Goal: Task Accomplishment & Management: Manage account settings

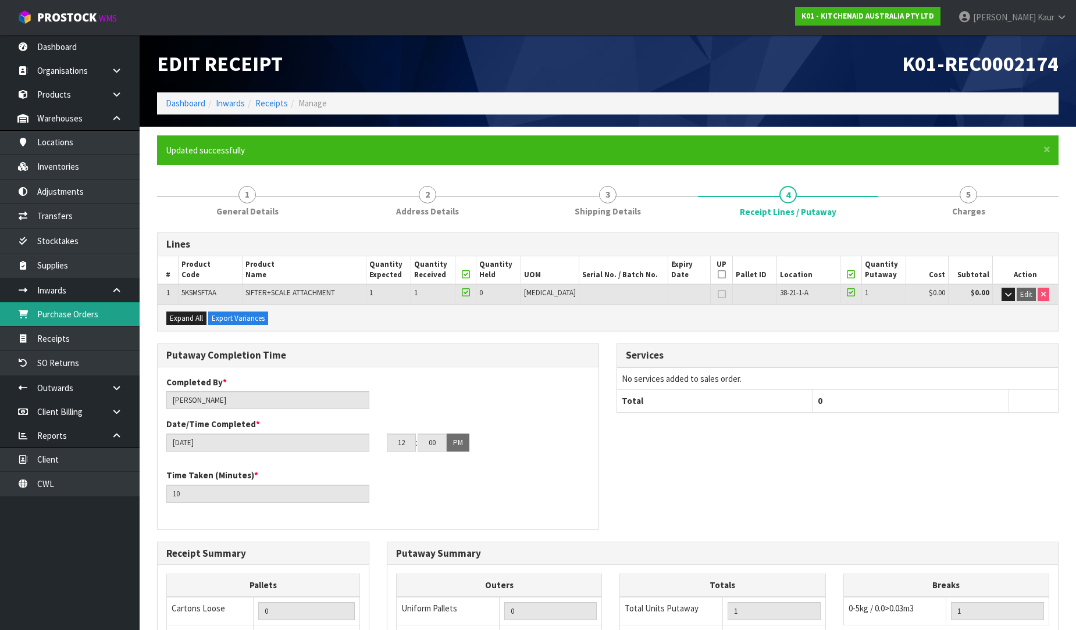
click at [70, 316] on link "Purchase Orders" at bounding box center [70, 314] width 140 height 24
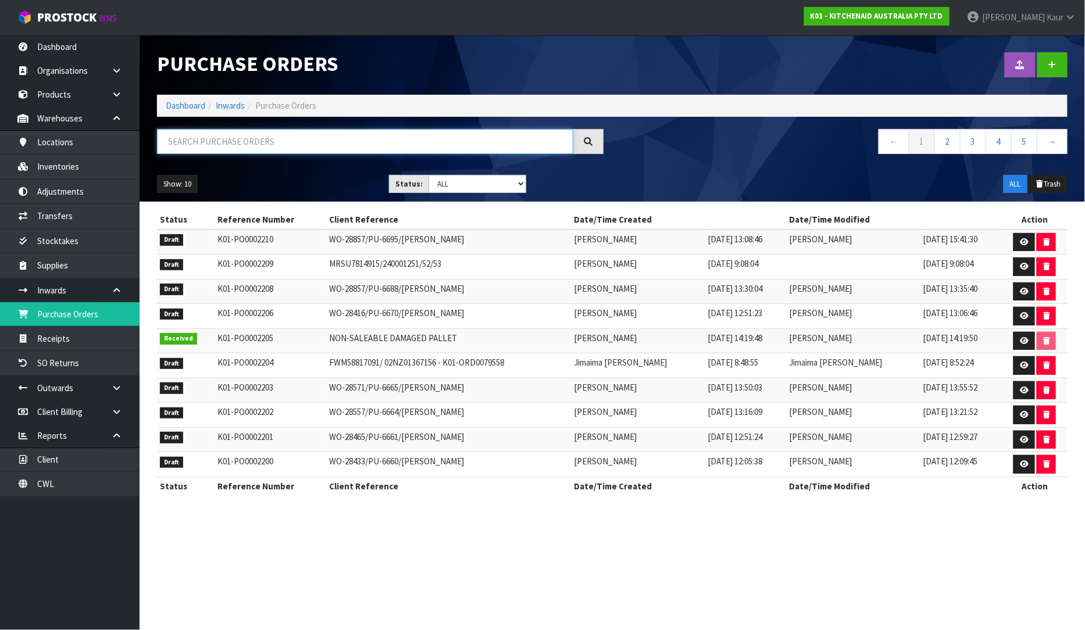
click at [306, 147] on input "text" at bounding box center [365, 141] width 416 height 25
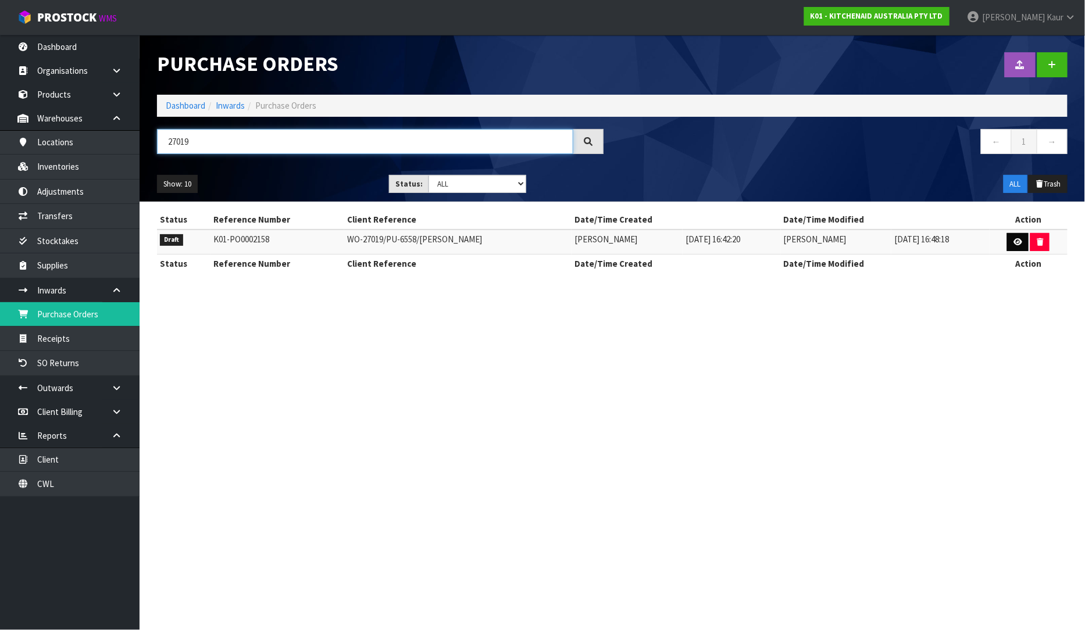
type input "27019"
click at [1015, 240] on icon at bounding box center [1018, 242] width 9 height 8
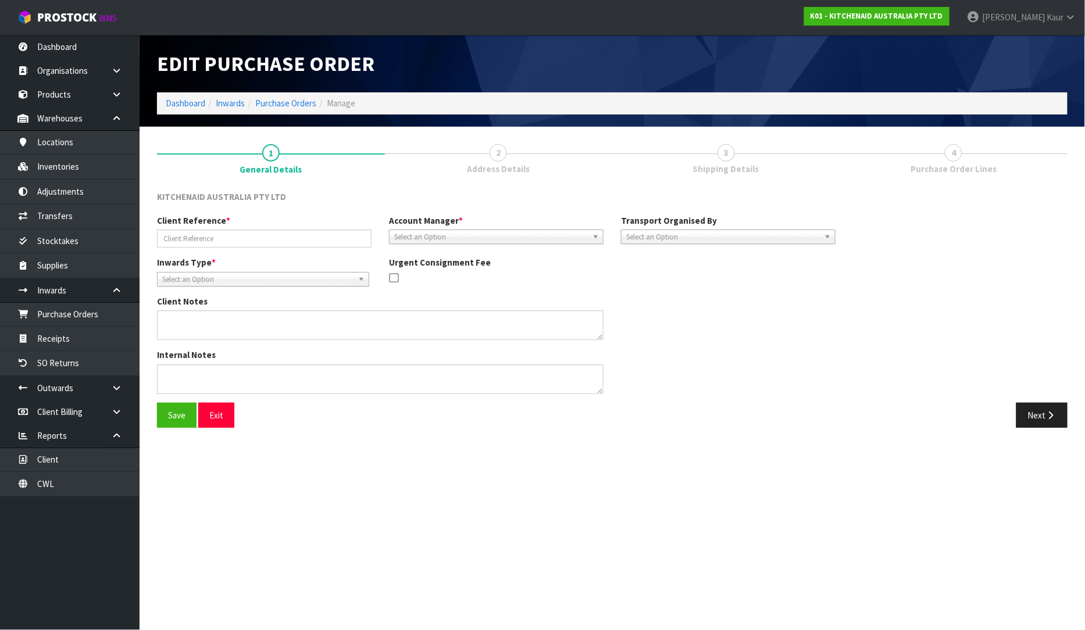
type input "WO-27019/PU-6558/RUTH TIDSWELL"
type textarea "ITEM NAME : KB3SS SERIAL : NS00005008"
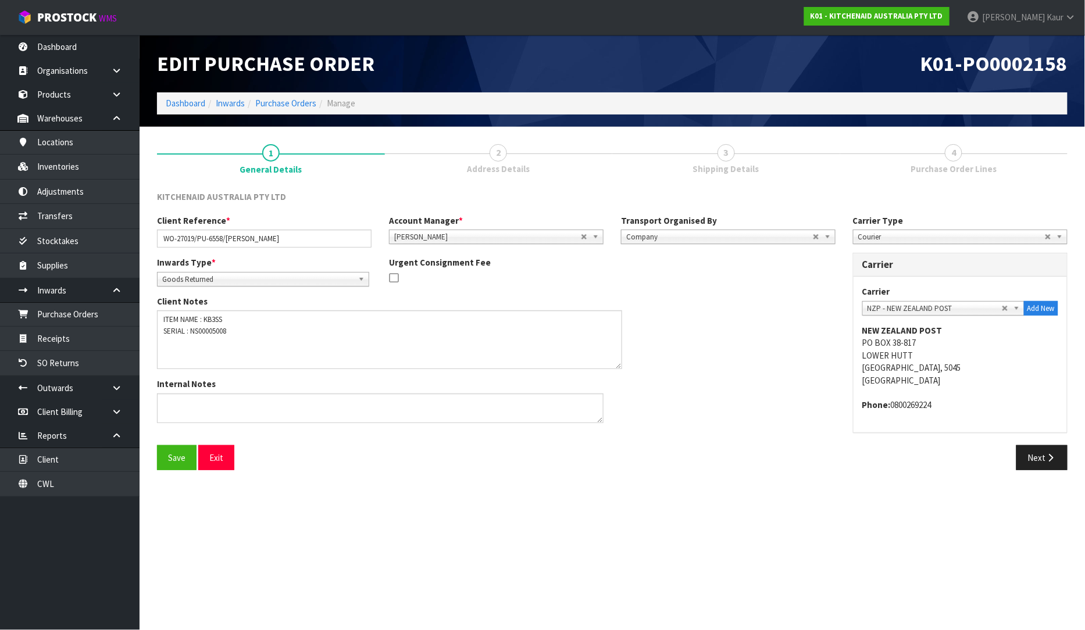
drag, startPoint x: 594, startPoint y: 332, endPoint x: 612, endPoint y: 361, distance: 34.2
click at [612, 361] on textarea at bounding box center [389, 340] width 465 height 59
click at [1051, 458] on icon "button" at bounding box center [1051, 458] width 11 height 9
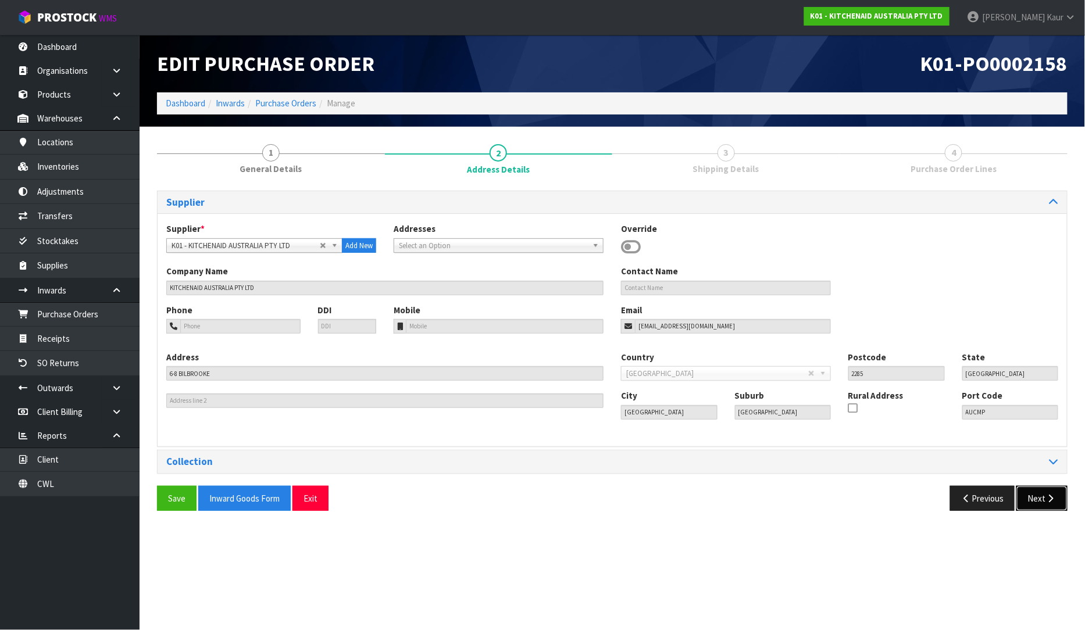
click at [1043, 500] on button "Next" at bounding box center [1041, 498] width 51 height 25
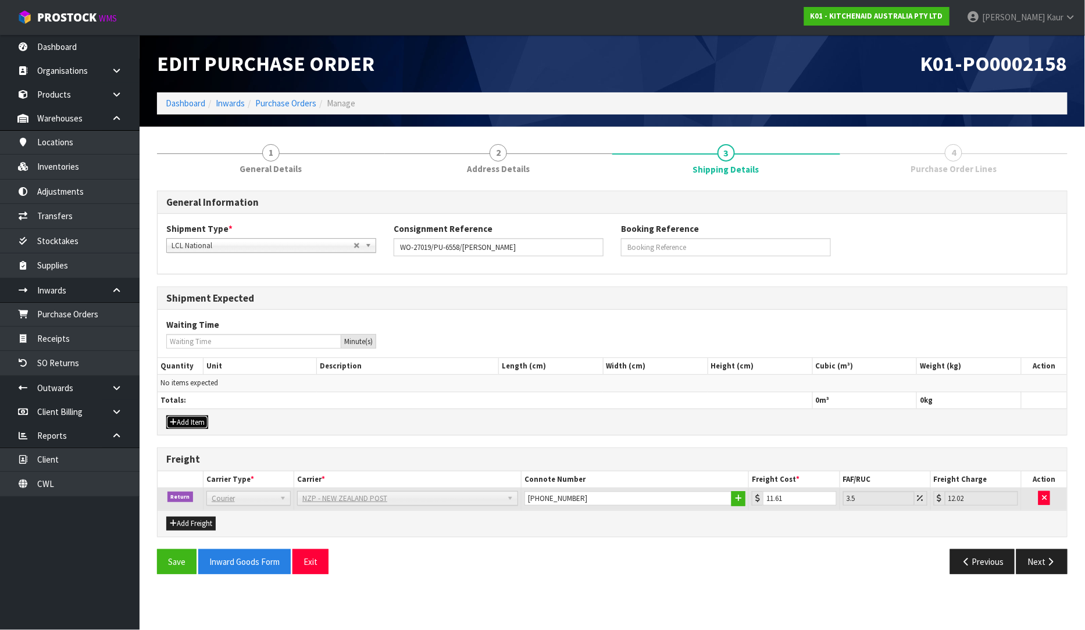
click at [190, 421] on button "Add Item" at bounding box center [187, 423] width 42 height 14
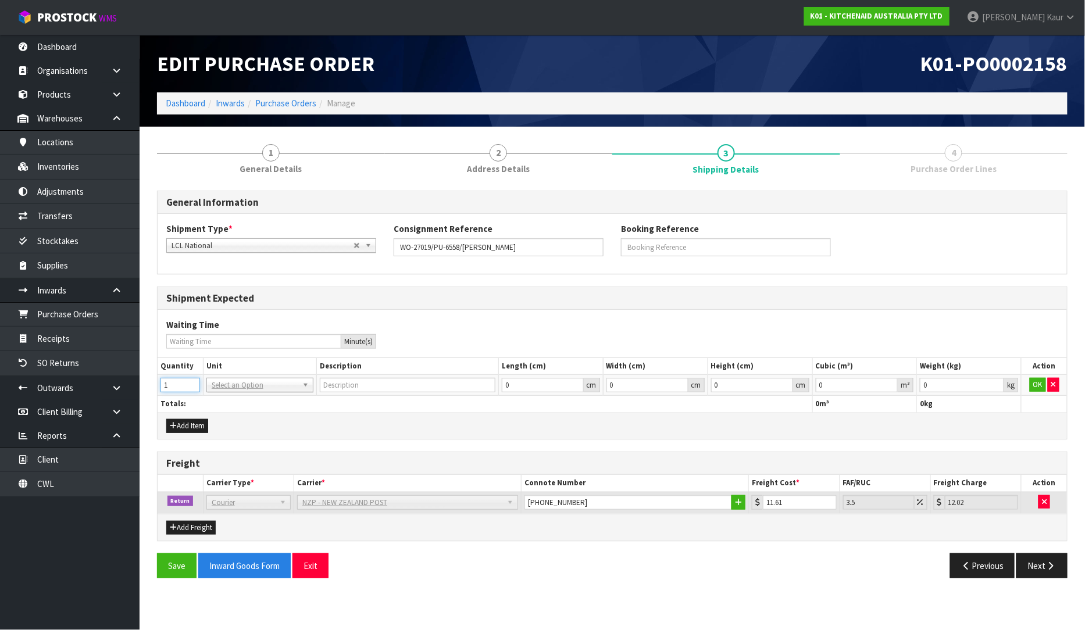
type input "1"
click at [191, 384] on input "1" at bounding box center [180, 385] width 40 height 15
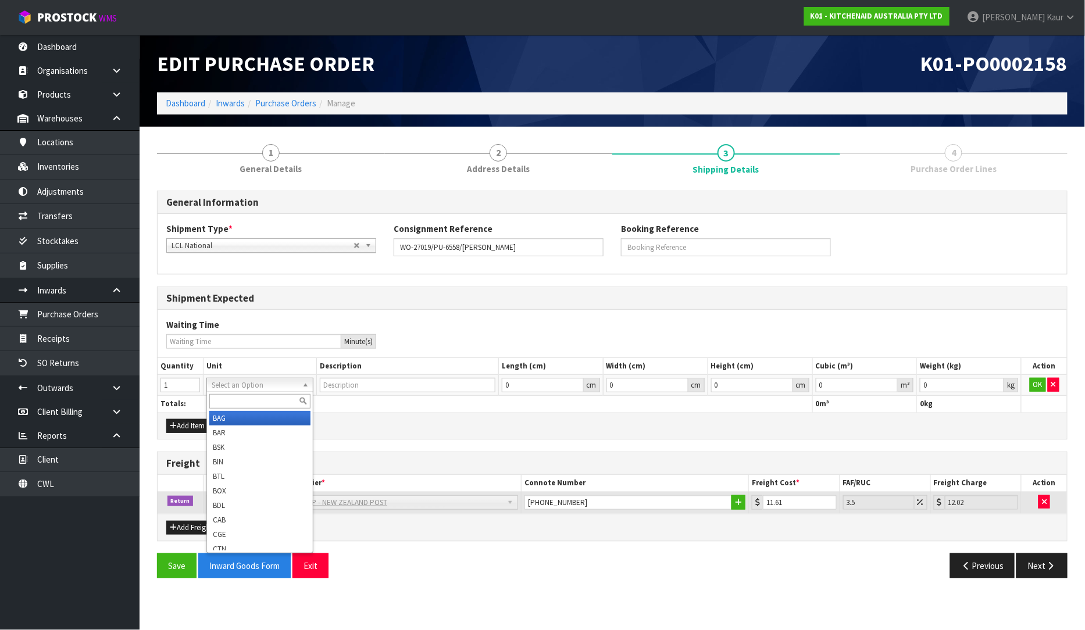
type input "BAG"
click at [235, 404] on input "text" at bounding box center [259, 401] width 101 height 15
type input "ctn"
type input "CARTON"
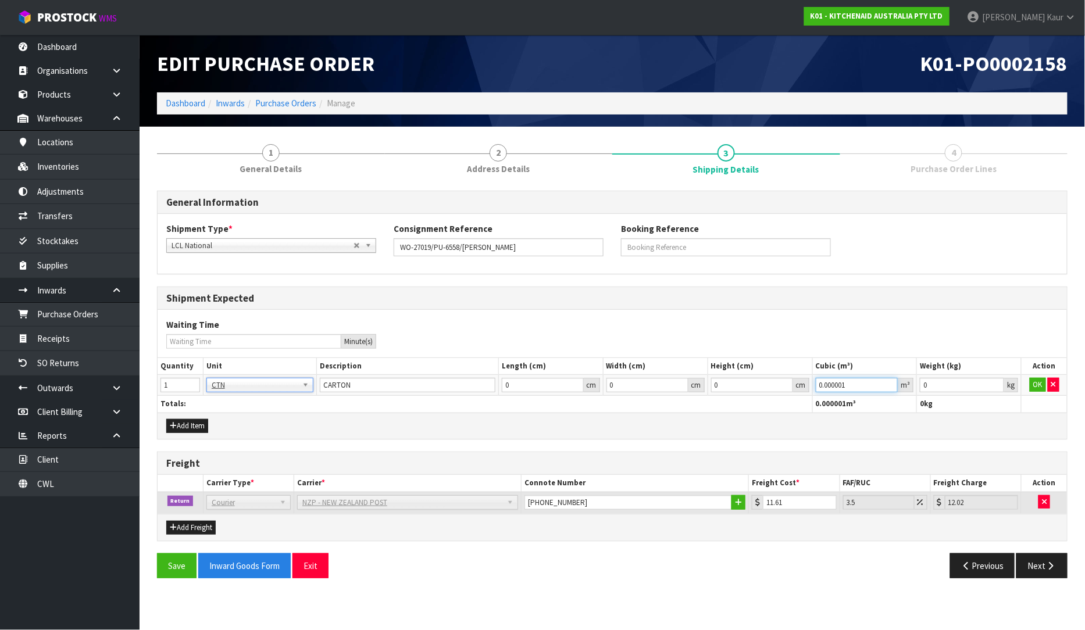
type input "0.000001"
click at [889, 385] on input "0.000001" at bounding box center [857, 385] width 83 height 15
type input "0.001"
click at [993, 383] on input "0.001" at bounding box center [962, 385] width 84 height 15
drag, startPoint x: 1038, startPoint y: 380, endPoint x: 1033, endPoint y: 416, distance: 36.4
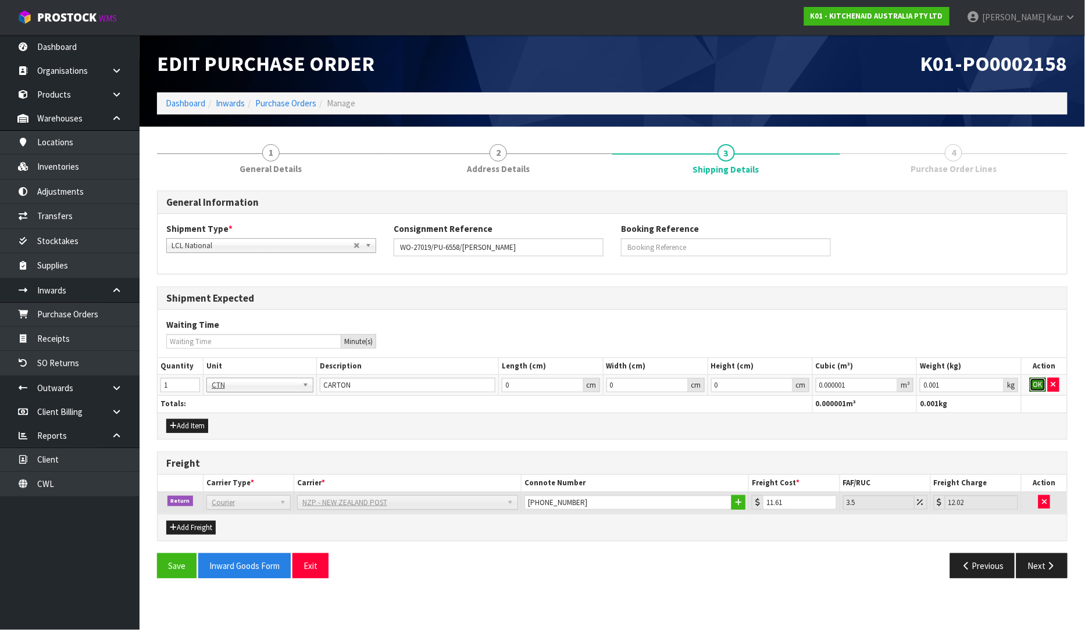
click at [1037, 380] on button "OK" at bounding box center [1038, 385] width 16 height 14
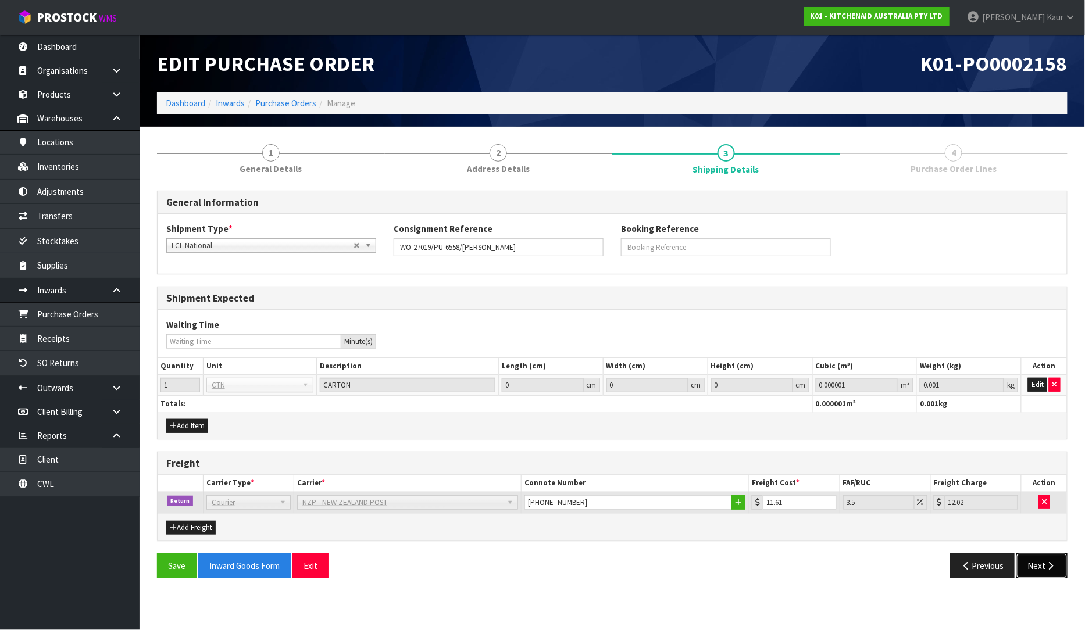
click at [1042, 572] on button "Next" at bounding box center [1041, 566] width 51 height 25
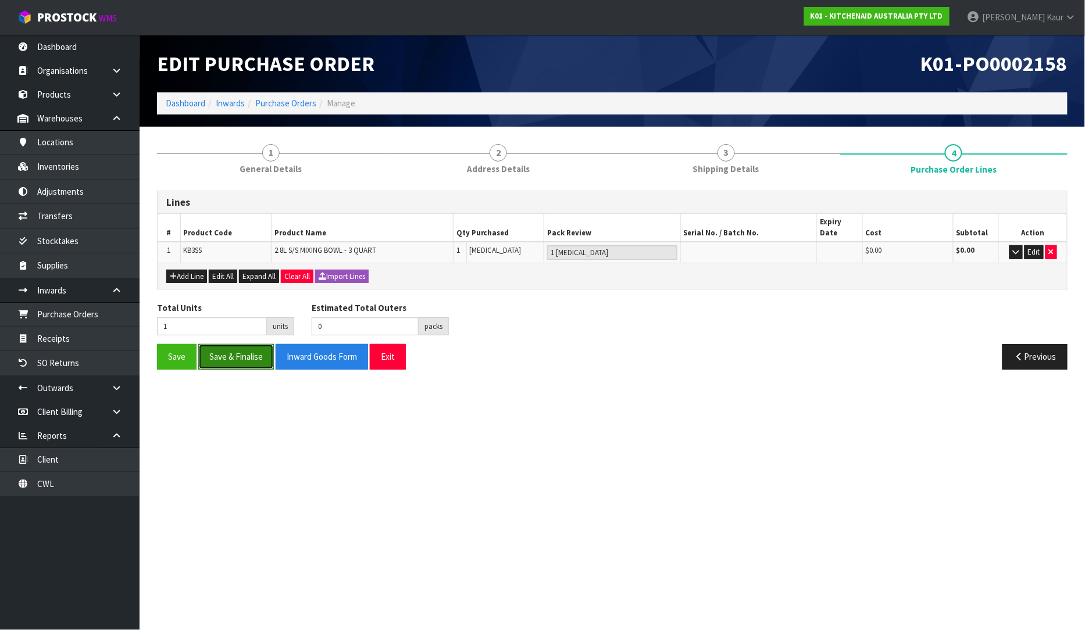
click at [243, 356] on button "Save & Finalise" at bounding box center [236, 356] width 76 height 25
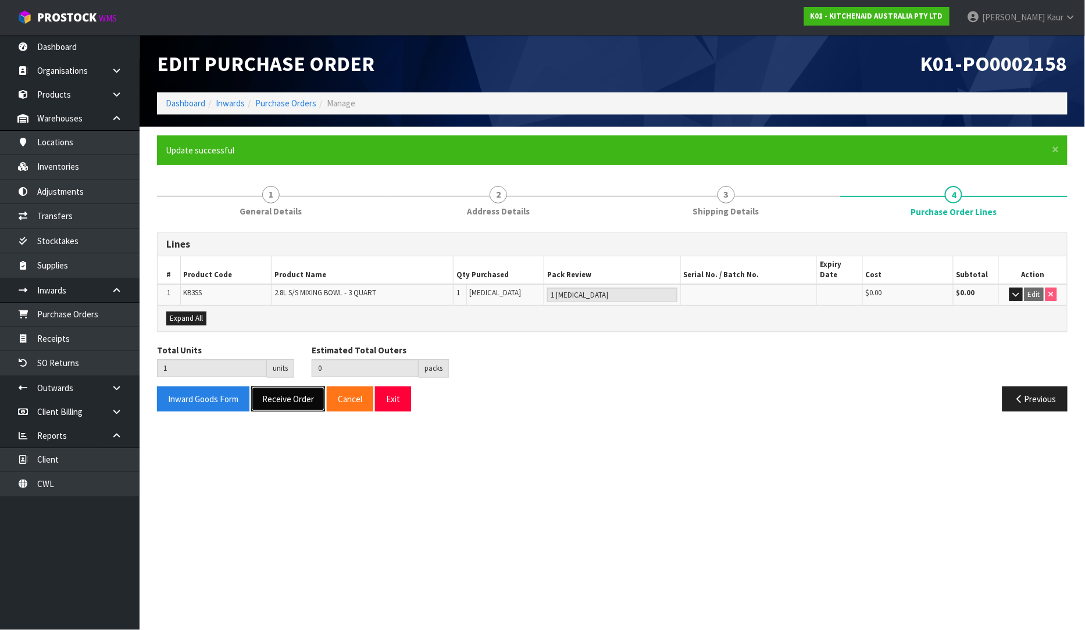
click at [270, 390] on button "Receive Order" at bounding box center [288, 399] width 74 height 25
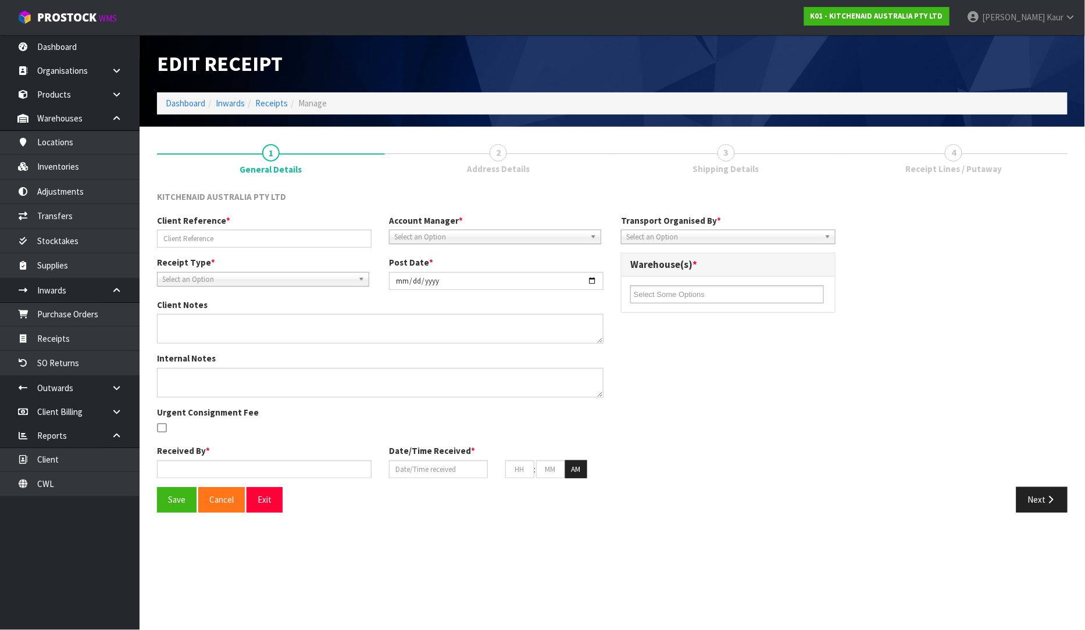
type input "WO-27019/PU-6558/RUTH TIDSWELL"
type input "[DATE]"
type textarea "ITEM NAME : KB3SS SERIAL : NS00005008"
type input "[PERSON_NAME]"
type input "[DATE]"
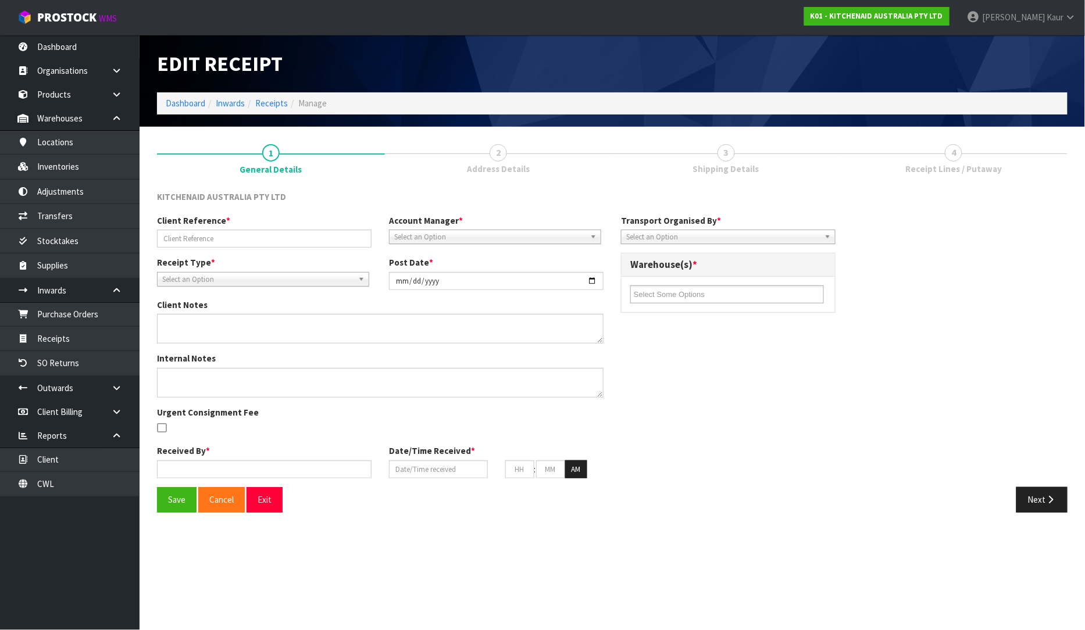
type input "12"
type input "40"
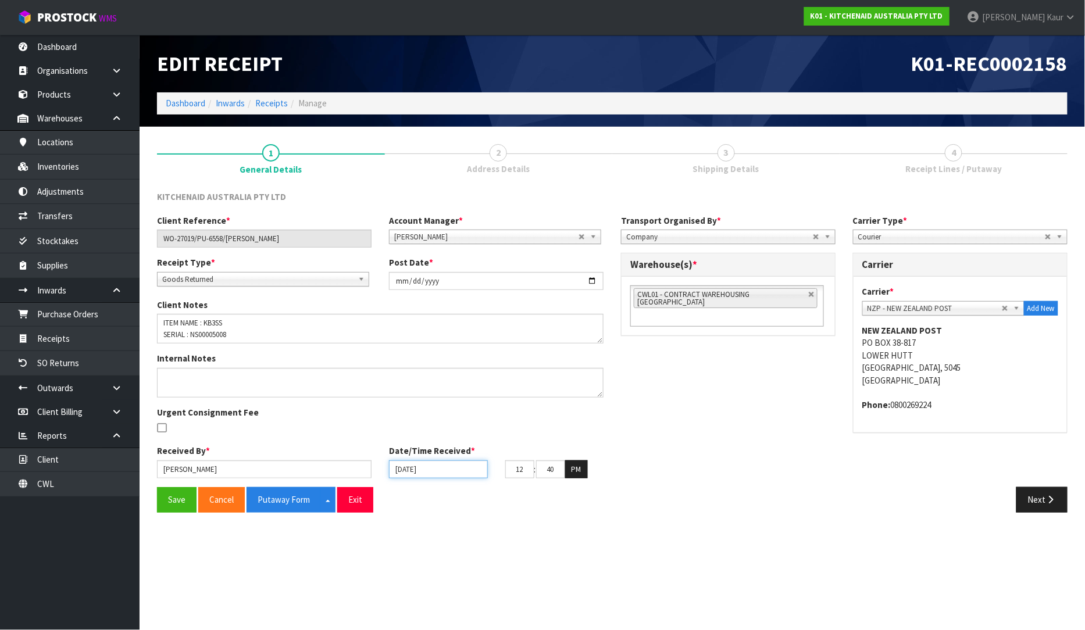
click at [396, 475] on input "[DATE]" at bounding box center [438, 470] width 99 height 18
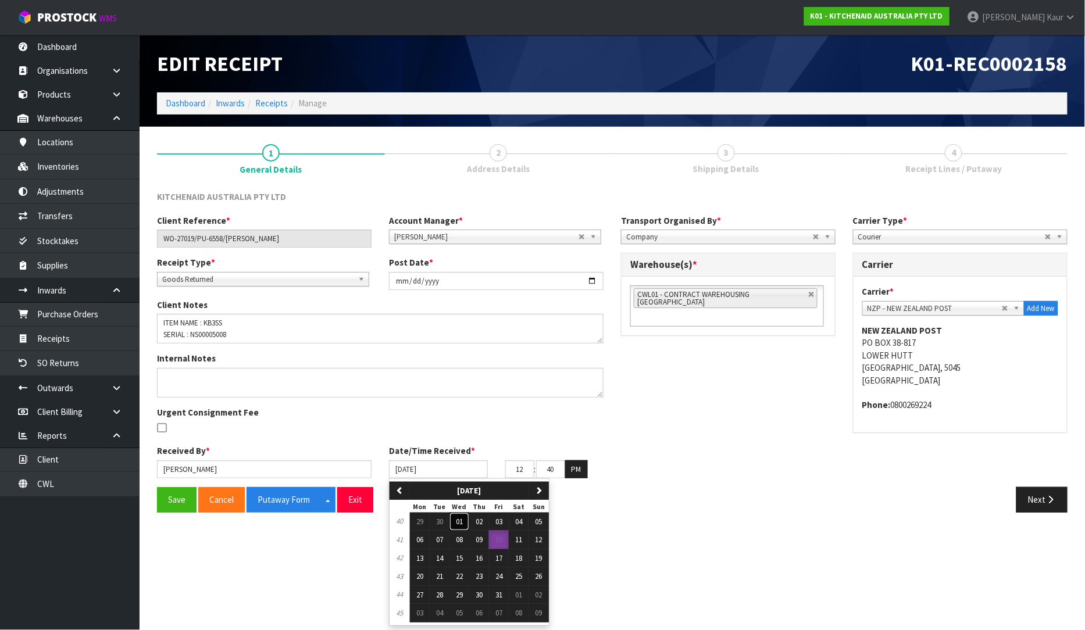
click at [460, 520] on span "01" at bounding box center [459, 522] width 7 height 10
type input "[DATE]"
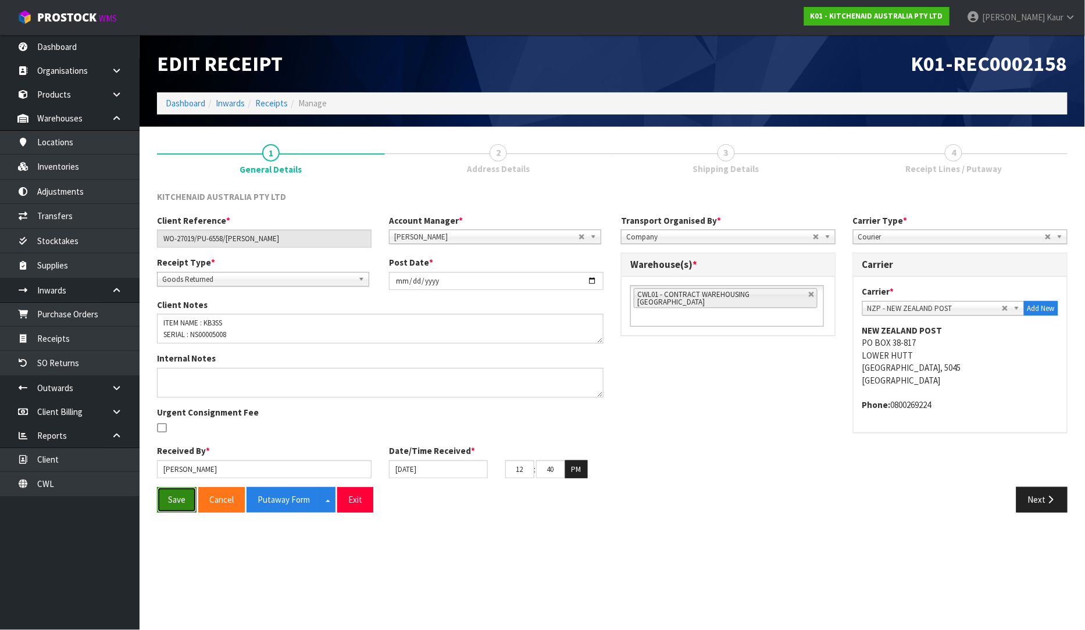
click at [173, 501] on button "Save" at bounding box center [177, 499] width 40 height 25
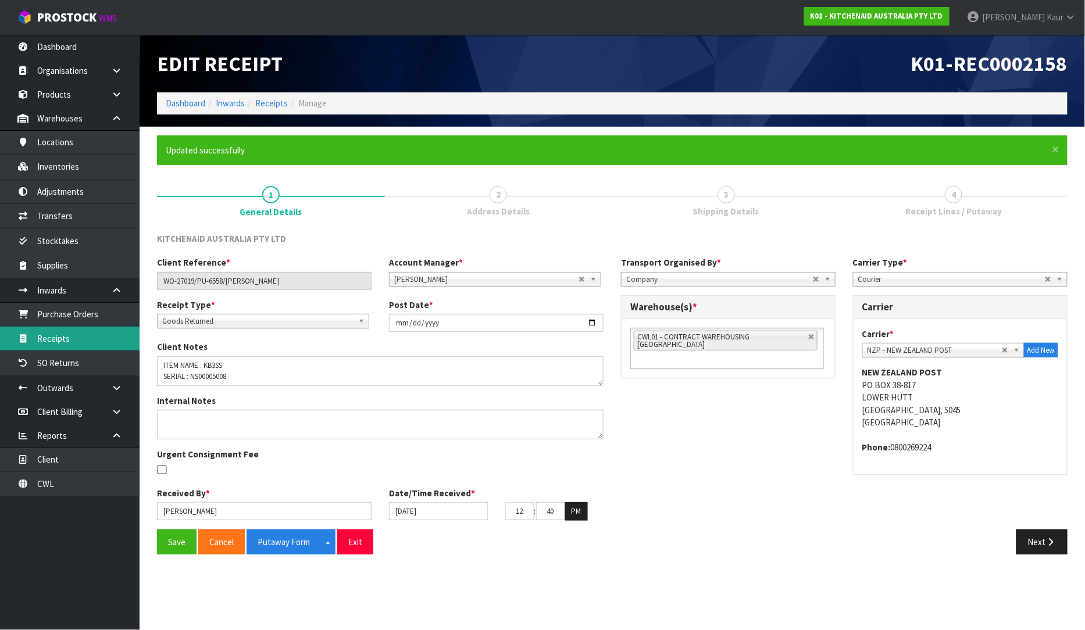
click at [62, 339] on link "Receipts" at bounding box center [70, 339] width 140 height 24
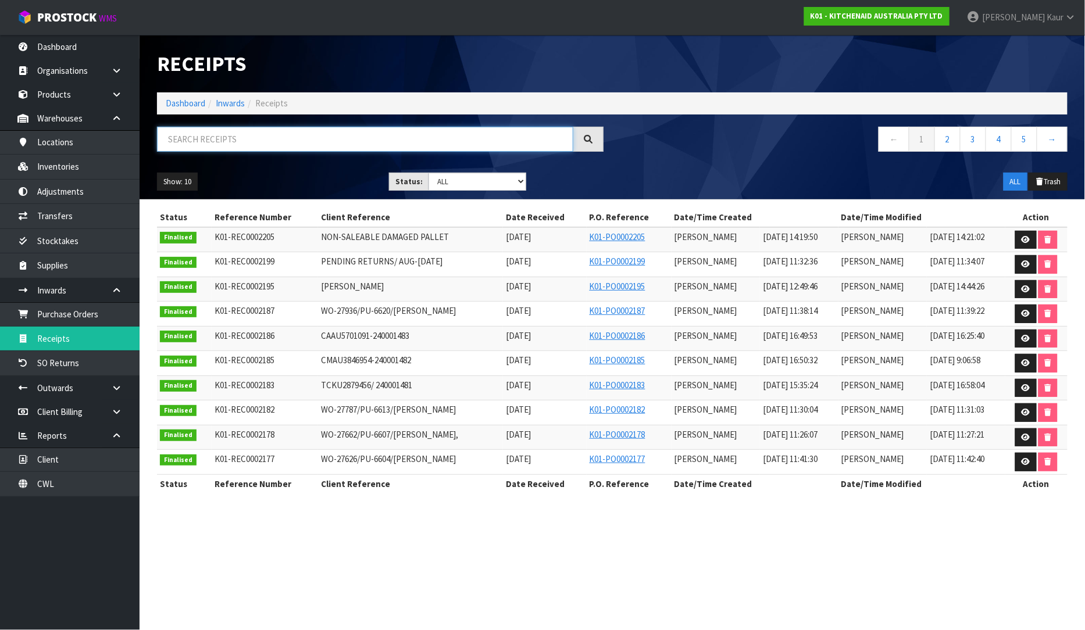
click at [266, 136] on input "text" at bounding box center [365, 139] width 416 height 25
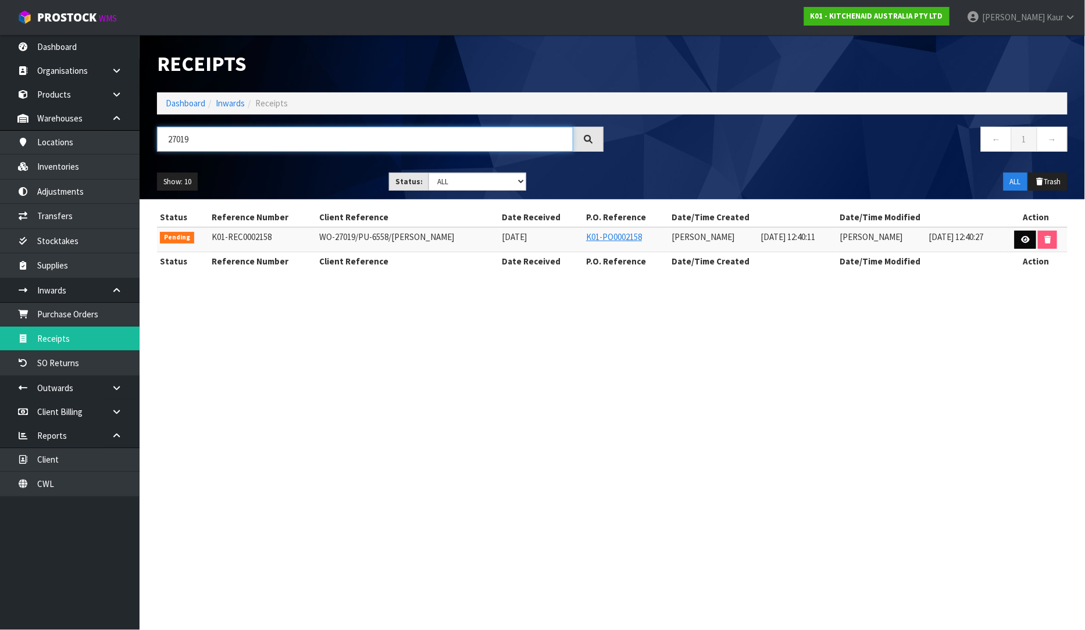
type input "27019"
click at [1024, 236] on icon at bounding box center [1025, 240] width 9 height 8
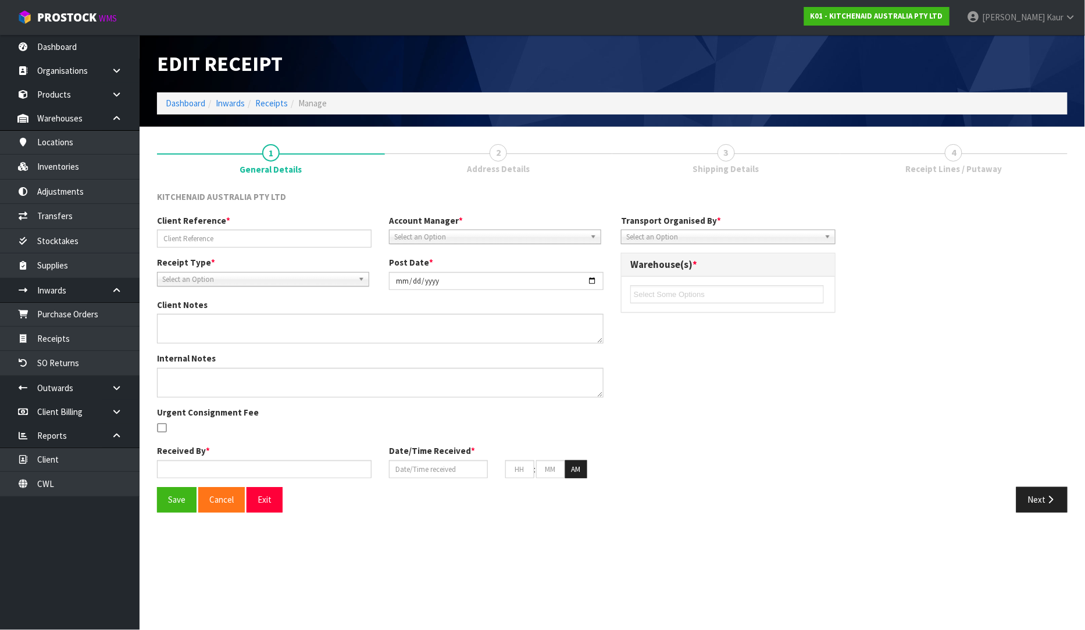
type input "WO-27019/PU-6558/RUTH TIDSWELL"
type input "[DATE]"
type textarea "ITEM NAME : KB3SS SERIAL : NS00005008"
type input "[PERSON_NAME]"
type input "[DATE]"
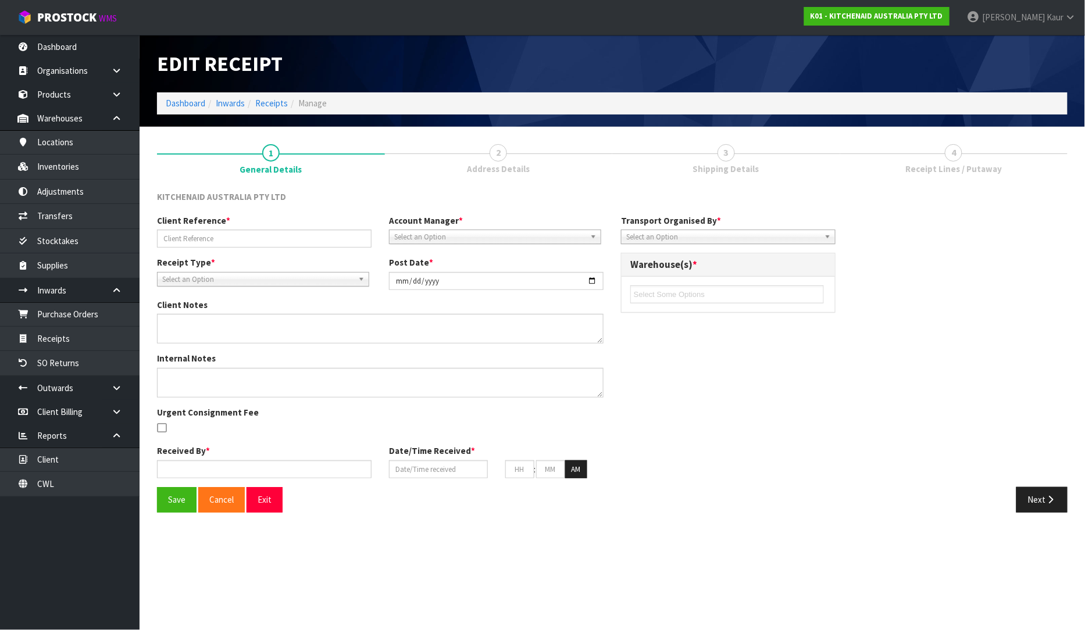
type input "12"
type input "40"
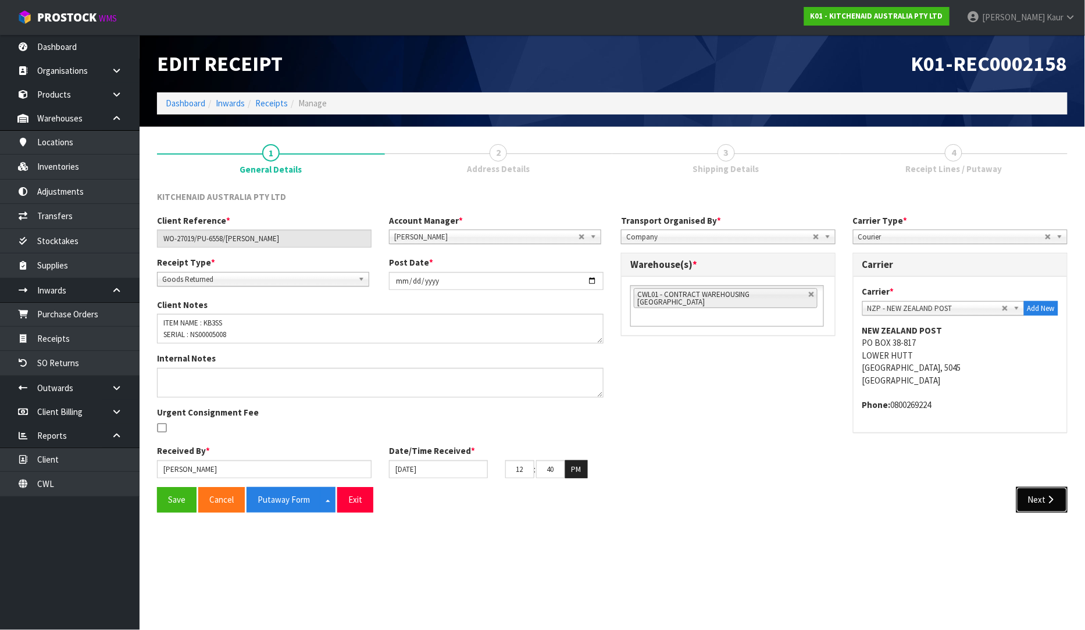
click at [1043, 512] on button "Next" at bounding box center [1041, 499] width 51 height 25
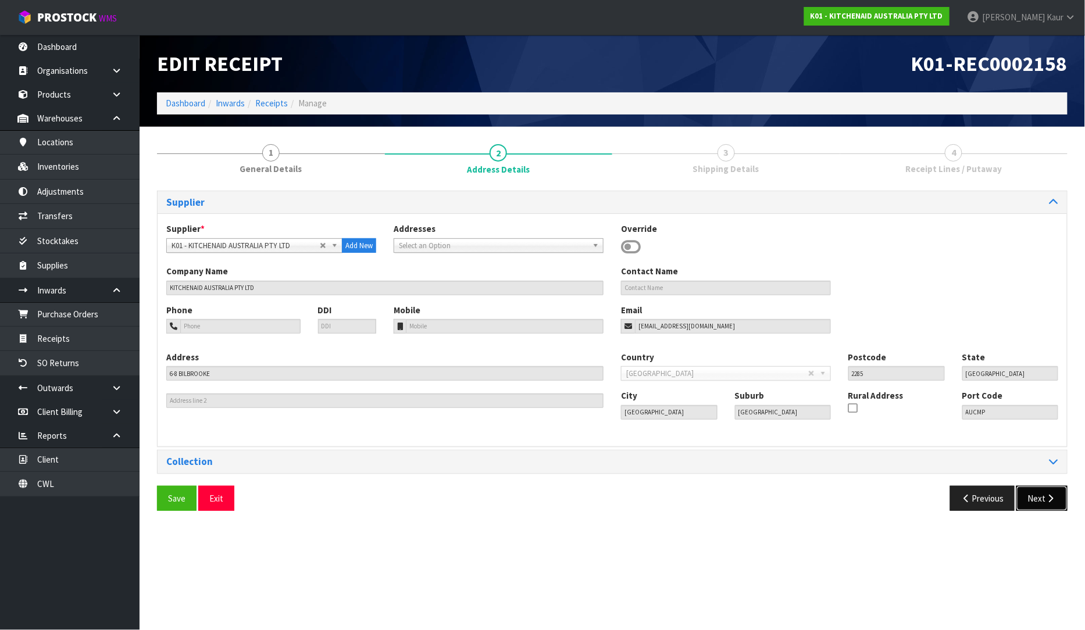
click at [1041, 487] on button "Next" at bounding box center [1041, 498] width 51 height 25
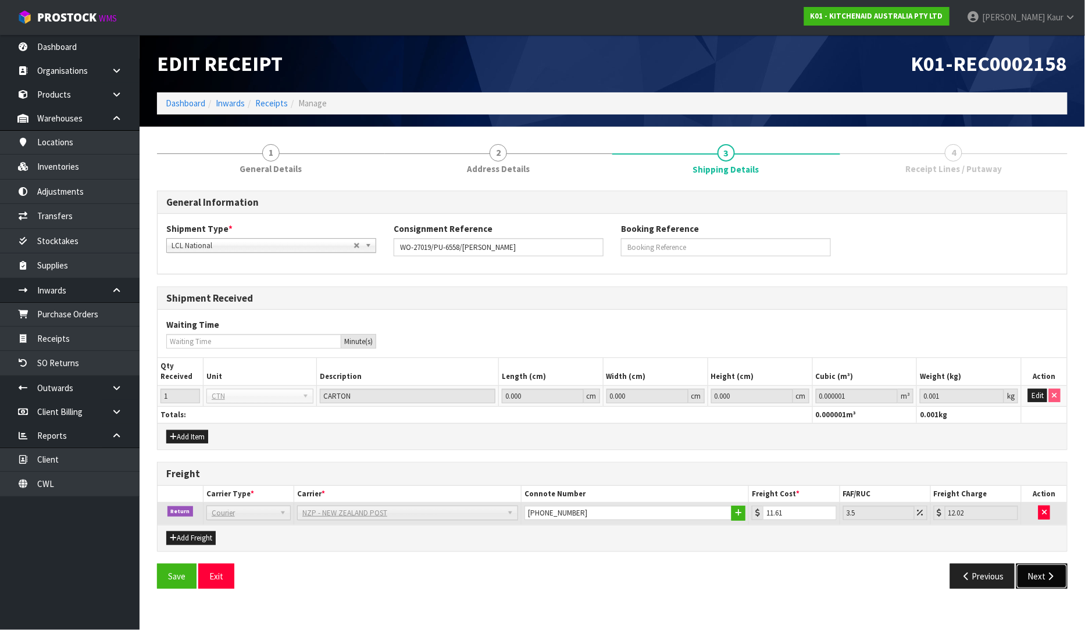
click at [1037, 579] on button "Next" at bounding box center [1041, 576] width 51 height 25
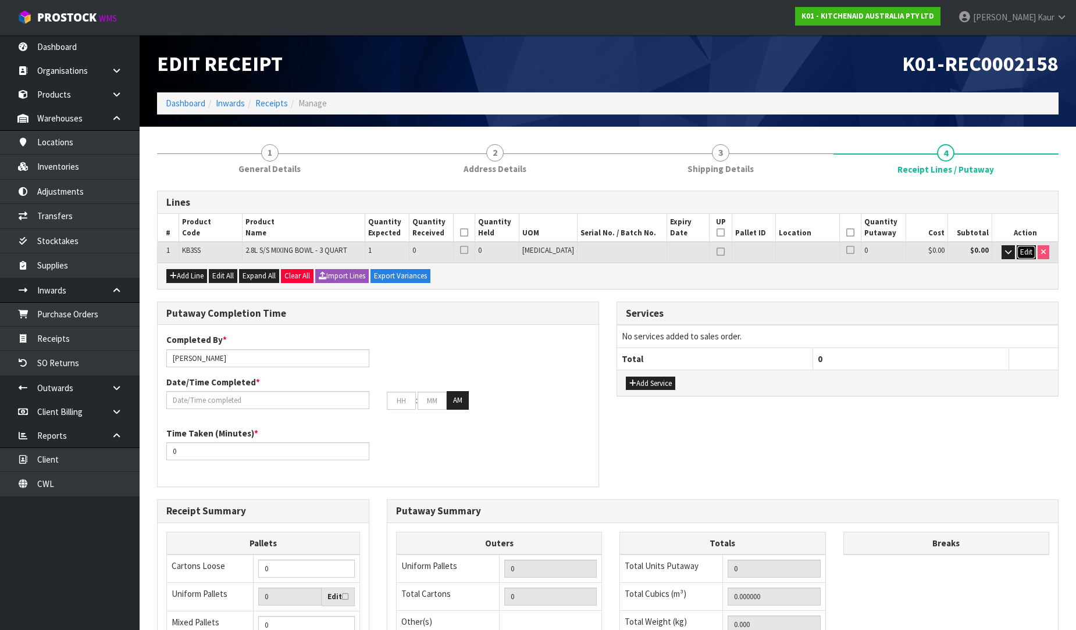
click at [1028, 254] on span "Edit" at bounding box center [1026, 252] width 12 height 10
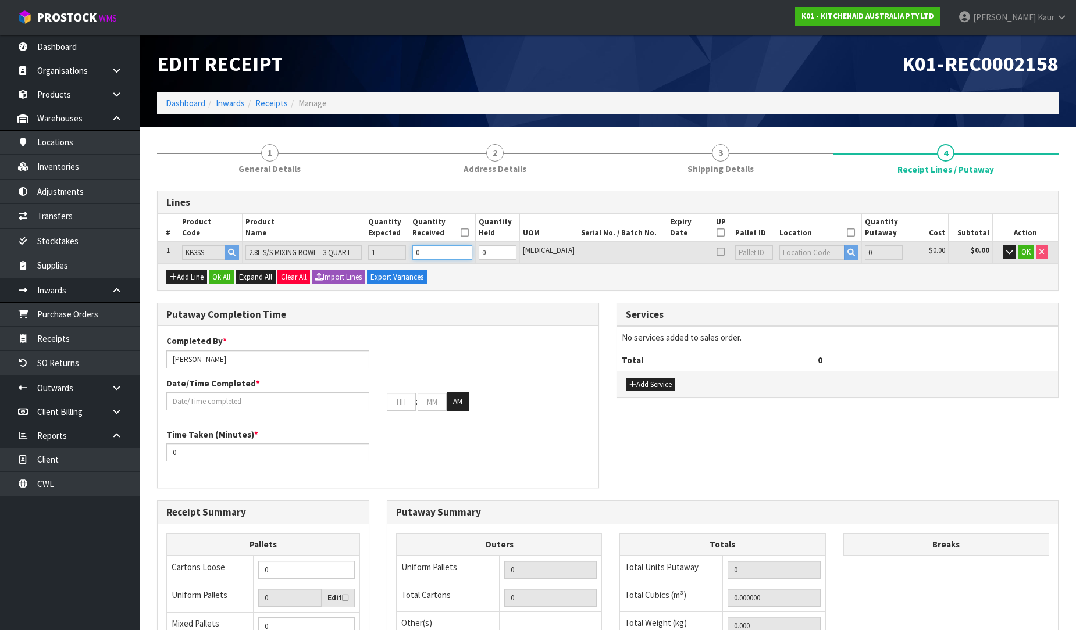
click at [455, 254] on input "0" at bounding box center [441, 252] width 59 height 15
type input "0.01152"
type input "0.8"
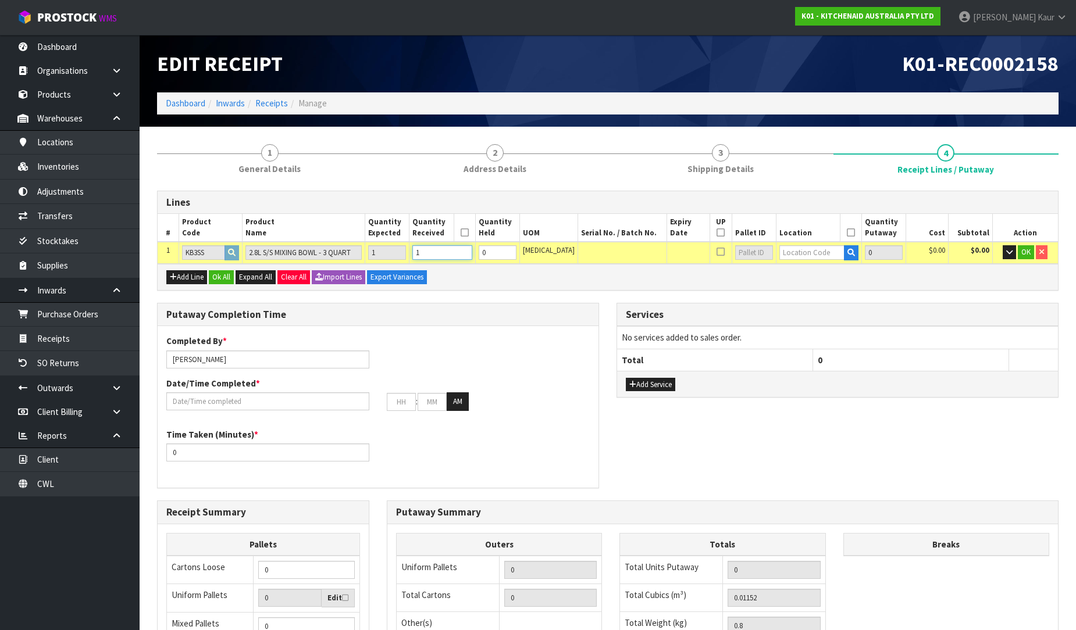
type input "1"
click at [789, 252] on input "text" at bounding box center [811, 252] width 65 height 15
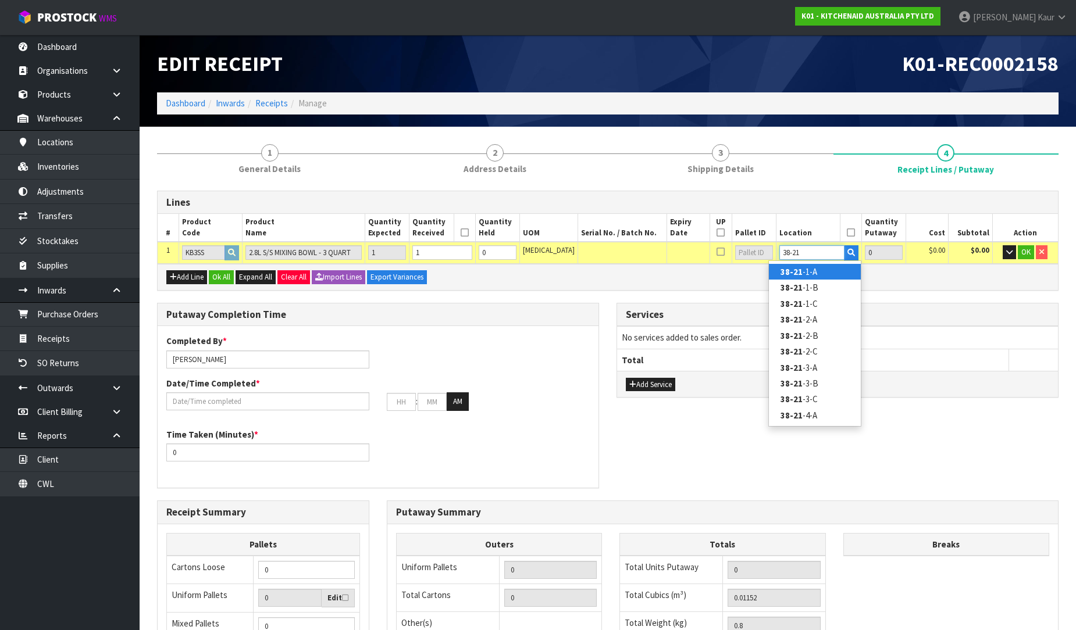
type input "38-21"
click at [797, 265] on link "38-21 -1-A" at bounding box center [815, 272] width 92 height 16
type input "1"
type input "38-21-1-A"
type input "1"
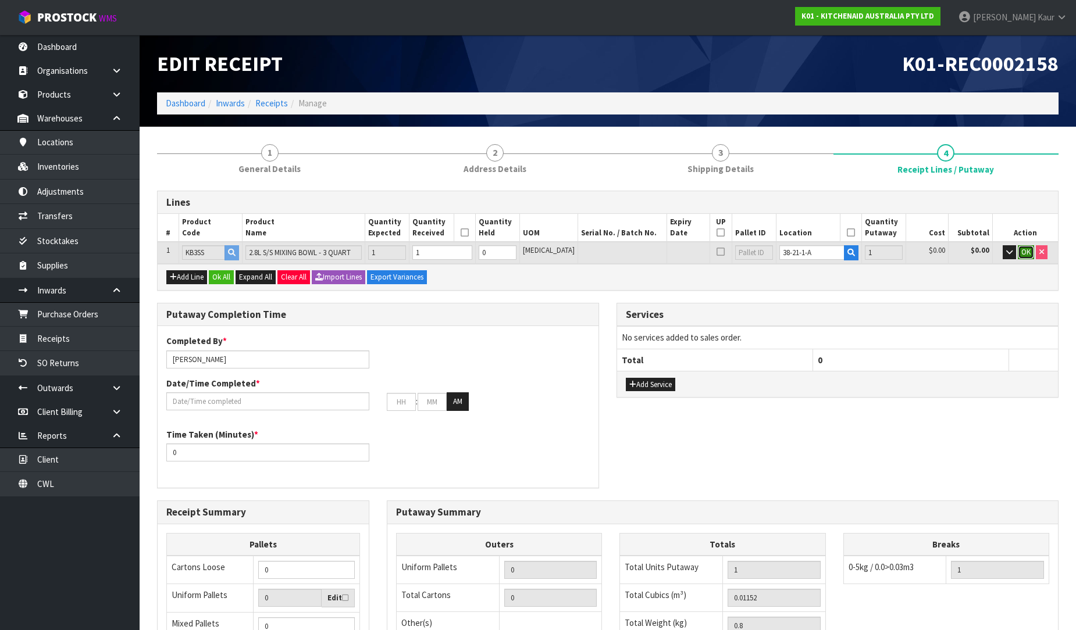
click at [1027, 250] on span "OK" at bounding box center [1025, 252] width 9 height 10
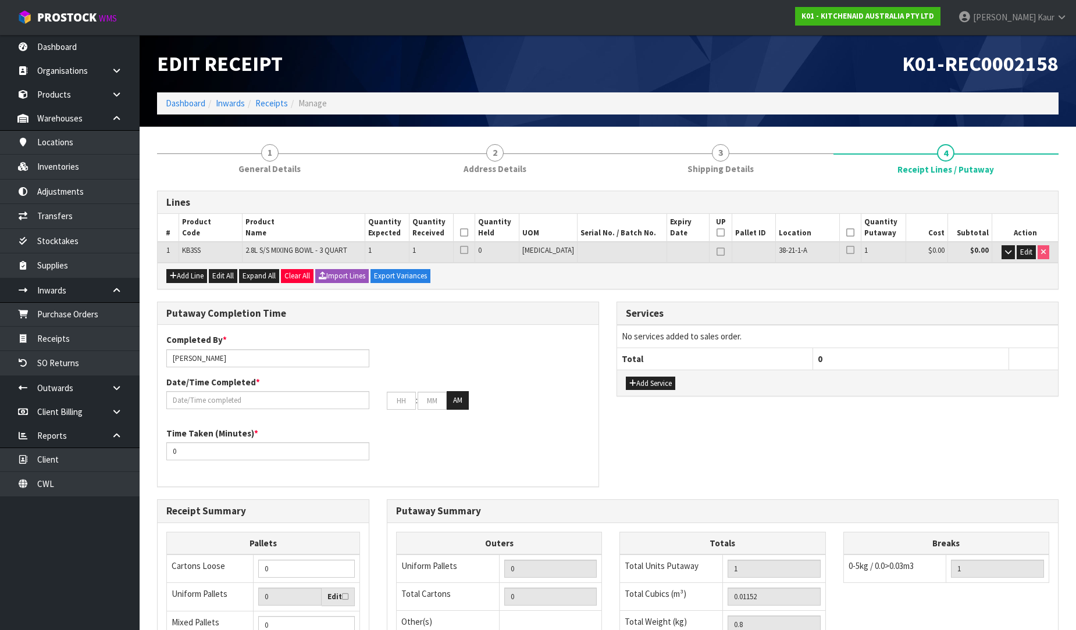
click at [468, 233] on icon at bounding box center [464, 233] width 8 height 1
click at [846, 233] on icon at bounding box center [850, 233] width 8 height 1
click at [206, 406] on input "text" at bounding box center [267, 400] width 203 height 18
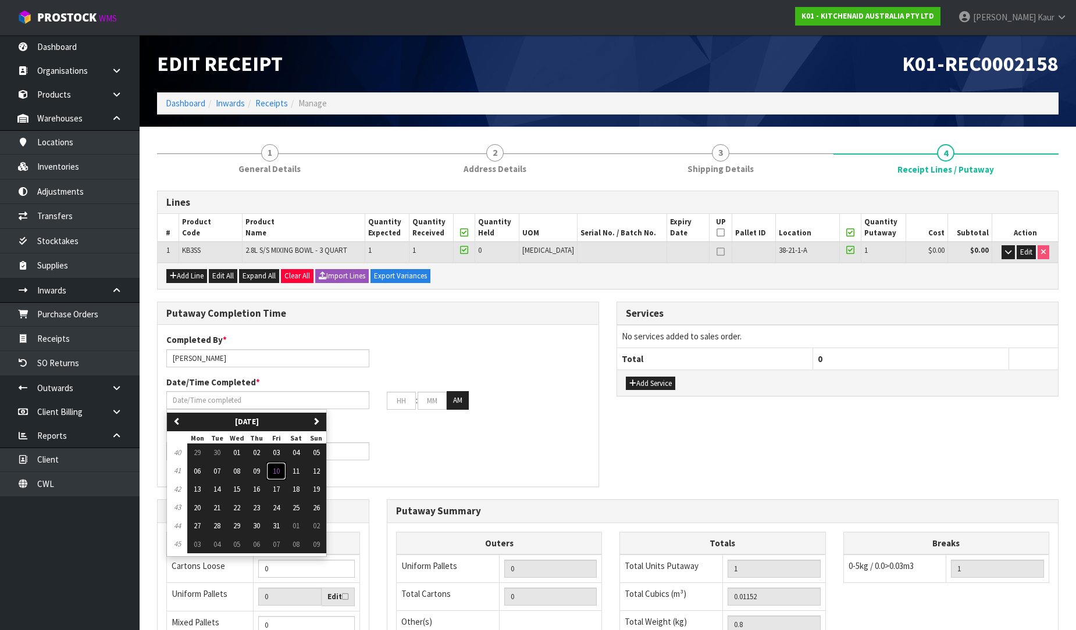
click at [276, 468] on span "10" at bounding box center [276, 471] width 7 height 10
type input "[DATE]"
type input "12"
type input "00"
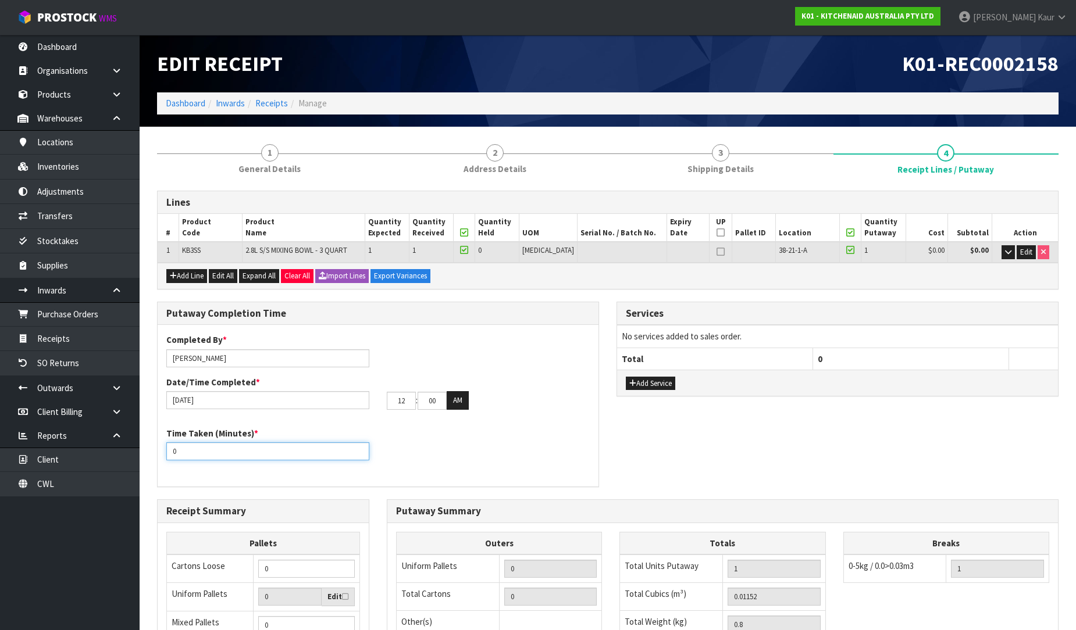
drag, startPoint x: 164, startPoint y: 451, endPoint x: 154, endPoint y: 451, distance: 9.9
click at [154, 451] on div "Putaway Completion Time Completed By * [PERSON_NAME] Date/Time Completed * [DAT…" at bounding box center [377, 401] width 459 height 198
type input "10"
drag, startPoint x: 433, startPoint y: 405, endPoint x: 413, endPoint y: 403, distance: 19.3
click at [413, 403] on tr "12 : 00 : 00 AM" at bounding box center [428, 400] width 82 height 19
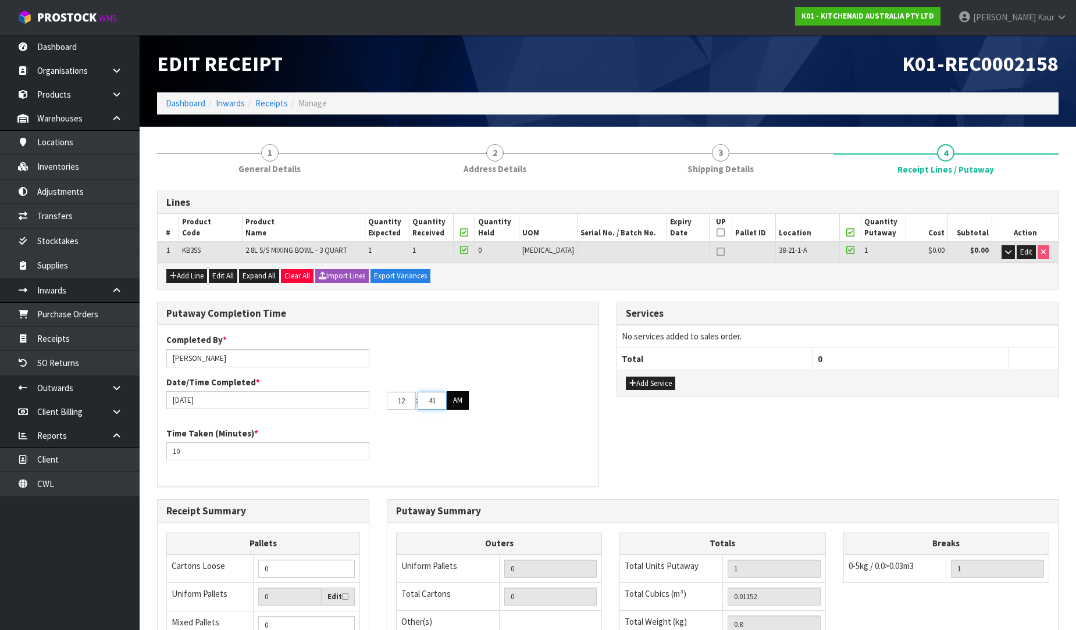
type input "41"
drag, startPoint x: 458, startPoint y: 408, endPoint x: 450, endPoint y: 410, distance: 9.0
click at [458, 408] on button "AM" at bounding box center [458, 400] width 22 height 19
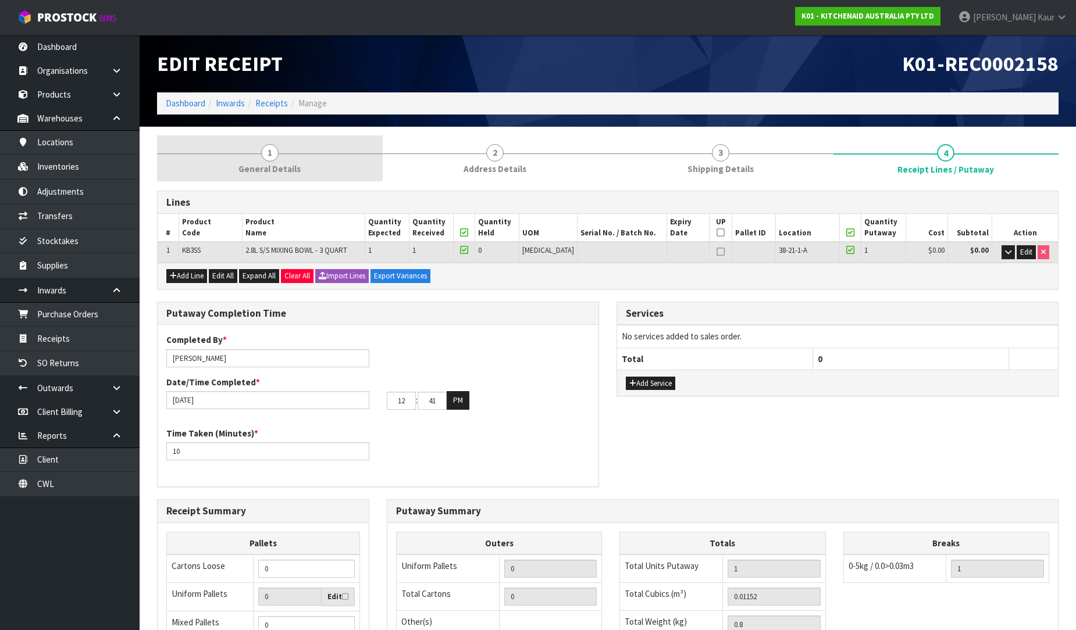
click at [267, 150] on span "1" at bounding box center [269, 152] width 17 height 17
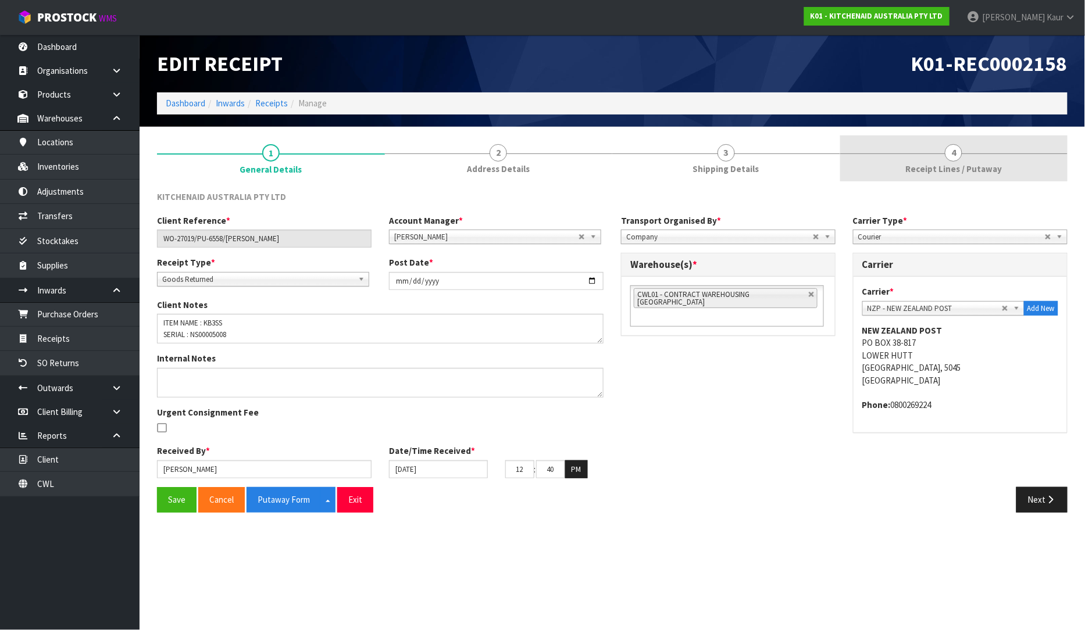
click at [944, 137] on link "4 Receipt Lines / Putaway" at bounding box center [954, 158] width 228 height 46
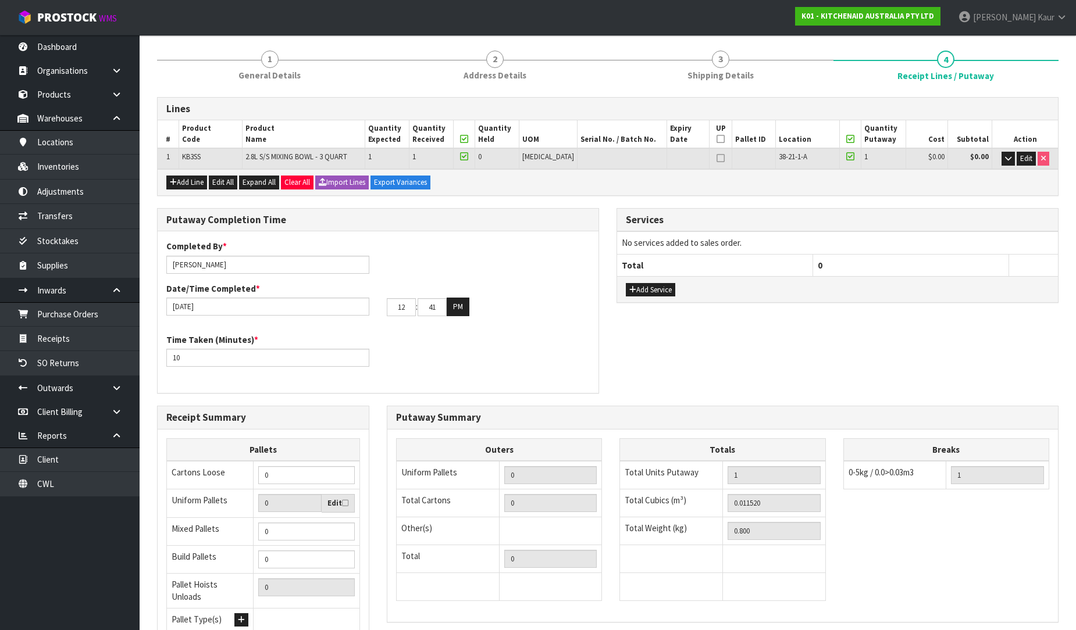
scroll to position [195, 0]
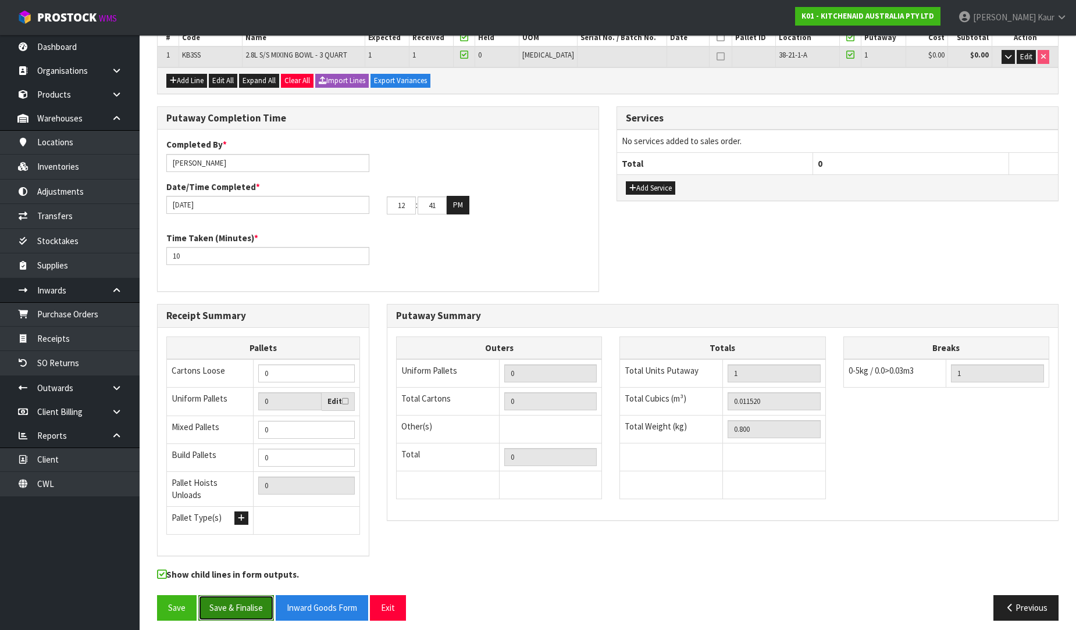
click at [230, 601] on button "Save & Finalise" at bounding box center [236, 607] width 76 height 25
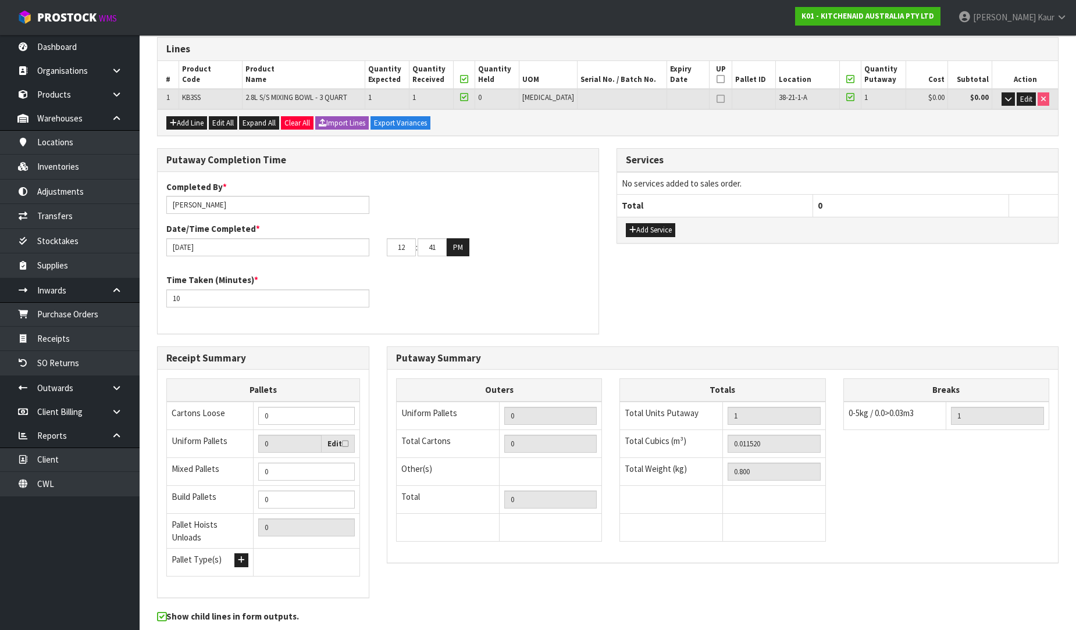
scroll to position [0, 0]
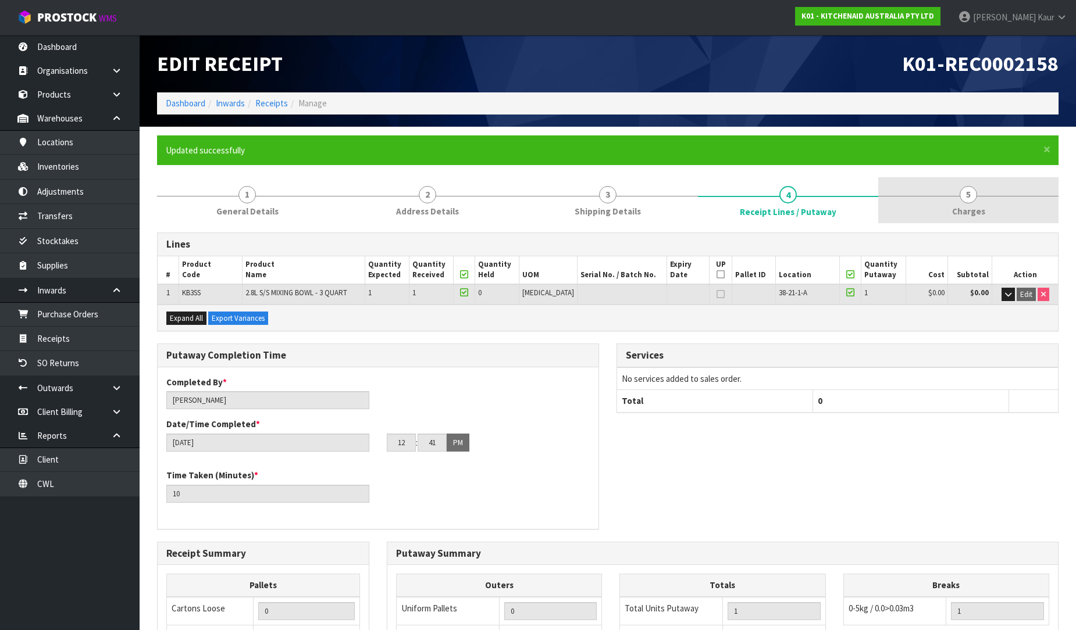
click at [965, 208] on span "Charges" at bounding box center [968, 211] width 33 height 12
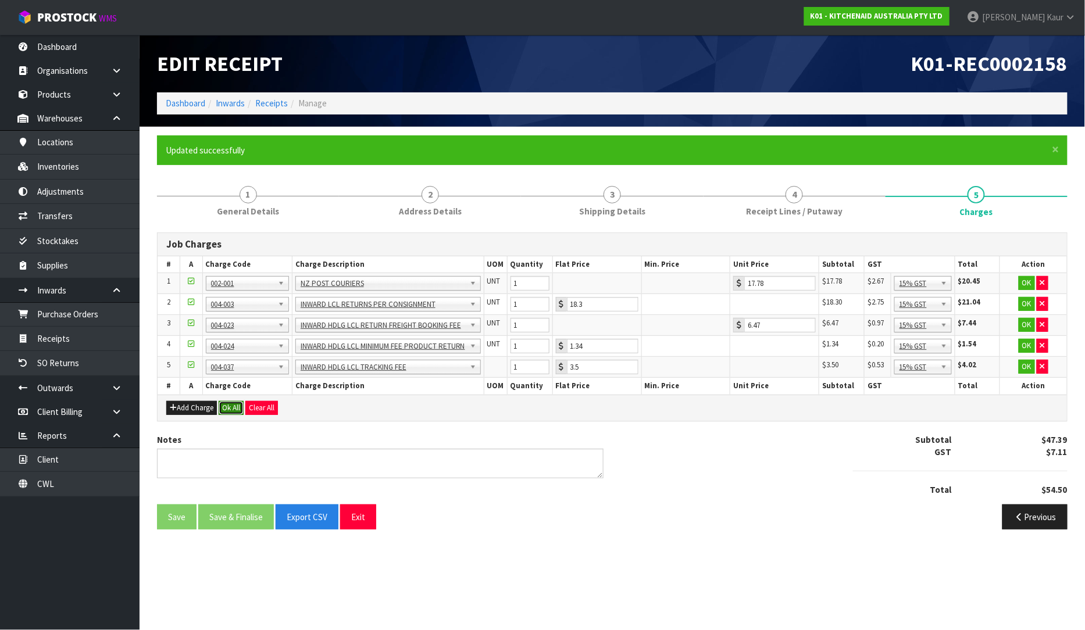
click at [237, 409] on button "Ok All" at bounding box center [231, 408] width 25 height 14
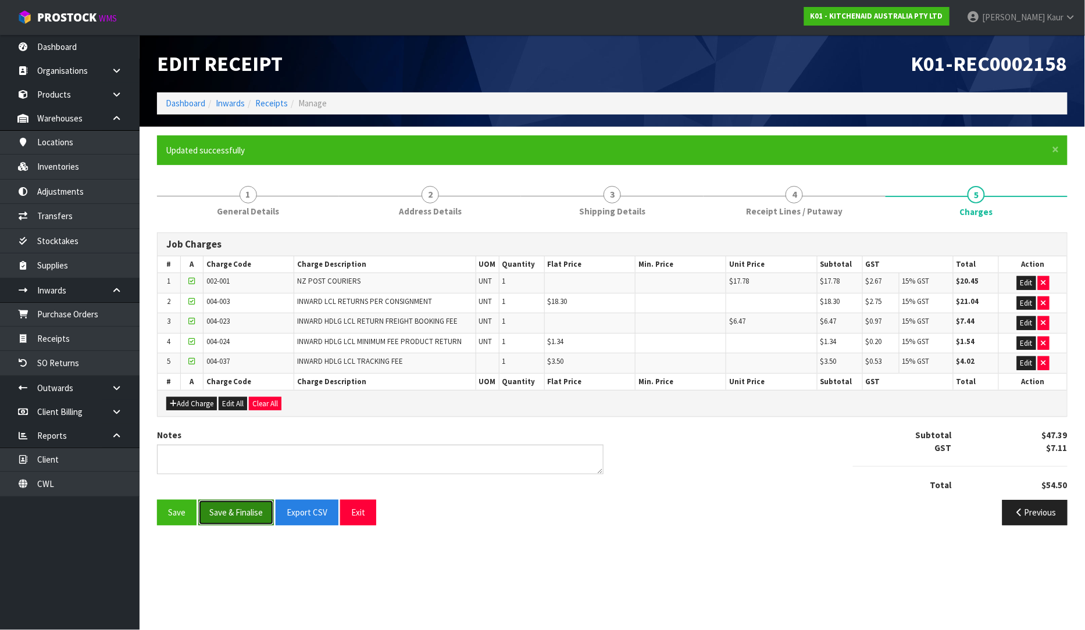
click at [233, 520] on button "Save & Finalise" at bounding box center [236, 512] width 76 height 25
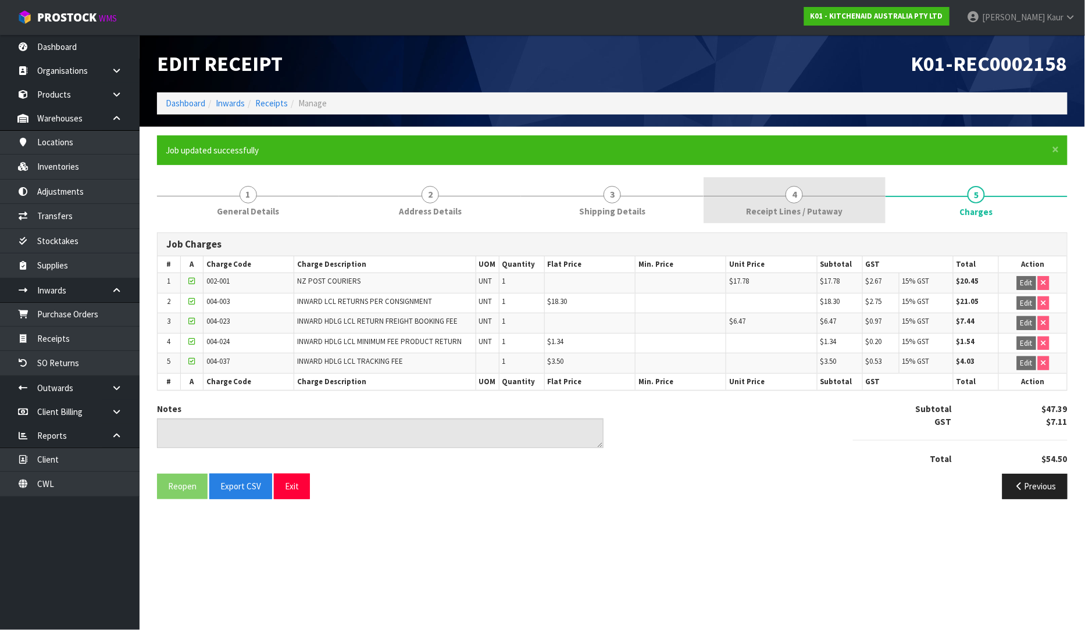
click at [732, 212] on link "4 Receipt Lines / Putaway" at bounding box center [795, 200] width 182 height 46
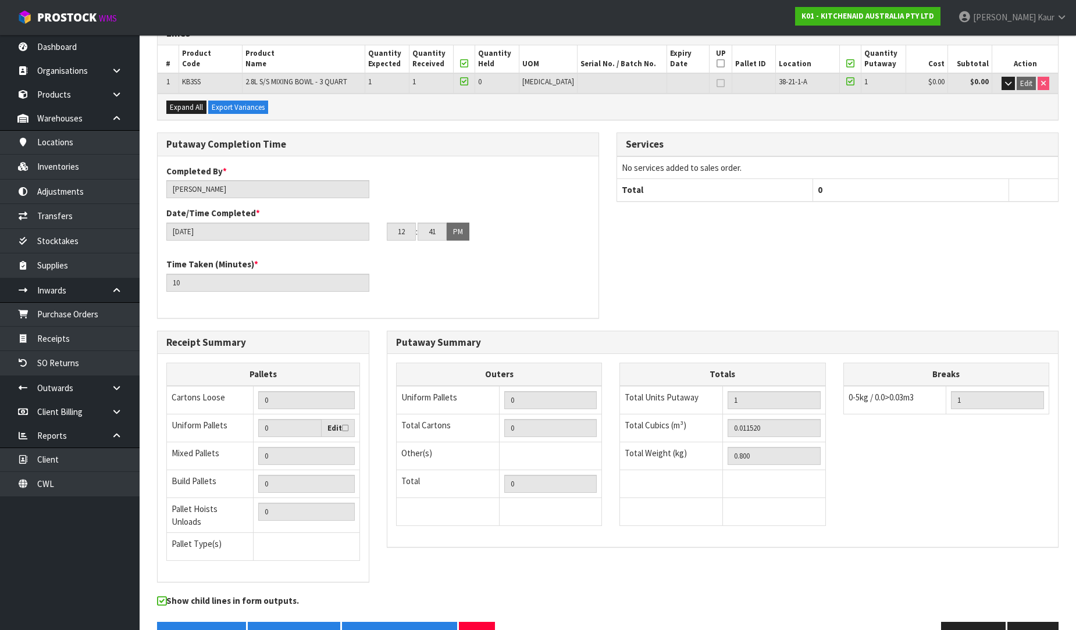
scroll to position [237, 0]
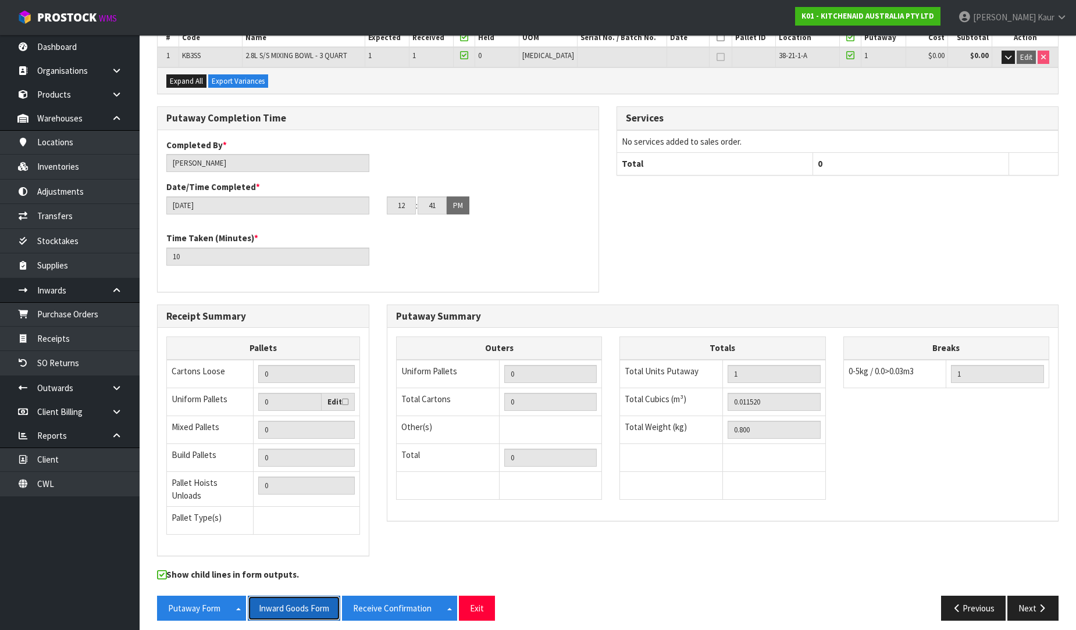
click at [312, 596] on button "Inward Goods Form" at bounding box center [294, 608] width 92 height 25
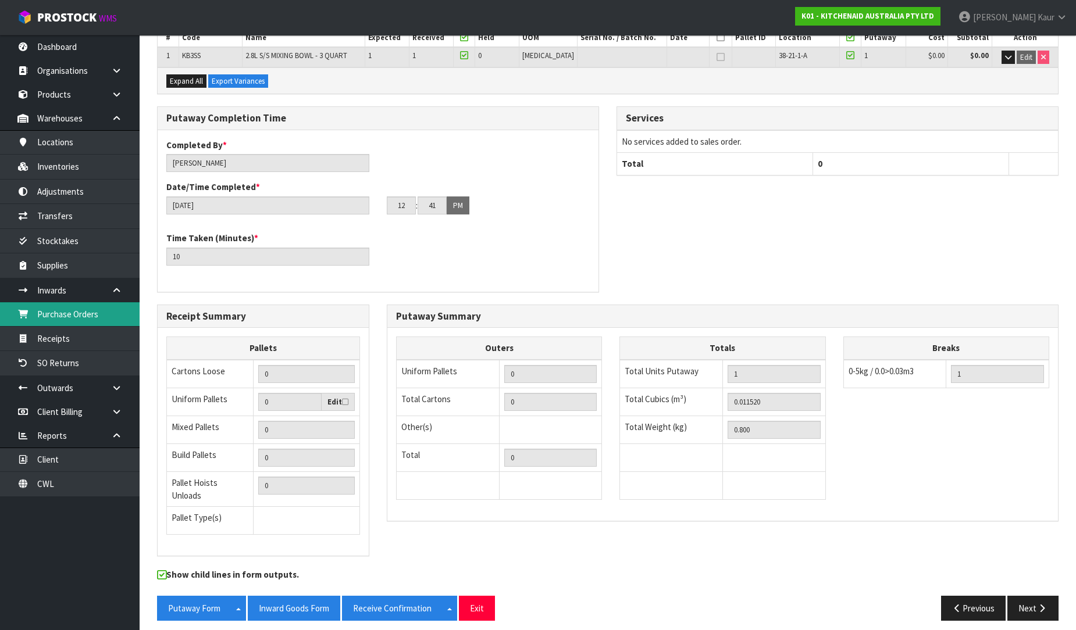
click at [94, 312] on link "Purchase Orders" at bounding box center [70, 314] width 140 height 24
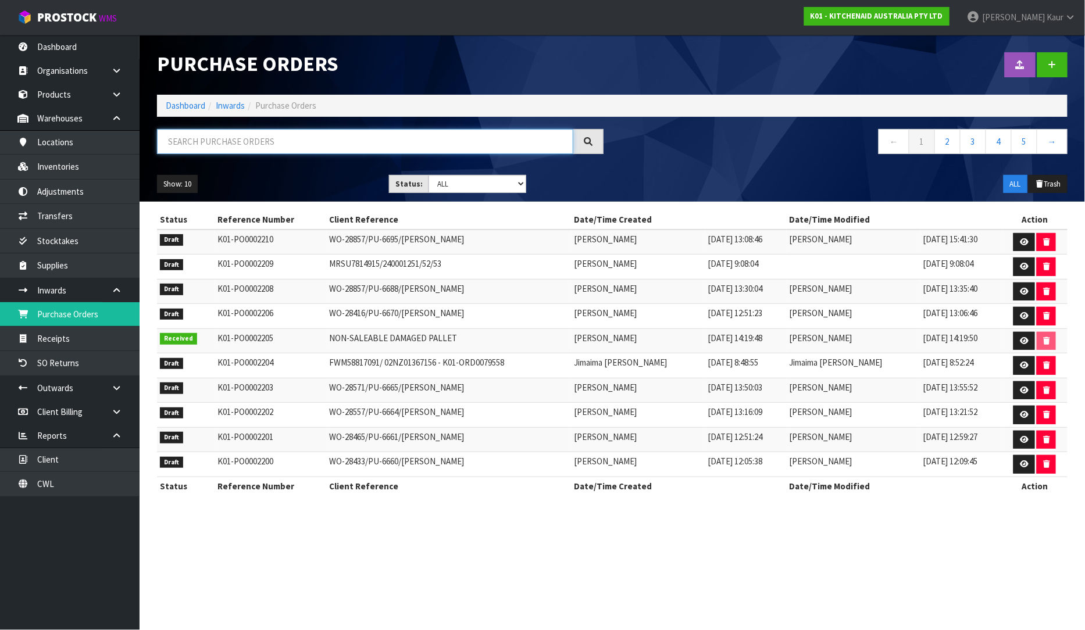
click at [185, 152] on input "text" at bounding box center [365, 141] width 416 height 25
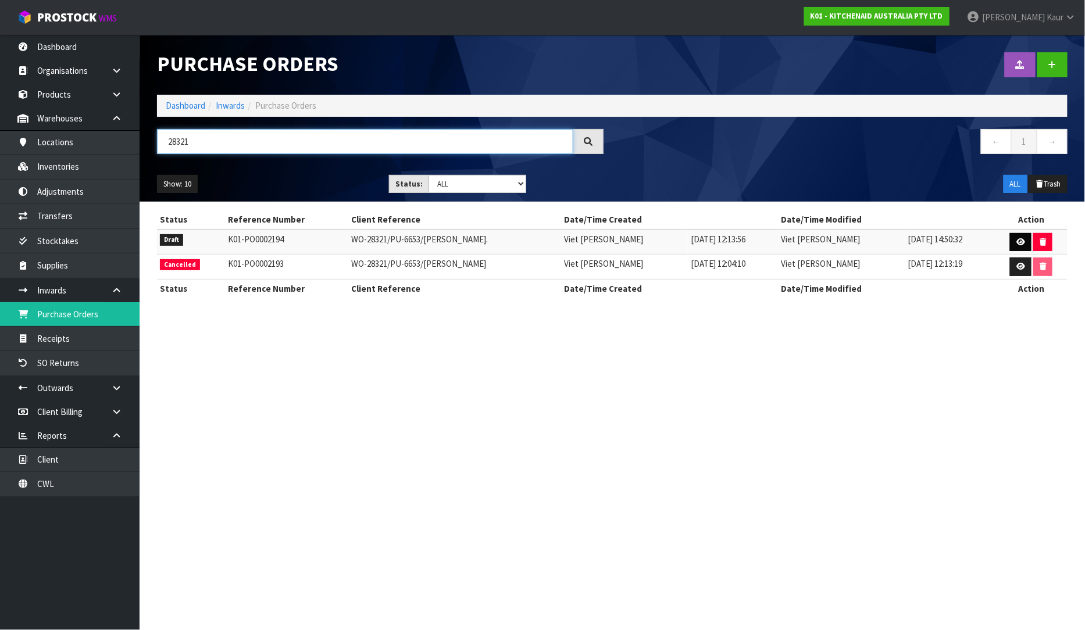
type input "28321"
click at [1019, 245] on icon at bounding box center [1020, 242] width 9 height 8
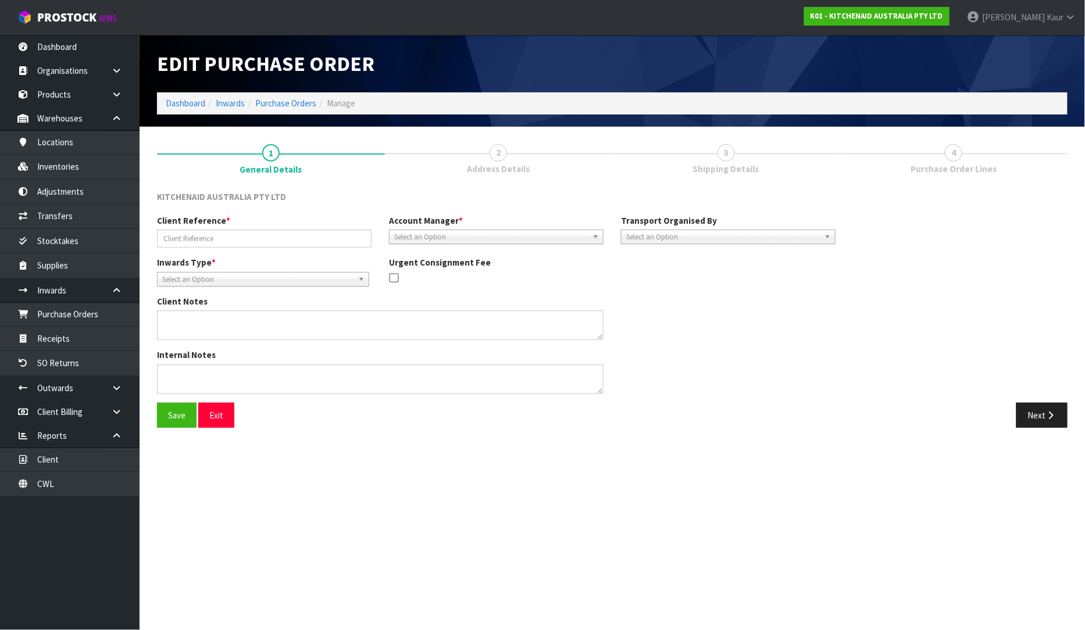
type input "WO-28321/PU-6653/[PERSON_NAME]."
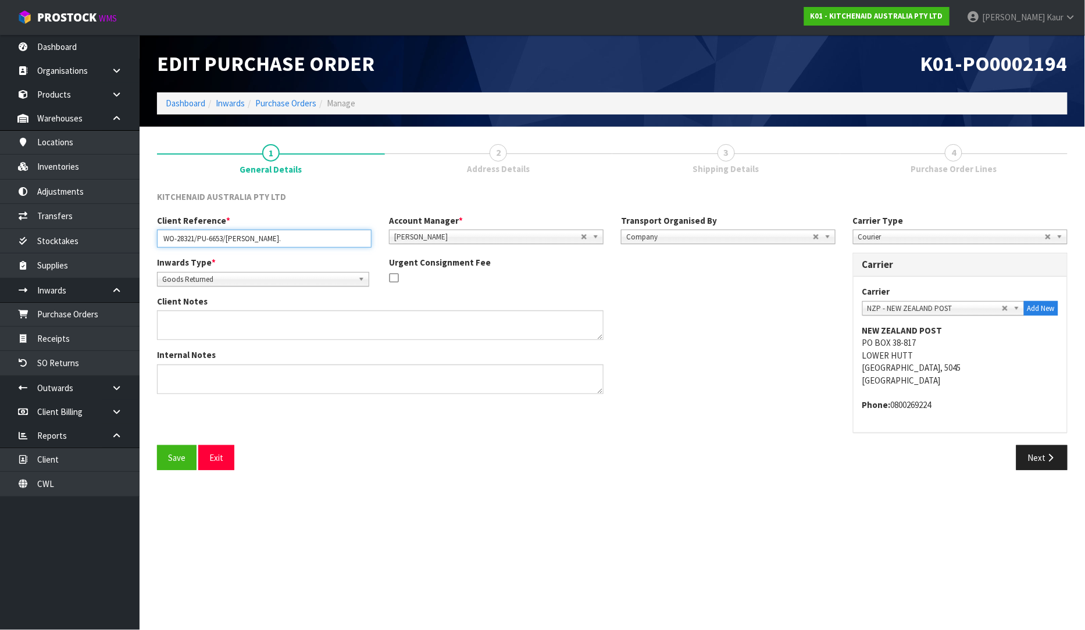
click at [281, 241] on input "WO-28321/PU-6653/[PERSON_NAME]." at bounding box center [264, 239] width 215 height 18
click at [1037, 454] on button "Next" at bounding box center [1041, 457] width 51 height 25
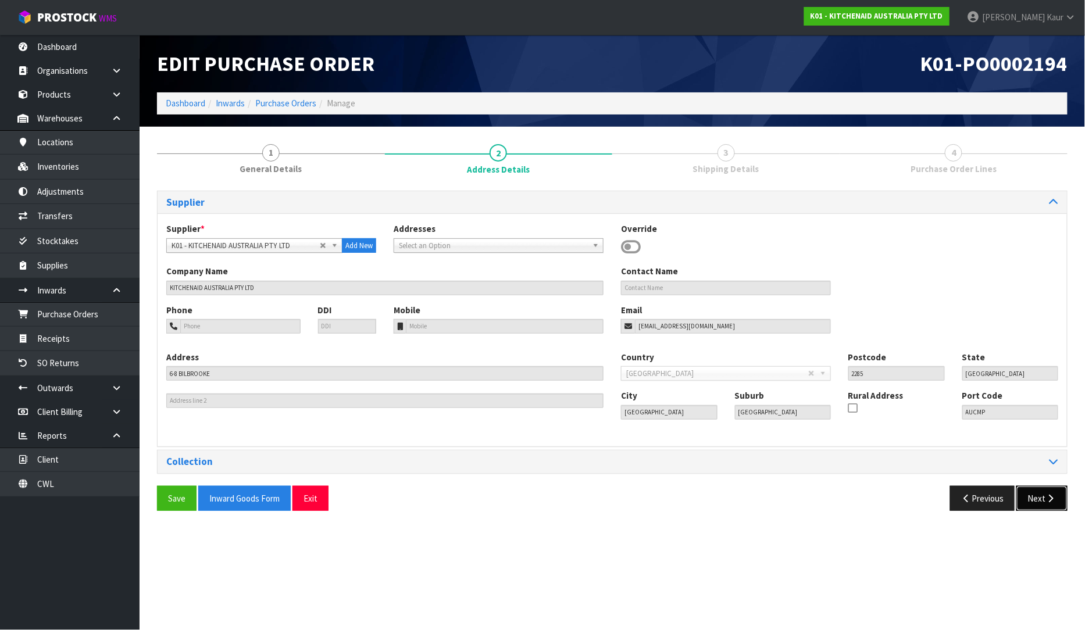
click at [1048, 507] on button "Next" at bounding box center [1041, 498] width 51 height 25
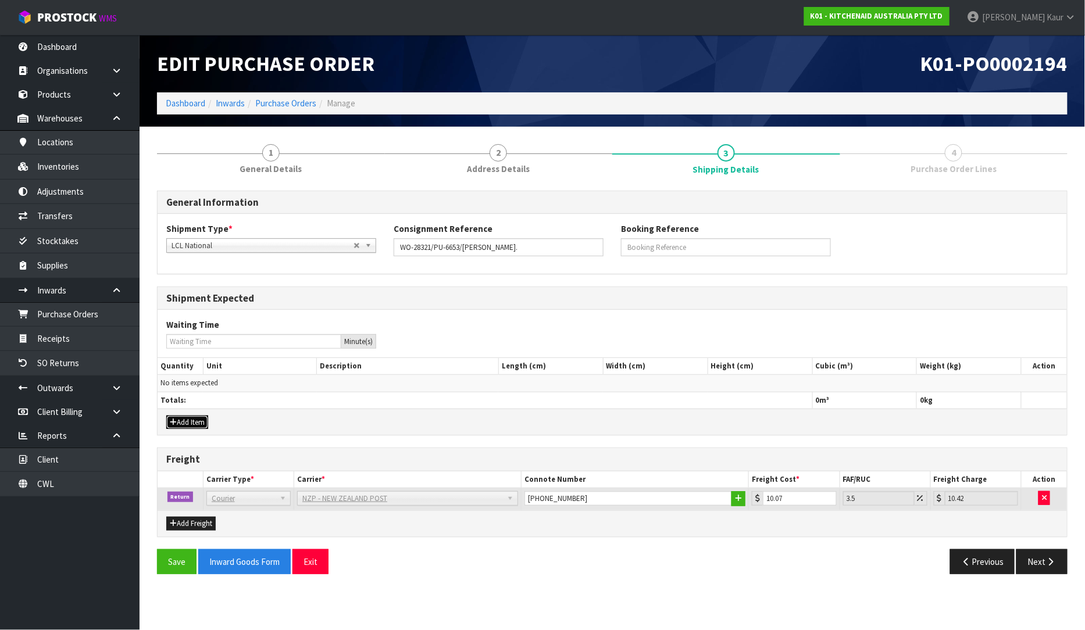
click at [200, 425] on button "Add Item" at bounding box center [187, 423] width 42 height 14
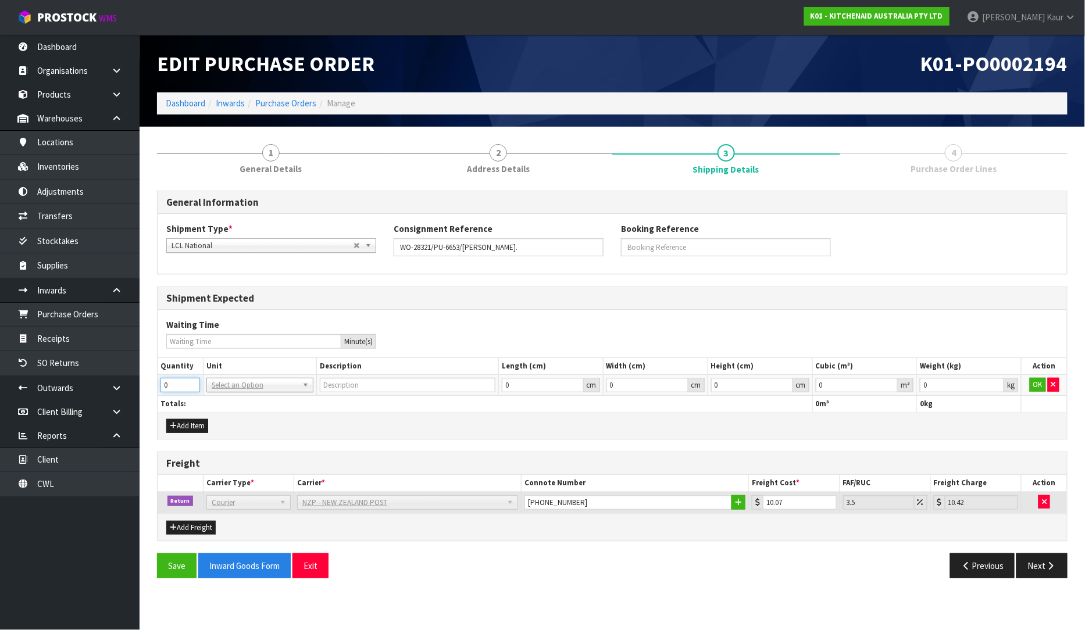
click at [191, 379] on input "0" at bounding box center [180, 385] width 40 height 15
type input "1"
click at [188, 381] on input "1" at bounding box center [180, 385] width 40 height 15
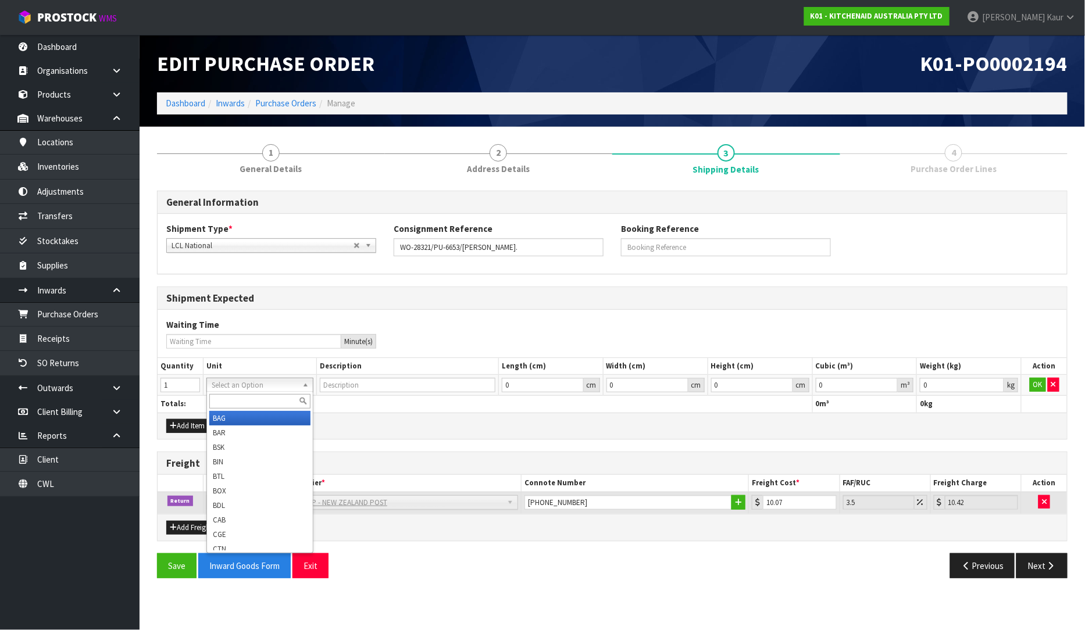
click at [223, 396] on input "text" at bounding box center [259, 401] width 101 height 15
type input "ctn"
type input "CARTON"
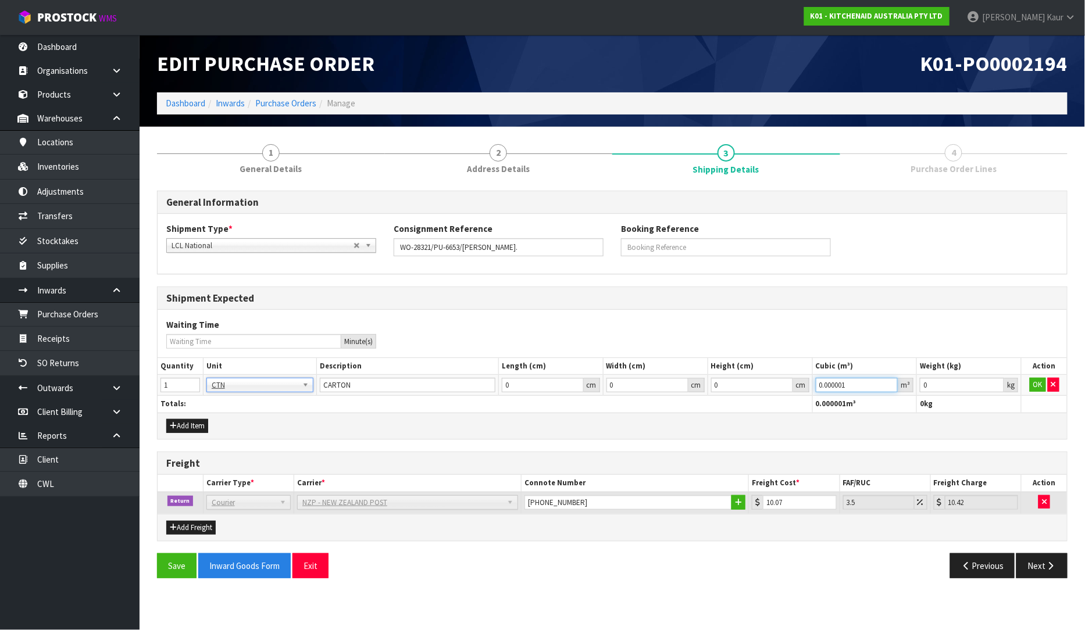
type input "0.000001"
click at [890, 383] on input "0.000001" at bounding box center [857, 385] width 83 height 15
type input "0.001"
click at [998, 384] on input "0.001" at bounding box center [962, 385] width 84 height 15
click at [1038, 386] on button "OK" at bounding box center [1038, 385] width 16 height 14
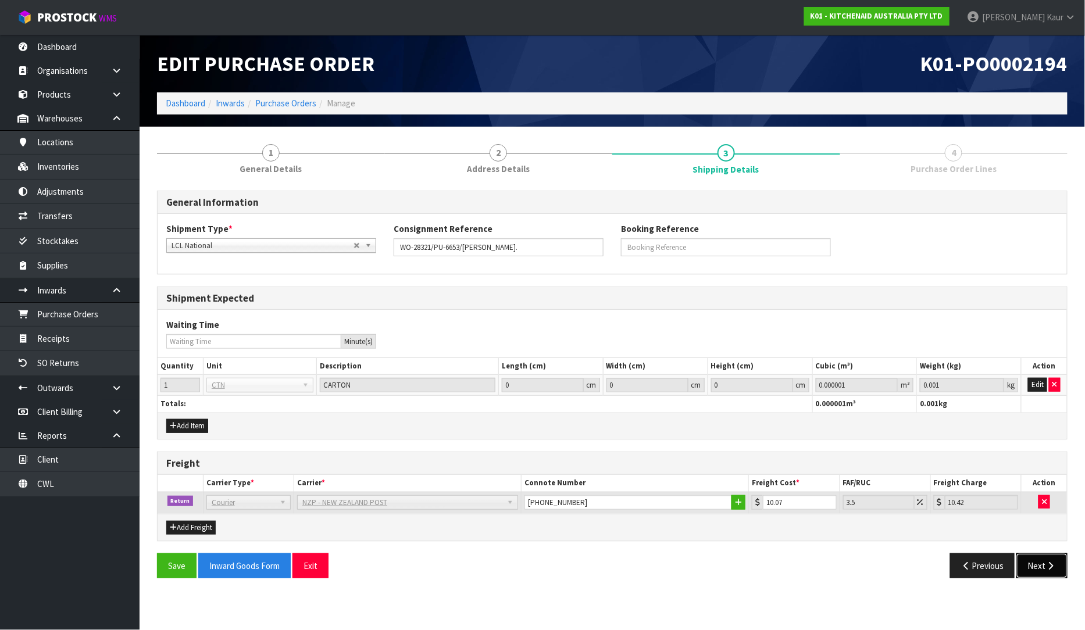
click at [1054, 560] on button "Next" at bounding box center [1041, 566] width 51 height 25
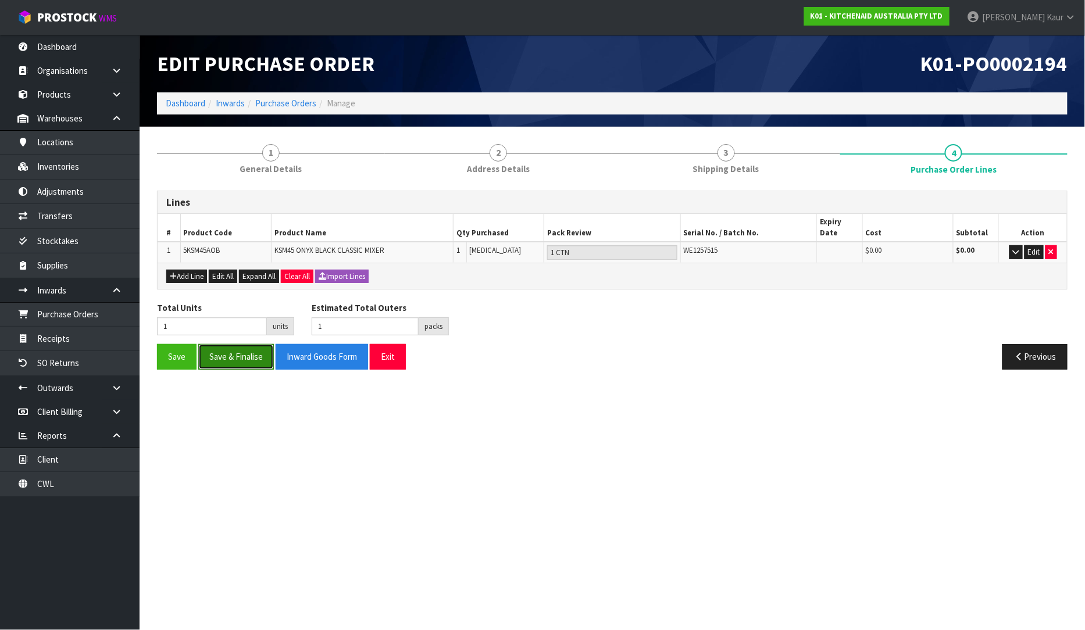
click at [236, 344] on button "Save & Finalise" at bounding box center [236, 356] width 76 height 25
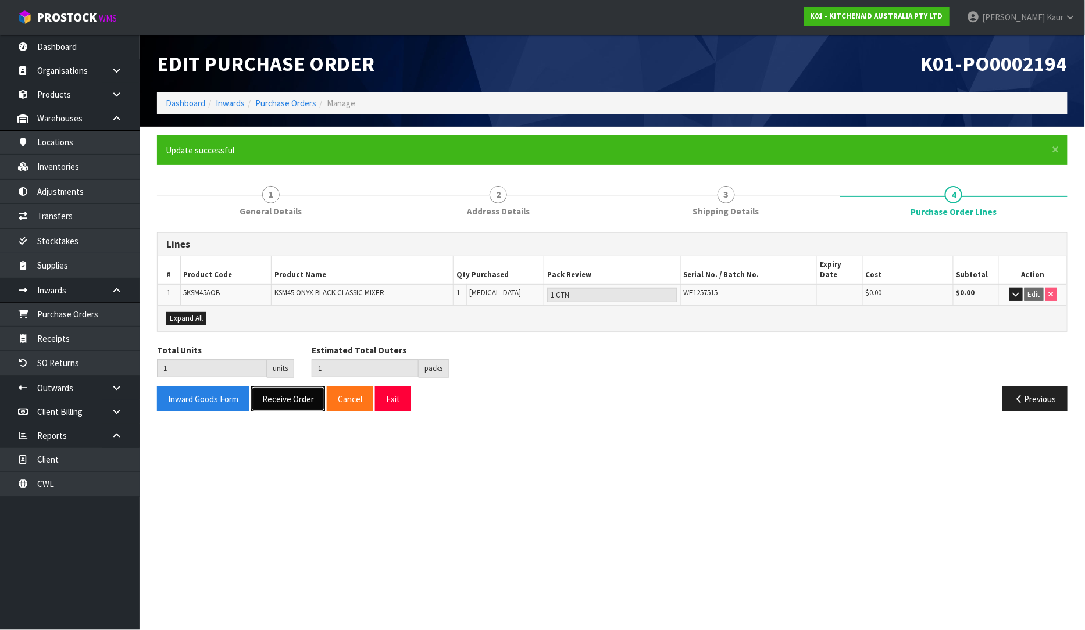
click at [279, 387] on button "Receive Order" at bounding box center [288, 399] width 74 height 25
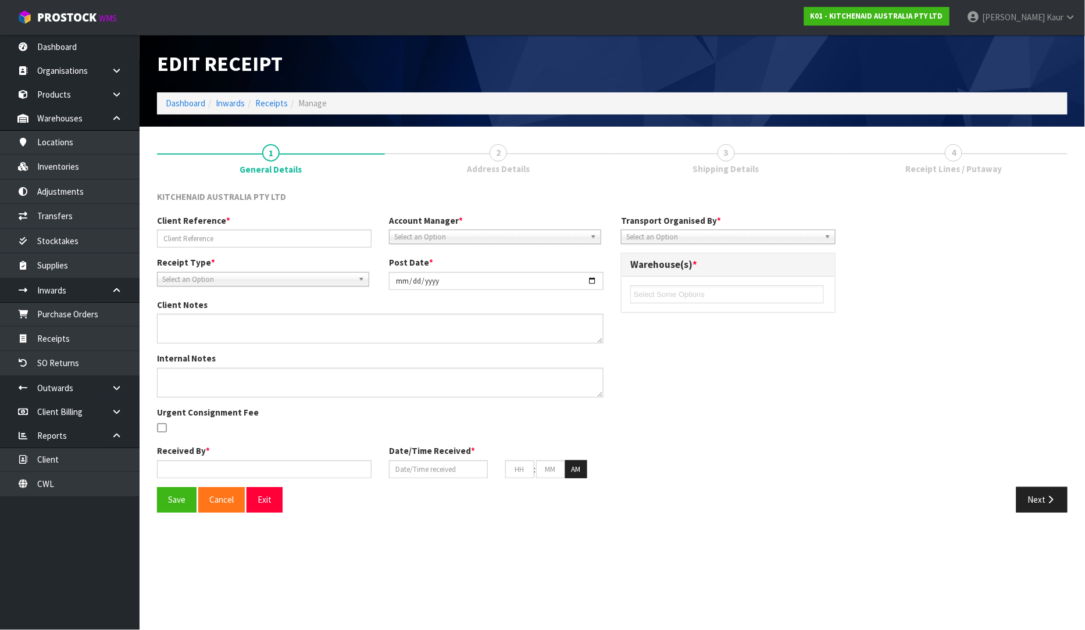
type input "WO-28321/PU-6653/[PERSON_NAME]."
type input "[DATE]"
type input "[PERSON_NAME]"
type input "[DATE]"
type input "12"
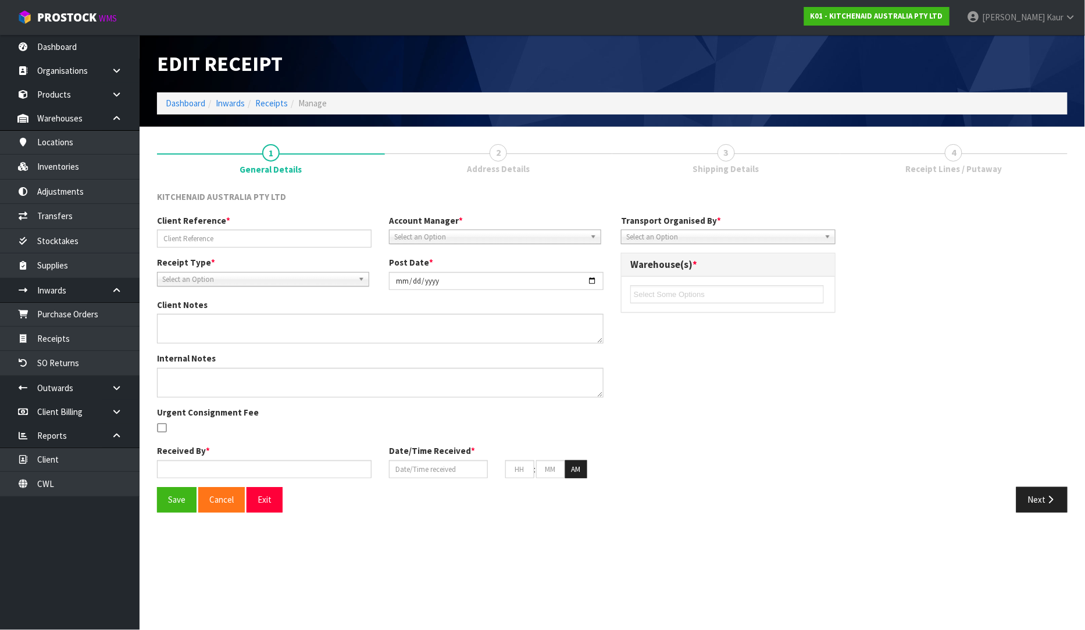
type input "57"
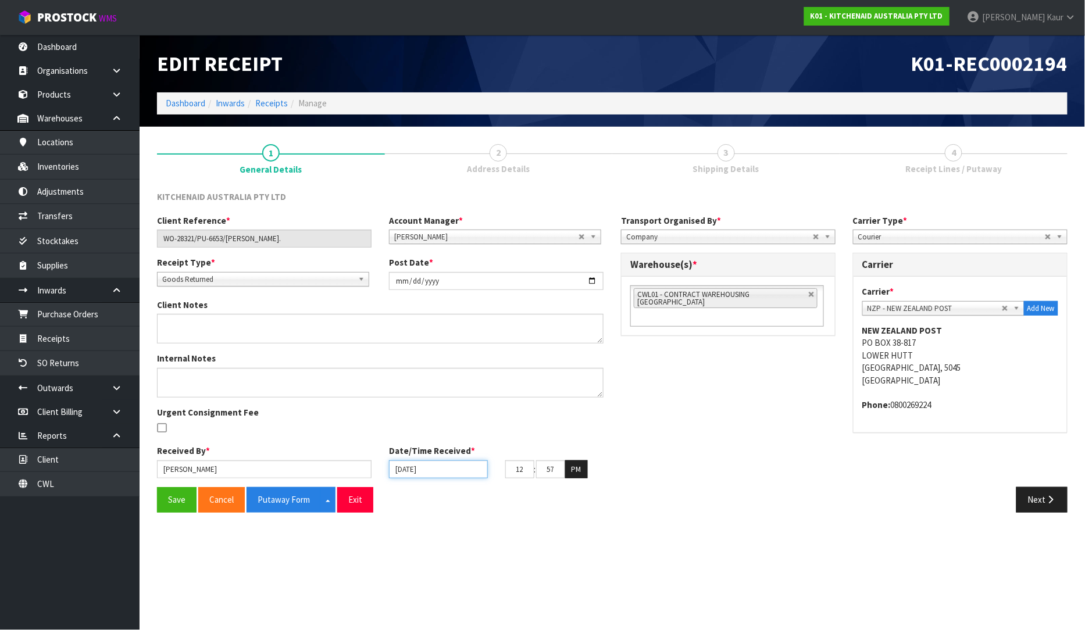
click at [397, 468] on input "[DATE]" at bounding box center [438, 470] width 99 height 18
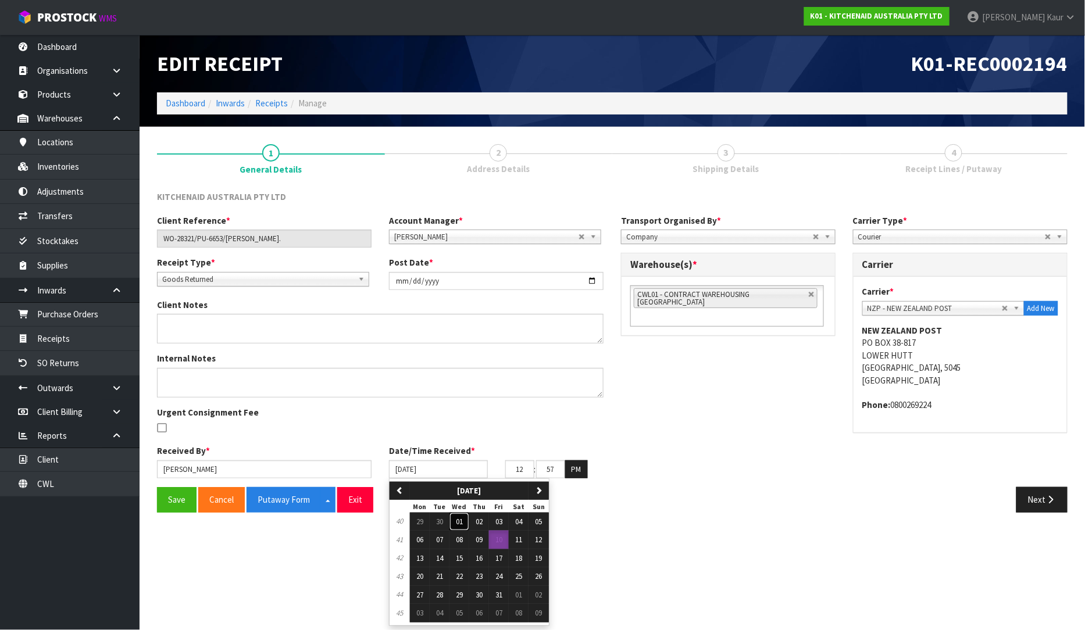
drag, startPoint x: 459, startPoint y: 516, endPoint x: 438, endPoint y: 520, distance: 22.0
click at [459, 515] on button "01" at bounding box center [460, 522] width 20 height 19
type input "[DATE]"
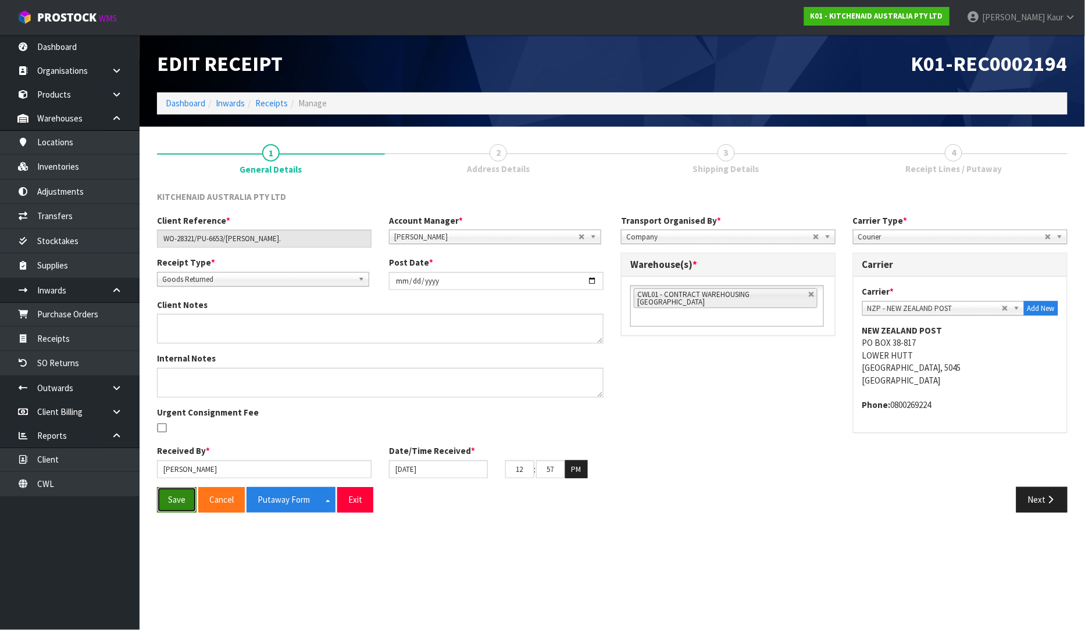
click at [184, 503] on button "Save" at bounding box center [177, 499] width 40 height 25
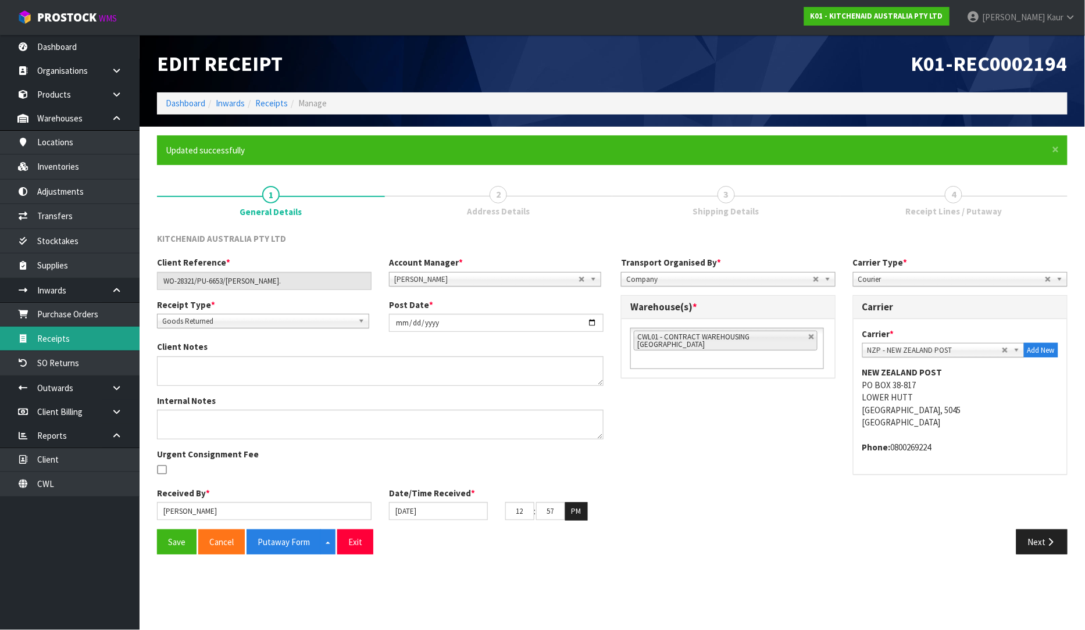
click at [106, 344] on link "Receipts" at bounding box center [70, 339] width 140 height 24
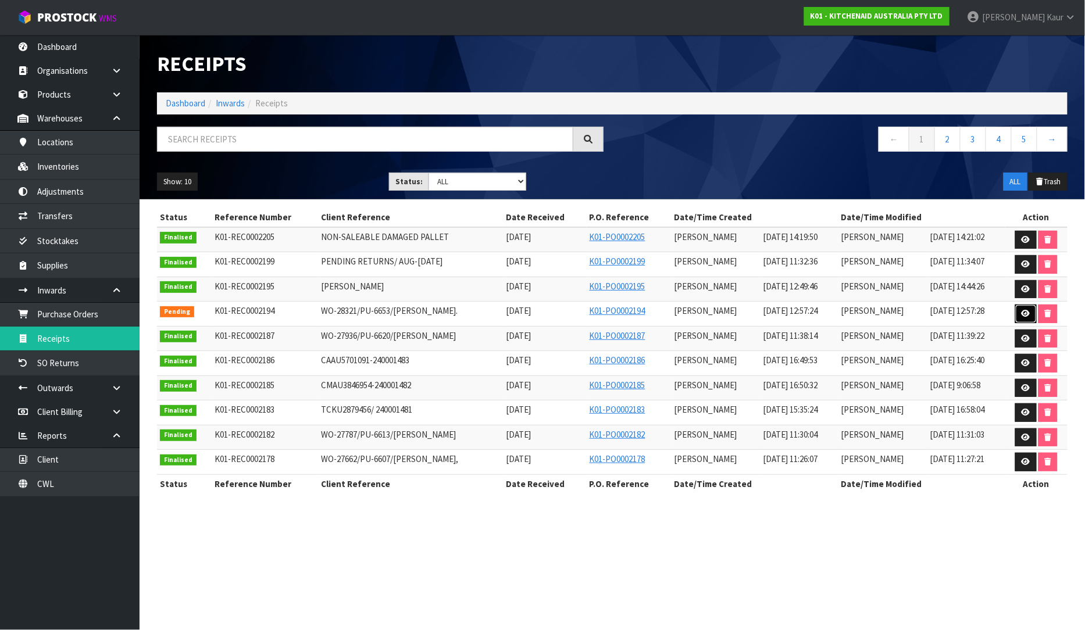
click at [1026, 308] on link at bounding box center [1026, 314] width 22 height 19
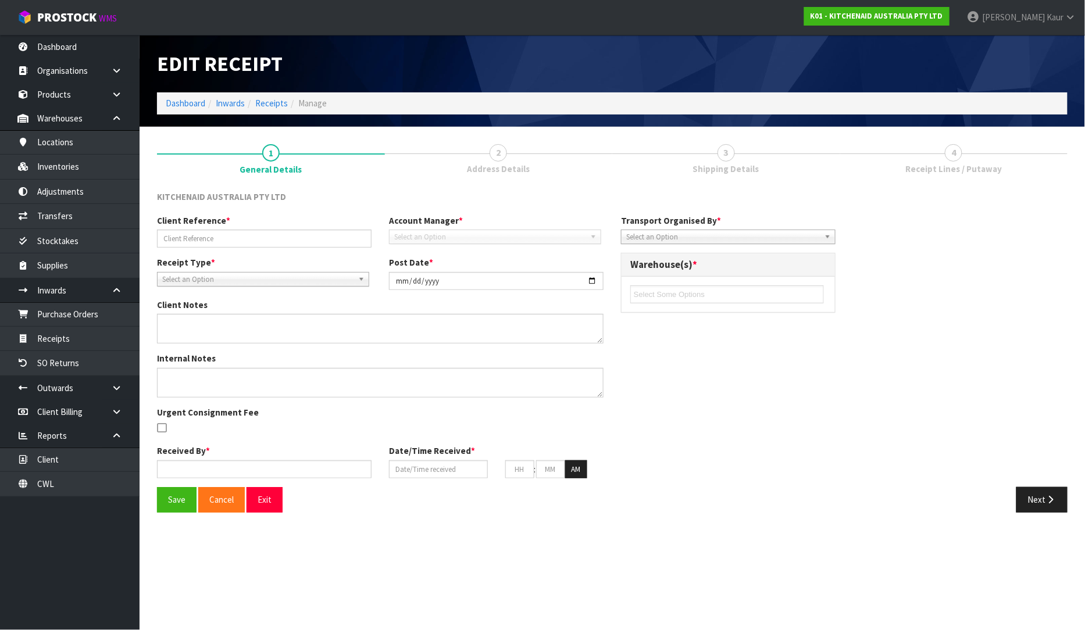
type input "WO-28321/PU-6653/[PERSON_NAME]."
type input "[DATE]"
type input "[PERSON_NAME]"
type input "[DATE]"
type input "12"
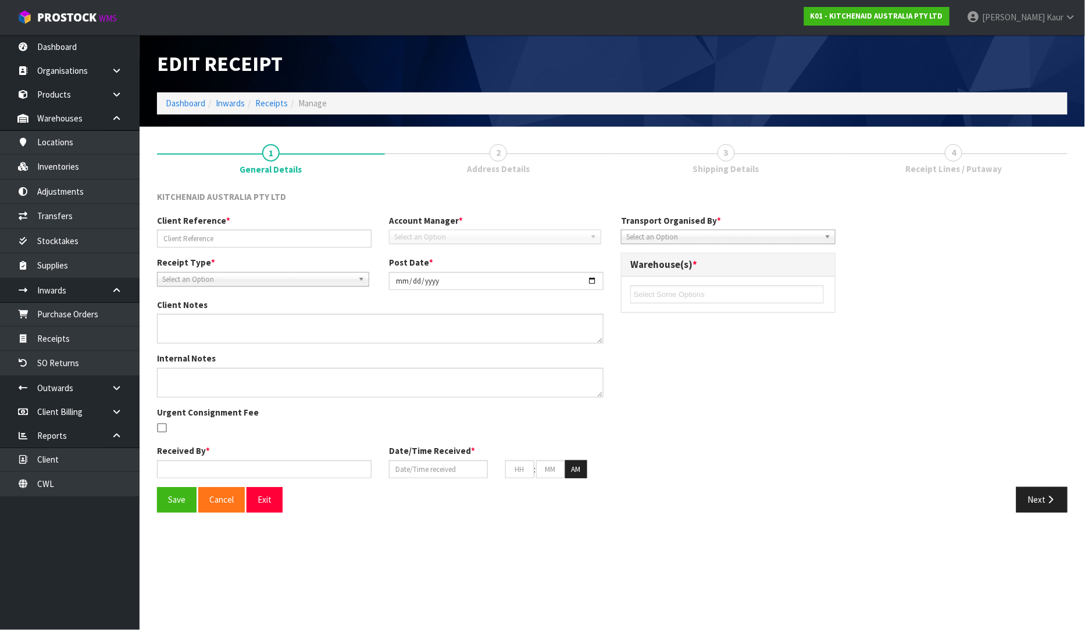
type input "57"
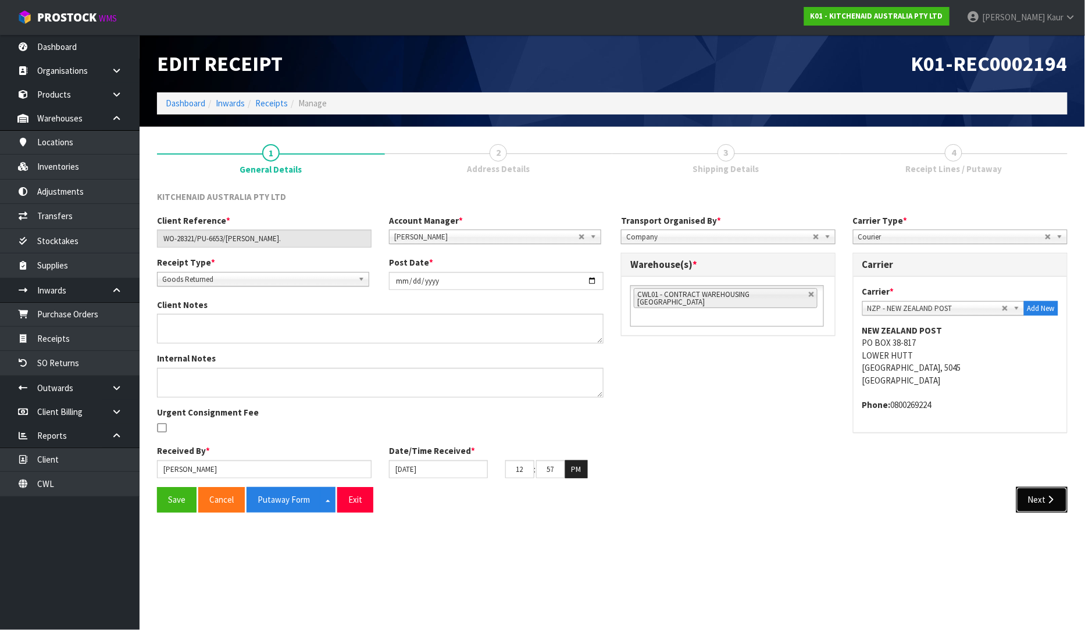
click at [1041, 508] on button "Next" at bounding box center [1041, 499] width 51 height 25
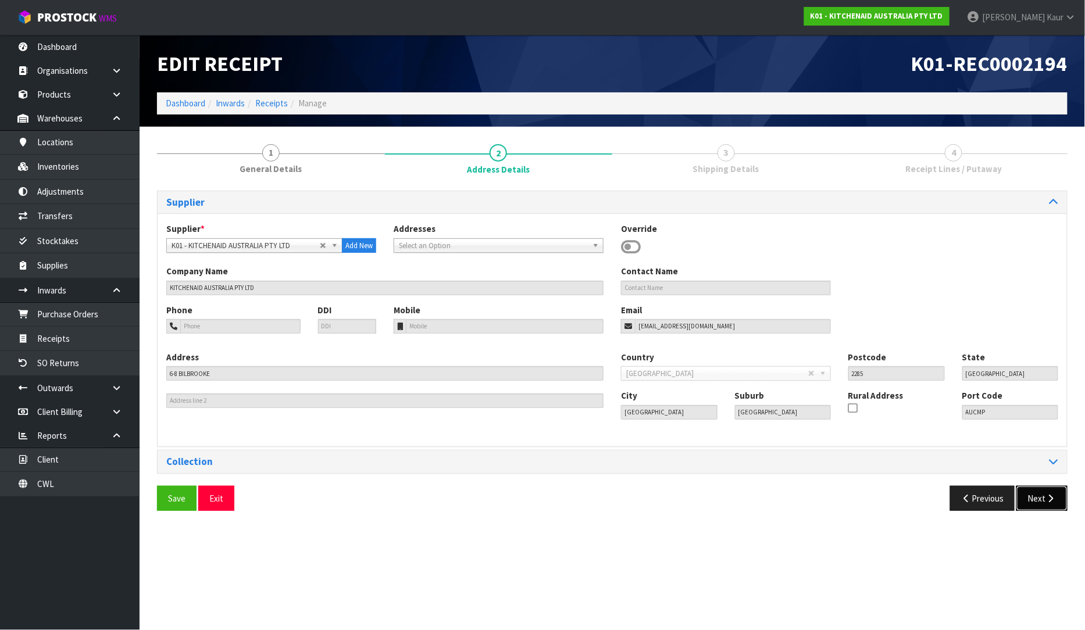
click at [1041, 508] on button "Next" at bounding box center [1041, 498] width 51 height 25
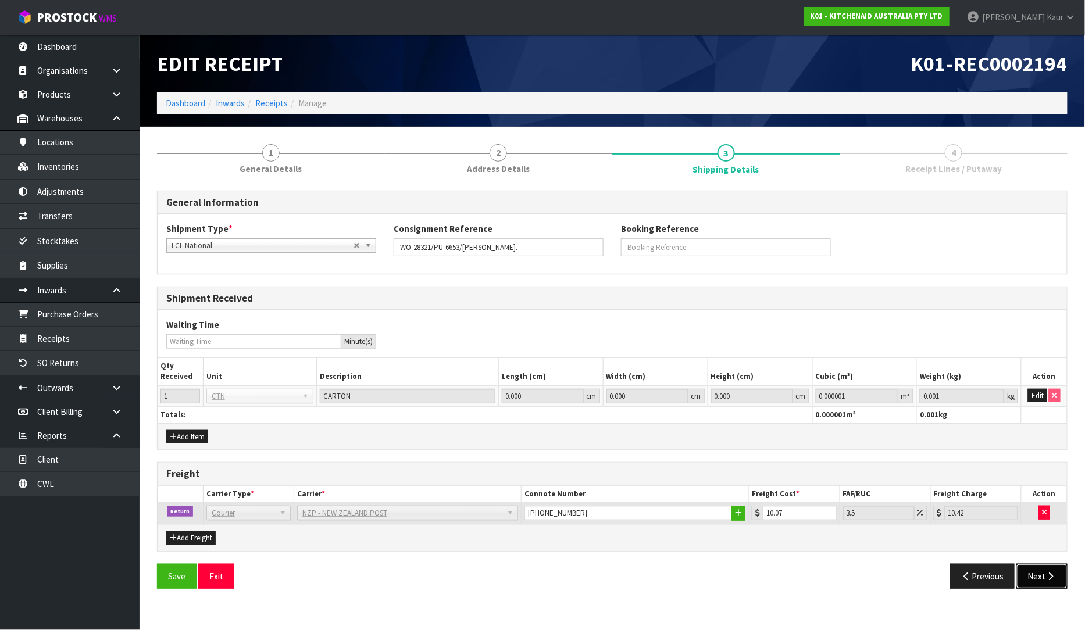
click at [1044, 570] on button "Next" at bounding box center [1041, 576] width 51 height 25
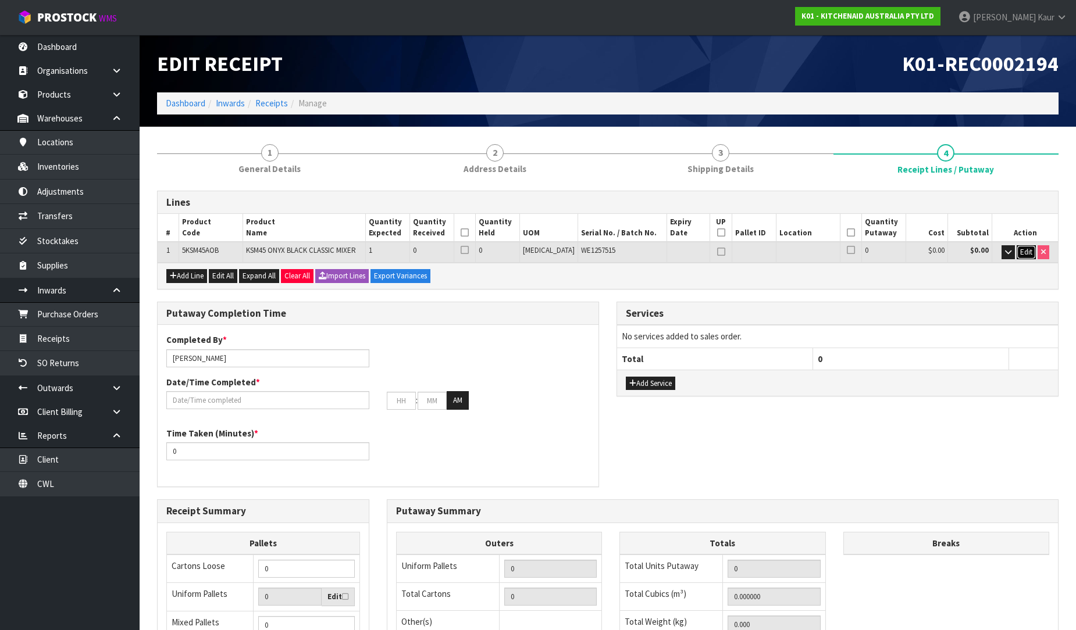
click at [1028, 251] on span "Edit" at bounding box center [1026, 252] width 12 height 10
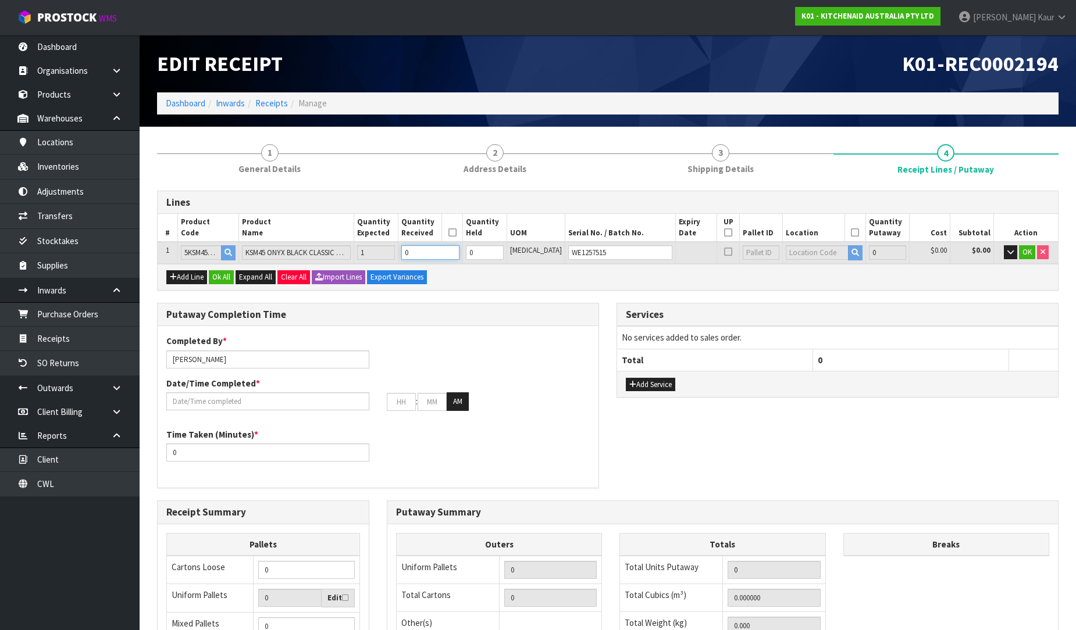
click at [442, 258] on input "0" at bounding box center [430, 252] width 58 height 15
type input "1"
type input "0.055419"
type input "11.95"
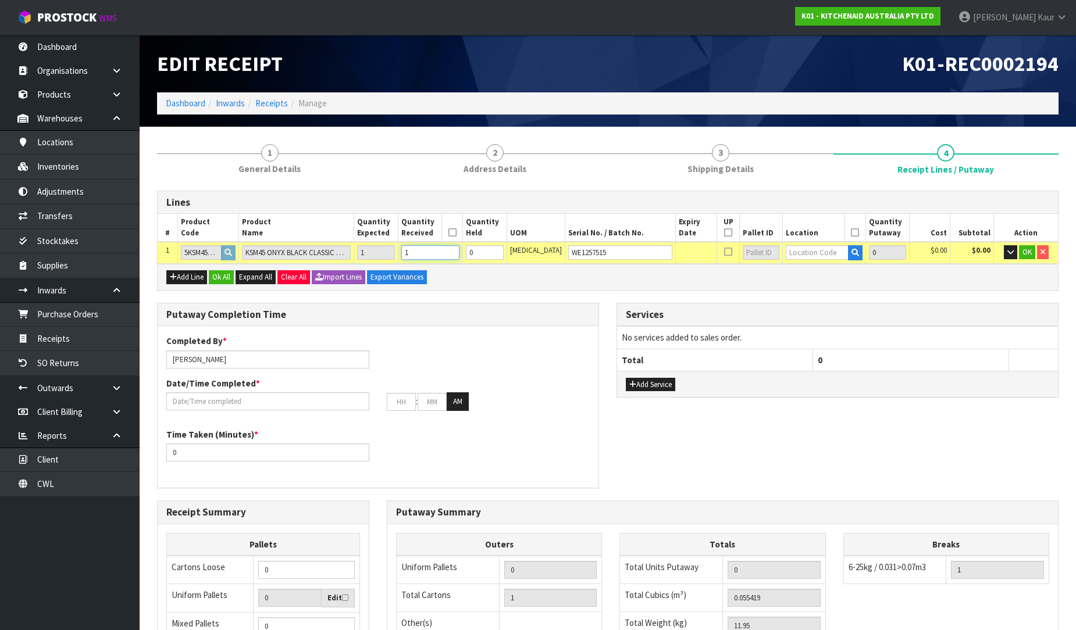
type input "1"
click at [816, 254] on input "text" at bounding box center [817, 252] width 62 height 15
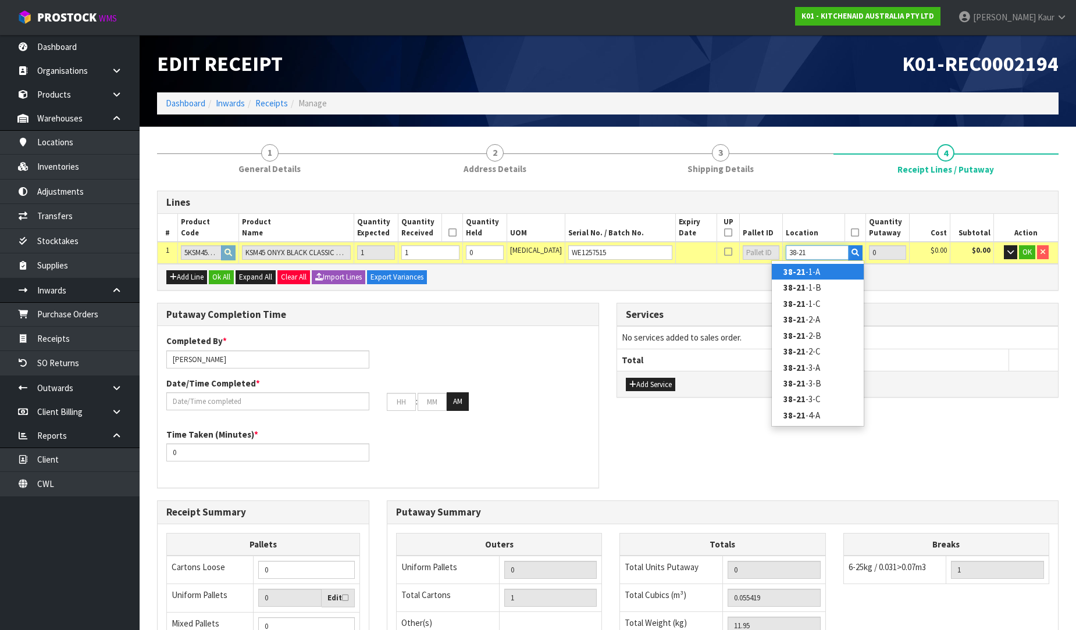
type input "38-21"
click at [816, 269] on link "38-21 -1-A" at bounding box center [818, 272] width 92 height 16
type input "1"
type input "38-21-1-A"
type input "1"
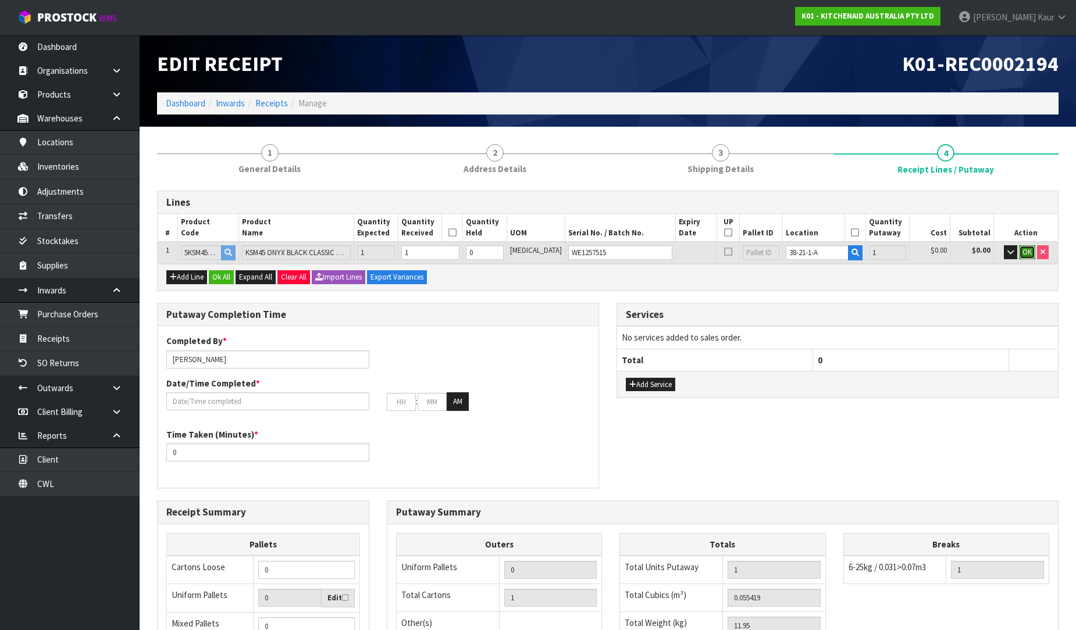
click at [1019, 250] on button "OK" at bounding box center [1027, 252] width 16 height 14
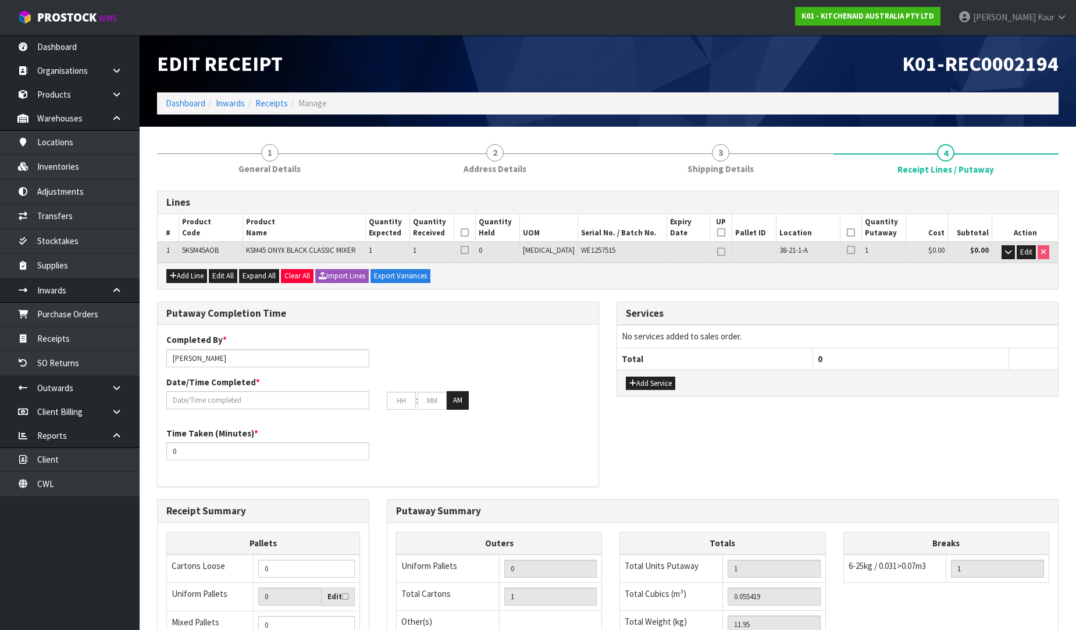
click at [469, 233] on icon at bounding box center [465, 233] width 8 height 1
click at [847, 233] on icon at bounding box center [851, 233] width 8 height 1
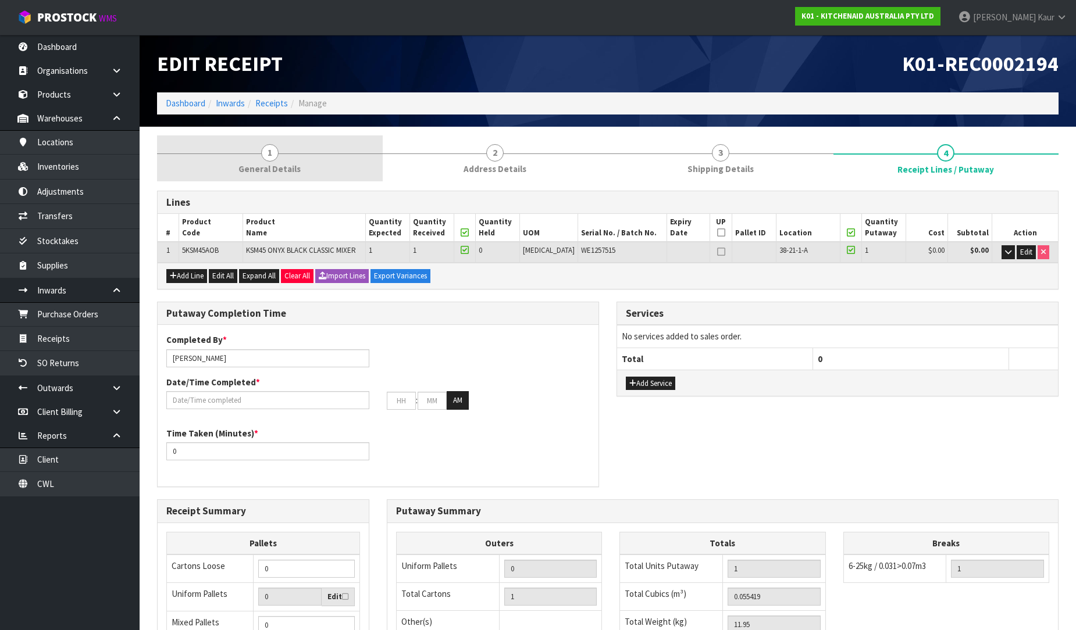
click at [288, 170] on span "General Details" at bounding box center [269, 169] width 62 height 12
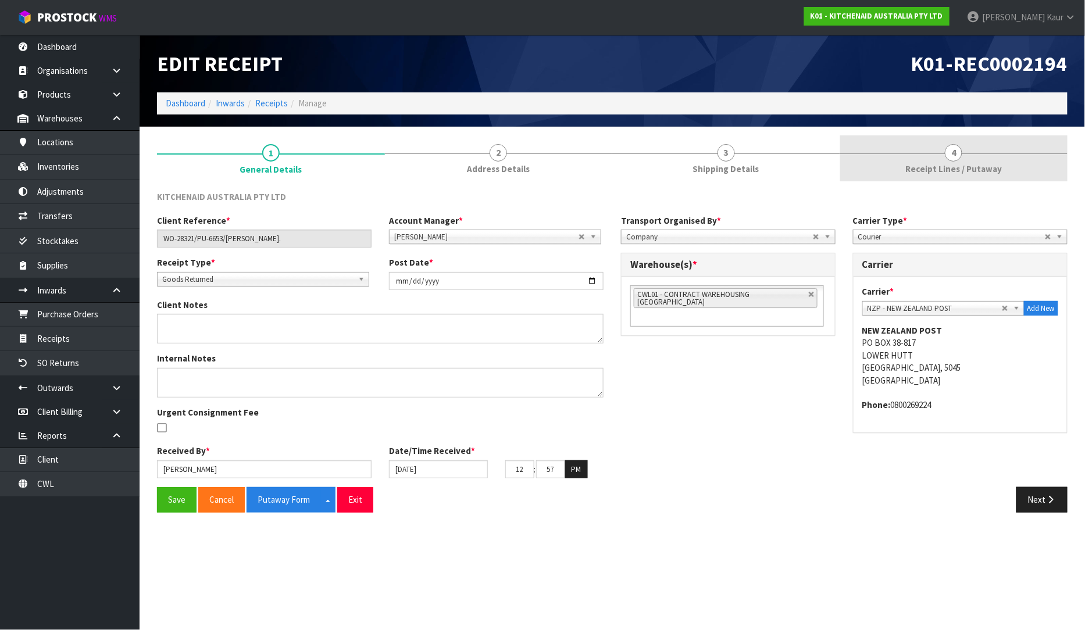
click at [986, 176] on link "4 Receipt Lines / Putaway" at bounding box center [954, 158] width 228 height 46
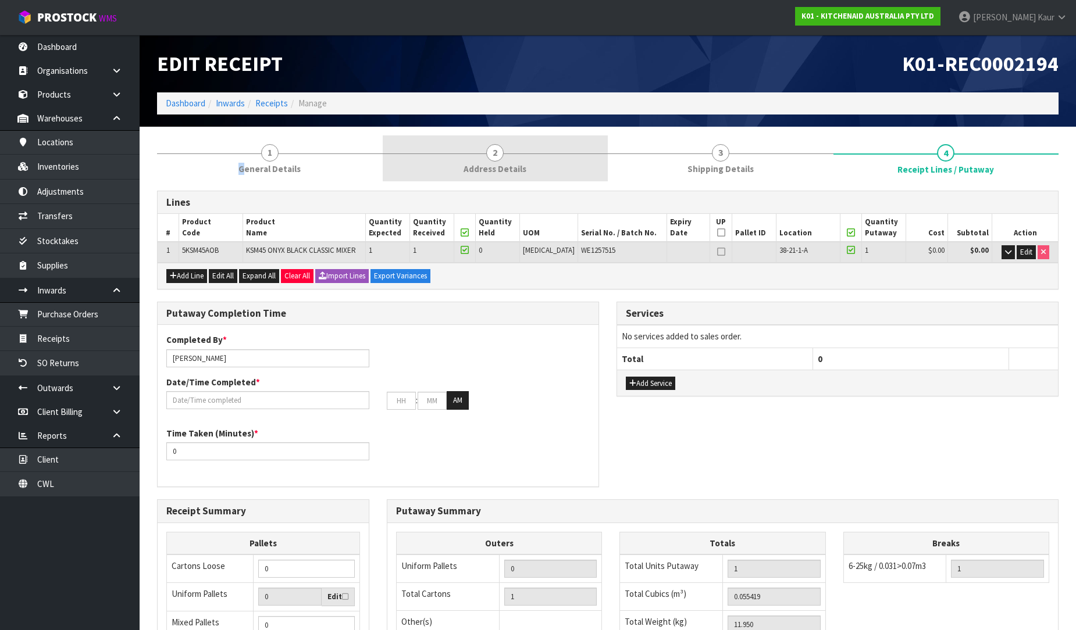
drag, startPoint x: 243, startPoint y: 172, endPoint x: 478, endPoint y: 166, distance: 235.0
click at [239, 172] on link "1 General Details" at bounding box center [270, 158] width 226 height 46
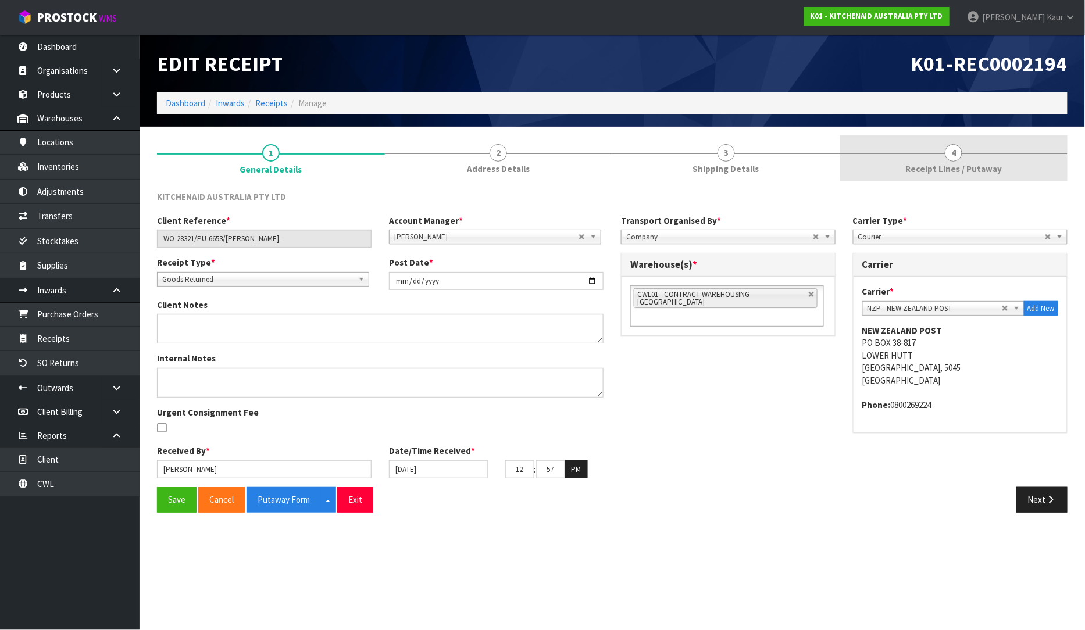
click at [975, 163] on span "Receipt Lines / Putaway" at bounding box center [953, 169] width 97 height 12
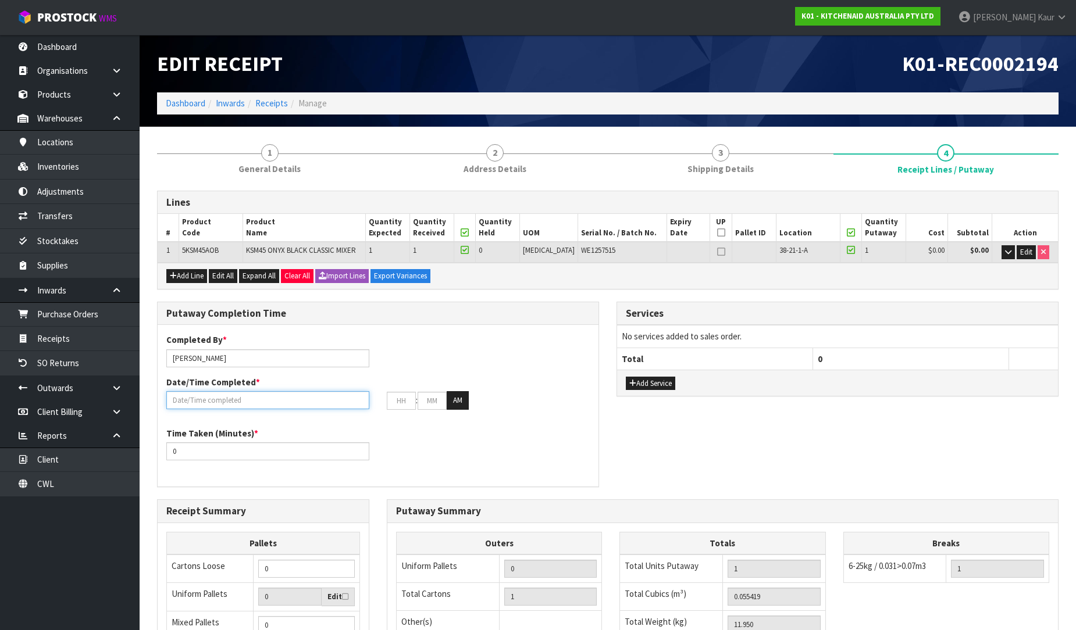
click at [224, 397] on input "text" at bounding box center [267, 400] width 203 height 18
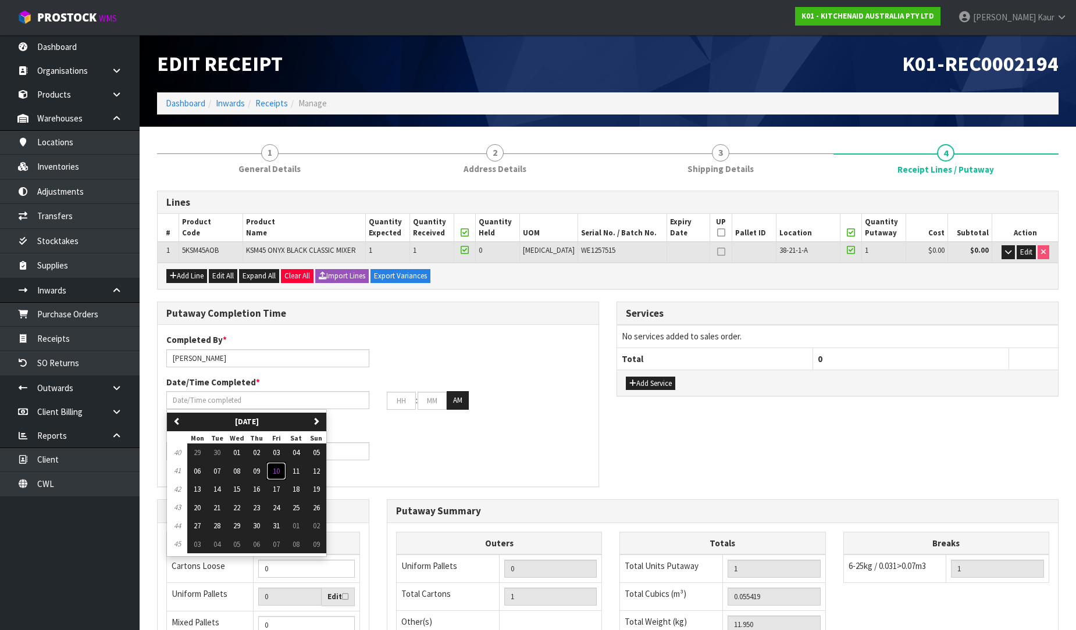
click at [284, 471] on button "10" at bounding box center [276, 471] width 20 height 19
type input "[DATE]"
type input "12"
type input "00"
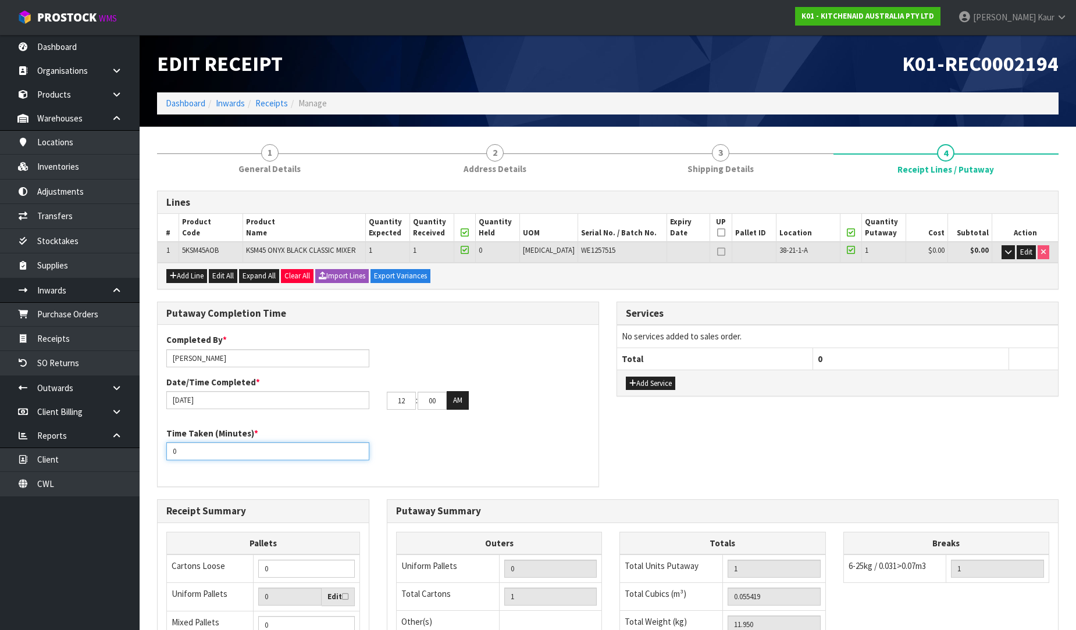
drag, startPoint x: 192, startPoint y: 454, endPoint x: 159, endPoint y: 454, distance: 33.7
click at [159, 454] on div "Time Taken (Minutes) * 0" at bounding box center [268, 443] width 220 height 33
type input "10"
drag, startPoint x: 405, startPoint y: 400, endPoint x: 373, endPoint y: 401, distance: 31.5
click at [373, 401] on div "10/10/2025 12 : 00 : 00 AM" at bounding box center [378, 400] width 441 height 19
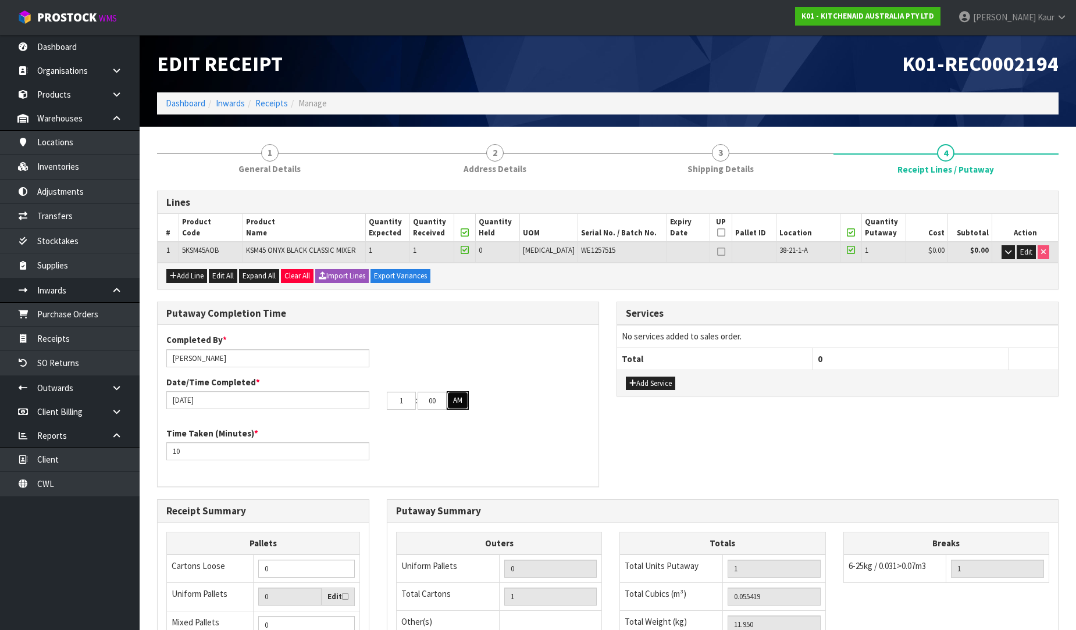
type input "01"
click at [454, 403] on button "AM" at bounding box center [458, 400] width 22 height 19
click at [269, 166] on span "General Details" at bounding box center [269, 169] width 62 height 12
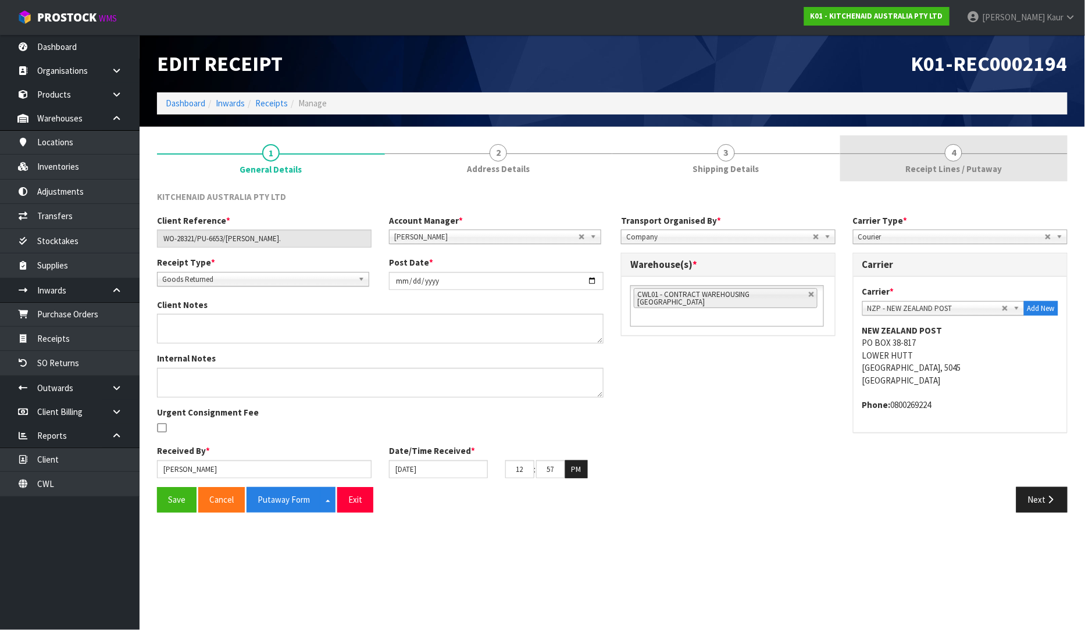
drag, startPoint x: 966, startPoint y: 159, endPoint x: 960, endPoint y: 176, distance: 18.6
click at [965, 160] on link "4 Receipt Lines / Putaway" at bounding box center [954, 158] width 228 height 46
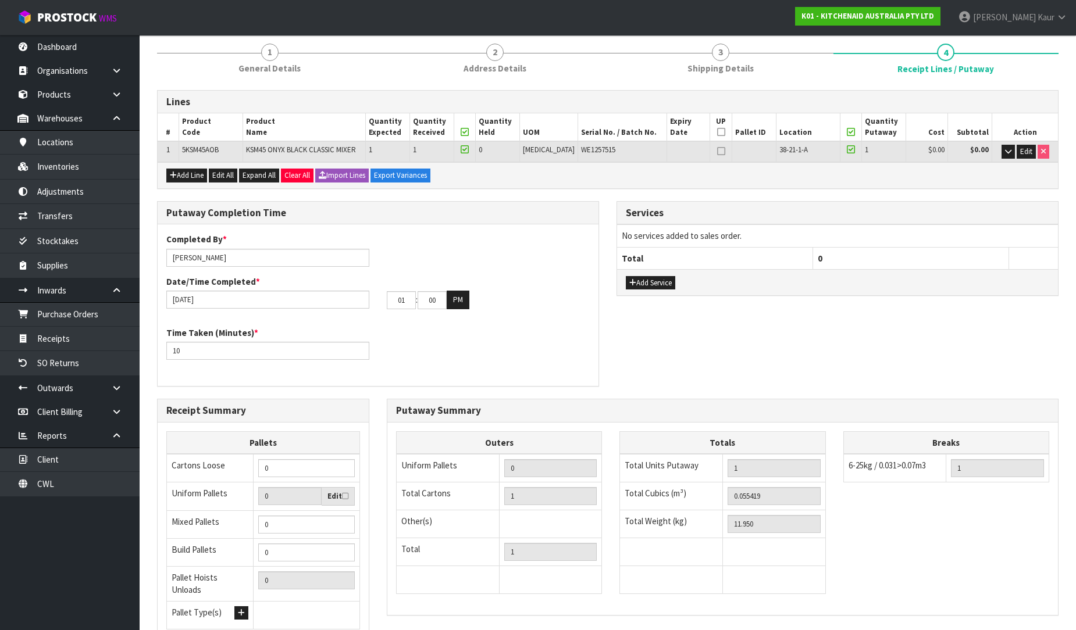
scroll to position [195, 0]
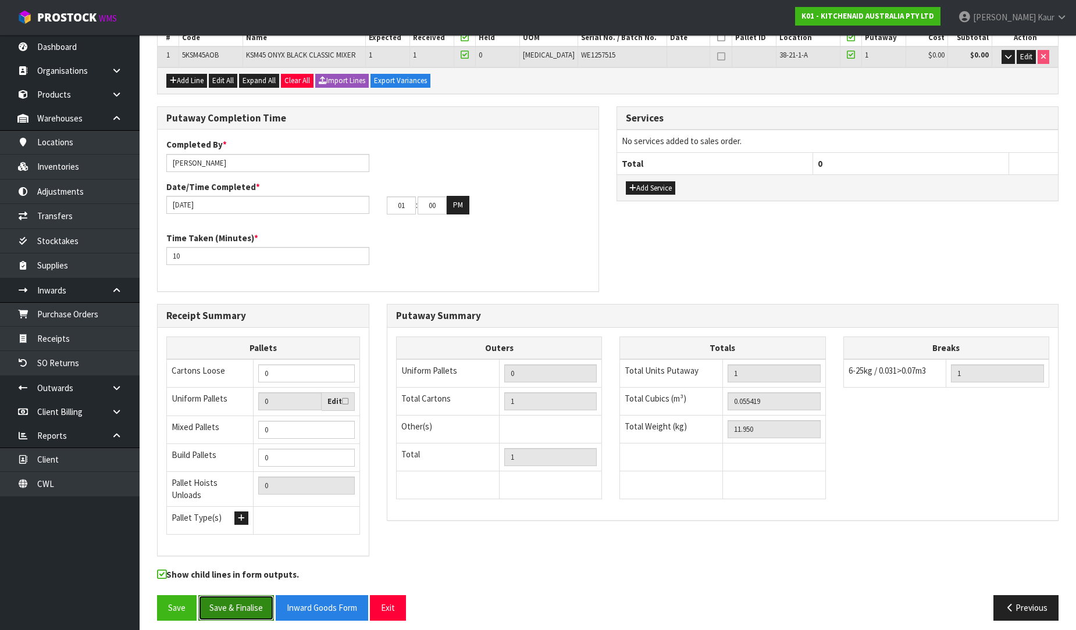
click at [240, 597] on button "Save & Finalise" at bounding box center [236, 607] width 76 height 25
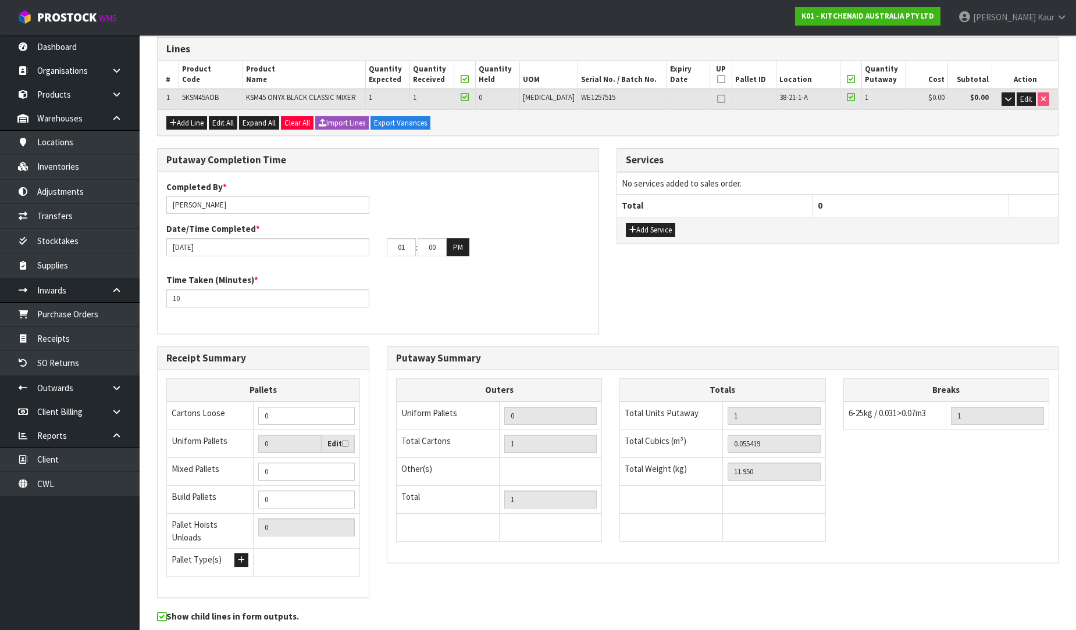
scroll to position [0, 0]
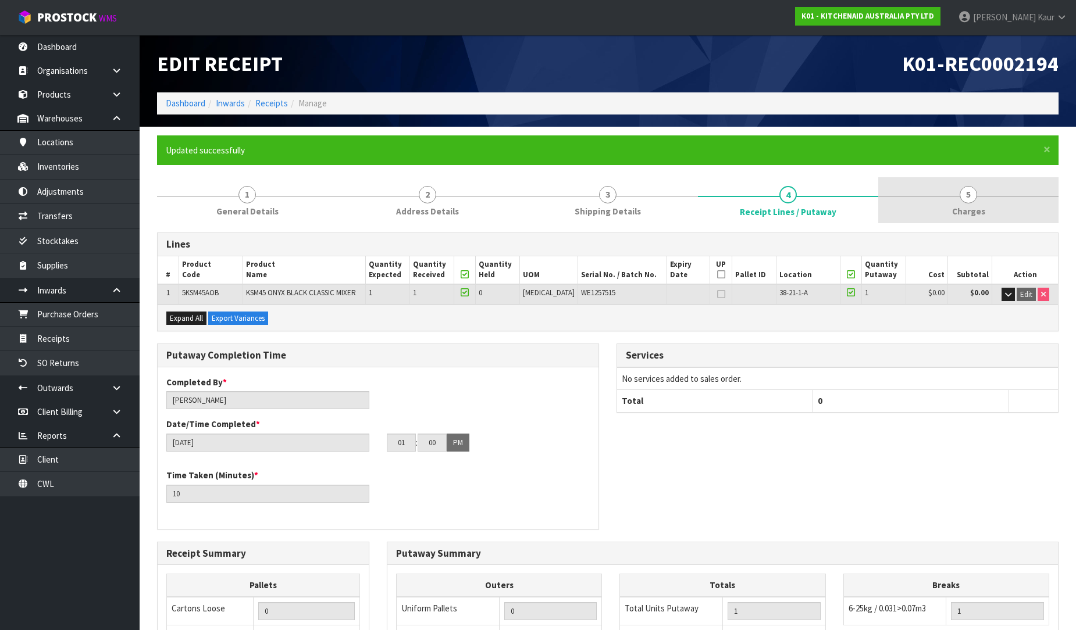
click at [974, 206] on span "Charges" at bounding box center [968, 211] width 33 height 12
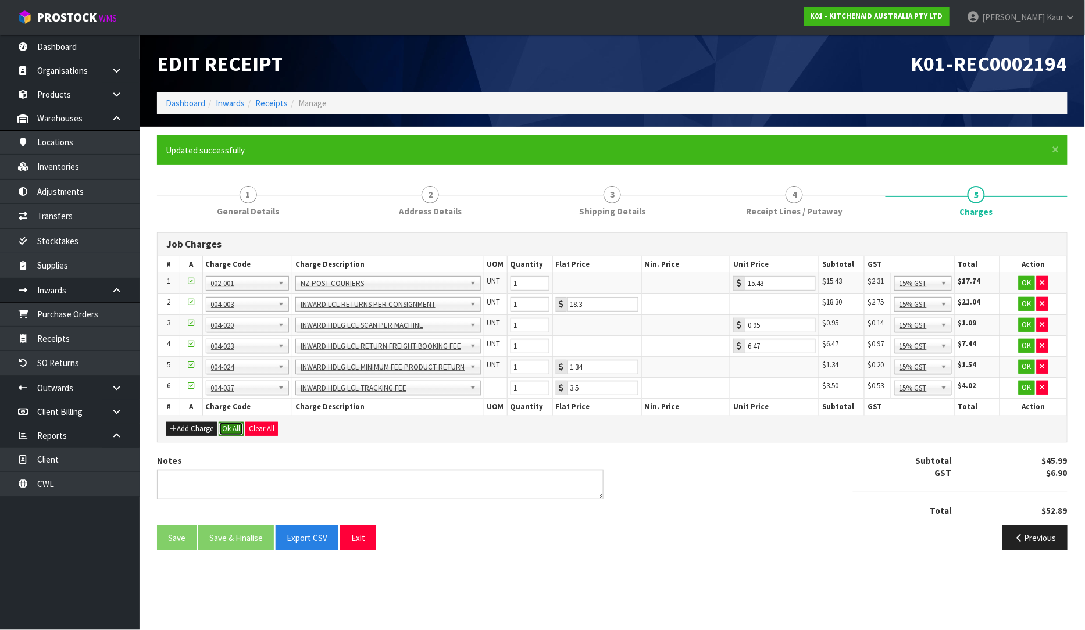
click at [236, 426] on button "Ok All" at bounding box center [231, 429] width 25 height 14
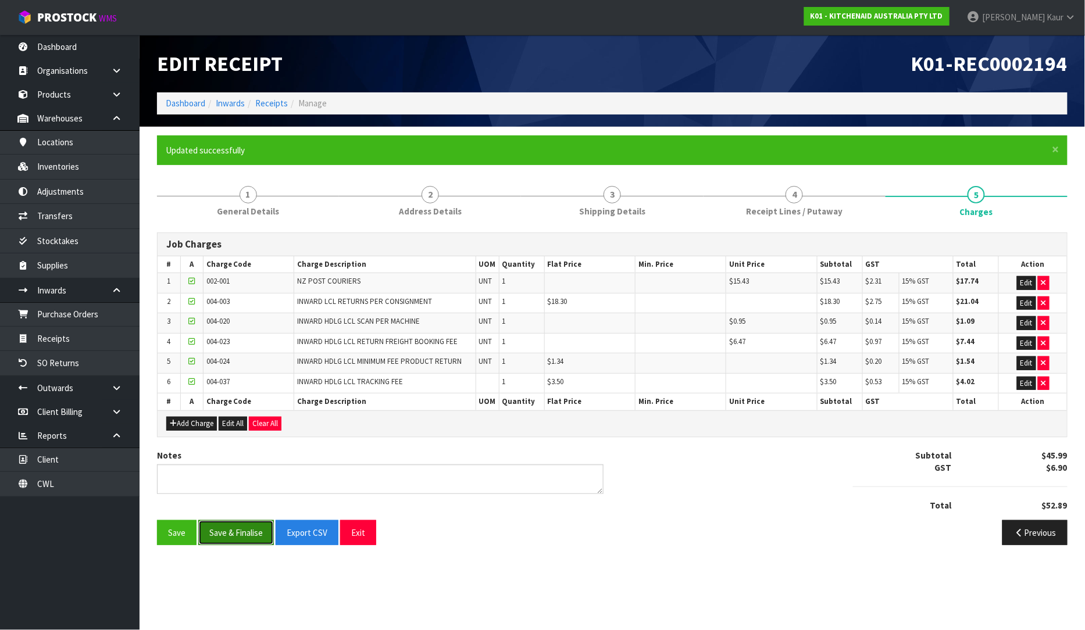
click at [233, 537] on button "Save & Finalise" at bounding box center [236, 532] width 76 height 25
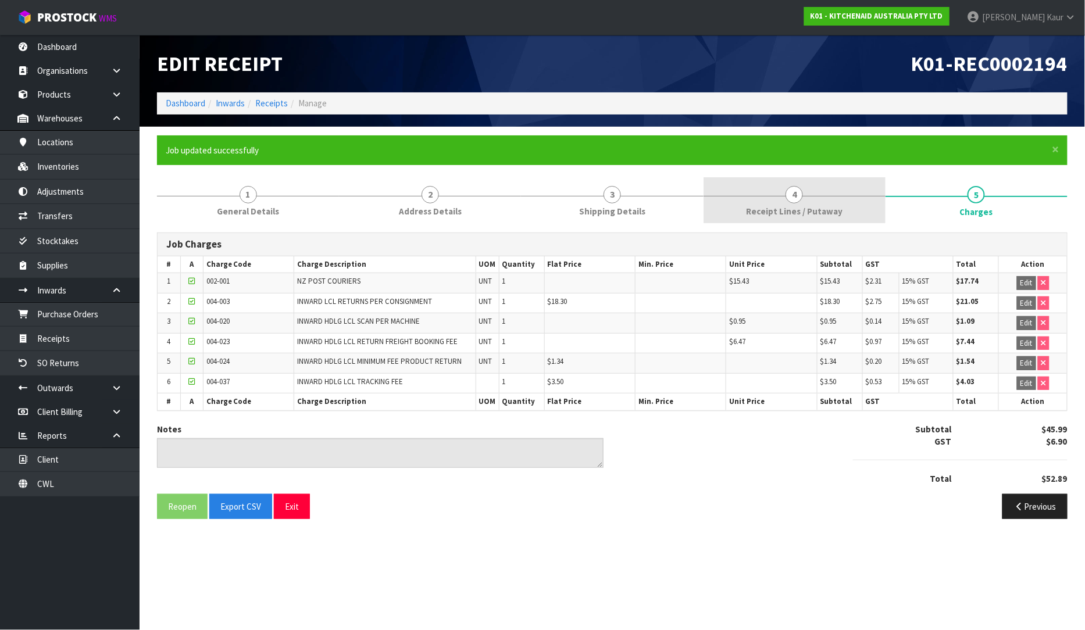
click at [736, 214] on link "4 Receipt Lines / Putaway" at bounding box center [795, 200] width 182 height 46
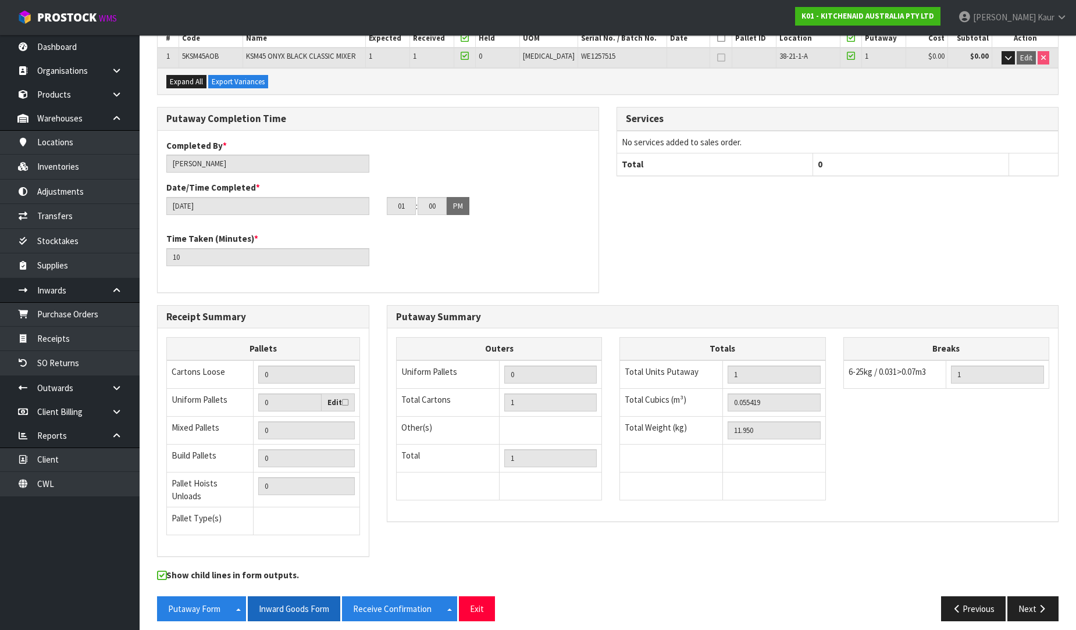
scroll to position [237, 0]
click at [312, 597] on button "Inward Goods Form" at bounding box center [294, 608] width 92 height 25
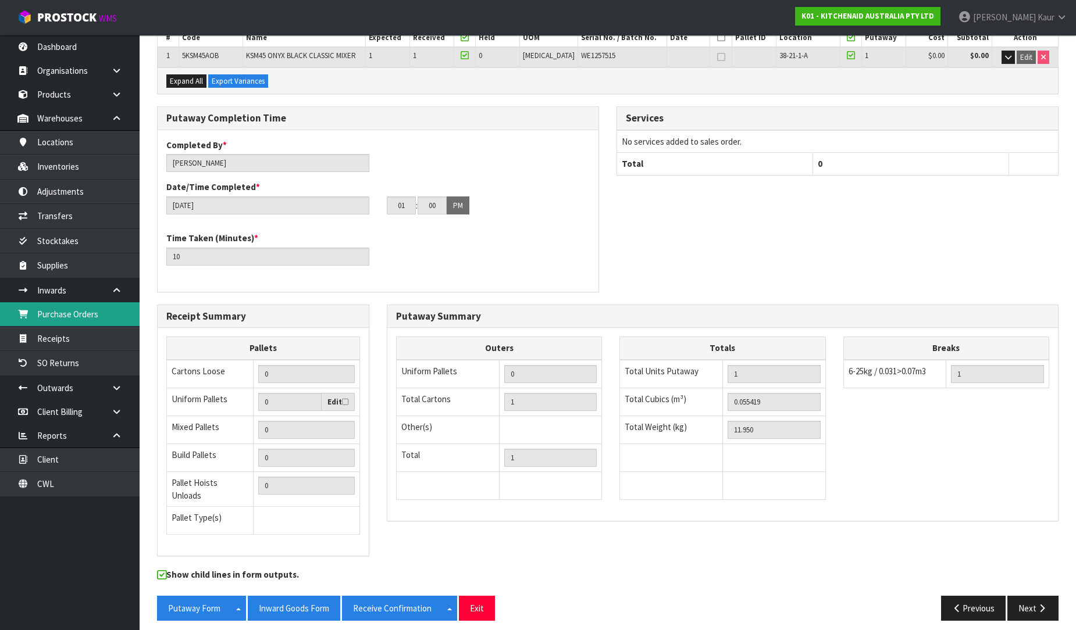
click at [98, 310] on link "Purchase Orders" at bounding box center [70, 314] width 140 height 24
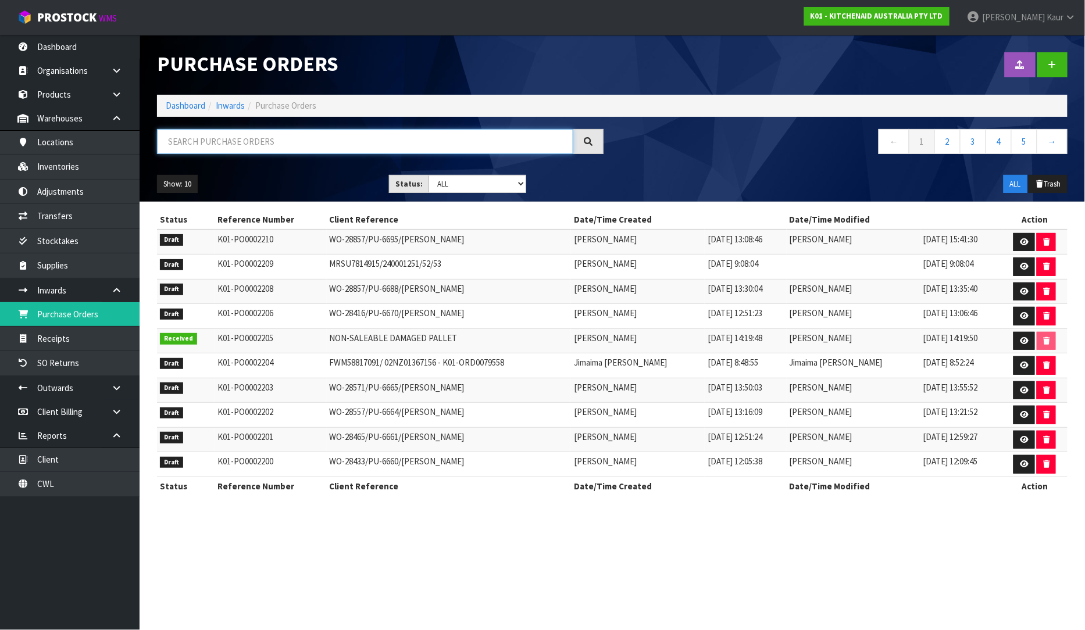
click at [282, 151] on input "text" at bounding box center [365, 141] width 416 height 25
paste input "WO-27296"
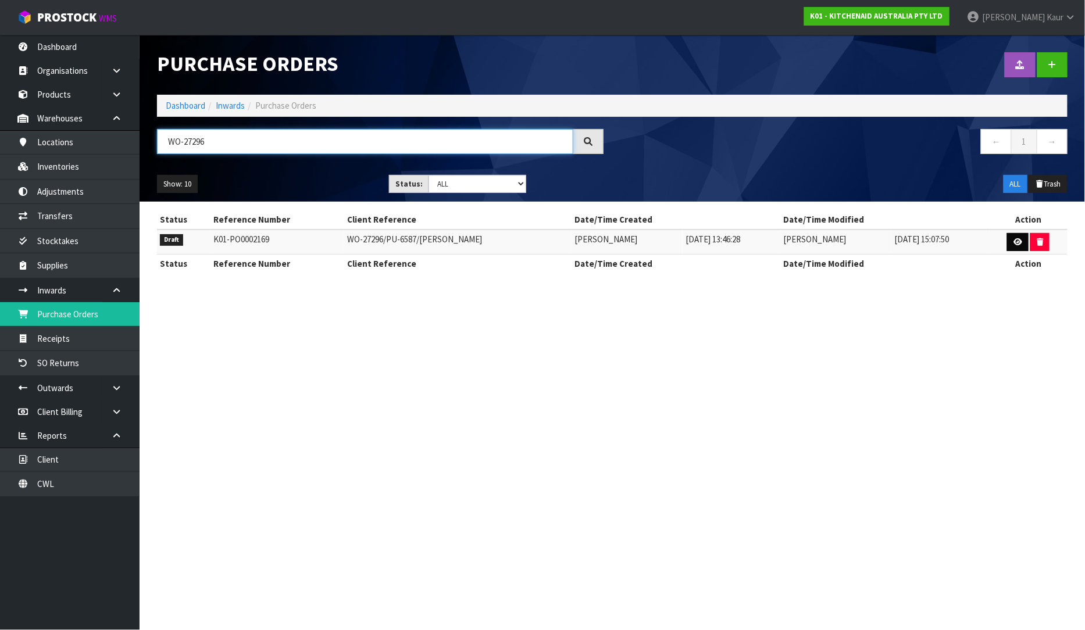
type input "WO-27296"
click at [1014, 238] on icon at bounding box center [1018, 242] width 9 height 8
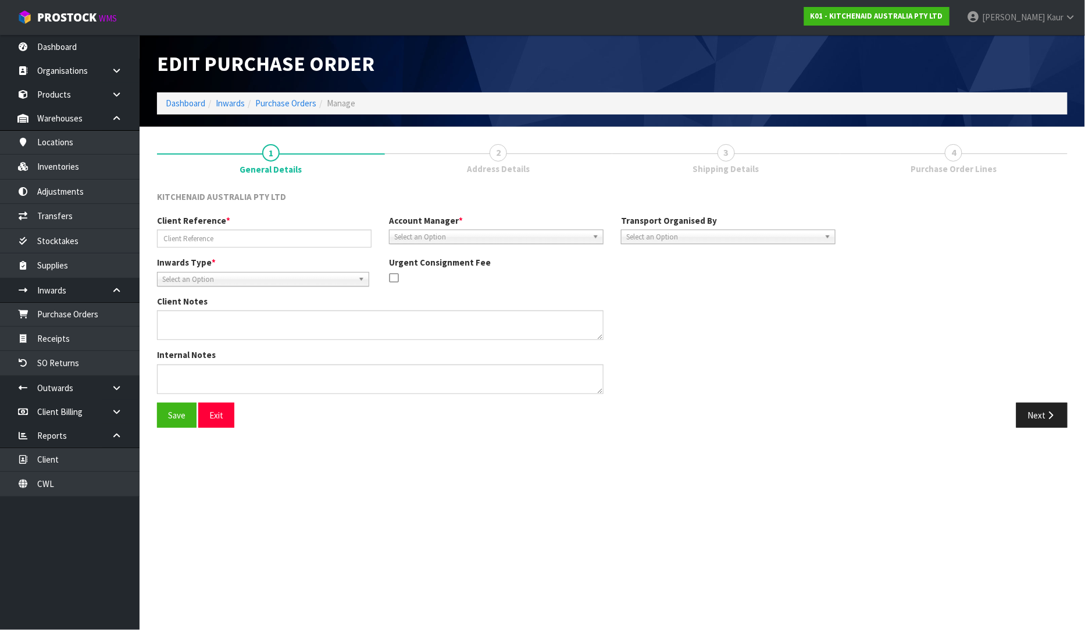
type input "WO-27296/PU-6587/[PERSON_NAME]"
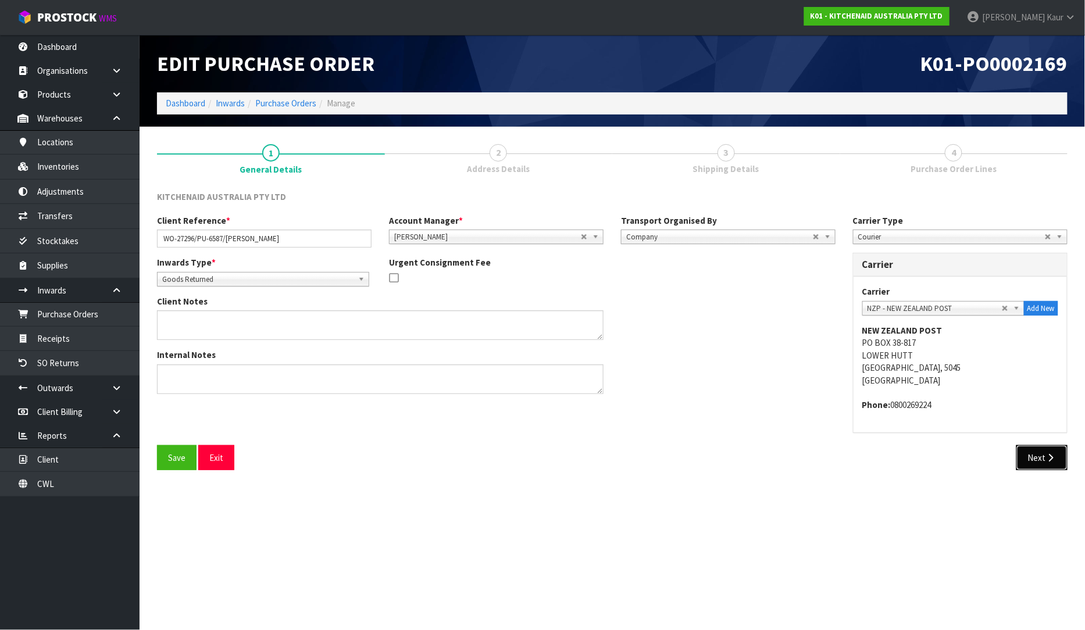
click at [1051, 463] on button "Next" at bounding box center [1041, 457] width 51 height 25
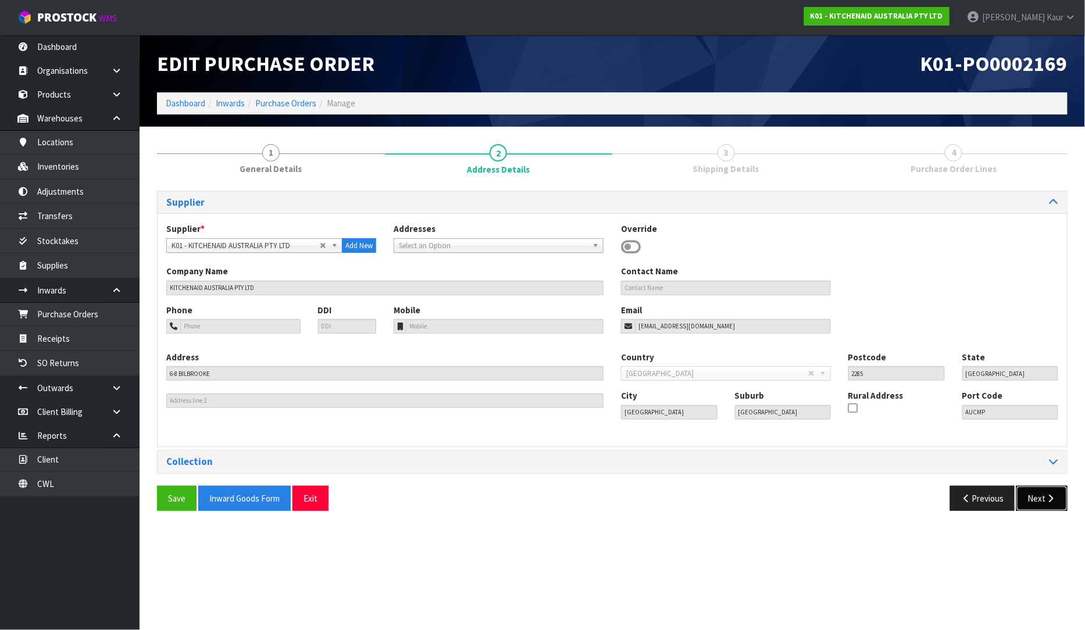
click at [1044, 507] on button "Next" at bounding box center [1041, 498] width 51 height 25
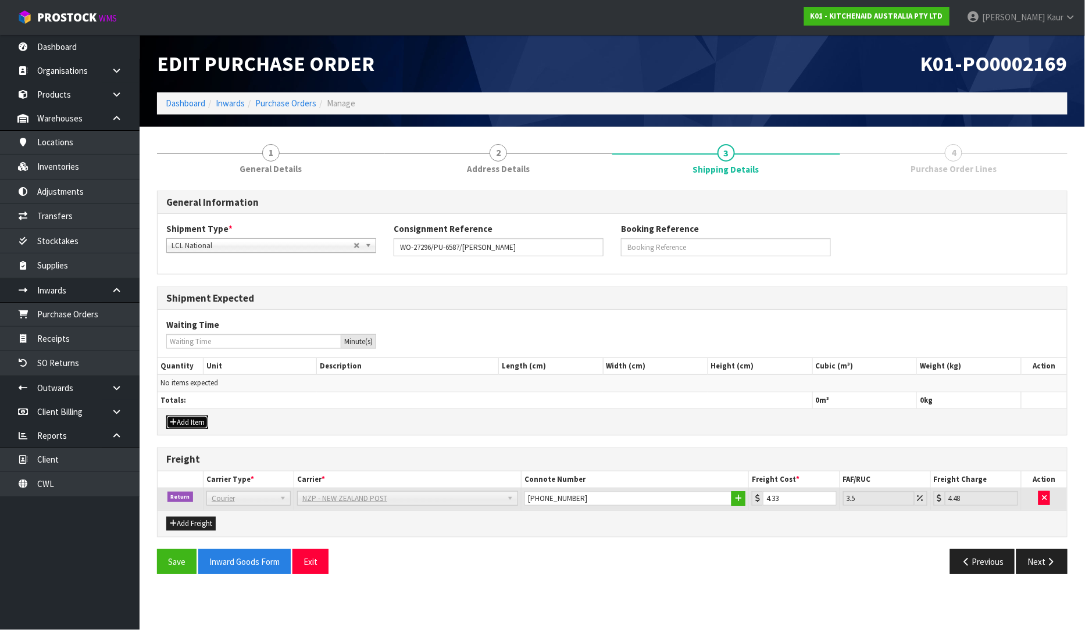
click at [176, 419] on icon "button" at bounding box center [173, 423] width 7 height 8
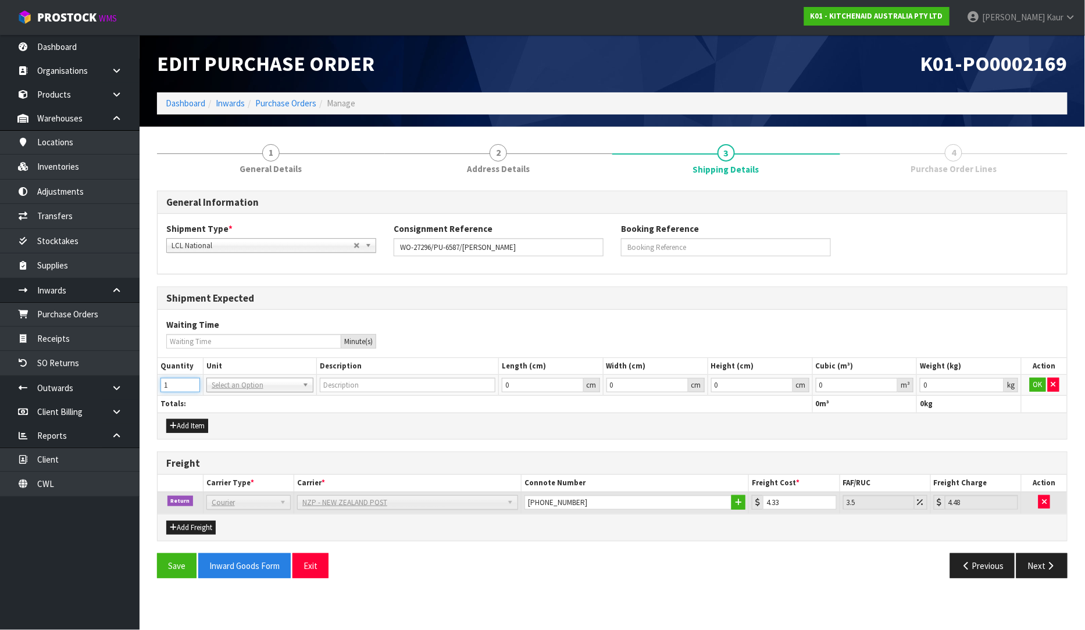
type input "1"
click at [190, 385] on input "1" at bounding box center [180, 385] width 40 height 15
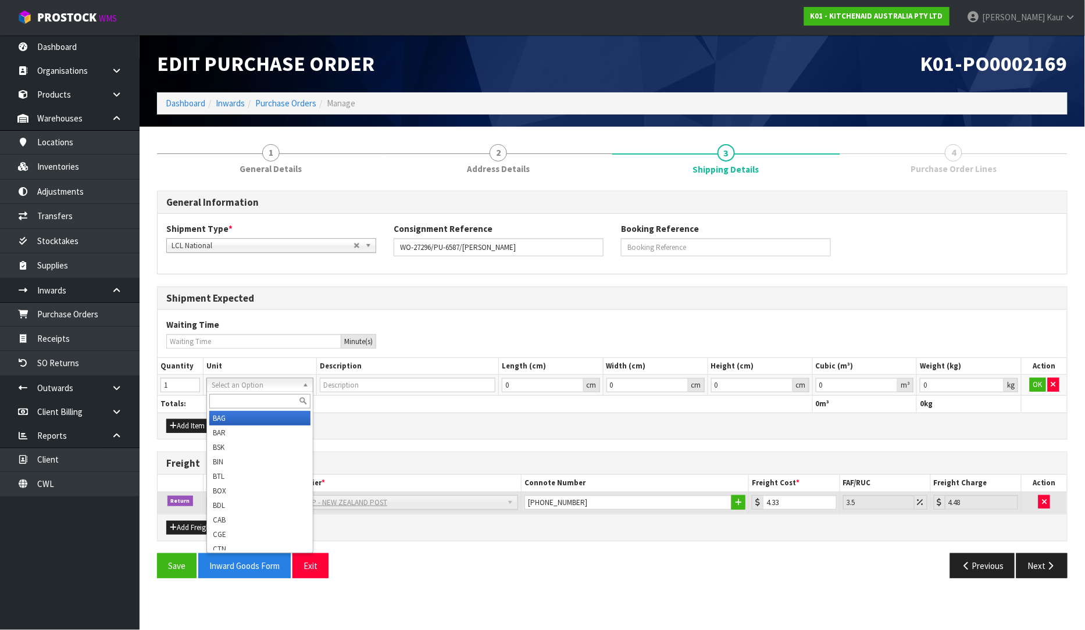
click at [229, 409] on div at bounding box center [260, 401] width 106 height 19
click at [230, 399] on input "text" at bounding box center [259, 401] width 101 height 15
type input "ctn"
type input "CARTON"
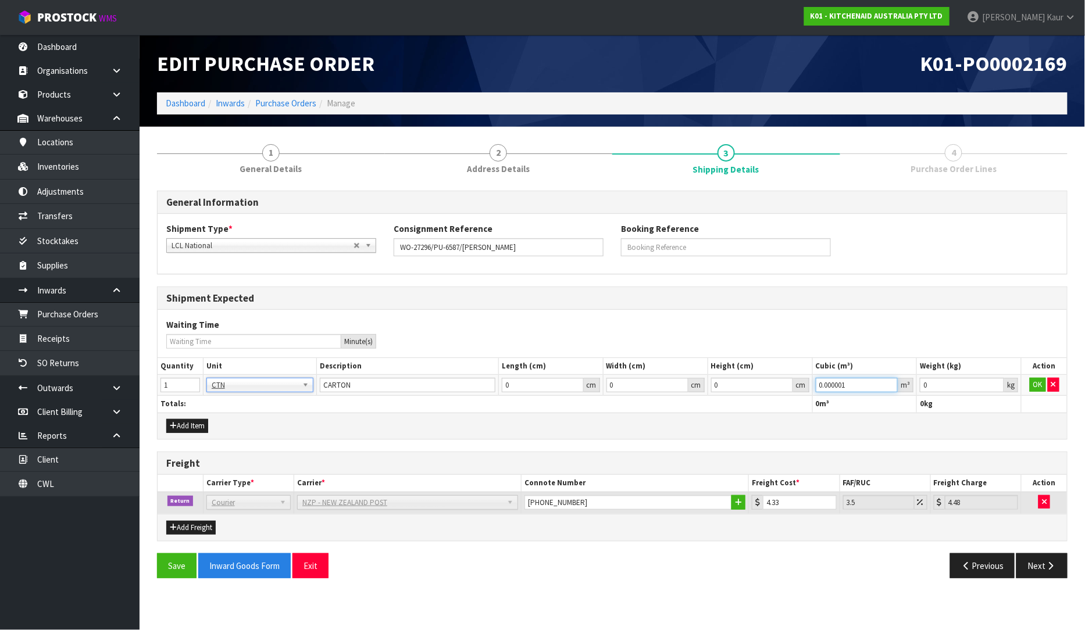
type input "0.000001"
click at [890, 384] on input "0.000001" at bounding box center [857, 385] width 83 height 15
type input "0.001"
click at [998, 380] on input "0.001" at bounding box center [962, 385] width 84 height 15
click at [1032, 380] on button "OK" at bounding box center [1038, 385] width 16 height 14
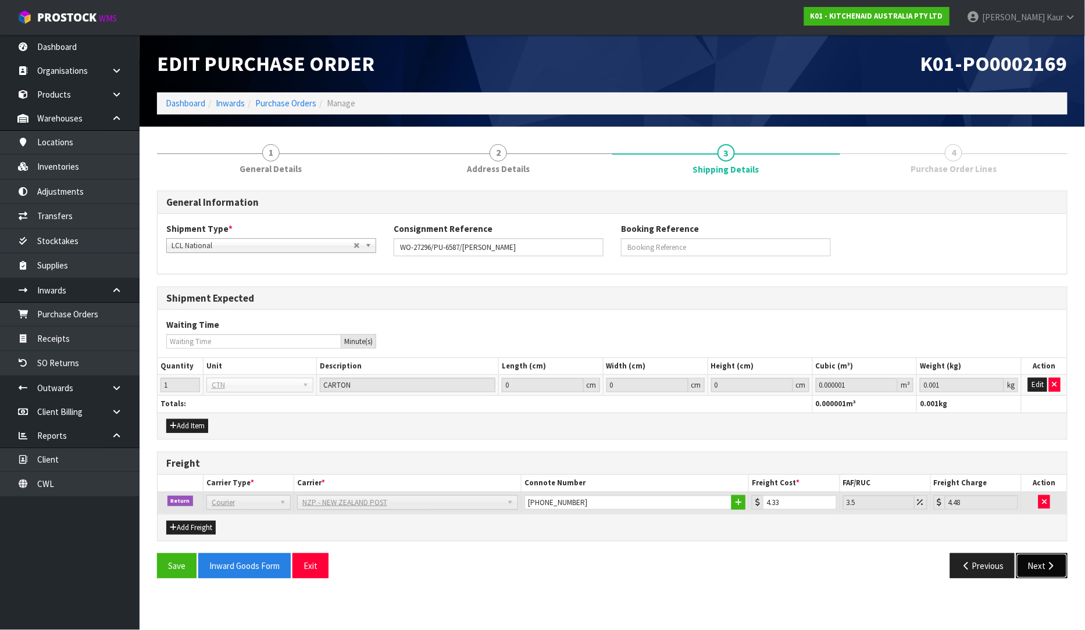
click at [1039, 567] on button "Next" at bounding box center [1041, 566] width 51 height 25
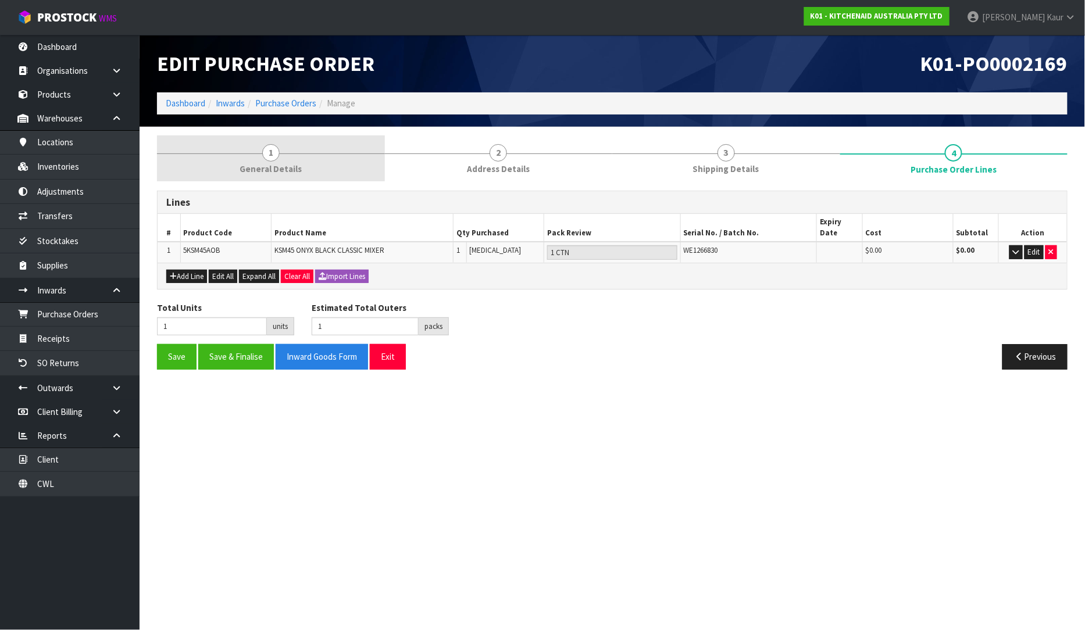
click at [265, 165] on span "General Details" at bounding box center [271, 169] width 62 height 12
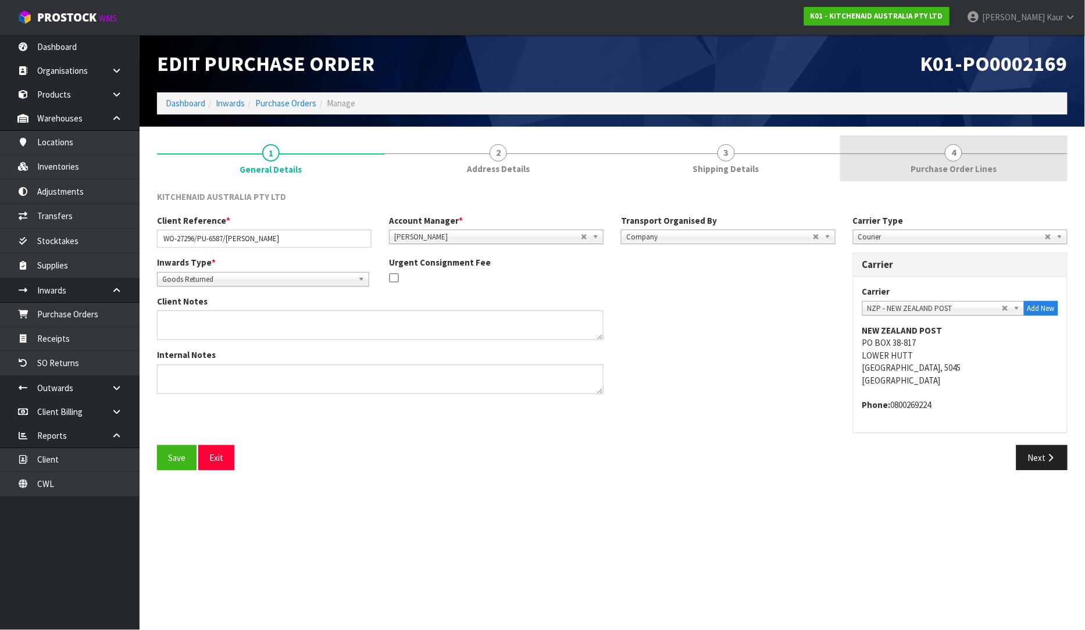
click at [960, 165] on span "Purchase Order Lines" at bounding box center [954, 169] width 86 height 12
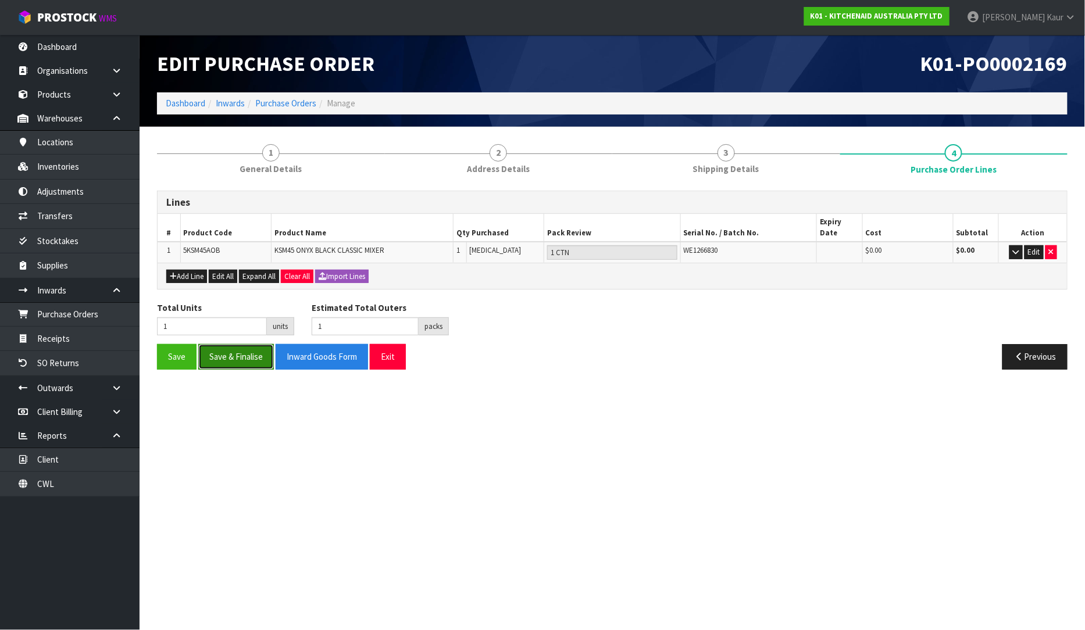
click at [250, 352] on button "Save & Finalise" at bounding box center [236, 356] width 76 height 25
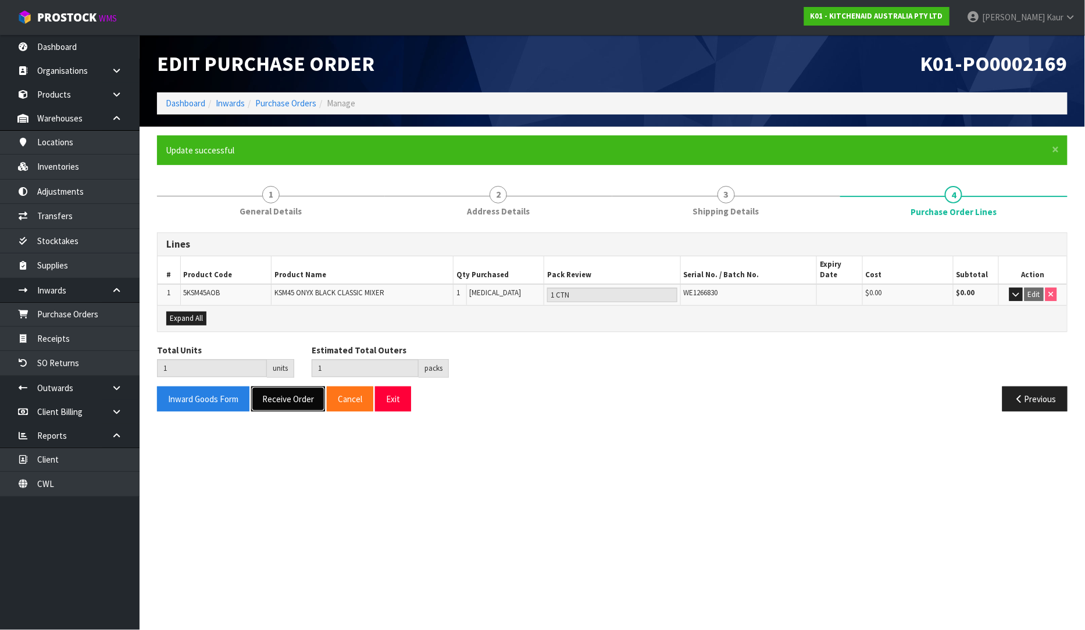
click at [286, 387] on button "Receive Order" at bounding box center [288, 399] width 74 height 25
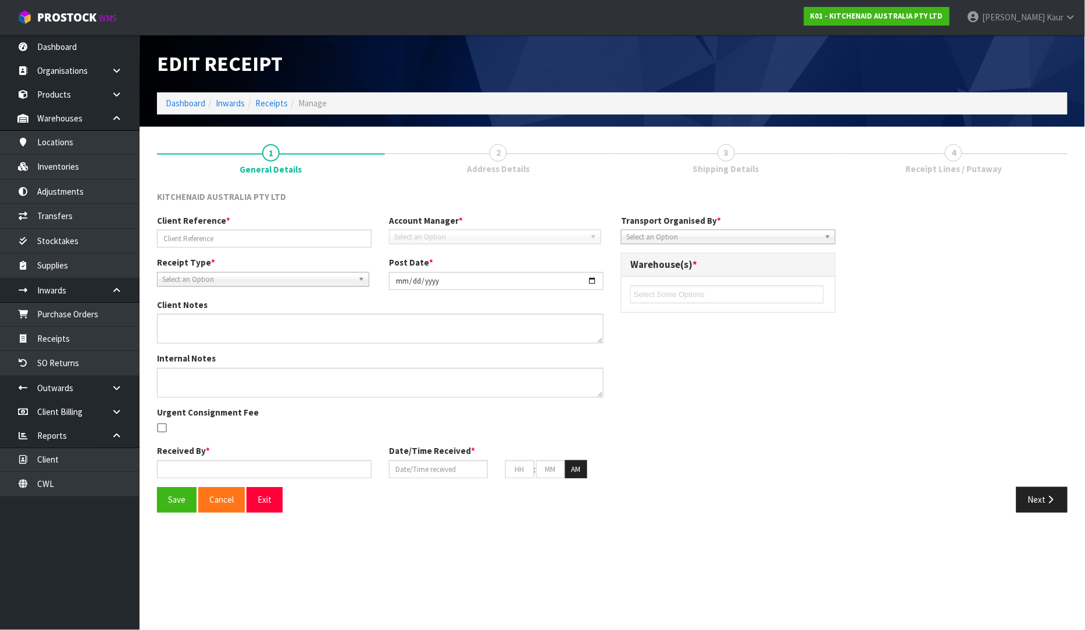
type input "WO-27296/PU-6587/[PERSON_NAME]"
type input "[DATE]"
type input "[PERSON_NAME]"
type input "[DATE]"
type input "01"
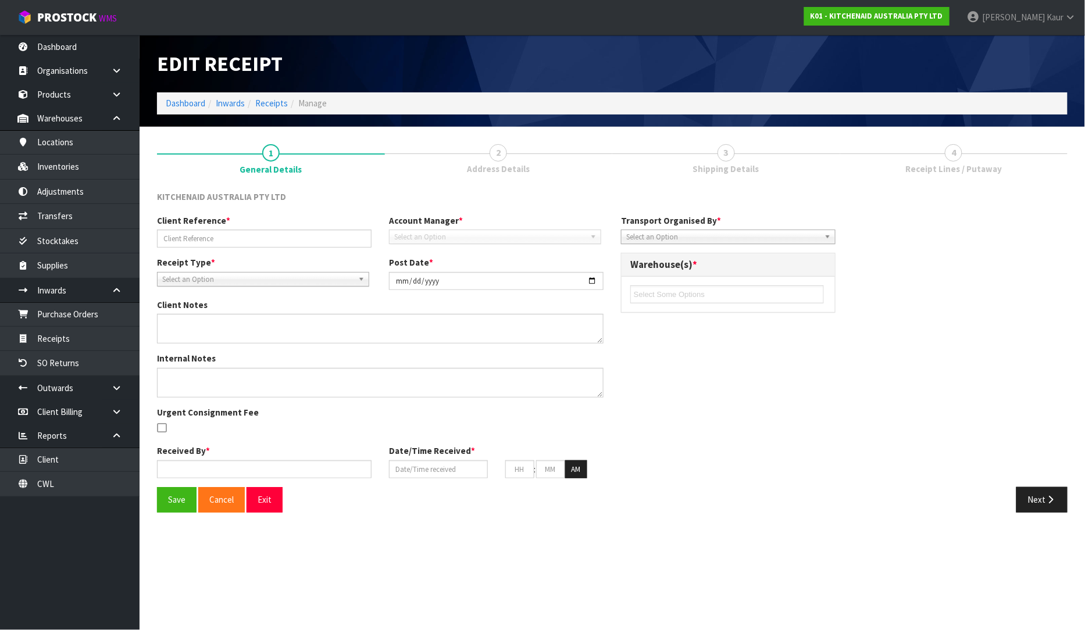
type input "02"
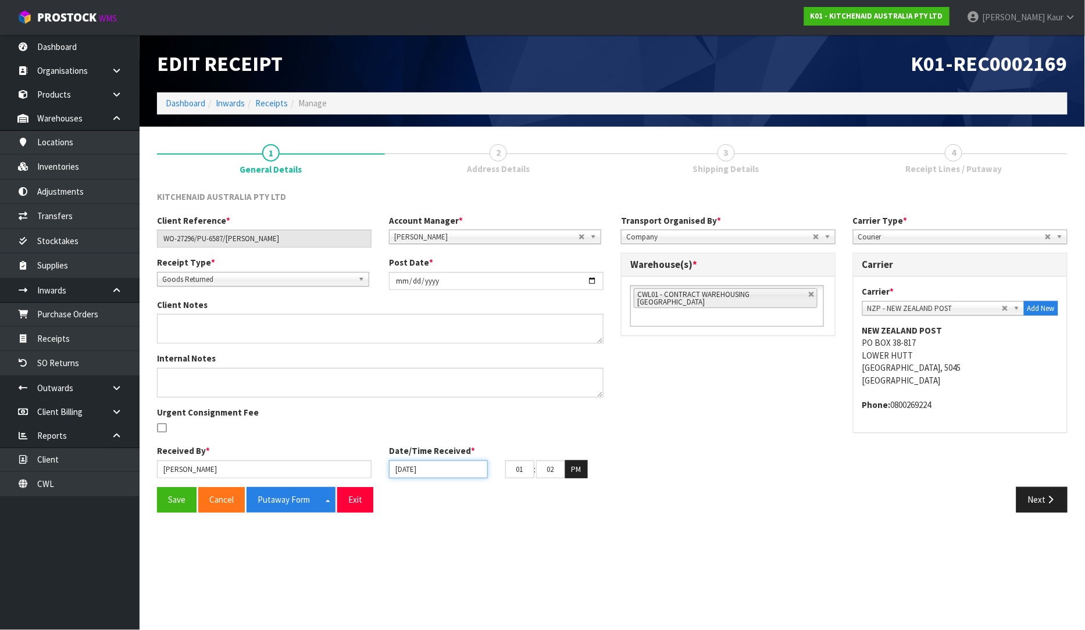
click at [397, 472] on input "[DATE]" at bounding box center [438, 470] width 99 height 18
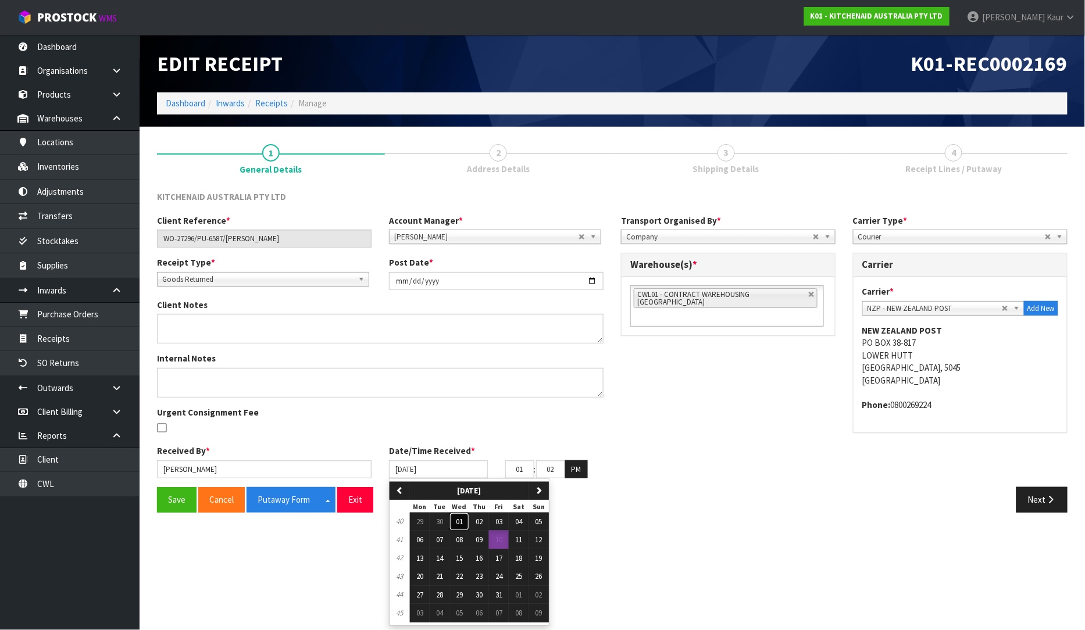
click at [462, 515] on button "01" at bounding box center [460, 522] width 20 height 19
type input "[DATE]"
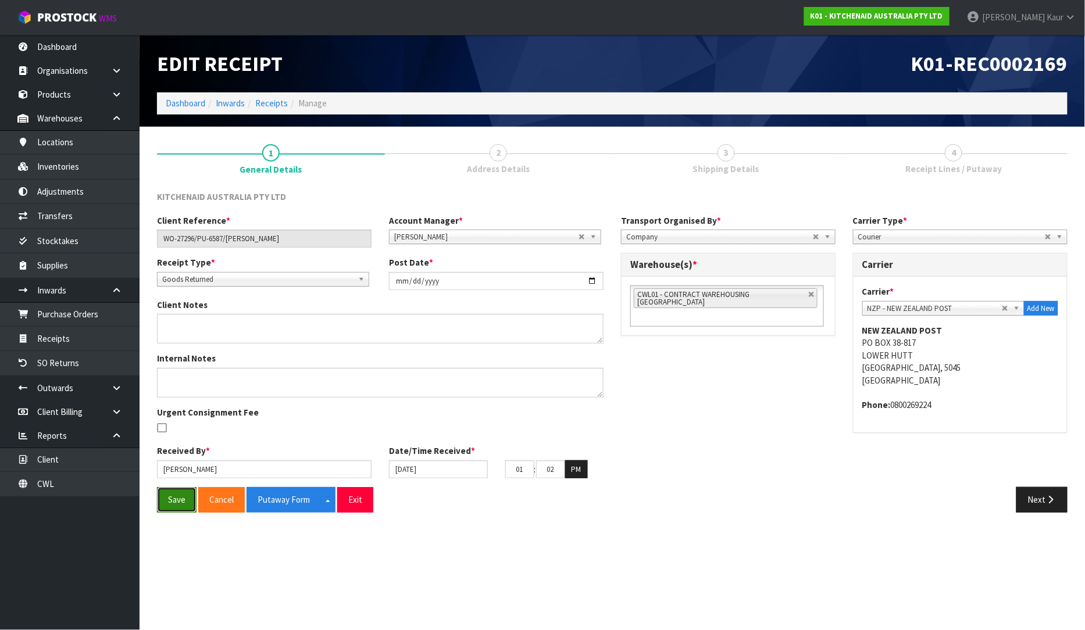
click at [179, 497] on button "Save" at bounding box center [177, 499] width 40 height 25
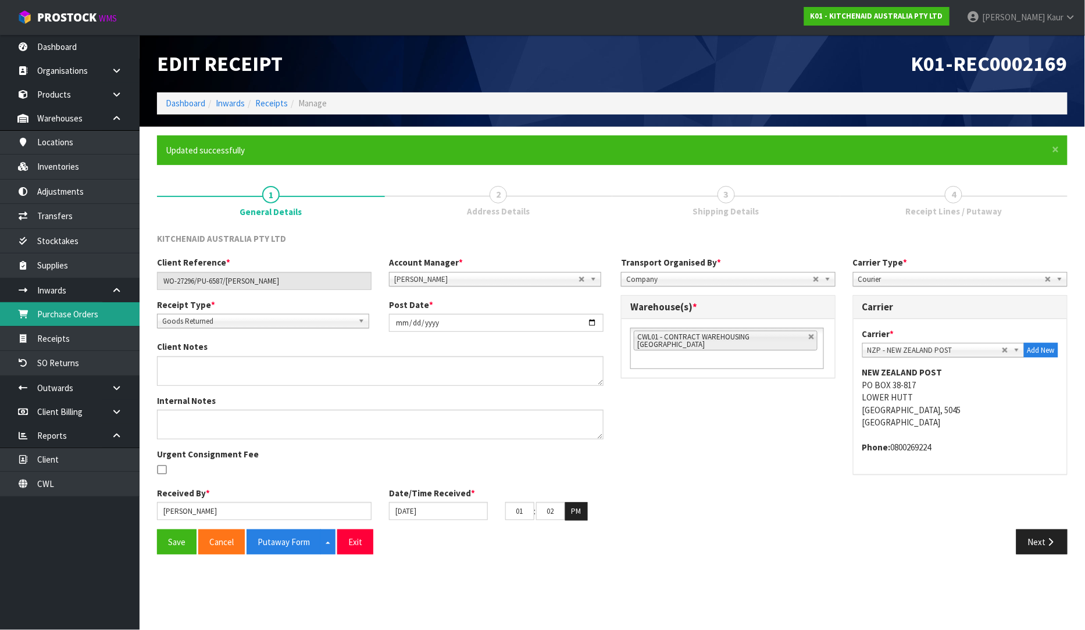
click at [84, 323] on link "Purchase Orders" at bounding box center [70, 314] width 140 height 24
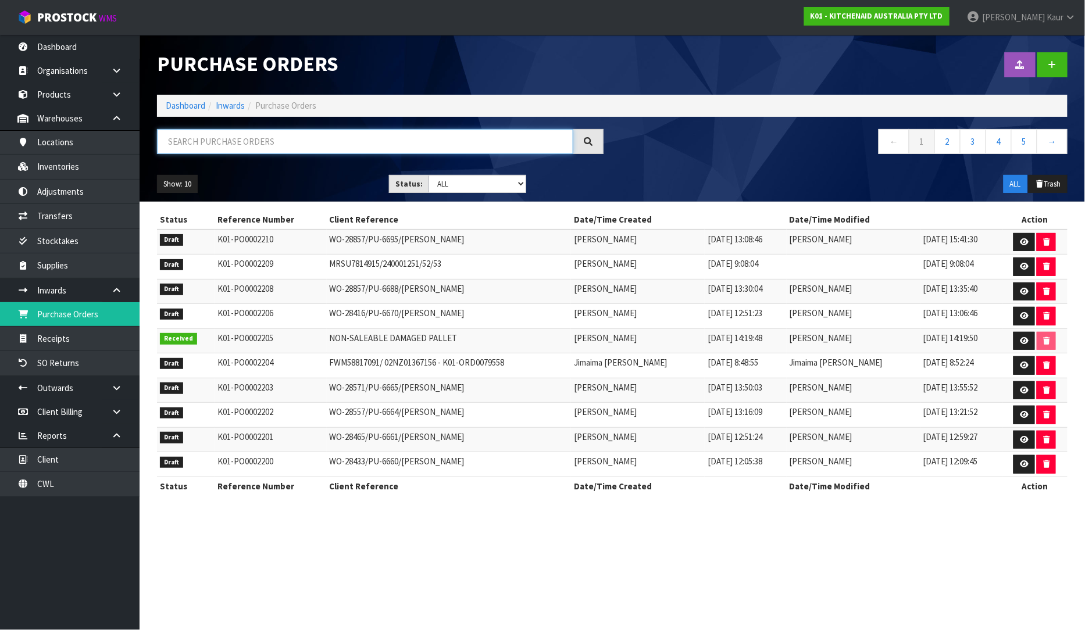
click at [282, 138] on input "text" at bounding box center [365, 141] width 416 height 25
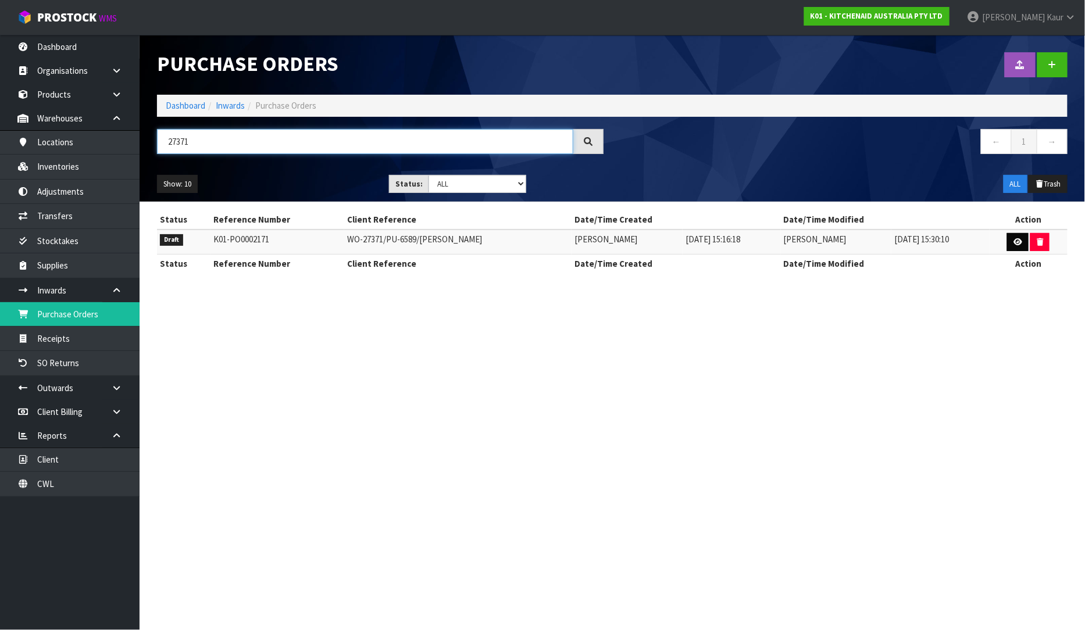
type input "27371"
click at [1020, 243] on icon at bounding box center [1018, 242] width 9 height 8
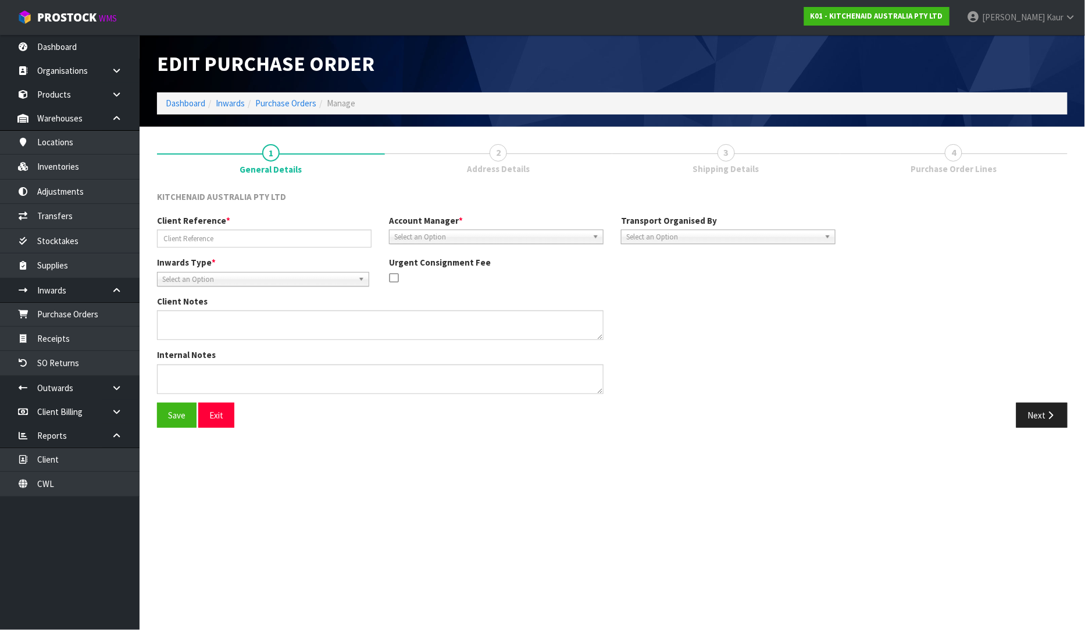
type input "WO-27371/PU-6589/[PERSON_NAME]"
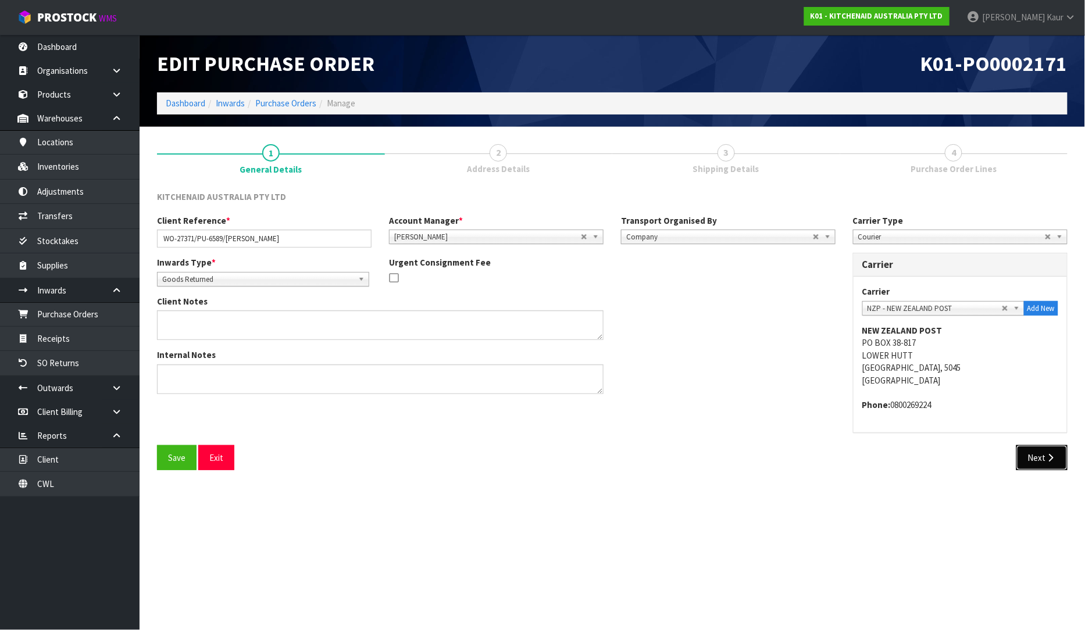
click at [1037, 458] on button "Next" at bounding box center [1041, 457] width 51 height 25
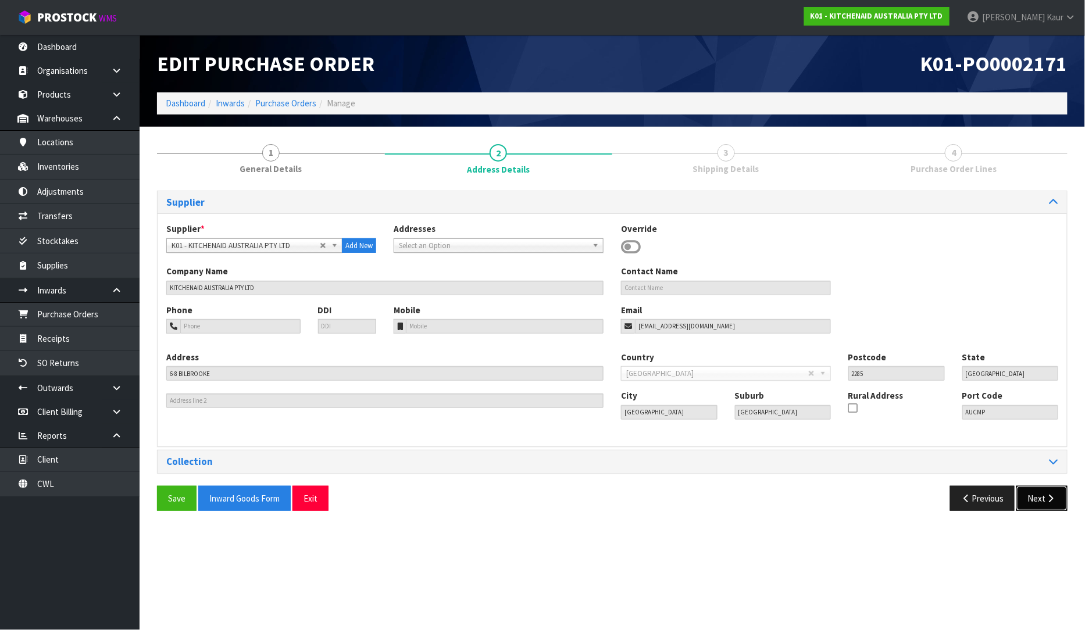
click at [1041, 495] on button "Next" at bounding box center [1041, 498] width 51 height 25
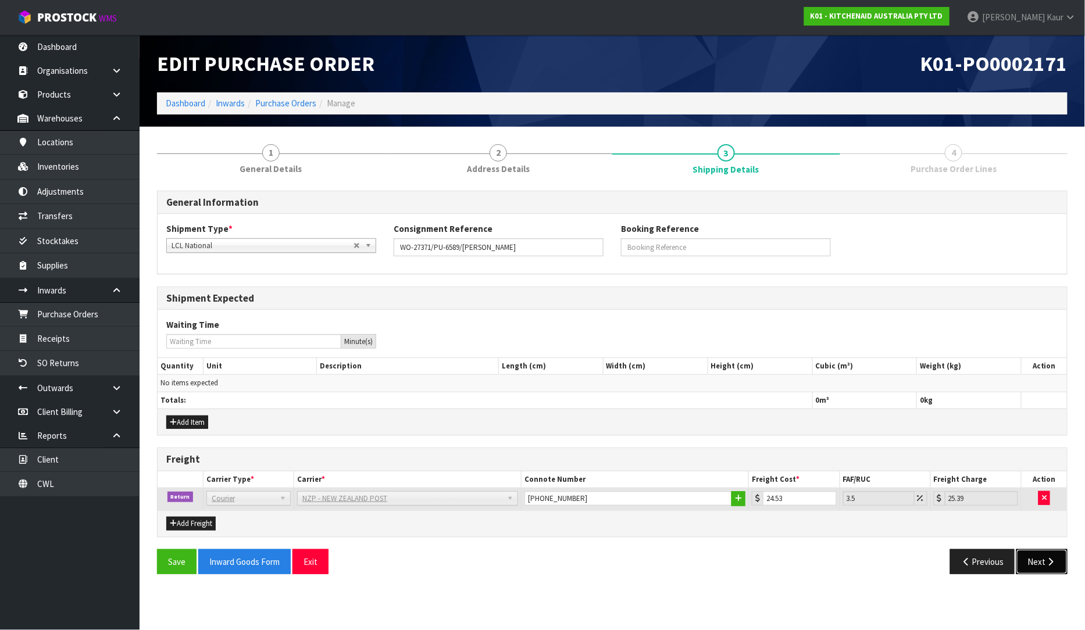
click at [1037, 567] on button "Next" at bounding box center [1041, 562] width 51 height 25
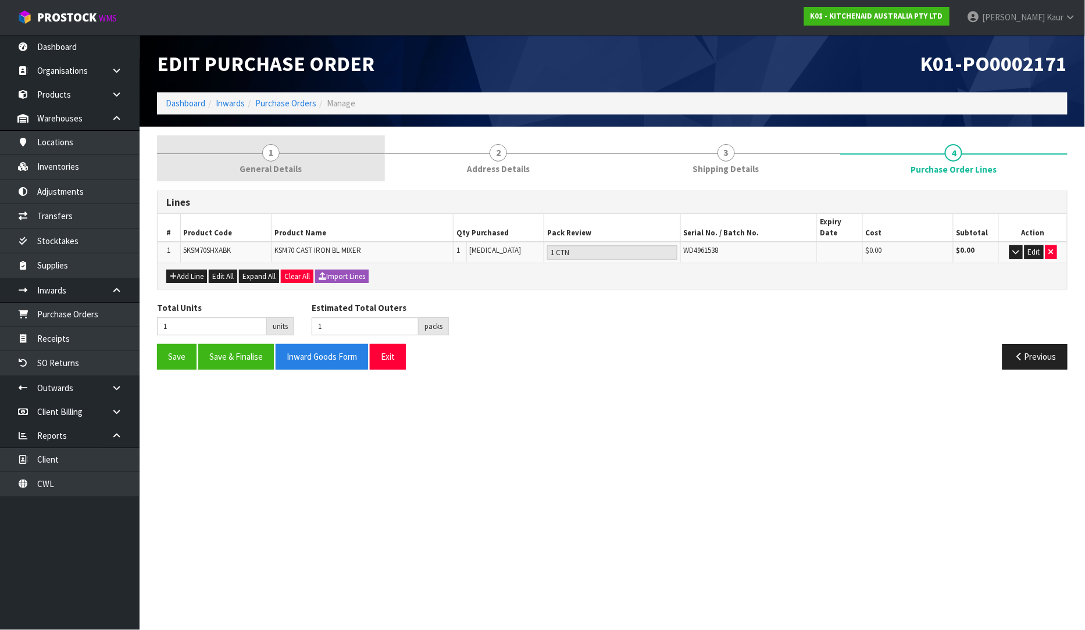
click at [269, 175] on span "General Details" at bounding box center [271, 169] width 62 height 12
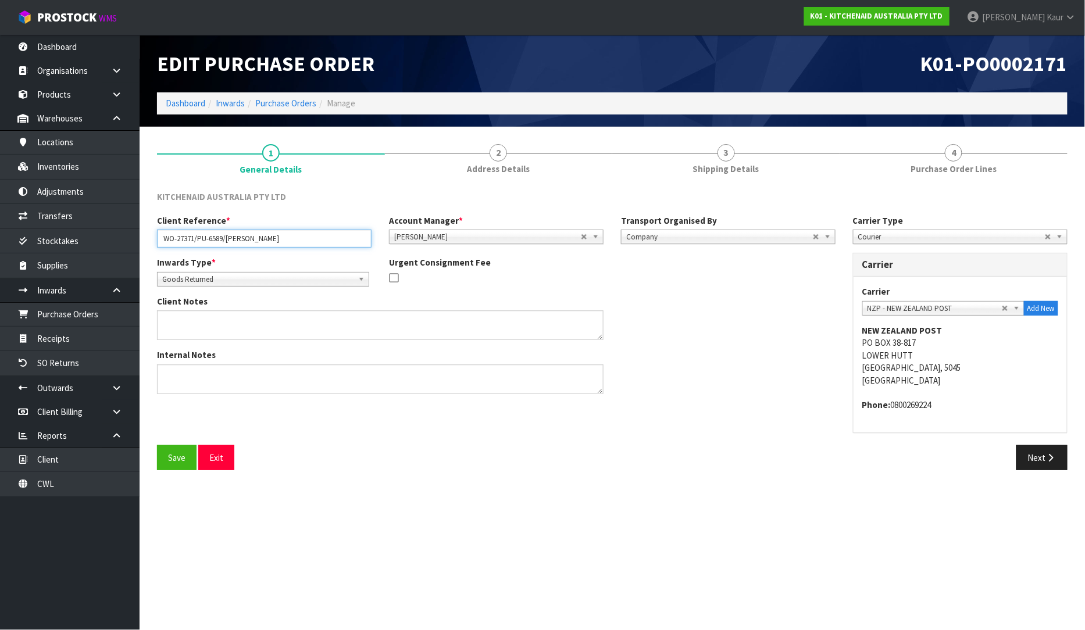
drag, startPoint x: 193, startPoint y: 241, endPoint x: 163, endPoint y: 241, distance: 30.2
click at [163, 241] on input "WO-27371/PU-6589/[PERSON_NAME]" at bounding box center [264, 239] width 215 height 18
drag, startPoint x: 195, startPoint y: 238, endPoint x: 155, endPoint y: 238, distance: 39.5
click at [155, 238] on div "Client Reference * WO-27371/PU-6589/ELEANOR REID" at bounding box center [264, 231] width 232 height 33
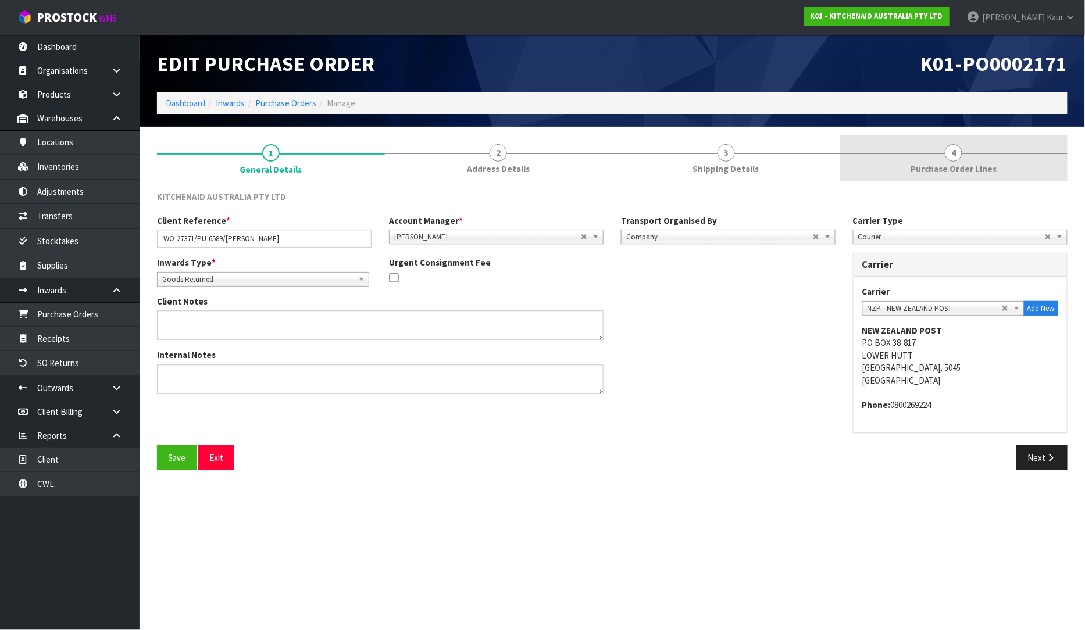
click at [931, 154] on link "4 Purchase Order Lines" at bounding box center [954, 158] width 228 height 46
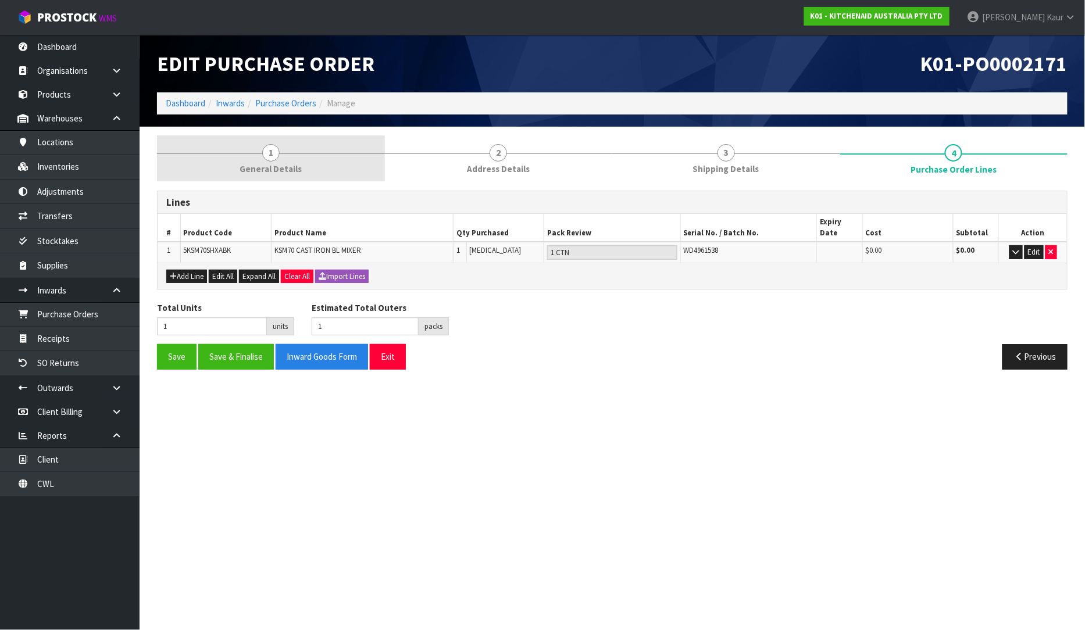
drag, startPoint x: 280, startPoint y: 166, endPoint x: 379, endPoint y: 163, distance: 99.5
click at [279, 167] on span "General Details" at bounding box center [271, 169] width 62 height 12
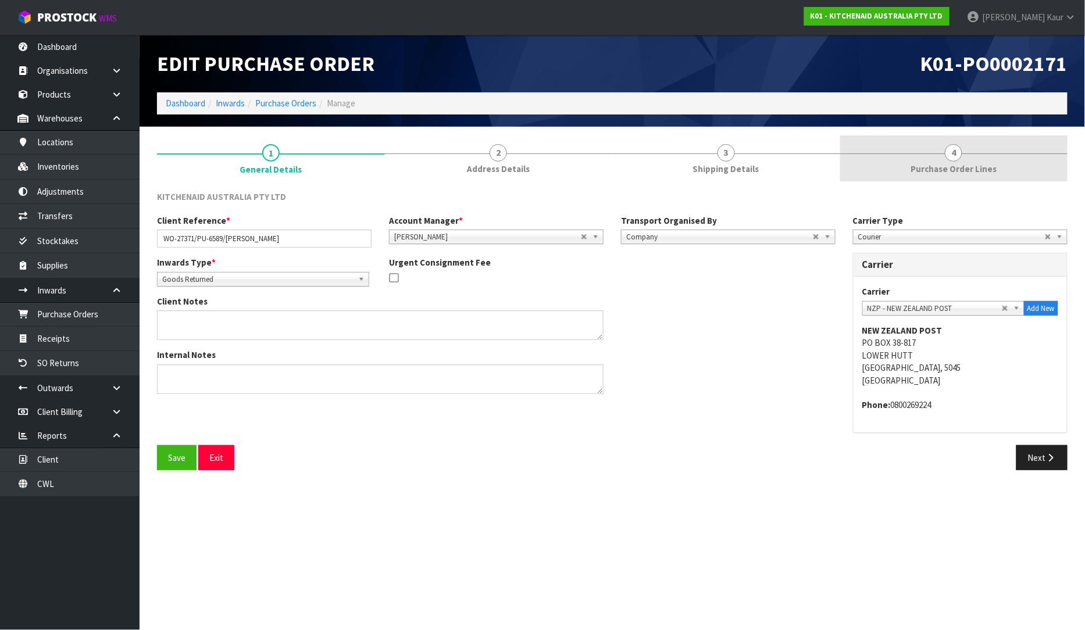
click at [946, 160] on link "4 Purchase Order Lines" at bounding box center [954, 158] width 228 height 46
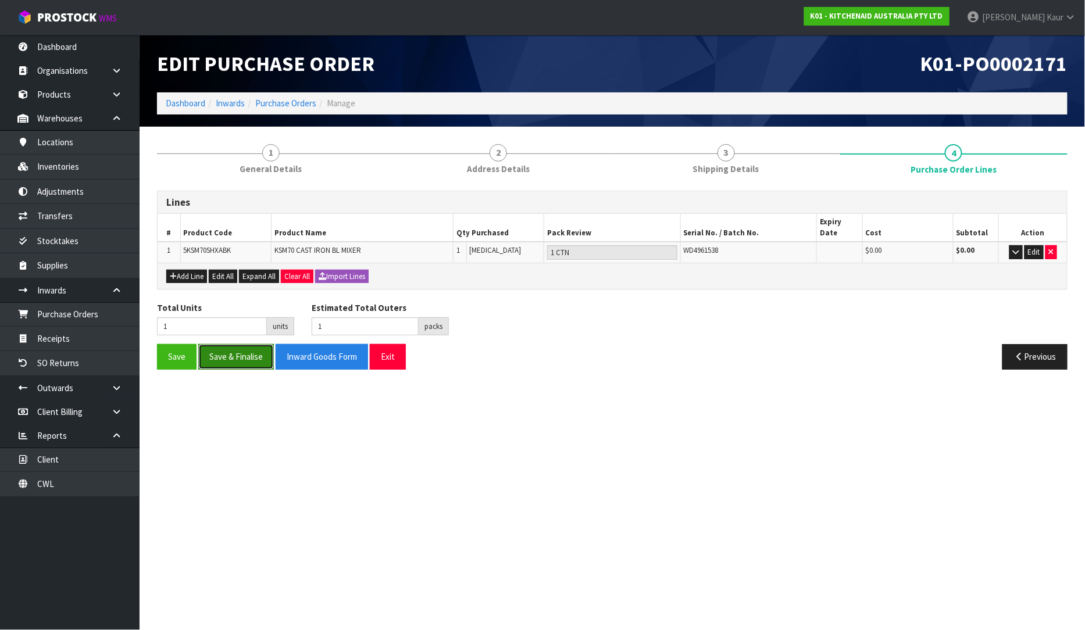
drag, startPoint x: 211, startPoint y: 351, endPoint x: 217, endPoint y: 351, distance: 6.4
click at [212, 351] on button "Save & Finalise" at bounding box center [236, 356] width 76 height 25
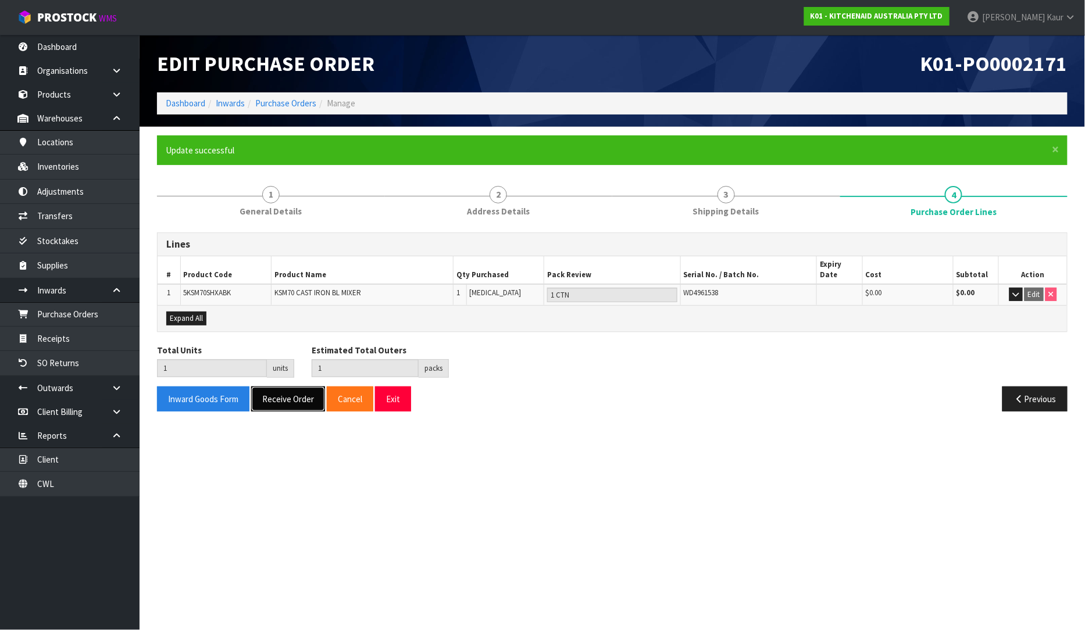
click at [291, 397] on button "Receive Order" at bounding box center [288, 399] width 74 height 25
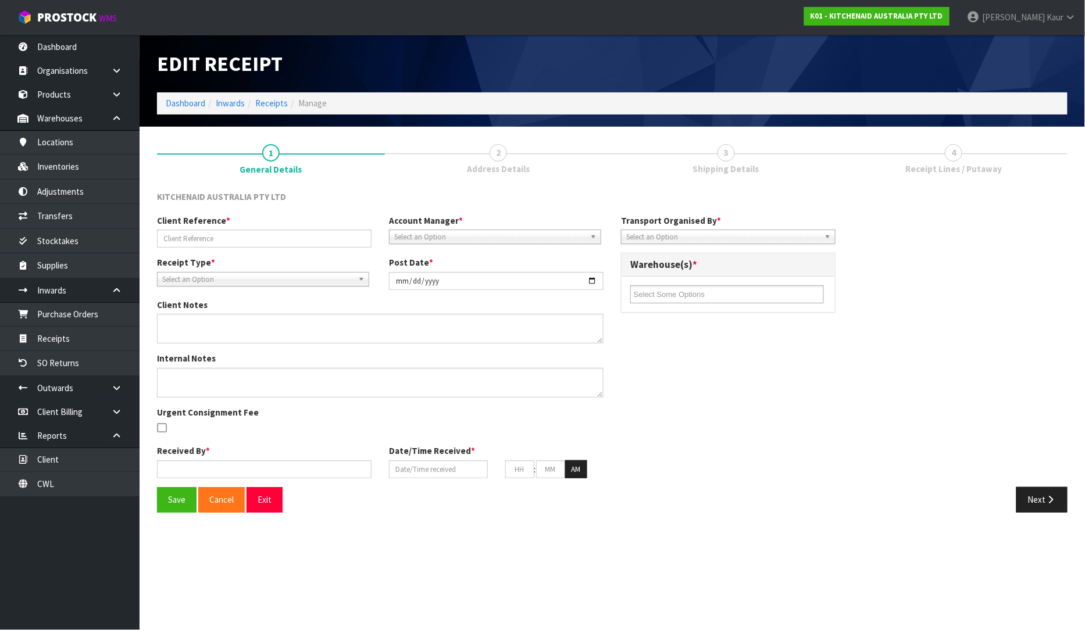
type input "WO-27371/PU-6589/[PERSON_NAME]"
type input "[DATE]"
type input "[PERSON_NAME]"
type input "[DATE]"
type input "01"
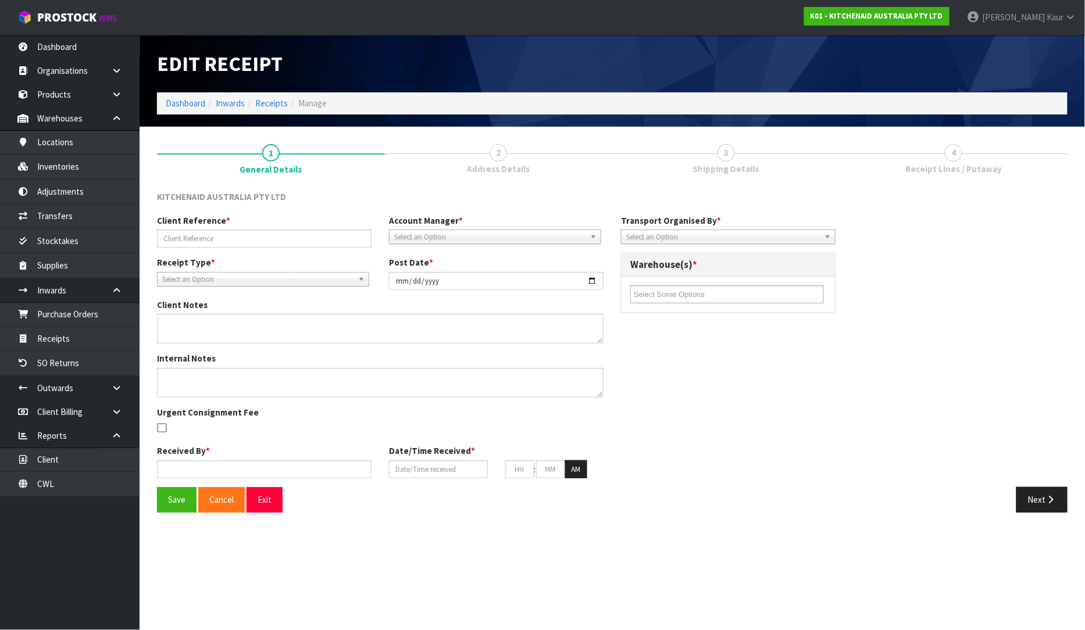
type input "05"
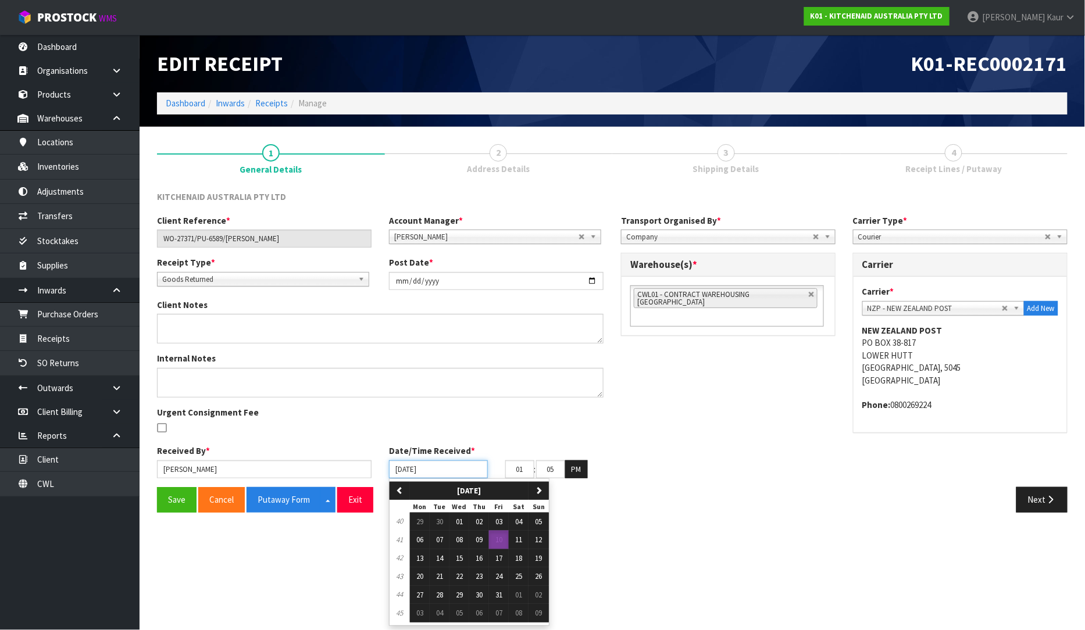
click at [406, 472] on input "[DATE]" at bounding box center [438, 470] width 99 height 18
click at [461, 522] on span "01" at bounding box center [459, 522] width 7 height 10
type input "[DATE]"
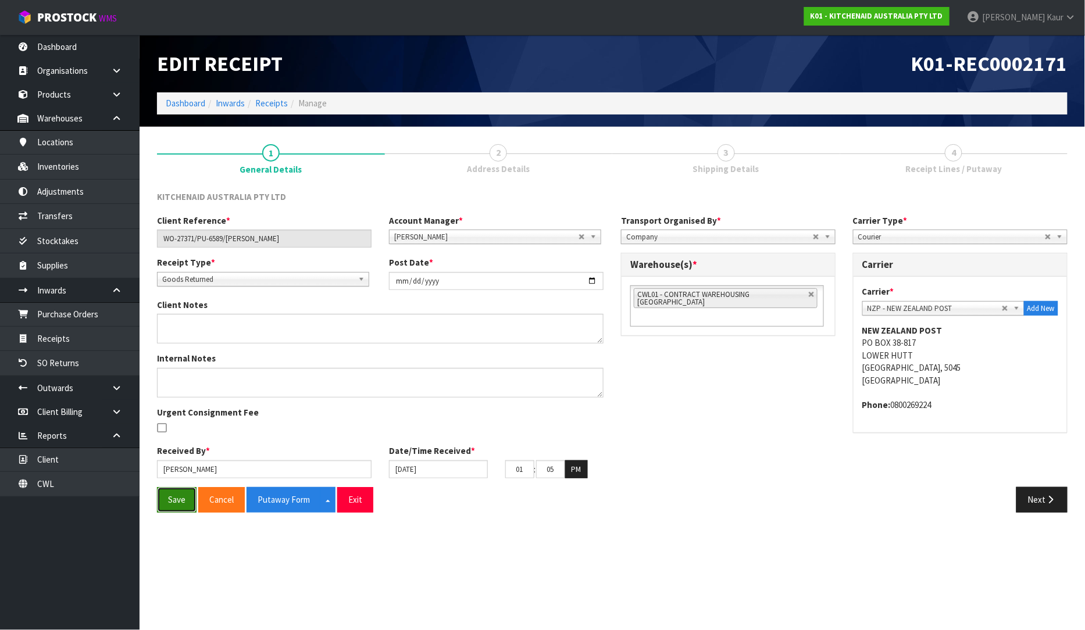
click at [167, 508] on button "Save" at bounding box center [177, 499] width 40 height 25
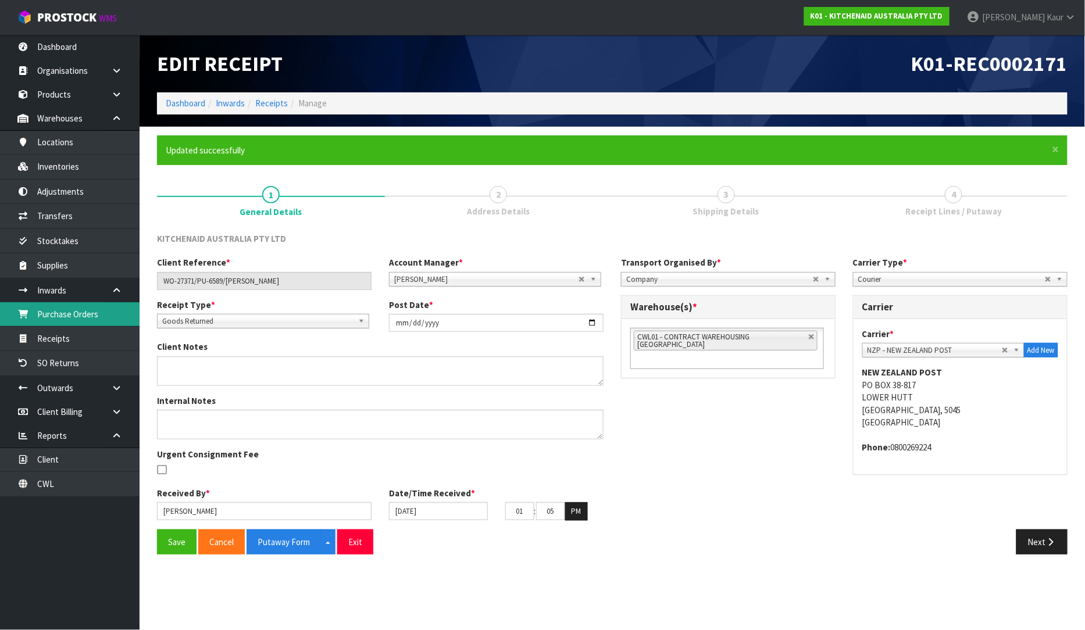
click at [67, 312] on link "Purchase Orders" at bounding box center [70, 314] width 140 height 24
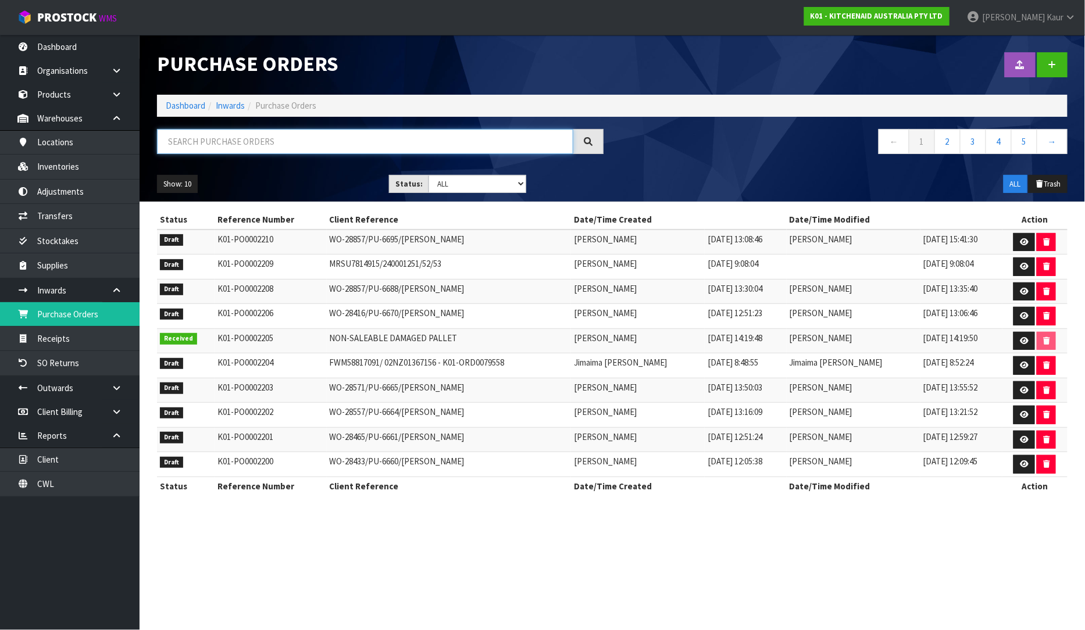
click at [223, 148] on input "text" at bounding box center [365, 141] width 416 height 25
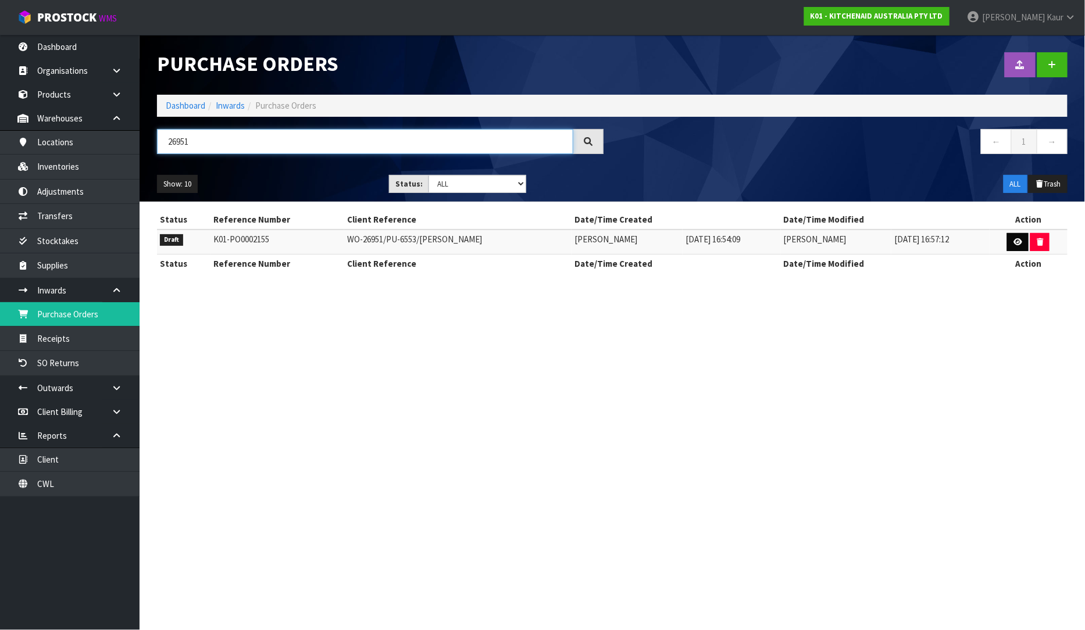
type input "26951"
click at [1021, 241] on icon at bounding box center [1018, 242] width 9 height 8
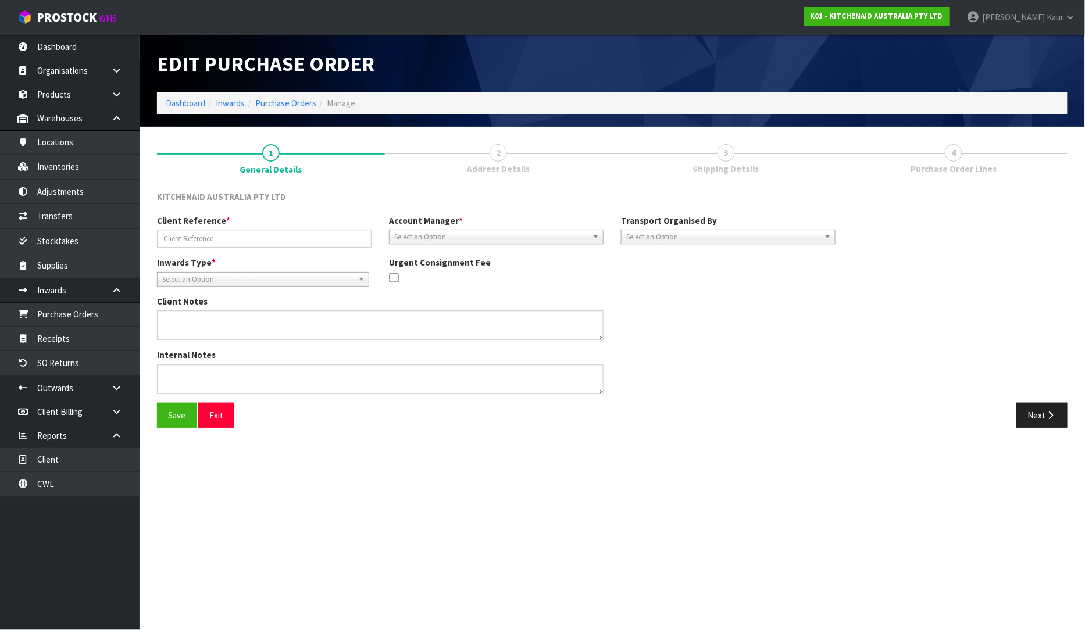
type input "WO-26951/PU-6553/[PERSON_NAME]"
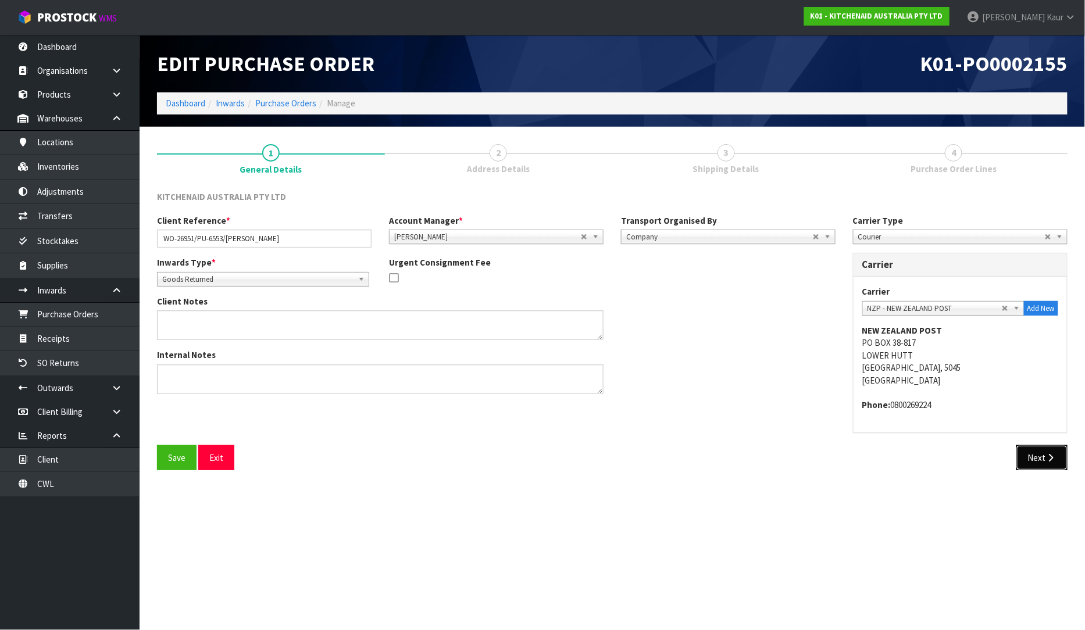
click at [1053, 461] on icon "button" at bounding box center [1051, 458] width 11 height 9
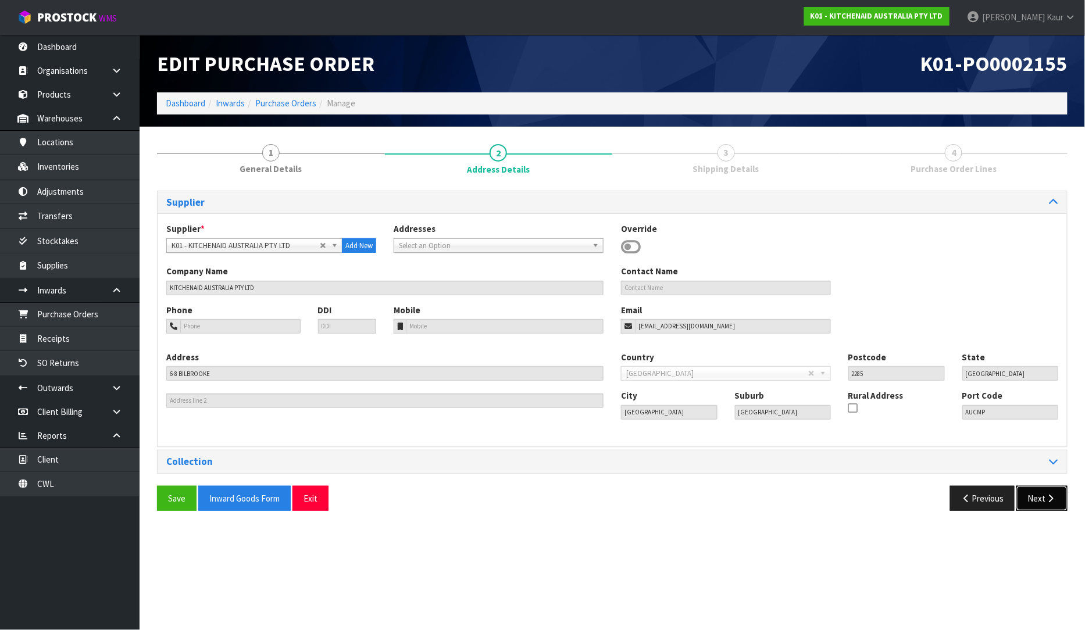
click at [1060, 486] on button "Next" at bounding box center [1041, 498] width 51 height 25
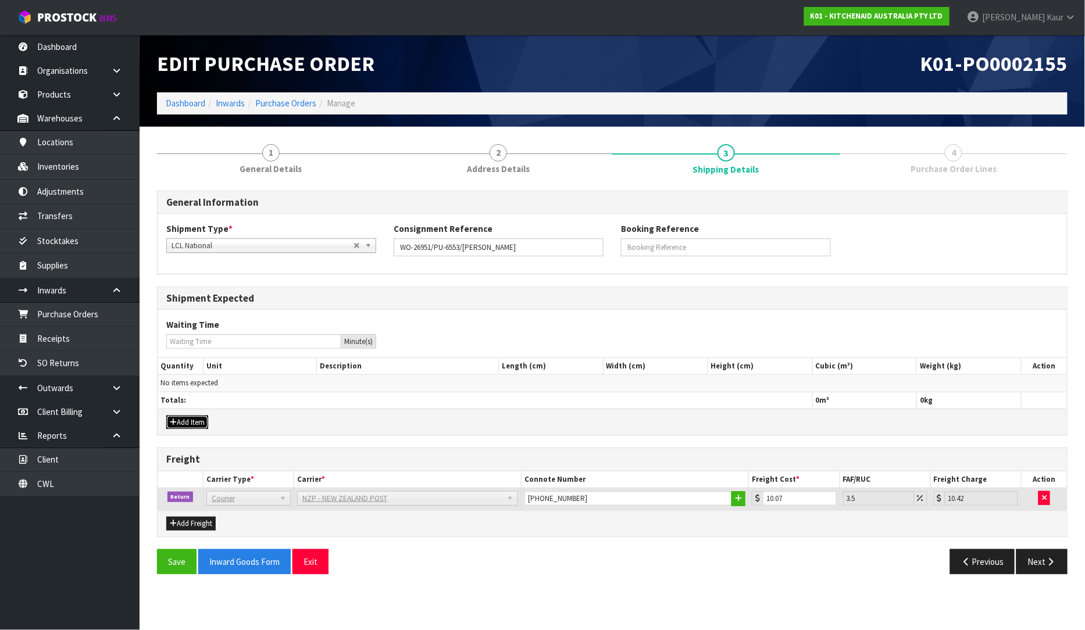
click at [179, 423] on button "Add Item" at bounding box center [187, 423] width 42 height 14
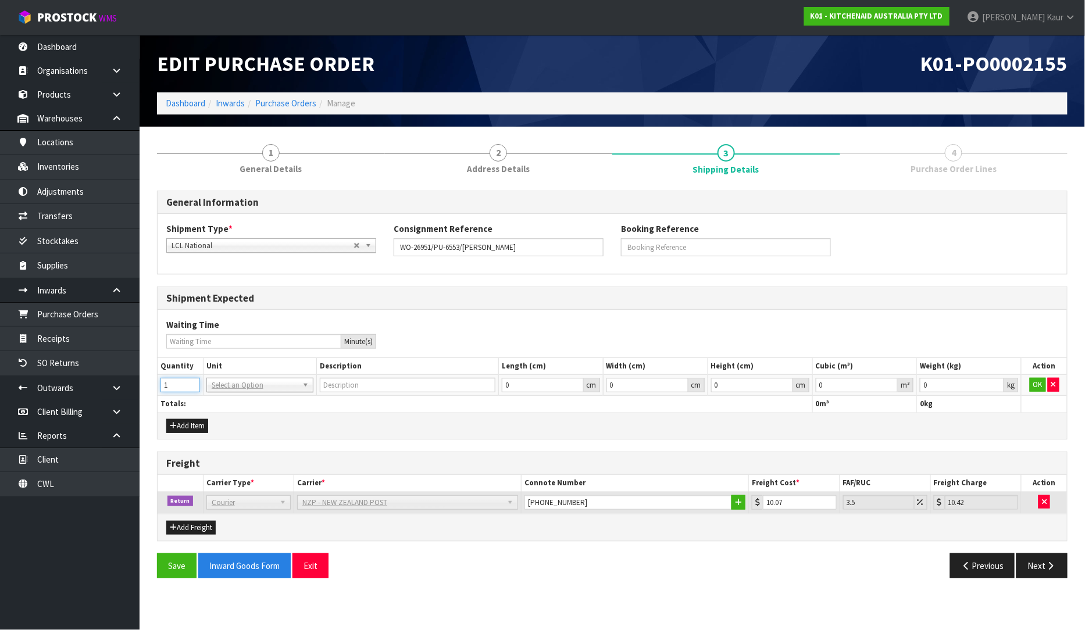
type input "1"
click at [194, 383] on input "1" at bounding box center [180, 385] width 40 height 15
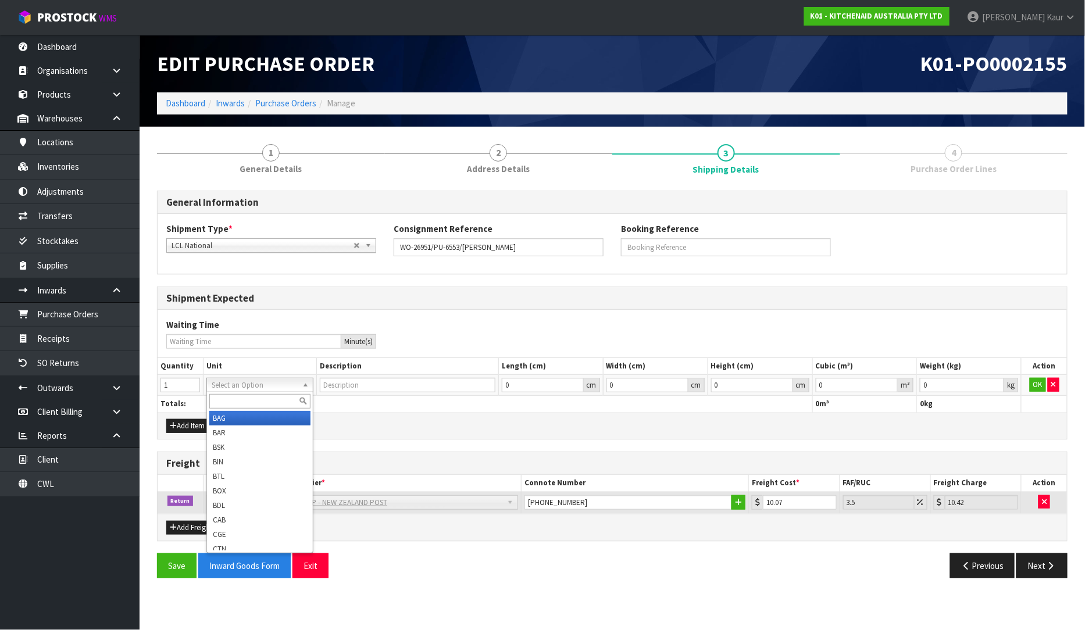
click at [217, 398] on input "text" at bounding box center [259, 401] width 101 height 15
type input "ctn"
type input "CARTON"
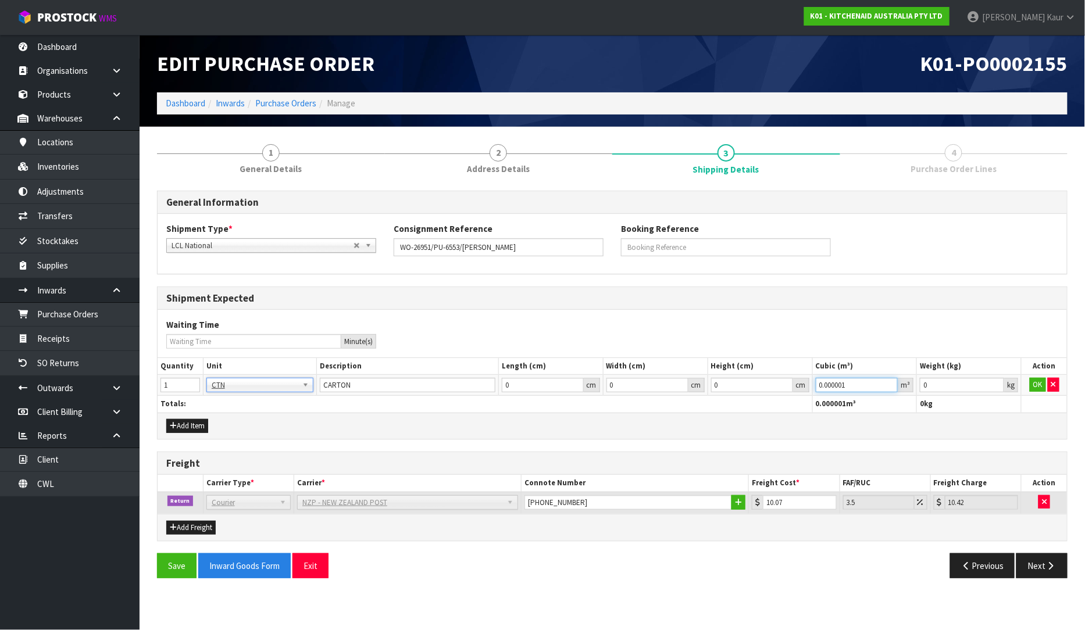
type input "0.000001"
click at [892, 383] on input "0.000001" at bounding box center [857, 385] width 83 height 15
type input "0.001"
click at [992, 383] on input "0.001" at bounding box center [962, 385] width 84 height 15
click at [1039, 391] on button "OK" at bounding box center [1038, 385] width 16 height 14
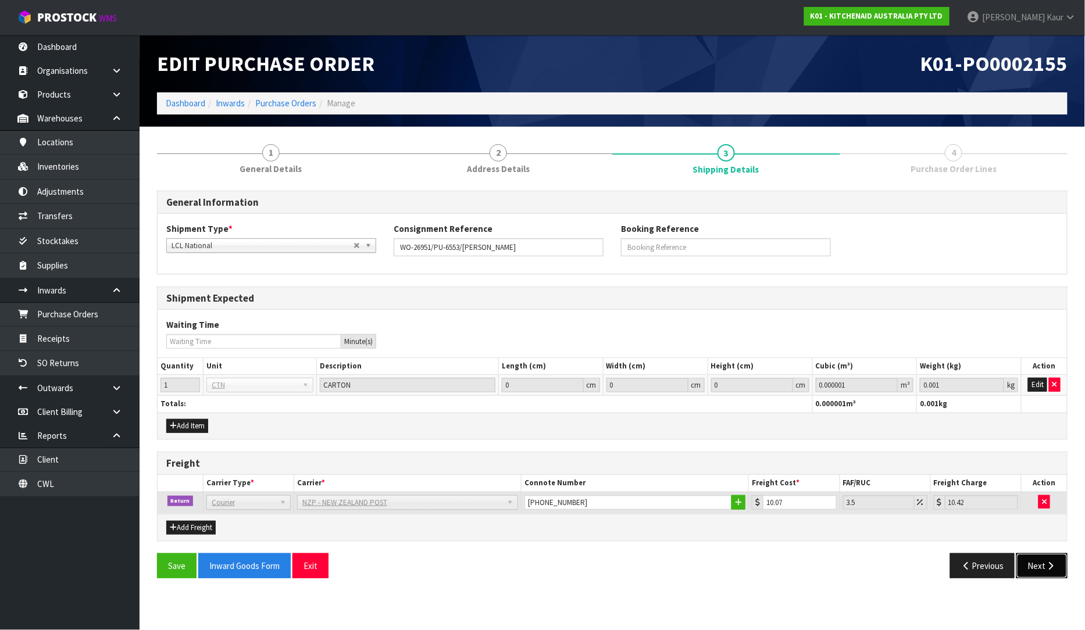
click at [1050, 576] on button "Next" at bounding box center [1041, 566] width 51 height 25
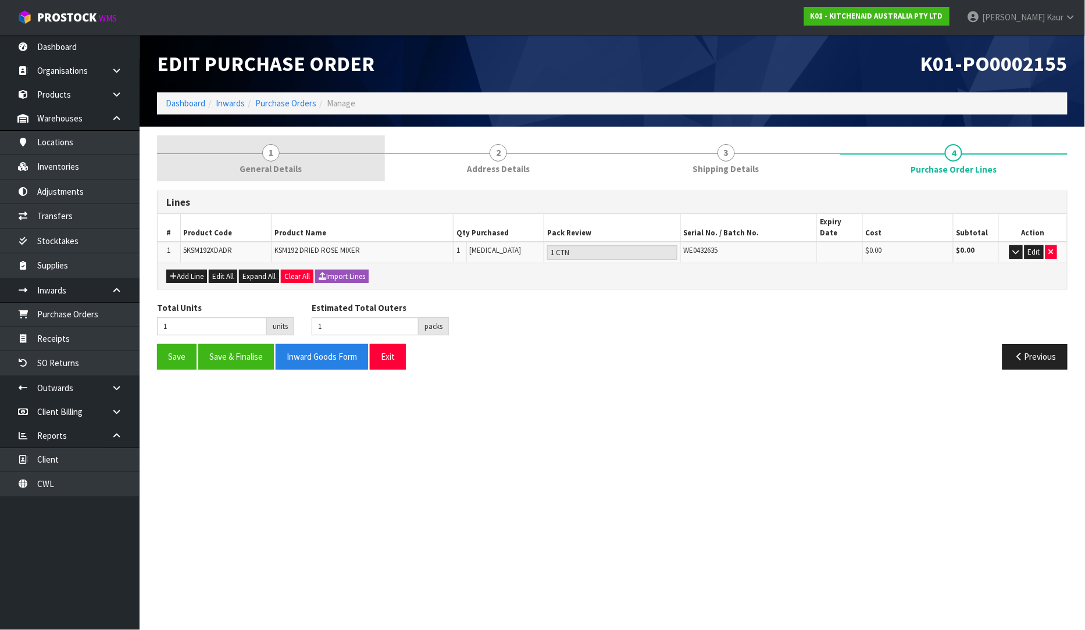
click at [278, 170] on span "General Details" at bounding box center [271, 169] width 62 height 12
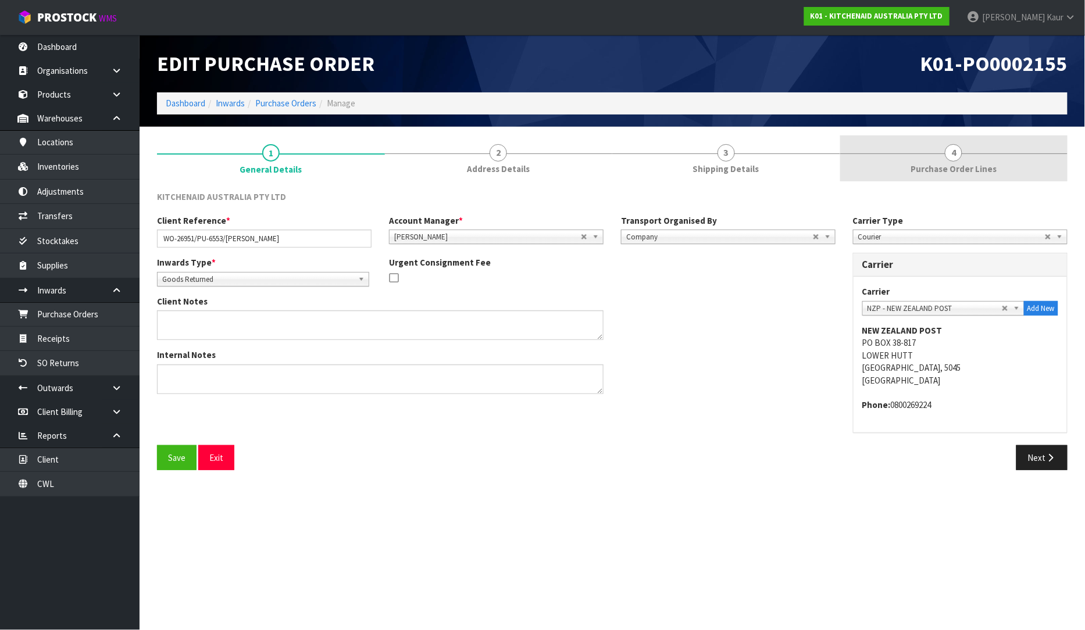
drag, startPoint x: 972, startPoint y: 167, endPoint x: 961, endPoint y: 172, distance: 12.8
click at [972, 167] on span "Purchase Order Lines" at bounding box center [954, 169] width 86 height 12
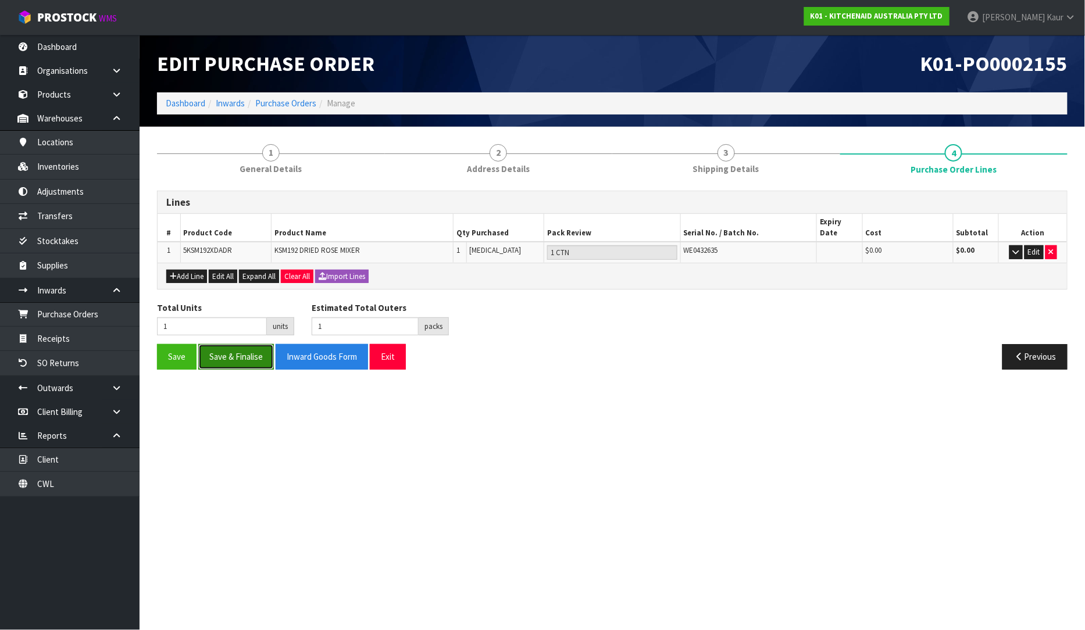
click at [255, 344] on button "Save & Finalise" at bounding box center [236, 356] width 76 height 25
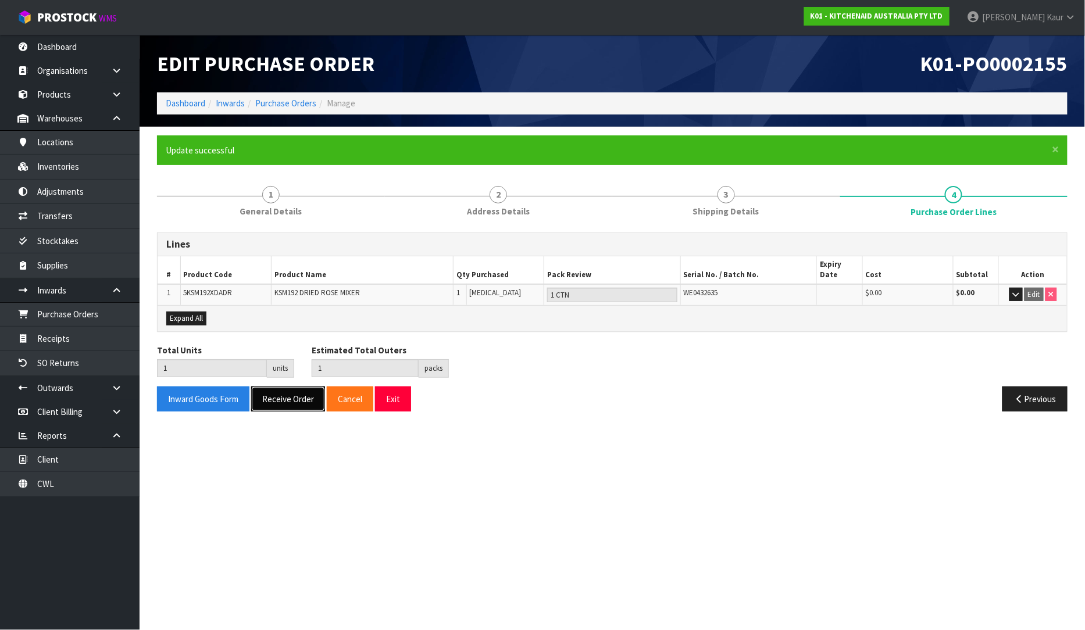
click at [280, 387] on button "Receive Order" at bounding box center [288, 399] width 74 height 25
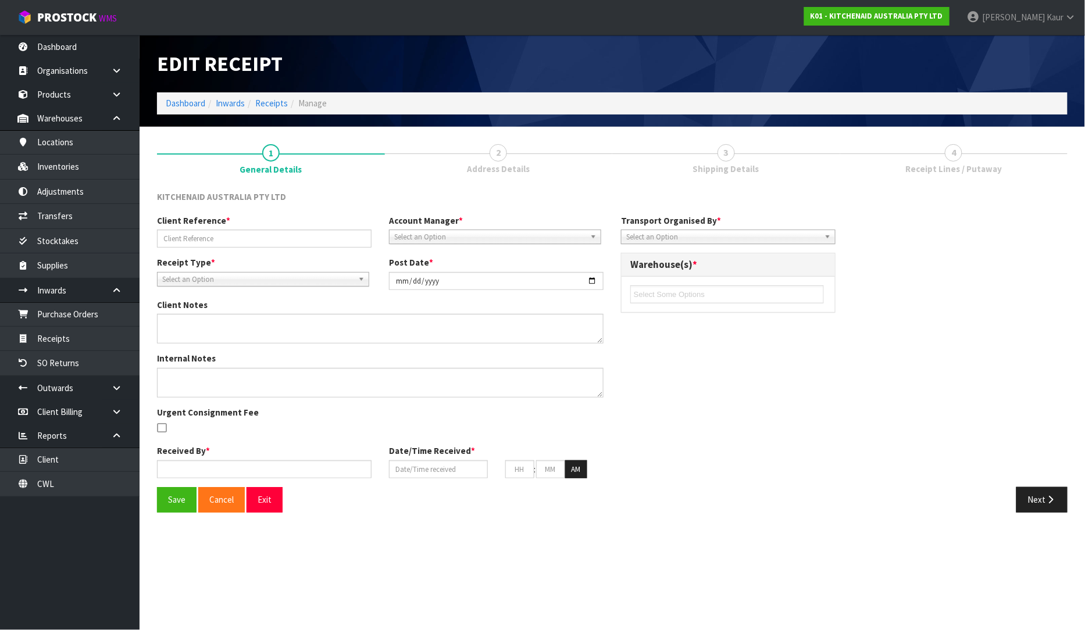
type input "WO-26951/PU-6553/[PERSON_NAME]"
type input "[DATE]"
type input "[PERSON_NAME]"
type input "[DATE]"
type input "01"
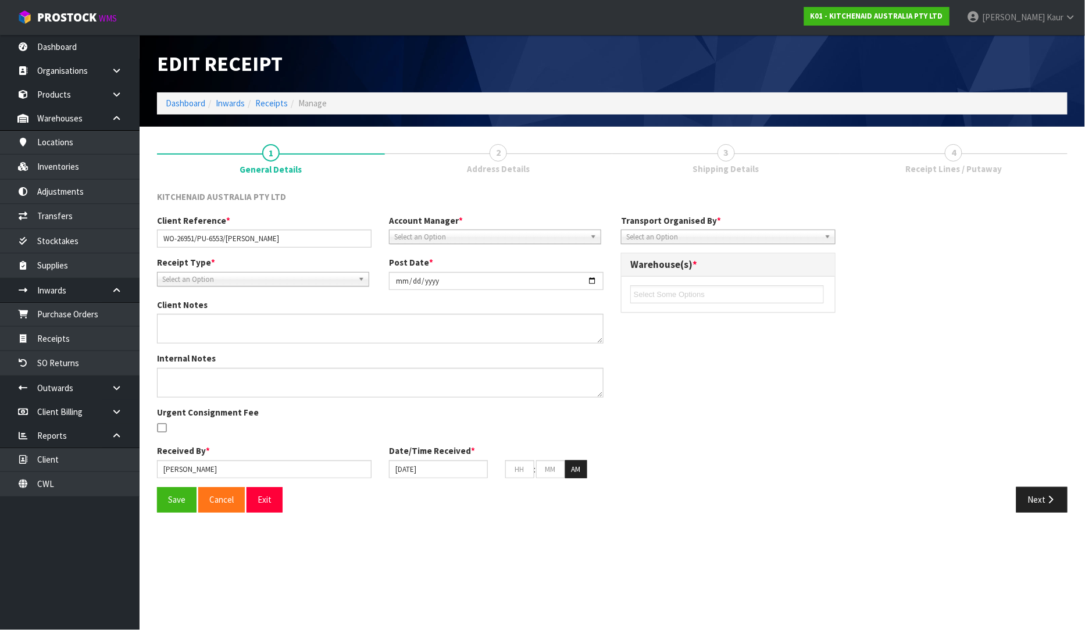
type input "06"
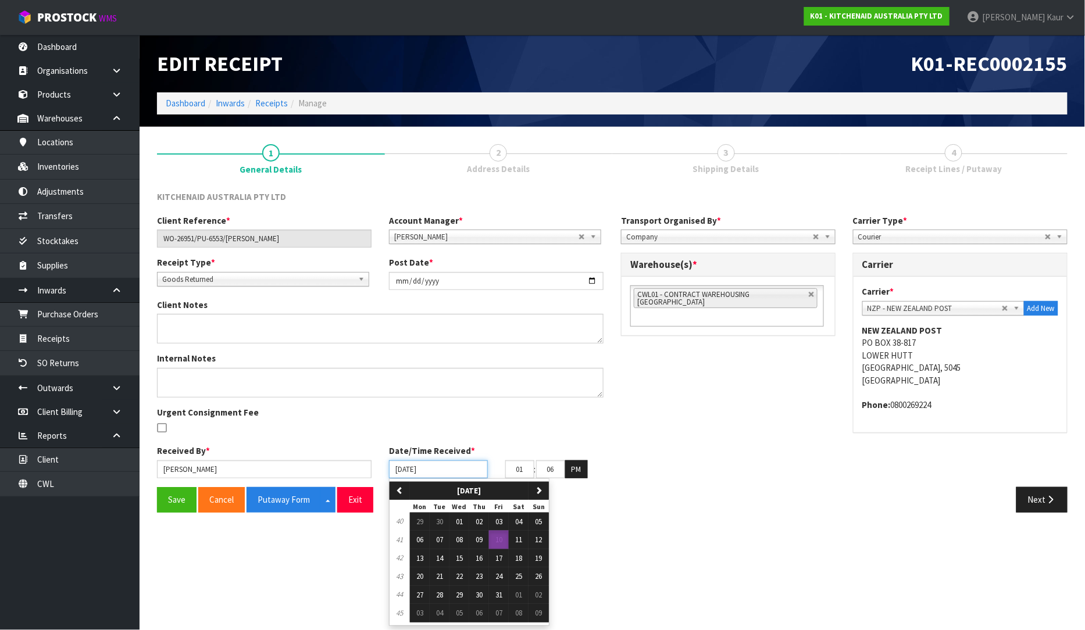
click at [396, 470] on input "[DATE]" at bounding box center [438, 470] width 99 height 18
click at [454, 529] on button "01" at bounding box center [460, 522] width 20 height 19
type input "[DATE]"
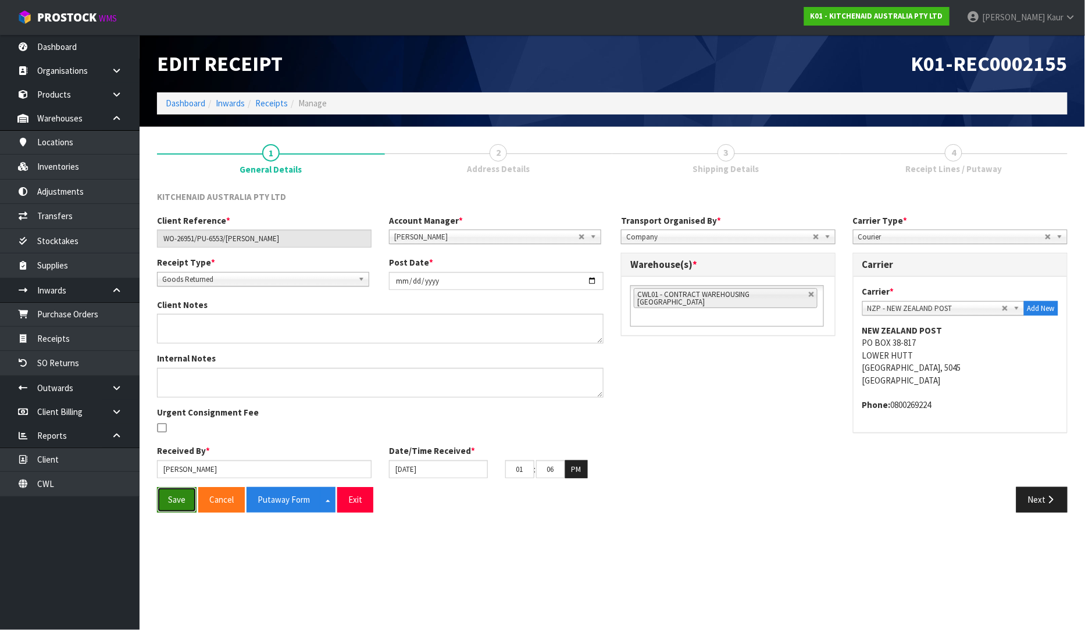
click at [183, 493] on button "Save" at bounding box center [177, 499] width 40 height 25
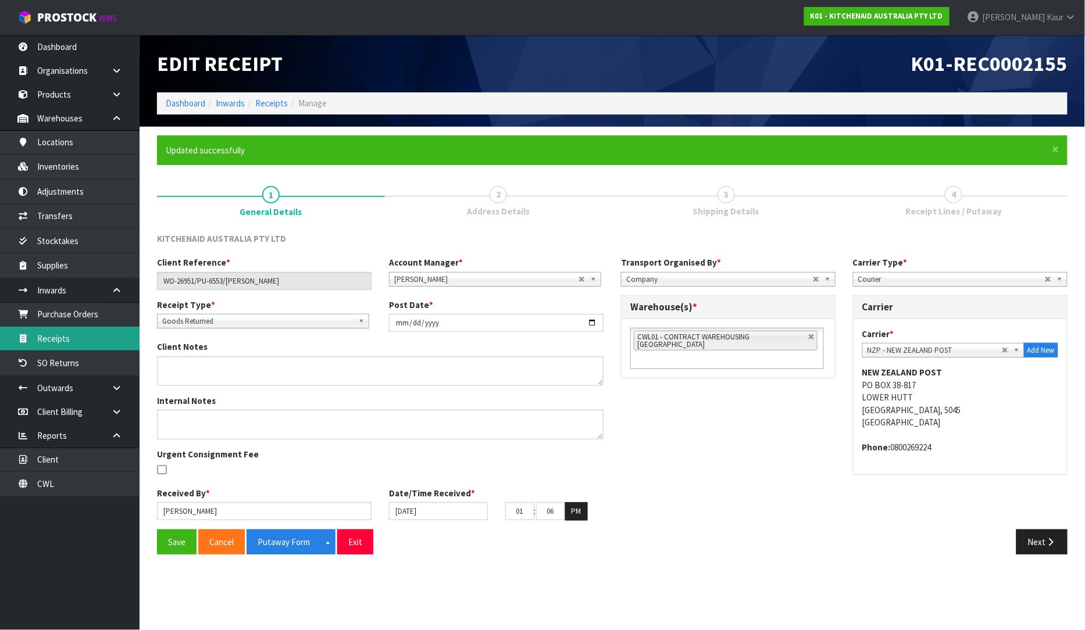
click at [41, 345] on link "Receipts" at bounding box center [70, 339] width 140 height 24
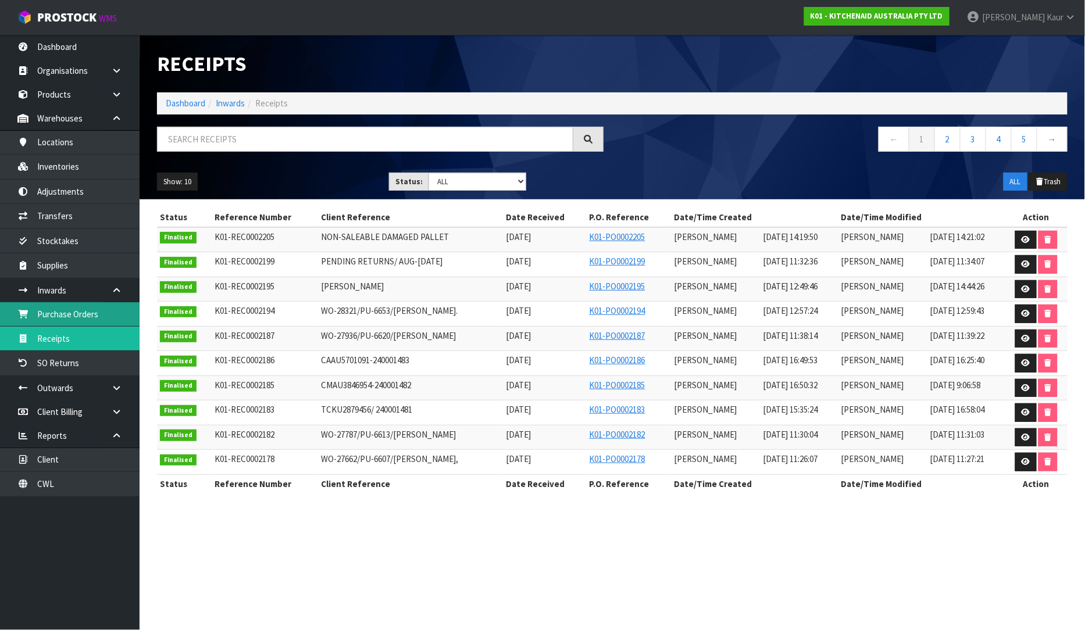
click at [33, 316] on link "Purchase Orders" at bounding box center [70, 314] width 140 height 24
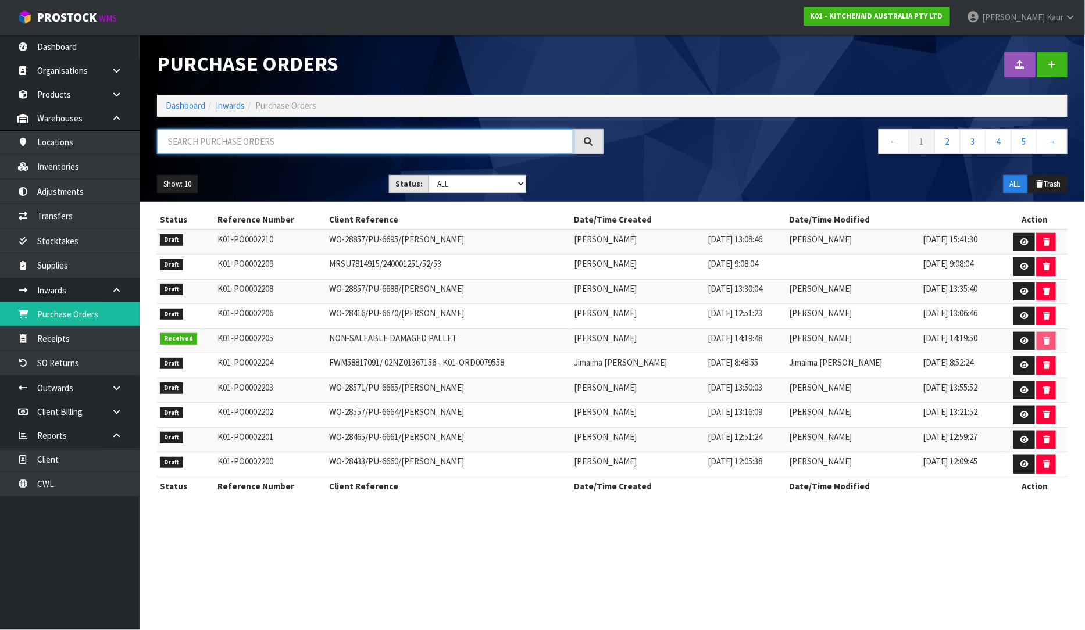
click at [238, 143] on input "text" at bounding box center [365, 141] width 416 height 25
click at [204, 144] on input "text" at bounding box center [365, 141] width 416 height 25
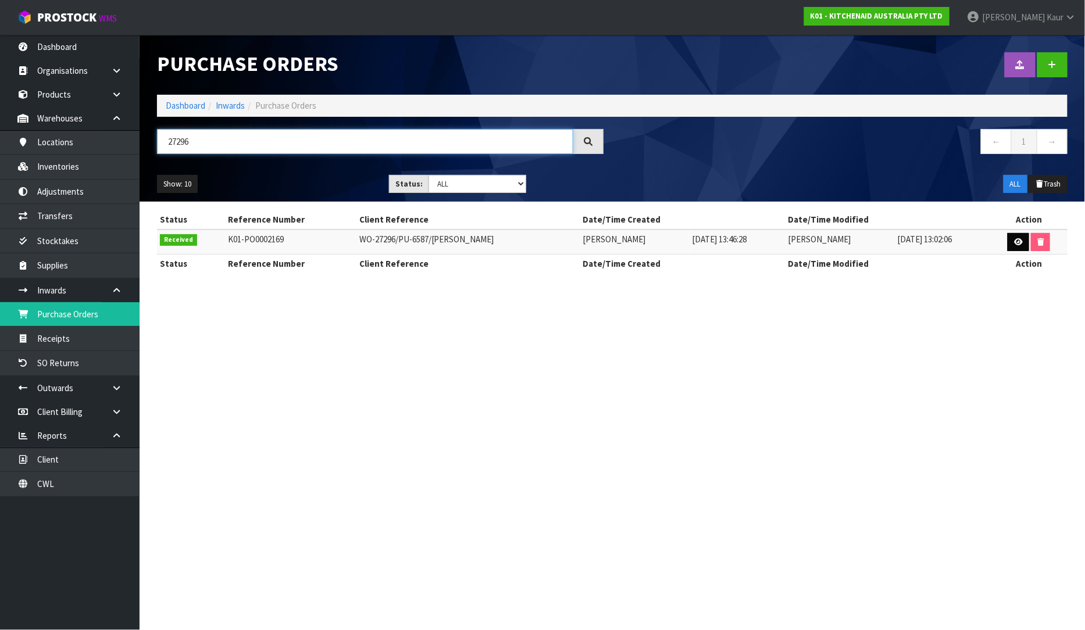
type input "27296"
click at [1019, 238] on icon at bounding box center [1018, 242] width 9 height 8
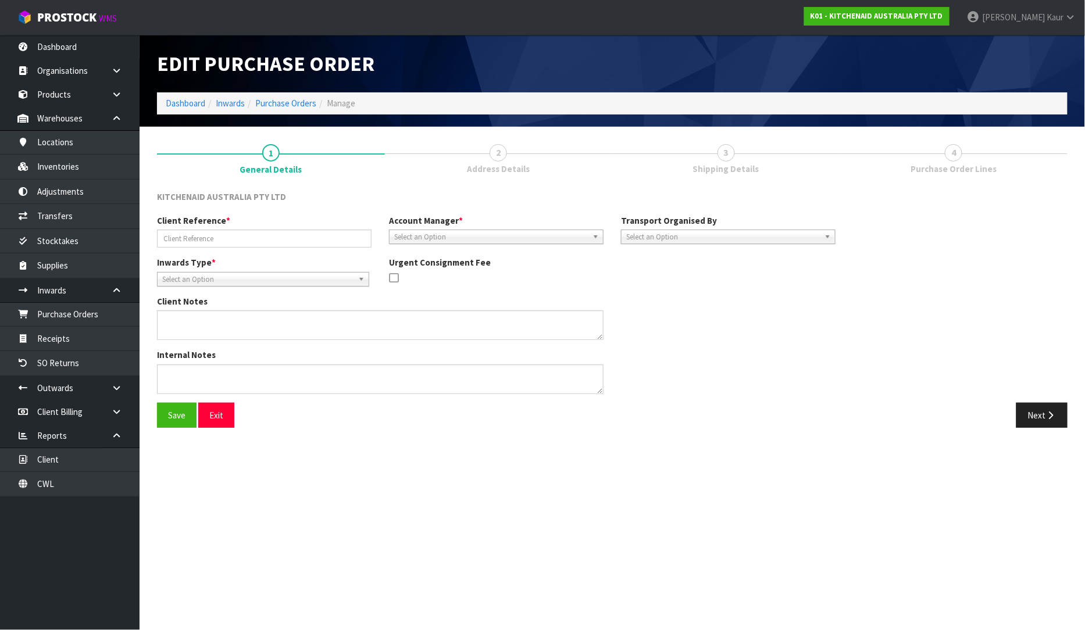
type input "WO-27296/PU-6587/[PERSON_NAME]"
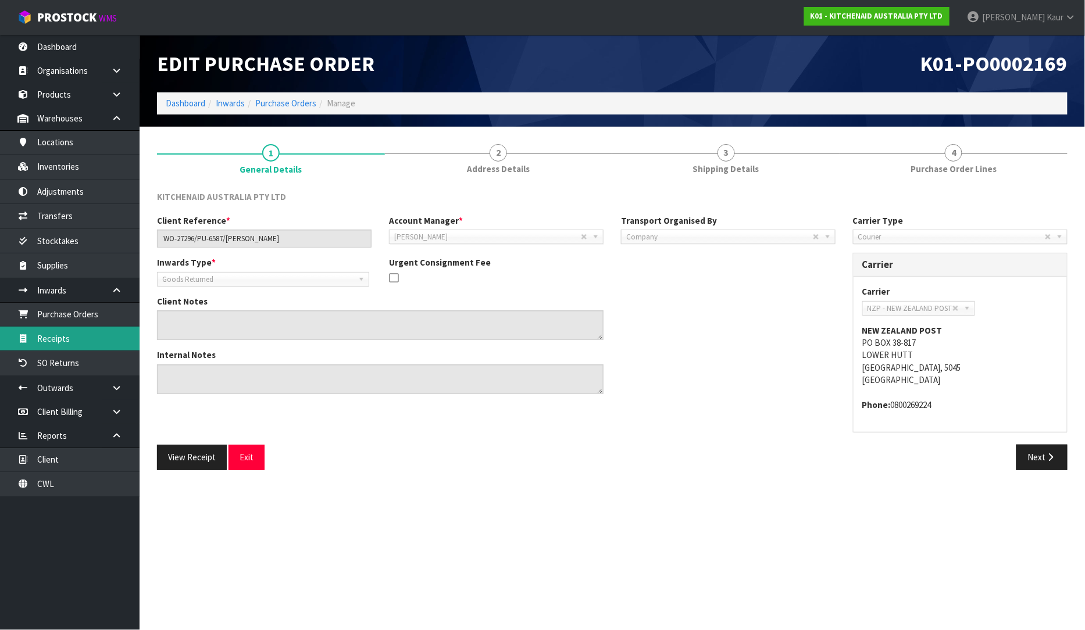
click at [41, 345] on link "Receipts" at bounding box center [70, 339] width 140 height 24
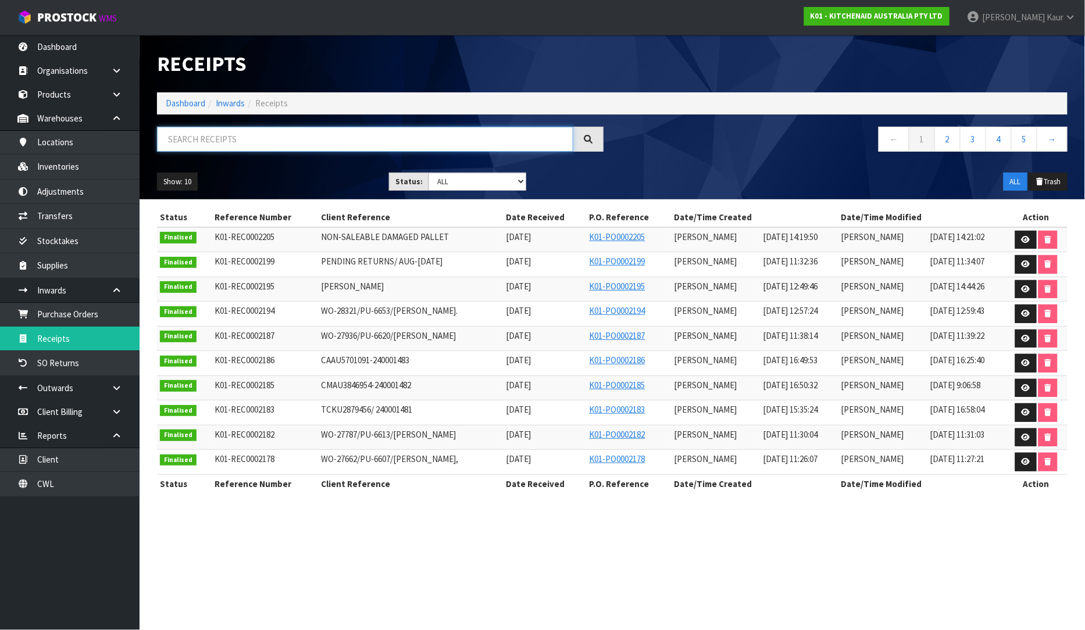
click at [211, 141] on input "text" at bounding box center [365, 139] width 416 height 25
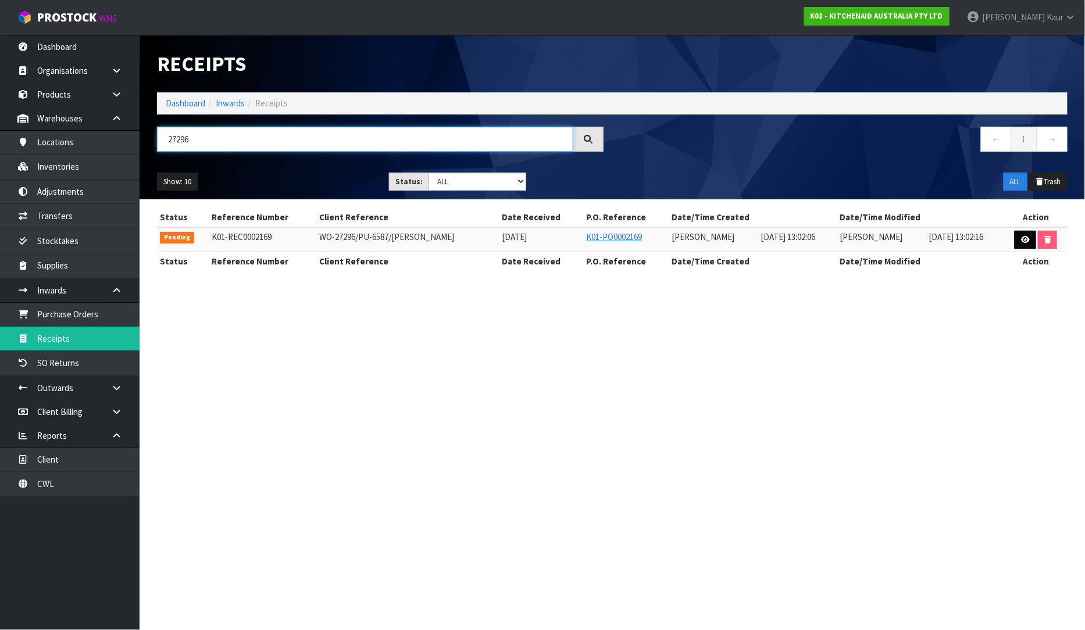
type input "27296"
click at [1025, 236] on icon at bounding box center [1025, 240] width 9 height 8
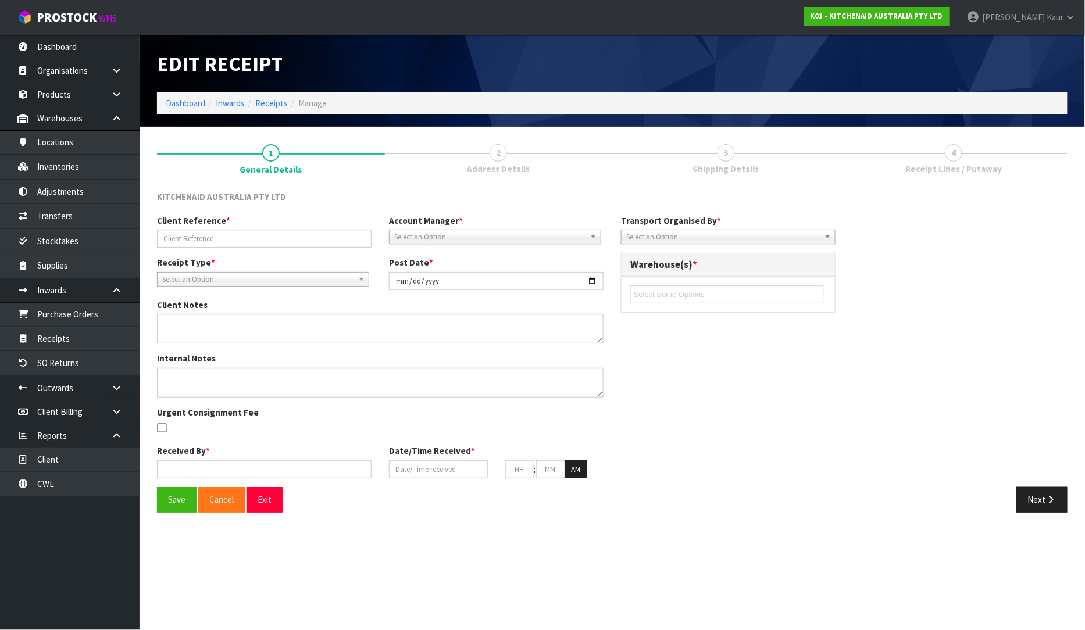
type input "WO-27296/PU-6587/[PERSON_NAME]"
type input "[DATE]"
type input "[PERSON_NAME]"
type input "[DATE]"
type input "01"
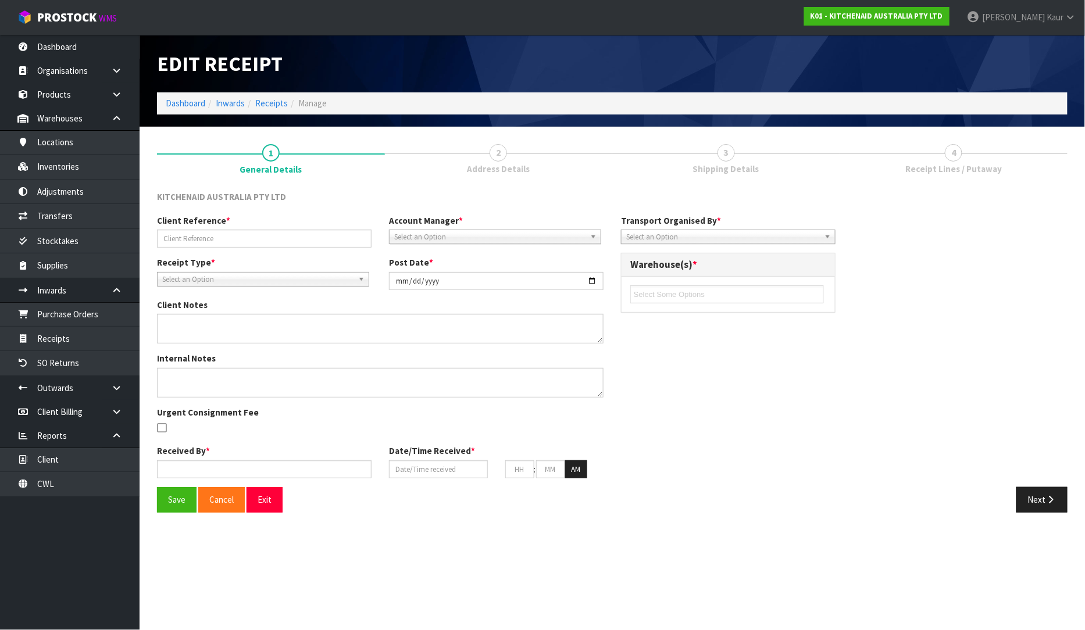
type input "02"
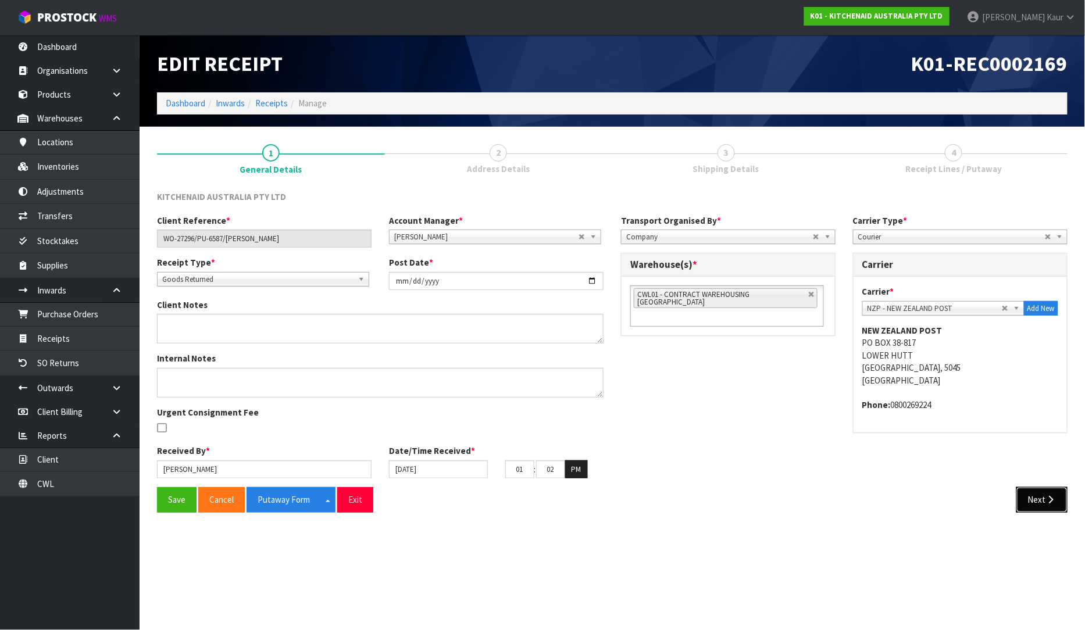
click at [1036, 500] on button "Next" at bounding box center [1041, 499] width 51 height 25
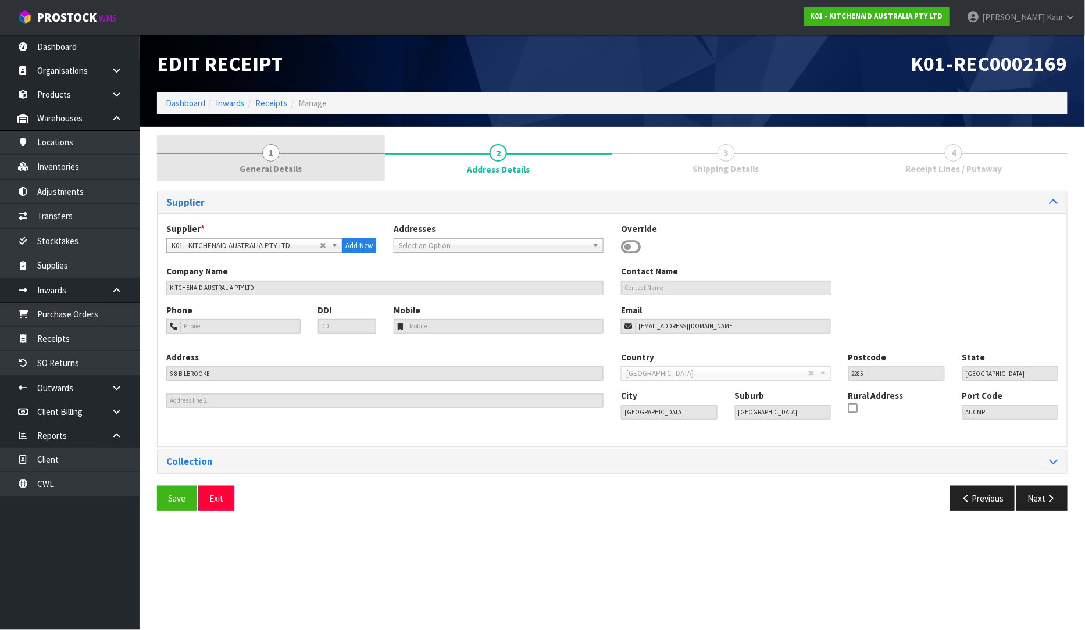
click at [260, 158] on link "1 General Details" at bounding box center [271, 158] width 228 height 46
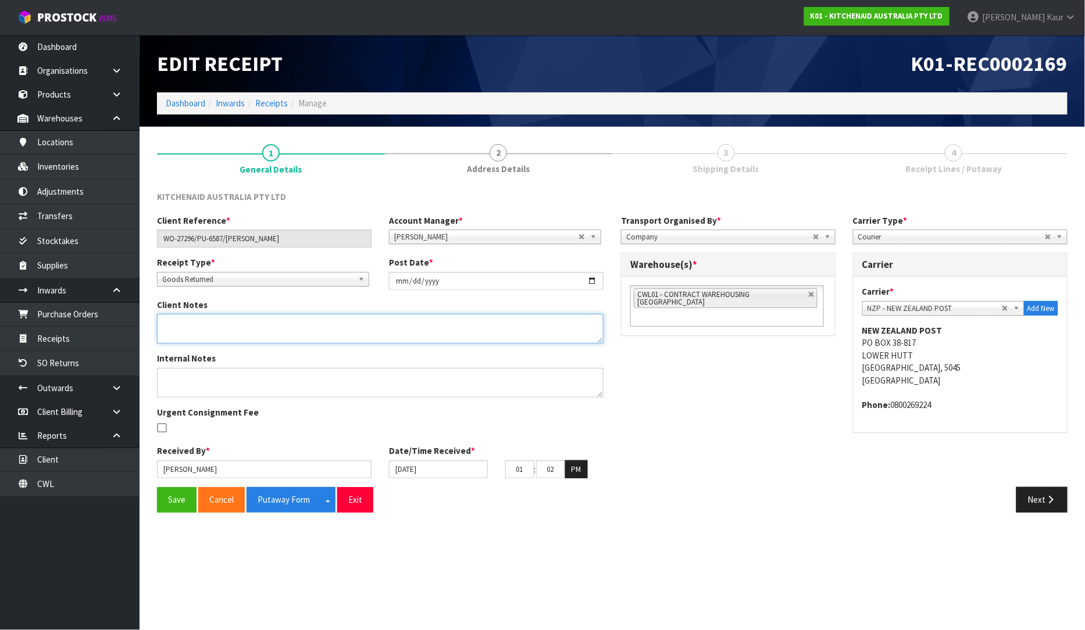
click at [217, 334] on textarea at bounding box center [380, 329] width 447 height 30
paste textarea "THIS HAS BEEN SUBMITTED. PLEASE PUT ON HELD PALLET FOR [PERSON_NAME]."
type textarea "THIS HAS BEEN SUBMITTED. PLEASE PUT ON HELD PALLET FOR [PERSON_NAME]."
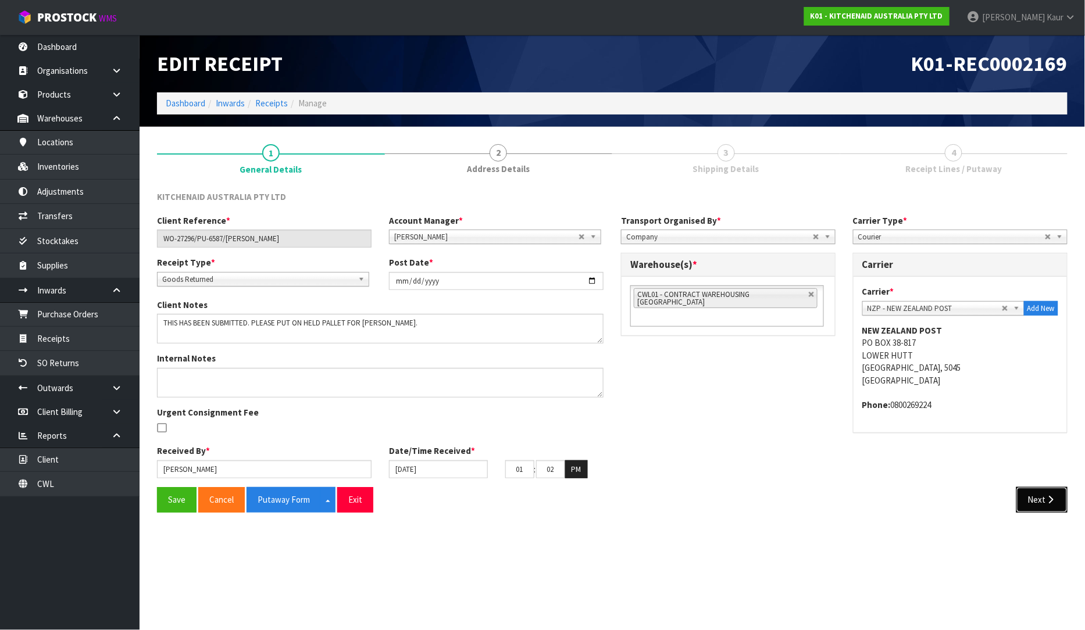
click at [1037, 497] on button "Next" at bounding box center [1041, 499] width 51 height 25
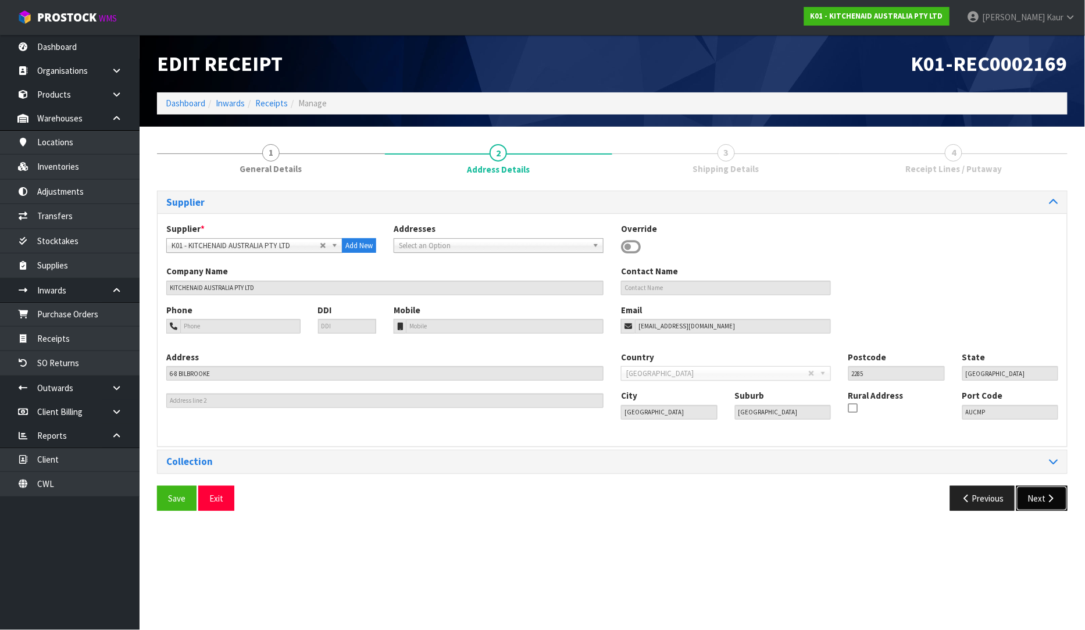
click at [1040, 502] on button "Next" at bounding box center [1041, 498] width 51 height 25
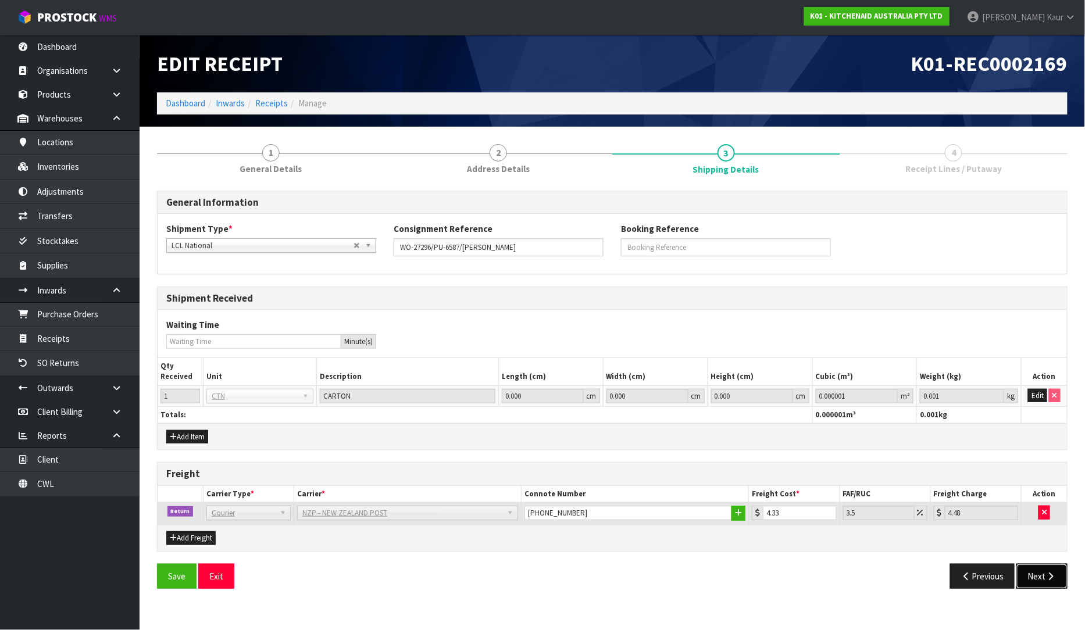
click at [1032, 576] on button "Next" at bounding box center [1041, 576] width 51 height 25
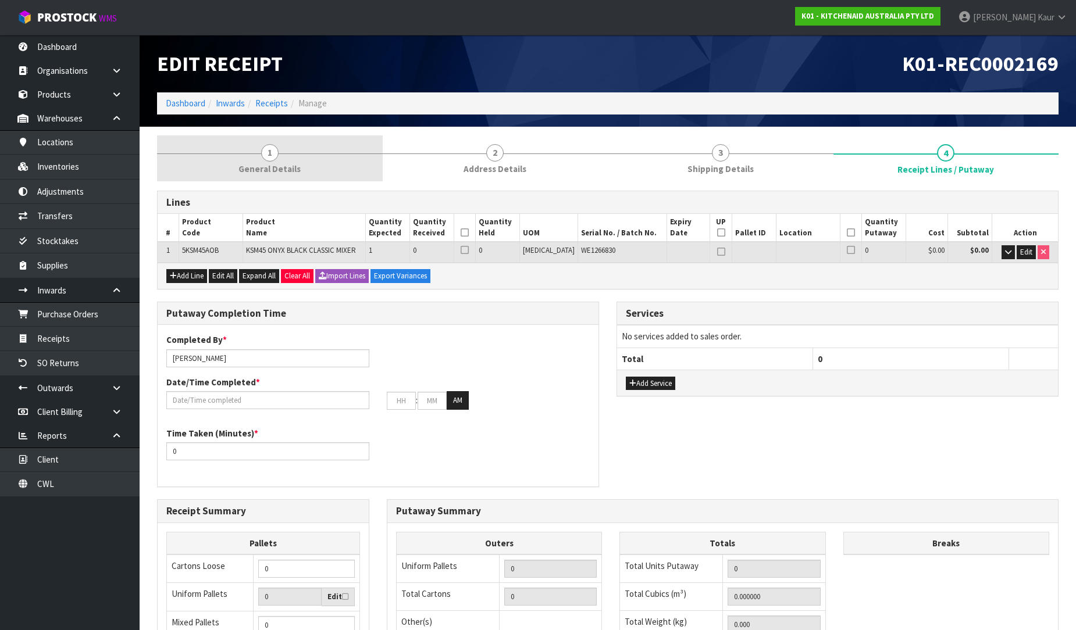
click at [304, 162] on link "1 General Details" at bounding box center [270, 158] width 226 height 46
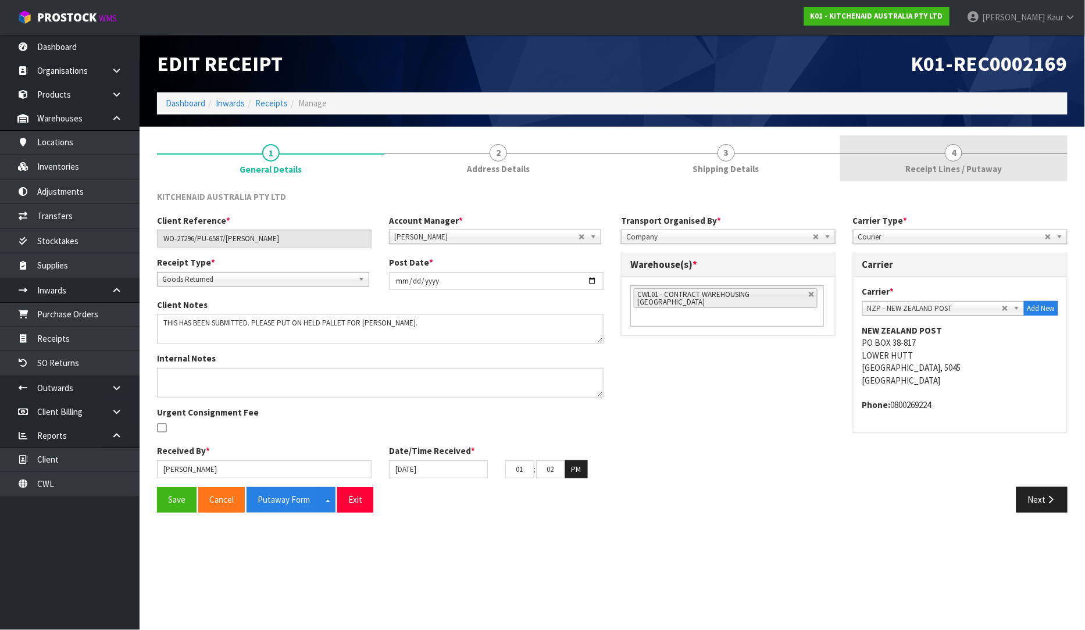
click at [1009, 169] on link "4 Receipt Lines / Putaway" at bounding box center [954, 158] width 228 height 46
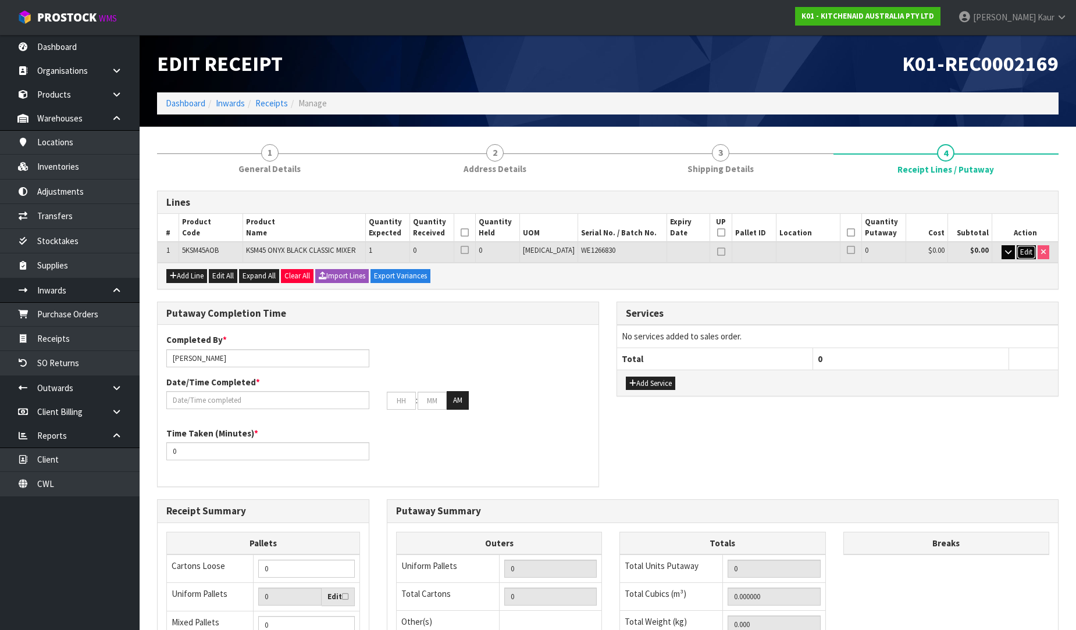
drag, startPoint x: 1019, startPoint y: 251, endPoint x: 1010, endPoint y: 251, distance: 9.3
click at [1016, 251] on button "Edit" at bounding box center [1025, 252] width 19 height 14
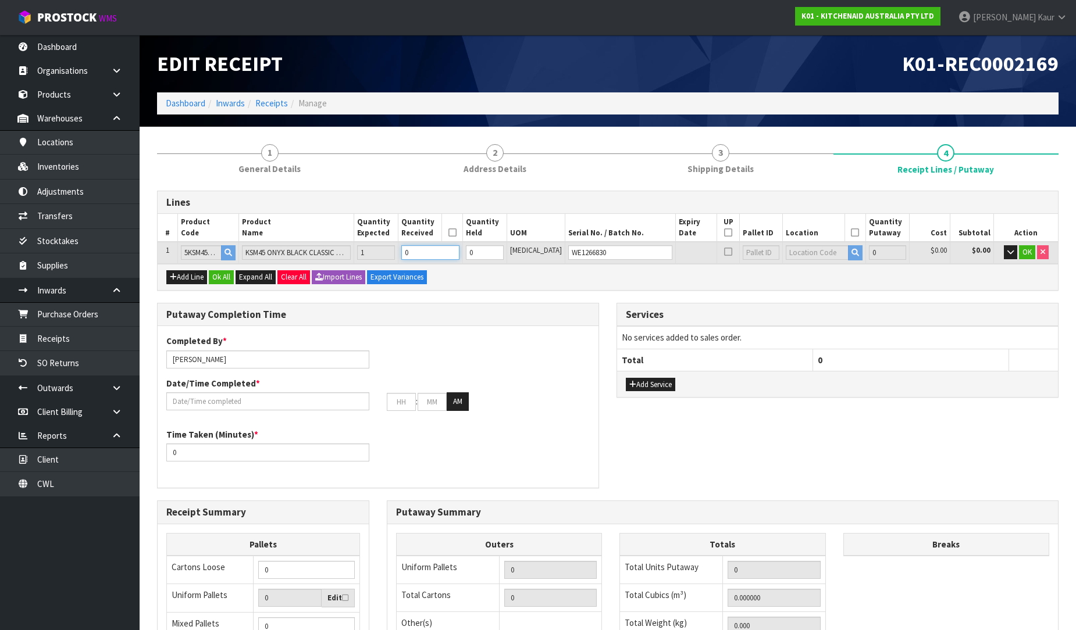
click at [443, 248] on input "0" at bounding box center [430, 252] width 58 height 15
type input "1"
type input "0.055419"
type input "11.95"
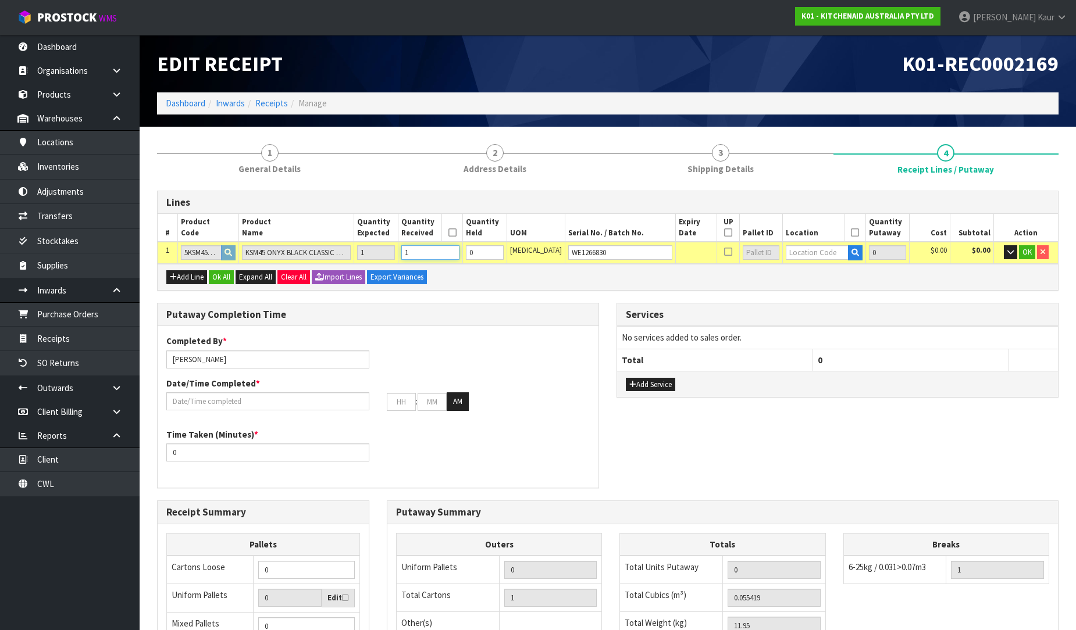
type input "1"
click at [504, 250] on input "1" at bounding box center [485, 252] width 38 height 15
click at [816, 252] on input "text" at bounding box center [817, 252] width 62 height 15
type input "37-41-"
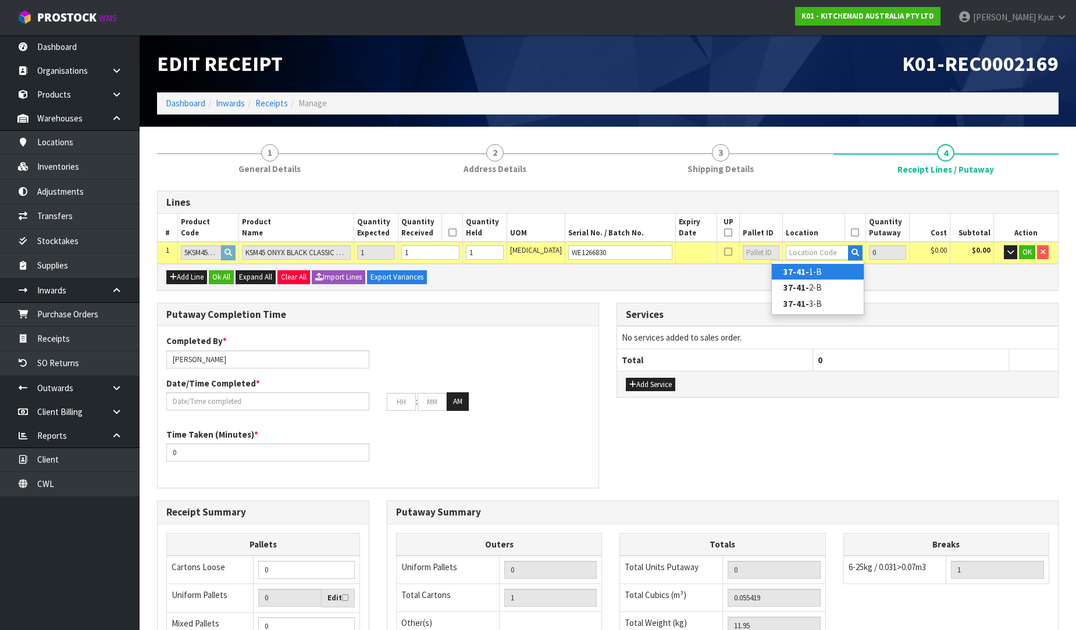
click at [816, 271] on link "37-41- 1-B" at bounding box center [818, 272] width 92 height 16
type input "1"
type input "37-41-1-B"
type input "1"
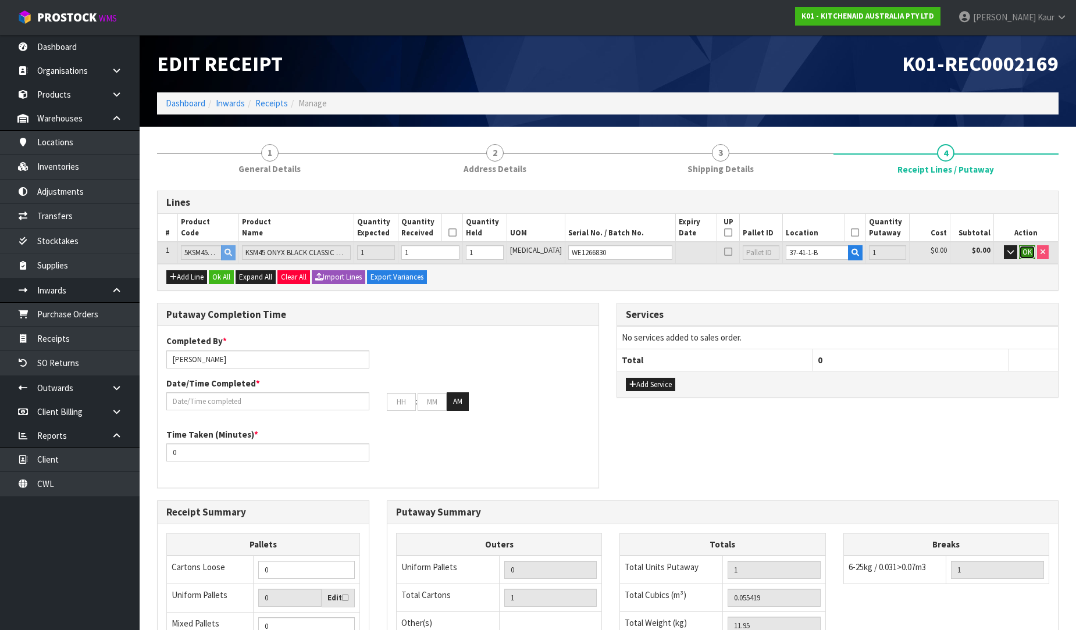
click at [1022, 254] on span "OK" at bounding box center [1026, 252] width 9 height 10
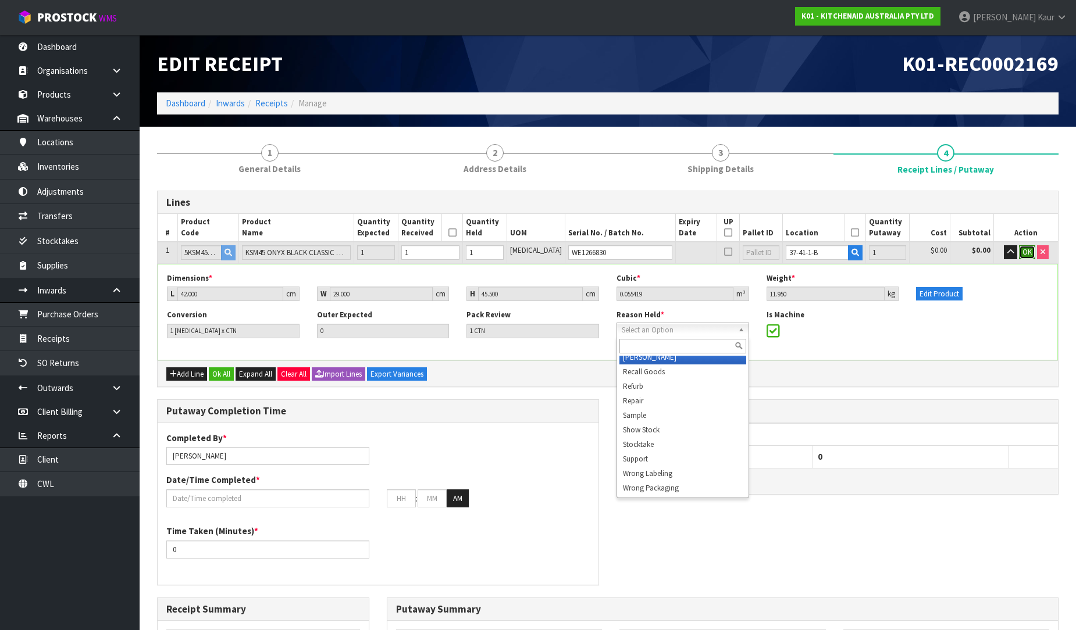
scroll to position [174, 0]
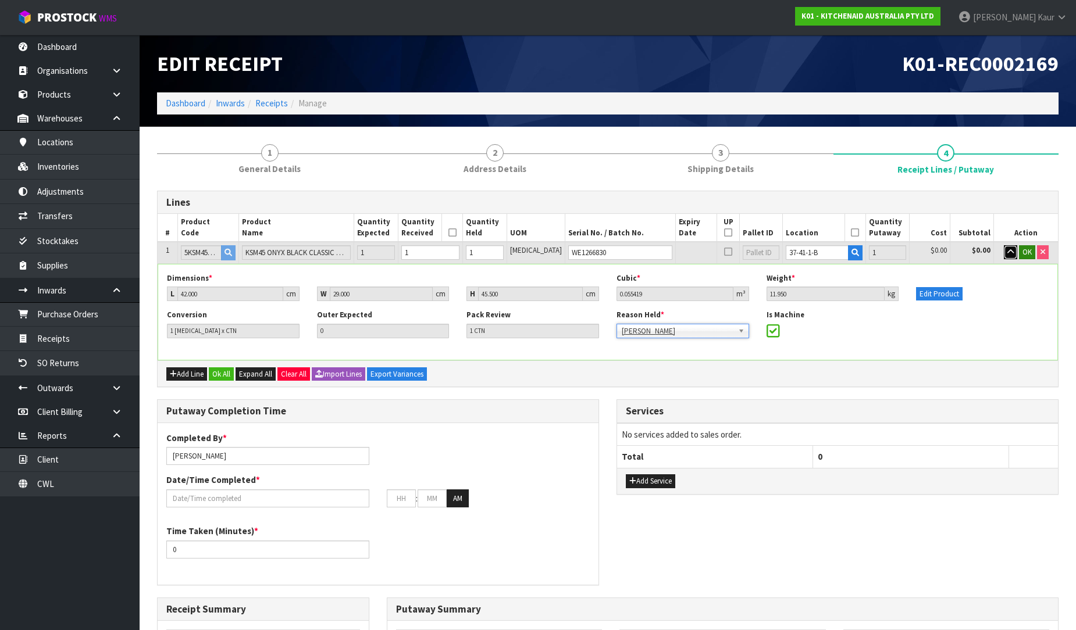
click at [1014, 252] on button "button" at bounding box center [1010, 252] width 13 height 14
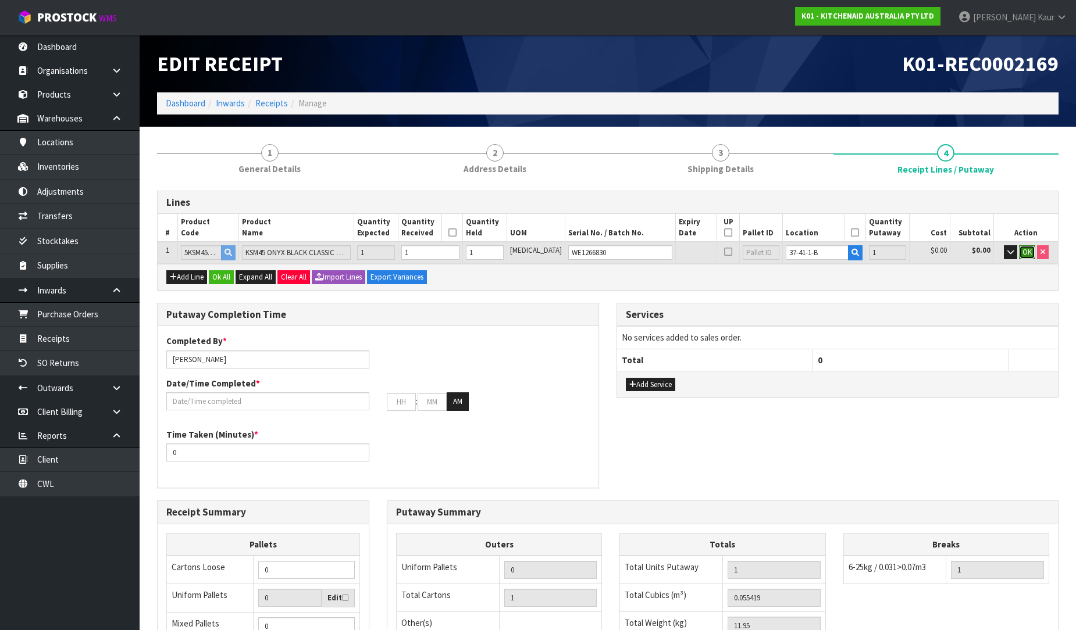
click at [1033, 252] on button "OK" at bounding box center [1027, 252] width 16 height 14
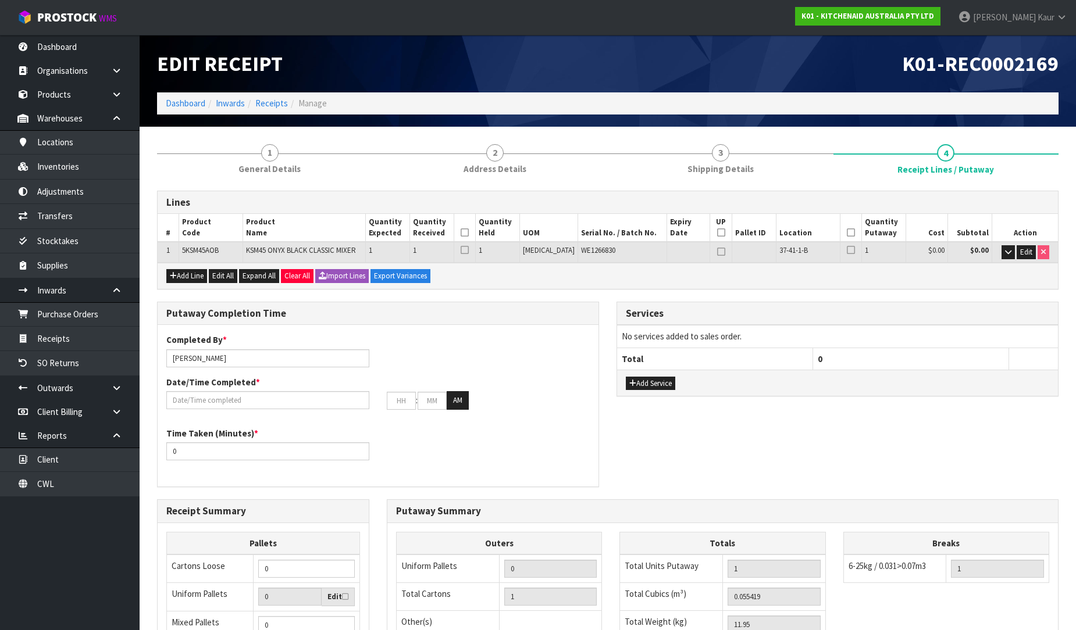
click at [469, 233] on icon at bounding box center [465, 233] width 8 height 1
click at [847, 233] on icon at bounding box center [851, 233] width 8 height 1
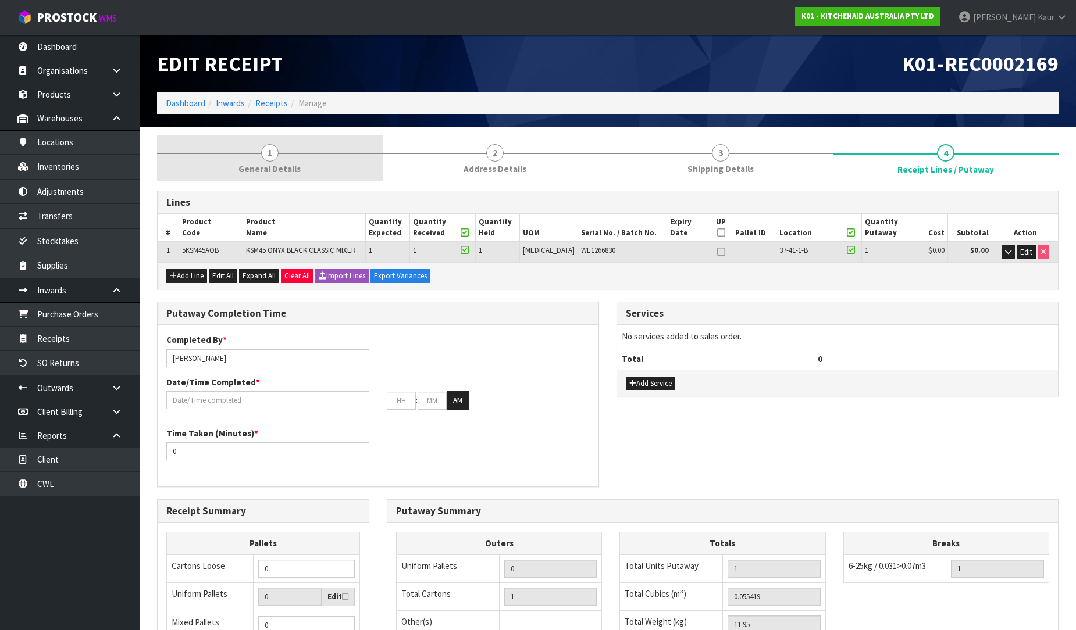
click at [263, 156] on span "1" at bounding box center [269, 152] width 17 height 17
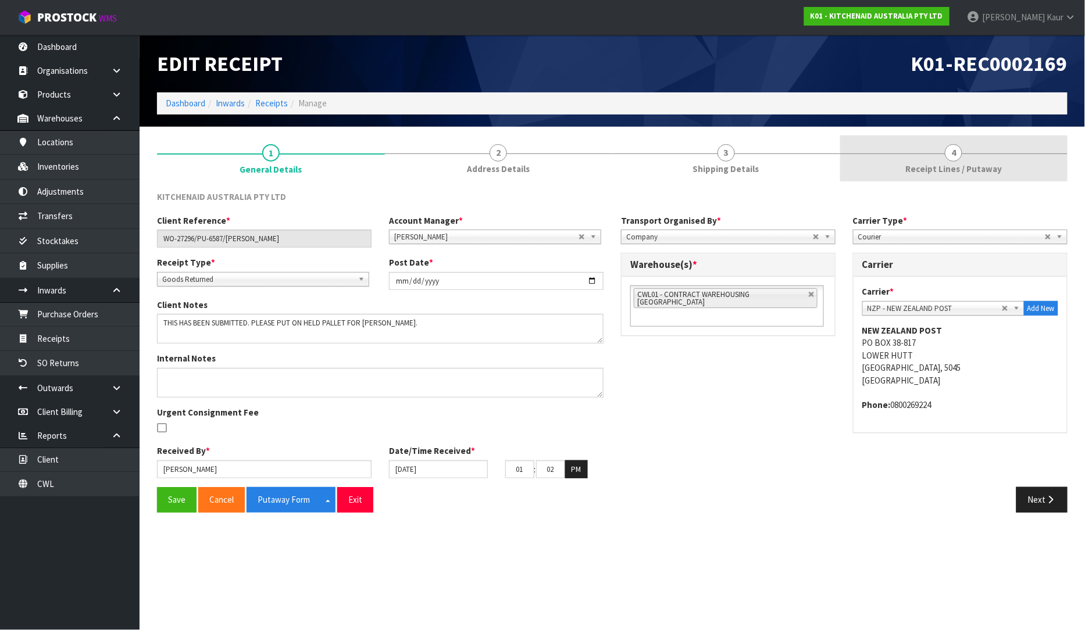
click at [991, 177] on link "4 Receipt Lines / Putaway" at bounding box center [954, 158] width 228 height 46
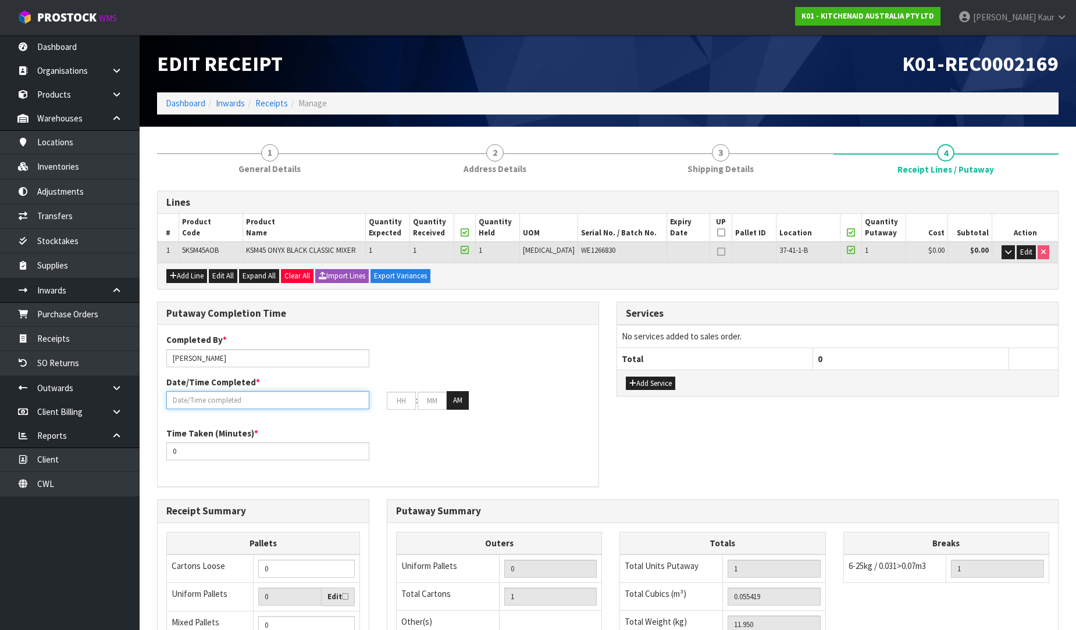
click at [241, 394] on input "text" at bounding box center [267, 400] width 203 height 18
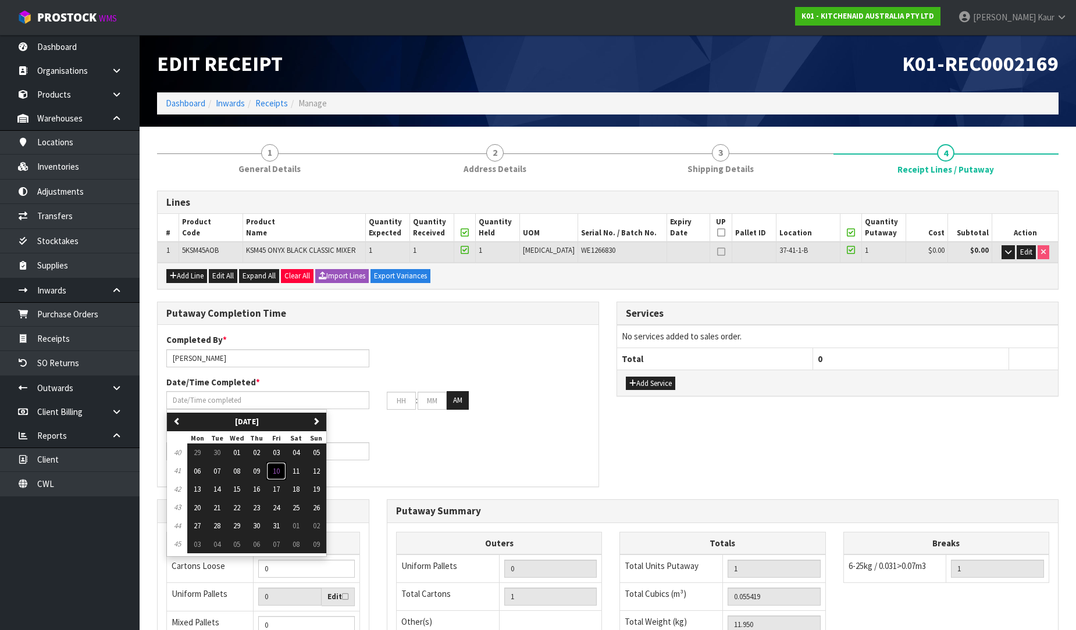
click at [277, 469] on span "10" at bounding box center [276, 471] width 7 height 10
type input "[DATE]"
type input "12"
type input "00"
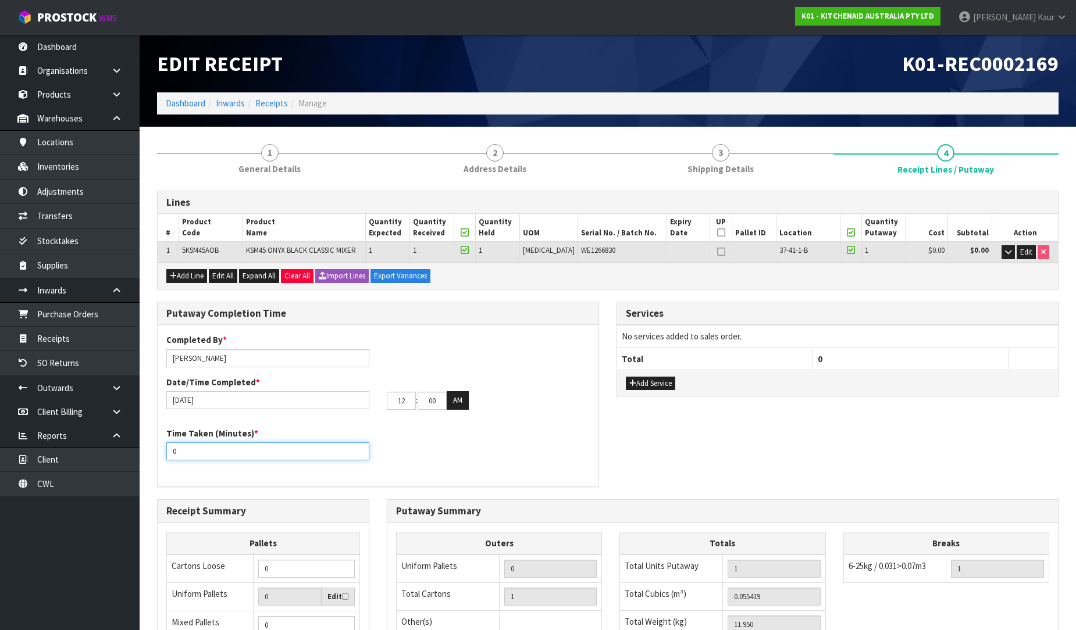
drag, startPoint x: 166, startPoint y: 454, endPoint x: 157, endPoint y: 454, distance: 9.3
click at [157, 454] on div "Putaway Completion Time Completed By * [PERSON_NAME] Date/Time Completed * [DAT…" at bounding box center [378, 395] width 442 height 186
type input "10"
drag, startPoint x: 408, startPoint y: 403, endPoint x: 388, endPoint y: 401, distance: 19.3
click at [388, 401] on input "12" at bounding box center [401, 401] width 29 height 18
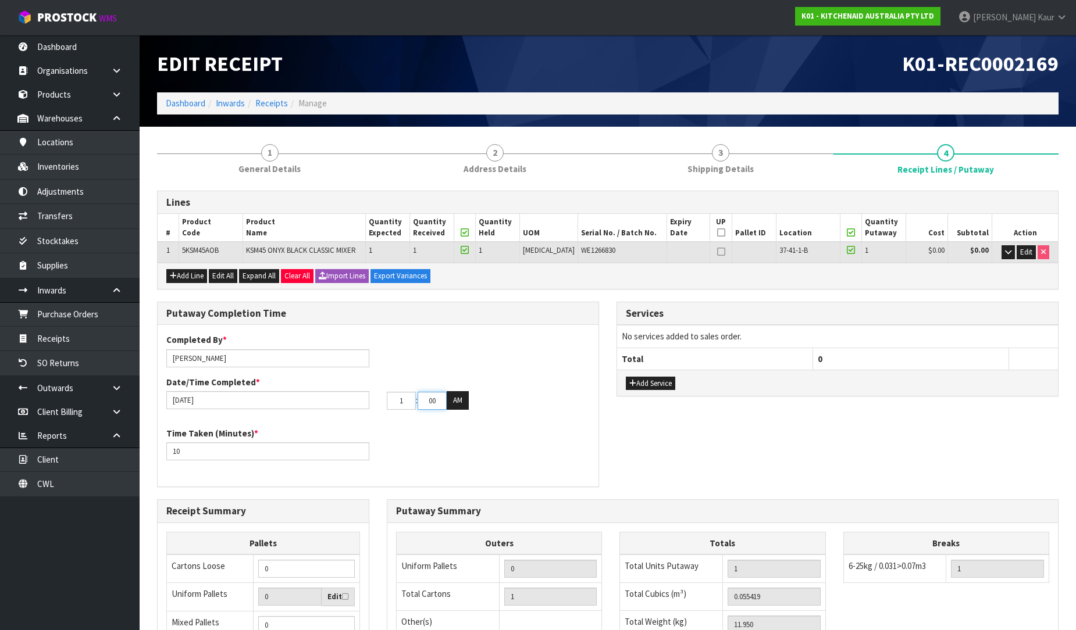
type input "01"
drag, startPoint x: 437, startPoint y: 405, endPoint x: 405, endPoint y: 406, distance: 32.0
click at [405, 406] on tr "01 : 00 : 00 AM" at bounding box center [428, 400] width 82 height 19
type input "15"
click at [457, 403] on button "AM" at bounding box center [458, 400] width 22 height 19
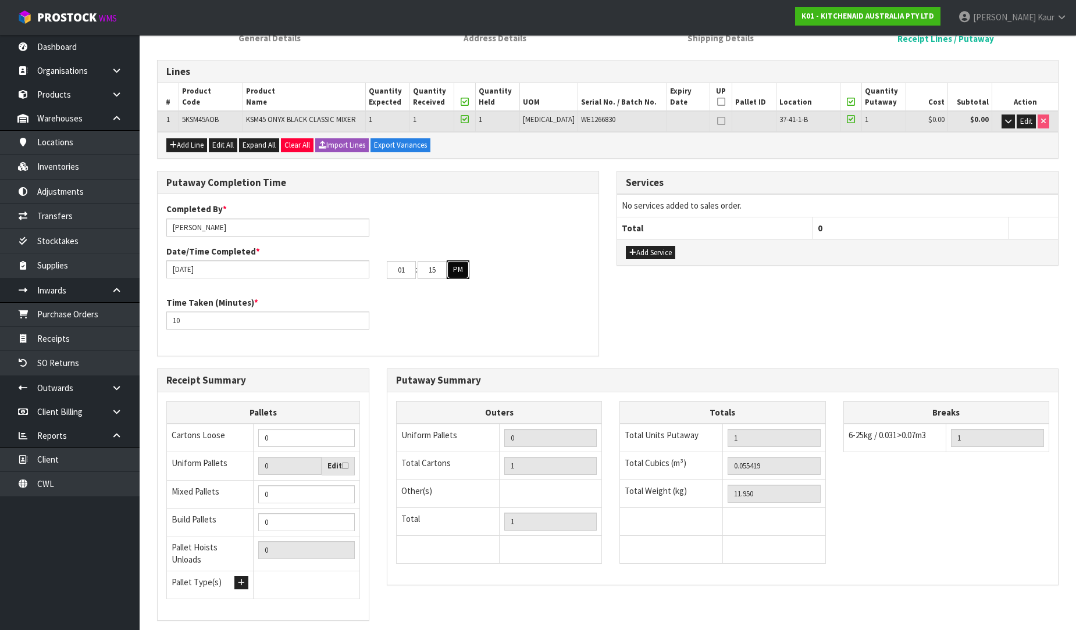
scroll to position [195, 0]
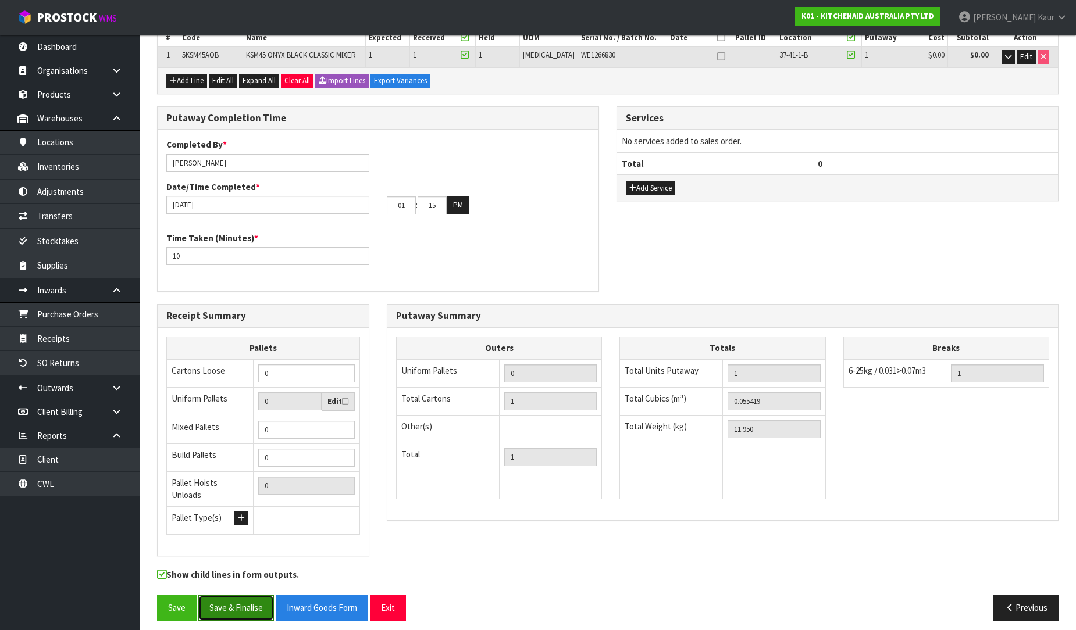
click at [231, 598] on button "Save & Finalise" at bounding box center [236, 607] width 76 height 25
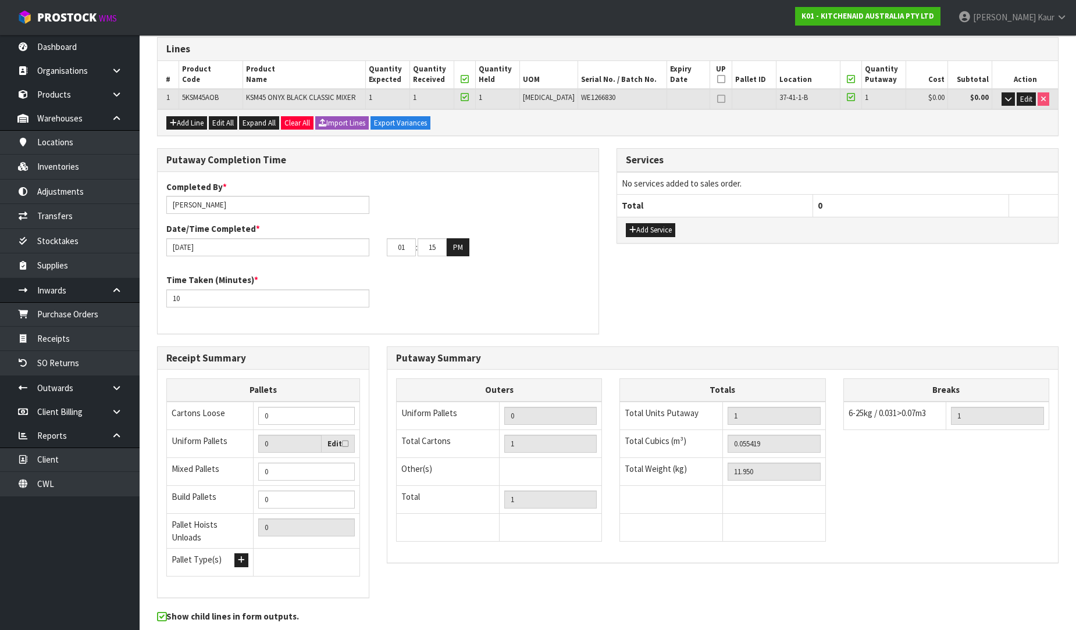
scroll to position [0, 0]
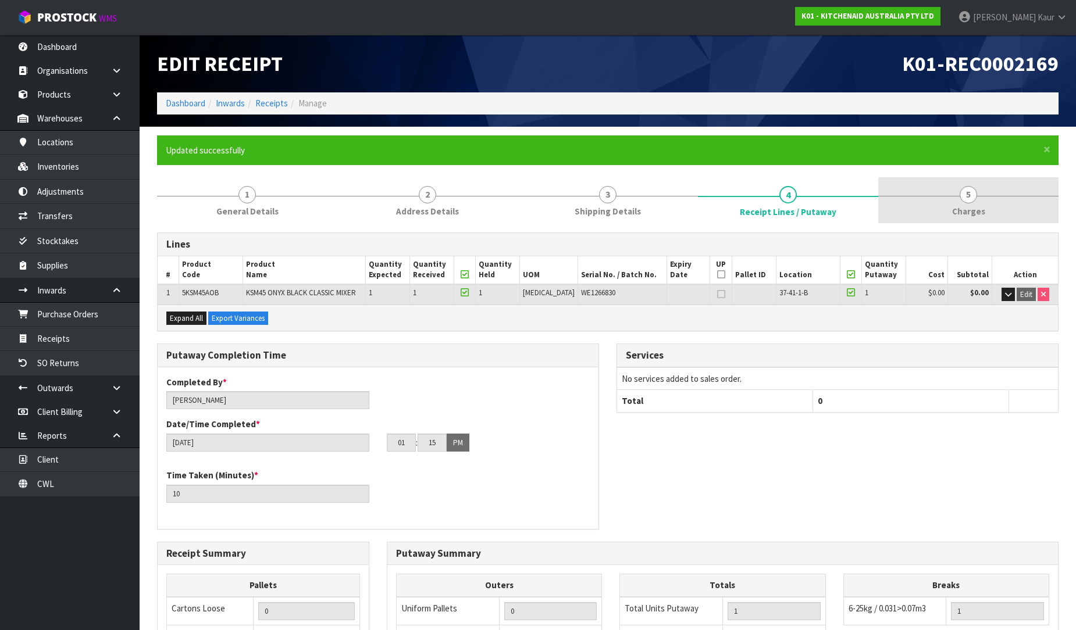
click at [964, 211] on span "Charges" at bounding box center [968, 211] width 33 height 12
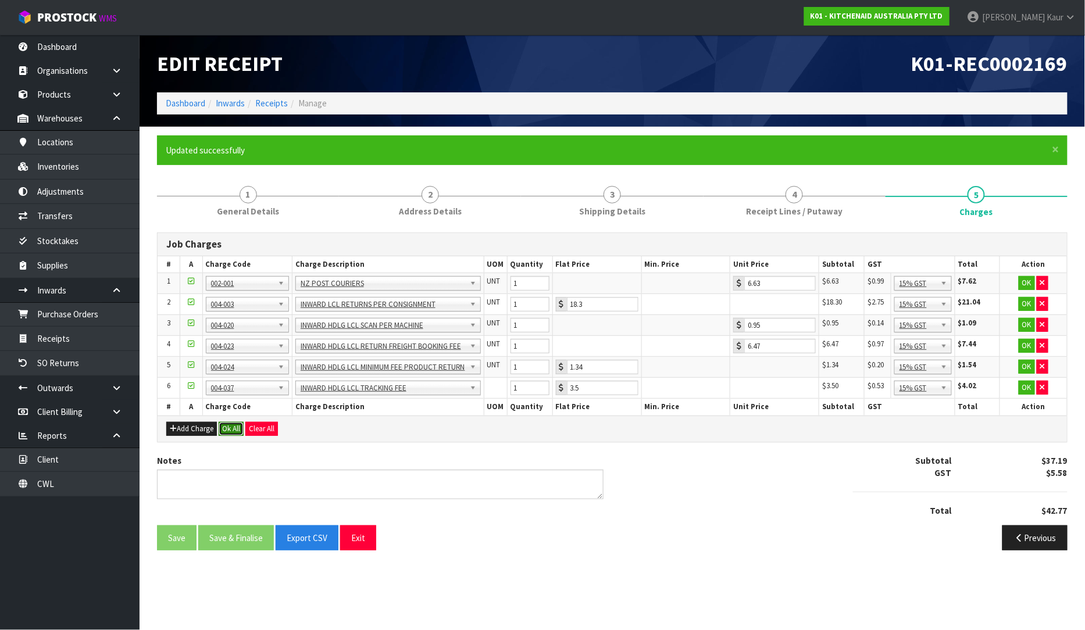
click at [229, 431] on button "Ok All" at bounding box center [231, 429] width 25 height 14
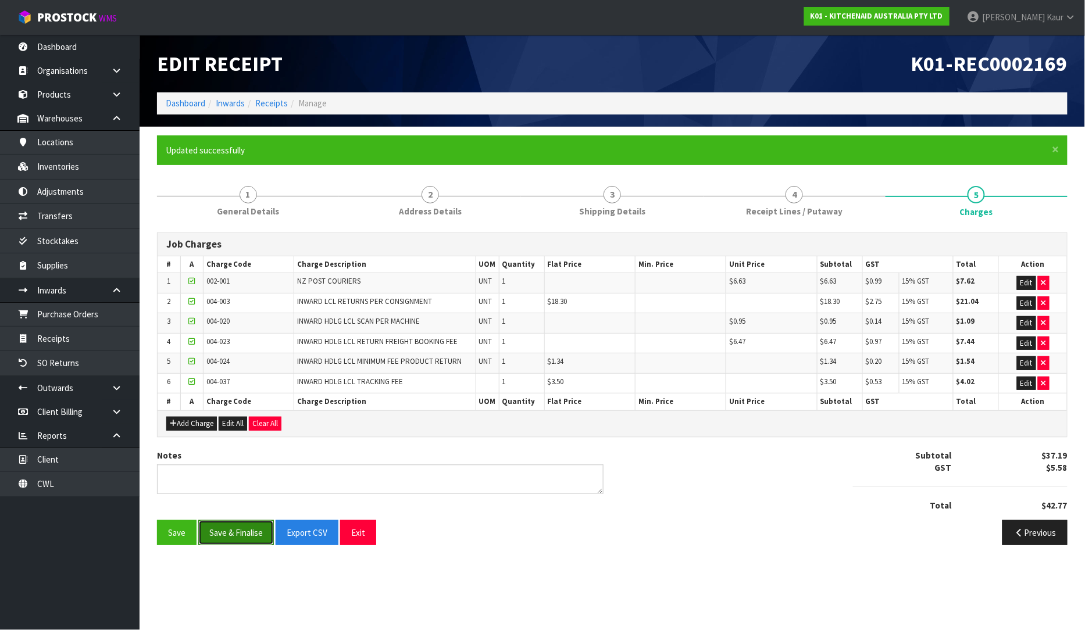
click at [237, 538] on button "Save & Finalise" at bounding box center [236, 532] width 76 height 25
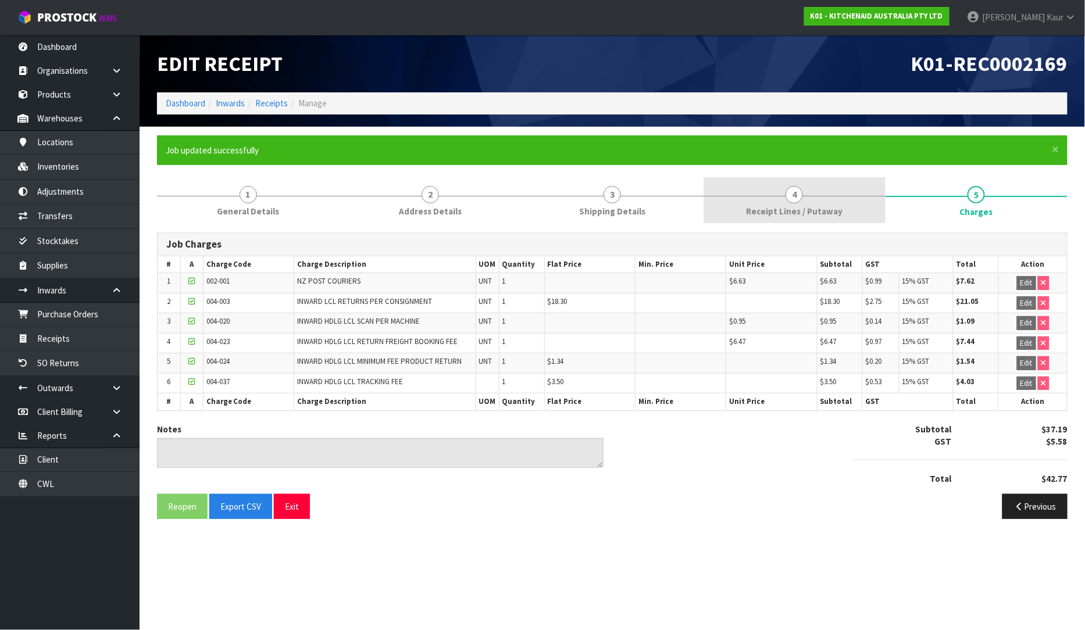
click at [747, 196] on link "4 Receipt Lines / Putaway" at bounding box center [795, 200] width 182 height 46
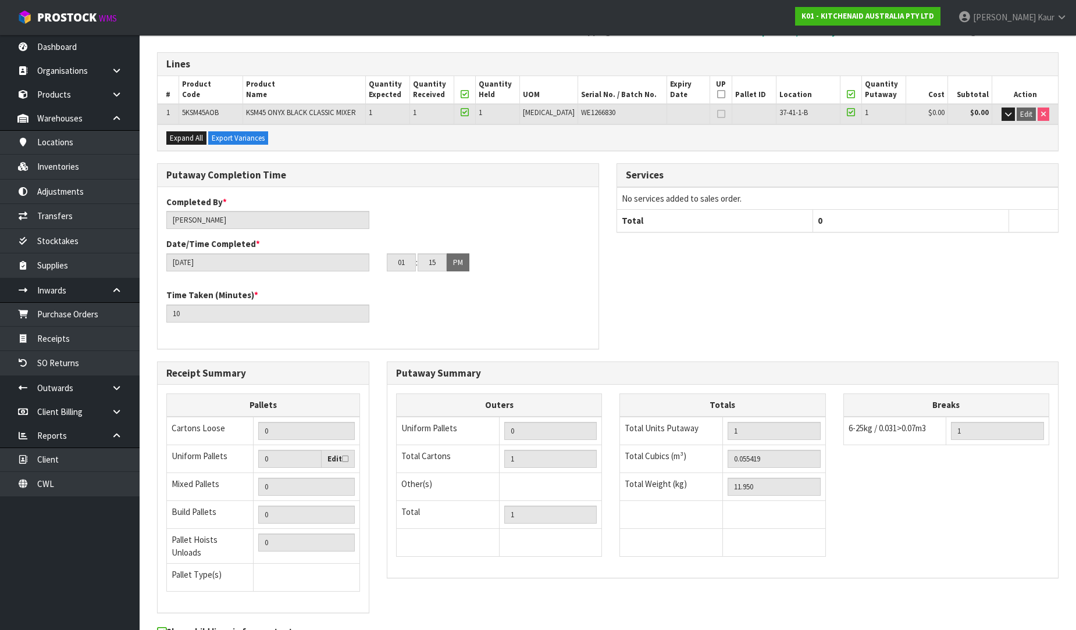
scroll to position [237, 0]
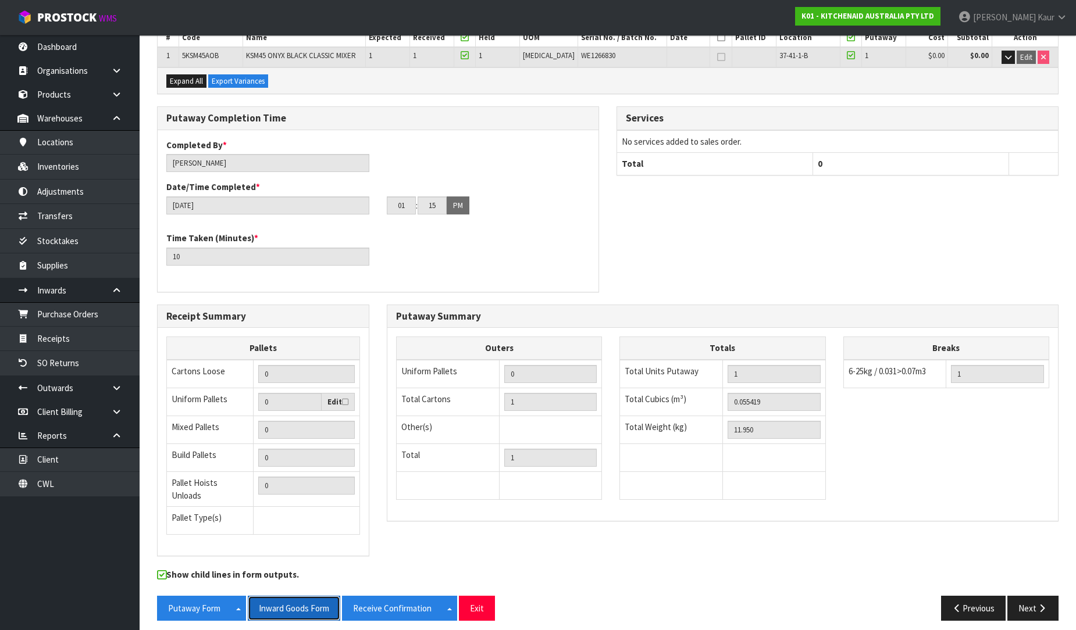
click at [286, 597] on button "Inward Goods Form" at bounding box center [294, 608] width 92 height 25
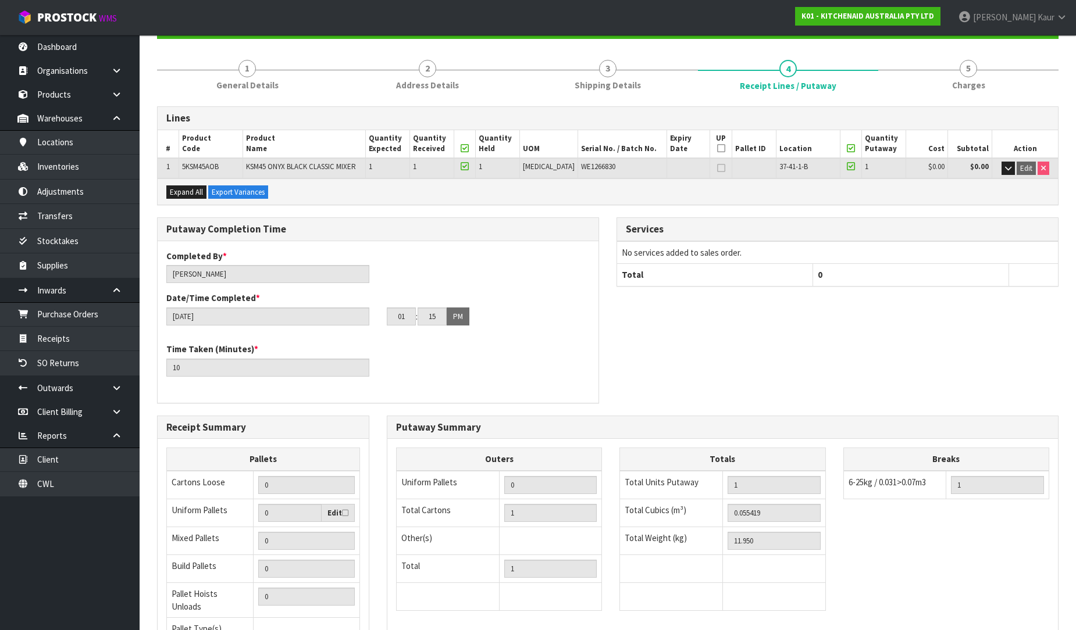
scroll to position [0, 0]
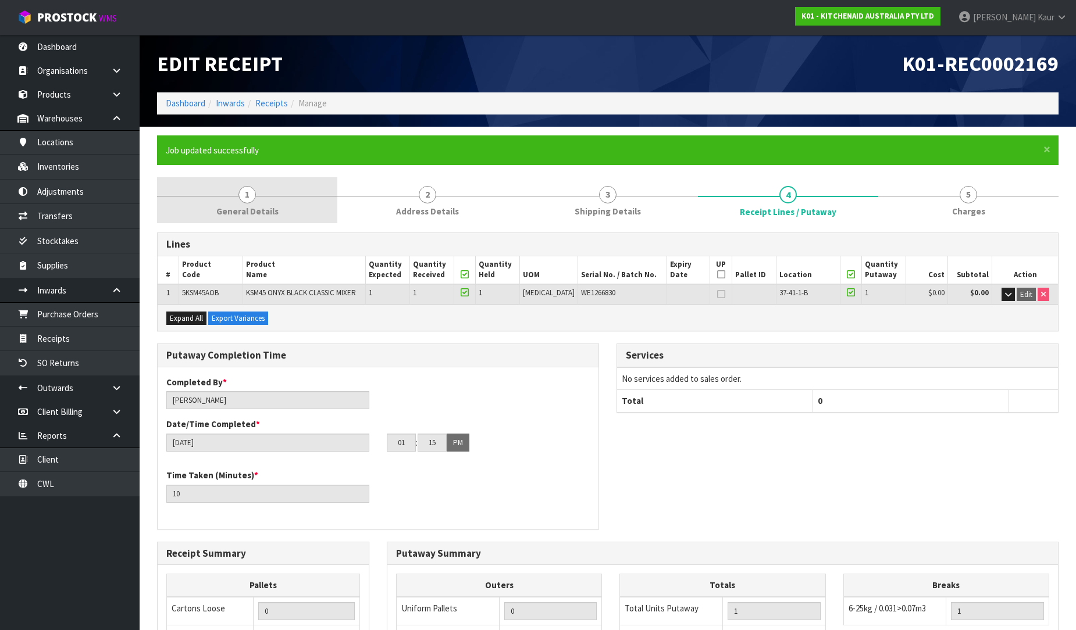
click at [245, 195] on span "1" at bounding box center [246, 194] width 17 height 17
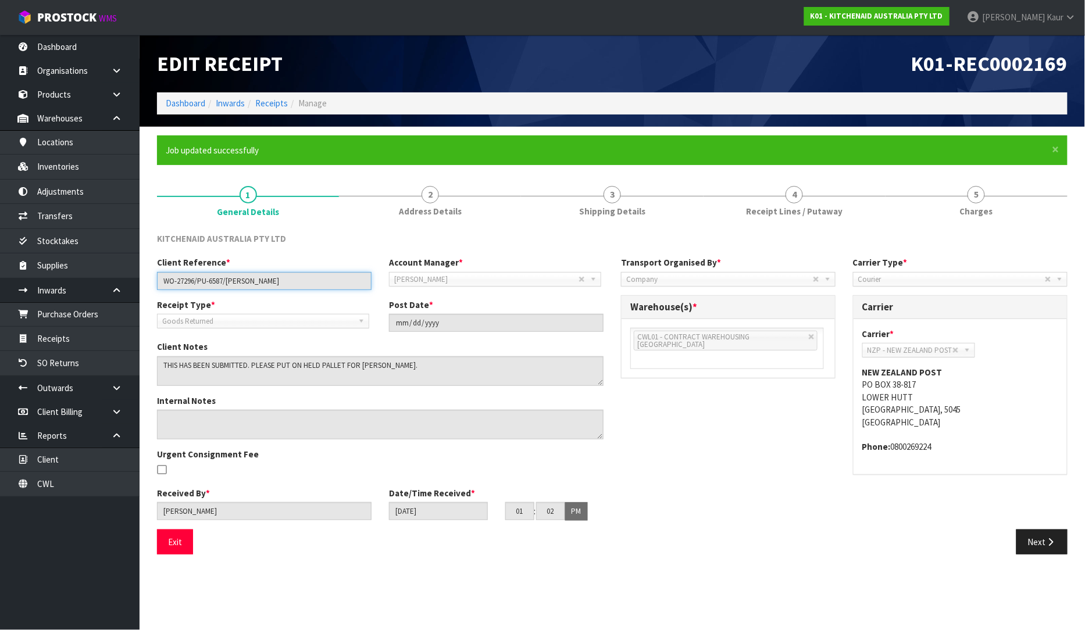
drag, startPoint x: 263, startPoint y: 276, endPoint x: 147, endPoint y: 274, distance: 116.3
click at [147, 274] on section "× Close Job updated successfully 1 General Details 2 Address Details 3 Shipping…" at bounding box center [613, 349] width 946 height 445
drag, startPoint x: 757, startPoint y: 201, endPoint x: 388, endPoint y: 246, distance: 370.8
click at [757, 201] on link "4 Receipt Lines / Putaway" at bounding box center [795, 200] width 182 height 46
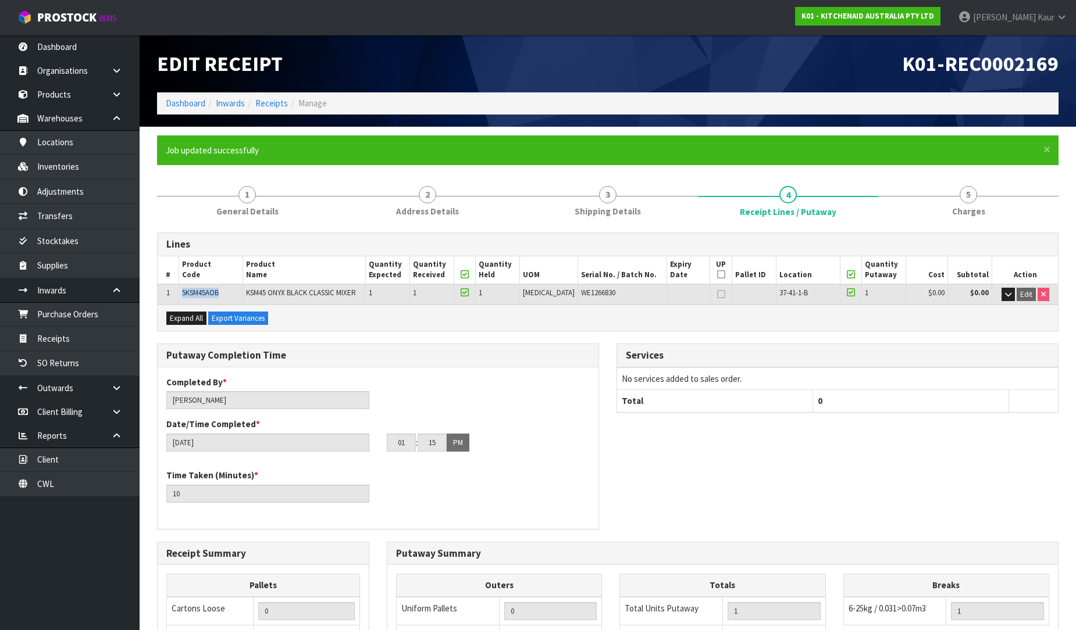
drag, startPoint x: 224, startPoint y: 291, endPoint x: 179, endPoint y: 288, distance: 46.0
click at [179, 288] on tr "1 5KSM45AOB KSM45 ONYX BLACK CLASSIC MIXER 1 1 1 PCE WE1266830 37-41-1-B 1 $0.0…" at bounding box center [608, 294] width 900 height 20
copy tr "5KSM45AOB"
drag, startPoint x: 624, startPoint y: 288, endPoint x: 562, endPoint y: 297, distance: 62.3
click at [578, 297] on td "WE1266830" at bounding box center [622, 294] width 89 height 20
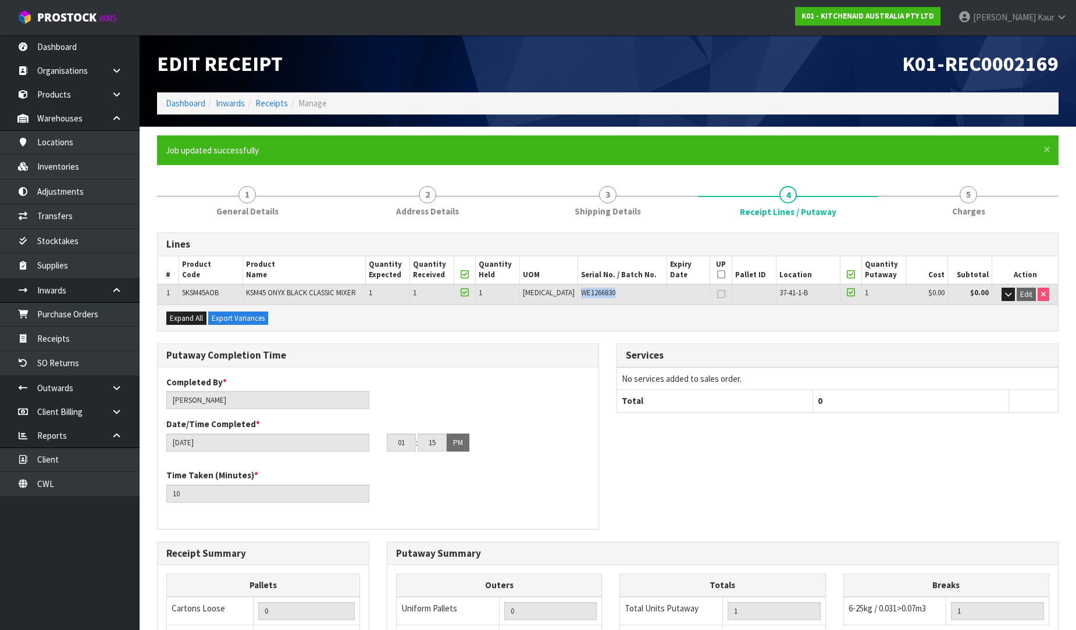
copy span "WE1266830"
click at [964, 200] on span "5" at bounding box center [968, 194] width 17 height 17
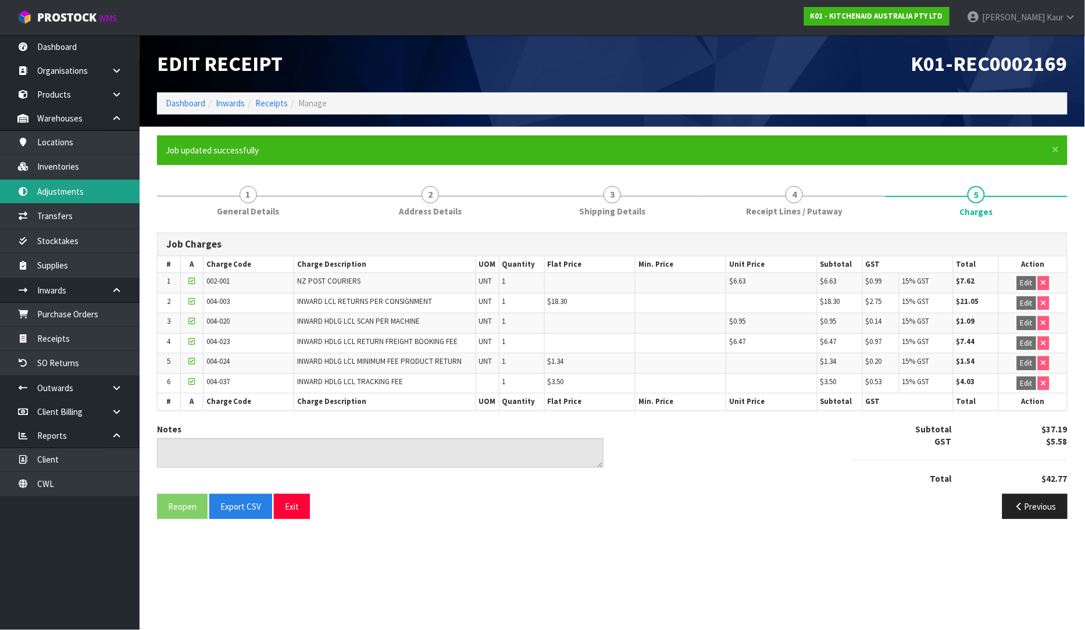
click at [71, 198] on link "Adjustments" at bounding box center [70, 192] width 140 height 24
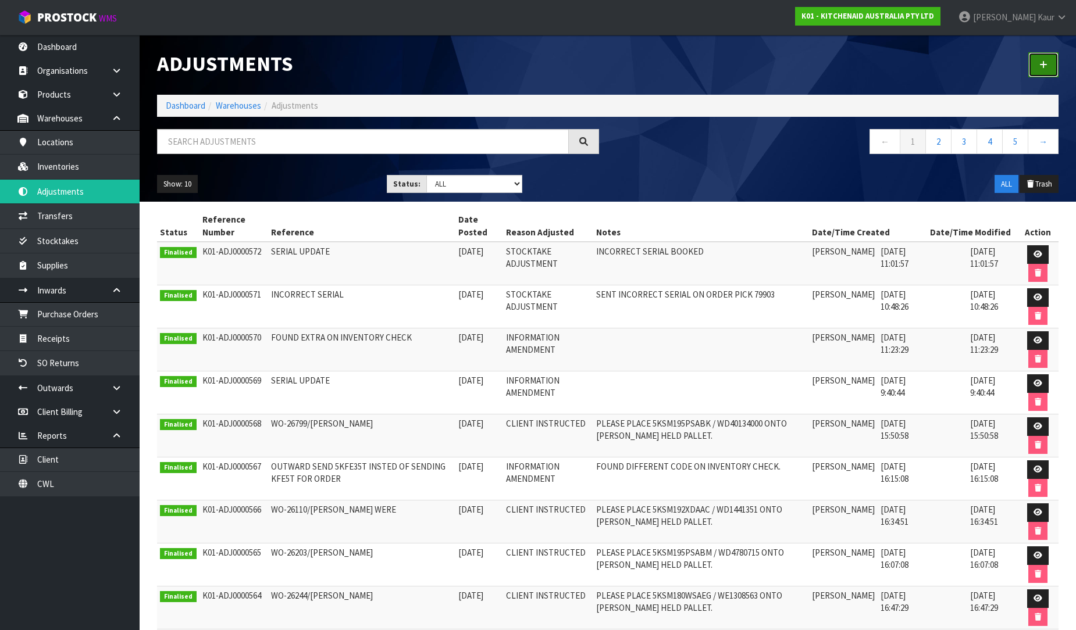
click at [1047, 69] on icon at bounding box center [1043, 64] width 8 height 9
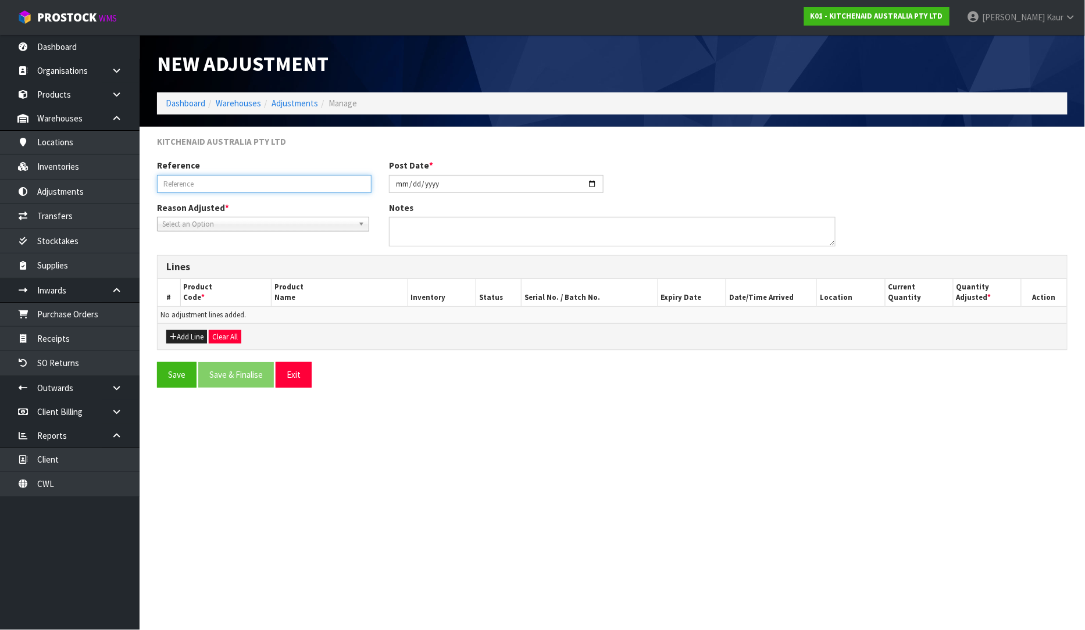
click at [269, 181] on input "text" at bounding box center [264, 184] width 215 height 18
paste input "WO-27296/PU-6587/[PERSON_NAME]"
type input "WO-27296/PU-6587/[PERSON_NAME]"
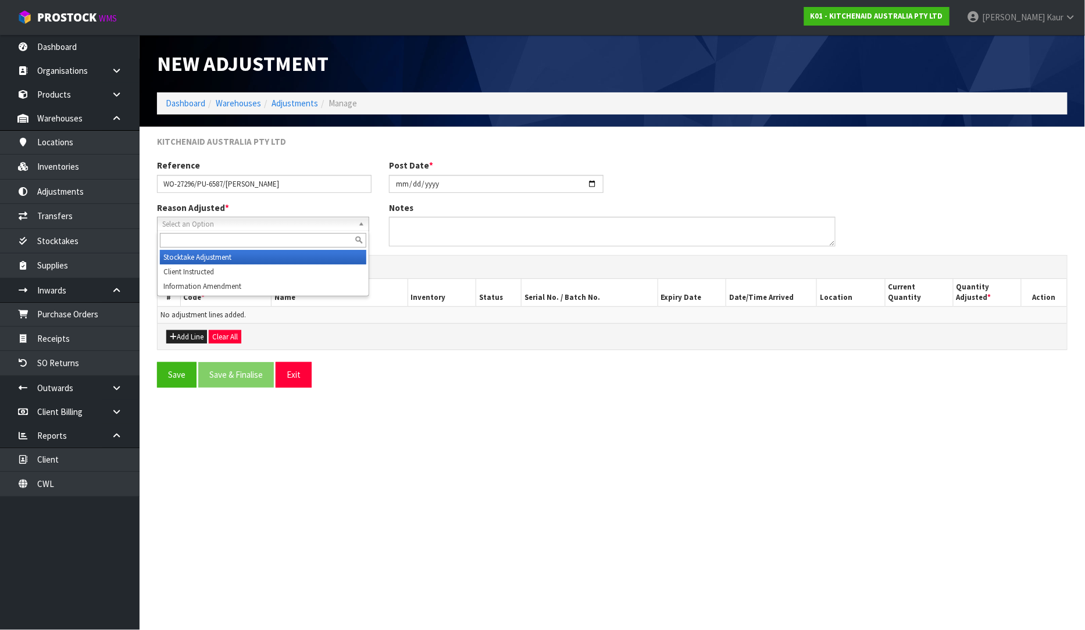
click at [236, 223] on span "Select an Option" at bounding box center [257, 224] width 191 height 14
click at [229, 272] on li "Client Instructed" at bounding box center [263, 272] width 206 height 15
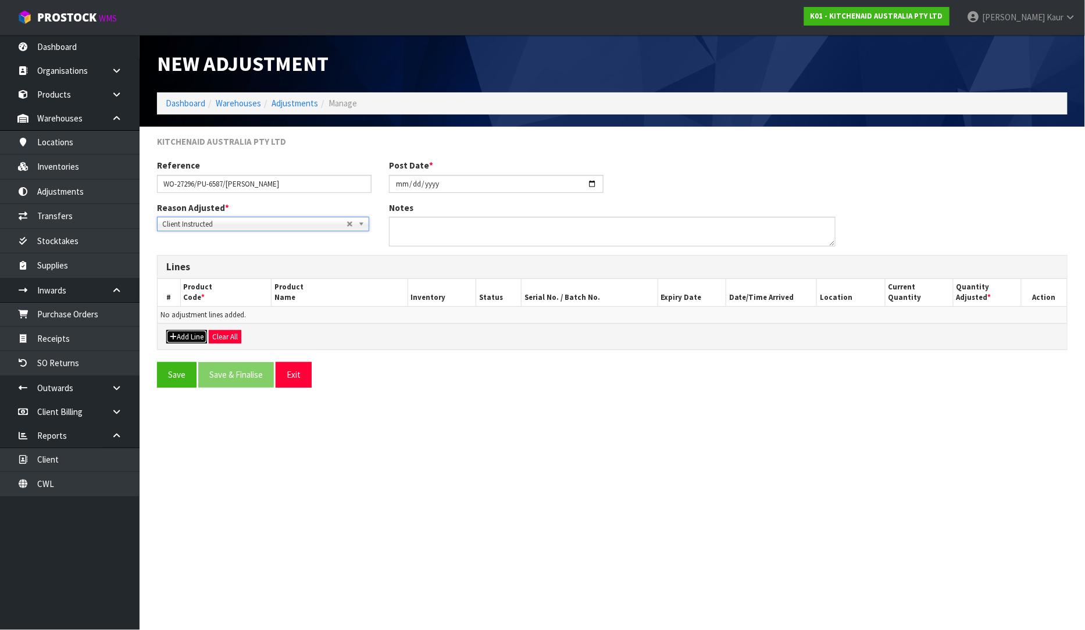
click at [173, 338] on icon "button" at bounding box center [173, 337] width 7 height 8
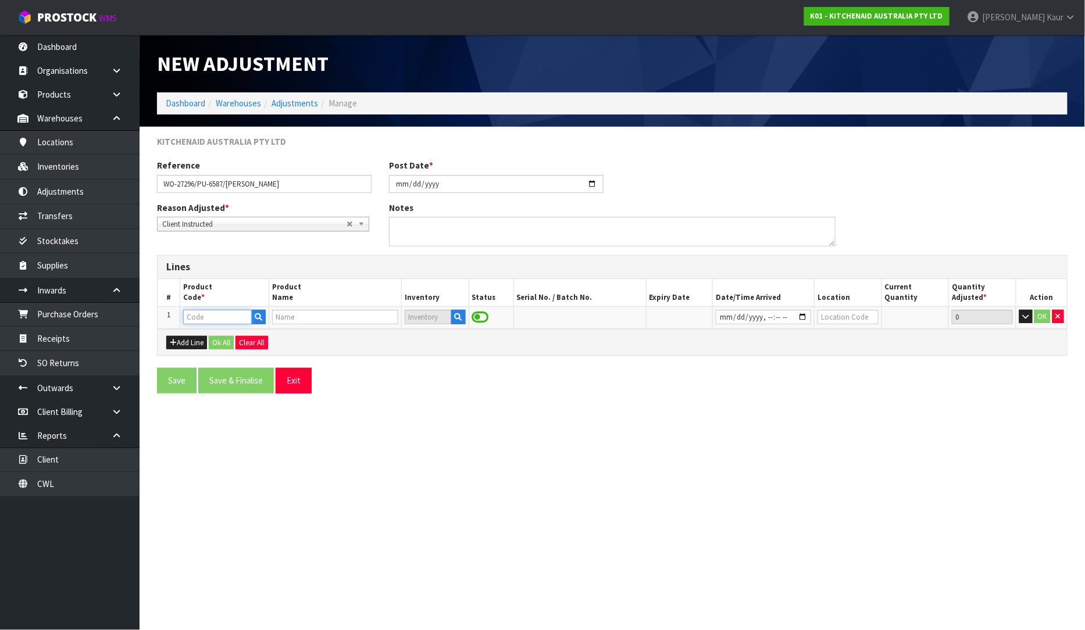
click at [225, 317] on input "text" at bounding box center [217, 317] width 69 height 15
paste input "5KSM45AOB"
type input "5KSM45AOB"
type input "KSM45 ONYX BLACK CLASSIC MIXER"
type input "5KSM45AOB"
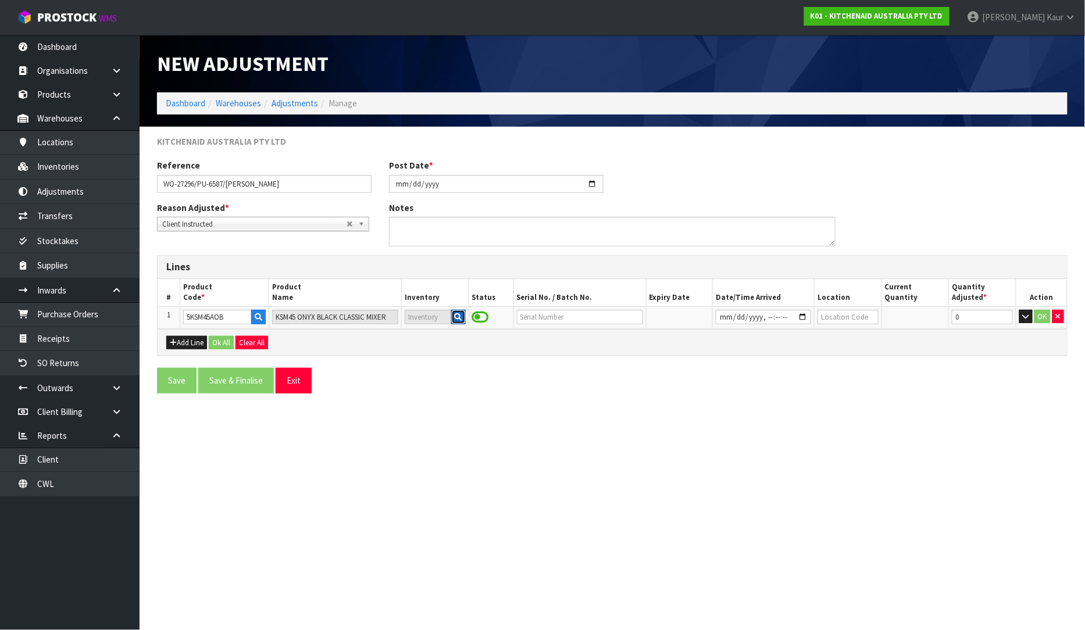
click at [459, 315] on icon "button" at bounding box center [459, 317] width 8 height 8
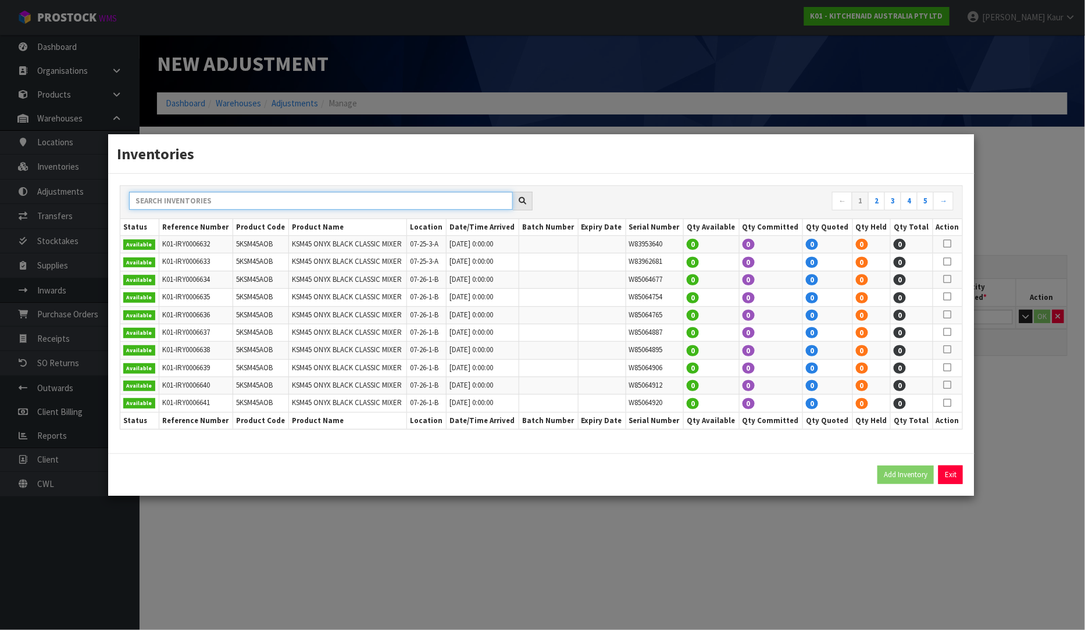
click at [182, 205] on input "text" at bounding box center [321, 201] width 384 height 18
paste input "WE1266830"
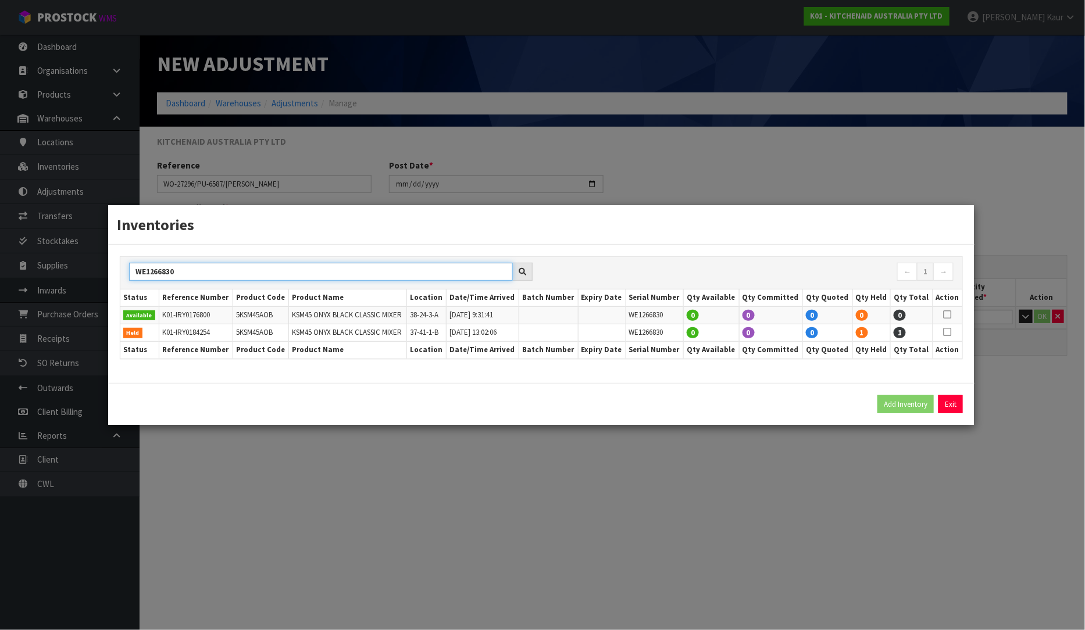
type input "WE1266830"
click at [948, 332] on icon at bounding box center [948, 332] width 8 height 1
click at [899, 407] on button "Add Inventory" at bounding box center [906, 404] width 56 height 19
type input "K01-IRY0184254"
type input "2025-10-01T13:02:06"
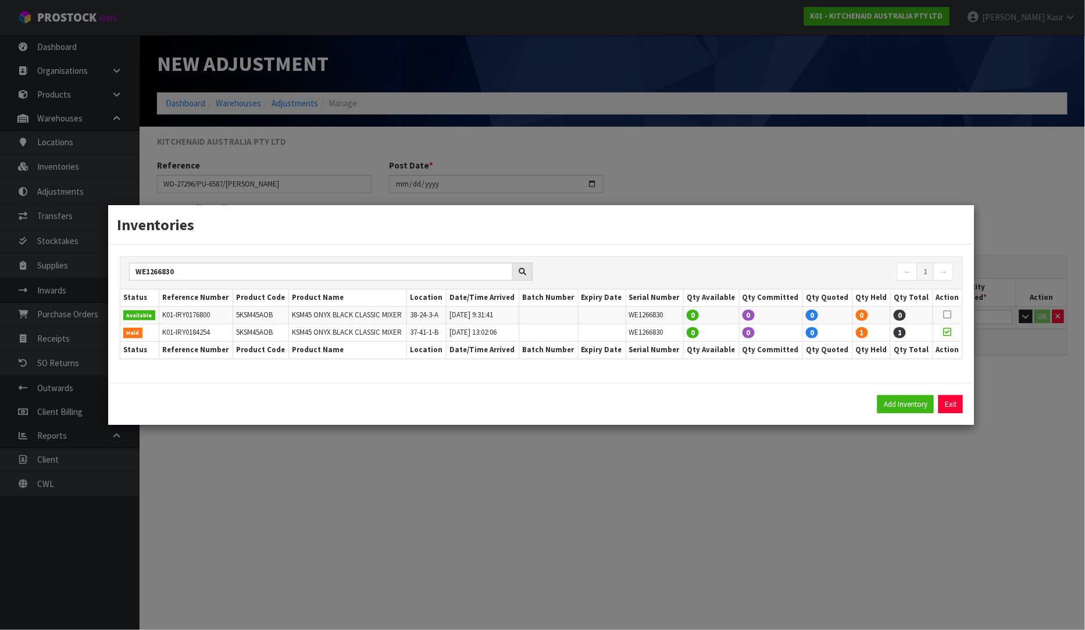
type input "37-41-1-B"
type input "WE1266830"
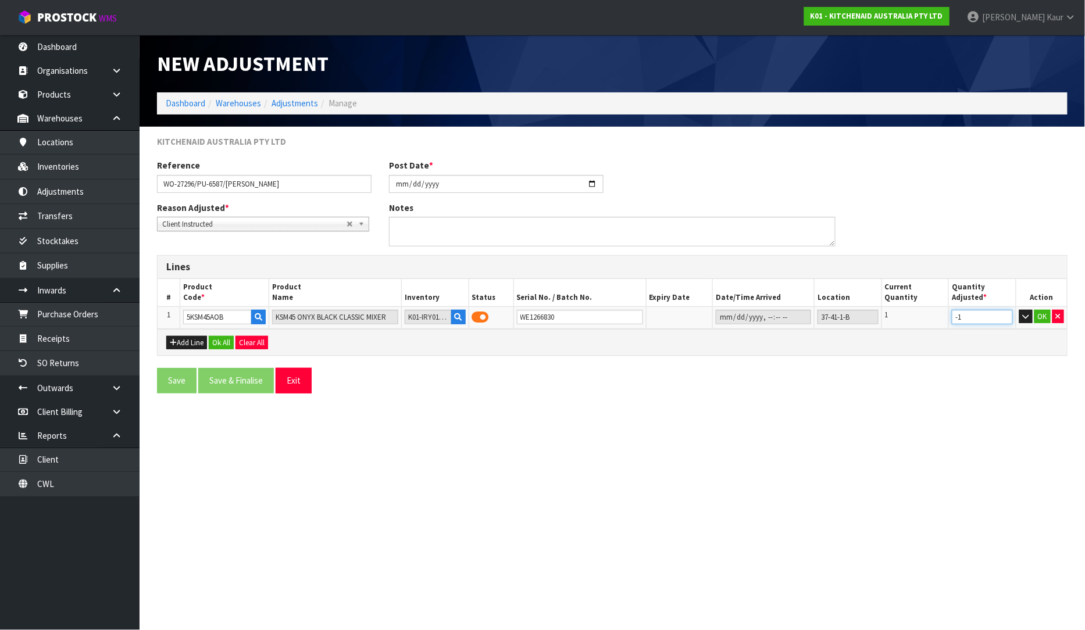
type input "-1"
click at [1004, 318] on input "-1" at bounding box center [982, 317] width 61 height 15
click at [406, 230] on textarea at bounding box center [612, 232] width 447 height 30
paste textarea "THIS HAS BEEN SUBMITTED. PLEASE PUT ON HELD PALLET FOR [PERSON_NAME]."
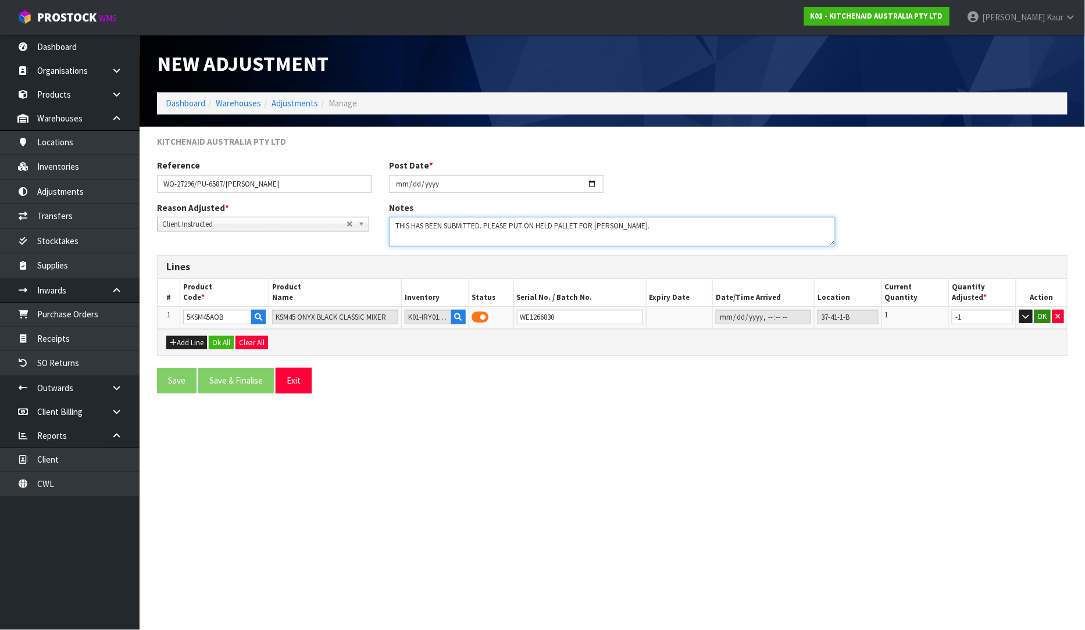
type textarea "THIS HAS BEEN SUBMITTED. PLEASE PUT ON HELD PALLET FOR [PERSON_NAME]."
click at [1044, 316] on button "OK" at bounding box center [1043, 317] width 16 height 14
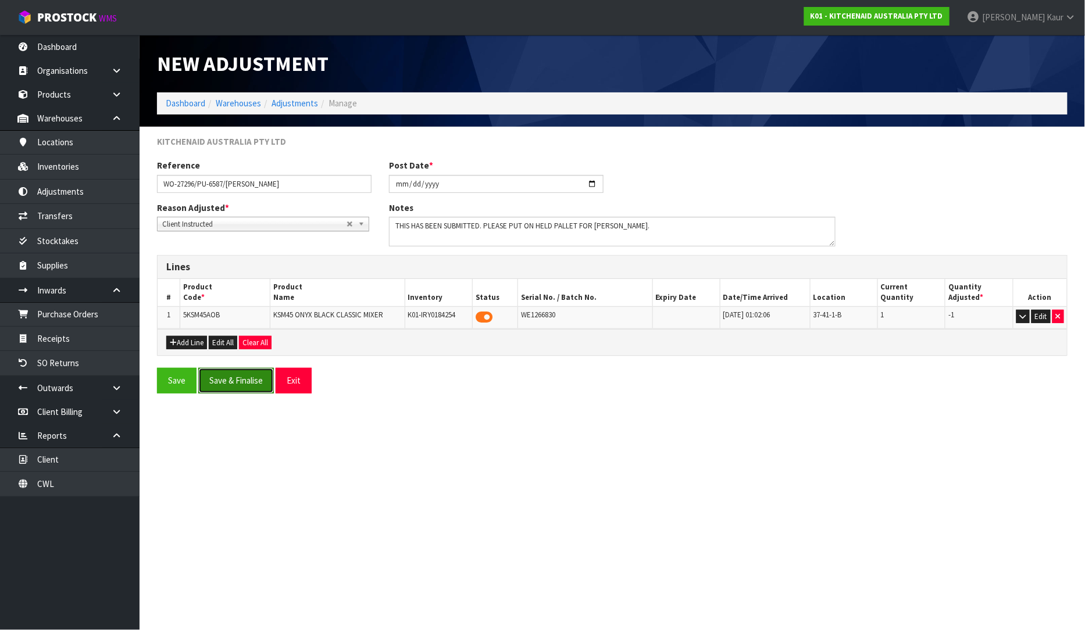
click at [243, 388] on button "Save & Finalise" at bounding box center [236, 380] width 76 height 25
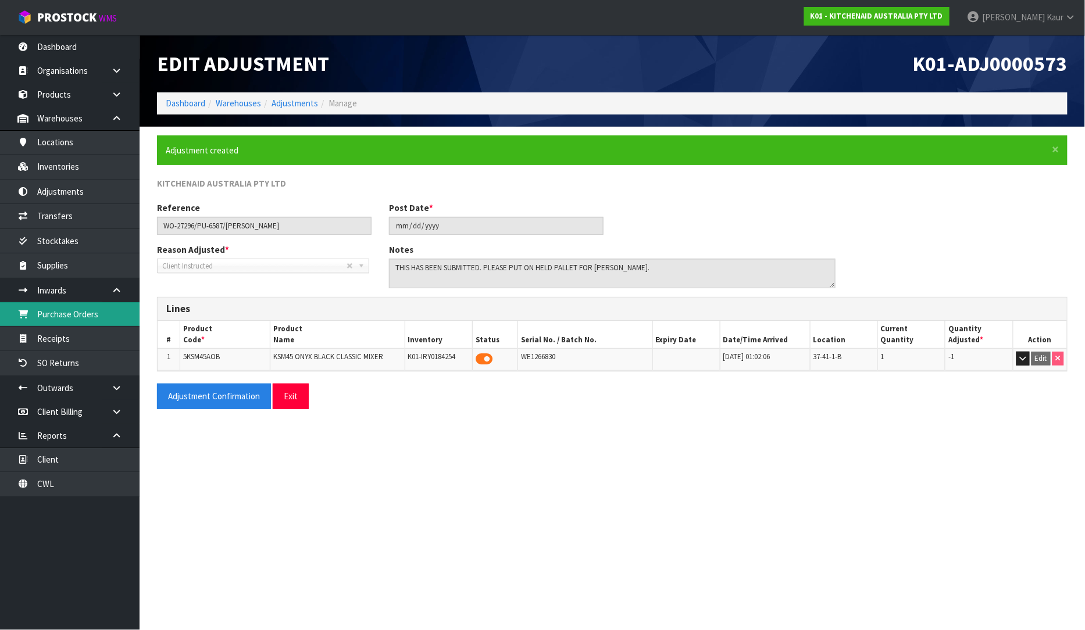
drag, startPoint x: 62, startPoint y: 309, endPoint x: 94, endPoint y: 306, distance: 32.1
click at [64, 309] on link "Purchase Orders" at bounding box center [70, 314] width 140 height 24
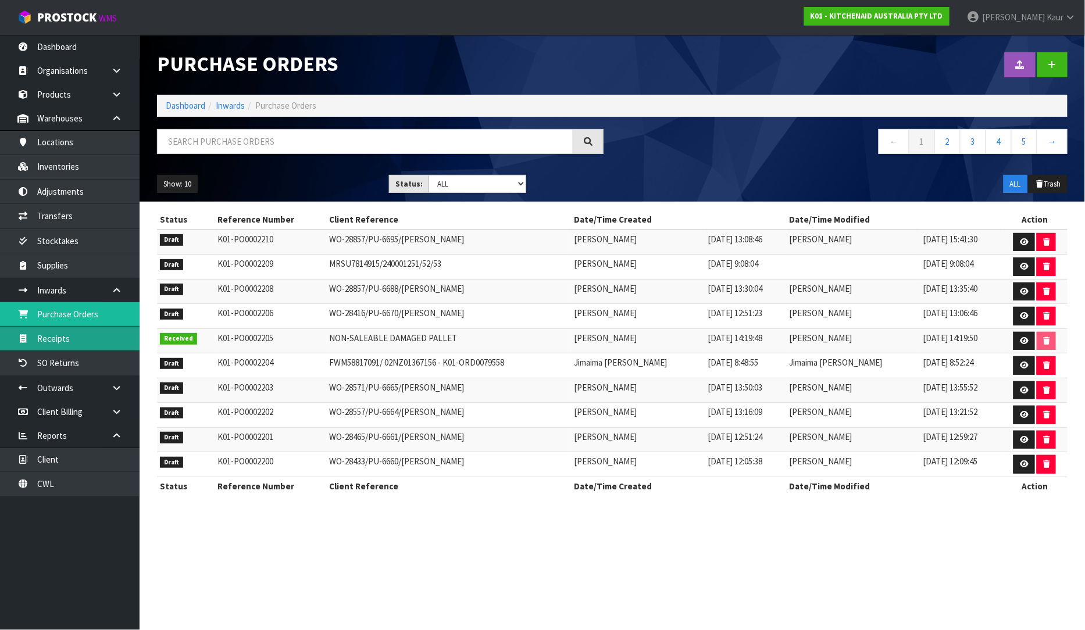
click at [97, 347] on link "Receipts" at bounding box center [70, 339] width 140 height 24
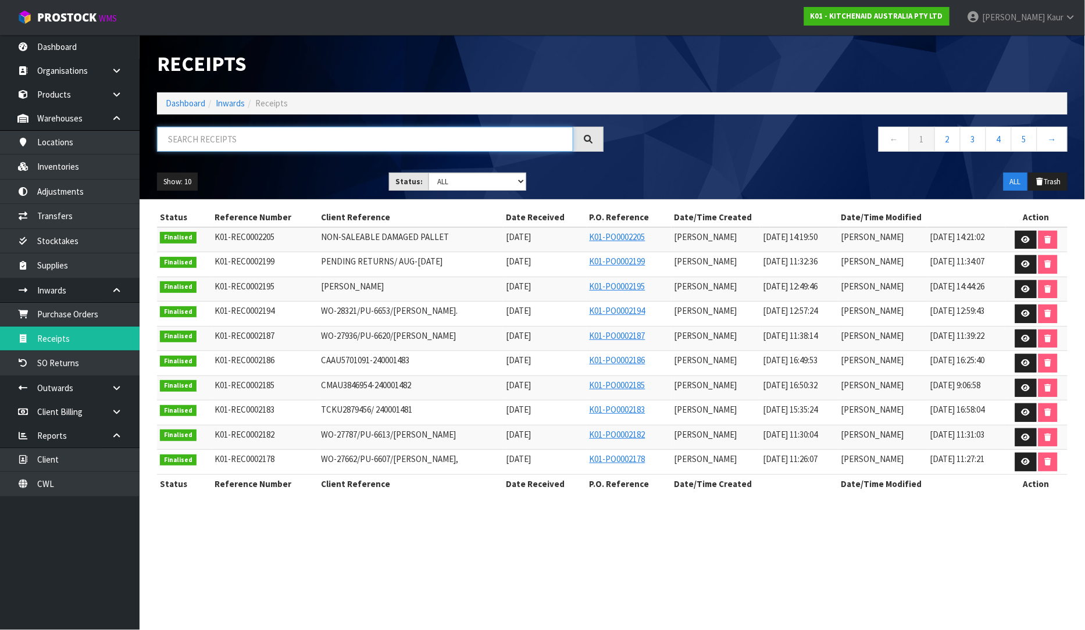
click at [252, 142] on input "text" at bounding box center [365, 139] width 416 height 25
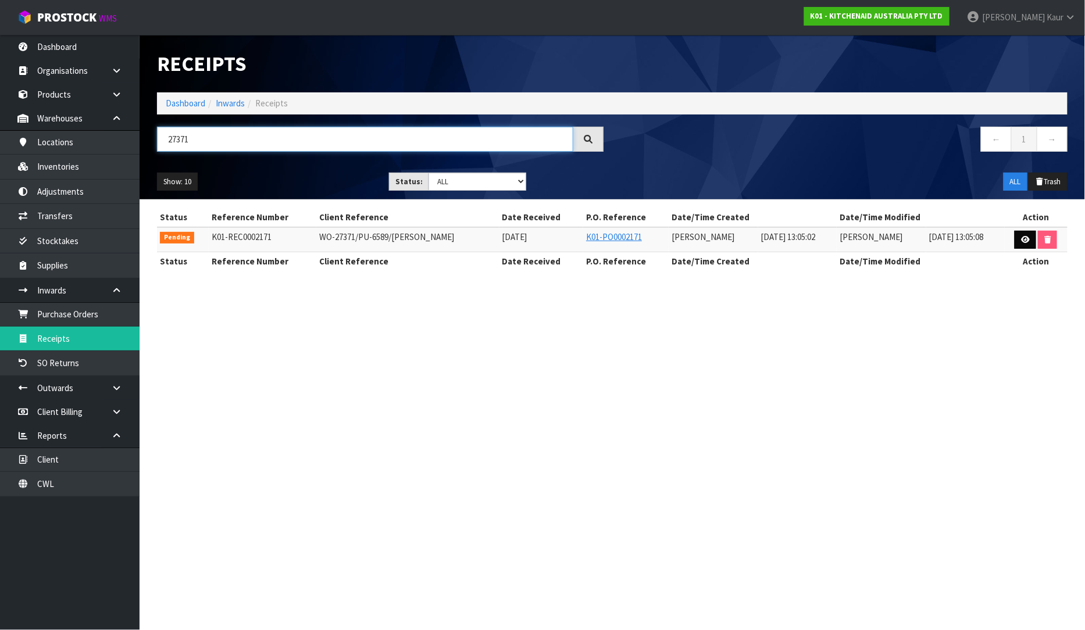
type input "27371"
click at [1030, 237] on icon at bounding box center [1025, 240] width 9 height 8
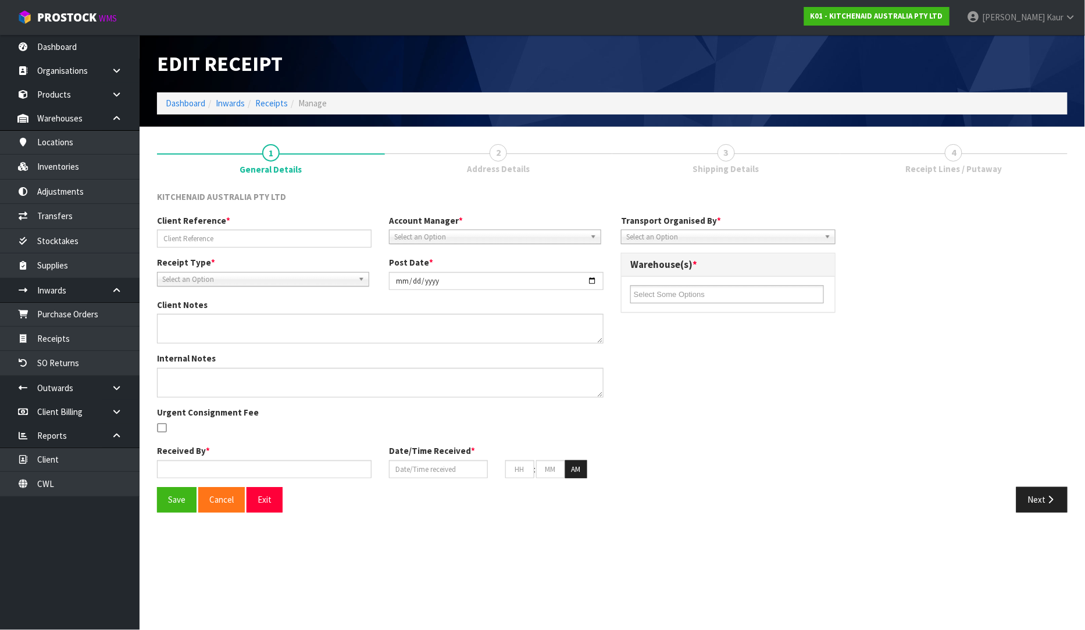
type input "WO-27371/PU-6589/[PERSON_NAME]"
type input "[DATE]"
type input "[PERSON_NAME]"
type input "[DATE]"
type input "01"
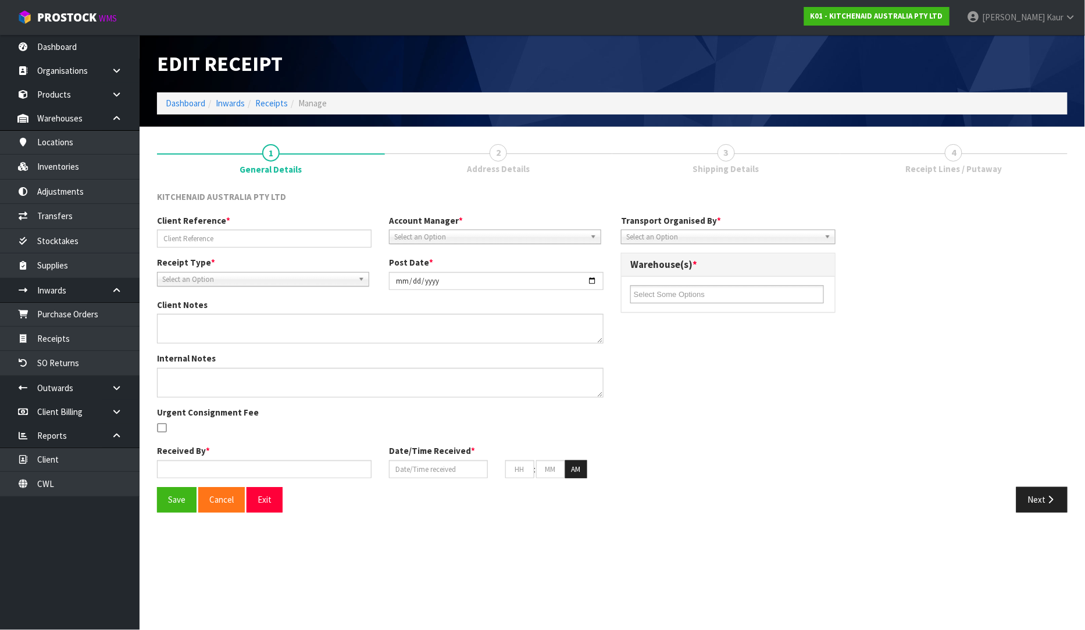
type input "05"
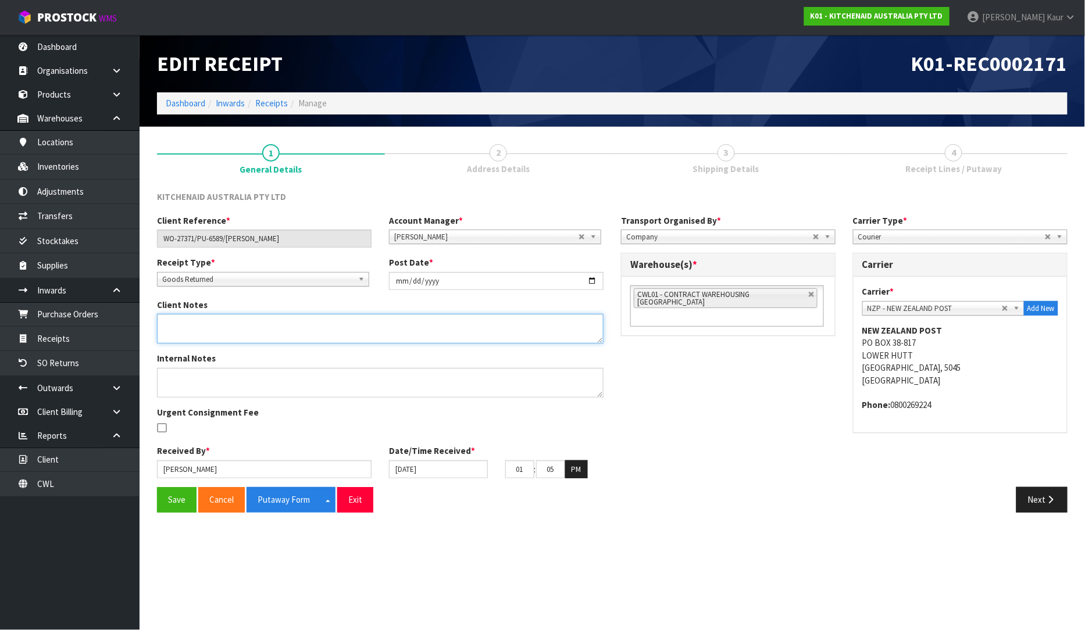
click at [182, 320] on textarea at bounding box center [380, 329] width 447 height 30
paste textarea "PLEASE PUT THIS ONTO [PERSON_NAME] HELD PALLET."
type textarea "PLEASE PUT THIS ONTO [PERSON_NAME] HELD PALLET."
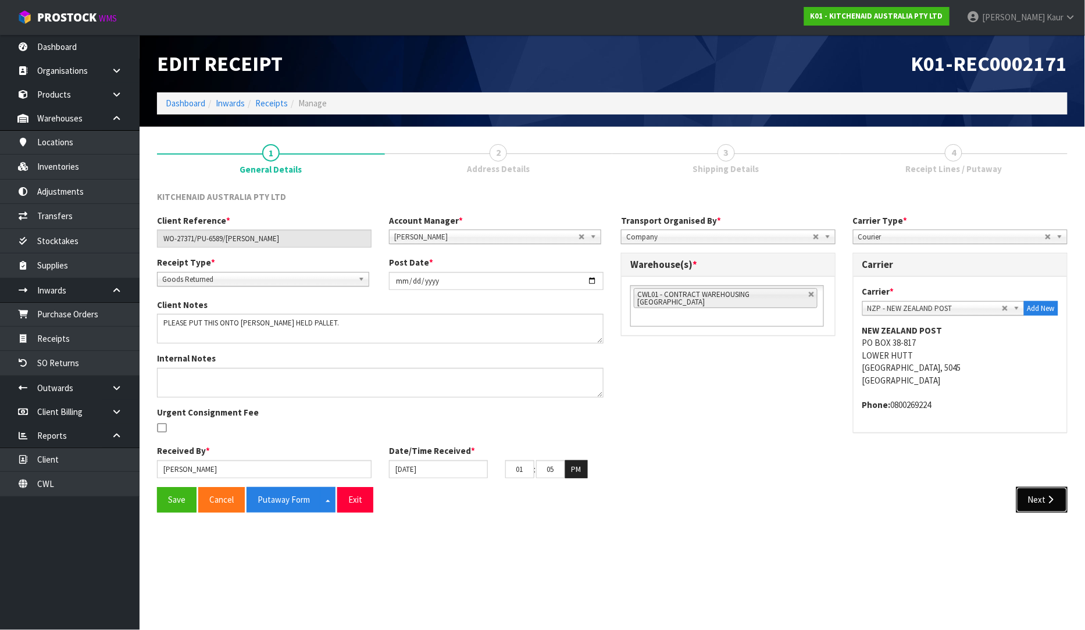
click at [1031, 507] on button "Next" at bounding box center [1041, 499] width 51 height 25
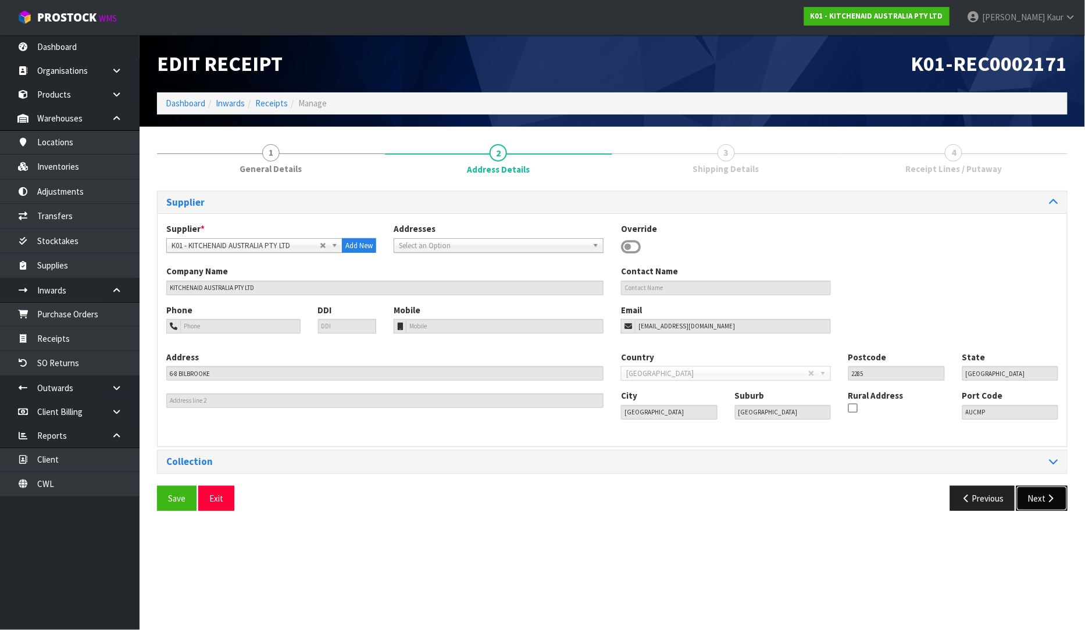
click at [1038, 506] on button "Next" at bounding box center [1041, 498] width 51 height 25
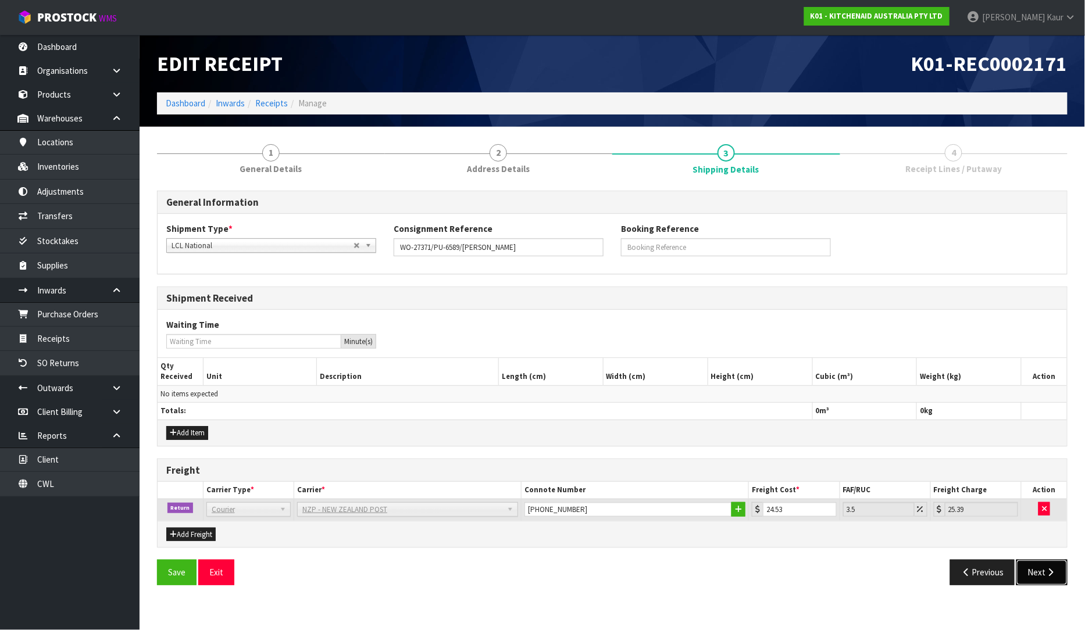
click at [1041, 565] on button "Next" at bounding box center [1041, 572] width 51 height 25
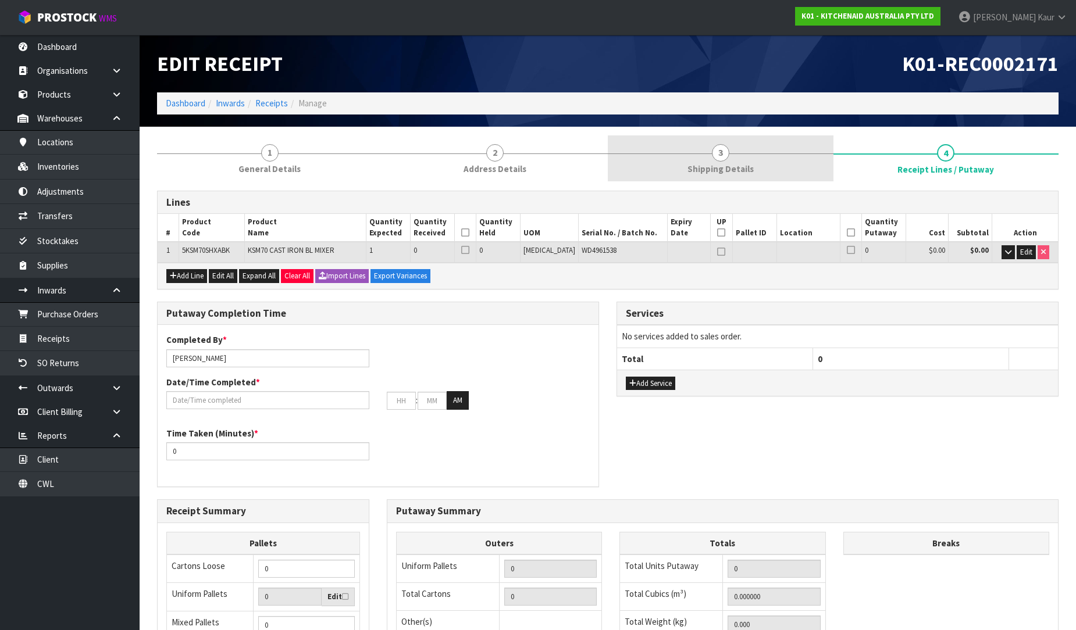
click at [704, 156] on link "3 Shipping Details" at bounding box center [721, 158] width 226 height 46
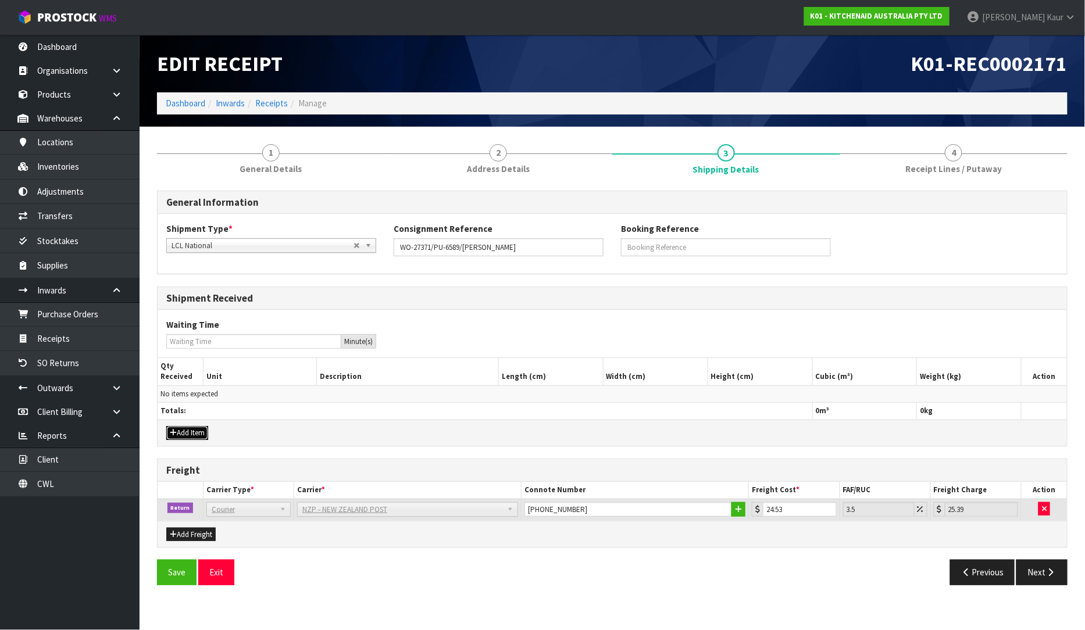
click at [197, 429] on button "Add Item" at bounding box center [187, 433] width 42 height 14
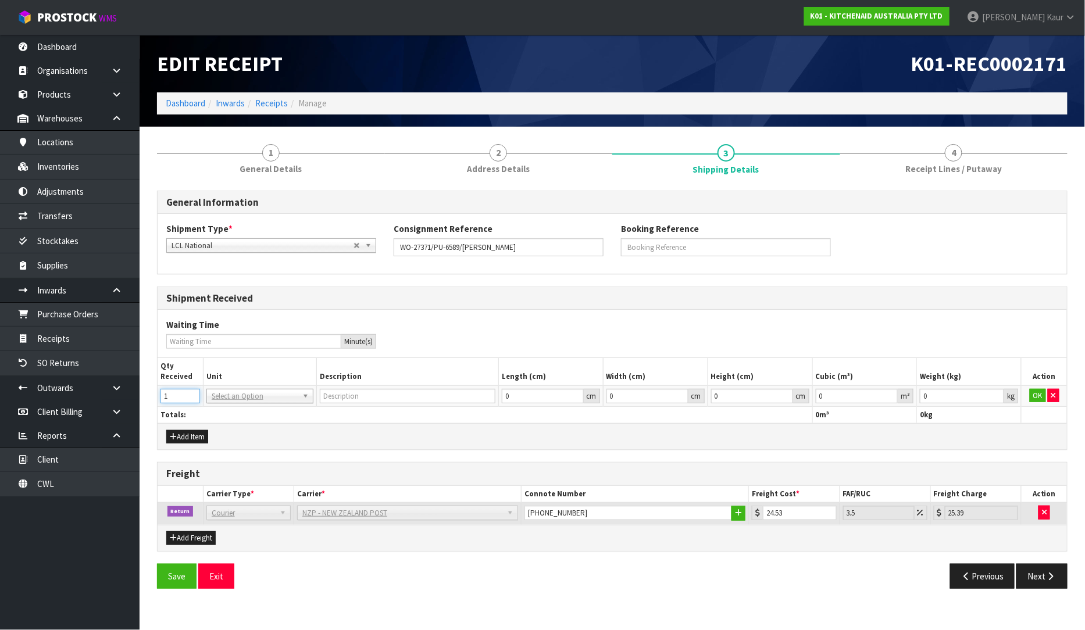
type input "1"
click at [194, 394] on input "1" at bounding box center [180, 396] width 40 height 15
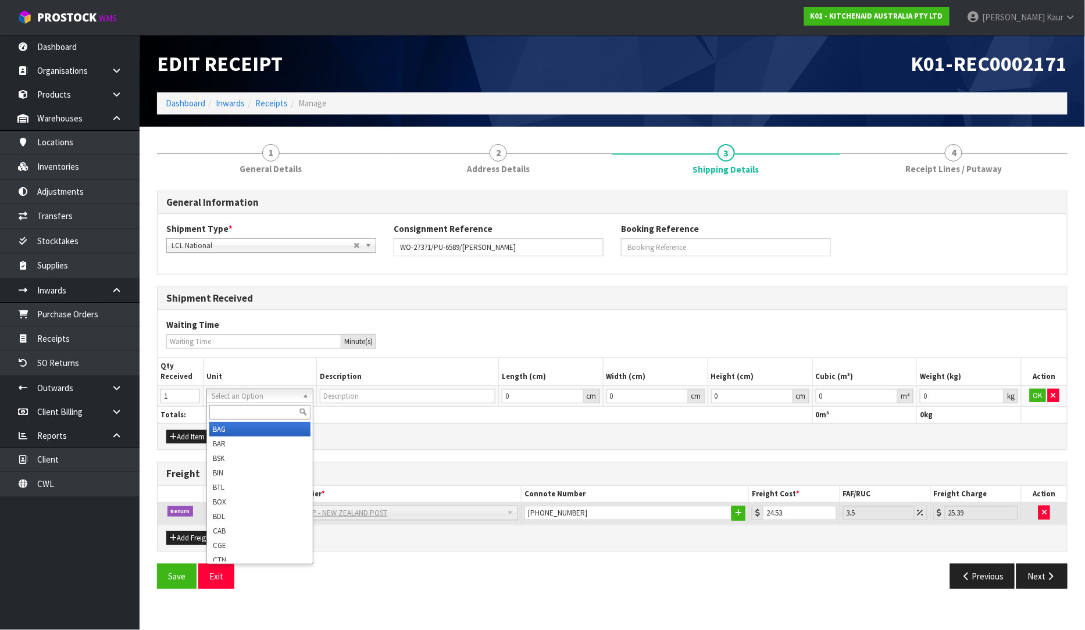
click at [224, 405] on input "text" at bounding box center [259, 412] width 101 height 15
type input "CTN"
type input "CARTON"
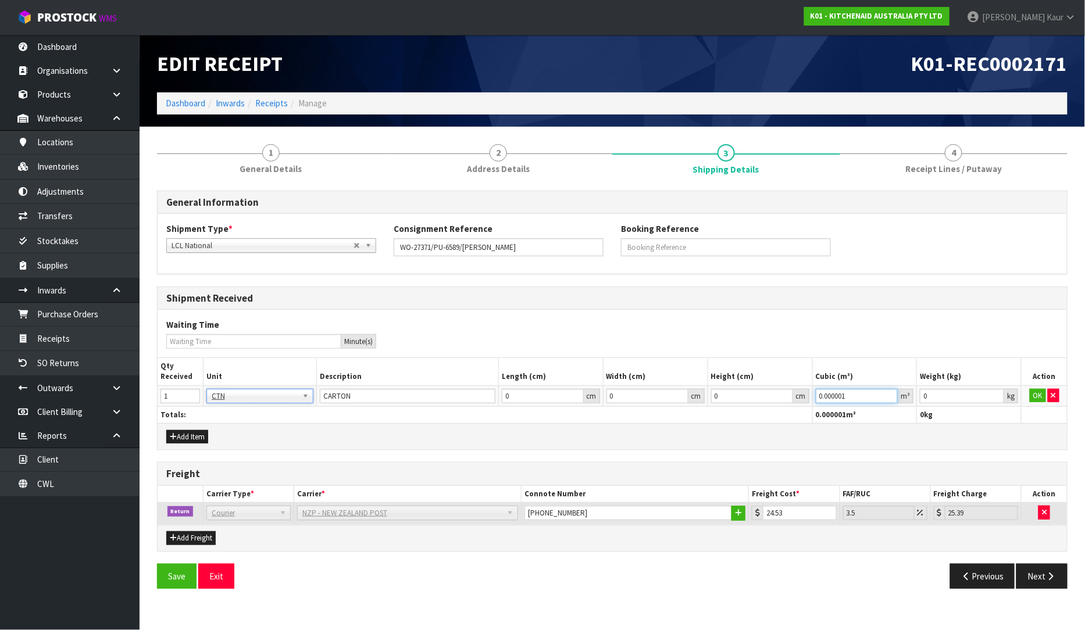
type input "0.000001"
click at [890, 393] on input "0.000001" at bounding box center [857, 396] width 83 height 15
type input "0.001"
click at [997, 391] on input "0.001" at bounding box center [962, 396] width 84 height 15
click at [1041, 395] on button "OK" at bounding box center [1038, 396] width 16 height 14
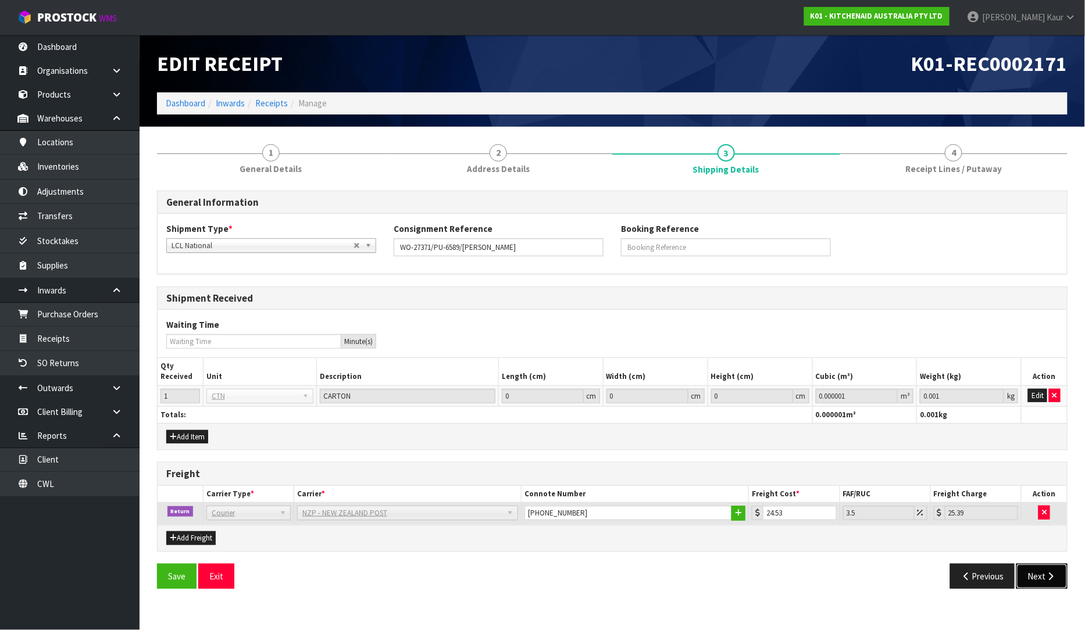
click at [1051, 576] on icon "button" at bounding box center [1051, 576] width 11 height 9
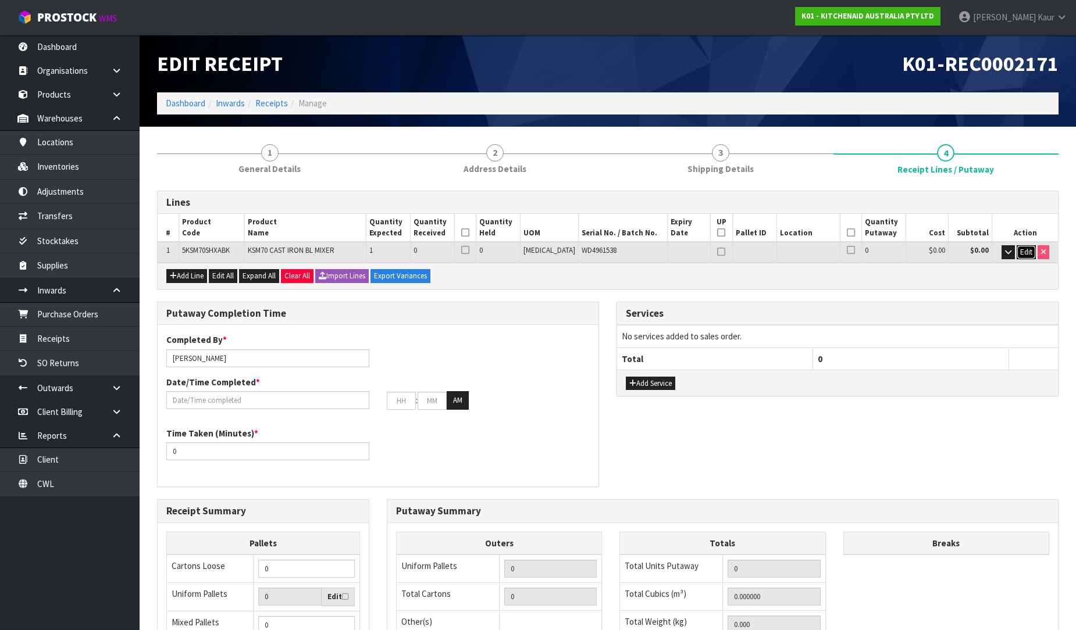
click at [1028, 254] on span "Edit" at bounding box center [1026, 252] width 12 height 10
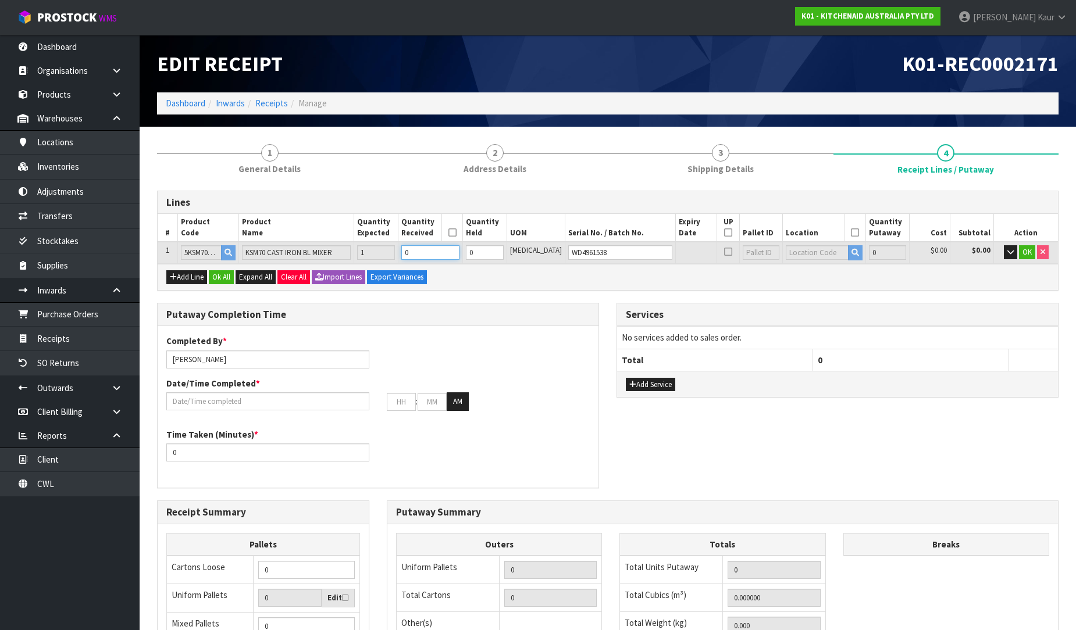
click at [443, 254] on input "0" at bounding box center [430, 252] width 58 height 15
type input "1"
type input "0.0731"
type input "15.12"
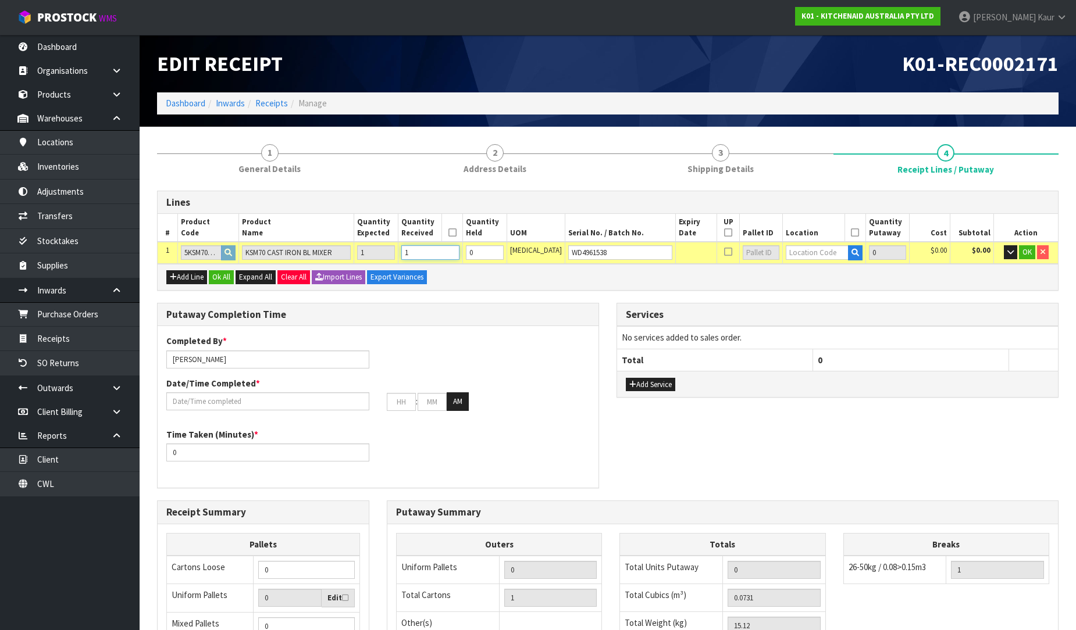
type input "1"
click at [504, 247] on input "1" at bounding box center [485, 252] width 38 height 15
click at [786, 254] on input "text" at bounding box center [817, 252] width 62 height 15
type input "37-41-"
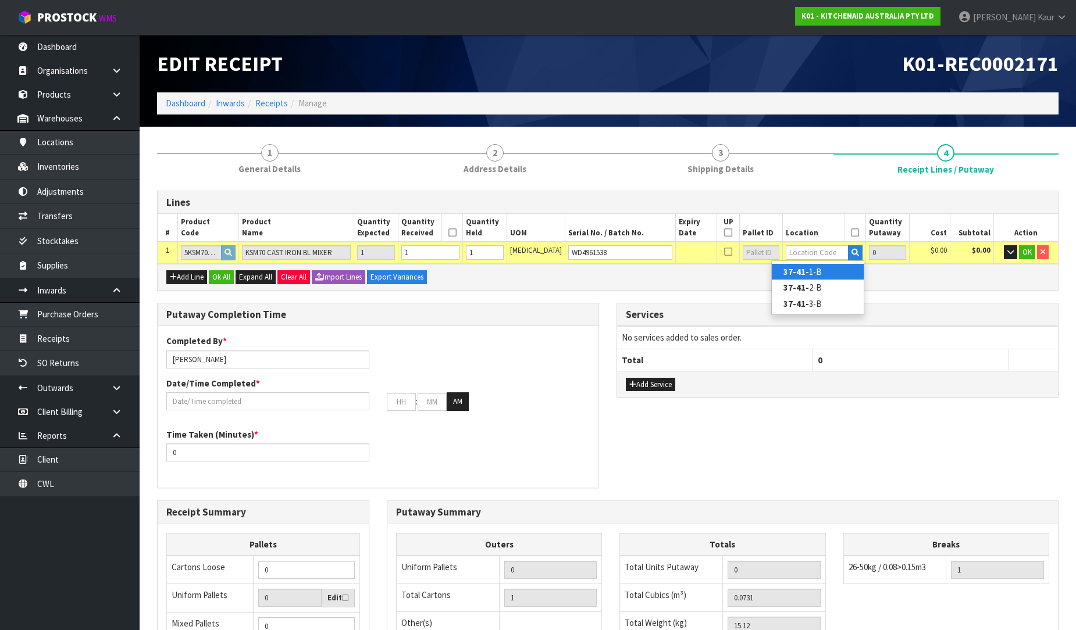
click at [806, 270] on strong "37-41-" at bounding box center [796, 271] width 26 height 11
type input "1"
type input "37-41-1-B"
type input "1"
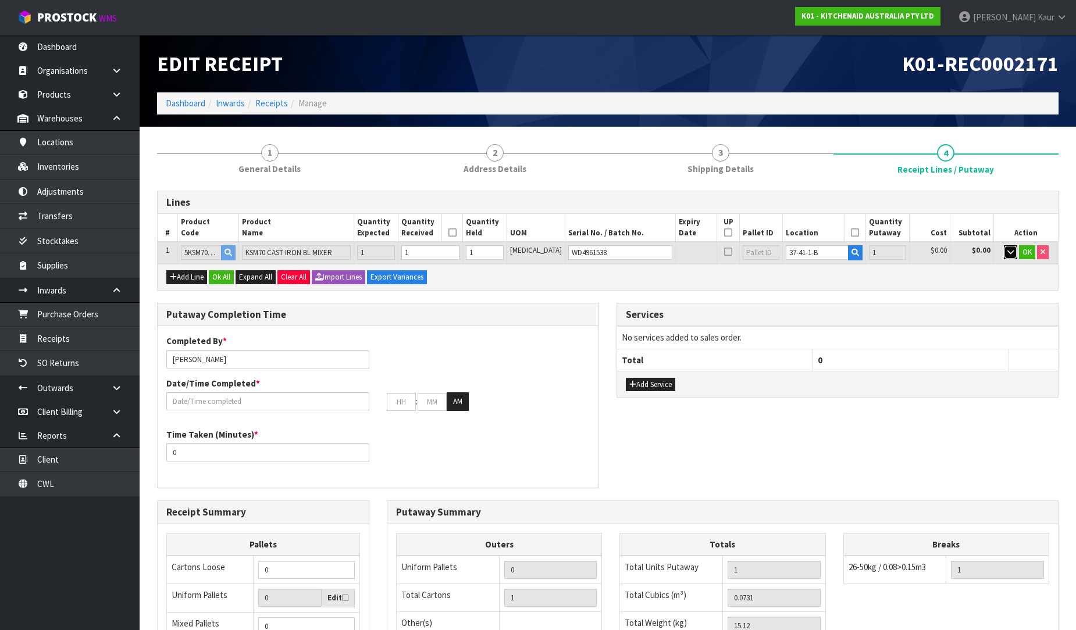
click at [1008, 251] on icon "button" at bounding box center [1010, 252] width 6 height 8
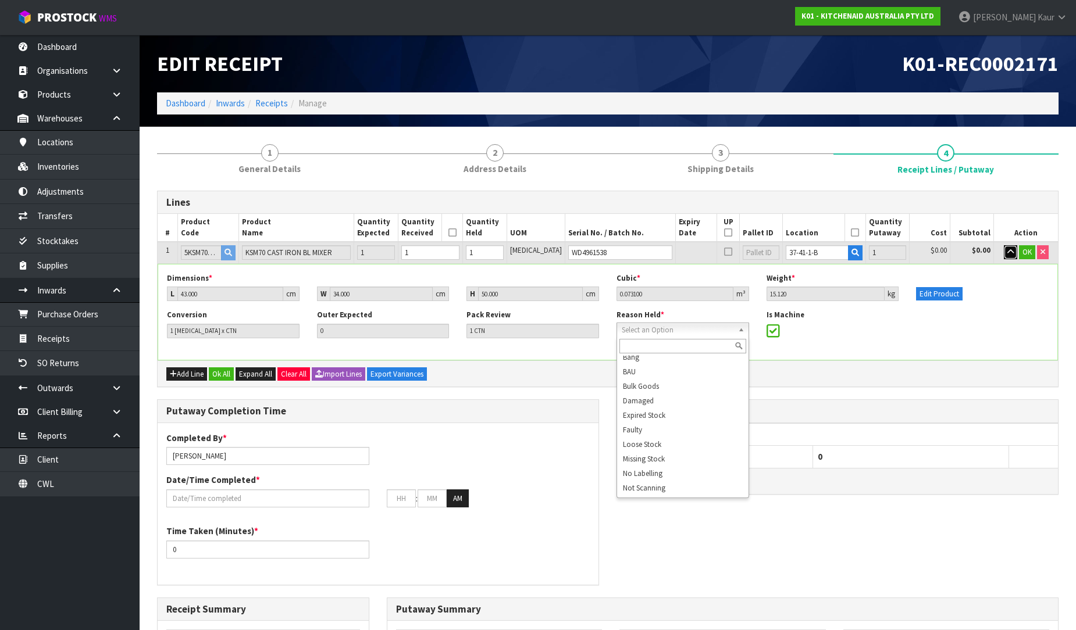
scroll to position [79, 0]
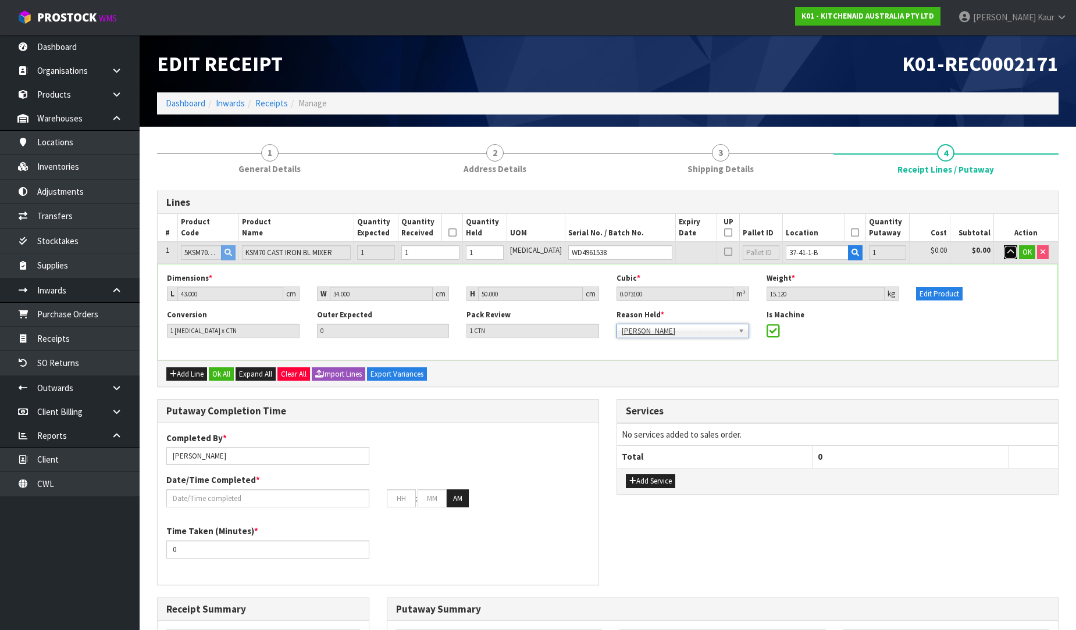
click at [1008, 254] on icon "button" at bounding box center [1010, 252] width 6 height 8
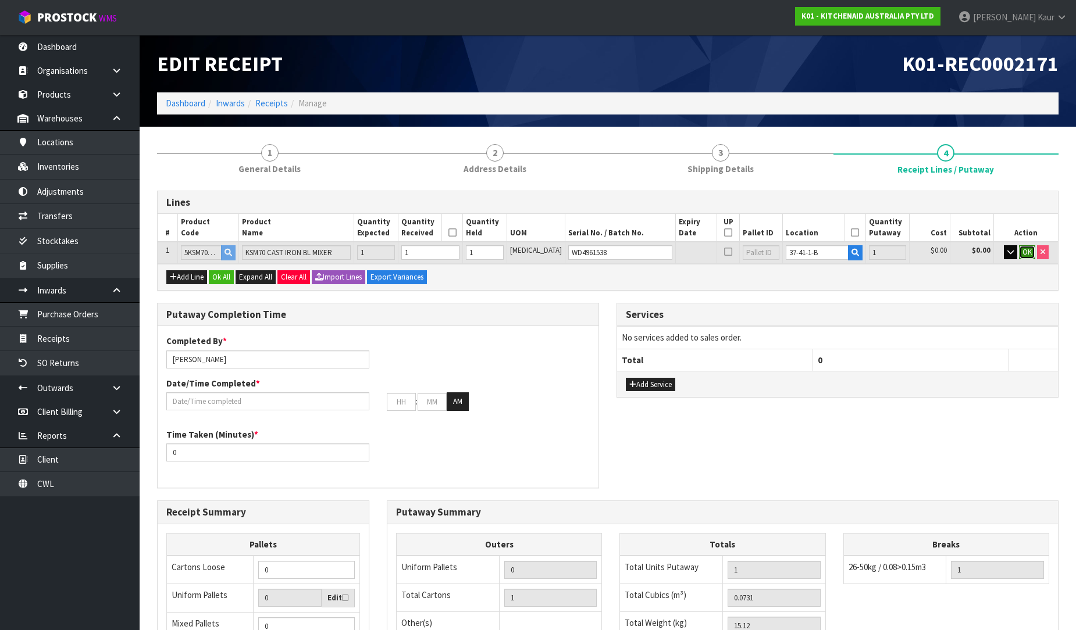
click at [1022, 252] on span "OK" at bounding box center [1026, 252] width 9 height 10
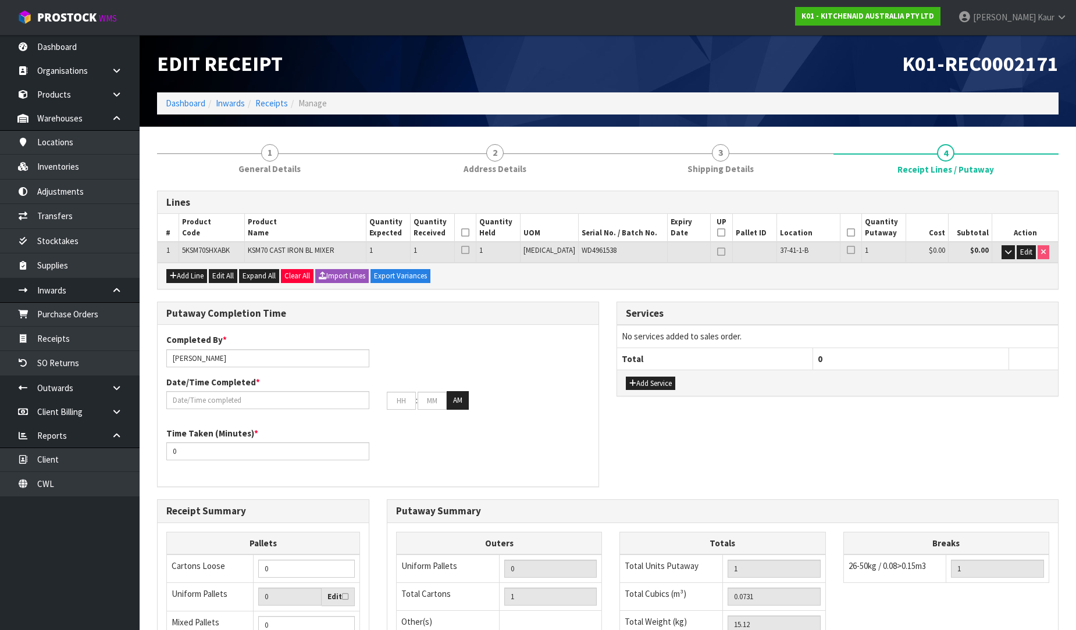
click at [469, 233] on icon at bounding box center [465, 233] width 8 height 1
click at [847, 233] on icon at bounding box center [851, 233] width 8 height 1
click at [195, 409] on div ": : AM" at bounding box center [378, 400] width 441 height 19
click at [201, 400] on input "text" at bounding box center [267, 400] width 203 height 18
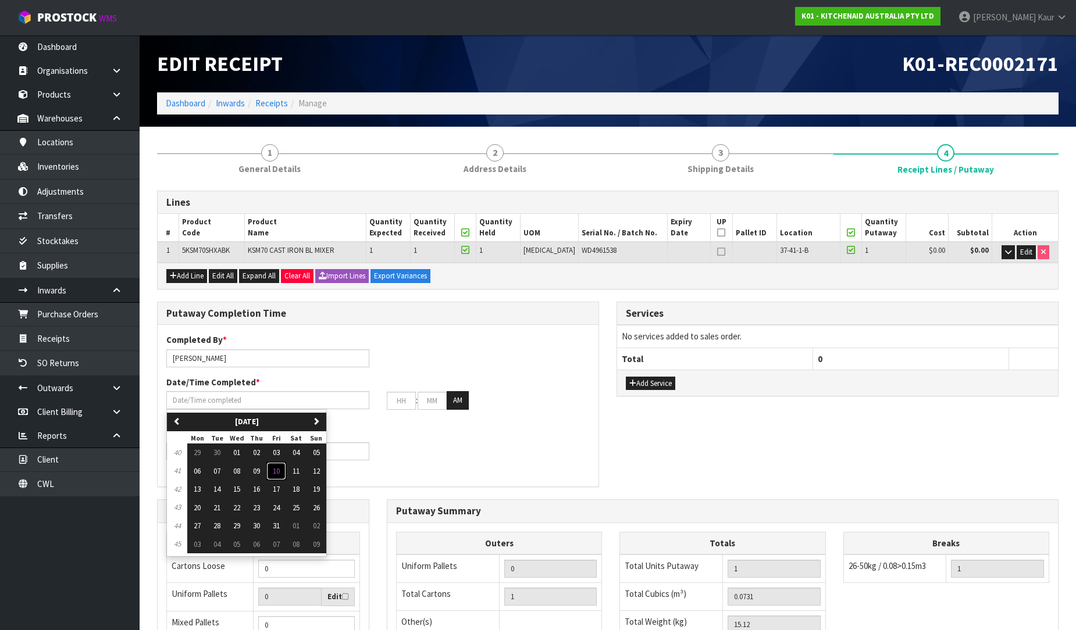
drag, startPoint x: 282, startPoint y: 470, endPoint x: 256, endPoint y: 461, distance: 27.8
click at [280, 469] on span "10" at bounding box center [276, 471] width 7 height 10
type input "[DATE]"
type input "12"
type input "00"
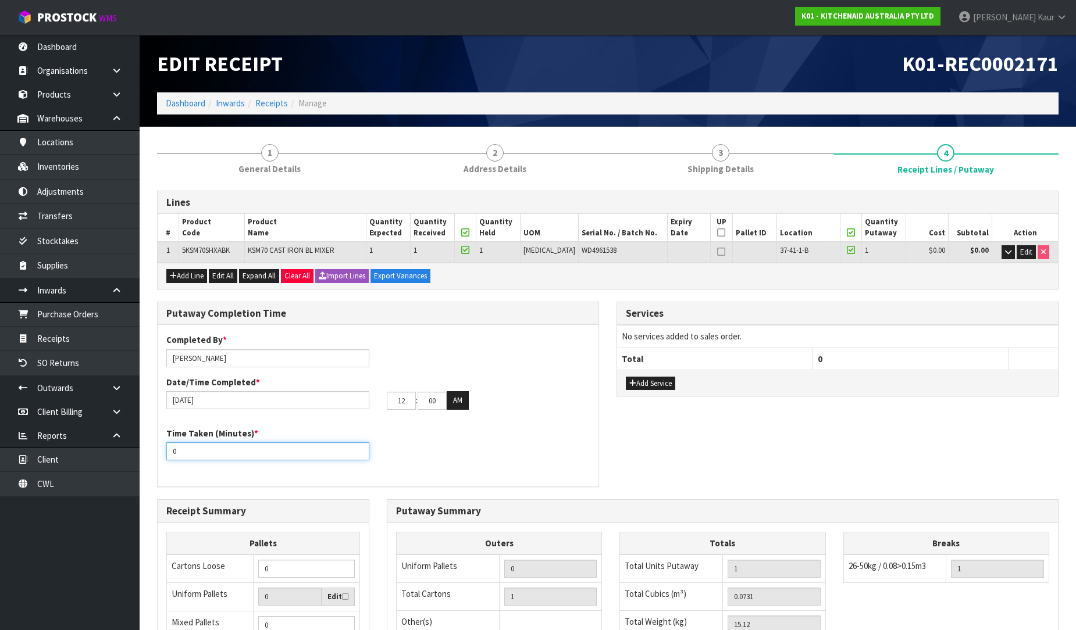
drag, startPoint x: 198, startPoint y: 449, endPoint x: 165, endPoint y: 449, distance: 32.6
click at [165, 449] on div "Time Taken (Minutes) * 0" at bounding box center [268, 443] width 220 height 33
type input "10"
drag, startPoint x: 406, startPoint y: 404, endPoint x: 386, endPoint y: 408, distance: 20.7
click at [386, 408] on div "12 : 00 : 00 AM" at bounding box center [488, 400] width 220 height 19
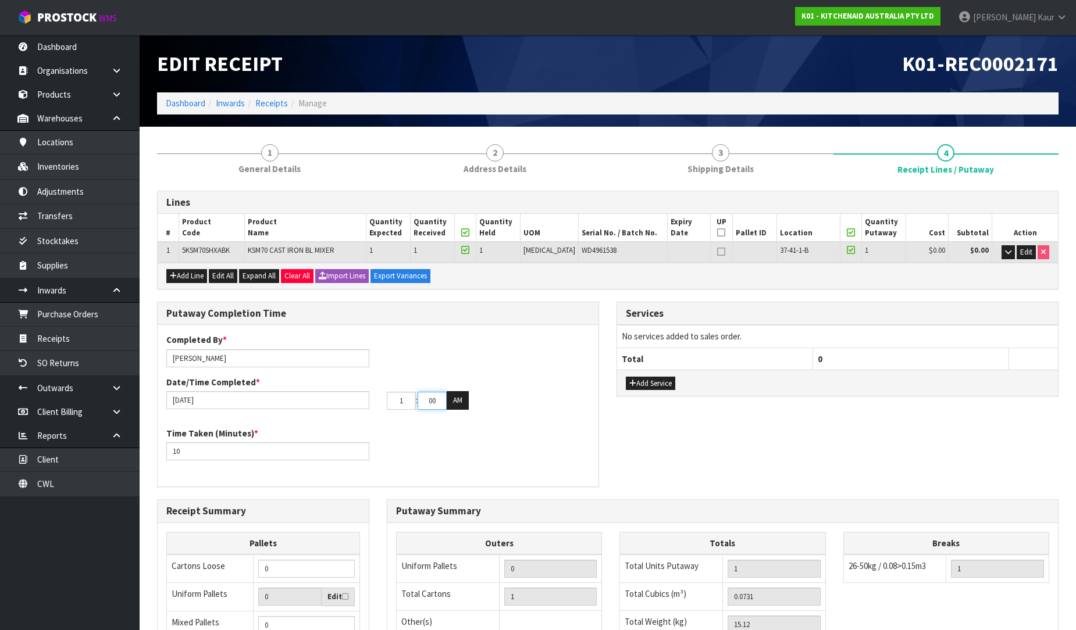
type input "01"
drag, startPoint x: 441, startPoint y: 403, endPoint x: 386, endPoint y: 410, distance: 55.7
click at [386, 410] on div "Completed By * Prabhneet Kaur Date/Time Completed * 10/10/2025 01 : 00 : 00 AM" at bounding box center [378, 376] width 441 height 84
type input "24"
click at [455, 398] on button "AM" at bounding box center [458, 400] width 22 height 19
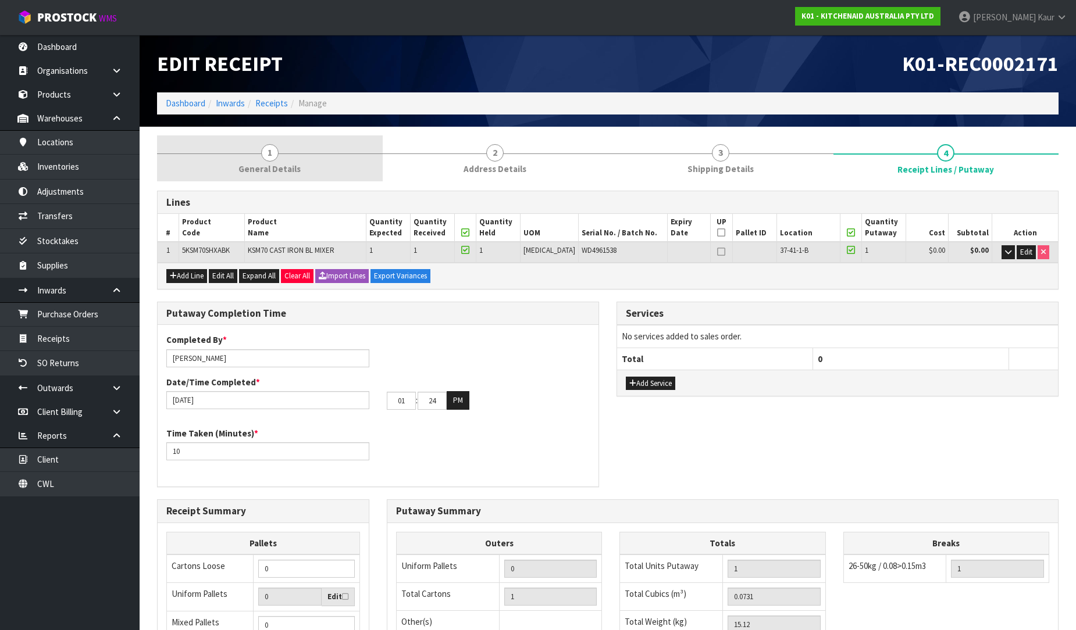
click at [280, 176] on link "1 General Details" at bounding box center [270, 158] width 226 height 46
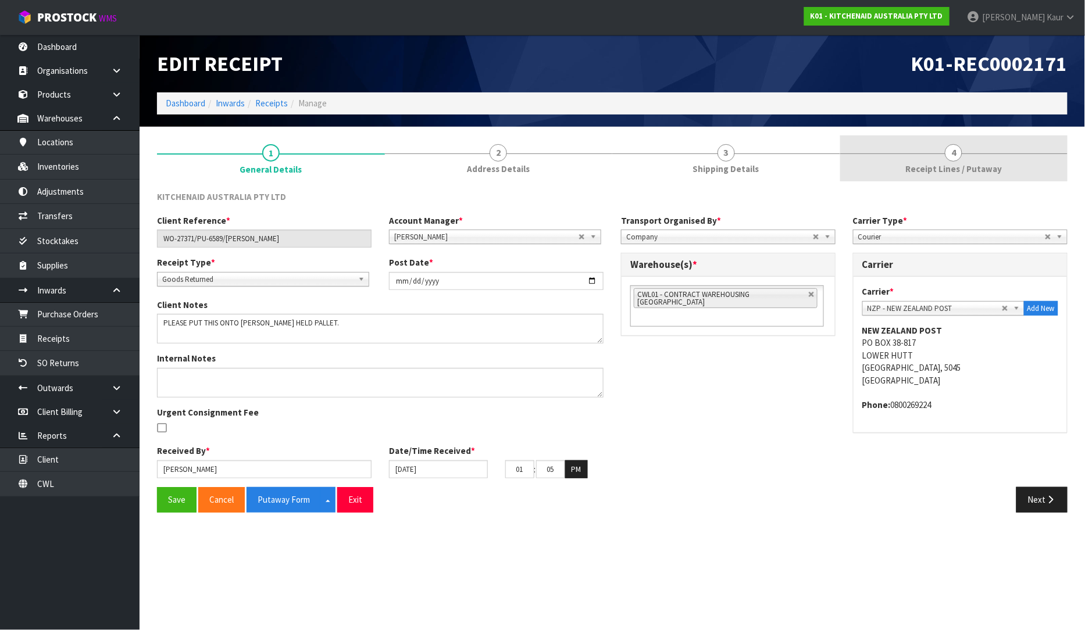
click at [987, 178] on link "4 Receipt Lines / Putaway" at bounding box center [954, 158] width 228 height 46
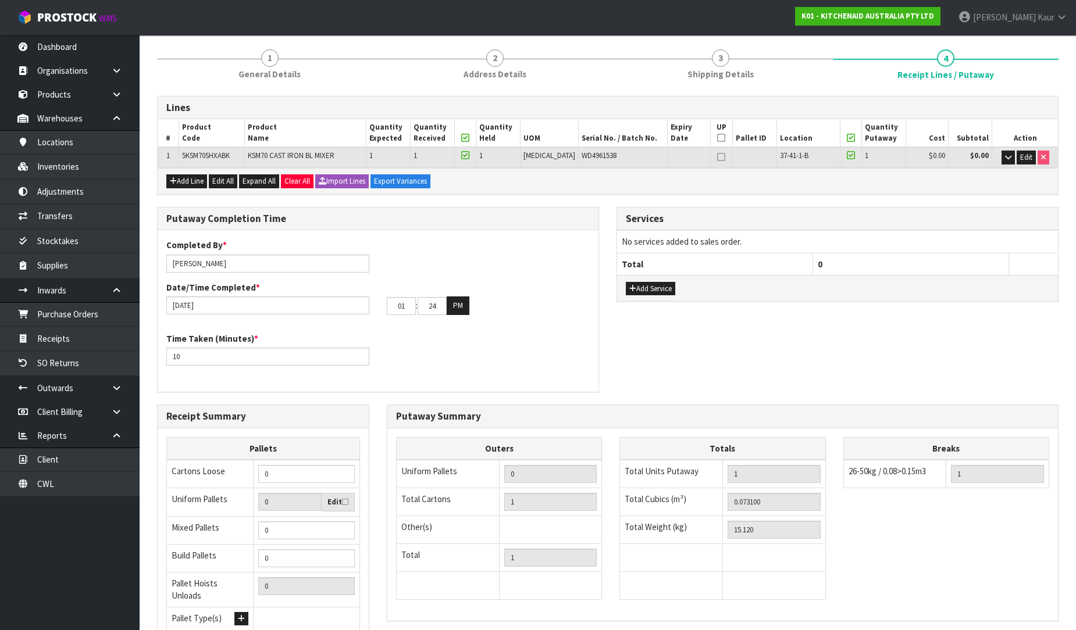
scroll to position [0, 0]
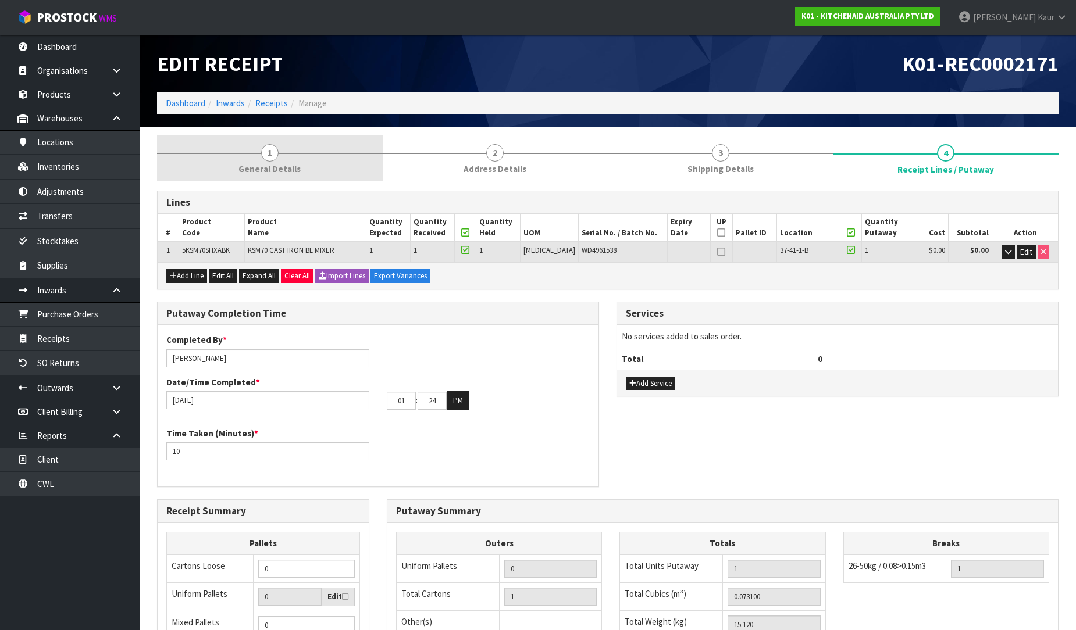
click at [269, 163] on span "General Details" at bounding box center [269, 169] width 62 height 12
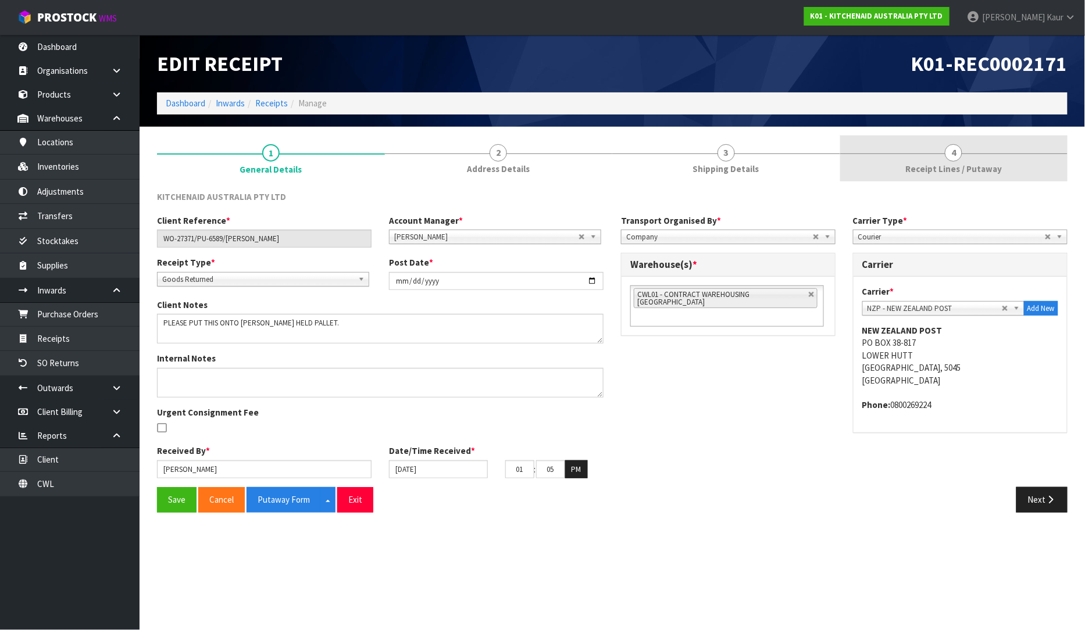
click at [986, 164] on span "Receipt Lines / Putaway" at bounding box center [953, 169] width 97 height 12
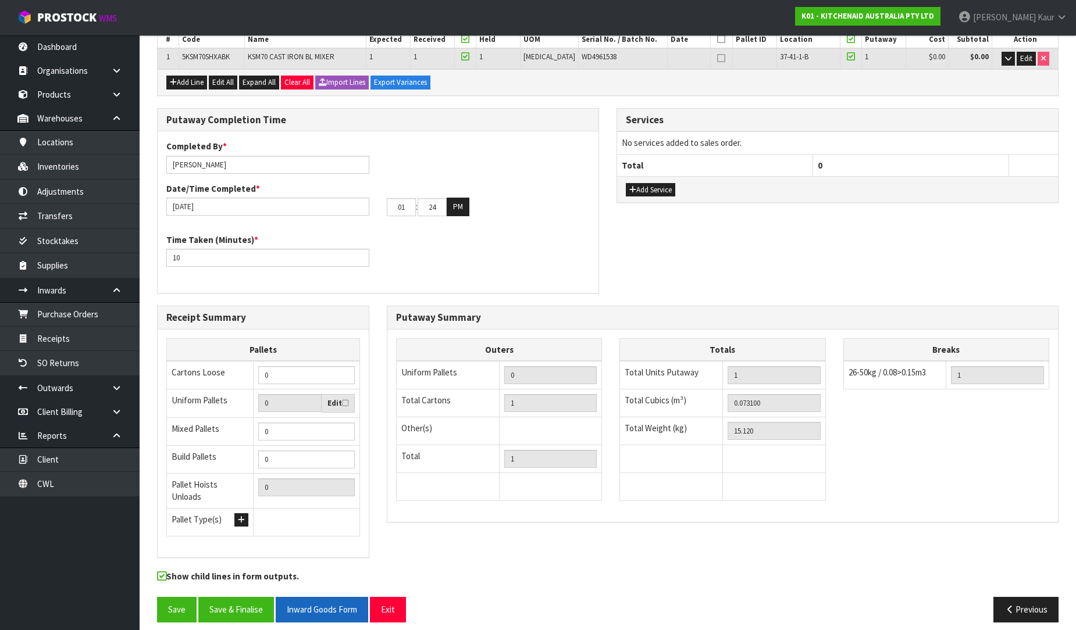
scroll to position [195, 0]
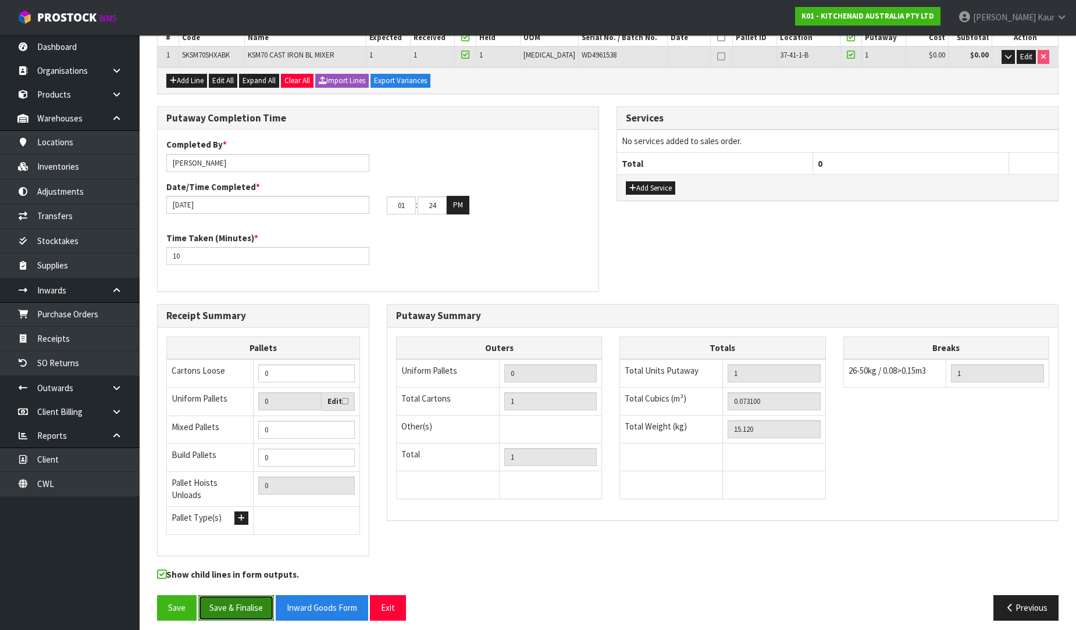
click at [259, 598] on button "Save & Finalise" at bounding box center [236, 607] width 76 height 25
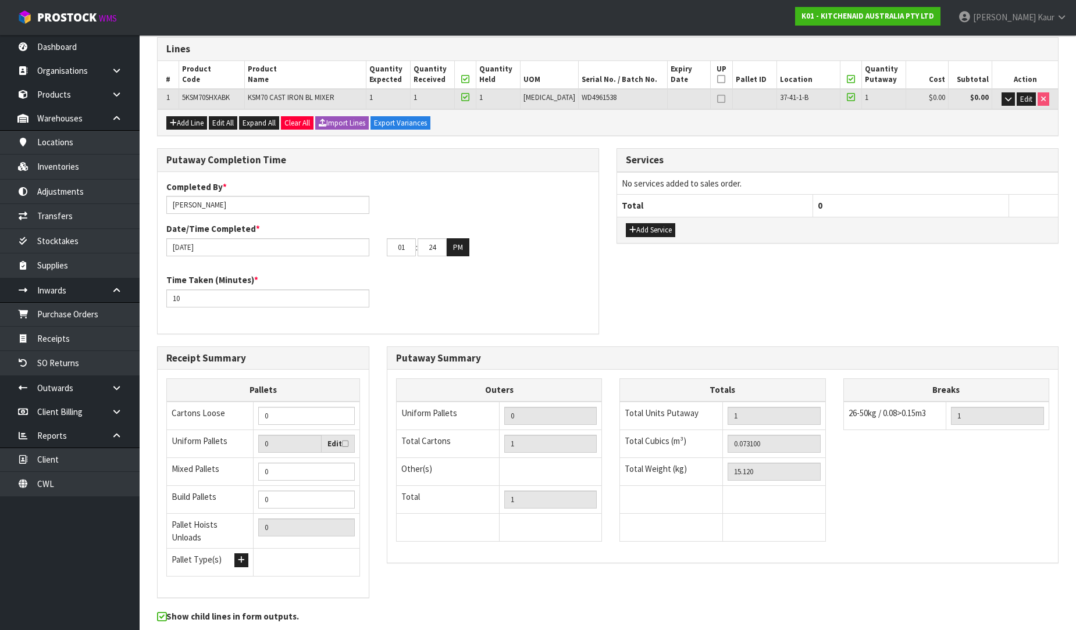
scroll to position [0, 0]
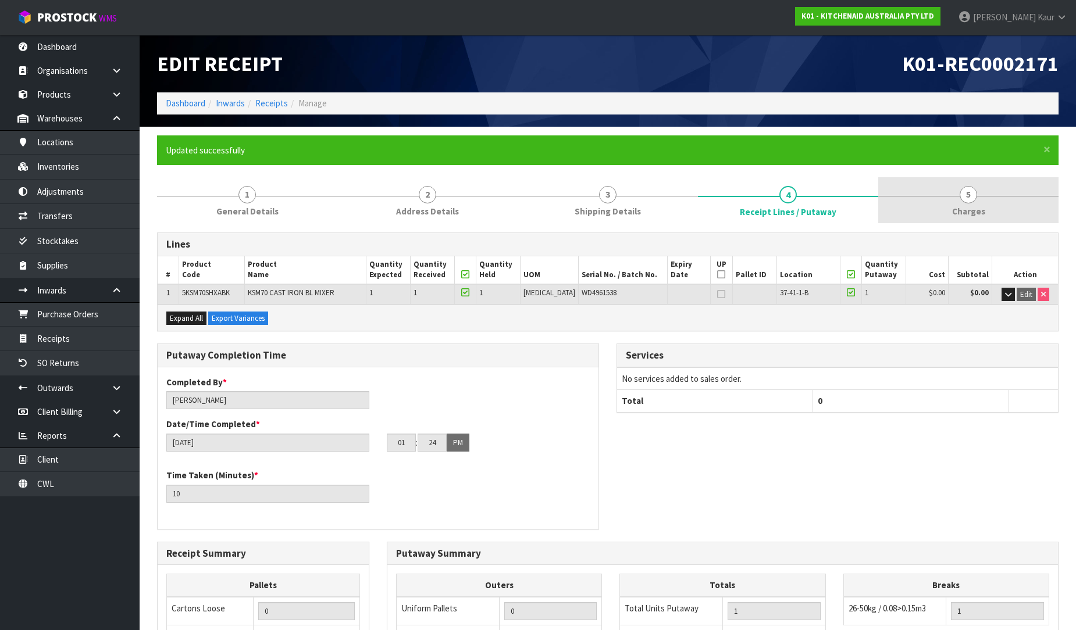
click at [958, 204] on link "5 [GEOGRAPHIC_DATA]" at bounding box center [968, 200] width 180 height 46
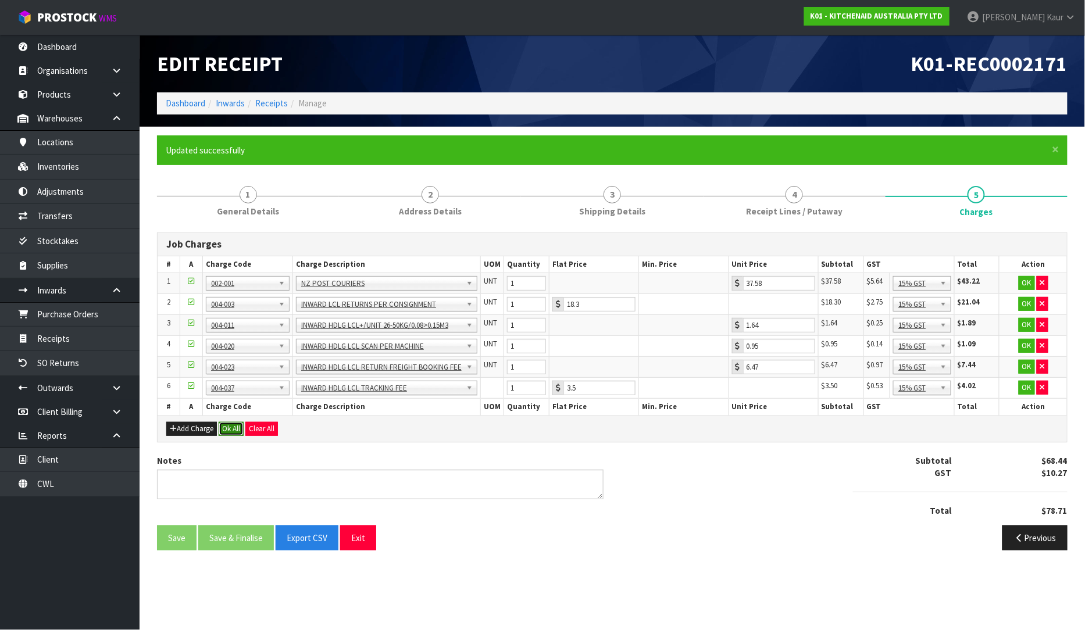
click at [234, 428] on button "Ok All" at bounding box center [231, 429] width 25 height 14
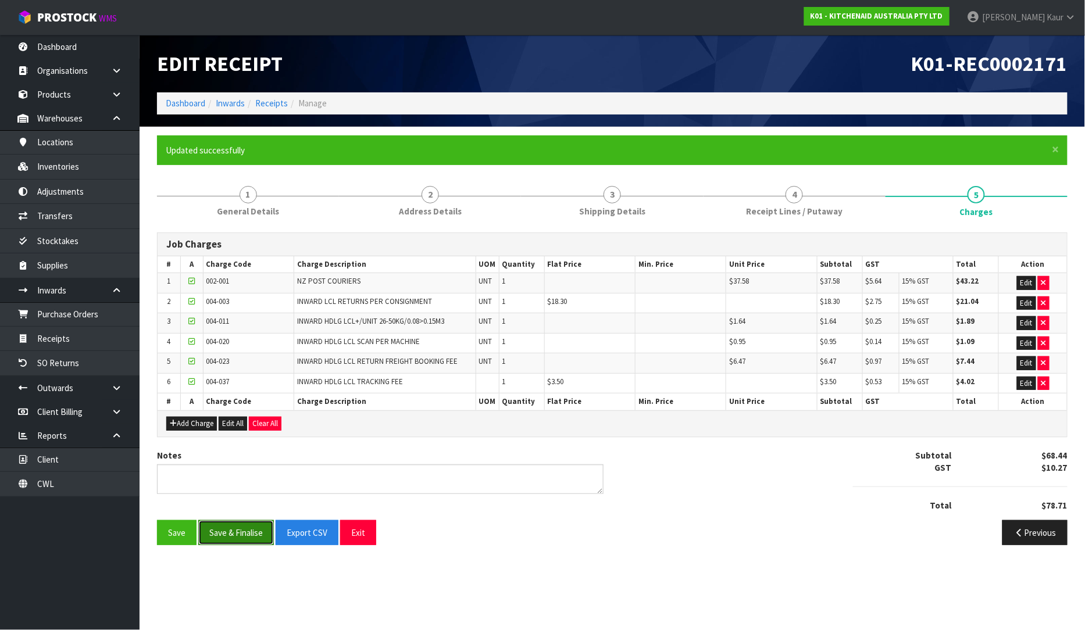
click at [252, 530] on button "Save & Finalise" at bounding box center [236, 532] width 76 height 25
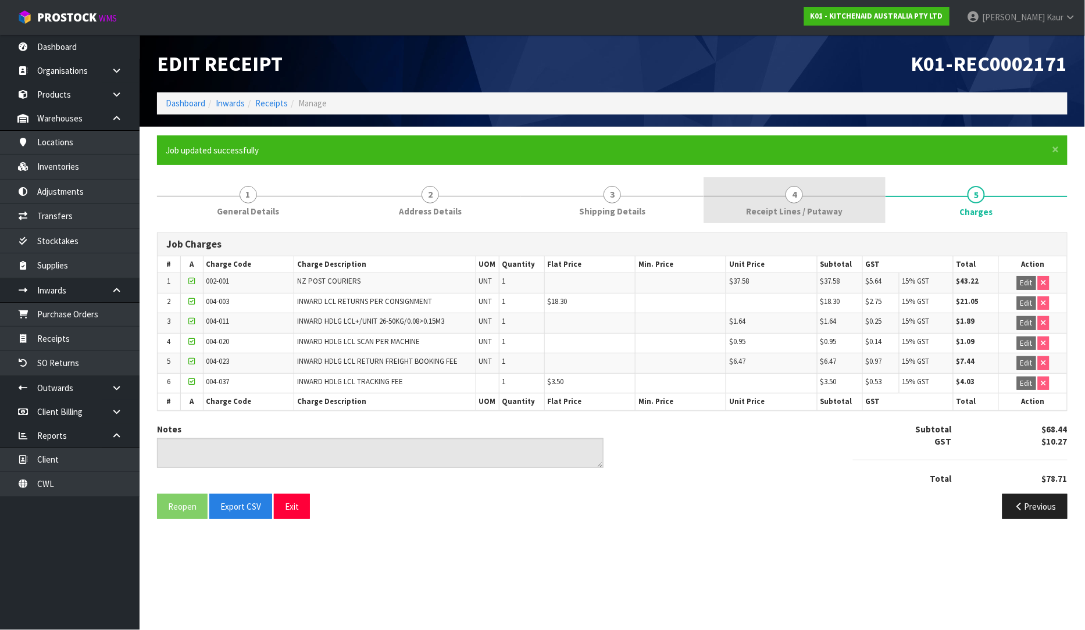
click at [741, 208] on link "4 Receipt Lines / Putaway" at bounding box center [795, 200] width 182 height 46
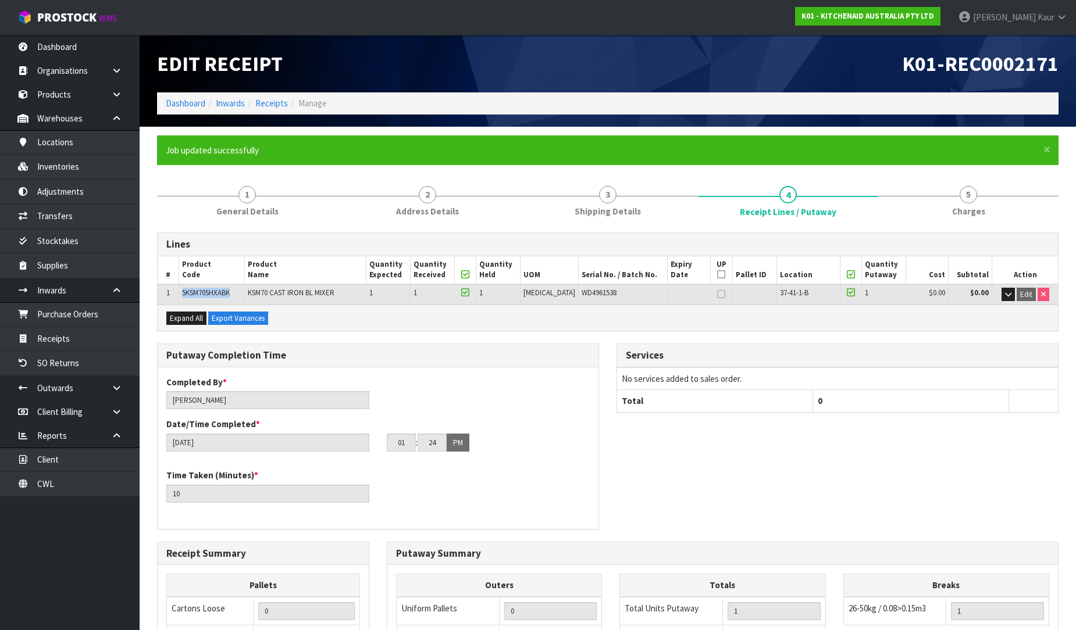
drag, startPoint x: 237, startPoint y: 288, endPoint x: 184, endPoint y: 299, distance: 54.6
click at [184, 299] on td "5KSM70SHXABK" at bounding box center [212, 294] width 66 height 20
copy span "5KSM70SHXABK"
drag, startPoint x: 611, startPoint y: 290, endPoint x: 568, endPoint y: 300, distance: 44.9
click at [579, 300] on td "WD4961538" at bounding box center [623, 294] width 89 height 20
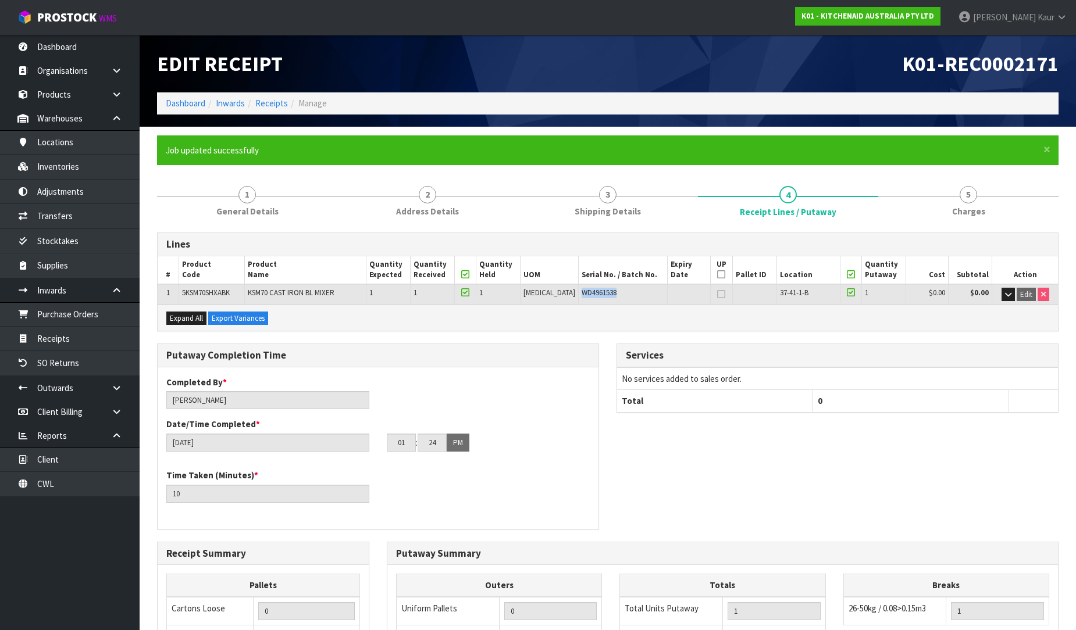
copy span "WD4961538"
click at [224, 199] on link "1 General Details" at bounding box center [247, 200] width 180 height 46
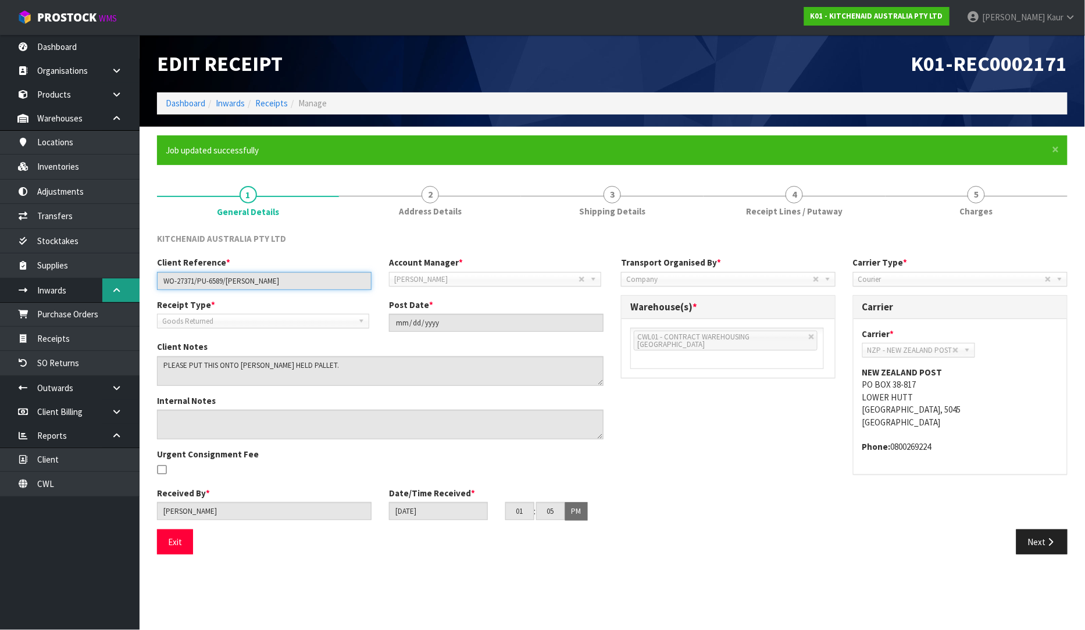
drag, startPoint x: 268, startPoint y: 290, endPoint x: 135, endPoint y: 286, distance: 133.2
click at [135, 286] on body "Toggle navigation ProStock WMS K01 - KITCHENAID AUSTRALIA PTY LTD [PERSON_NAME]…" at bounding box center [542, 315] width 1085 height 630
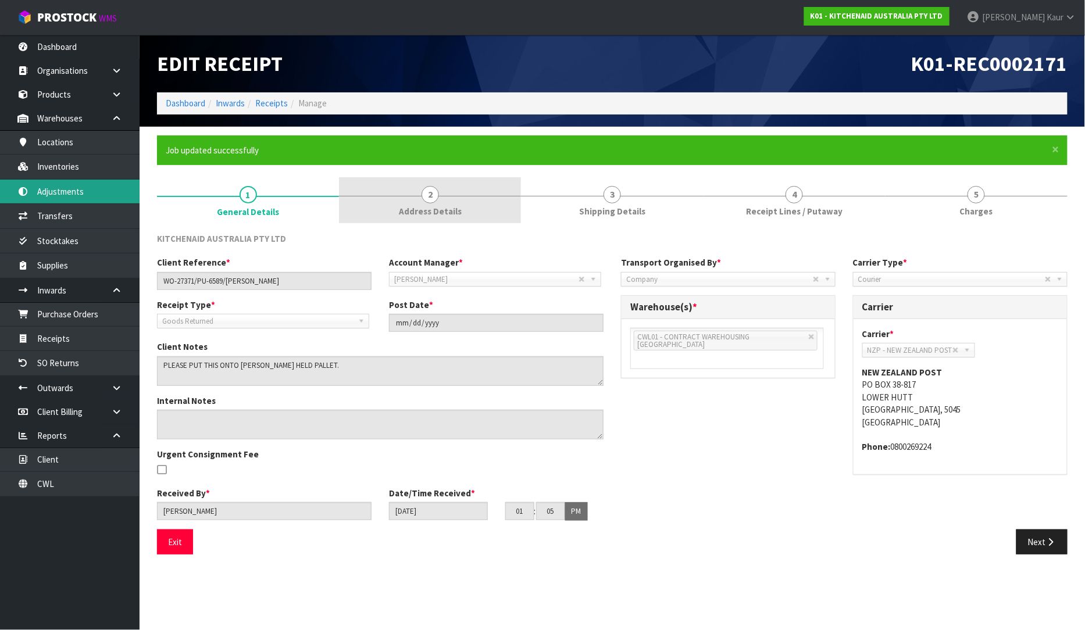
drag, startPoint x: 95, startPoint y: 187, endPoint x: 486, endPoint y: 188, distance: 391.4
click at [95, 187] on link "Adjustments" at bounding box center [70, 192] width 140 height 24
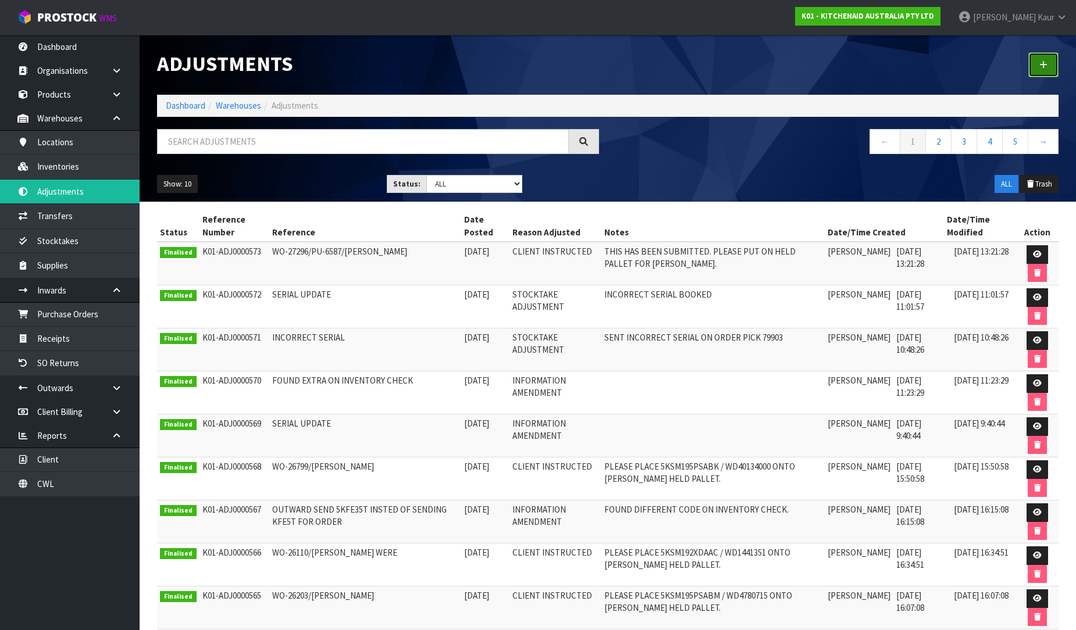
click at [1047, 60] on link at bounding box center [1043, 64] width 30 height 25
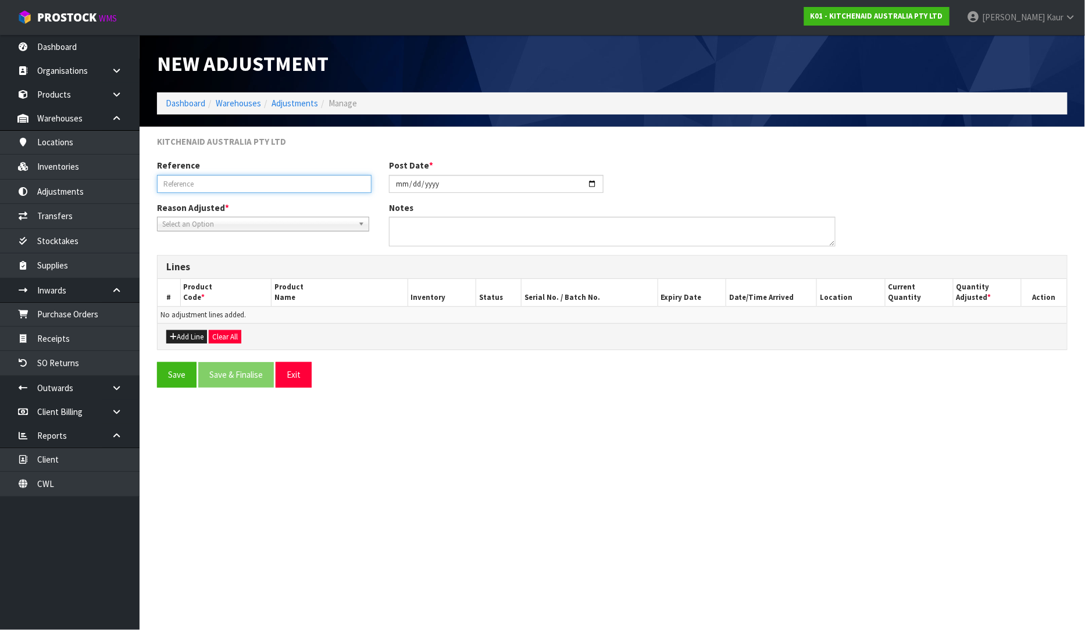
click at [218, 190] on input "text" at bounding box center [264, 184] width 215 height 18
paste input "WO-27371/PU-6589/[PERSON_NAME]"
type input "WO-27371/PU-6589/[PERSON_NAME]"
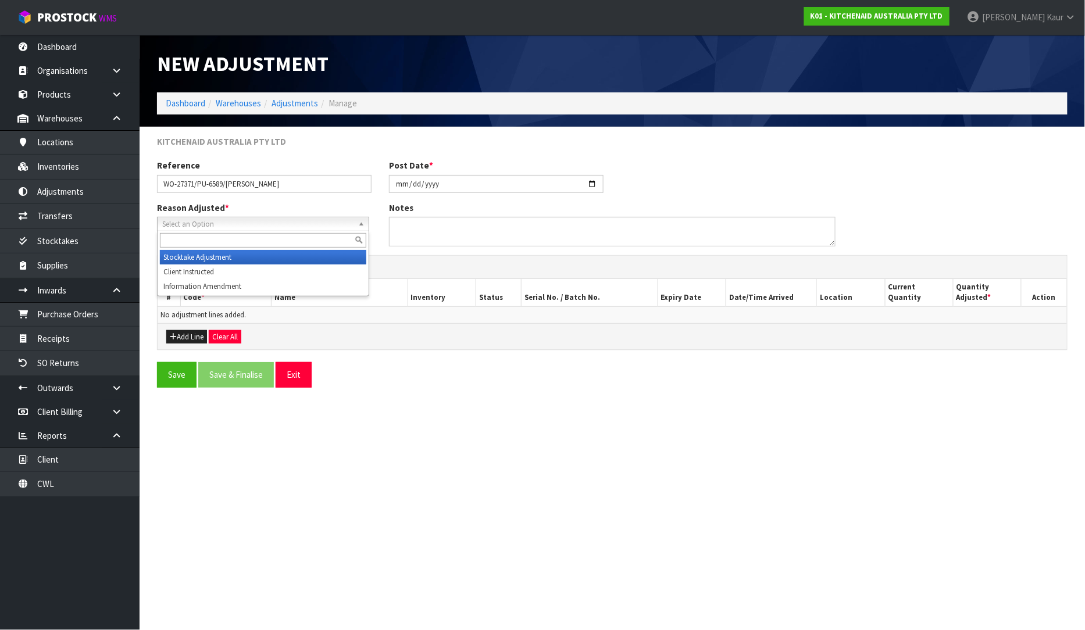
click at [201, 224] on span "Select an Option" at bounding box center [257, 224] width 191 height 14
click at [201, 271] on li "Client Instructed" at bounding box center [263, 272] width 206 height 15
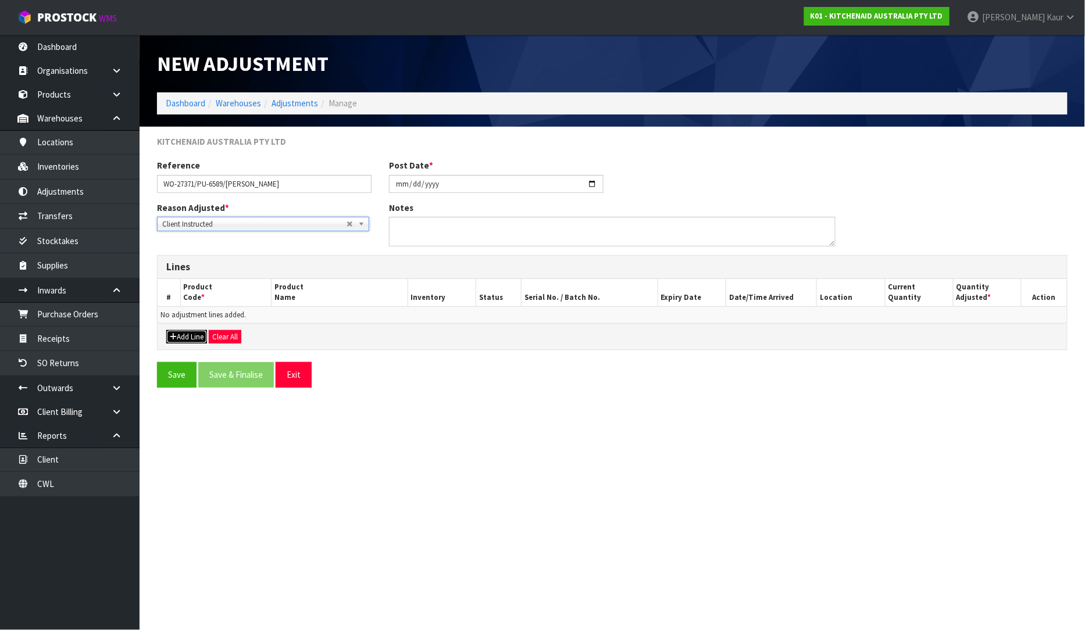
click at [195, 338] on button "Add Line" at bounding box center [186, 337] width 41 height 14
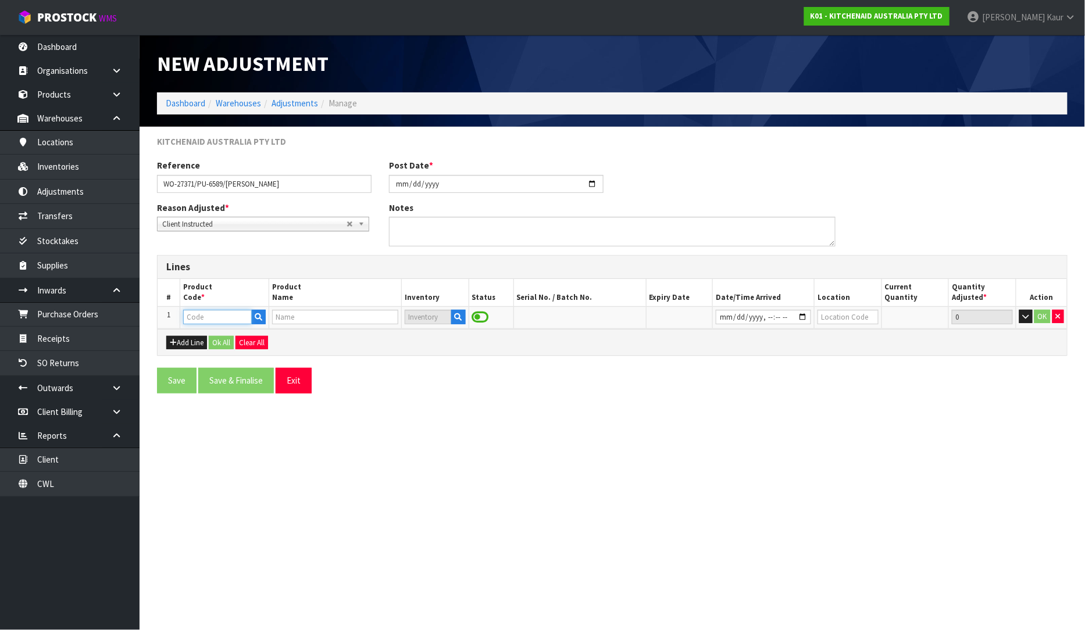
click at [195, 315] on input "text" at bounding box center [217, 317] width 69 height 15
paste input "5KSM70SHXABK"
type input "5KSM70SHXABK"
type input "KSM70 CAST IRON BL MIXER"
type input "5KSM70SHXABK"
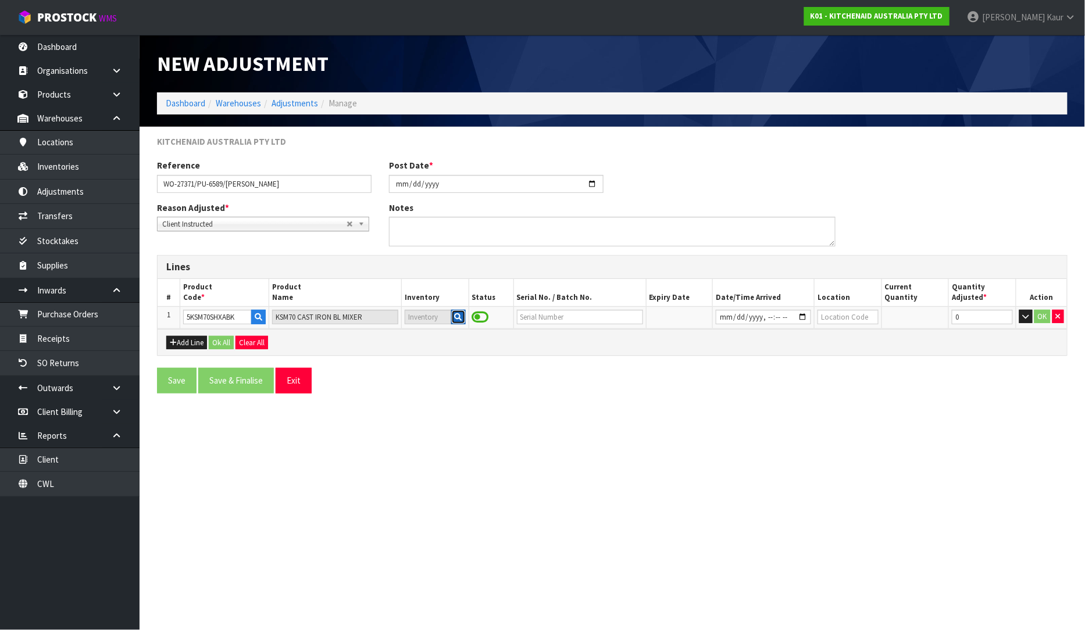
click at [451, 319] on button "button" at bounding box center [458, 317] width 15 height 15
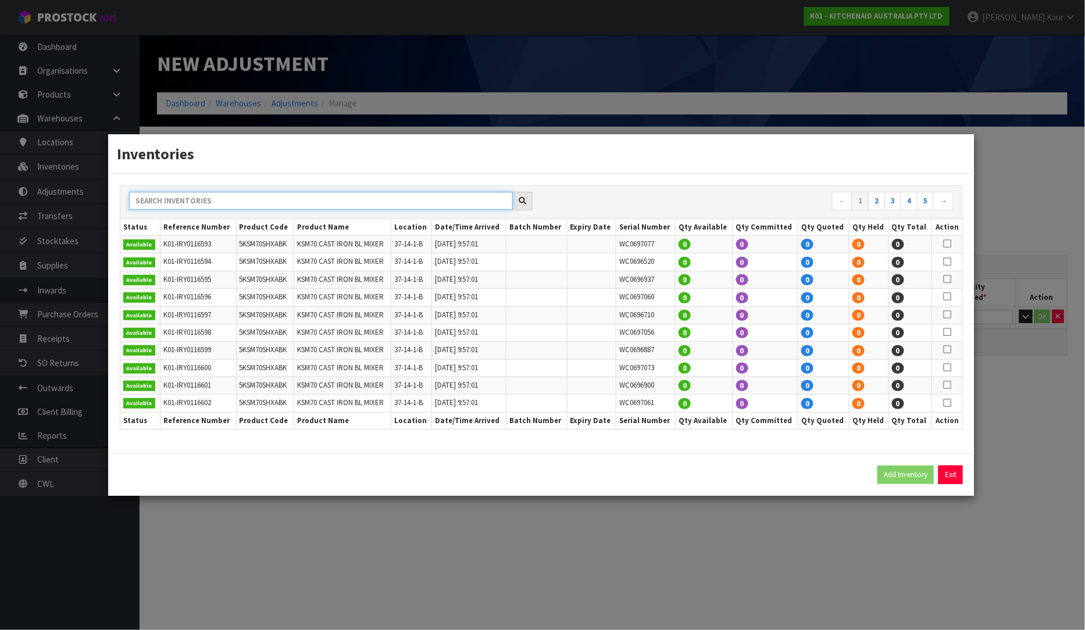
click at [230, 193] on input "text" at bounding box center [321, 201] width 384 height 18
paste input "WD4961538"
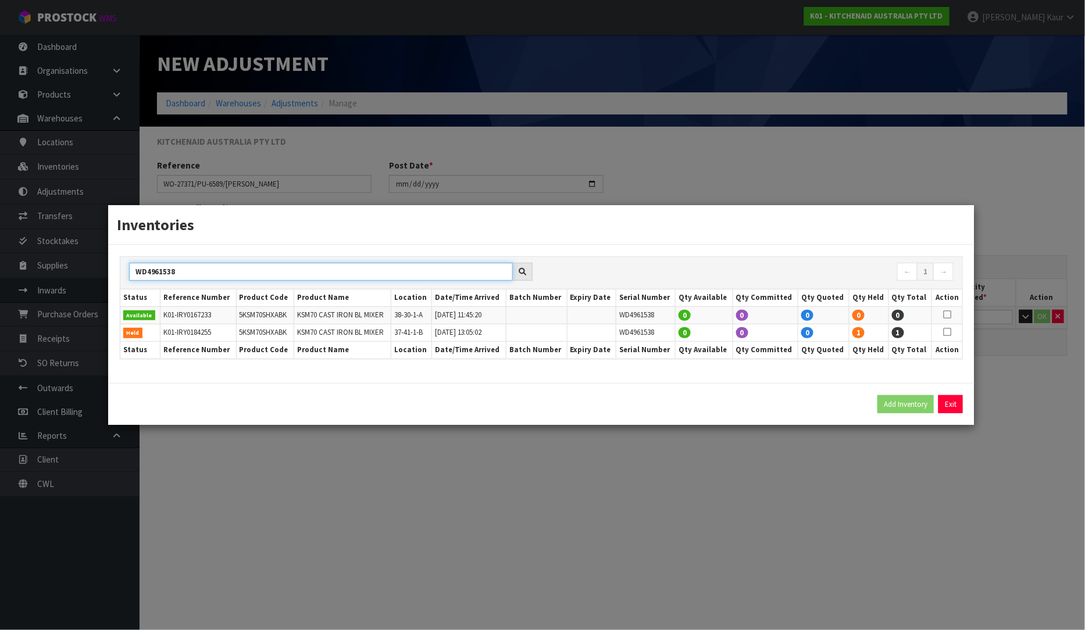
type input "WD4961538"
click at [948, 332] on icon at bounding box center [947, 332] width 8 height 1
click at [899, 402] on button "Add Inventory" at bounding box center [906, 404] width 56 height 19
type input "K01-IRY0184255"
type input "2025-10-01T13:05:02"
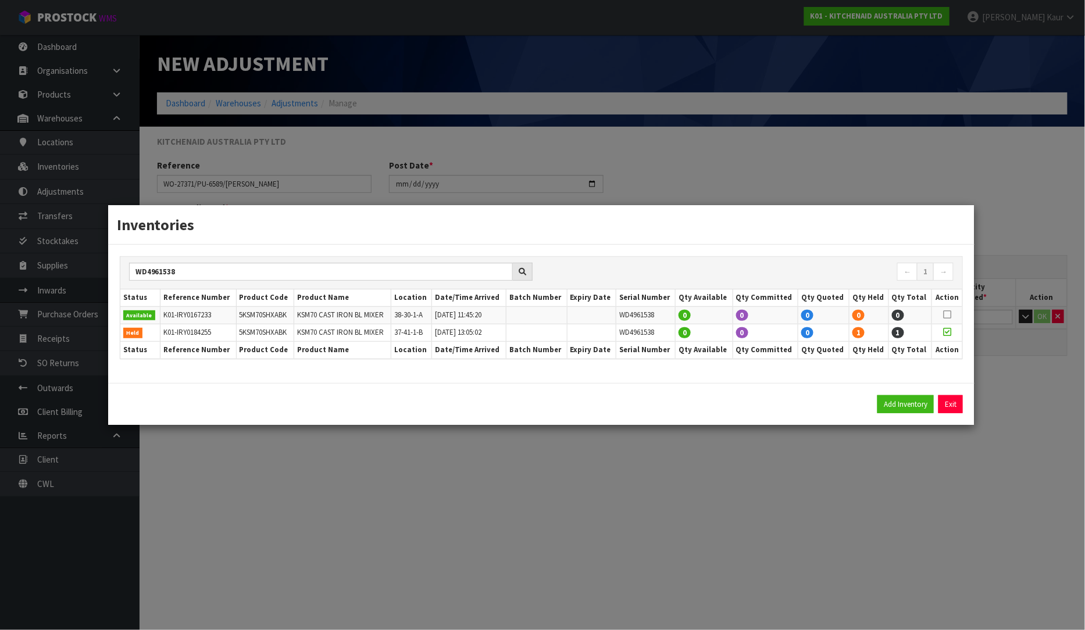
type input "37-41-1-B"
type input "WD4961538"
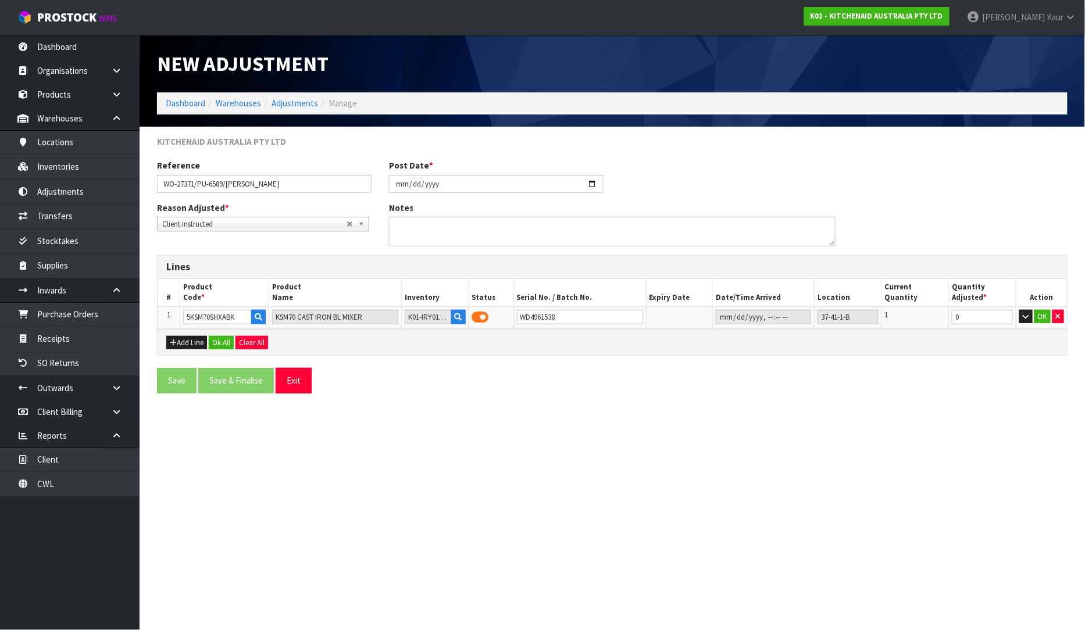
click at [969, 466] on section "New Adjustment Dashboard Warehouses Adjustments Manage KITCHENAID AUSTRALIA PTY…" at bounding box center [542, 315] width 1085 height 630
type input "-1"
click at [1002, 321] on input "-1" at bounding box center [982, 317] width 61 height 15
click at [1044, 316] on button "OK" at bounding box center [1043, 317] width 16 height 14
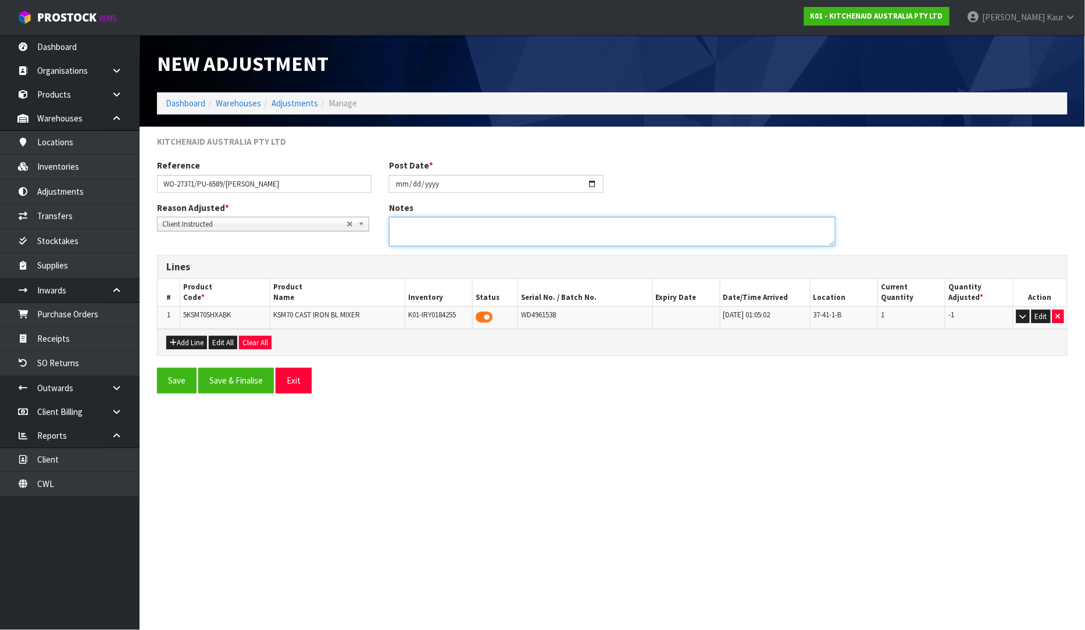
click at [431, 227] on textarea at bounding box center [612, 232] width 447 height 30
paste textarea "PLEASE PUT THIS ONTO [PERSON_NAME] HELD PALLET."
type textarea "PLEASE PUT THIS ONTO [PERSON_NAME] HELD PALLET."
click at [211, 377] on button "Save & Finalise" at bounding box center [236, 380] width 76 height 25
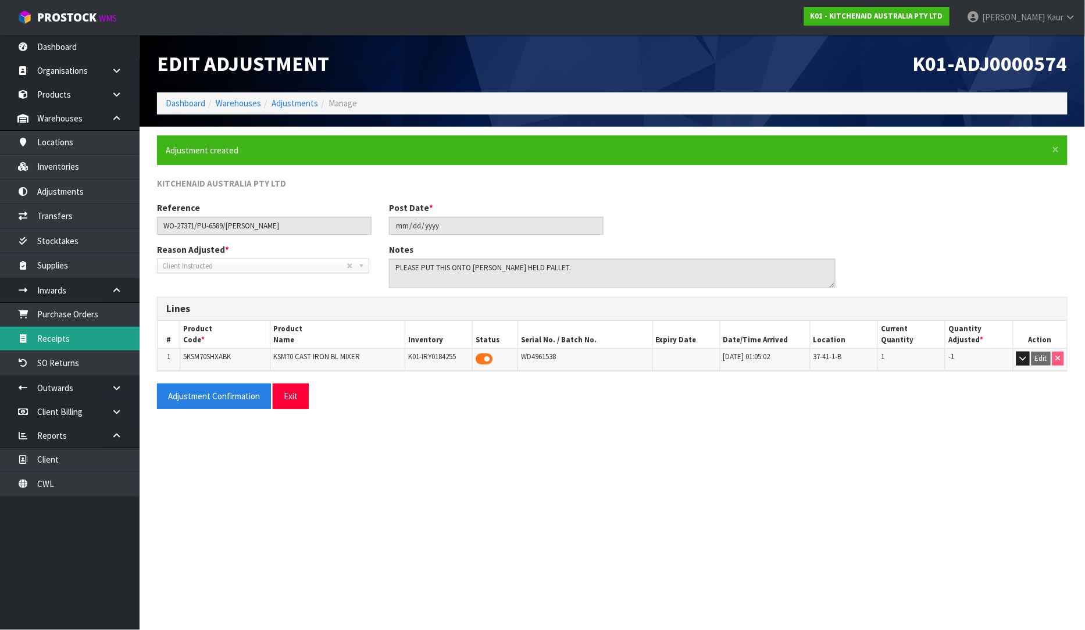
click at [58, 337] on link "Receipts" at bounding box center [70, 339] width 140 height 24
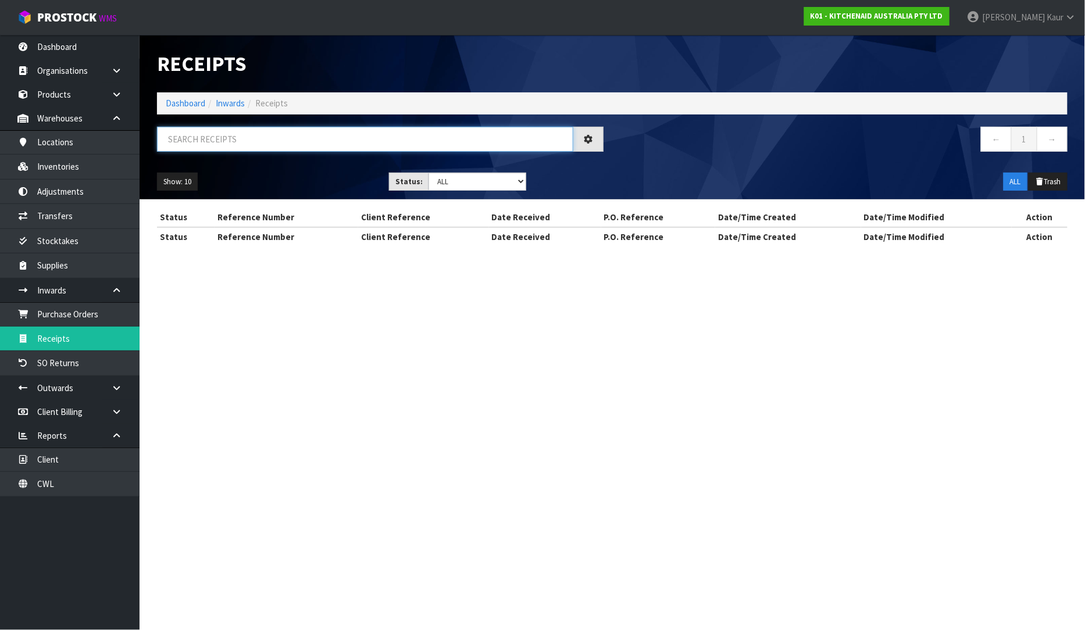
click at [248, 141] on input "text" at bounding box center [365, 139] width 416 height 25
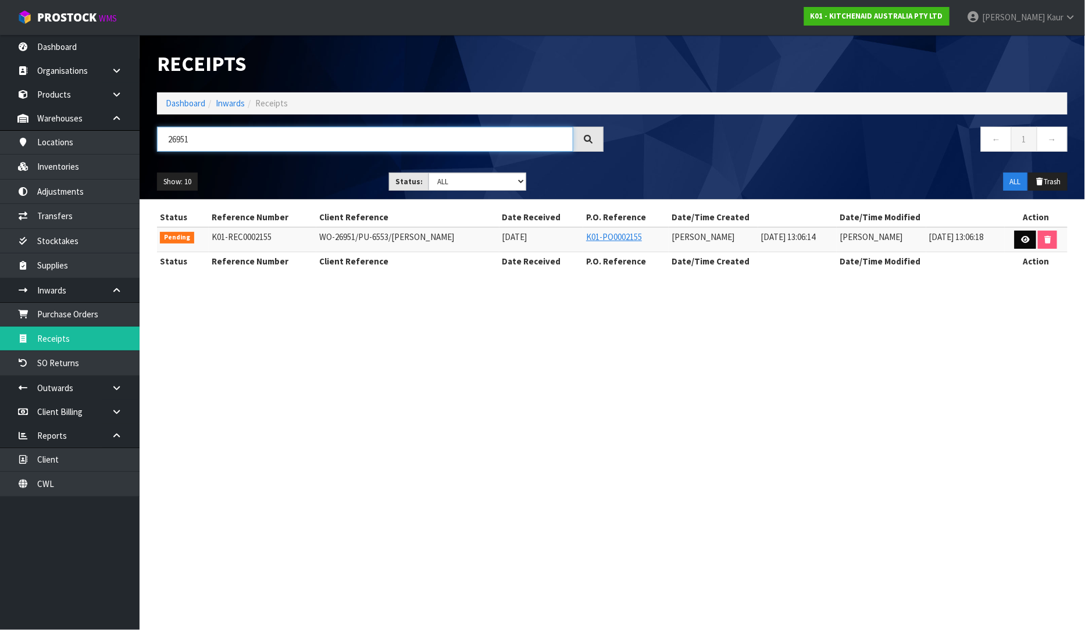
type input "26951"
click at [1022, 242] on icon at bounding box center [1025, 240] width 9 height 8
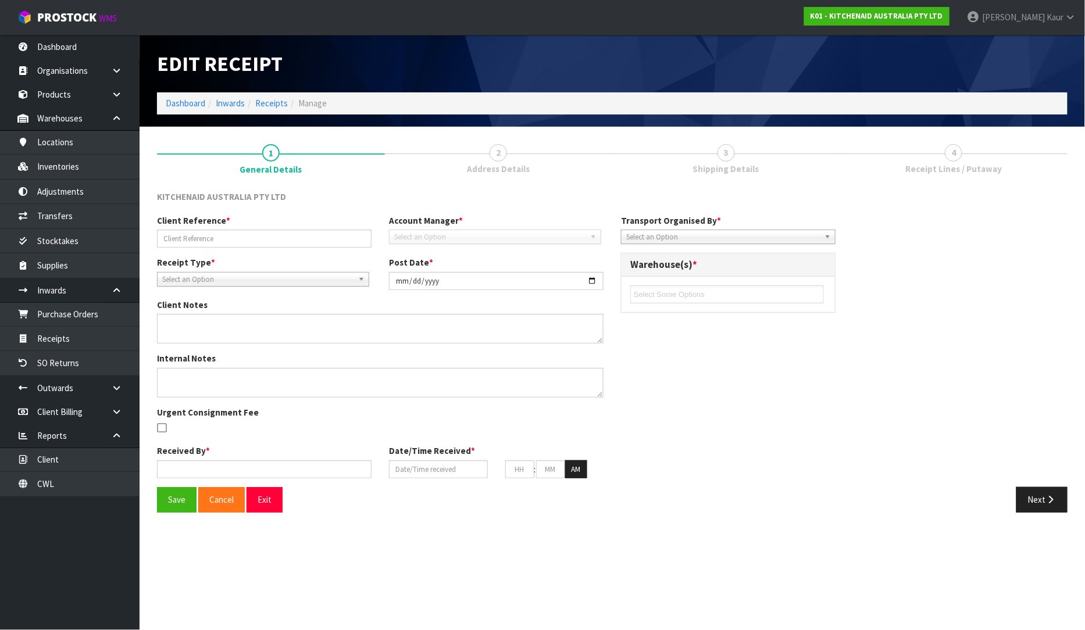
type input "WO-26951/PU-6553/[PERSON_NAME]"
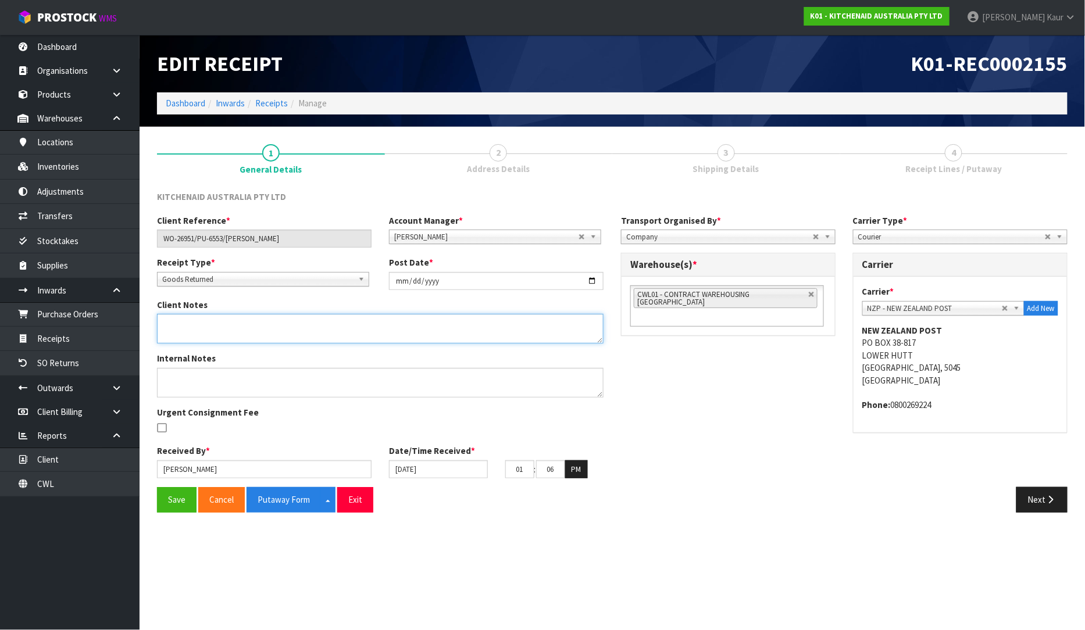
click at [224, 334] on textarea at bounding box center [380, 329] width 447 height 30
paste textarea "THIS HAS NOW BEEN SUBMITTED. PLEASE PLACE ON HELD [PERSON_NAME] PALLET."
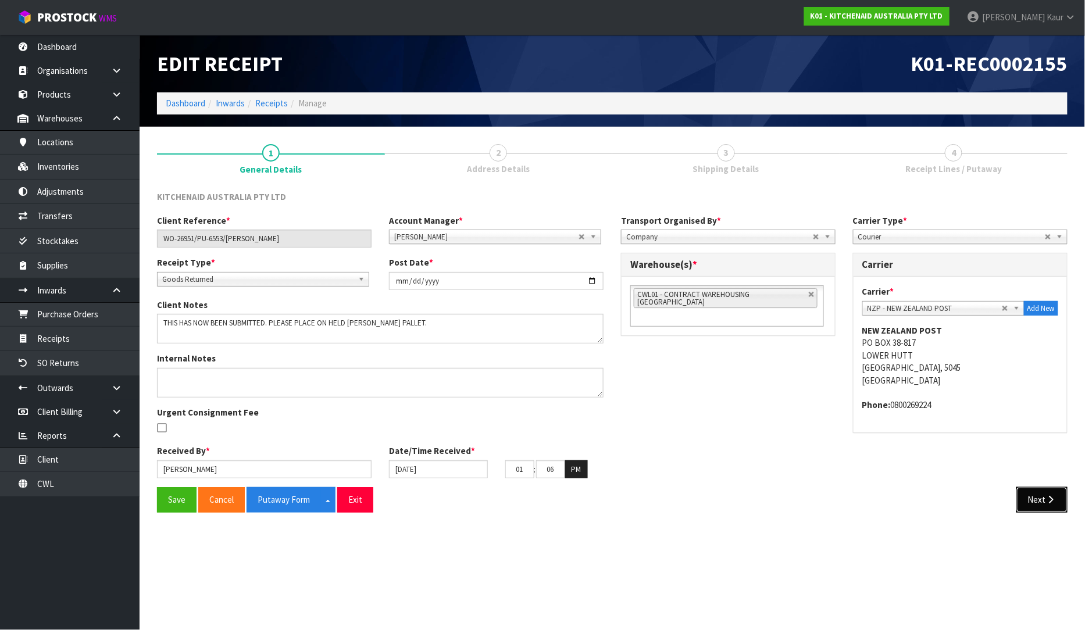
click at [1055, 507] on button "Next" at bounding box center [1041, 499] width 51 height 25
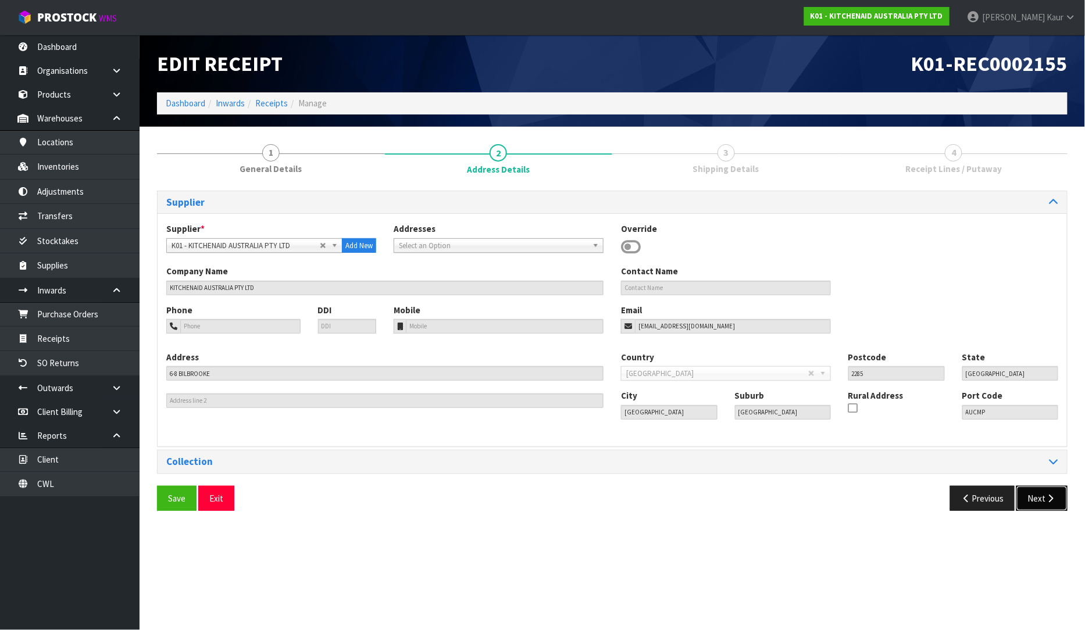
click at [1053, 504] on button "Next" at bounding box center [1041, 498] width 51 height 25
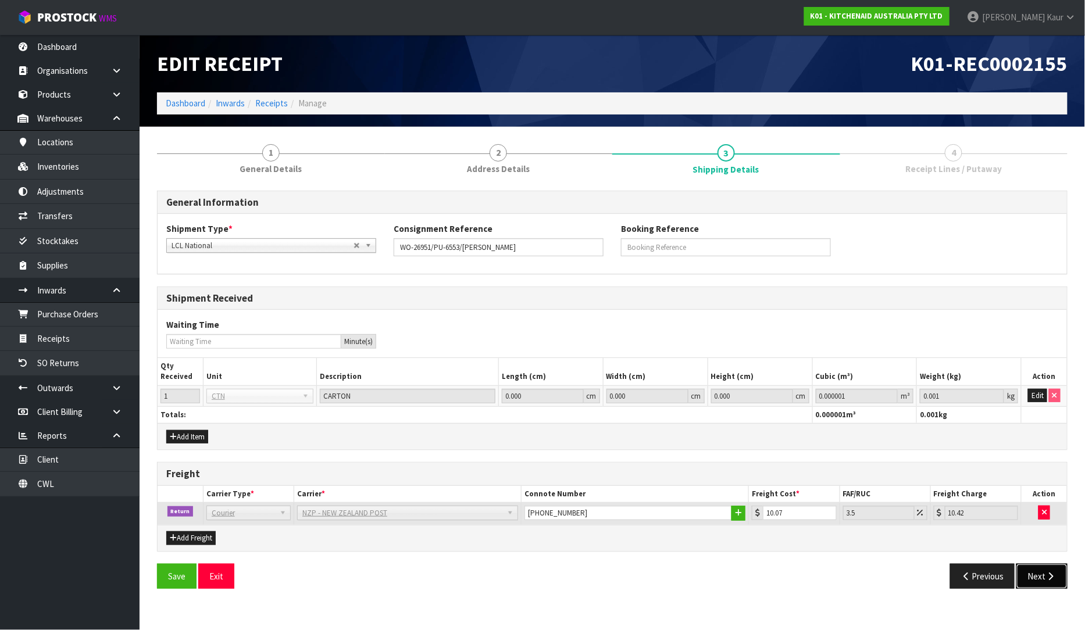
click at [1047, 579] on icon "button" at bounding box center [1051, 576] width 11 height 9
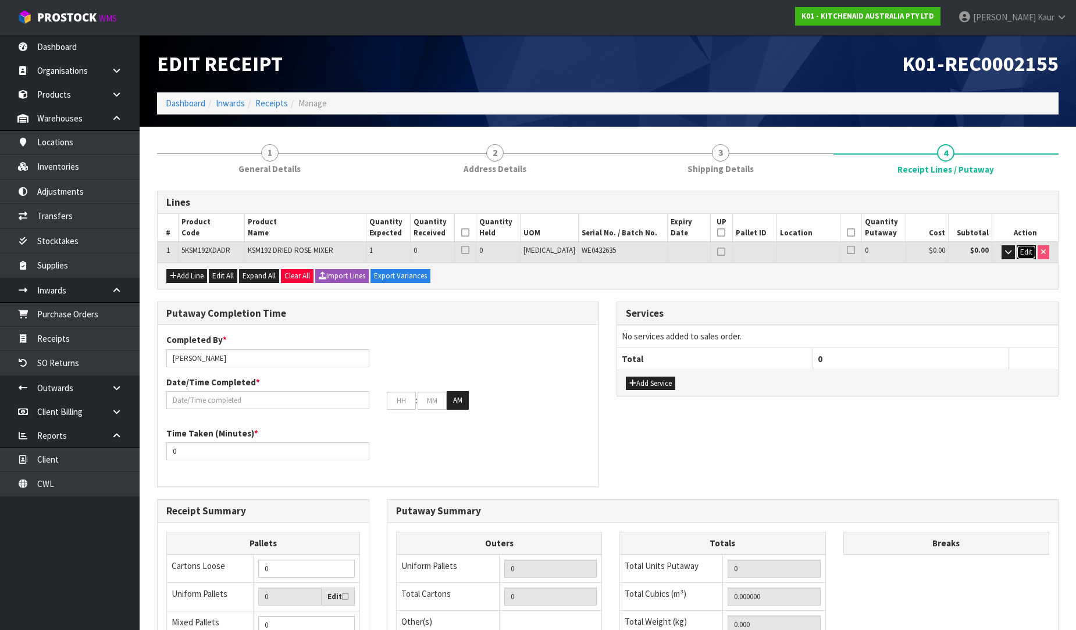
click at [1023, 253] on span "Edit" at bounding box center [1026, 252] width 12 height 10
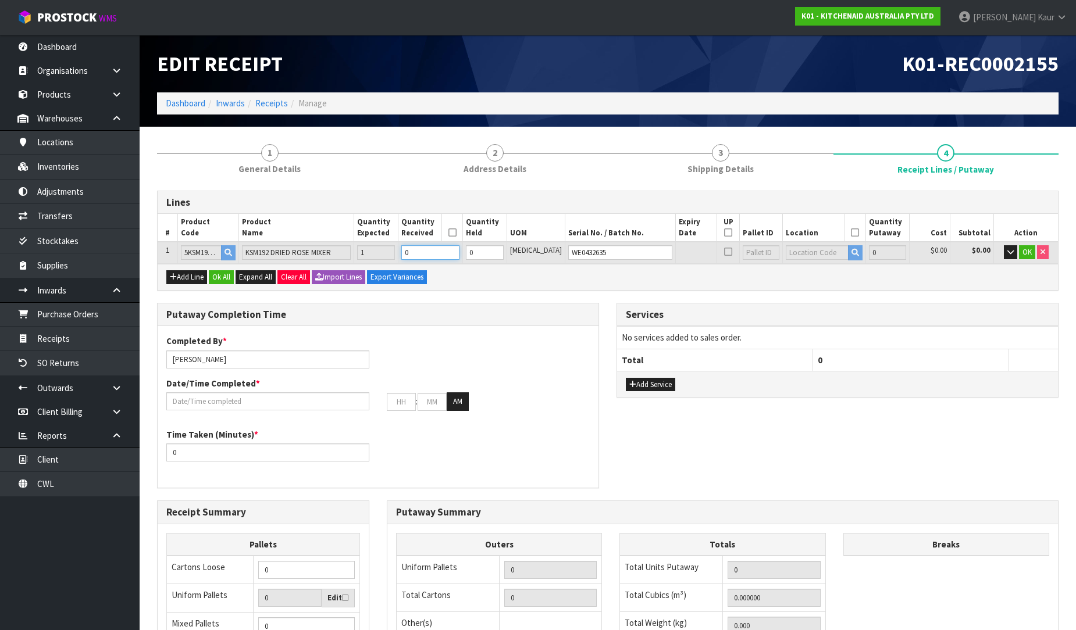
click at [435, 254] on input "0" at bounding box center [430, 252] width 58 height 15
type input "1"
type input "0.050568"
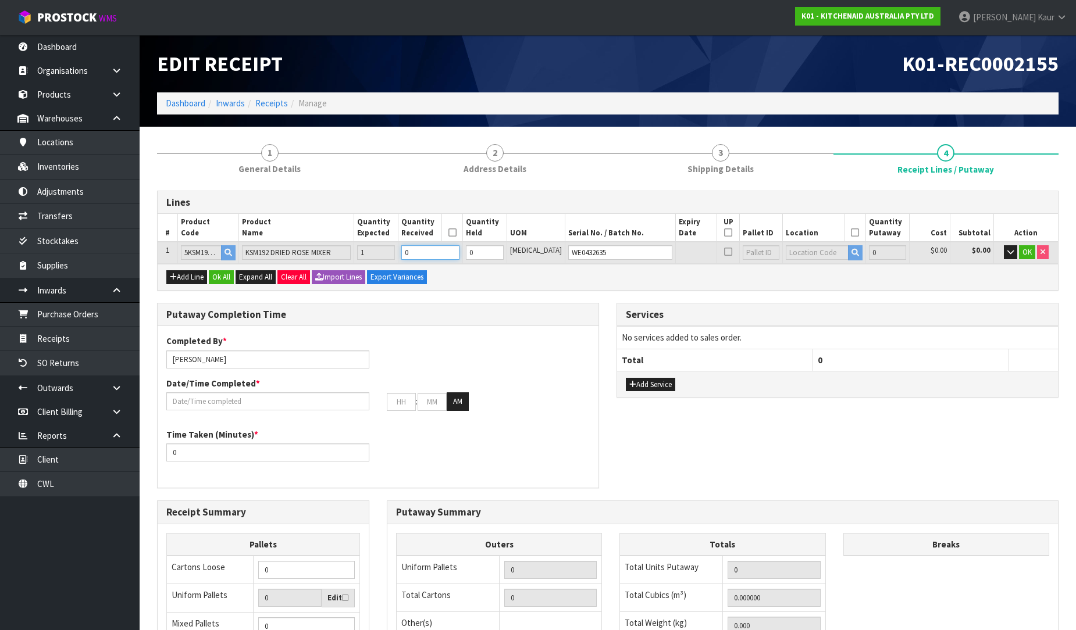
type input "11.4"
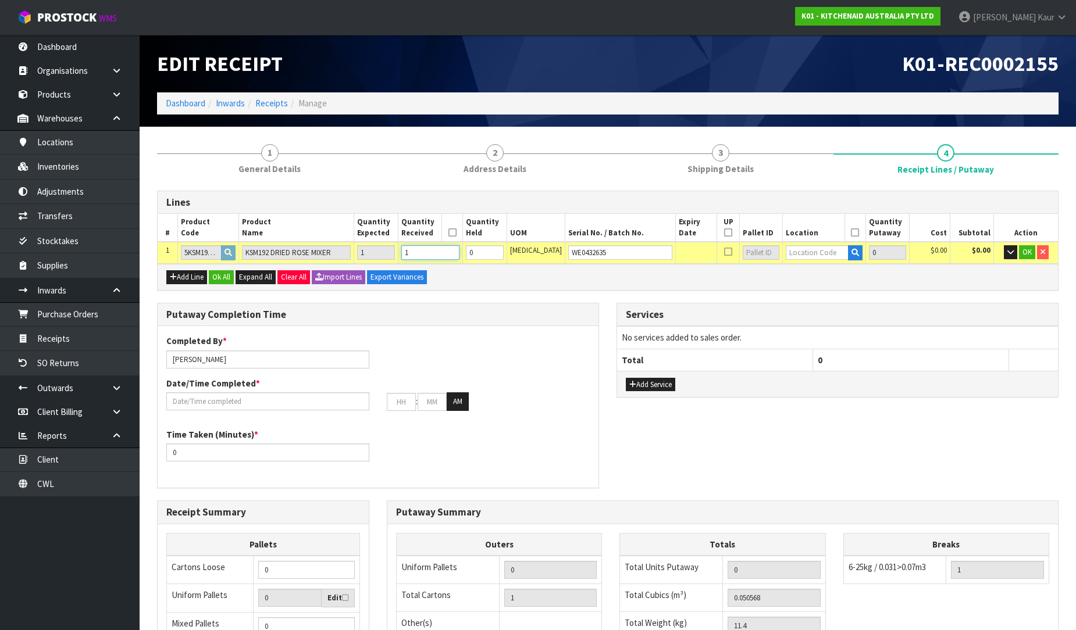
type input "1"
click at [504, 250] on input "1" at bounding box center [485, 252] width 38 height 15
click at [786, 247] on input "text" at bounding box center [817, 252] width 62 height 15
type input "37-41-"
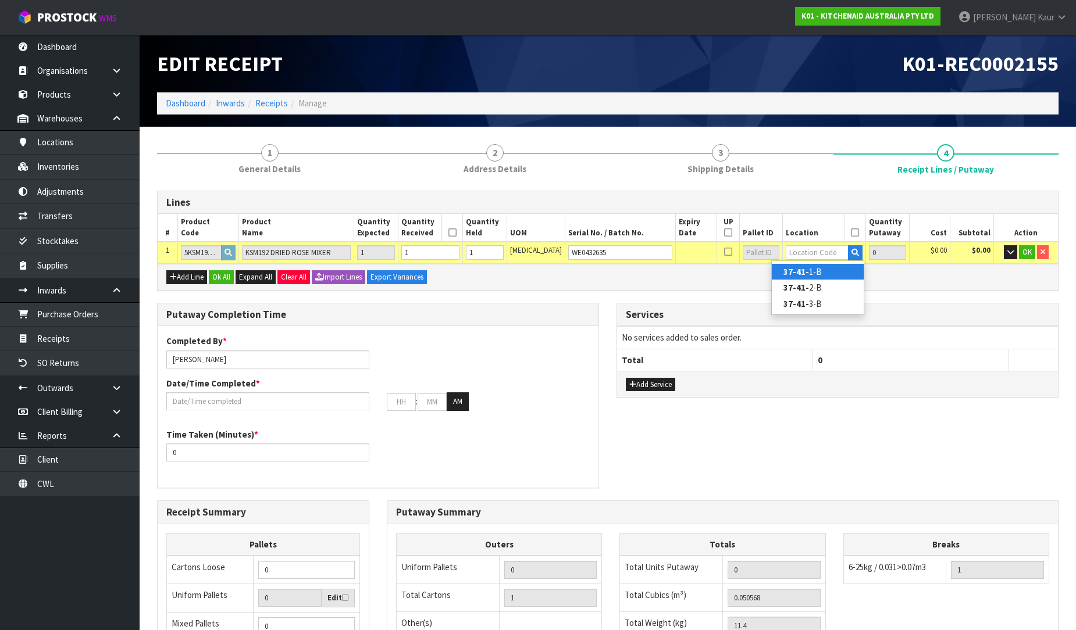
click at [794, 267] on strong "37-41-" at bounding box center [796, 271] width 26 height 11
type input "37-41-1-B"
type input "1"
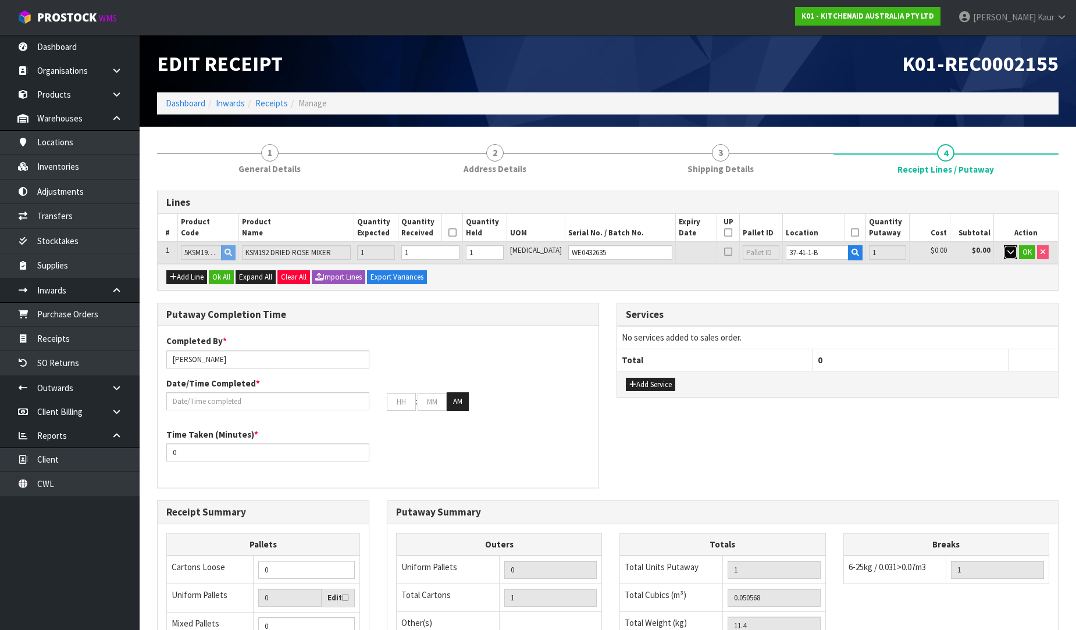
drag, startPoint x: 1011, startPoint y: 249, endPoint x: 1003, endPoint y: 253, distance: 8.6
click at [1011, 250] on icon "button" at bounding box center [1010, 252] width 6 height 8
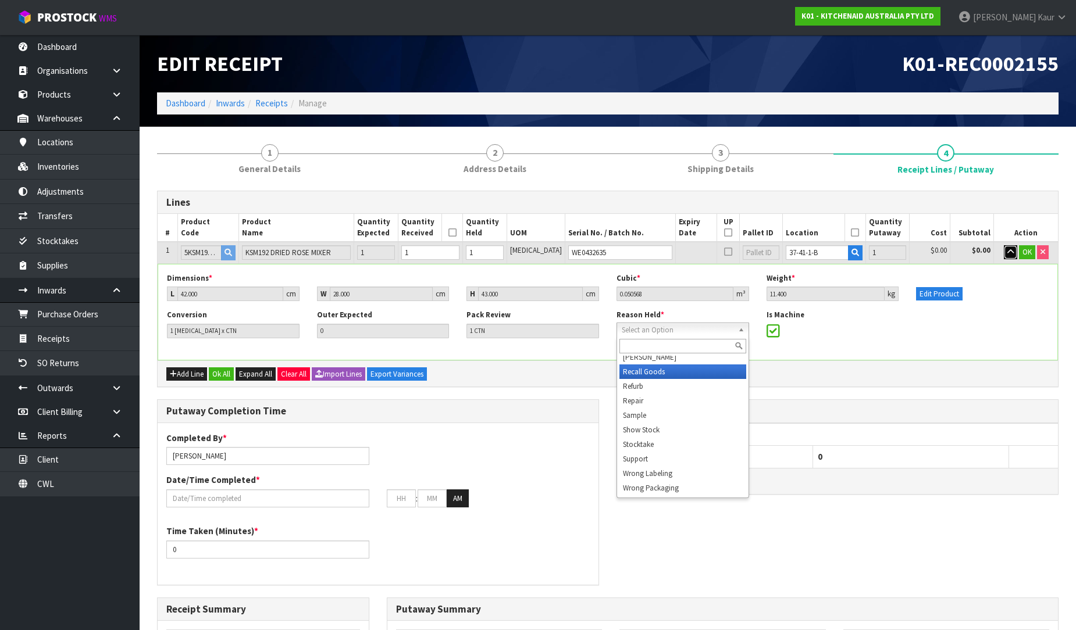
scroll to position [174, 0]
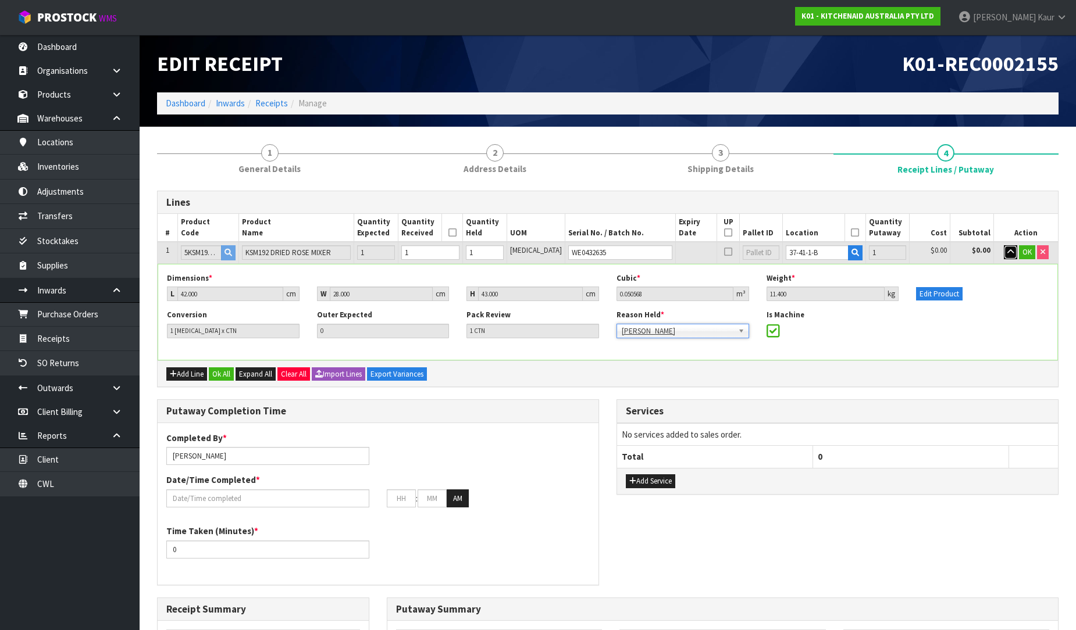
click at [1010, 250] on icon "button" at bounding box center [1010, 252] width 6 height 8
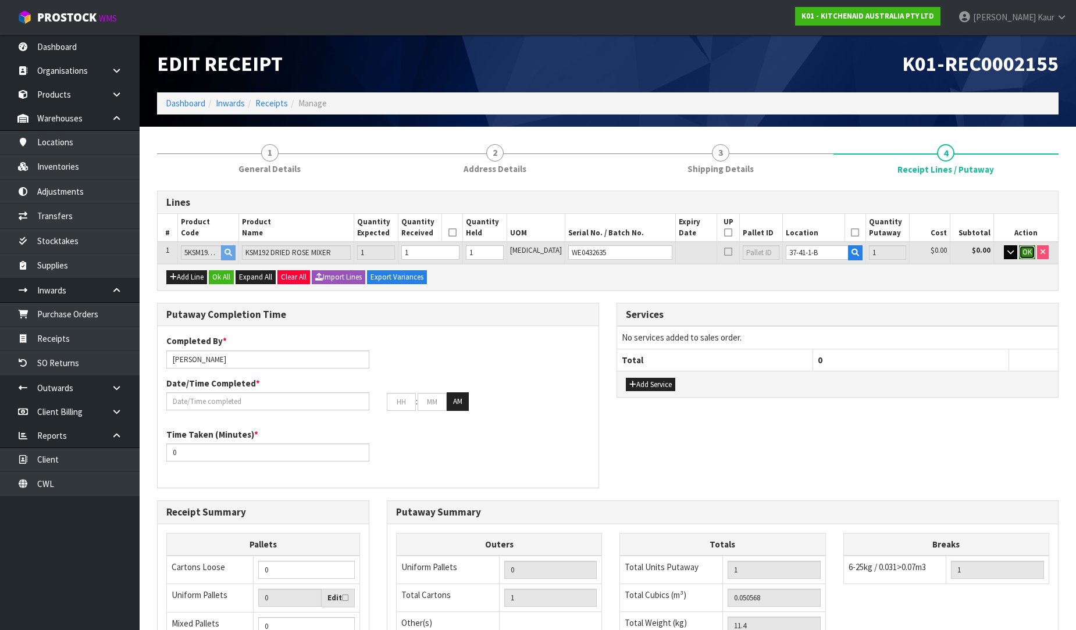
click at [1023, 254] on span "OK" at bounding box center [1026, 252] width 9 height 10
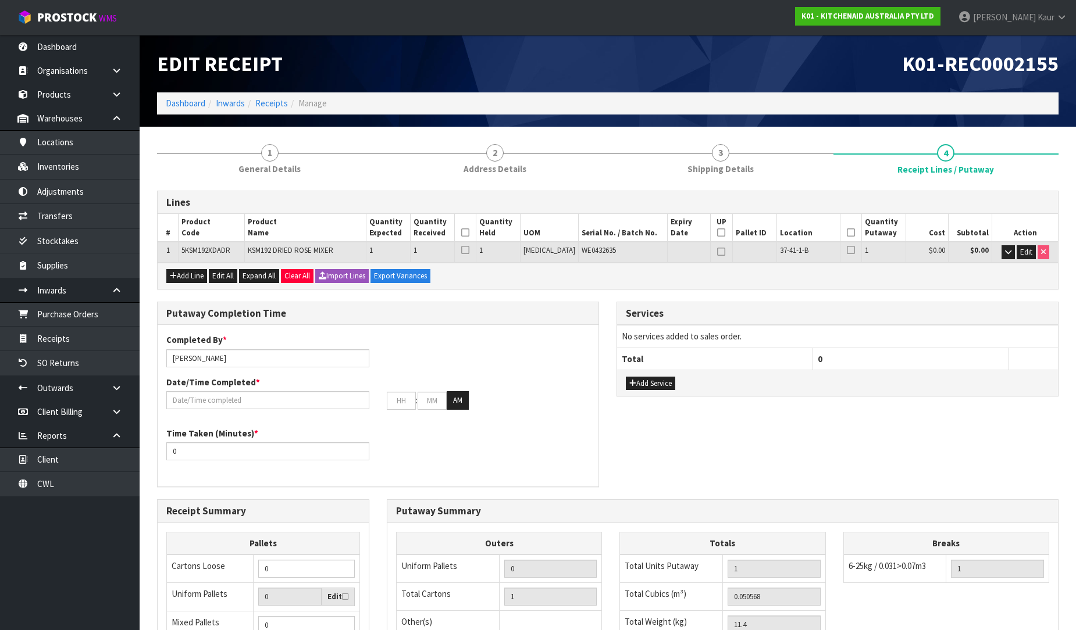
click at [469, 233] on icon at bounding box center [465, 233] width 8 height 1
click at [847, 233] on icon at bounding box center [851, 233] width 8 height 1
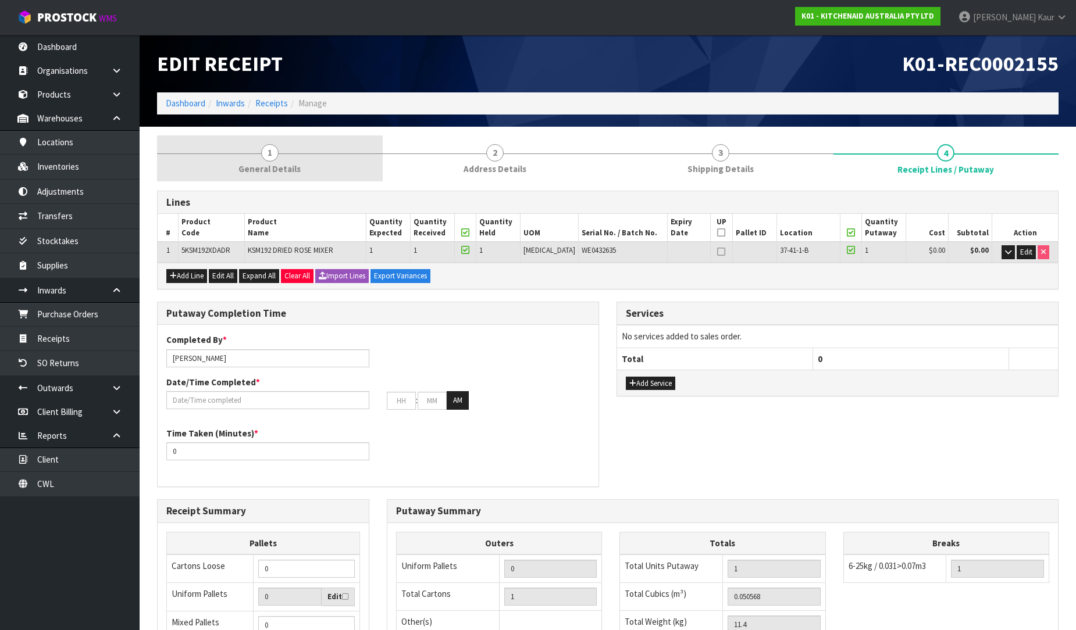
click at [247, 146] on link "1 General Details" at bounding box center [270, 158] width 226 height 46
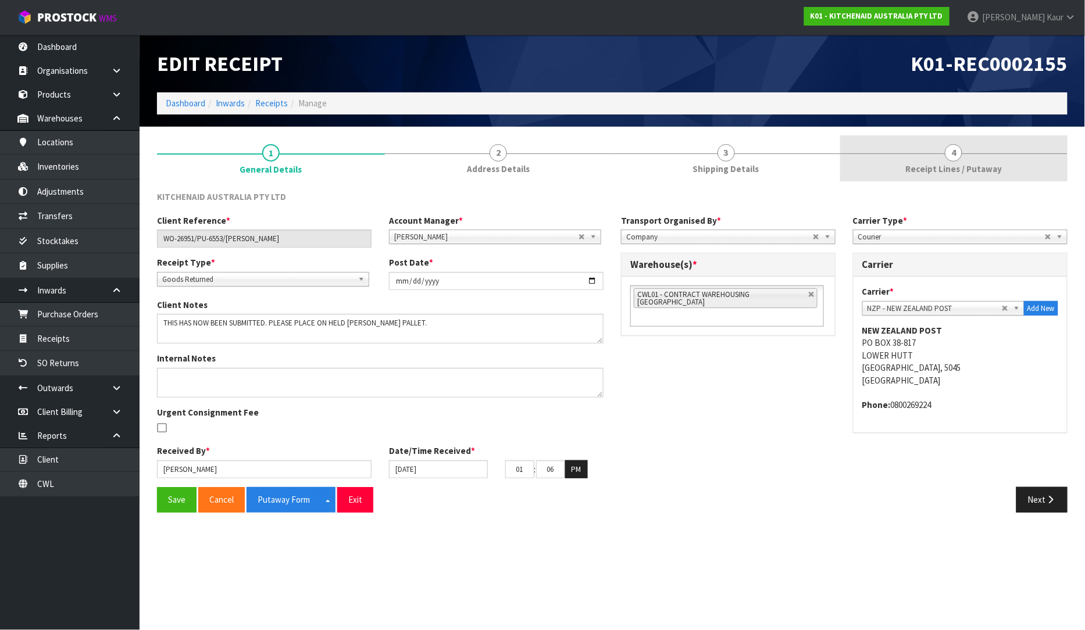
click at [923, 163] on span "Receipt Lines / Putaway" at bounding box center [953, 169] width 97 height 12
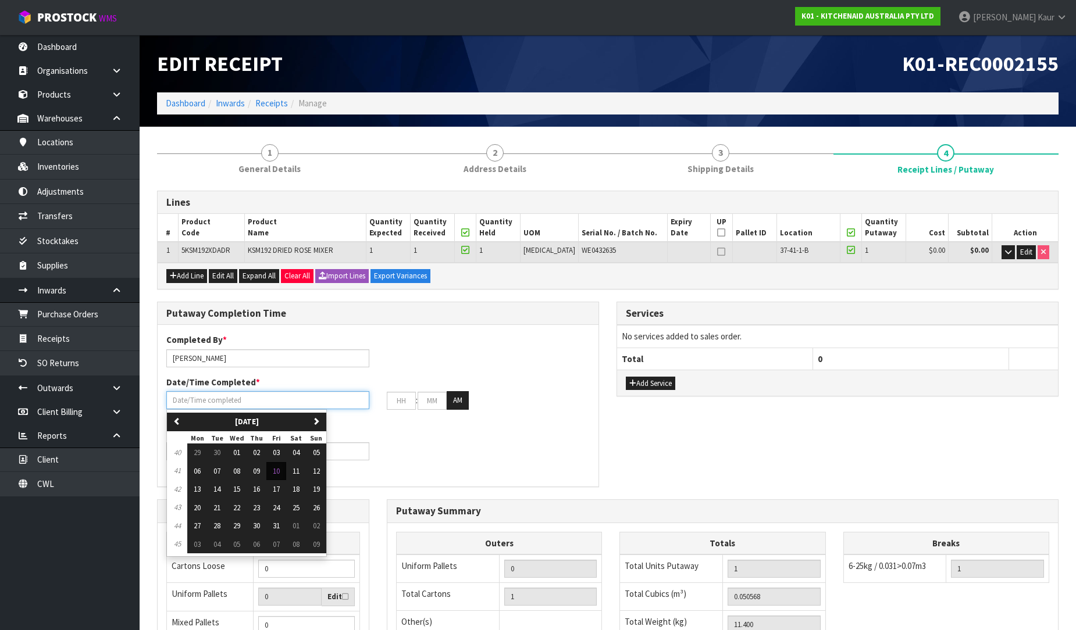
click at [175, 397] on input "text" at bounding box center [267, 400] width 203 height 18
click at [278, 468] on span "10" at bounding box center [276, 471] width 7 height 10
type input "[DATE]"
type input "12"
type input "00"
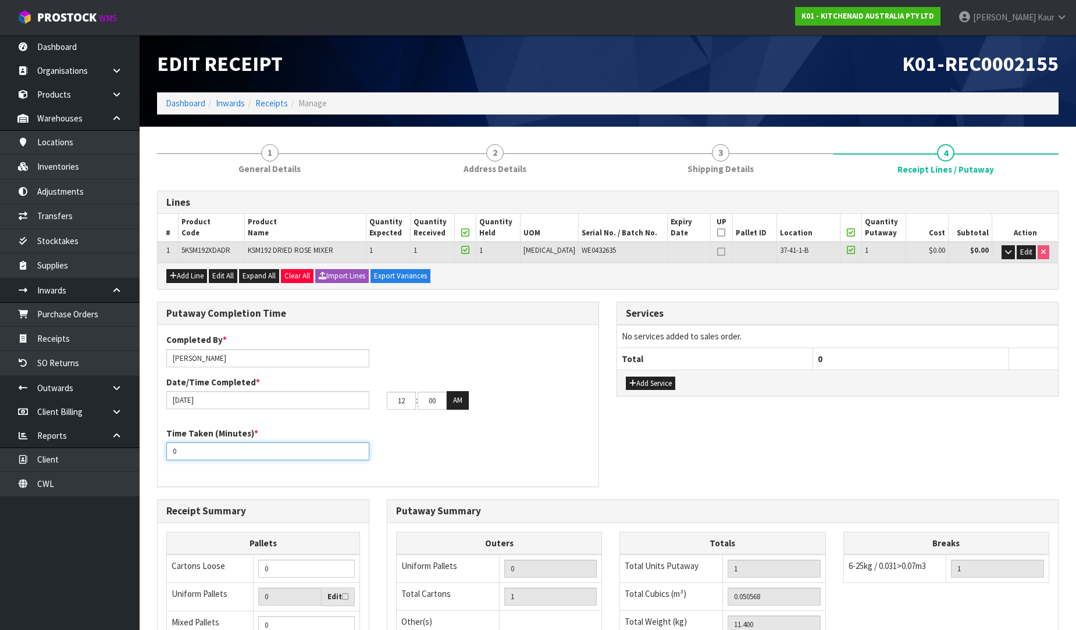
drag, startPoint x: 212, startPoint y: 455, endPoint x: 159, endPoint y: 455, distance: 52.9
click at [159, 455] on div "Time Taken (Minutes) * 0" at bounding box center [268, 443] width 220 height 33
type input "10"
drag, startPoint x: 397, startPoint y: 402, endPoint x: 381, endPoint y: 402, distance: 15.7
click at [381, 402] on div "12 : 00 : 00 AM" at bounding box center [488, 400] width 220 height 19
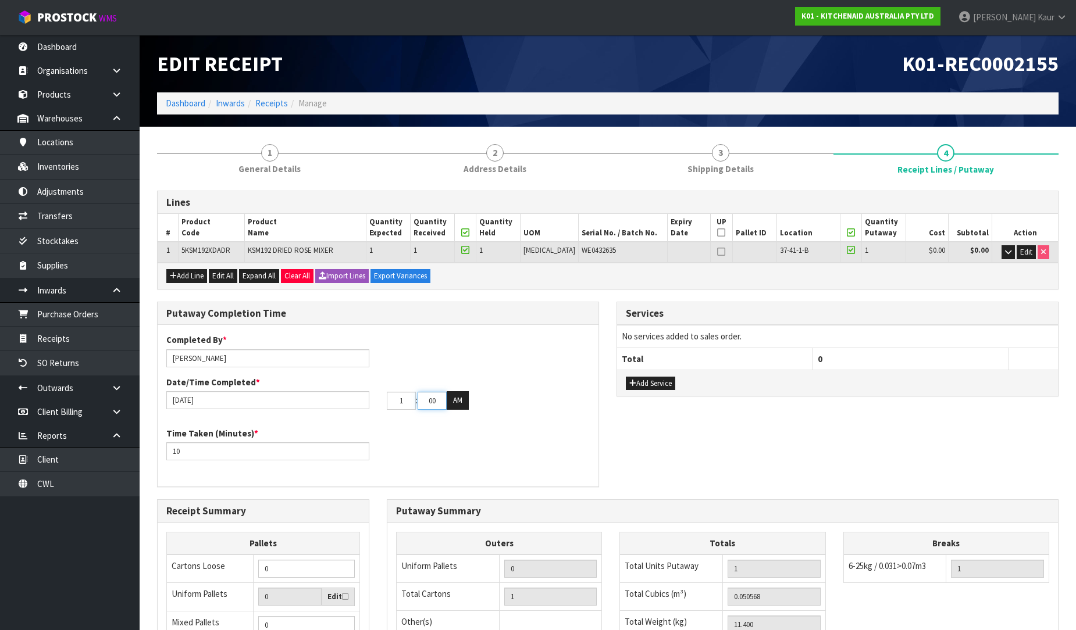
type input "01"
drag, startPoint x: 440, startPoint y: 402, endPoint x: 419, endPoint y: 404, distance: 21.0
click at [419, 404] on input "00" at bounding box center [432, 401] width 29 height 18
type input "28"
click at [462, 398] on button "AM" at bounding box center [458, 400] width 22 height 19
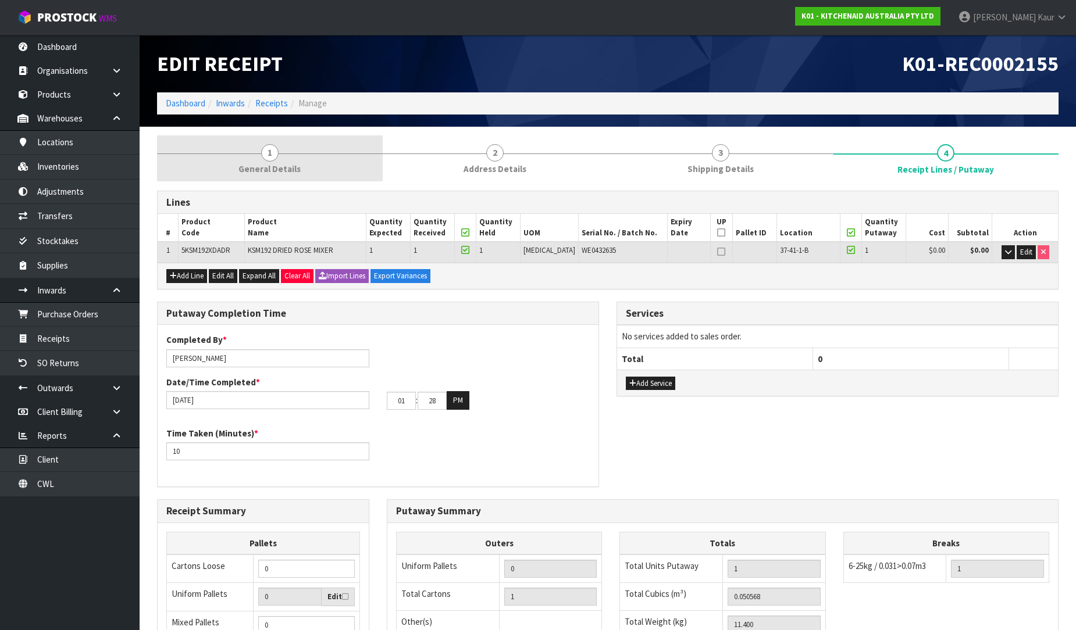
click at [233, 158] on link "1 General Details" at bounding box center [270, 158] width 226 height 46
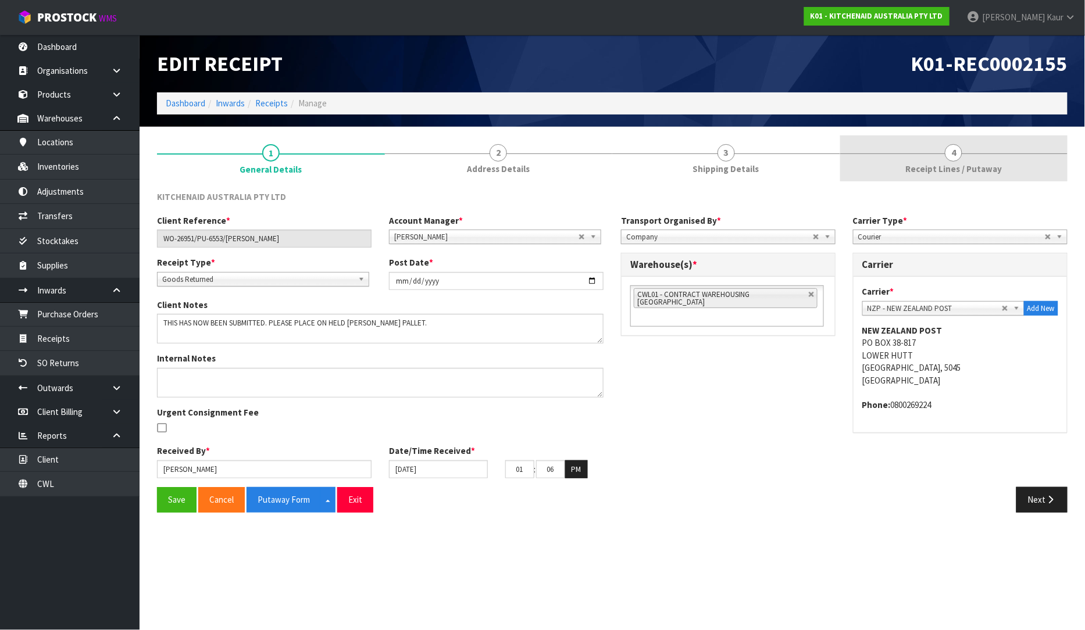
click at [953, 174] on span "Receipt Lines / Putaway" at bounding box center [953, 169] width 97 height 12
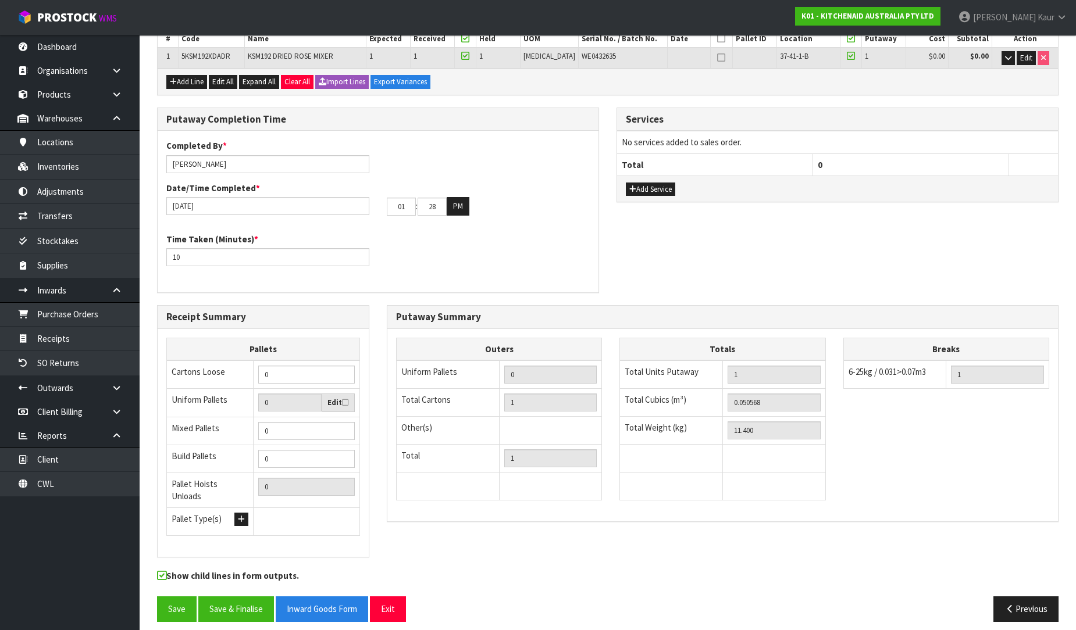
scroll to position [195, 0]
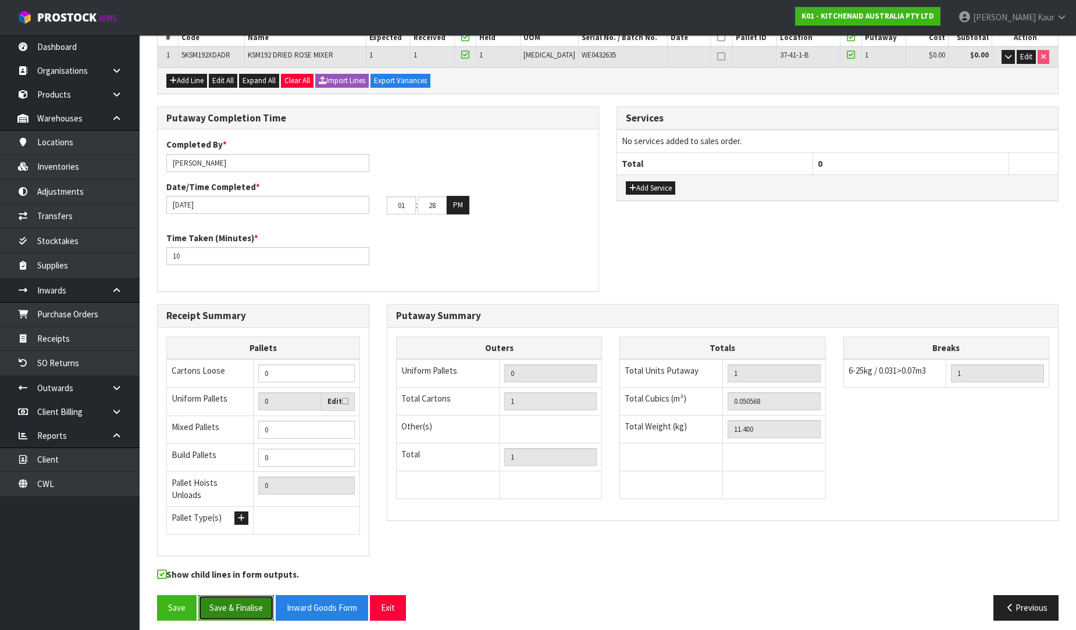
click at [249, 604] on button "Save & Finalise" at bounding box center [236, 607] width 76 height 25
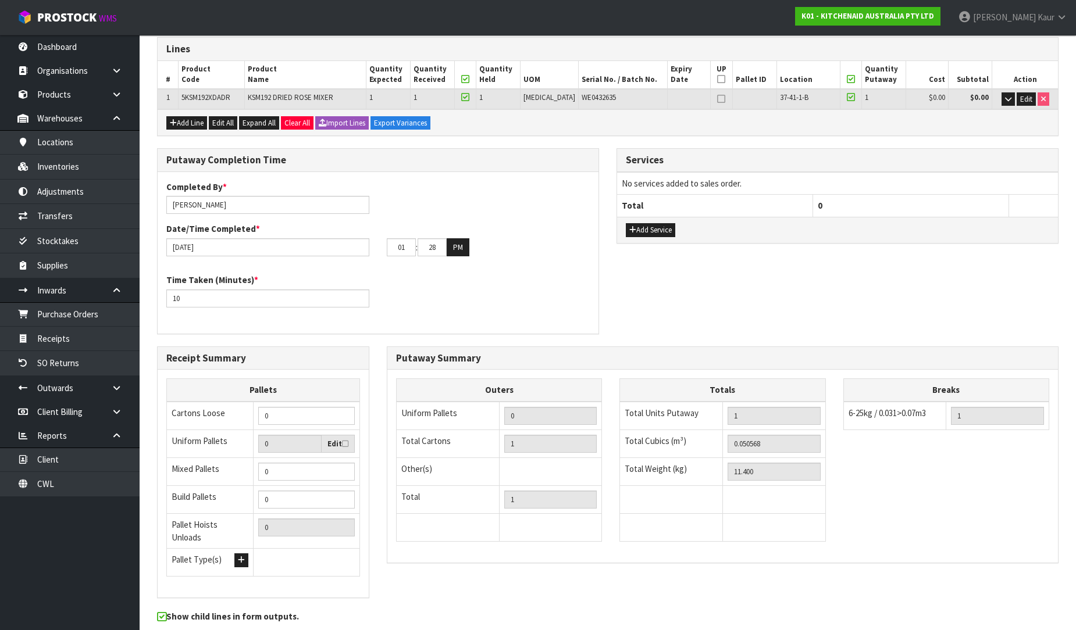
scroll to position [0, 0]
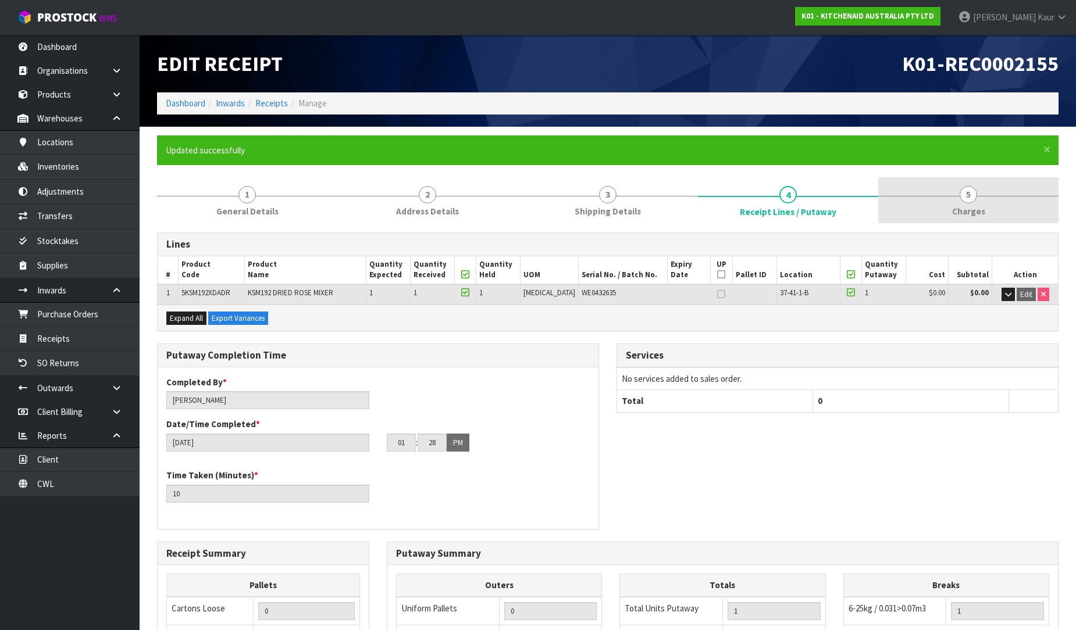
click at [968, 202] on span "5" at bounding box center [968, 194] width 17 height 17
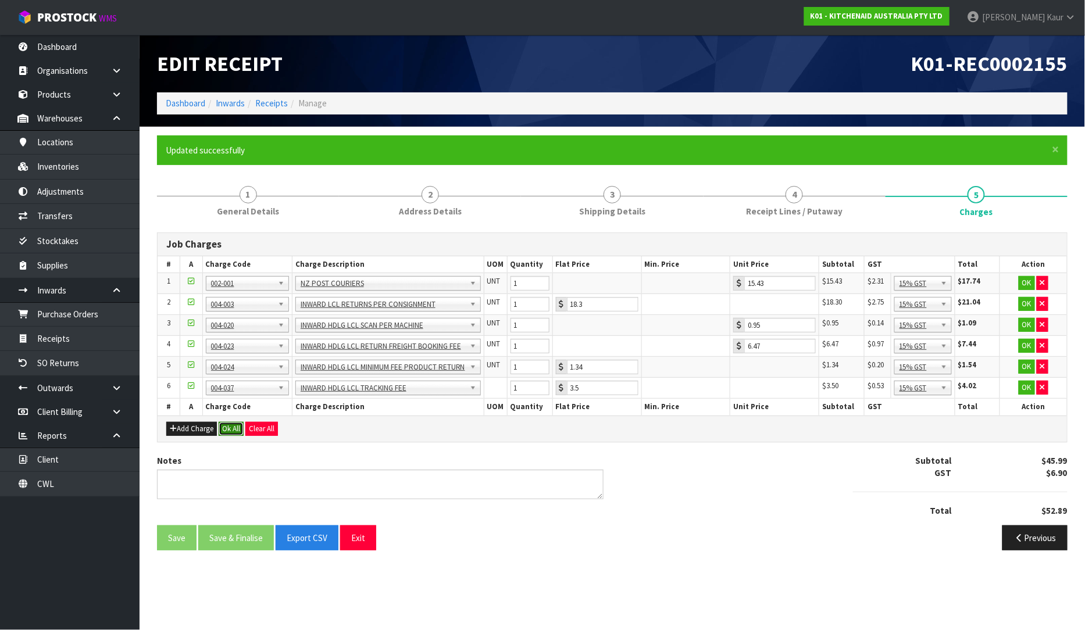
click at [229, 432] on button "Ok All" at bounding box center [231, 429] width 25 height 14
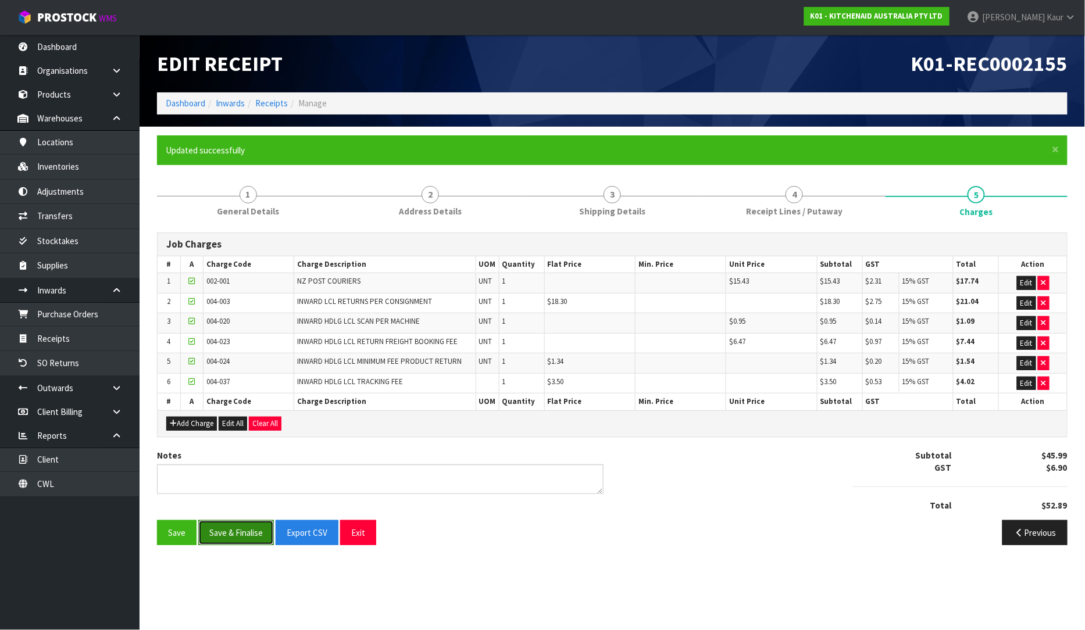
click at [224, 526] on button "Save & Finalise" at bounding box center [236, 532] width 76 height 25
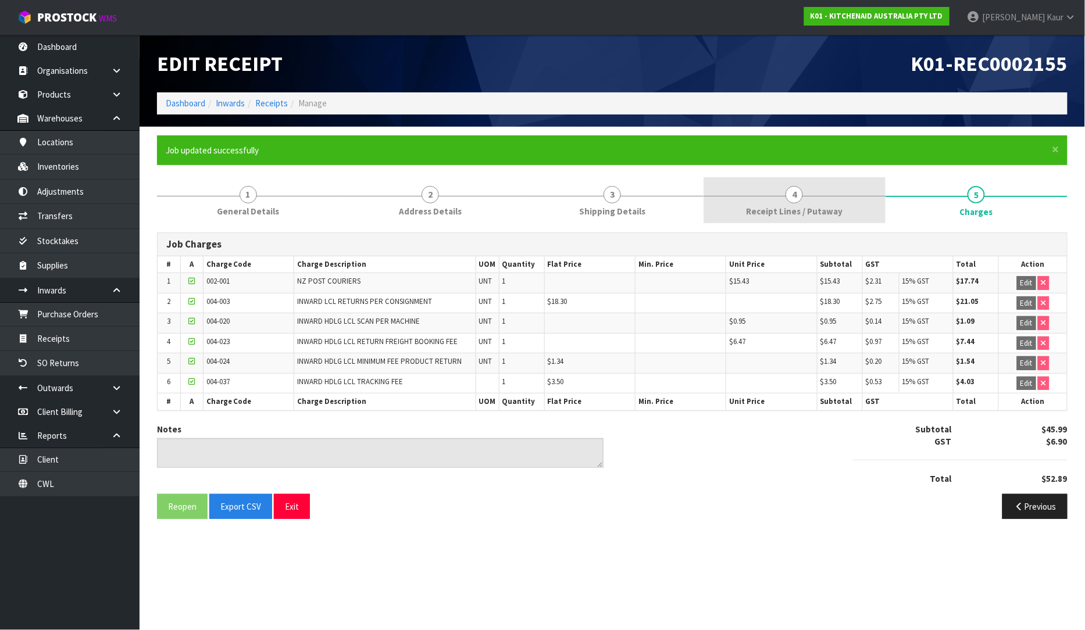
click at [743, 213] on link "4 Receipt Lines / Putaway" at bounding box center [795, 200] width 182 height 46
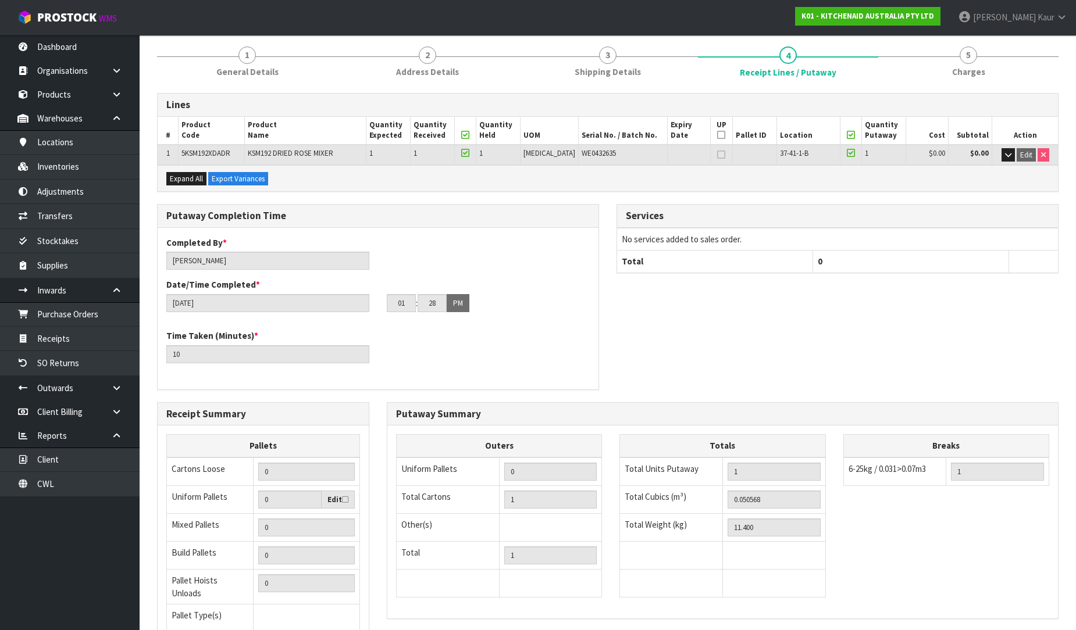
scroll to position [237, 0]
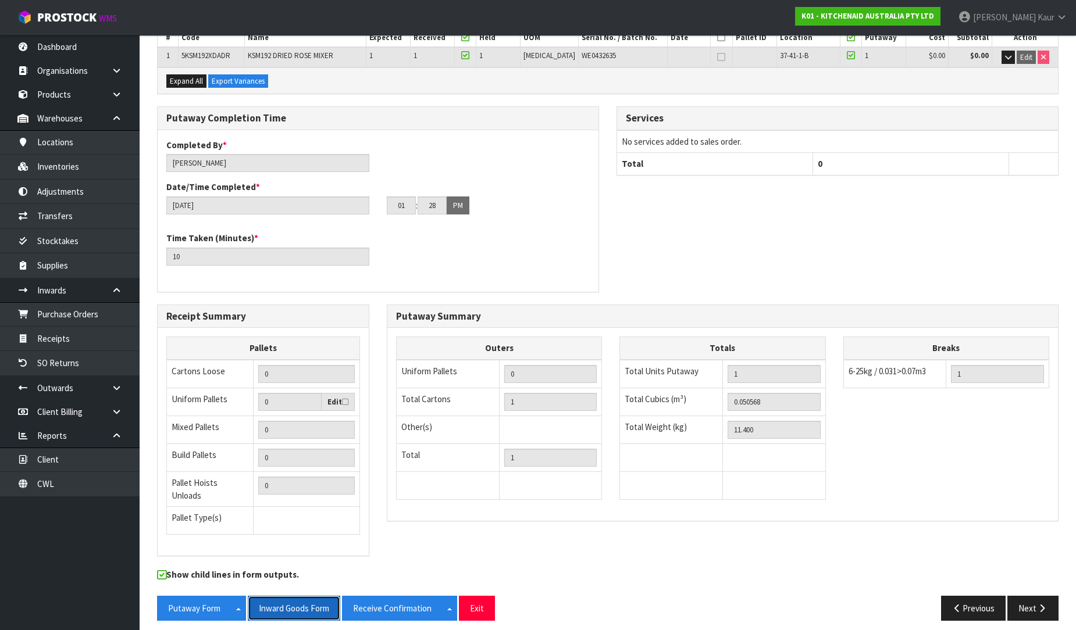
click at [309, 604] on button "Inward Goods Form" at bounding box center [294, 608] width 92 height 25
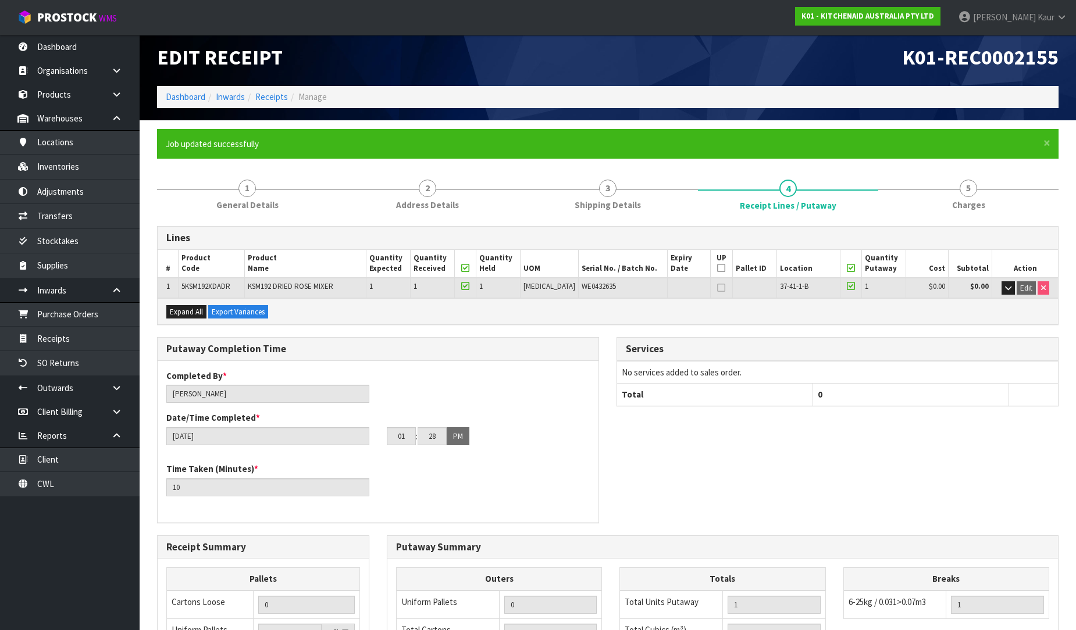
scroll to position [0, 0]
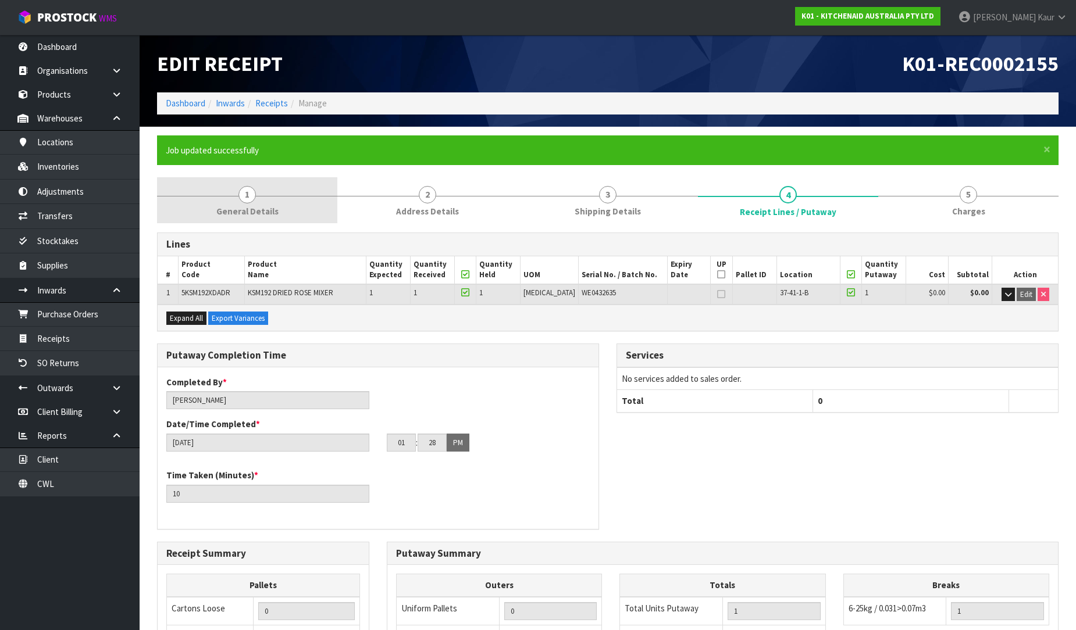
click at [246, 202] on span "1" at bounding box center [246, 194] width 17 height 17
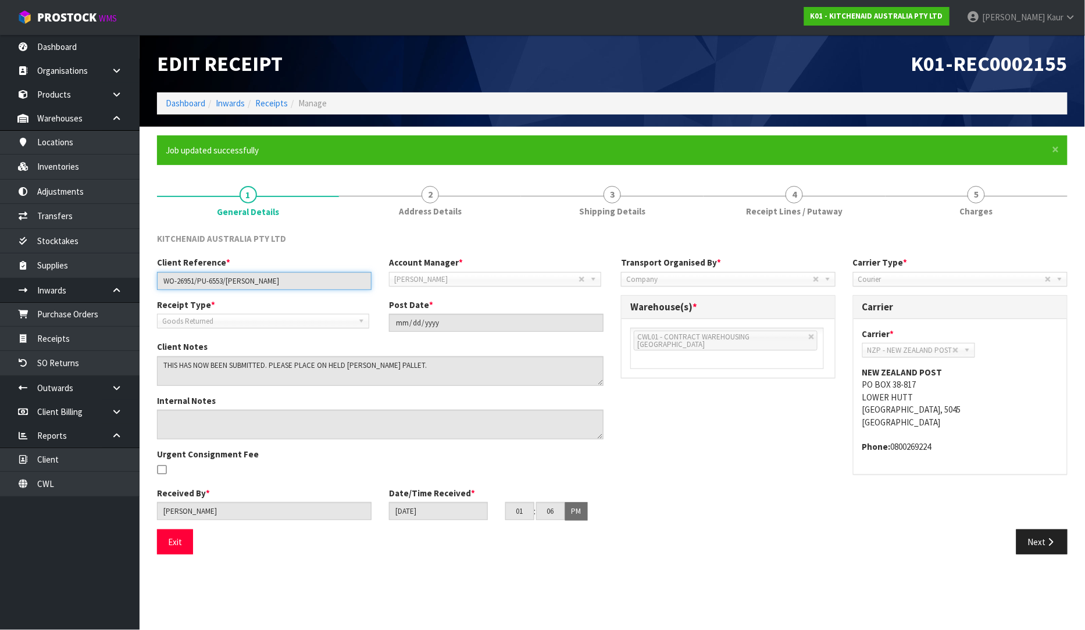
drag, startPoint x: 266, startPoint y: 283, endPoint x: 160, endPoint y: 283, distance: 105.8
click at [160, 283] on input "WO-26951/PU-6553/[PERSON_NAME]" at bounding box center [264, 281] width 215 height 18
drag, startPoint x: 804, startPoint y: 200, endPoint x: 551, endPoint y: 324, distance: 282.2
click at [804, 200] on link "4 Receipt Lines / Putaway" at bounding box center [795, 200] width 182 height 46
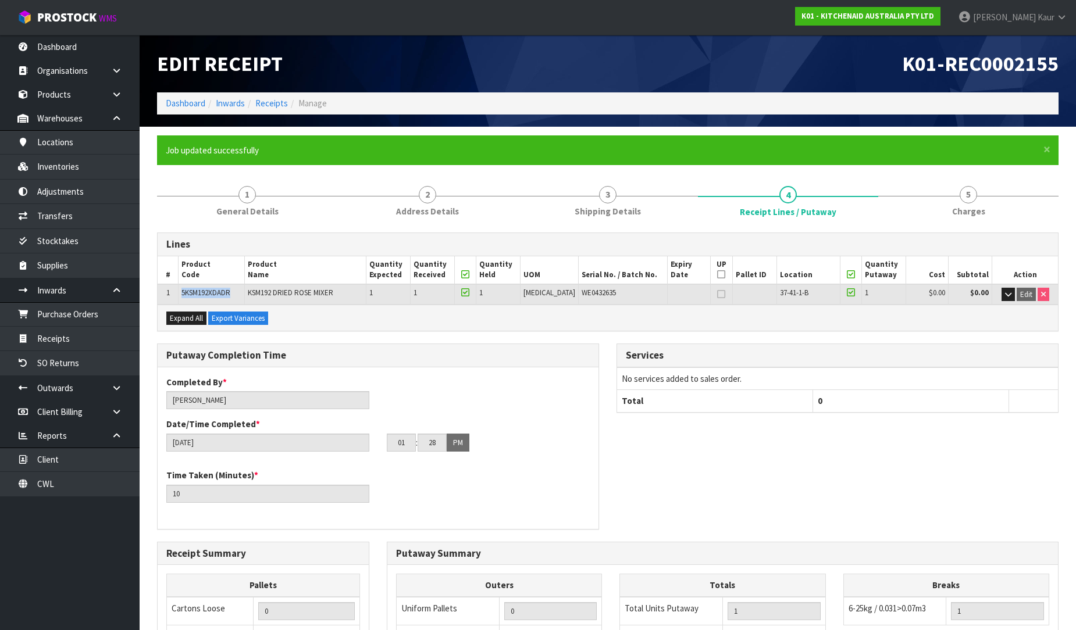
drag, startPoint x: 233, startPoint y: 293, endPoint x: 177, endPoint y: 293, distance: 55.8
click at [177, 293] on tr "1 5KSM192XDADR KSM192 DRIED ROSE MIXER 1 1 1 [MEDICAL_DATA] WE0432635 37-41-1-B…" at bounding box center [608, 294] width 900 height 20
copy tr "5KSM192XDADR"
drag, startPoint x: 611, startPoint y: 291, endPoint x: 560, endPoint y: 291, distance: 50.6
click at [560, 291] on tr "1 5KSM192XDADR KSM192 DRIED ROSE MIXER 1 1 1 [MEDICAL_DATA] WE0432635 37-41-1-B…" at bounding box center [608, 294] width 900 height 20
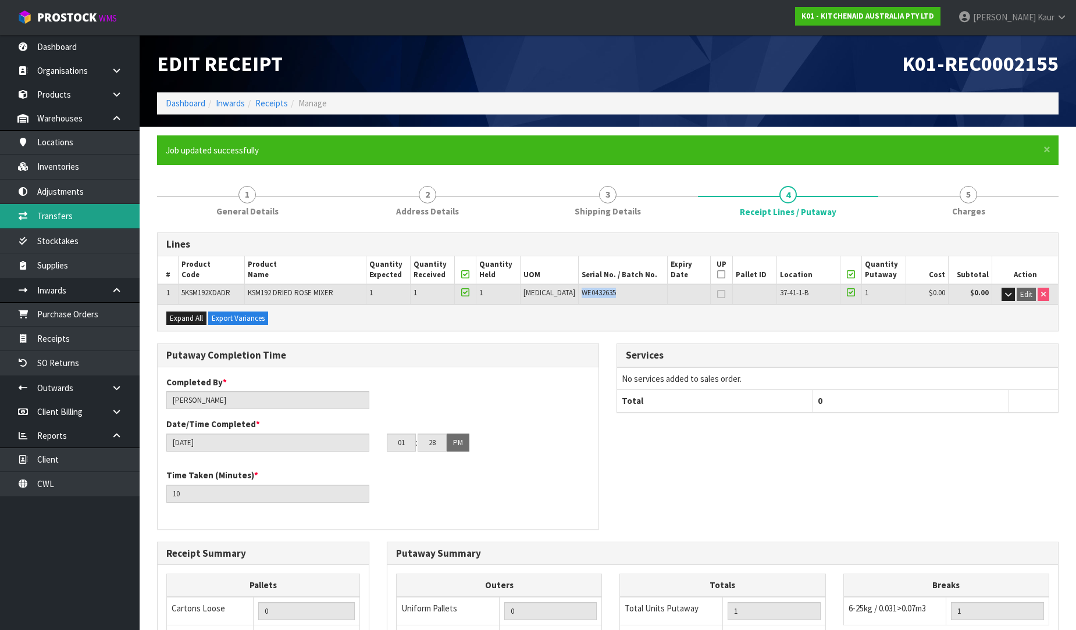
copy tr "WE0432635"
drag, startPoint x: 90, startPoint y: 190, endPoint x: 100, endPoint y: 194, distance: 11.0
click at [90, 190] on link "Adjustments" at bounding box center [70, 192] width 140 height 24
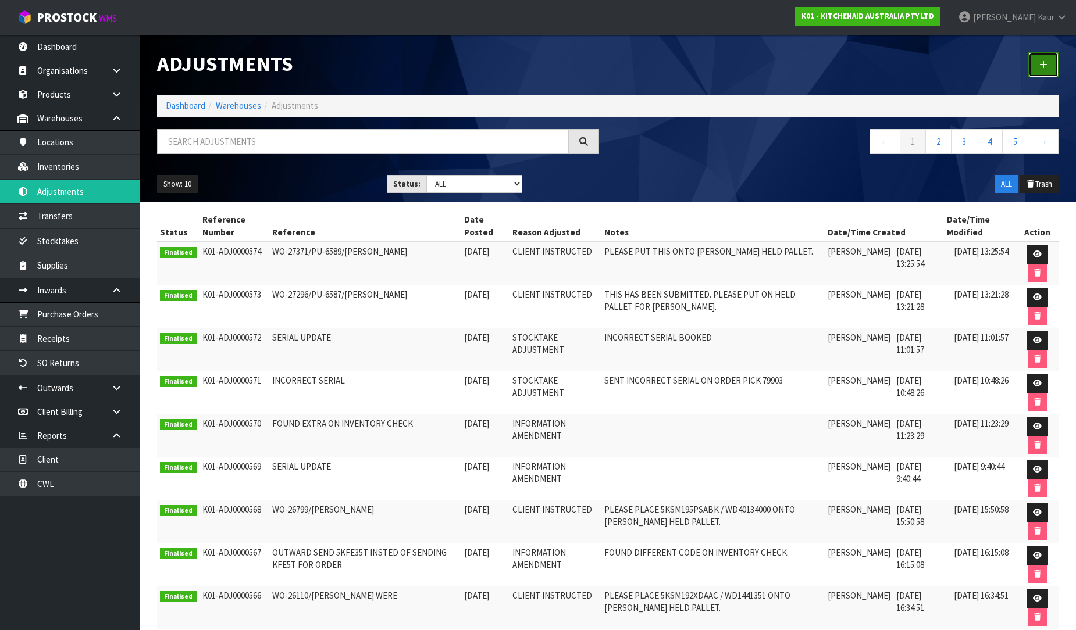
click at [1047, 74] on link at bounding box center [1043, 64] width 30 height 25
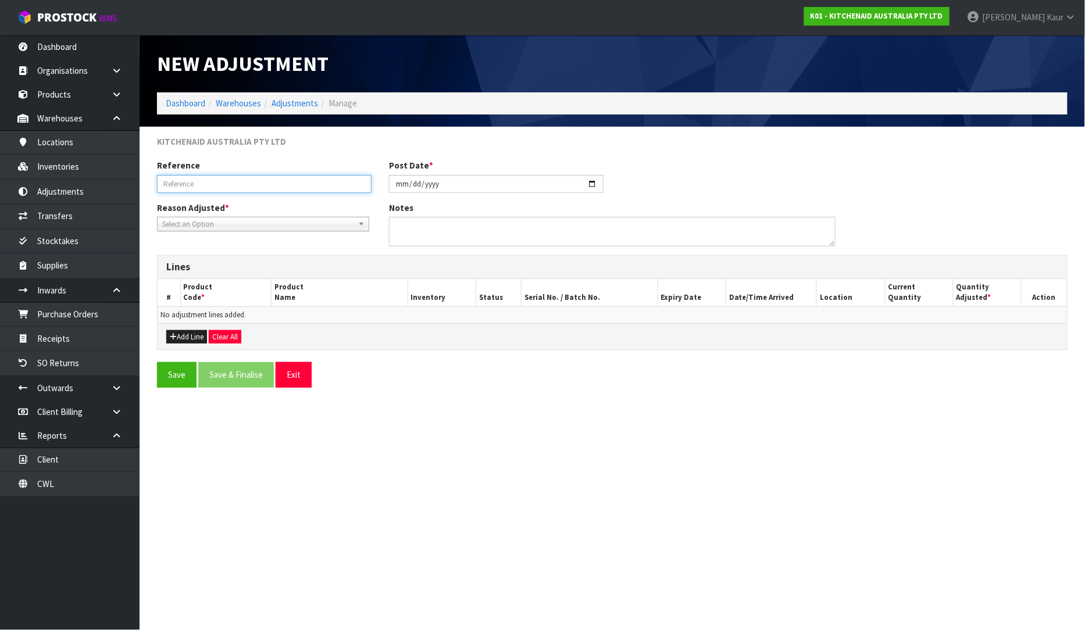
click at [192, 187] on input "text" at bounding box center [264, 184] width 215 height 18
paste input "WO-26951/PU-6553/[PERSON_NAME]"
type input "WO-26951/PU-6553/[PERSON_NAME]"
click at [194, 227] on span "Select an Option" at bounding box center [257, 224] width 191 height 14
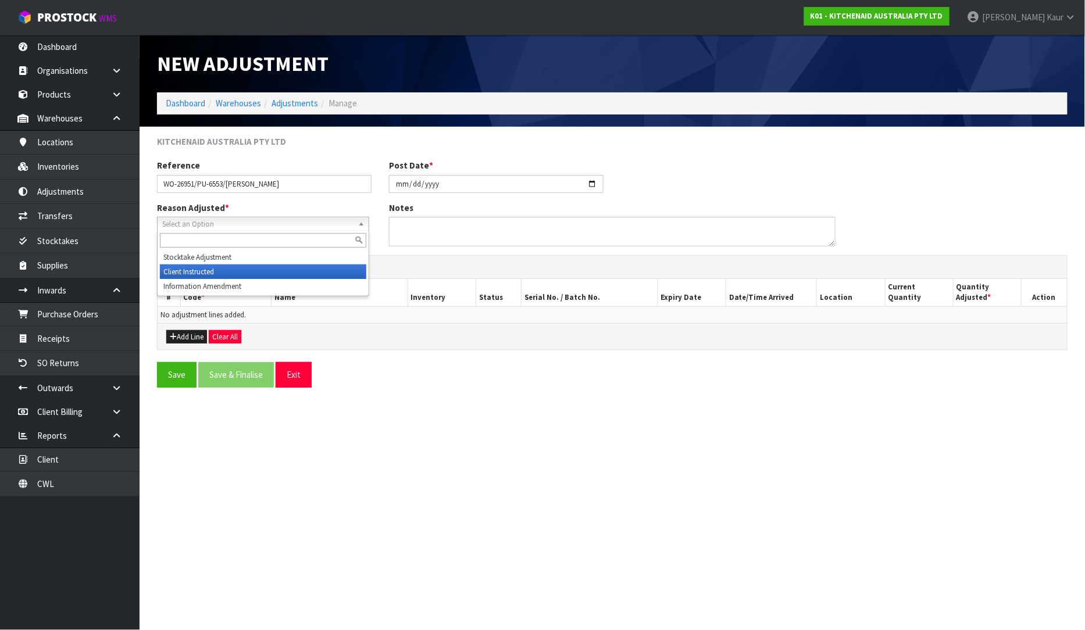
click at [212, 273] on li "Client Instructed" at bounding box center [263, 272] width 206 height 15
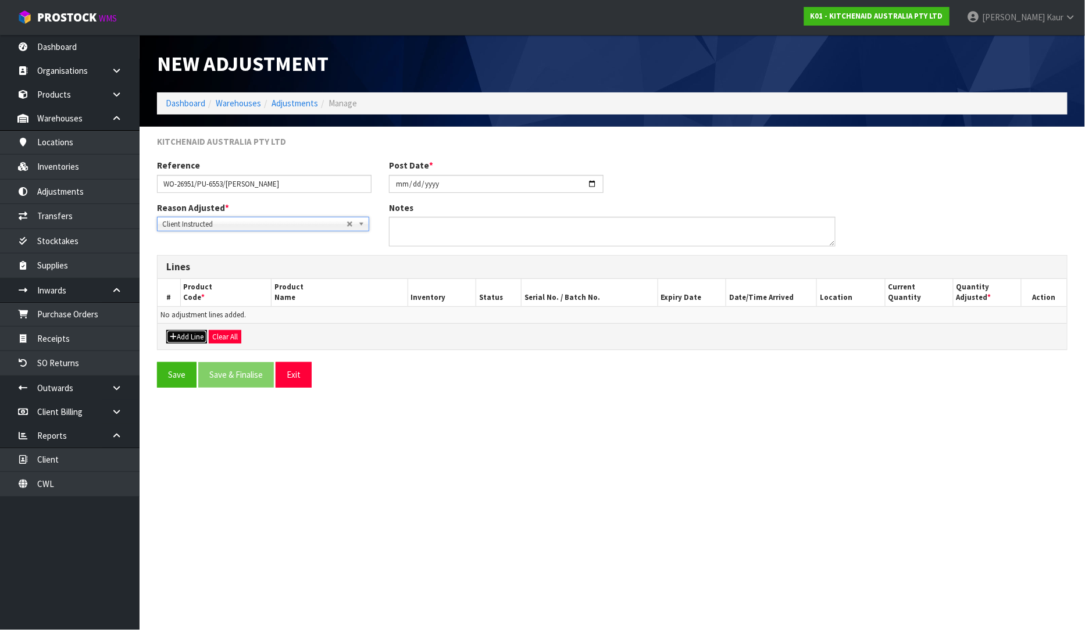
click at [183, 338] on button "Add Line" at bounding box center [186, 337] width 41 height 14
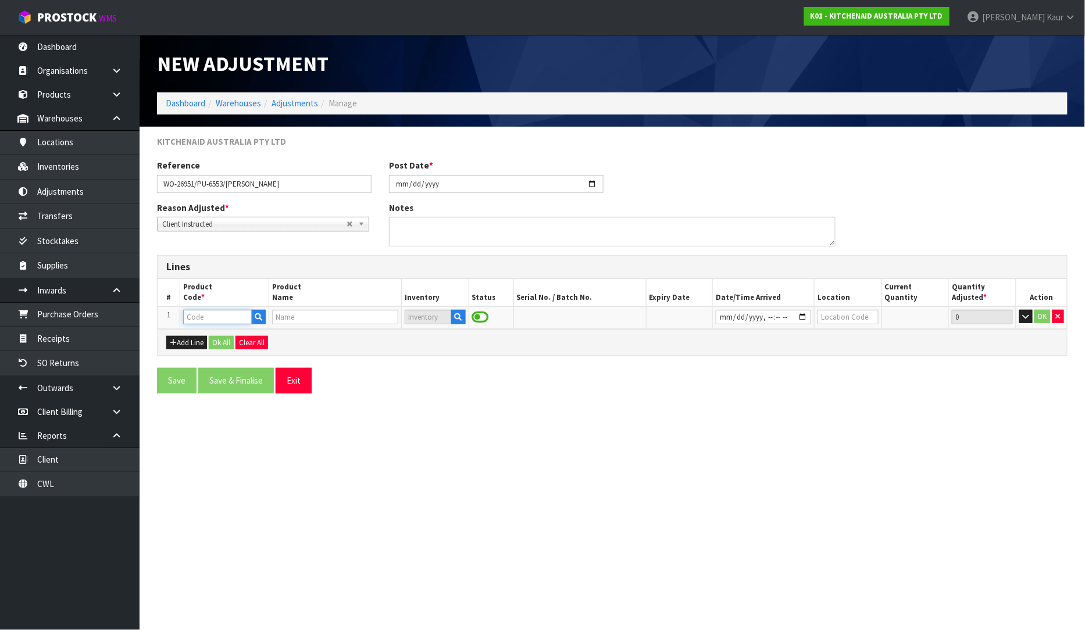
click at [245, 316] on input "text" at bounding box center [217, 317] width 69 height 15
paste input "5KSM192XDADR"
type input "5KSM192XDADR"
type input "KSM192 DRIED ROSE MIXER"
type input "5KSM192XDADR"
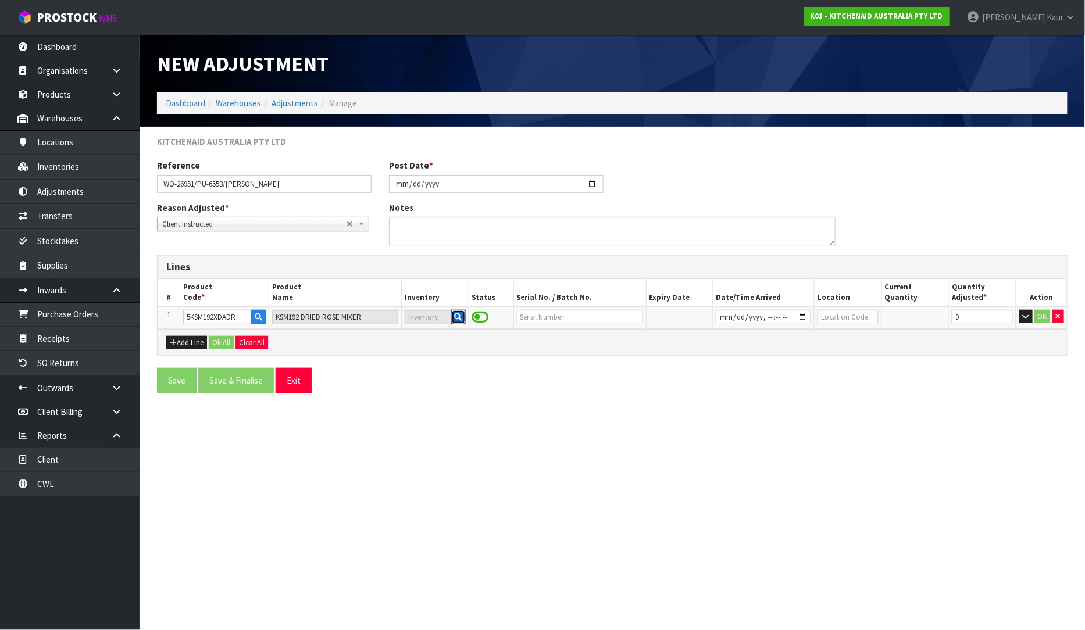
click at [462, 315] on button "button" at bounding box center [458, 317] width 15 height 15
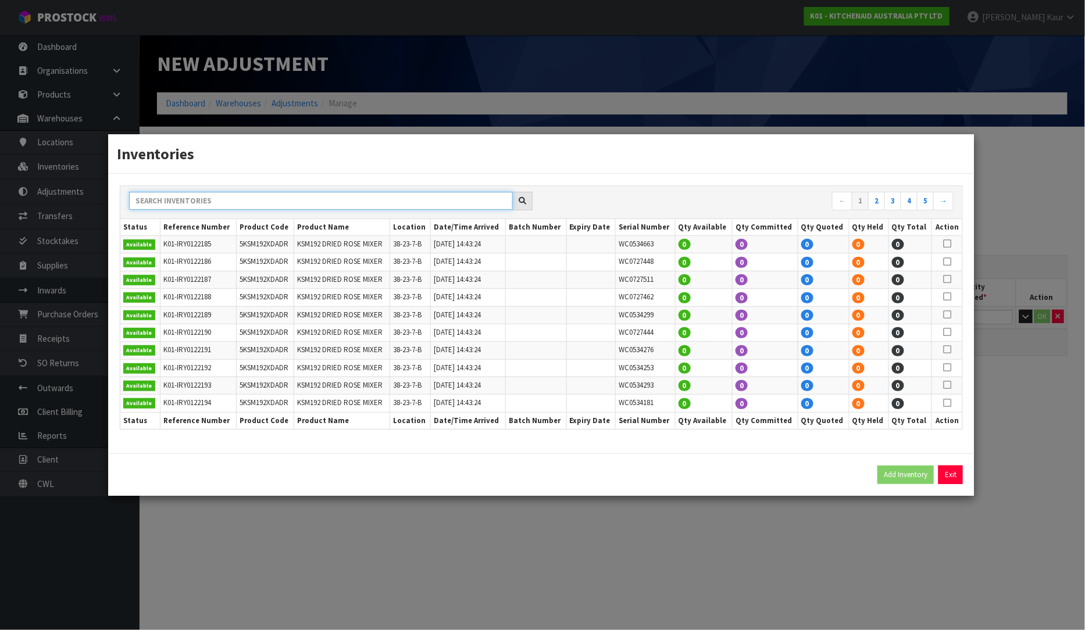
click at [350, 195] on input "text" at bounding box center [321, 201] width 384 height 18
paste input "WE0432635"
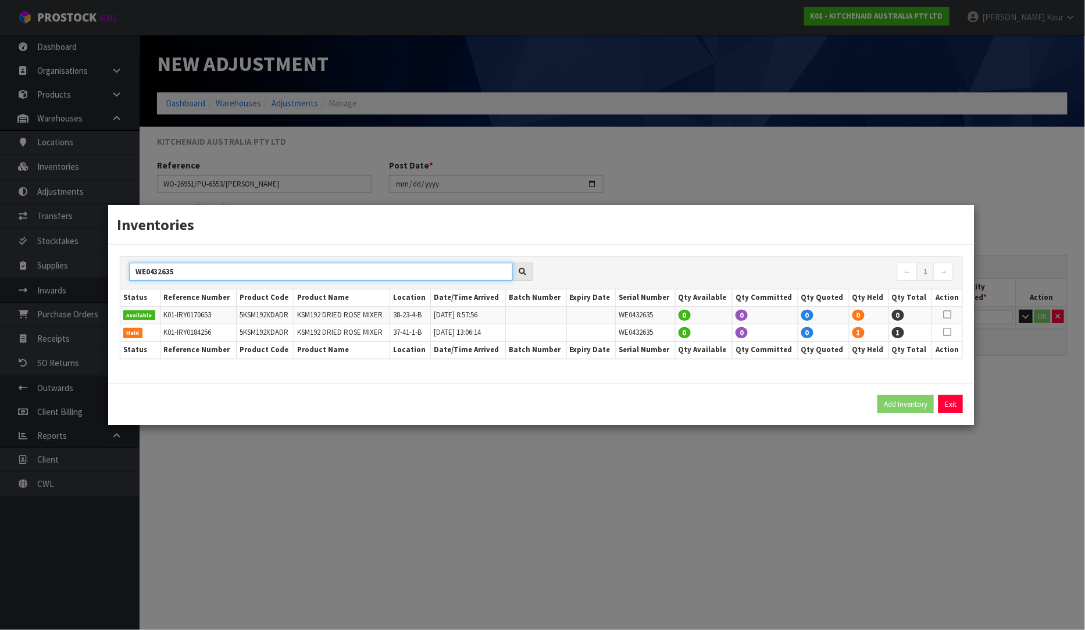
type input "WE0432635"
click at [948, 333] on icon at bounding box center [947, 332] width 8 height 1
click at [897, 404] on button "Add Inventory" at bounding box center [906, 404] width 56 height 19
type input "K01-IRY0184256"
type input "[DATE]T13:06:14"
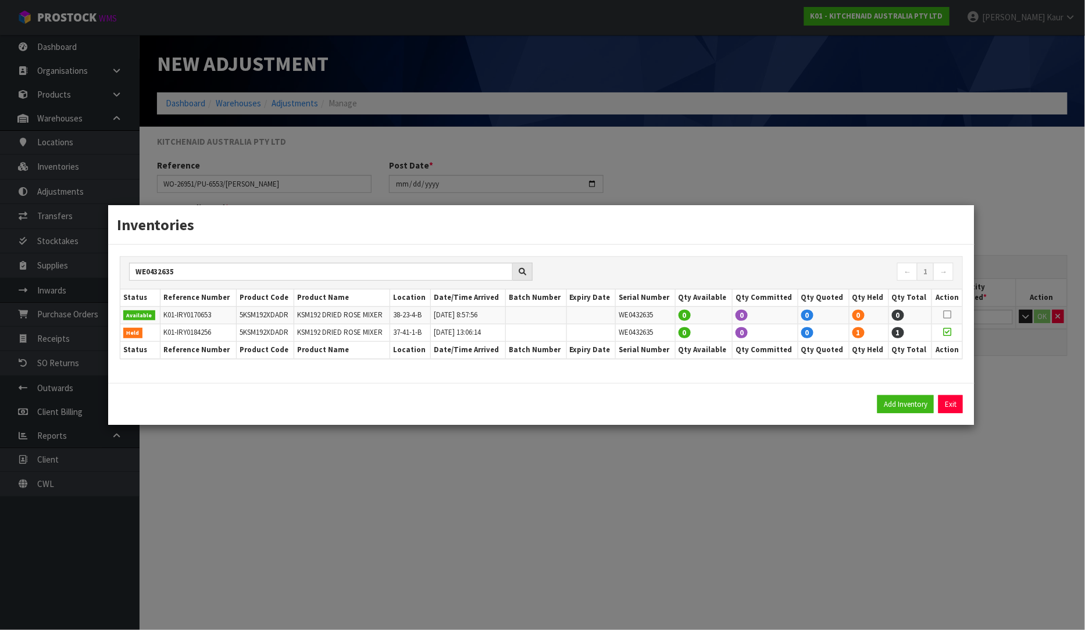
type input "37-41-1-B"
type input "WE0432635"
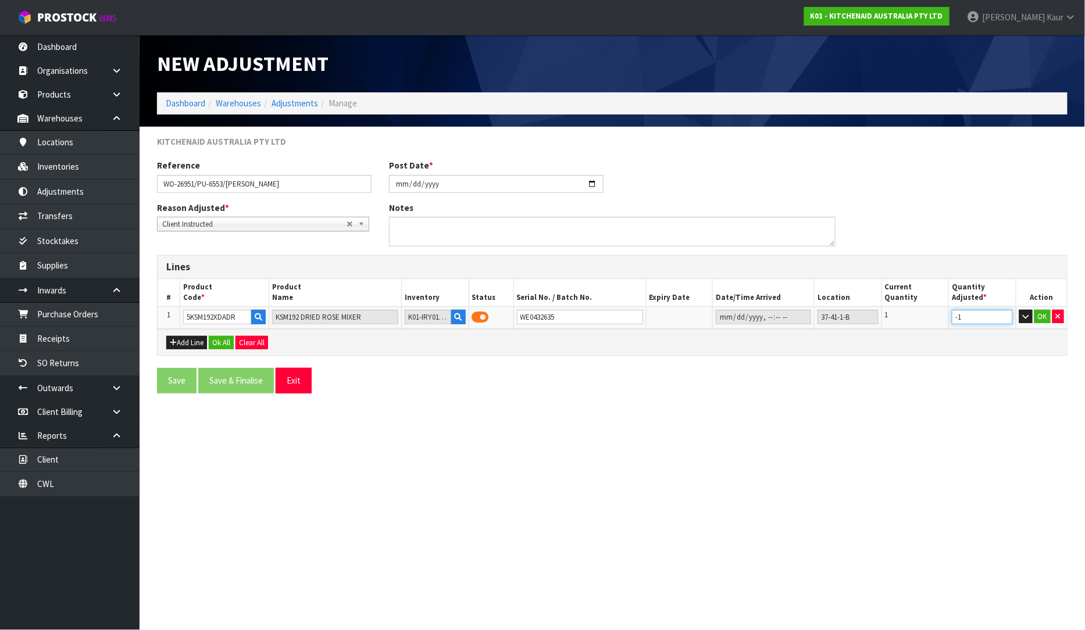
type input "-1"
click at [1002, 318] on input "-1" at bounding box center [982, 317] width 61 height 15
click at [1041, 316] on button "OK" at bounding box center [1043, 317] width 16 height 14
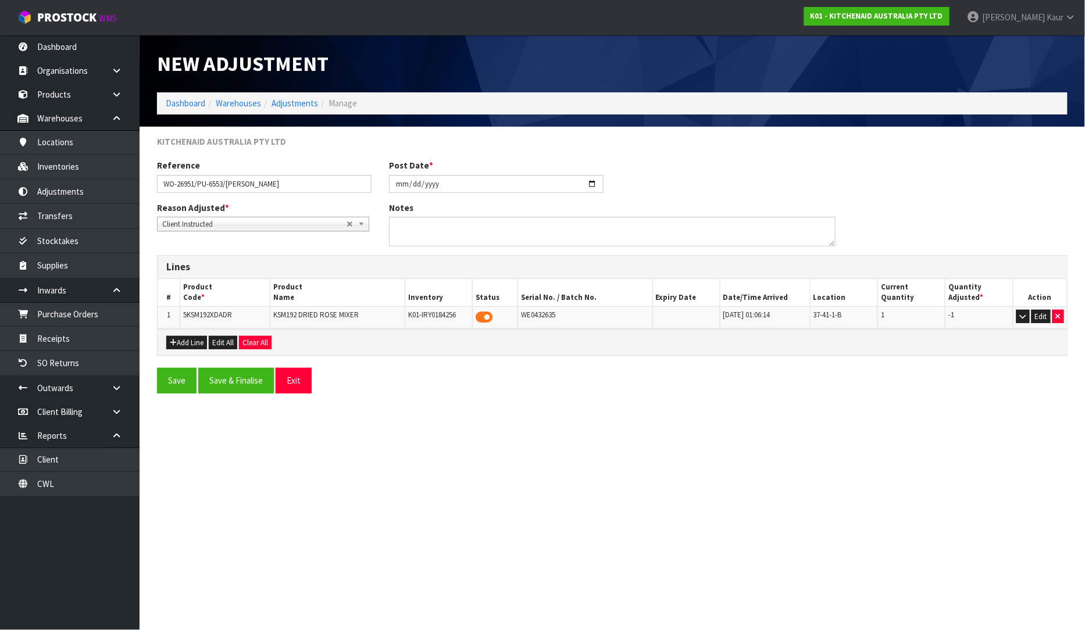
click at [857, 440] on section "New Adjustment Dashboard Warehouses Adjustments Manage KITCHENAID AUSTRALIA PTY…" at bounding box center [542, 315] width 1085 height 630
click at [501, 240] on textarea at bounding box center [612, 232] width 447 height 30
paste textarea "THIS HAS NOW BEEN SUBMITTED. PLEASE PLACE ON HELD [PERSON_NAME] PALLET."
type textarea "THIS HAS NOW BEEN SUBMITTED. PLEASE PLACE ON HELD [PERSON_NAME] PALLET."
click at [447, 427] on section "New Adjustment Dashboard Warehouses Adjustments Manage KITCHENAID AUSTRALIA PTY…" at bounding box center [542, 315] width 1085 height 630
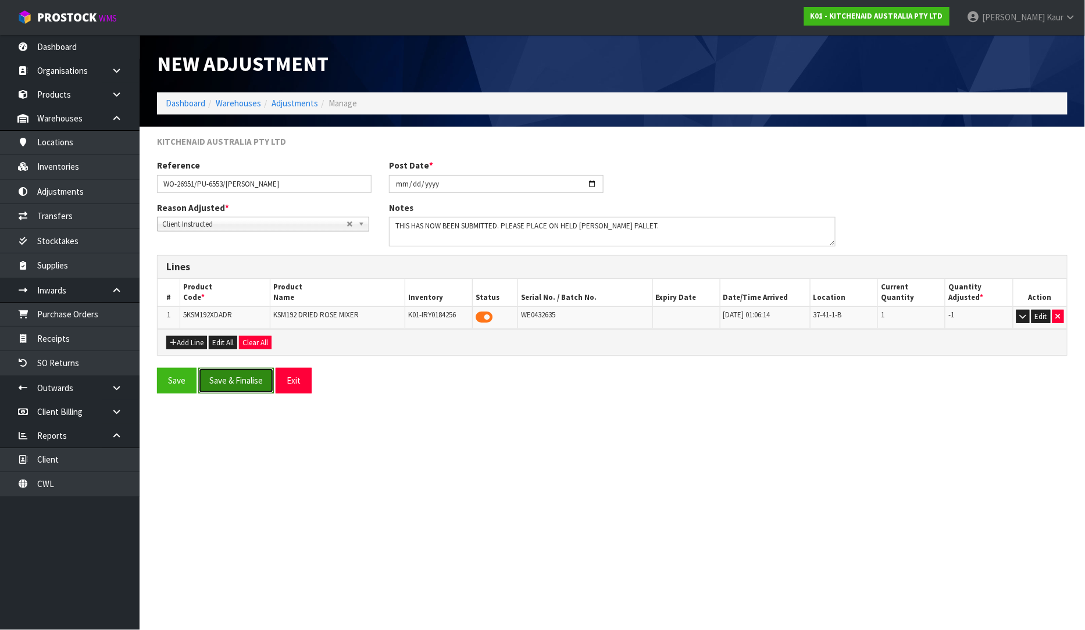
click at [233, 384] on button "Save & Finalise" at bounding box center [236, 380] width 76 height 25
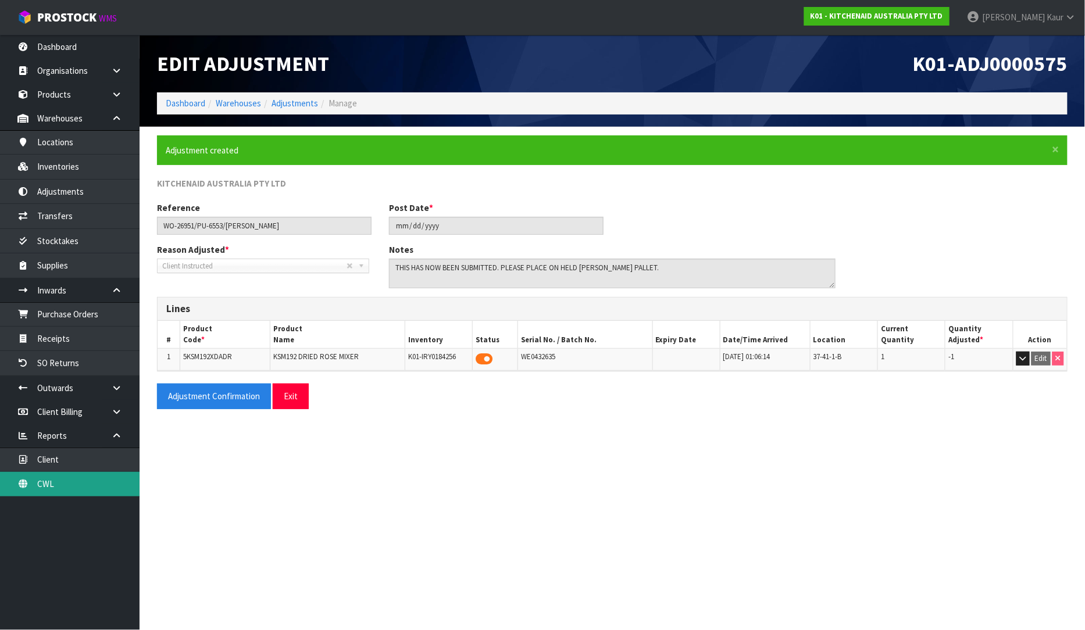
click at [65, 491] on link "CWL" at bounding box center [70, 484] width 140 height 24
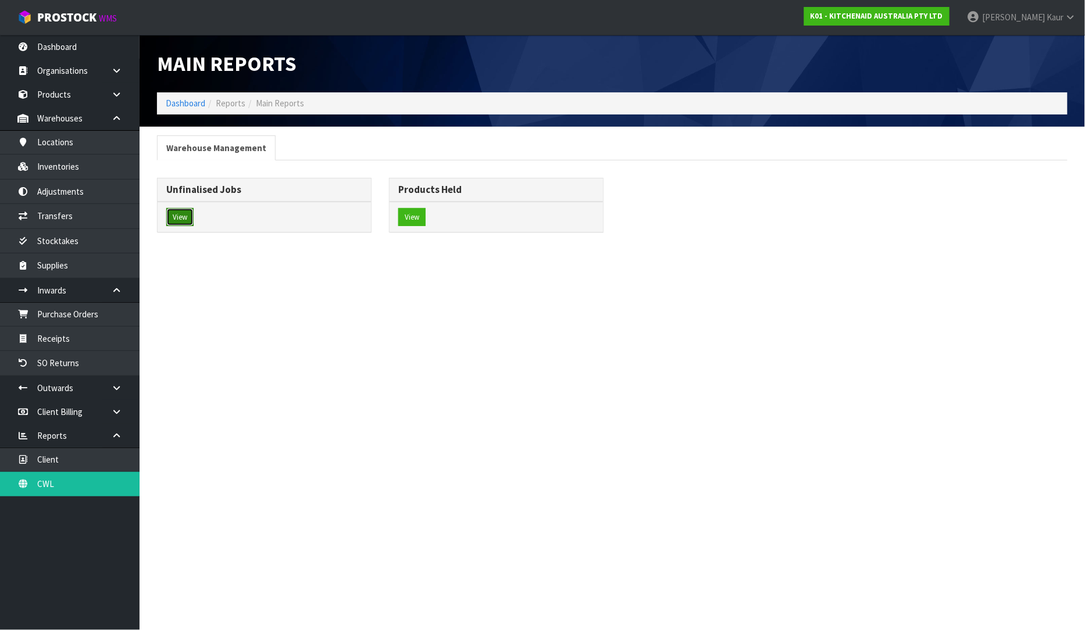
click at [180, 216] on button "View" at bounding box center [179, 217] width 27 height 19
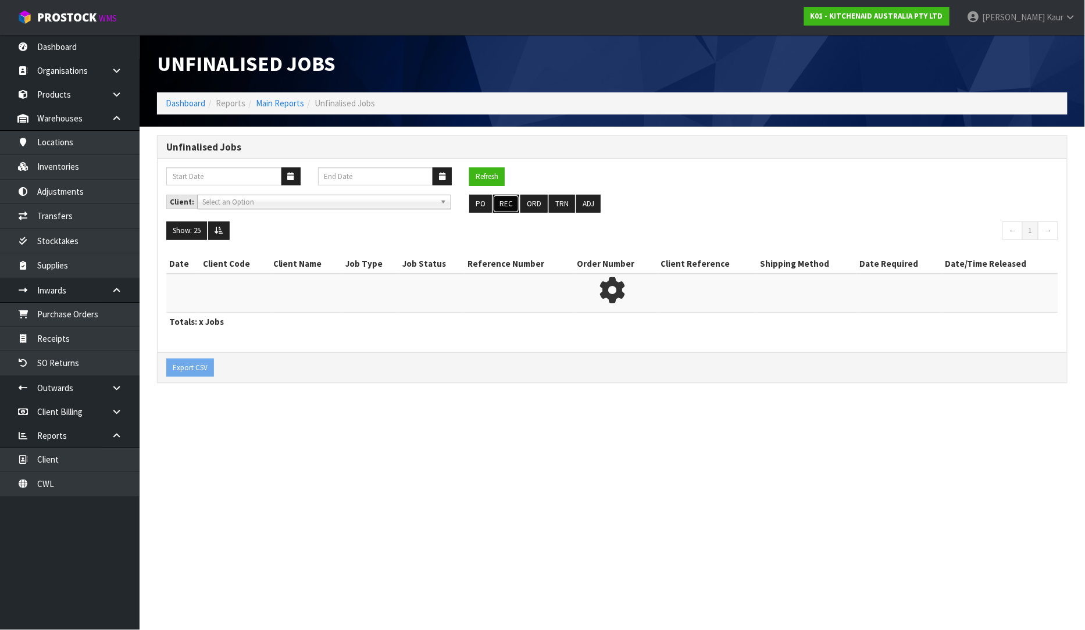
click at [507, 206] on button "REC" at bounding box center [506, 204] width 26 height 19
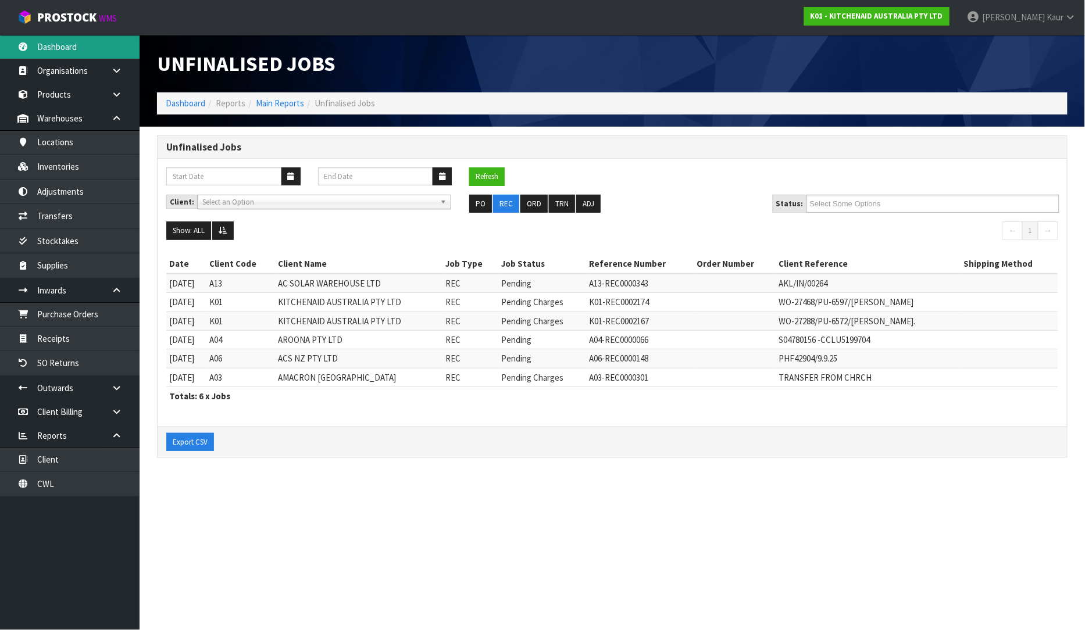
click at [48, 54] on link "Dashboard" at bounding box center [70, 47] width 140 height 24
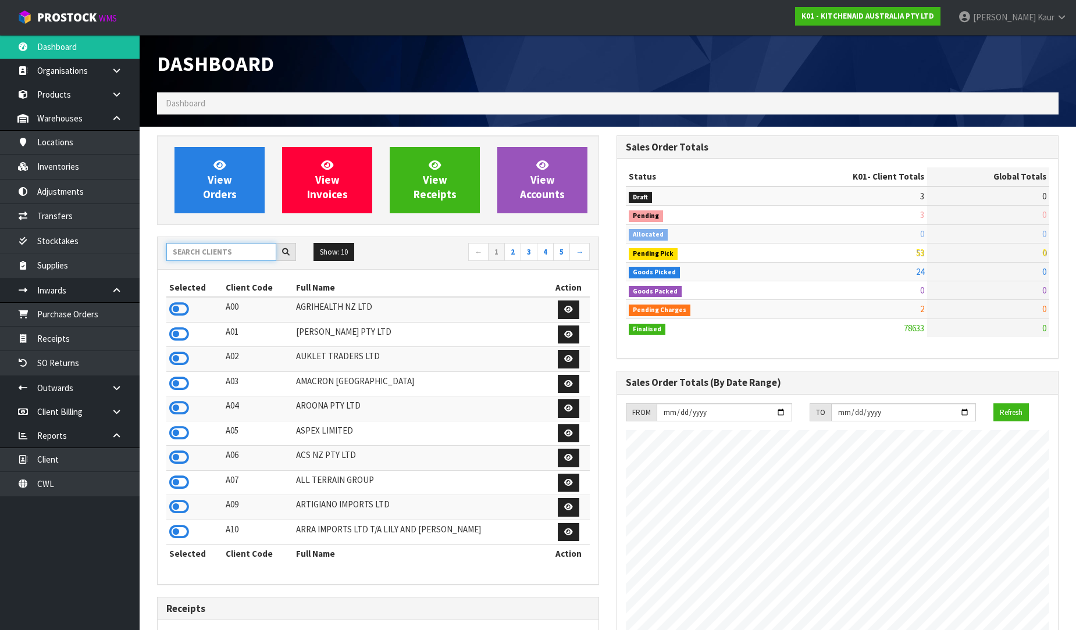
scroll to position [725, 459]
click at [208, 251] on input "text" at bounding box center [221, 252] width 110 height 18
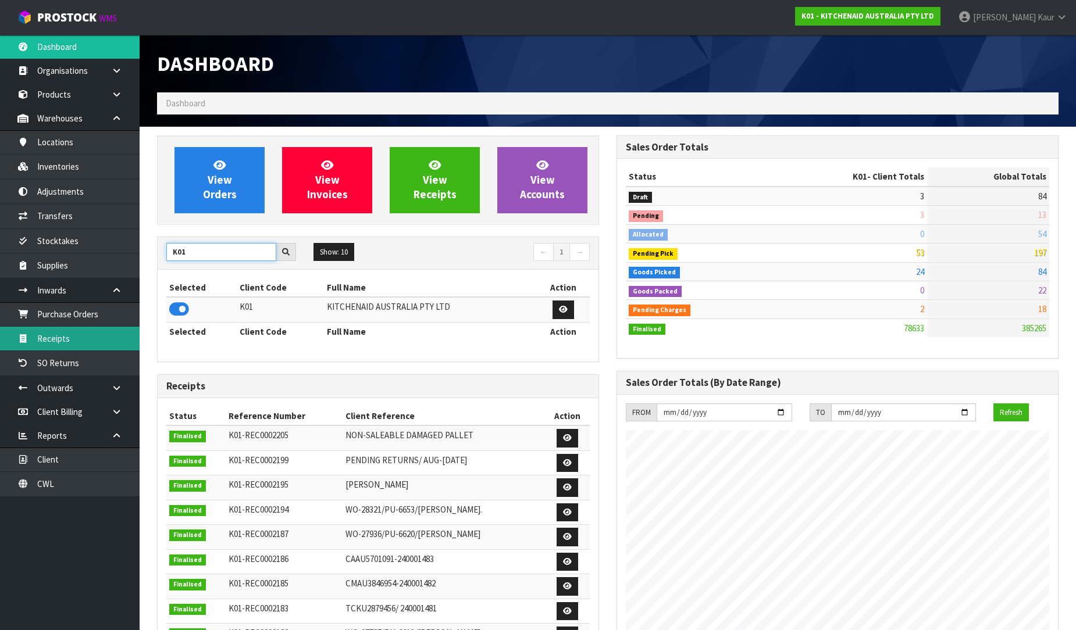
type input "K01"
click at [104, 334] on link "Receipts" at bounding box center [70, 339] width 140 height 24
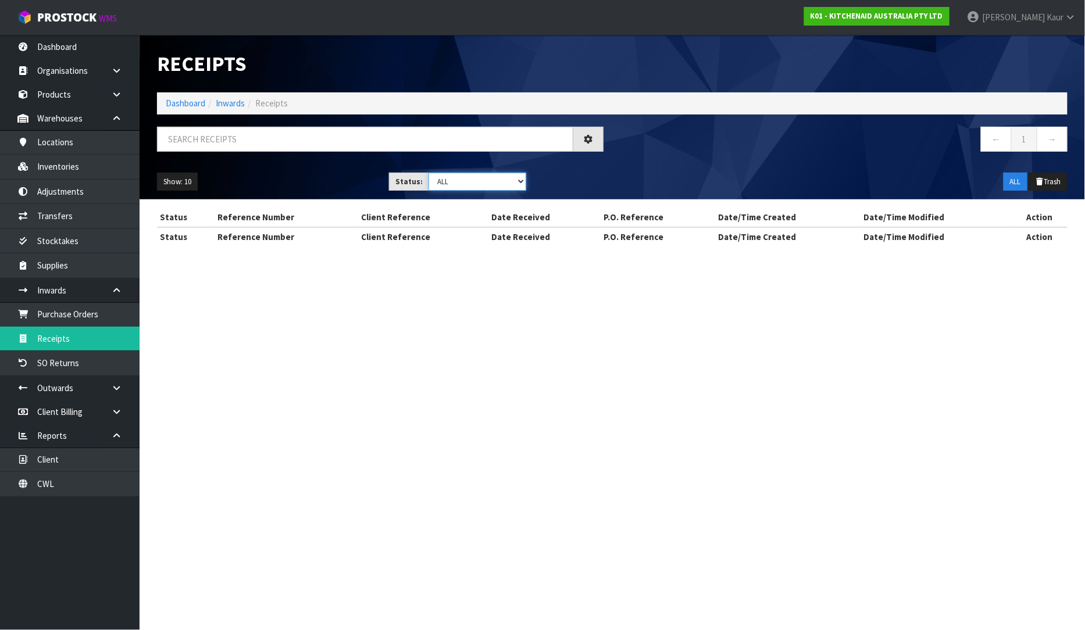
click at [521, 180] on select "Draft Pending Goods Checked Goods Putaway Pending Charges Finalised Cancelled A…" at bounding box center [478, 182] width 98 height 18
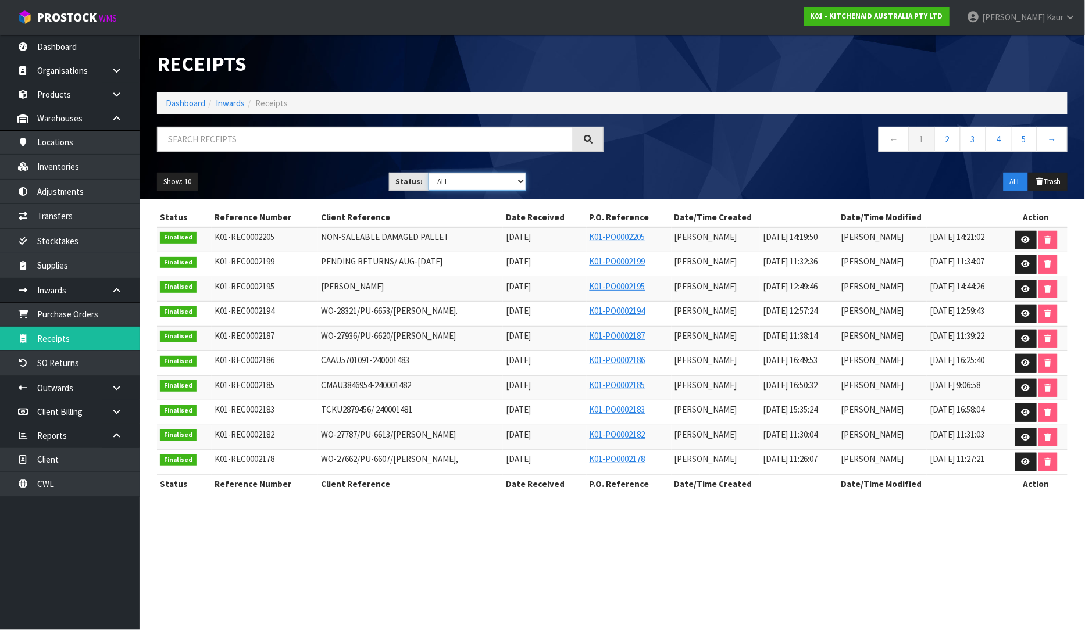
select select "string:4"
click at [429, 173] on select "Draft Pending Goods Checked Goods Putaway Pending Charges Finalised Cancelled A…" at bounding box center [478, 182] width 98 height 18
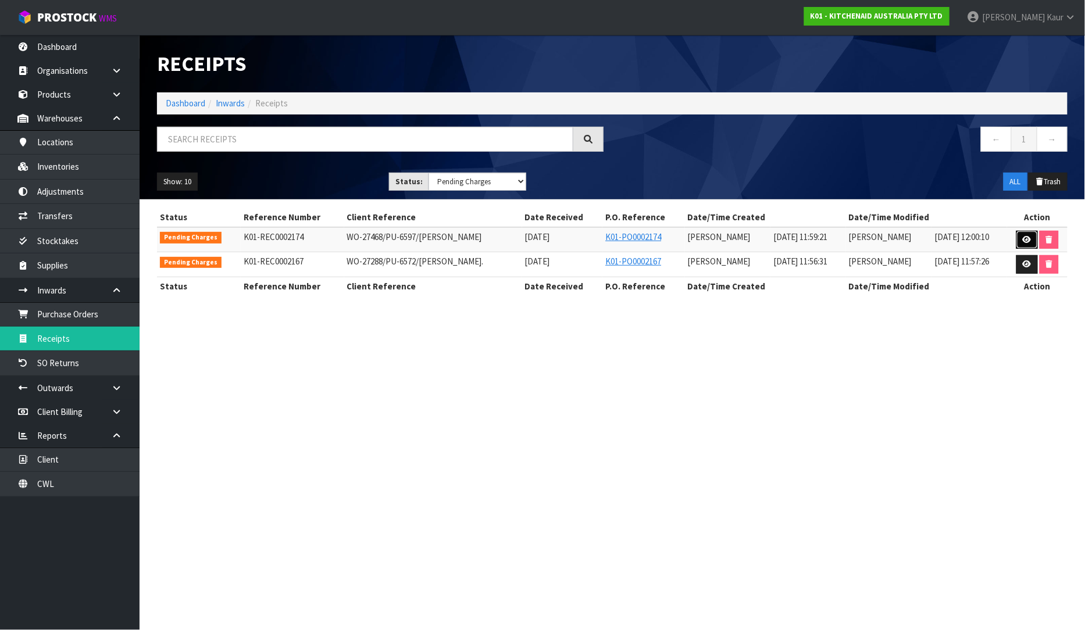
click at [1026, 240] on icon at bounding box center [1027, 240] width 9 height 8
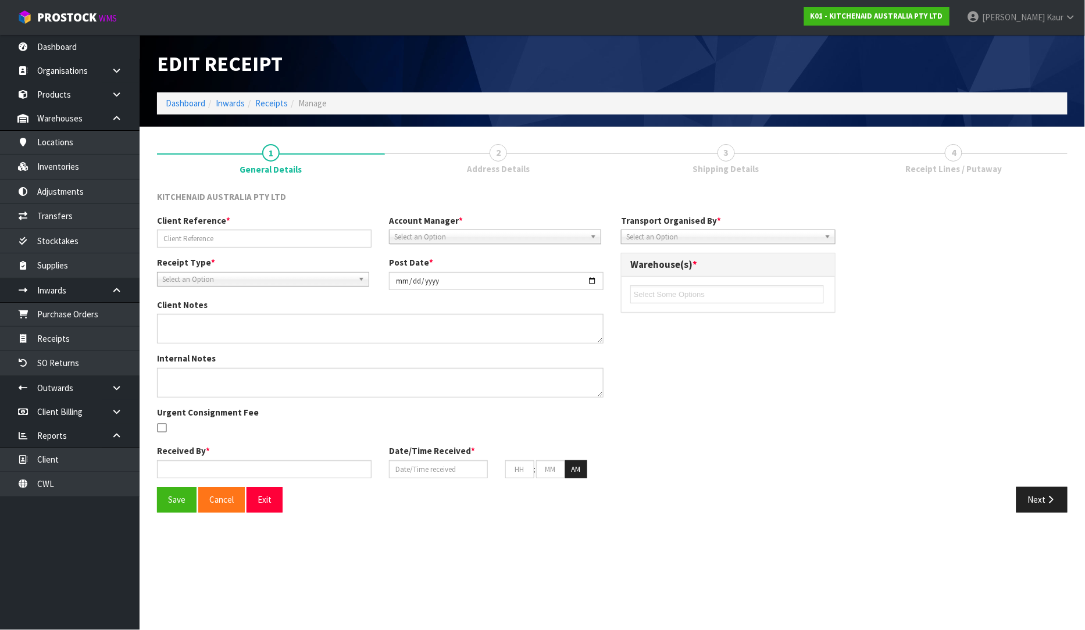
type input "WO-27468/PU-6597/[PERSON_NAME]"
type input "[DATE]"
type input "[PERSON_NAME]"
type input "[DATE]"
type input "11"
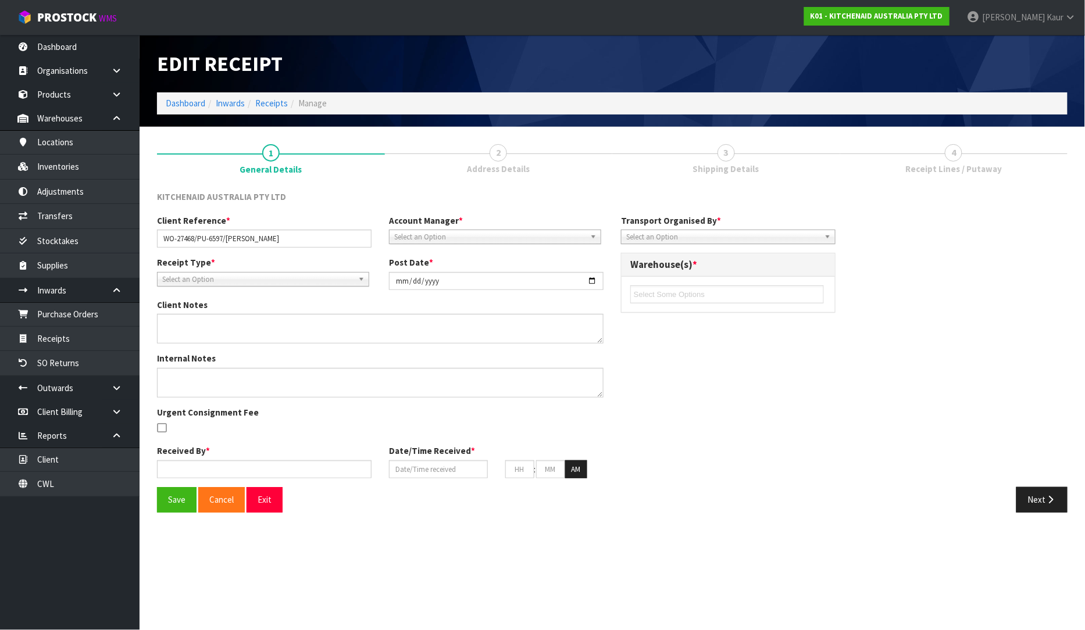
type input "59"
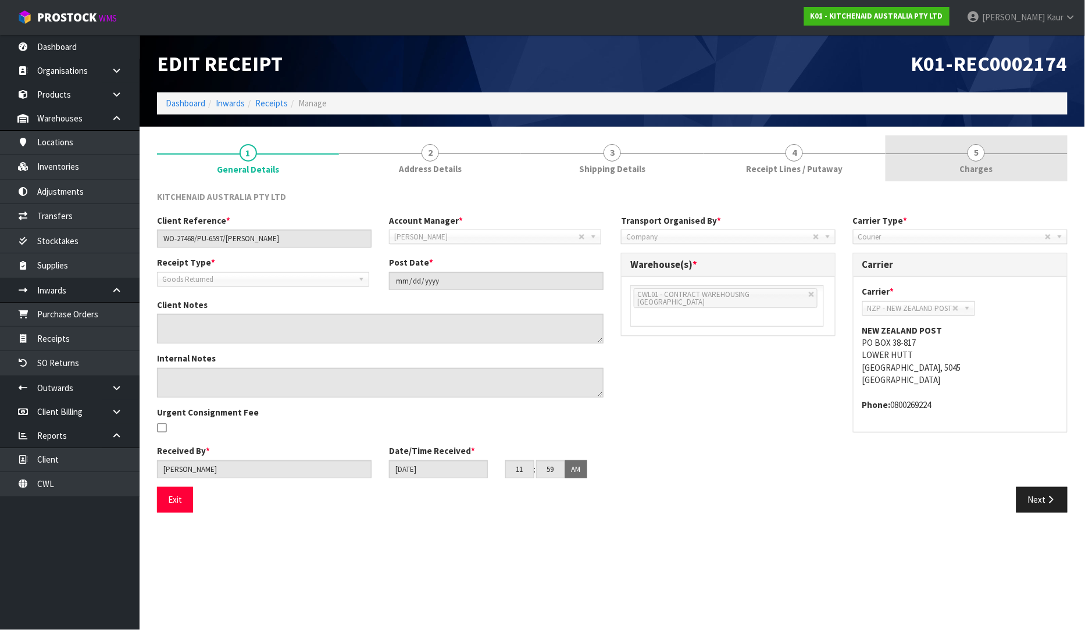
click at [976, 159] on span "5" at bounding box center [976, 152] width 17 height 17
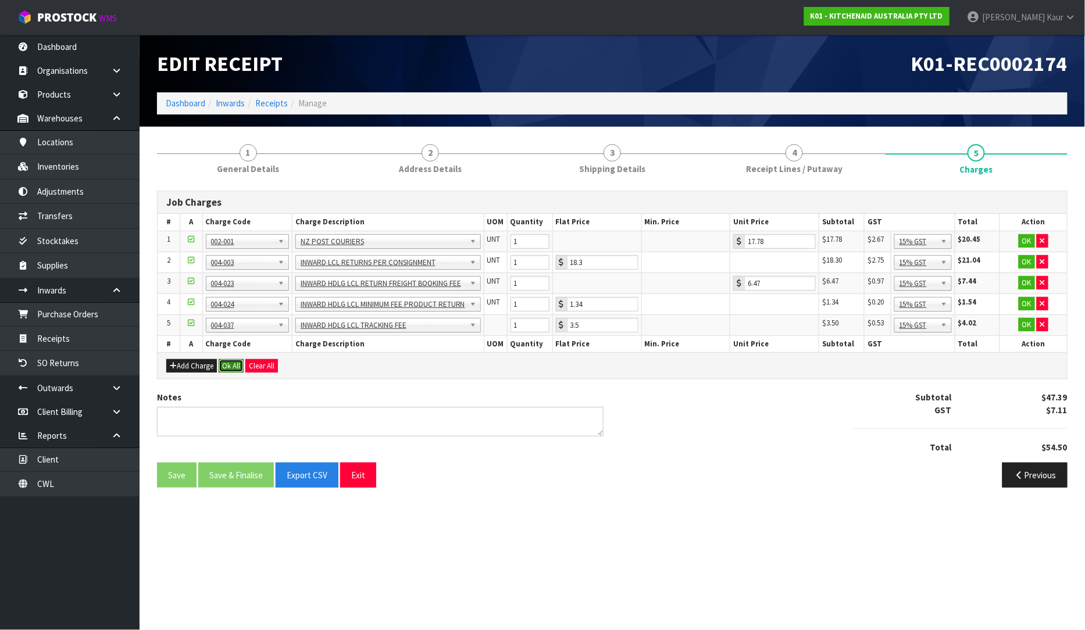
click at [227, 367] on button "Ok All" at bounding box center [231, 366] width 25 height 14
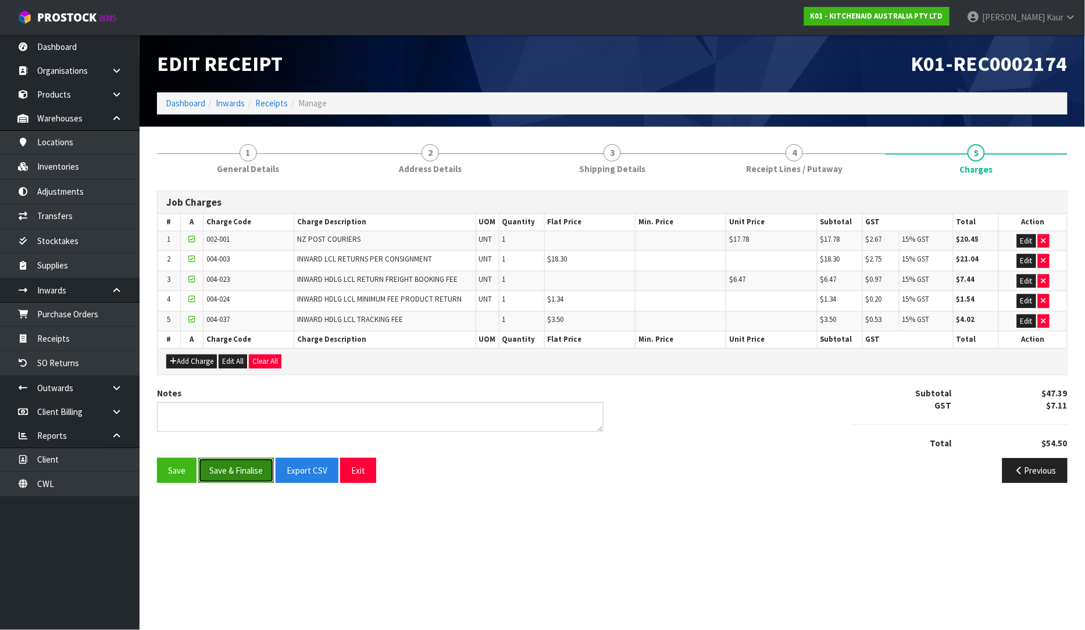
click at [219, 469] on button "Save & Finalise" at bounding box center [236, 470] width 76 height 25
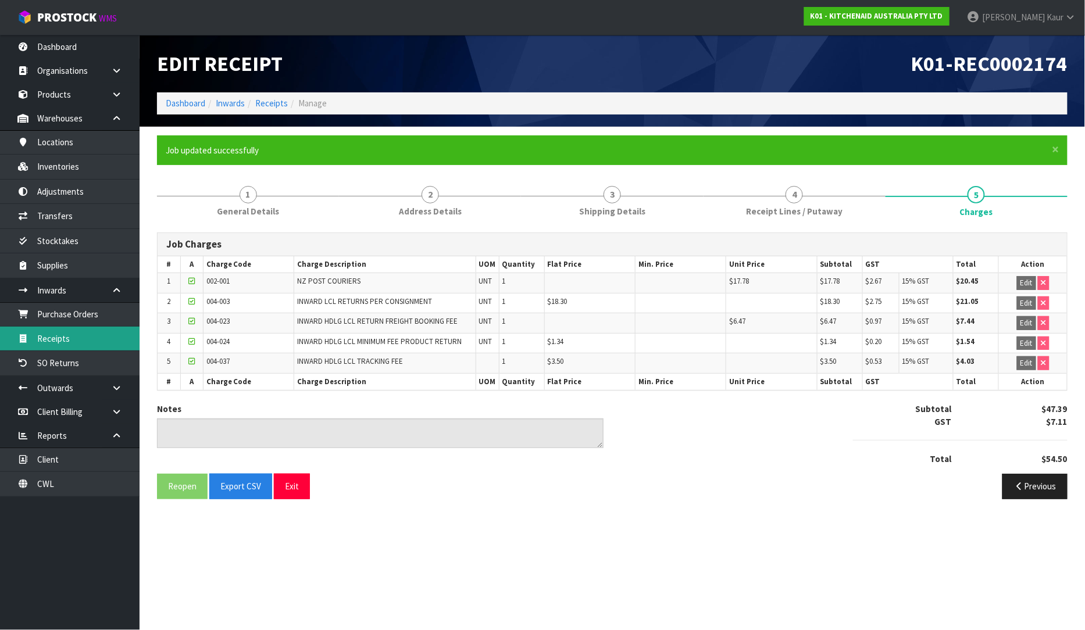
click at [72, 335] on link "Receipts" at bounding box center [70, 339] width 140 height 24
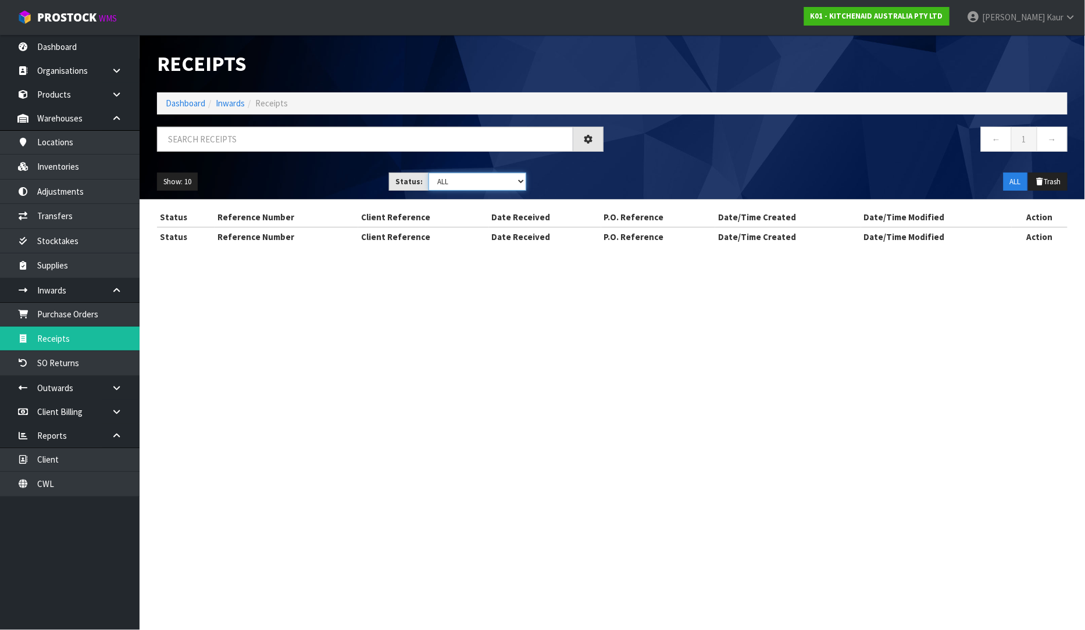
click at [518, 179] on select "Draft Pending Goods Checked Goods Putaway Pending Charges Finalised Cancelled A…" at bounding box center [478, 182] width 98 height 18
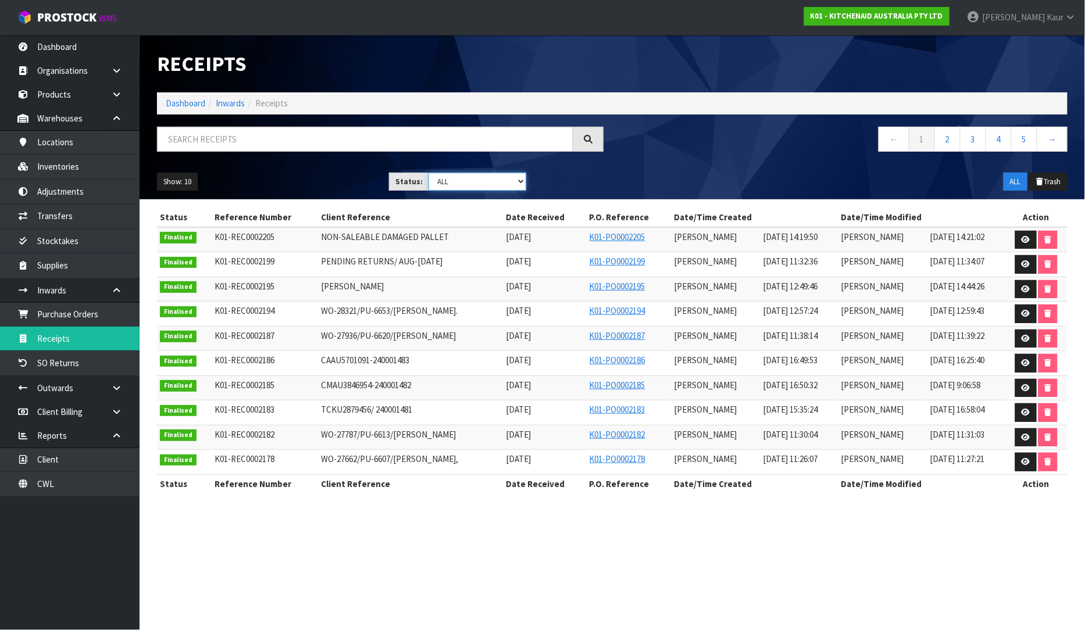
select select "string:4"
click at [429, 173] on select "Draft Pending Goods Checked Goods Putaway Pending Charges Finalised Cancelled A…" at bounding box center [478, 182] width 98 height 18
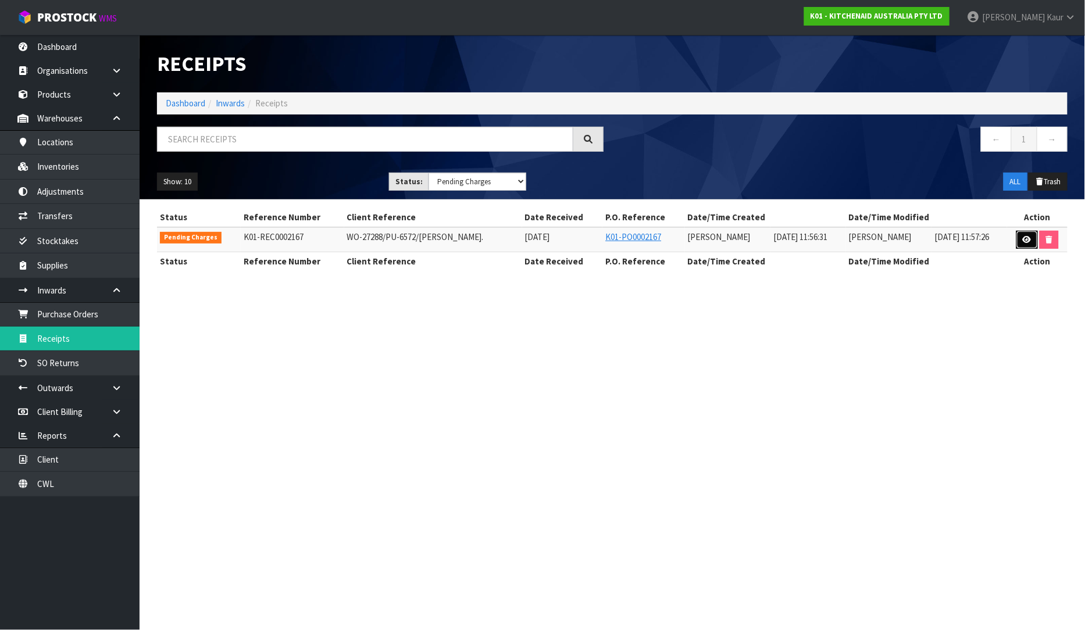
click at [1028, 237] on icon at bounding box center [1027, 240] width 9 height 8
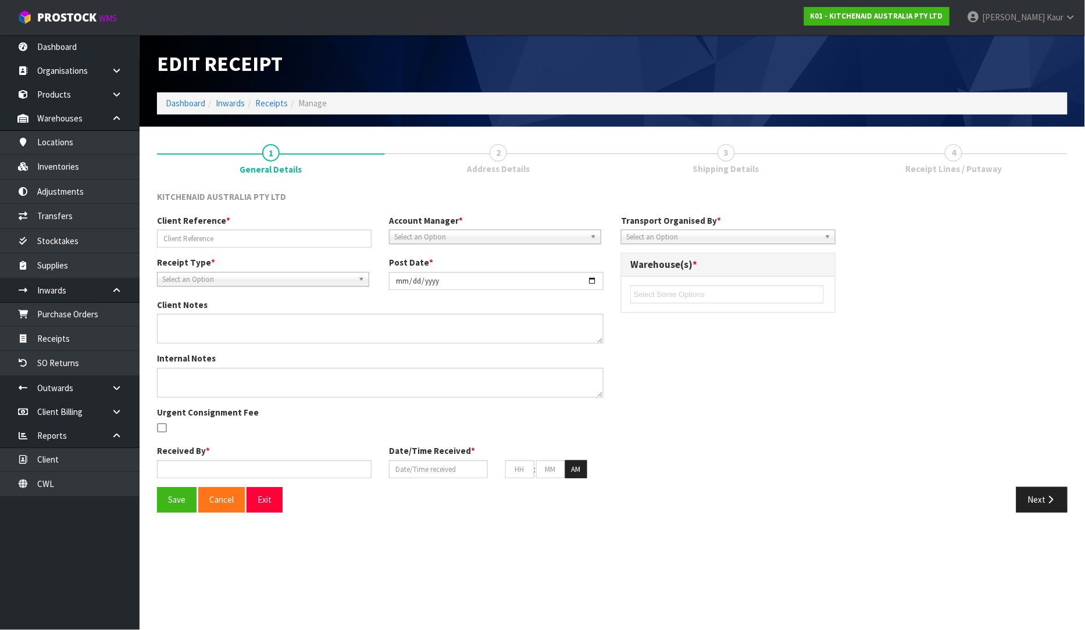
type input "WO-27288/PU-6572/[PERSON_NAME]."
type input "[DATE]"
type input "[PERSON_NAME]"
type input "[DATE]"
type input "11"
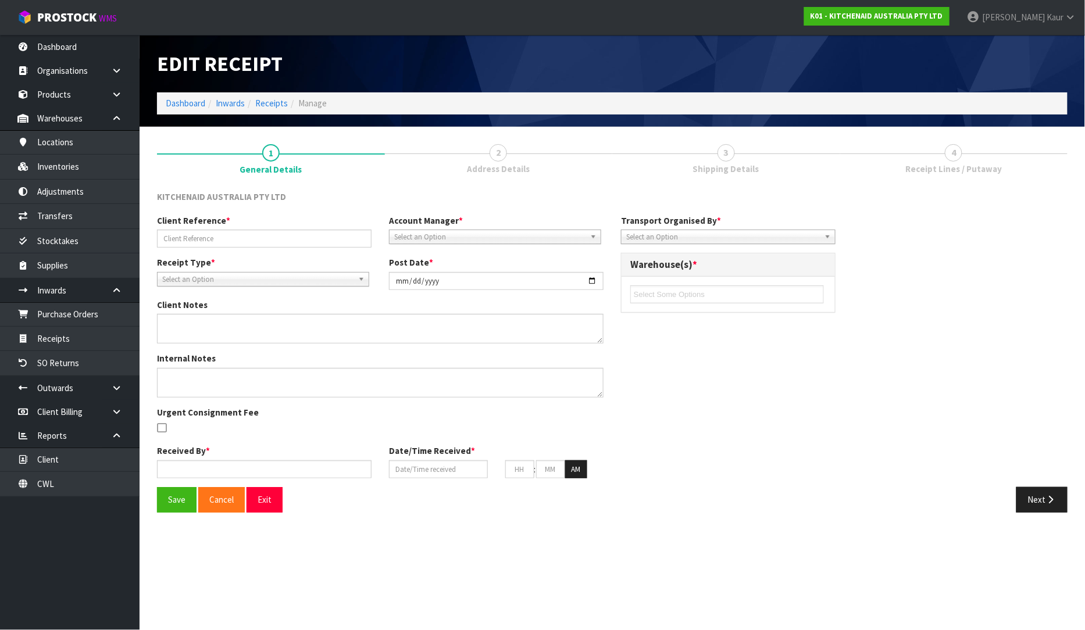
type input "56"
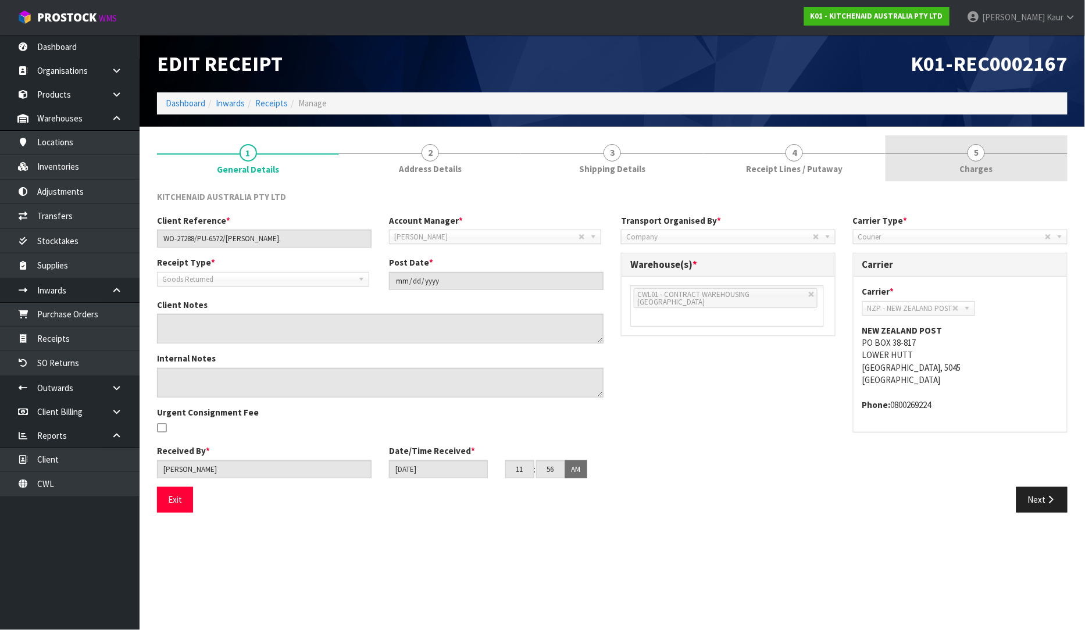
click at [985, 160] on link "5 [GEOGRAPHIC_DATA]" at bounding box center [977, 158] width 182 height 46
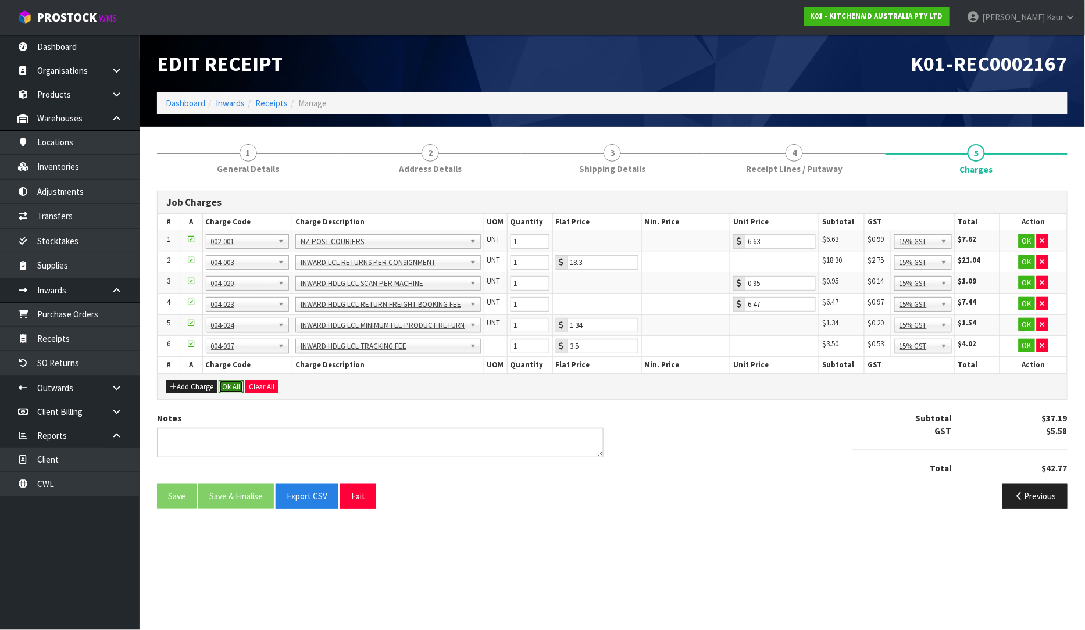
click at [237, 386] on button "Ok All" at bounding box center [231, 387] width 25 height 14
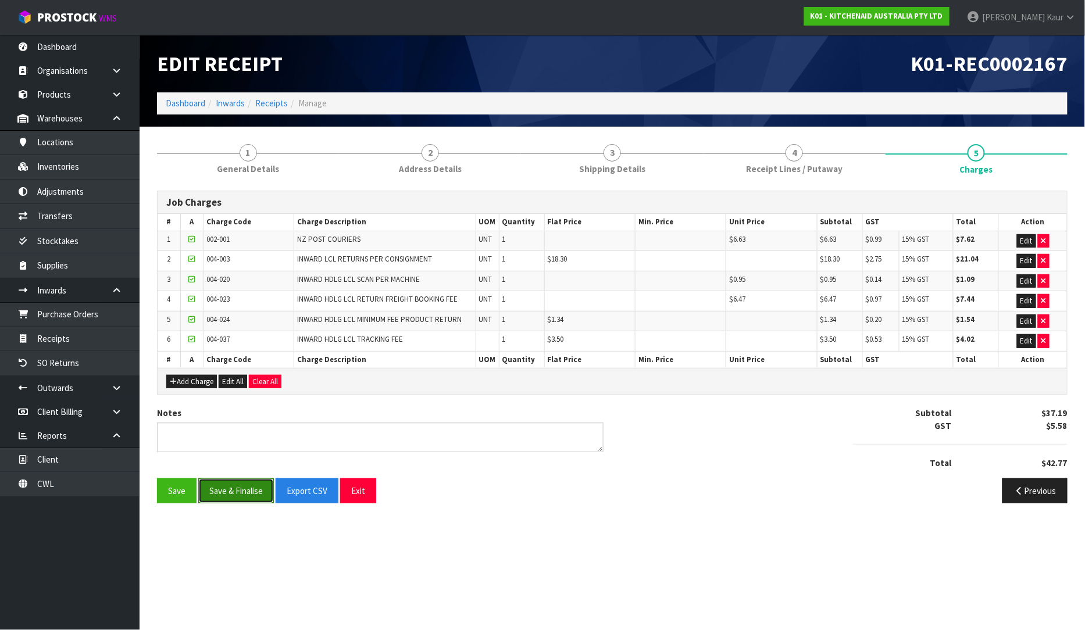
click at [233, 493] on button "Save & Finalise" at bounding box center [236, 491] width 76 height 25
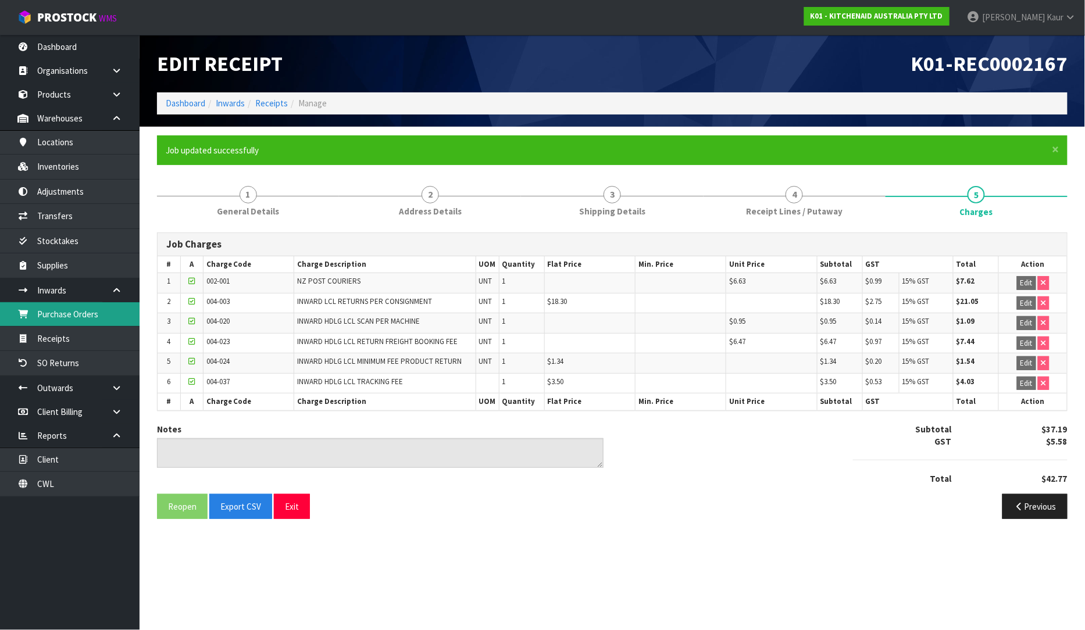
click at [105, 309] on link "Purchase Orders" at bounding box center [70, 314] width 140 height 24
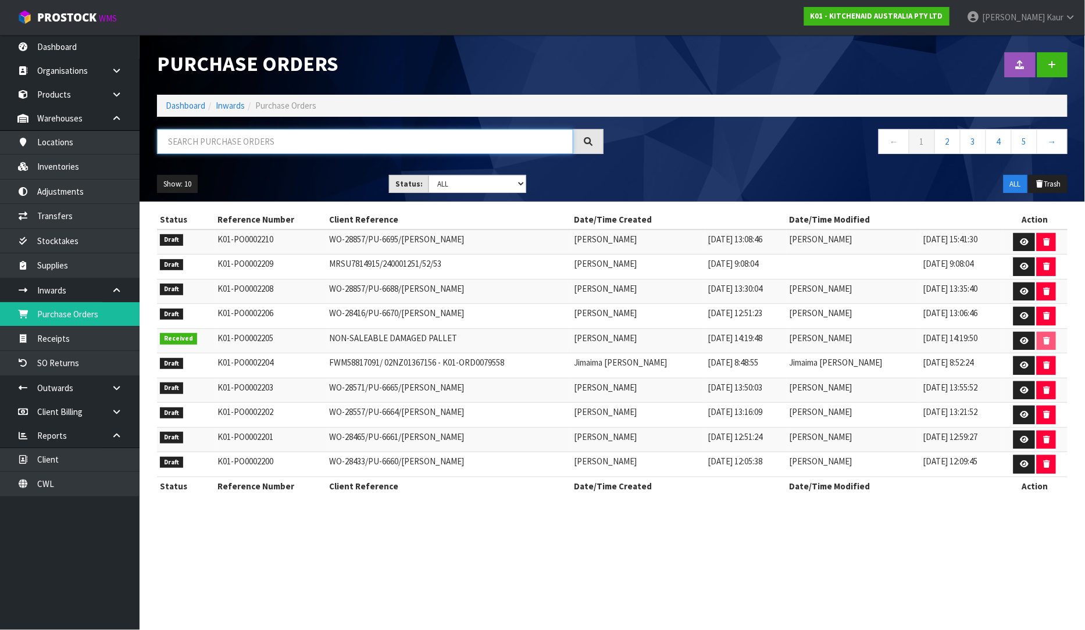
click at [176, 149] on input "text" at bounding box center [365, 141] width 416 height 25
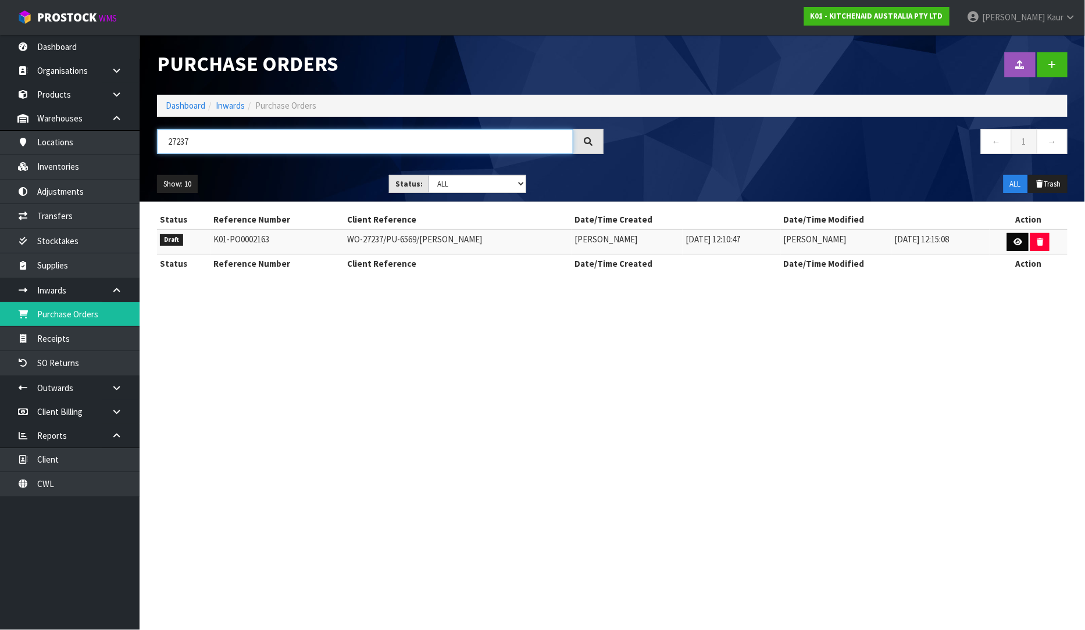
type input "27237"
click at [1012, 242] on link at bounding box center [1018, 242] width 22 height 19
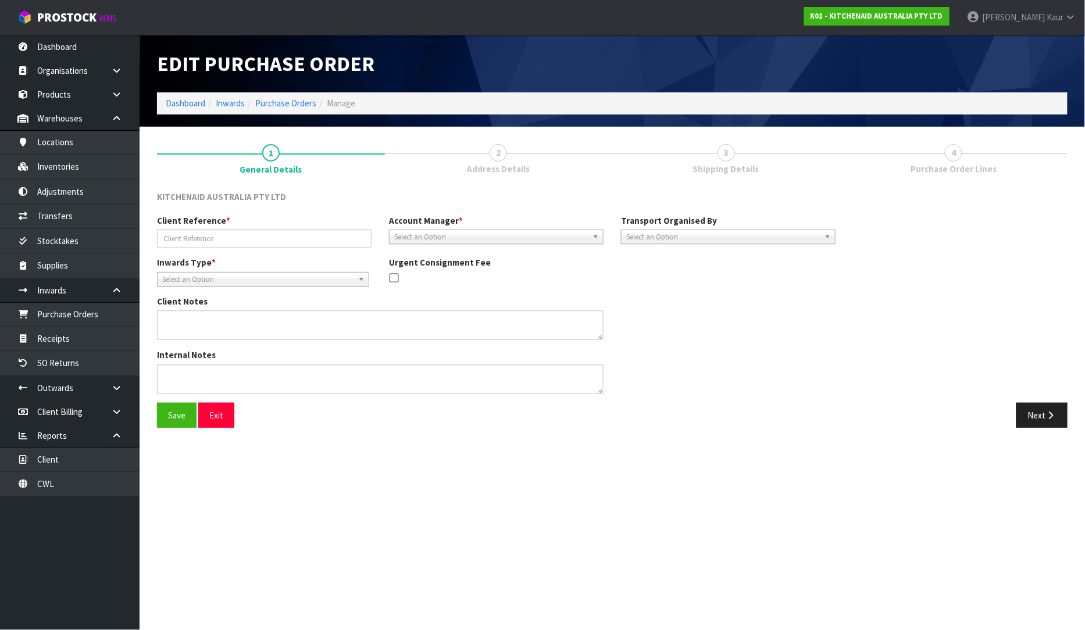
type input "WO-27237/PU-6569/[PERSON_NAME]"
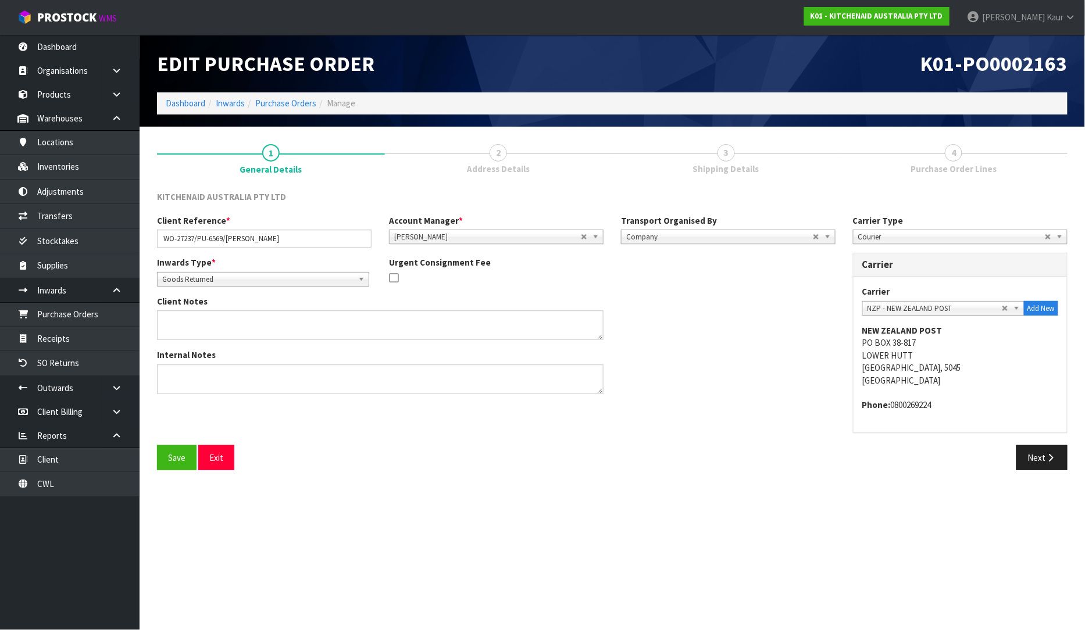
click at [962, 155] on span "4" at bounding box center [953, 152] width 17 height 17
click at [1054, 452] on button "Next" at bounding box center [1041, 457] width 51 height 25
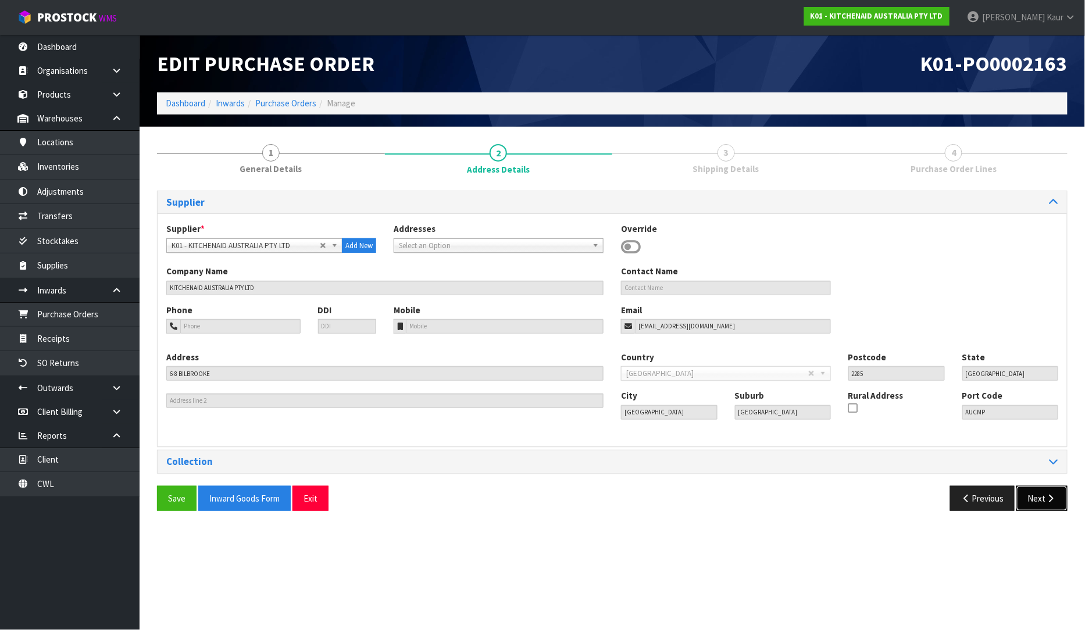
click at [1044, 497] on button "Next" at bounding box center [1041, 498] width 51 height 25
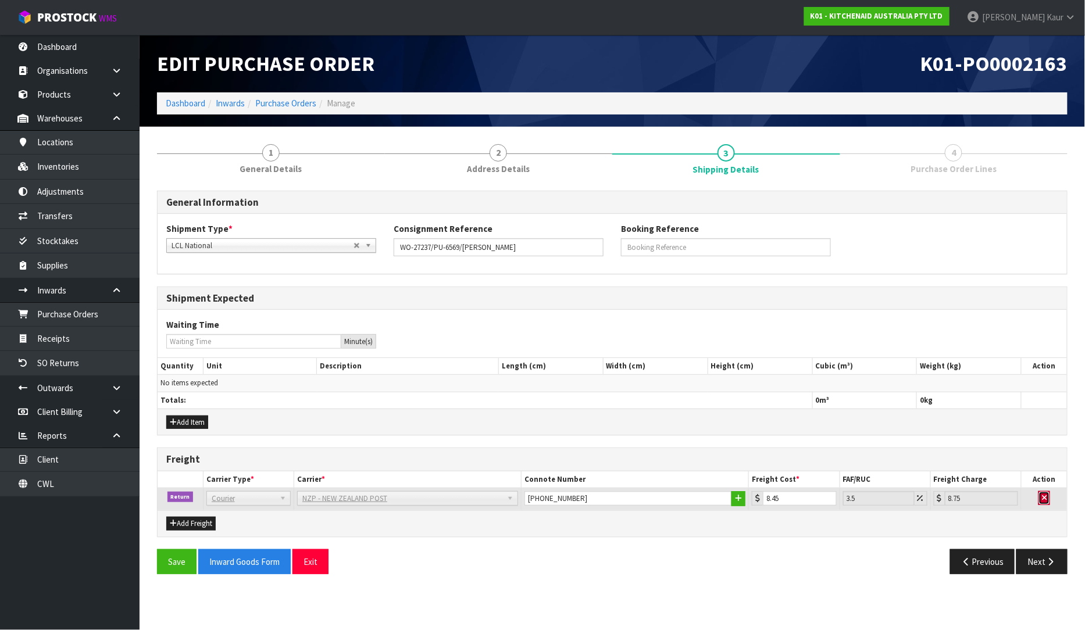
click at [1044, 497] on icon "button" at bounding box center [1044, 498] width 5 height 8
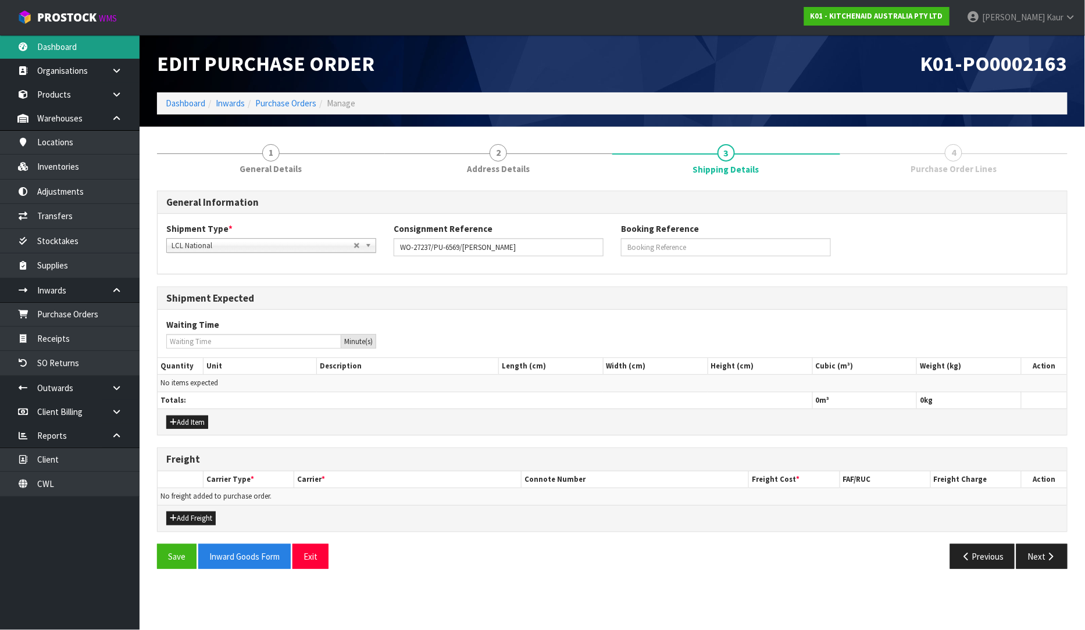
click at [49, 41] on link "Dashboard" at bounding box center [70, 47] width 140 height 24
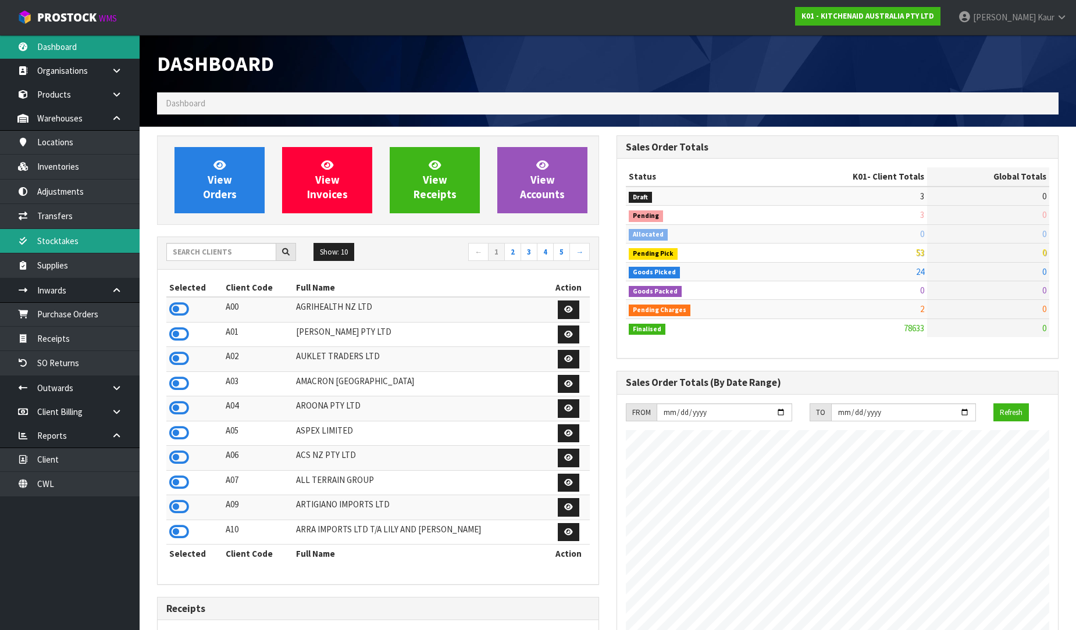
scroll to position [881, 459]
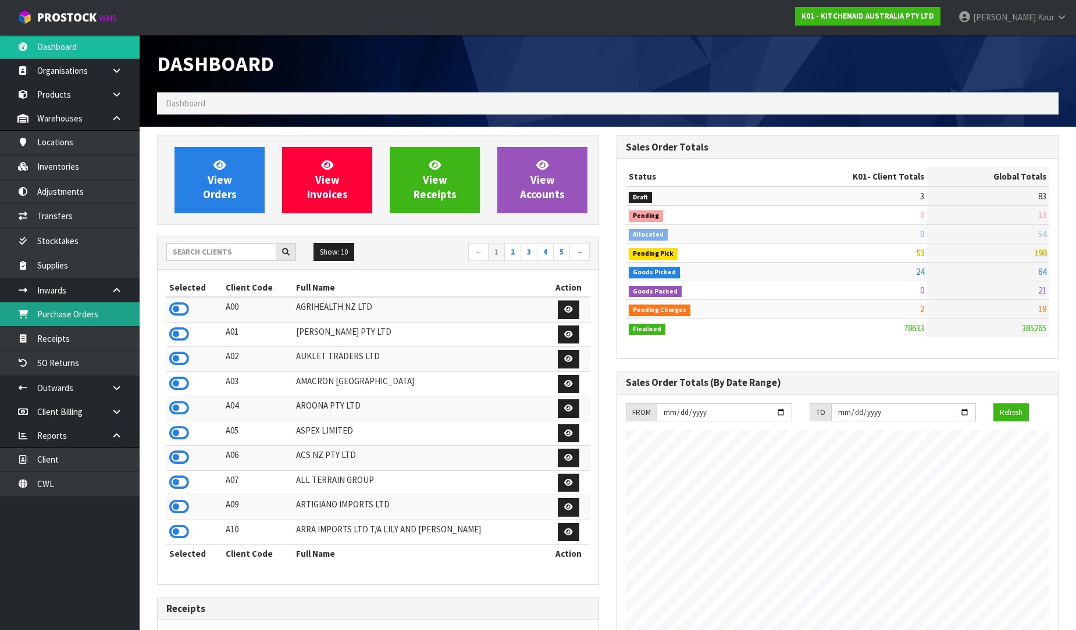
click at [90, 320] on link "Purchase Orders" at bounding box center [70, 314] width 140 height 24
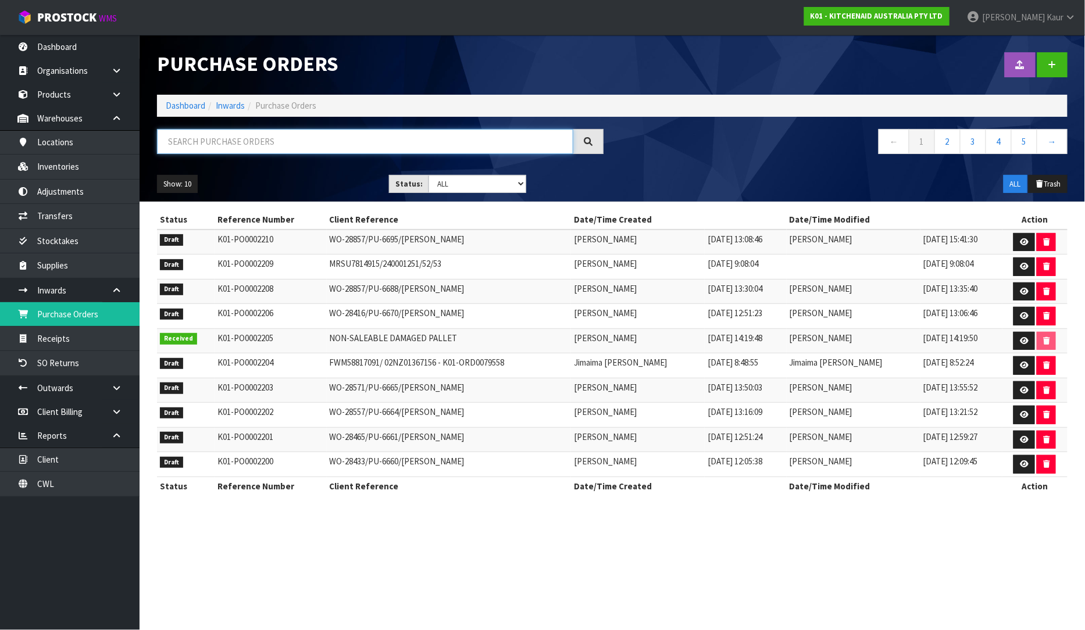
click at [254, 144] on input "text" at bounding box center [365, 141] width 416 height 25
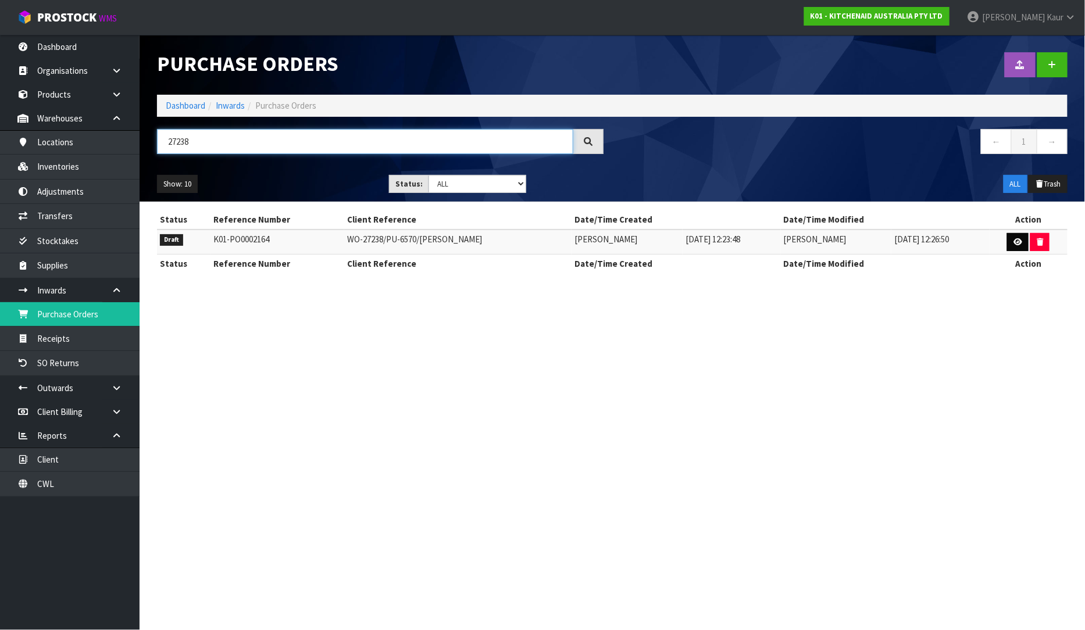
type input "27238"
click at [1021, 236] on link at bounding box center [1018, 242] width 22 height 19
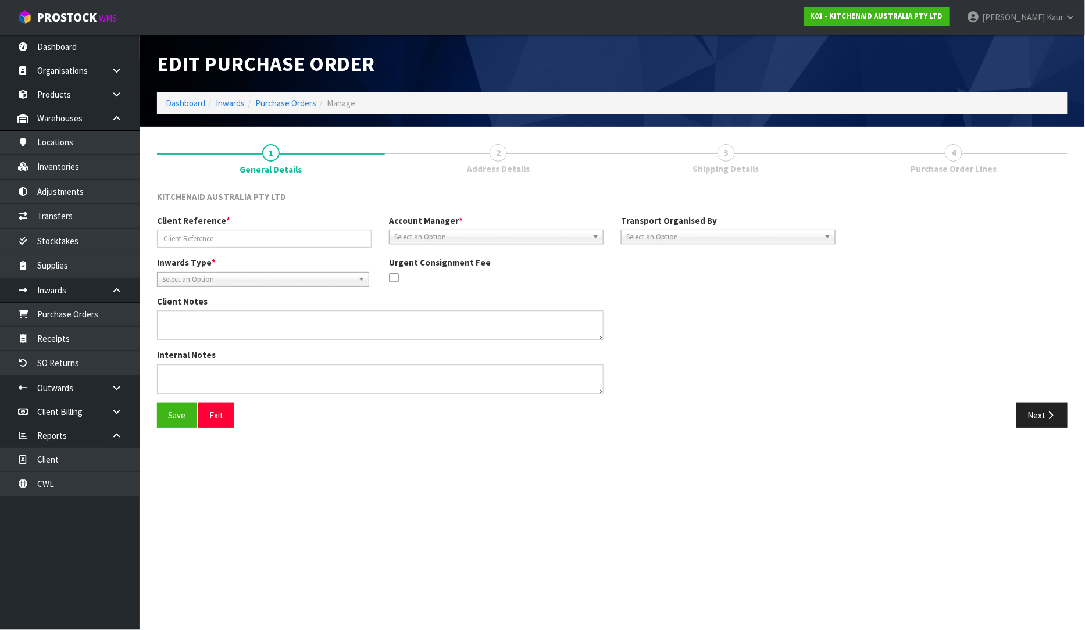
type input "WO-27238/PU-6570/[PERSON_NAME]"
type textarea "SERIAL : NS00005063"
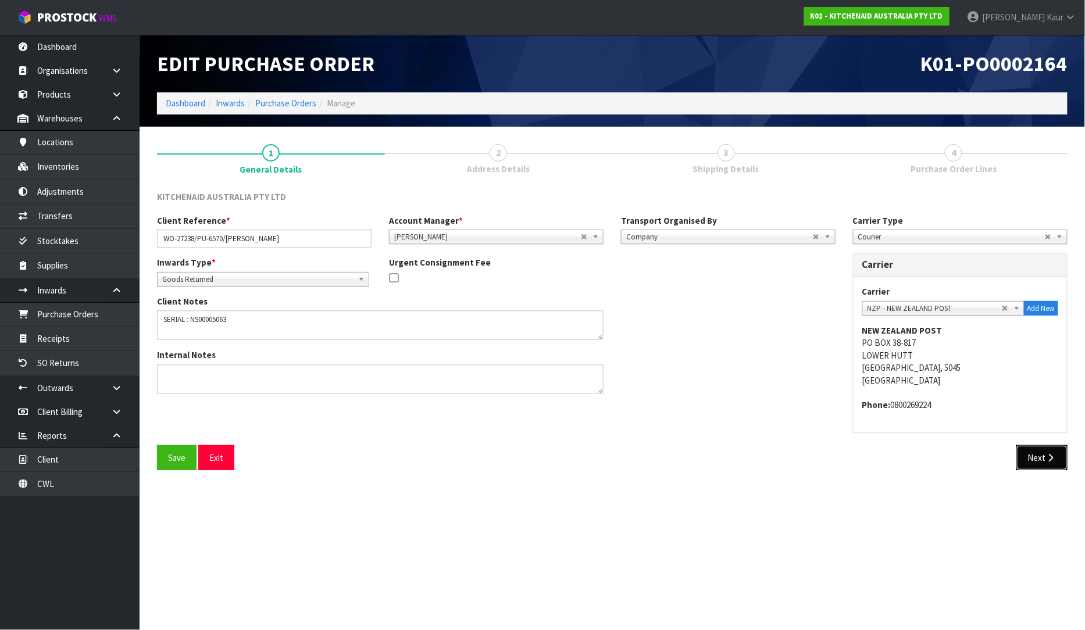
click at [1026, 460] on button "Next" at bounding box center [1041, 457] width 51 height 25
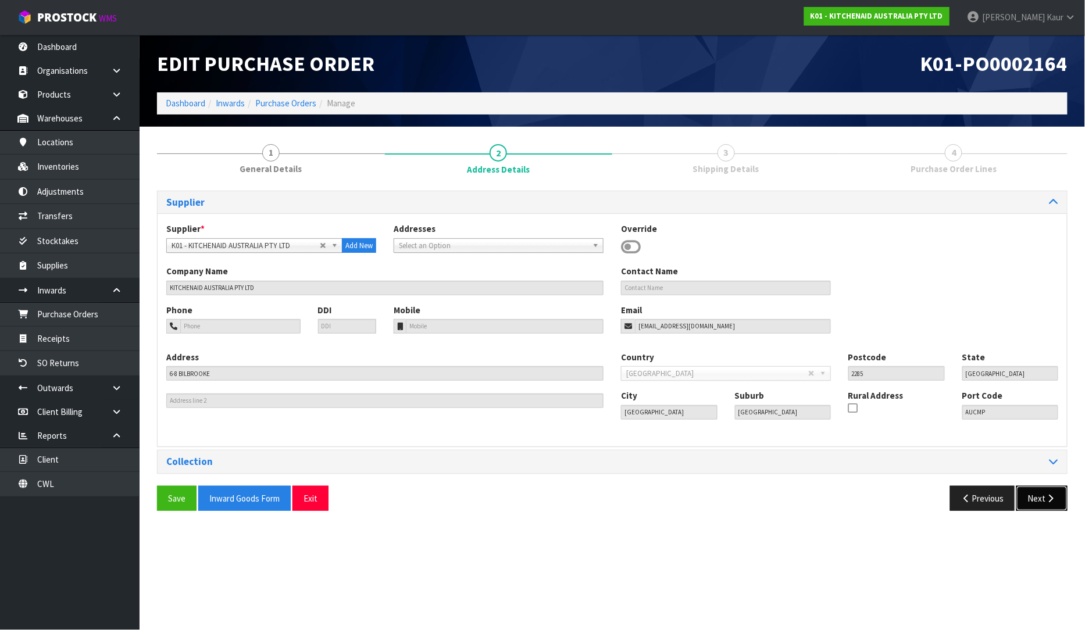
click at [1039, 494] on button "Next" at bounding box center [1041, 498] width 51 height 25
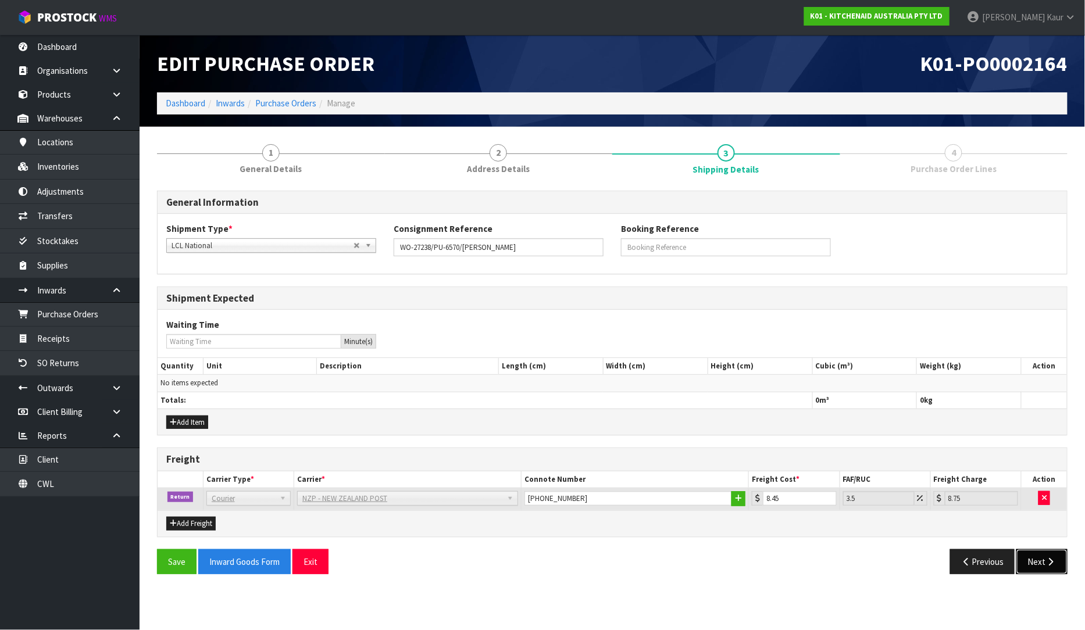
click at [1039, 566] on button "Next" at bounding box center [1041, 562] width 51 height 25
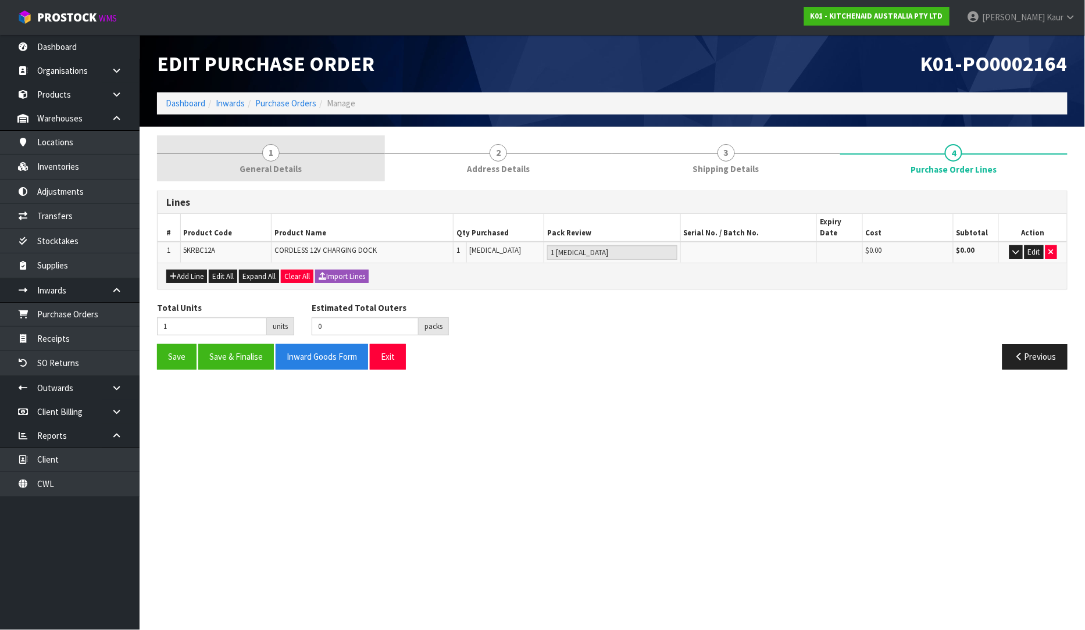
click at [299, 179] on link "1 General Details" at bounding box center [271, 158] width 228 height 46
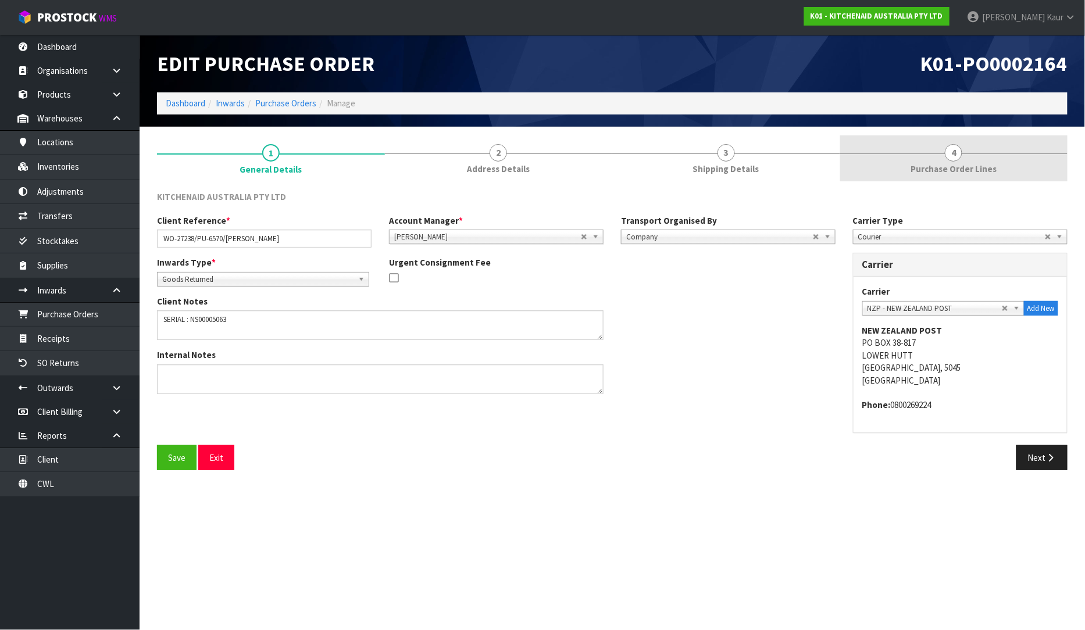
click at [948, 173] on span "Purchase Order Lines" at bounding box center [954, 169] width 86 height 12
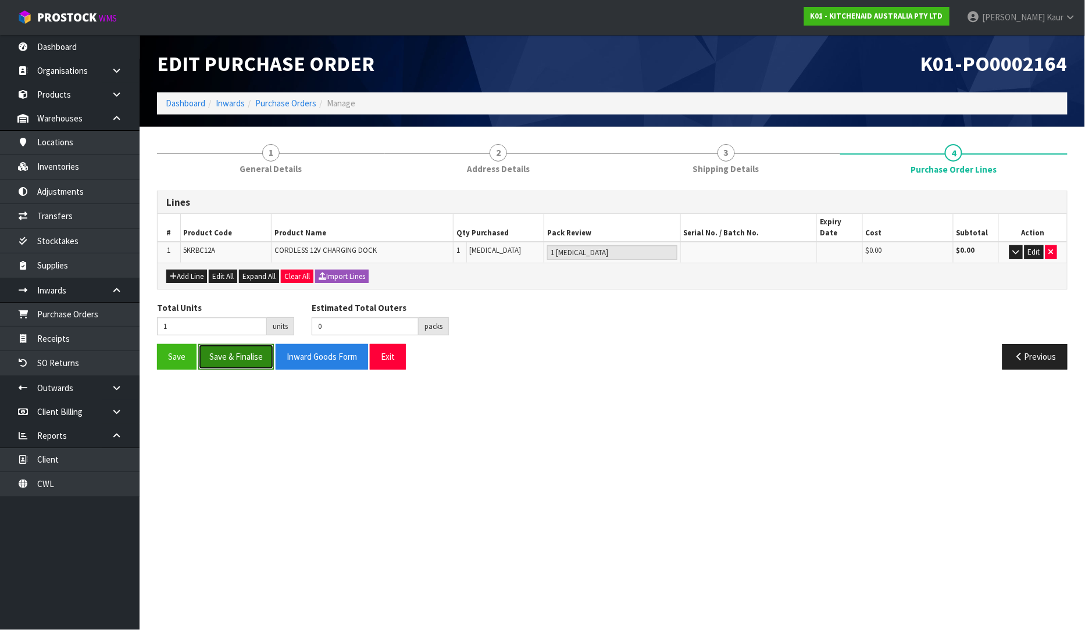
click at [245, 358] on button "Save & Finalise" at bounding box center [236, 356] width 76 height 25
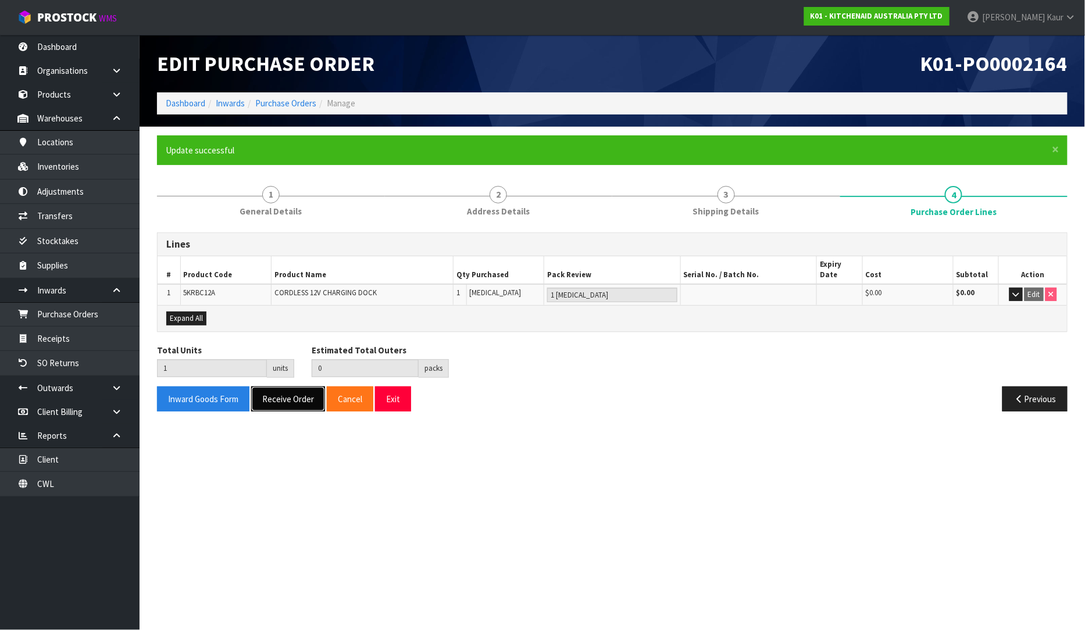
click at [278, 388] on button "Receive Order" at bounding box center [288, 399] width 74 height 25
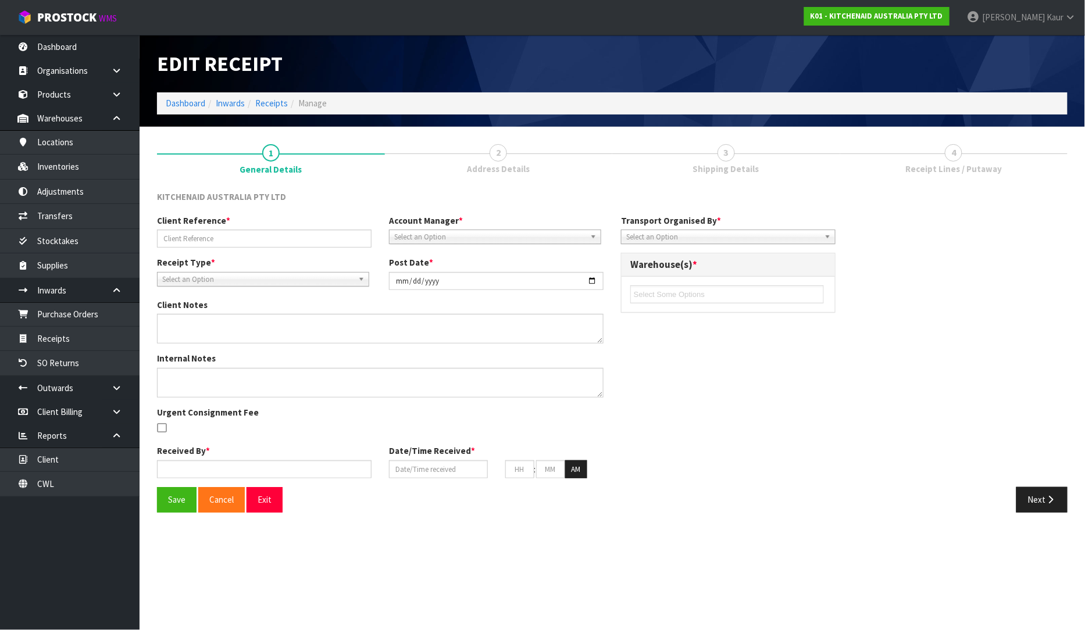
type input "WO-27238/PU-6570/[PERSON_NAME]"
type input "[DATE]"
type textarea "SERIAL : NS00005063"
type input "[PERSON_NAME]"
type input "[DATE]"
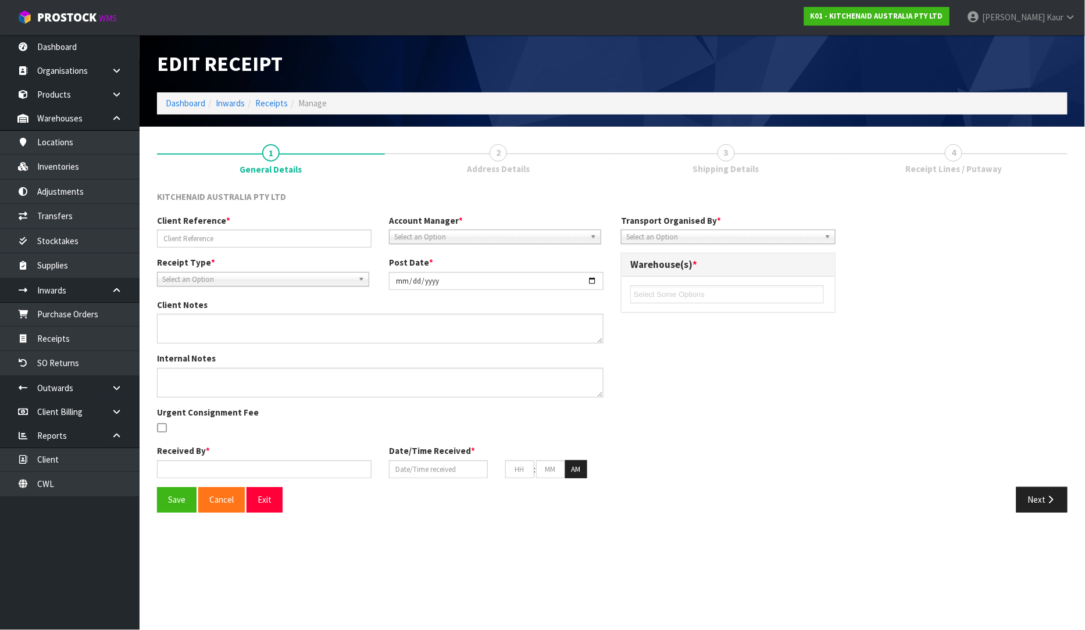
type input "01"
type input "39"
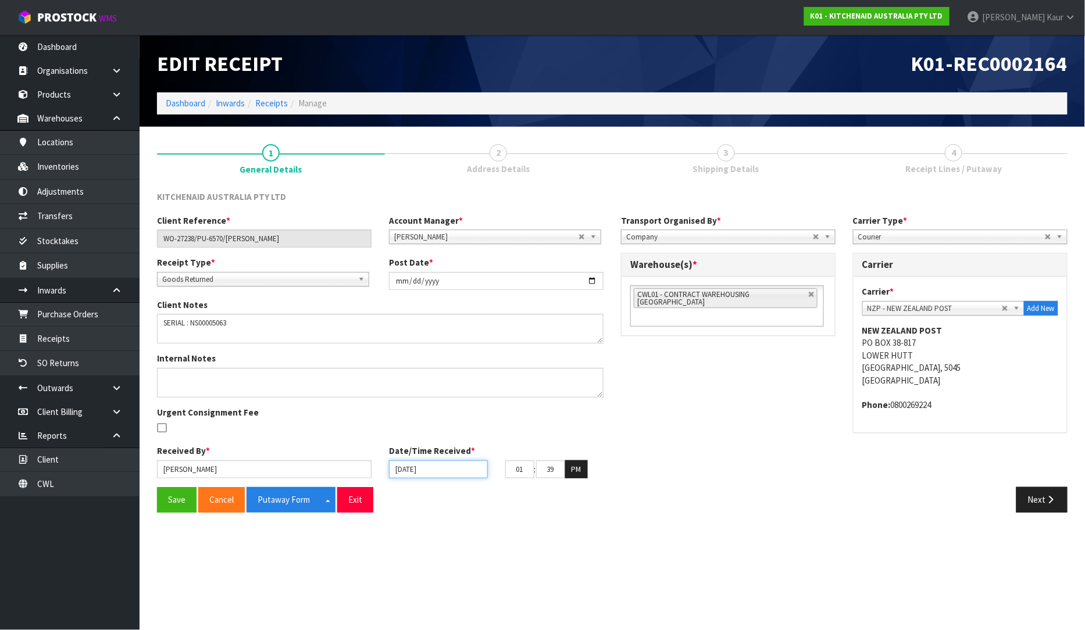
click at [397, 468] on input "[DATE]" at bounding box center [438, 470] width 99 height 18
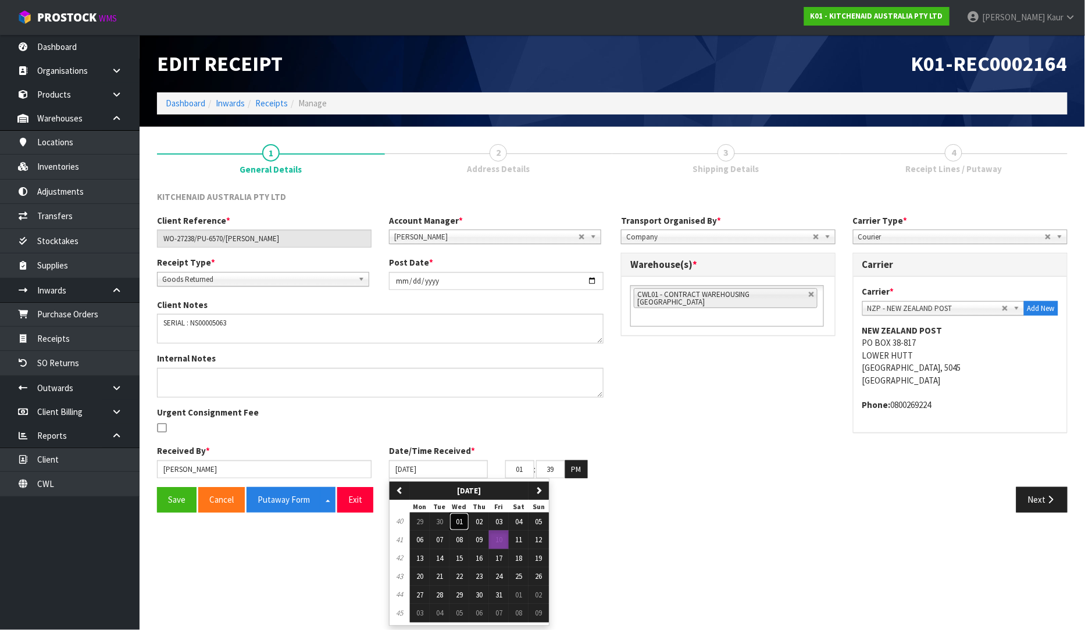
click at [461, 521] on span "01" at bounding box center [459, 522] width 7 height 10
type input "[DATE]"
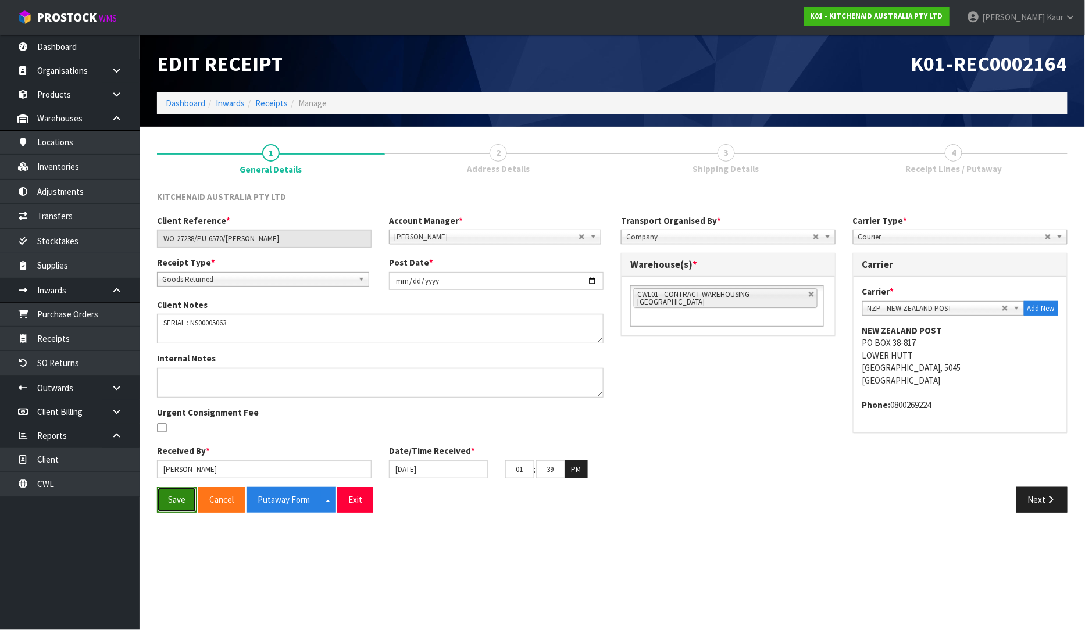
click at [158, 497] on button "Save" at bounding box center [177, 499] width 40 height 25
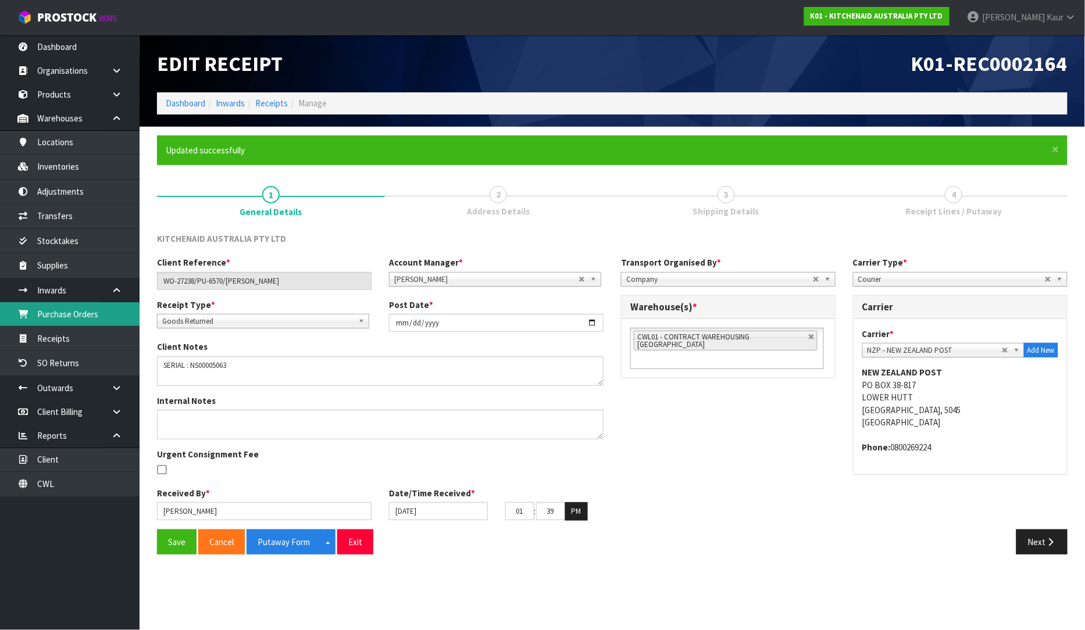
click at [95, 311] on link "Purchase Orders" at bounding box center [70, 314] width 140 height 24
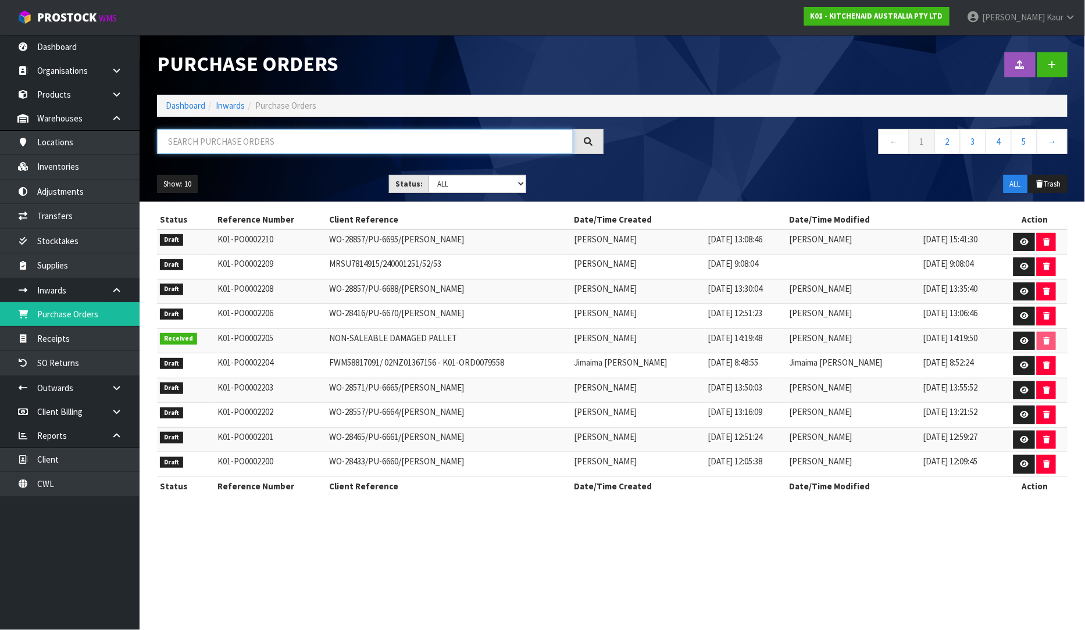
click at [252, 138] on input "text" at bounding box center [365, 141] width 416 height 25
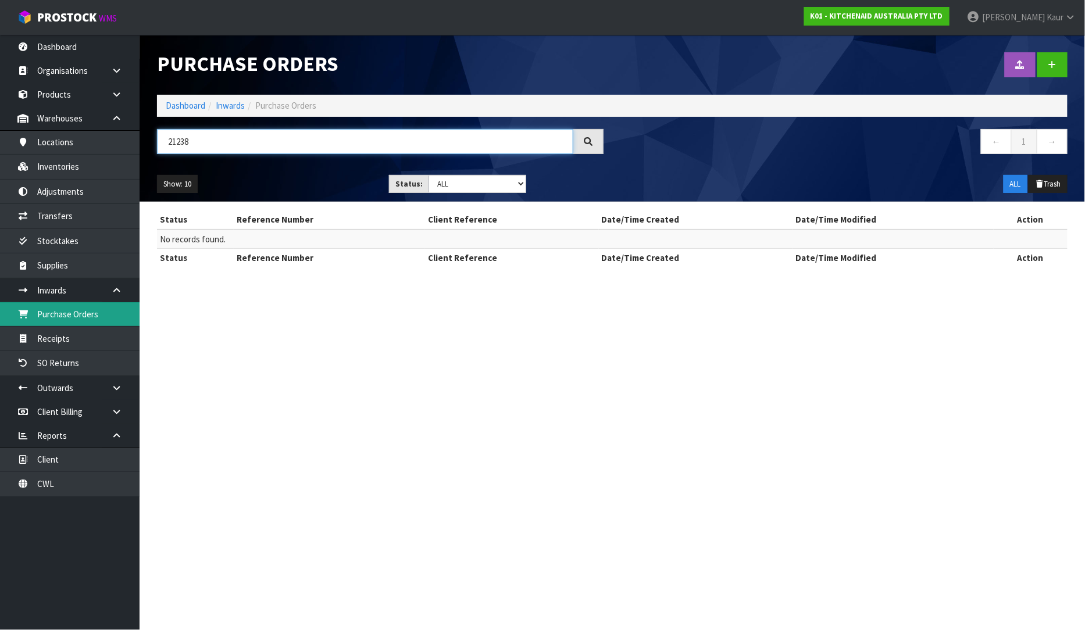
type input "21238"
click at [28, 318] on link "Purchase Orders" at bounding box center [70, 314] width 140 height 24
drag, startPoint x: 195, startPoint y: 147, endPoint x: 131, endPoint y: 134, distance: 65.7
click at [131, 134] on body "Toggle navigation ProStock WMS K01 - KITCHENAID AUSTRALIA PTY LTD [PERSON_NAME]…" at bounding box center [542, 315] width 1085 height 630
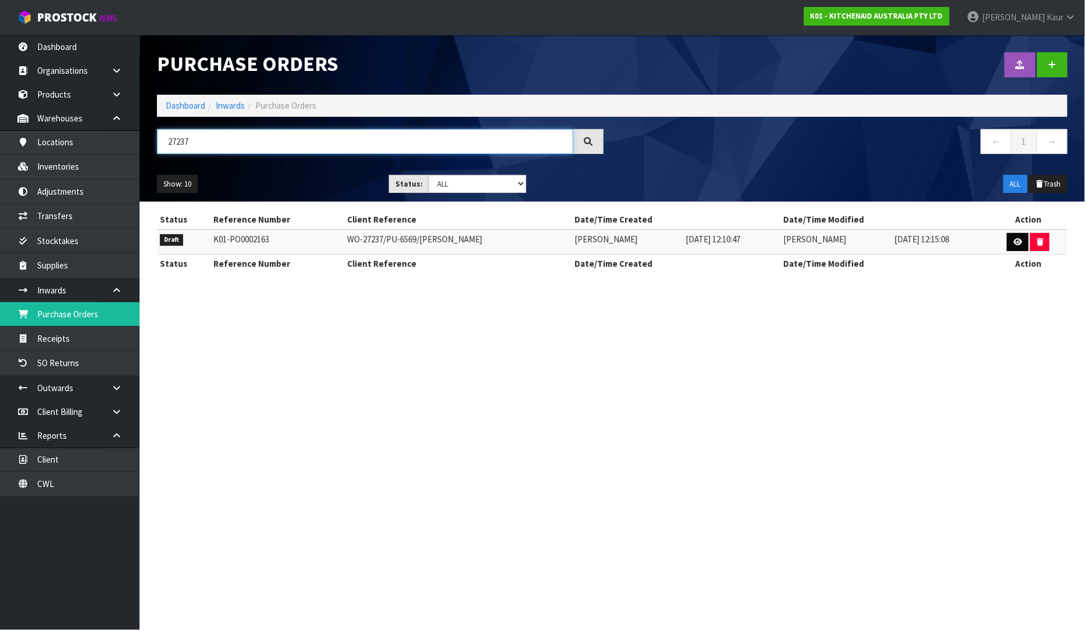
type input "27237"
click at [1022, 241] on link at bounding box center [1018, 242] width 22 height 19
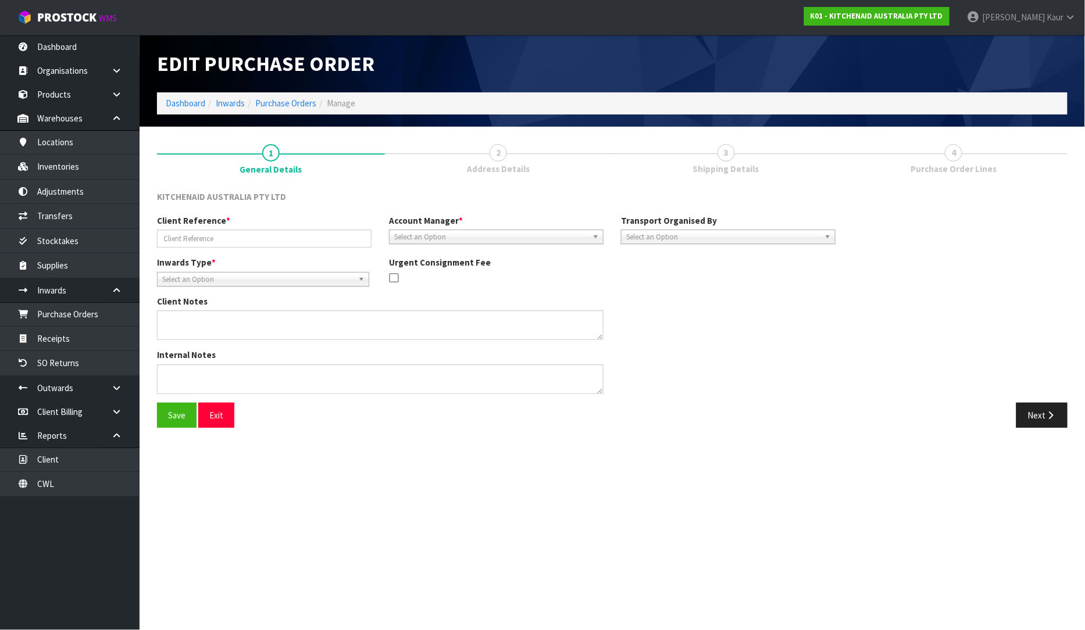
type input "WO-27237/PU-6569/[PERSON_NAME]"
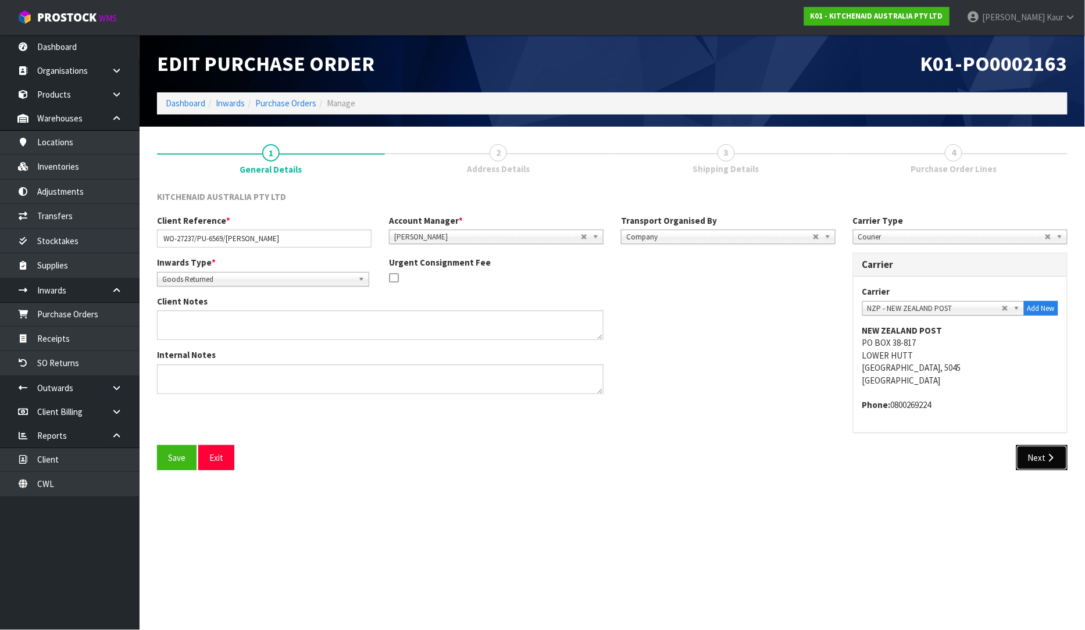
click at [1050, 460] on icon "button" at bounding box center [1051, 458] width 11 height 9
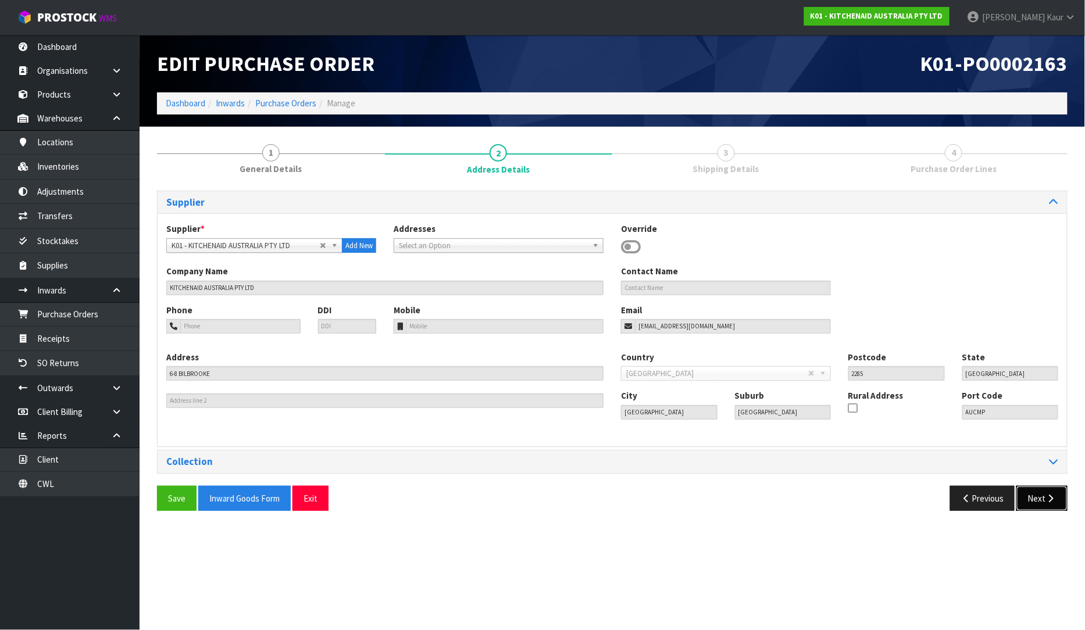
click at [1044, 500] on button "Next" at bounding box center [1041, 498] width 51 height 25
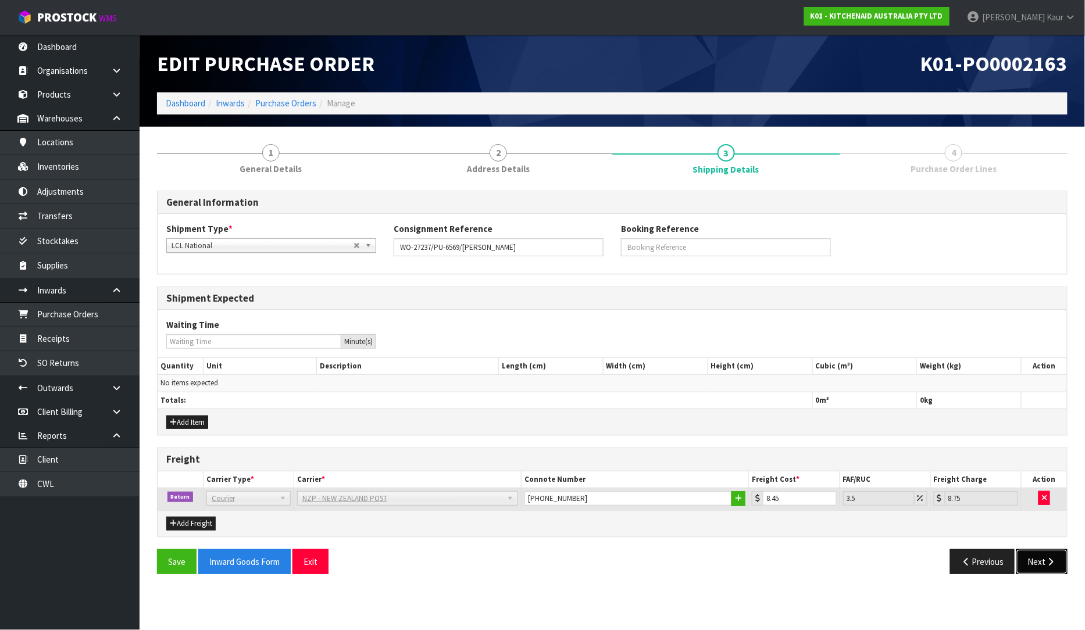
click at [1023, 566] on button "Next" at bounding box center [1041, 562] width 51 height 25
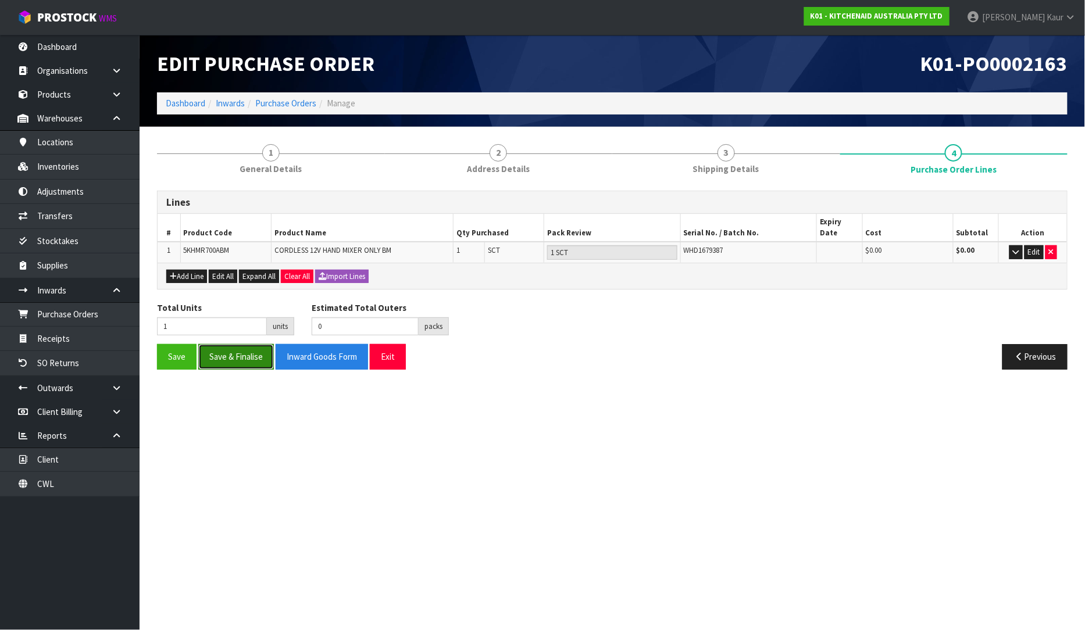
click at [230, 350] on button "Save & Finalise" at bounding box center [236, 356] width 76 height 25
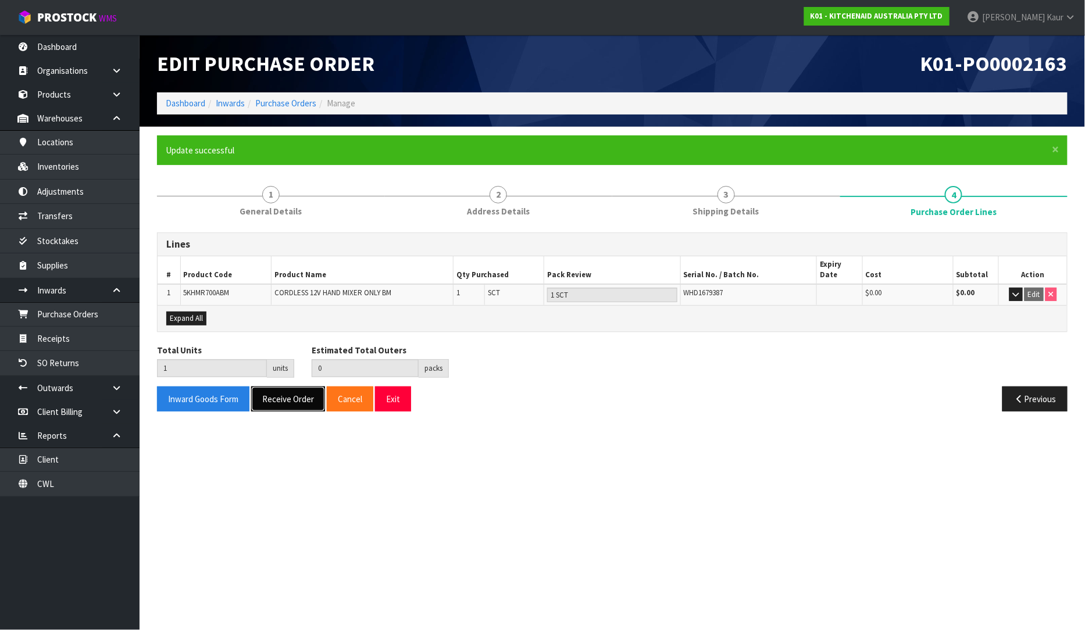
click at [278, 387] on button "Receive Order" at bounding box center [288, 399] width 74 height 25
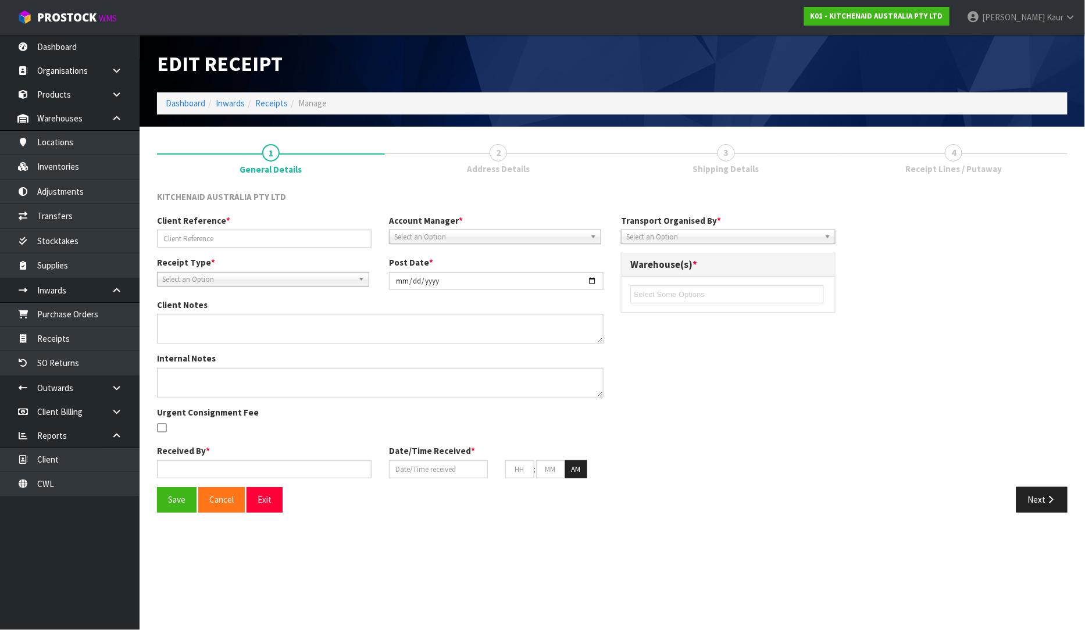
type input "WO-27237/PU-6569/[PERSON_NAME]"
type input "[DATE]"
type input "[PERSON_NAME]"
type input "[DATE]"
type input "01"
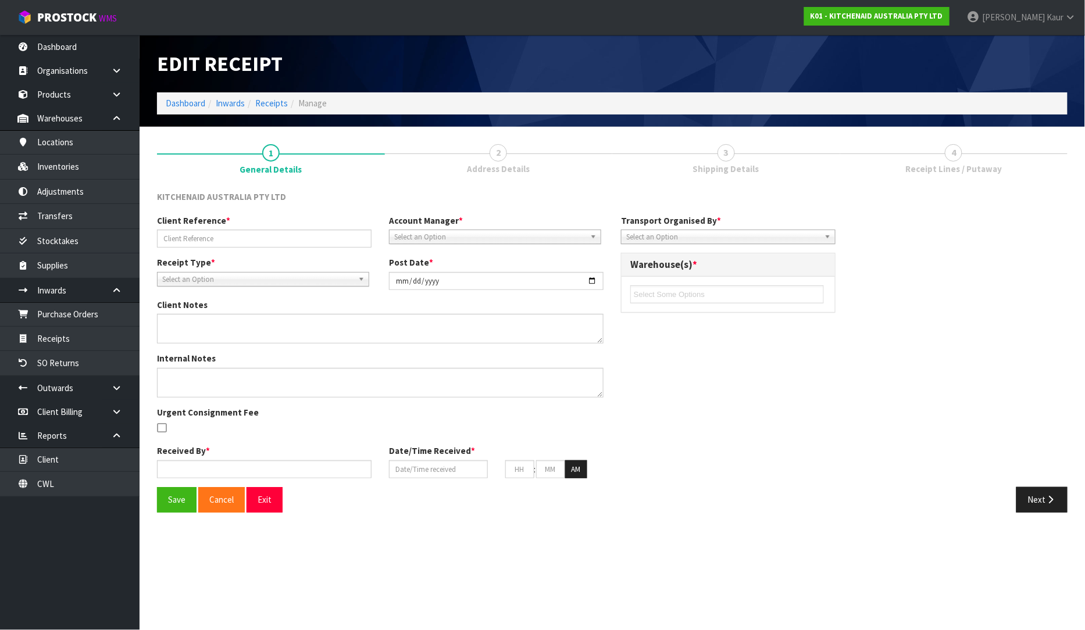
type input "40"
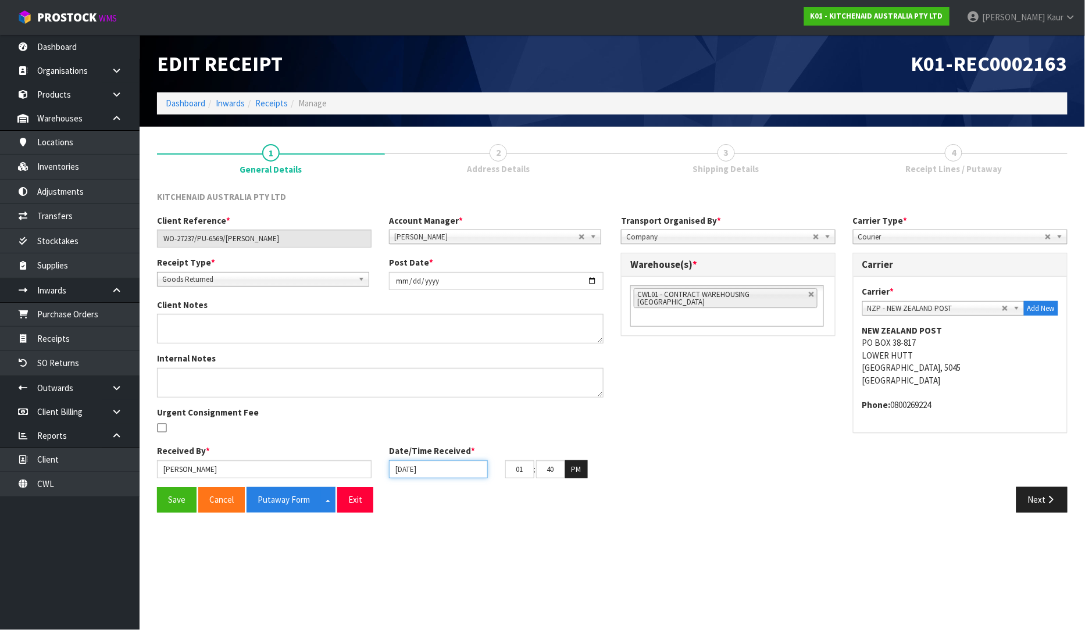
click at [398, 472] on input "[DATE]" at bounding box center [438, 470] width 99 height 18
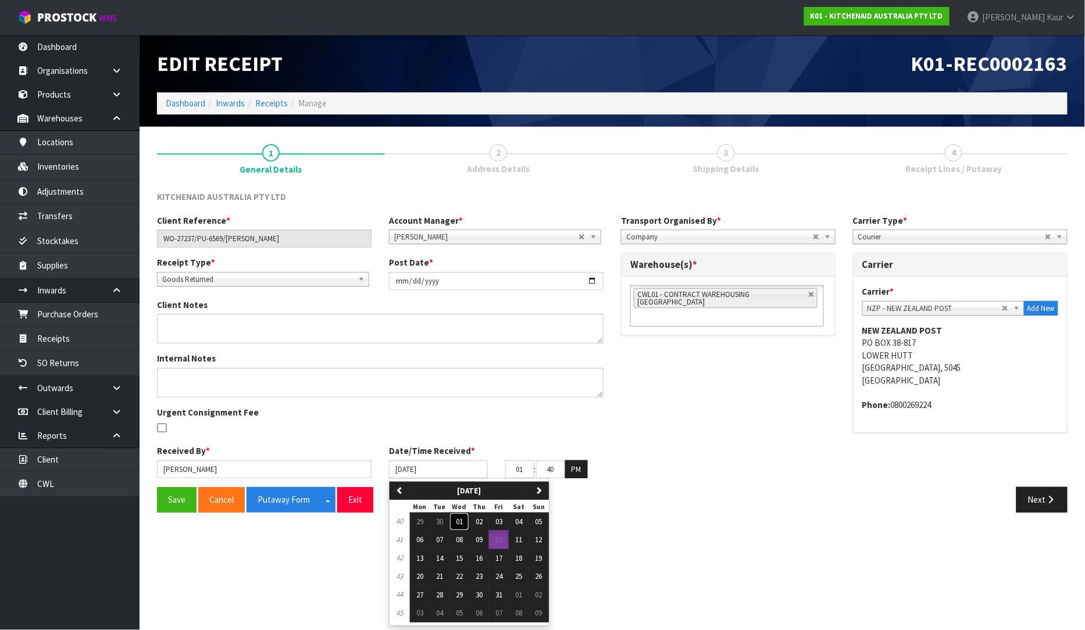
click at [460, 527] on button "01" at bounding box center [460, 522] width 20 height 19
type input "[DATE]"
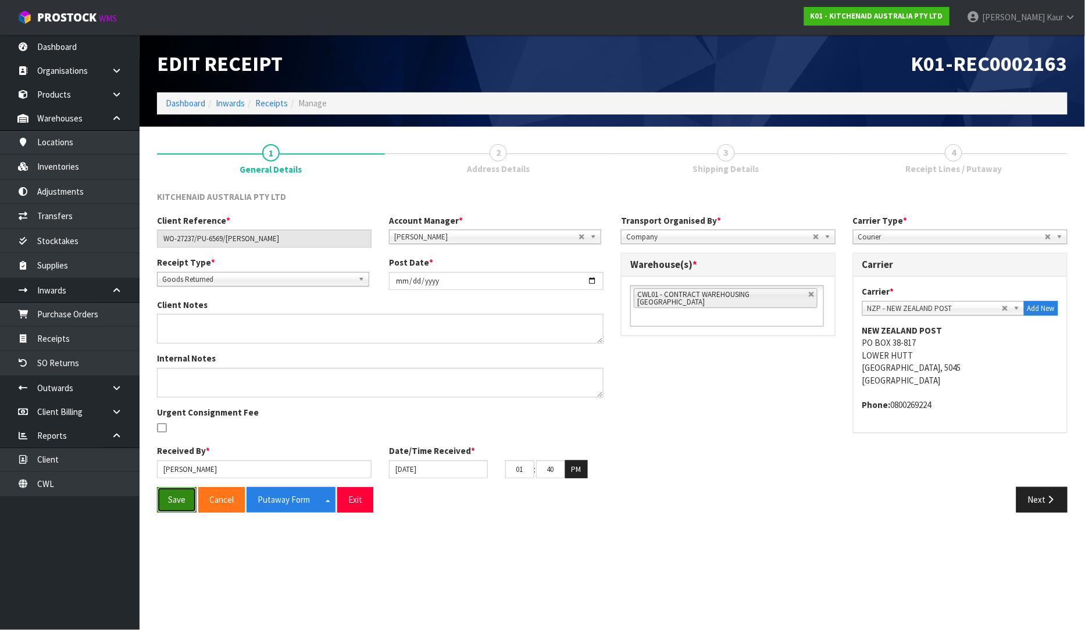
click at [169, 501] on button "Save" at bounding box center [177, 499] width 40 height 25
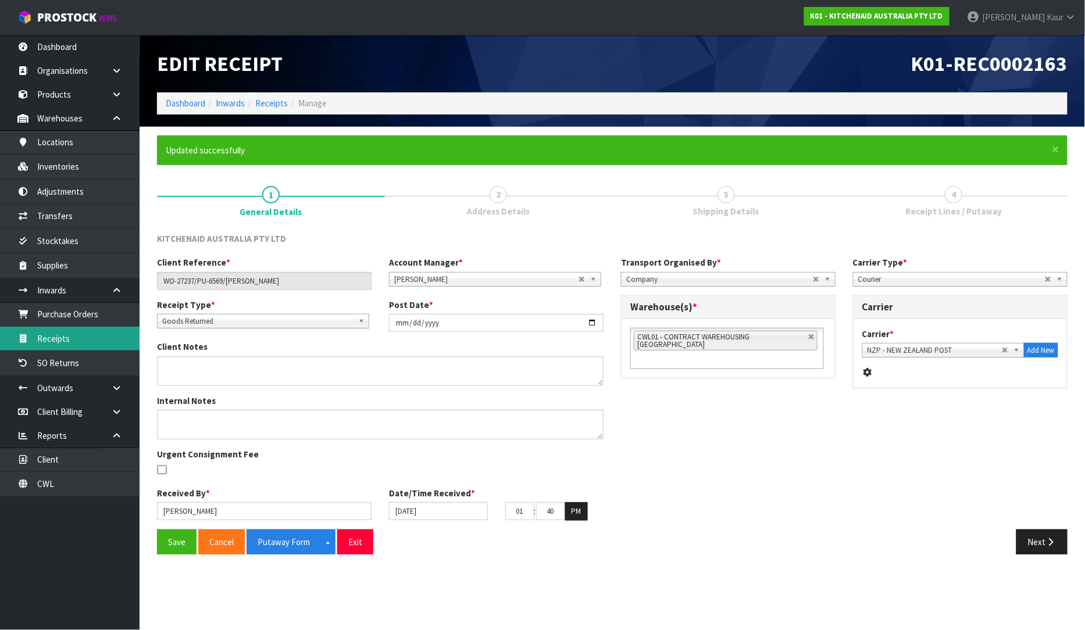
click at [72, 336] on link "Receipts" at bounding box center [70, 339] width 140 height 24
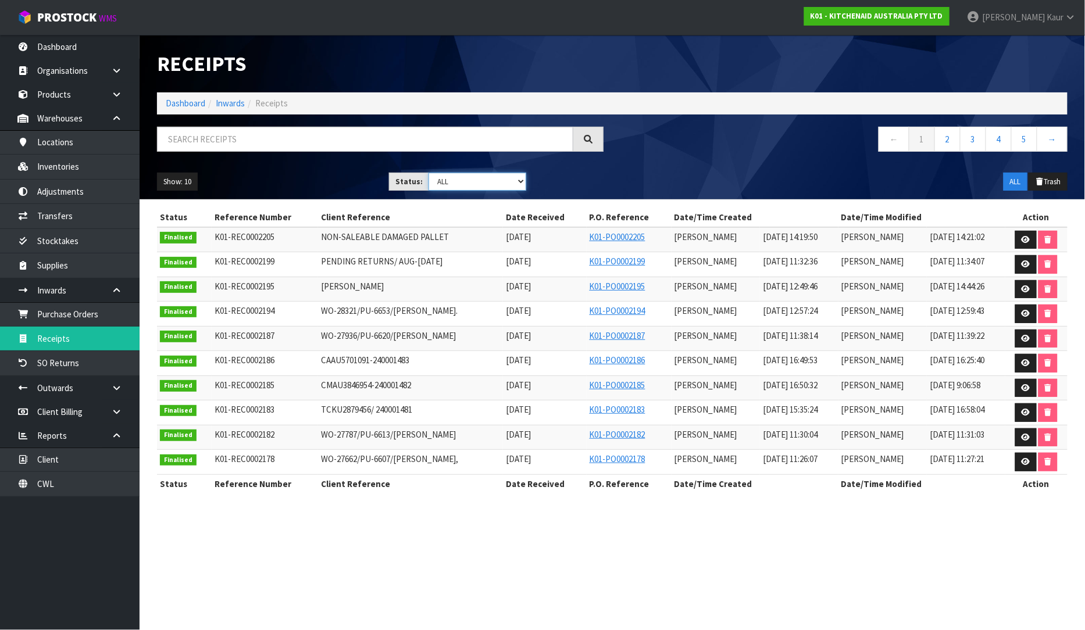
click at [522, 188] on select "Draft Pending Goods Checked Goods Putaway Pending Charges Finalised Cancelled A…" at bounding box center [478, 182] width 98 height 18
select select "string:1"
click at [429, 173] on select "Draft Pending Goods Checked Goods Putaway Pending Charges Finalised Cancelled A…" at bounding box center [478, 182] width 98 height 18
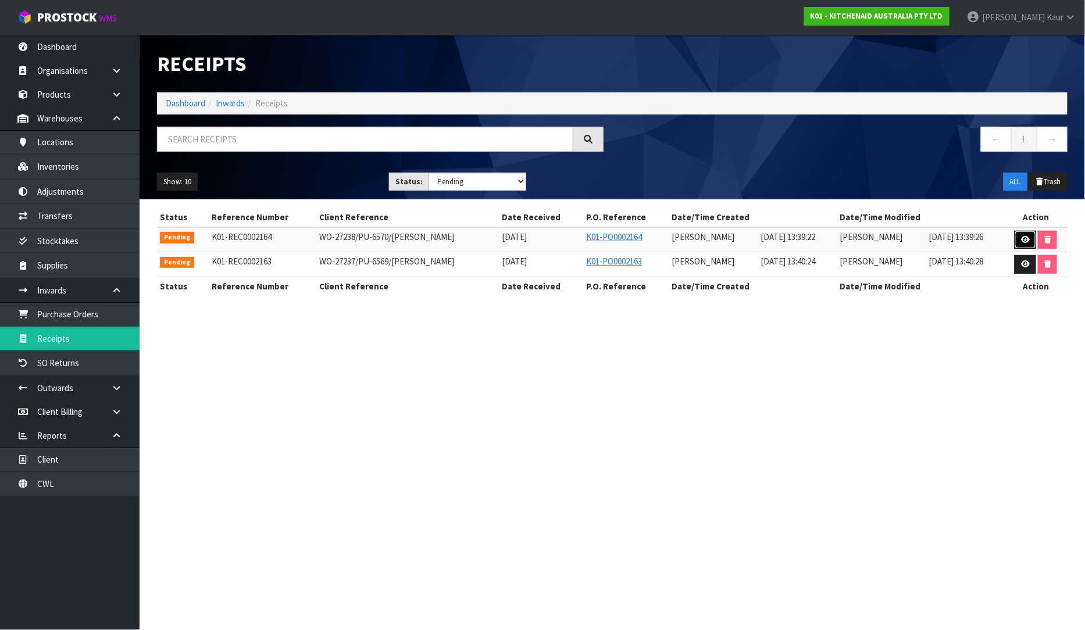
click at [1025, 241] on icon at bounding box center [1025, 240] width 9 height 8
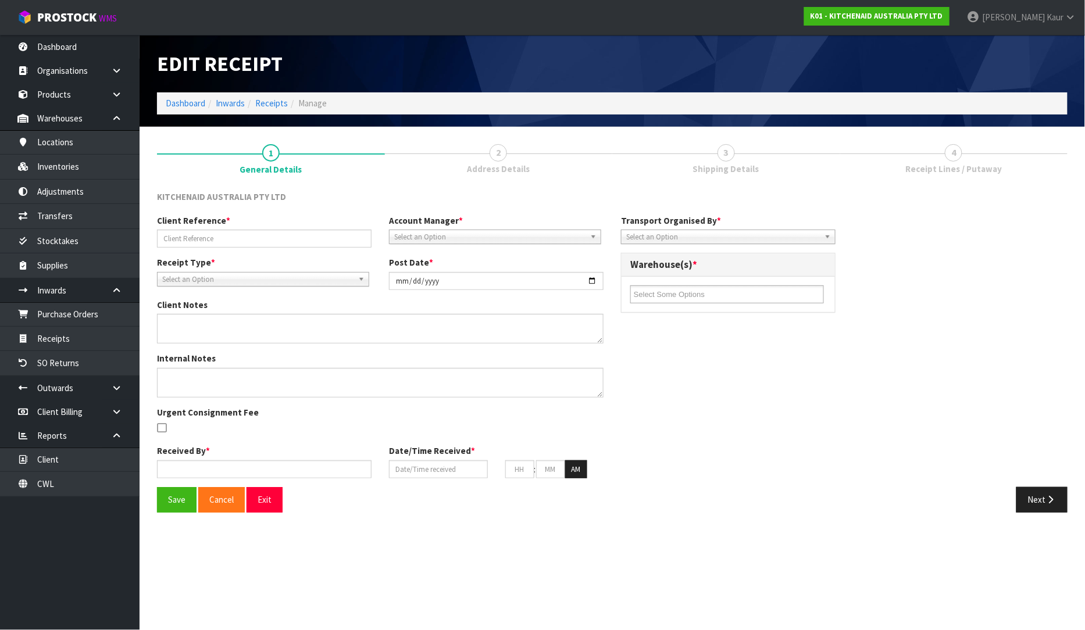
type input "WO-27238/PU-6570/[PERSON_NAME]"
type input "[DATE]"
type textarea "SERIAL : NS00005063"
type input "[PERSON_NAME]"
type input "[DATE]"
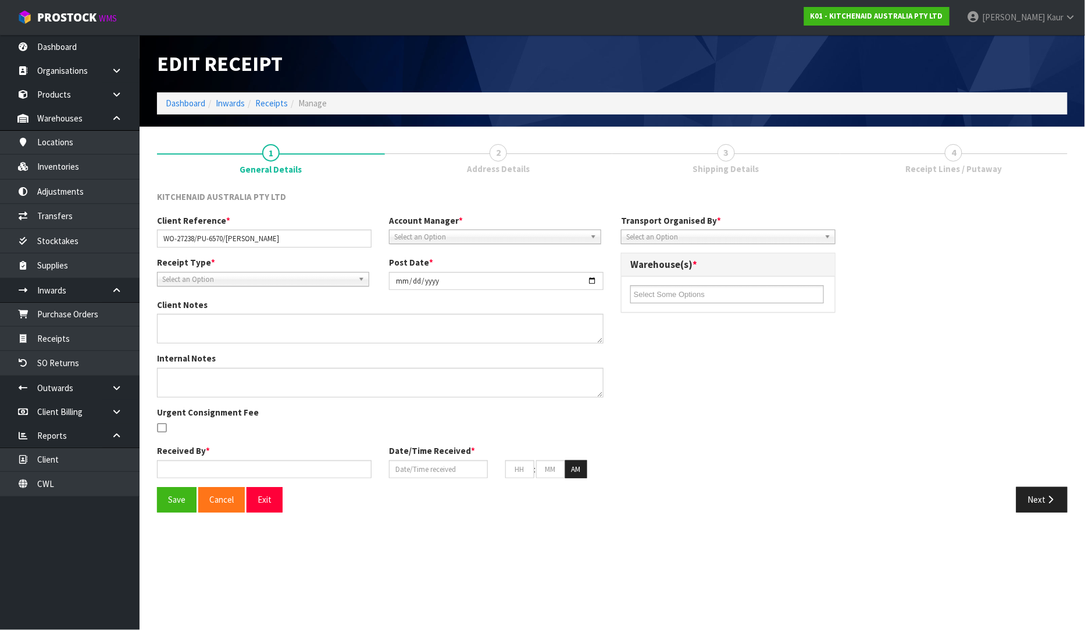
type input "01"
type input "39"
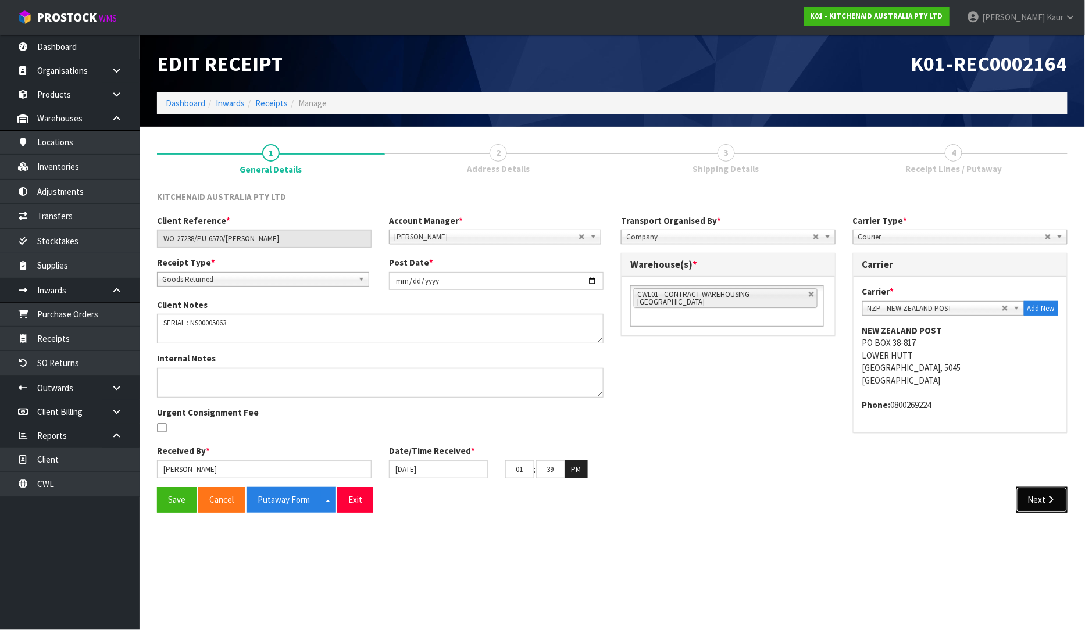
click at [1036, 491] on button "Next" at bounding box center [1041, 499] width 51 height 25
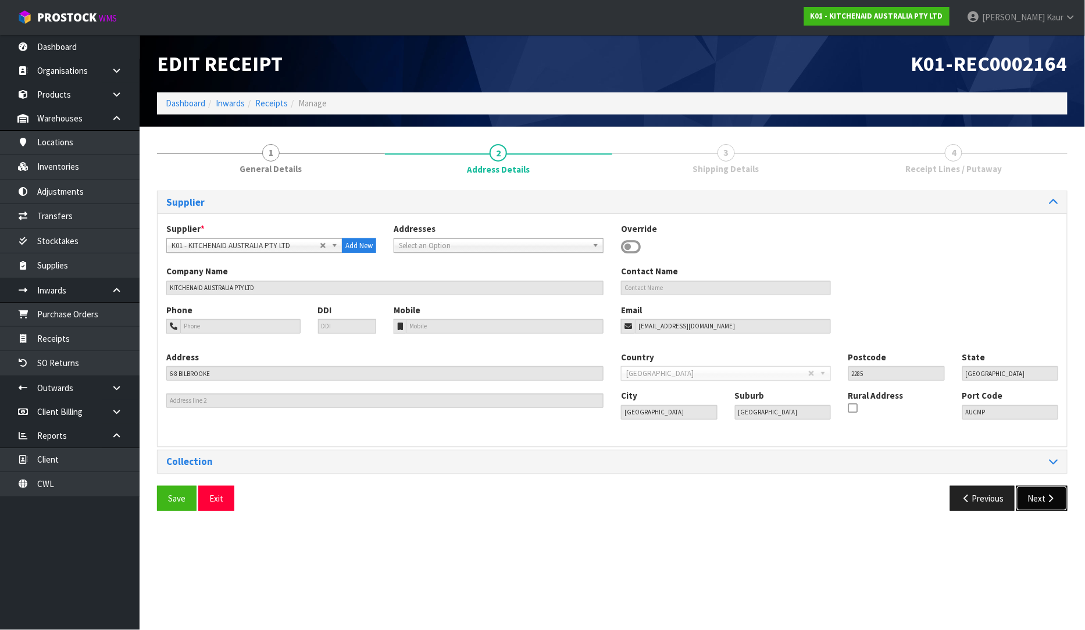
click at [1036, 491] on button "Next" at bounding box center [1041, 498] width 51 height 25
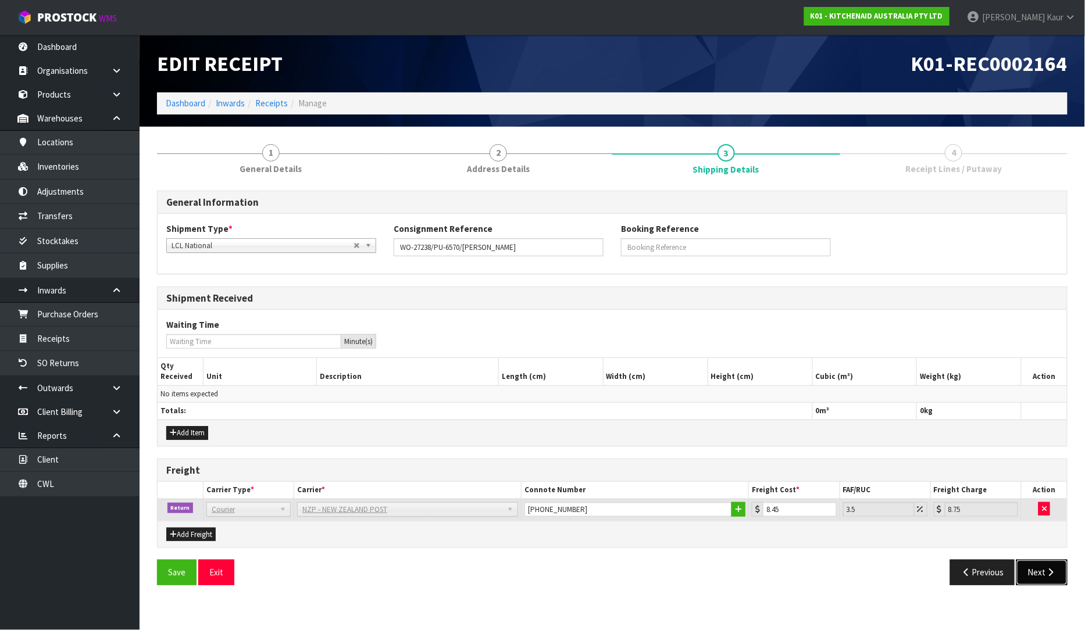
click at [1023, 565] on button "Next" at bounding box center [1041, 572] width 51 height 25
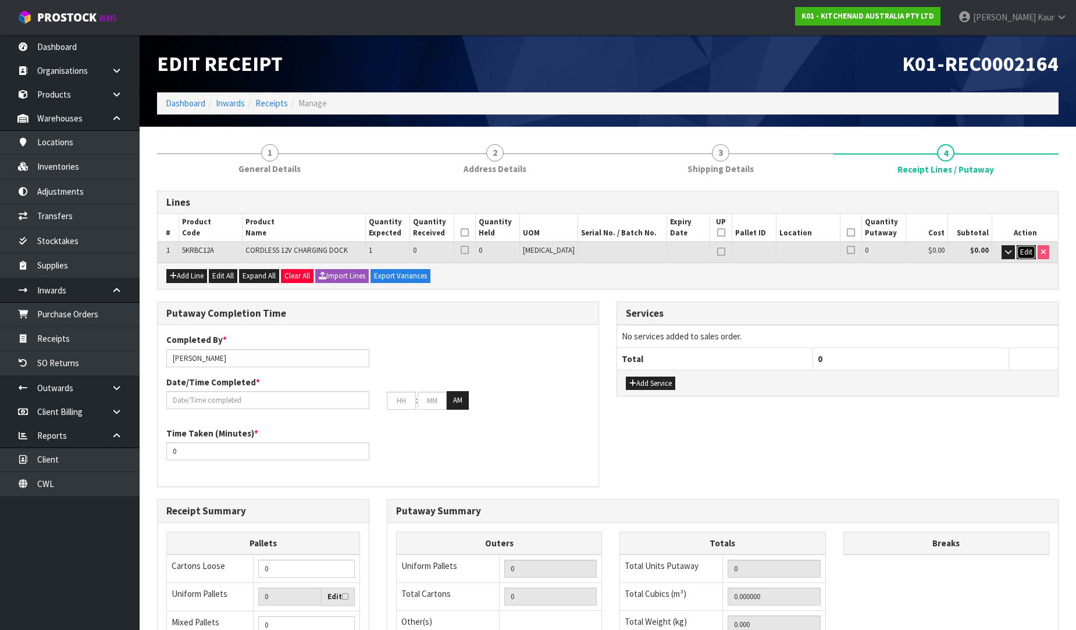
click at [1027, 248] on span "Edit" at bounding box center [1026, 252] width 12 height 10
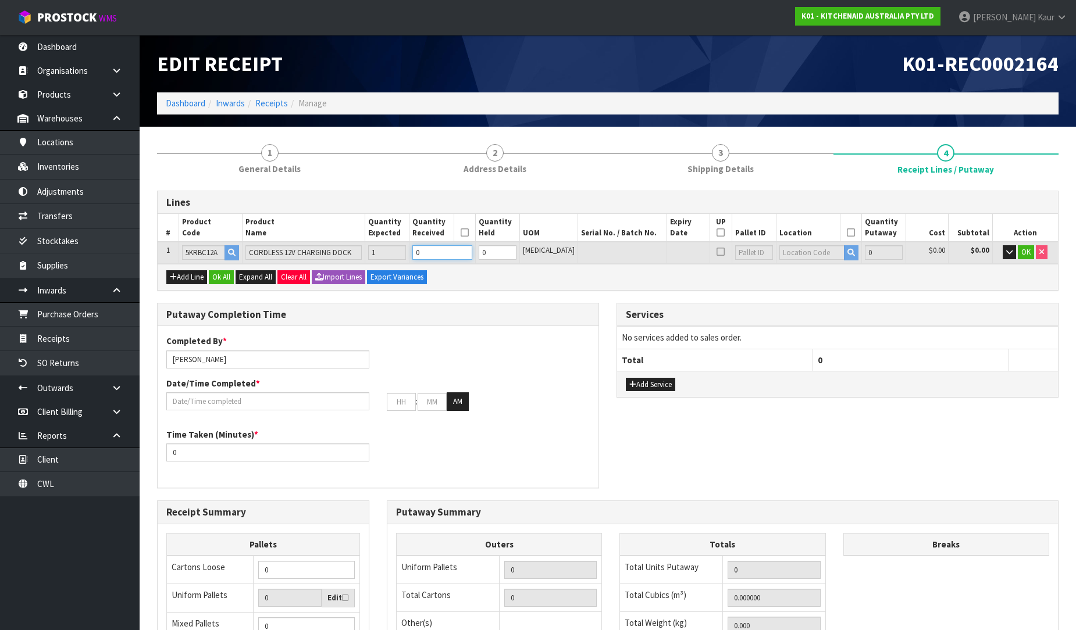
click at [440, 256] on input "0" at bounding box center [441, 252] width 59 height 15
type input "0.00098"
type input "0.6"
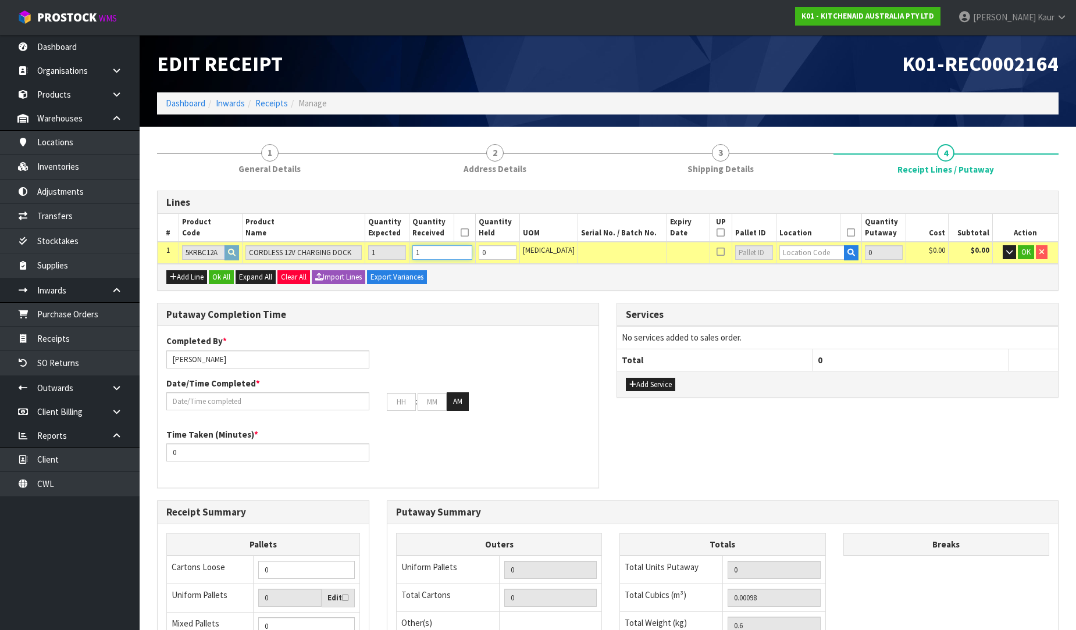
type input "1"
click at [816, 258] on input "text" at bounding box center [811, 252] width 65 height 15
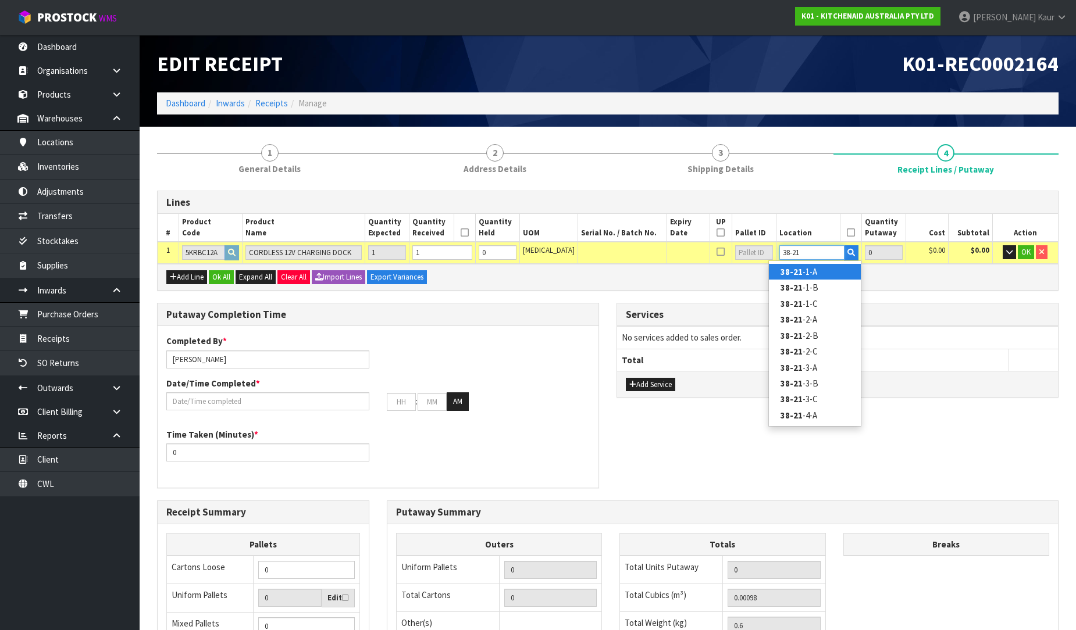
type input "38-21"
click at [814, 266] on link "38-21 -1-A" at bounding box center [815, 272] width 92 height 16
type input "1"
type input "38-21-1-A"
type input "1"
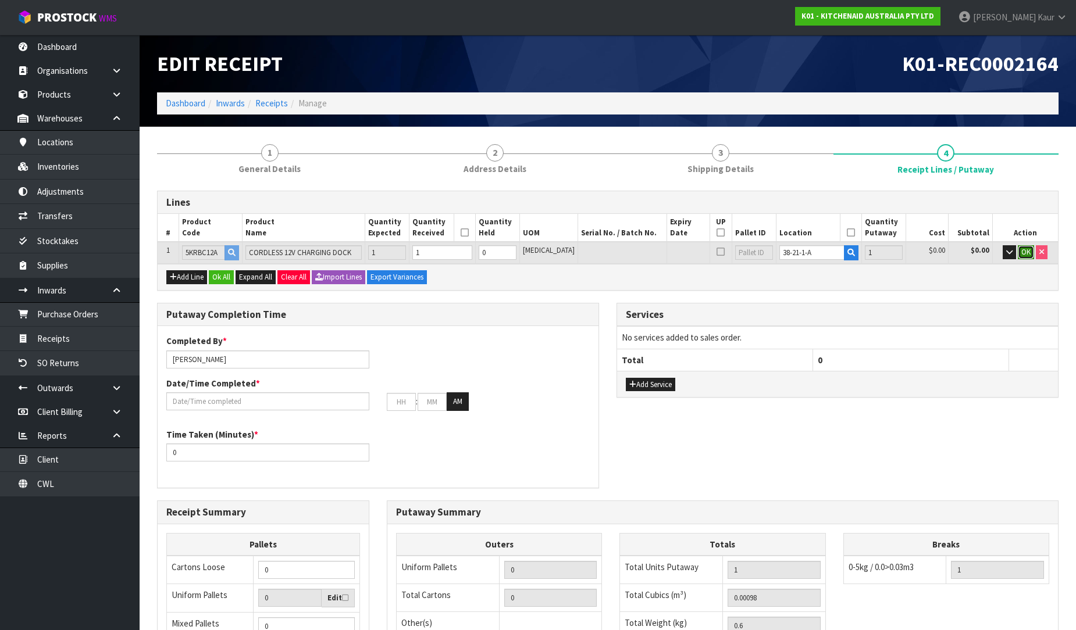
click at [1028, 252] on span "OK" at bounding box center [1025, 252] width 9 height 10
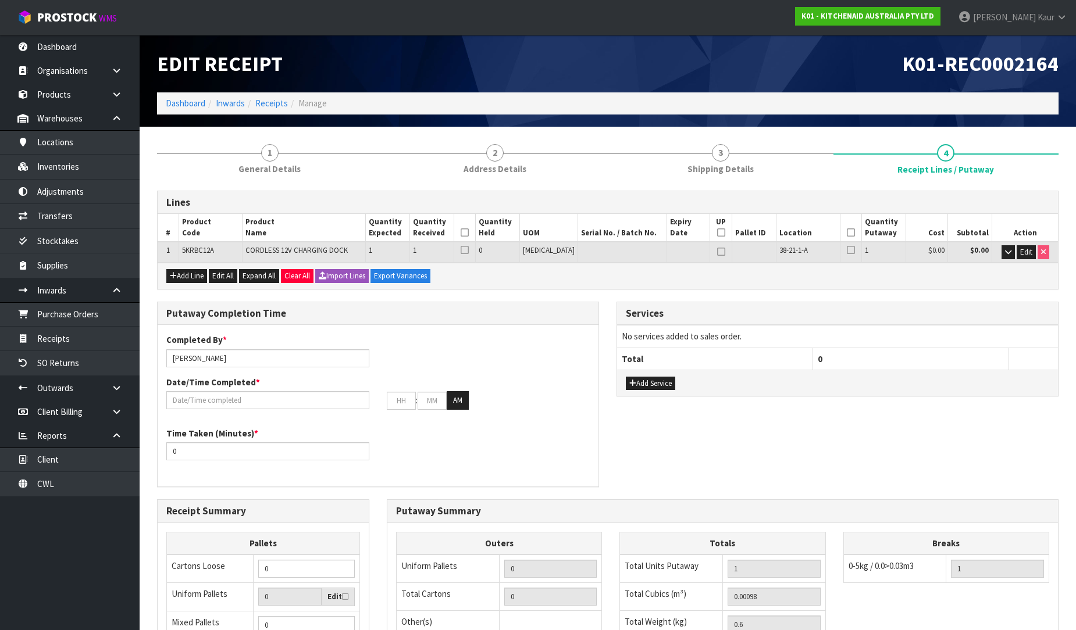
click at [469, 233] on icon at bounding box center [465, 233] width 8 height 1
click at [847, 233] on icon at bounding box center [851, 233] width 8 height 1
click at [241, 391] on input "text" at bounding box center [267, 400] width 203 height 18
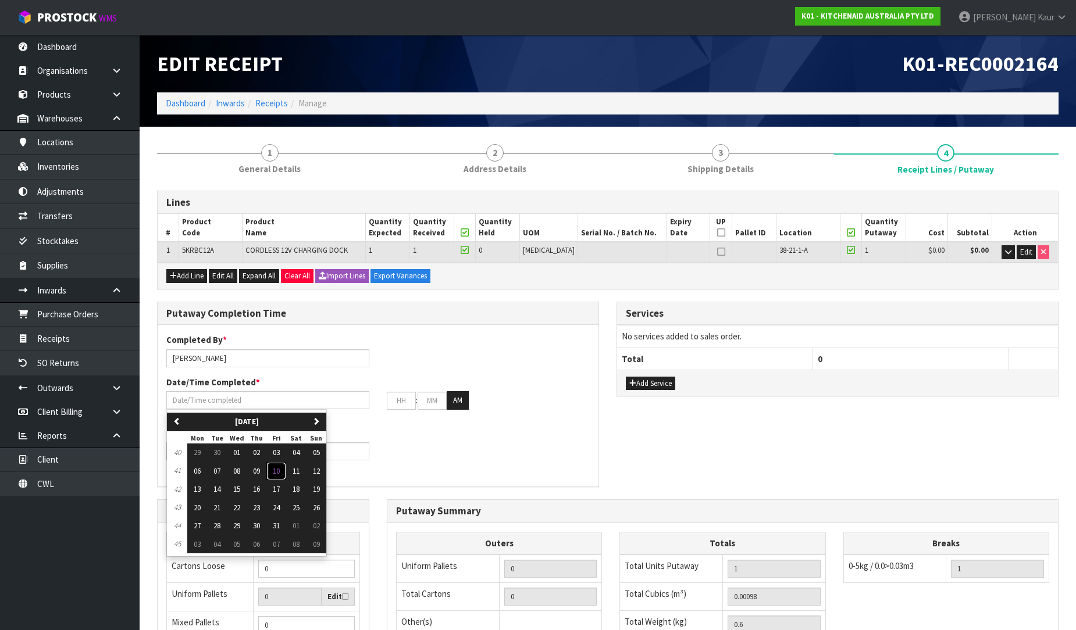
click at [277, 472] on span "10" at bounding box center [276, 471] width 7 height 10
type input "[DATE]"
type input "12"
type input "00"
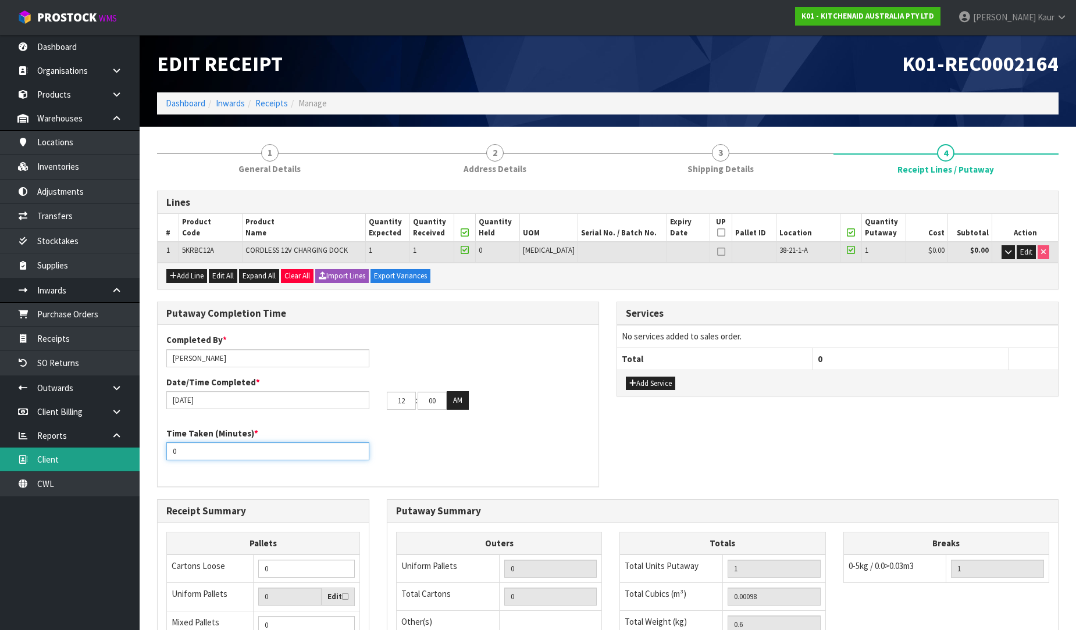
drag, startPoint x: 184, startPoint y: 450, endPoint x: 135, endPoint y: 450, distance: 48.8
click at [135, 450] on body "Toggle navigation ProStock WMS K01 - KITCHENAID AUSTRALIA PTY LTD [PERSON_NAME]…" at bounding box center [538, 315] width 1076 height 630
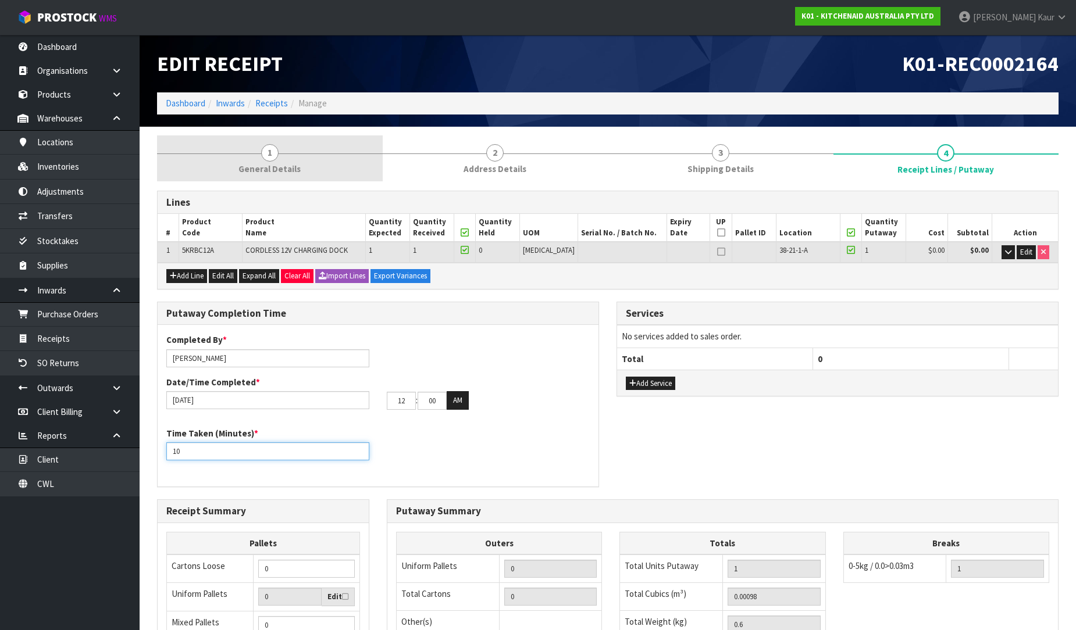
type input "10"
click at [280, 155] on link "1 General Details" at bounding box center [270, 158] width 226 height 46
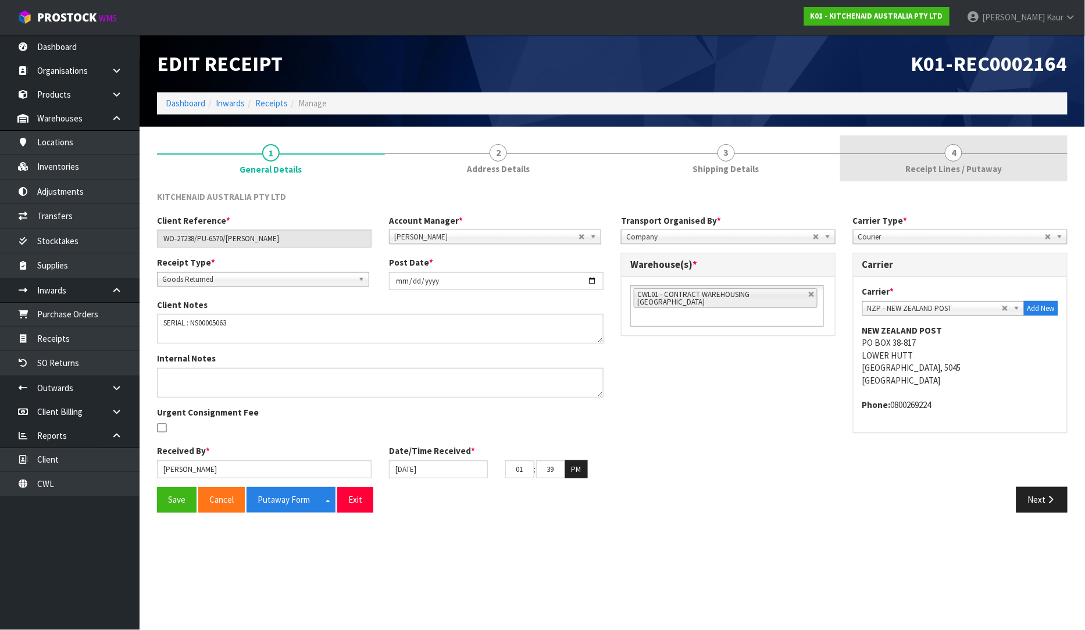
click at [975, 163] on span "Receipt Lines / Putaway" at bounding box center [953, 169] width 97 height 12
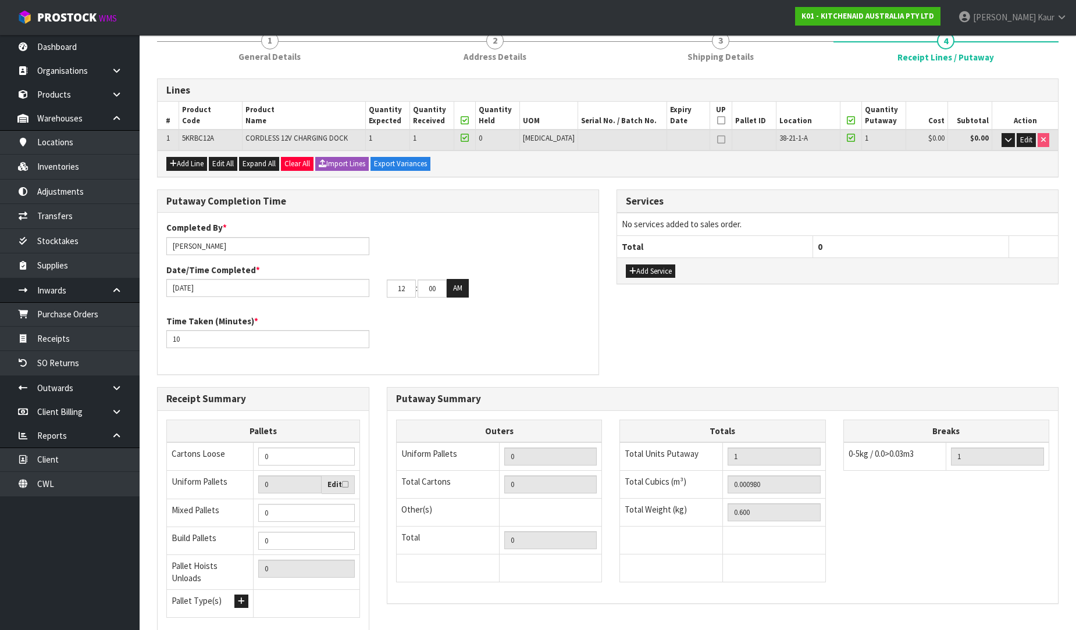
scroll to position [195, 0]
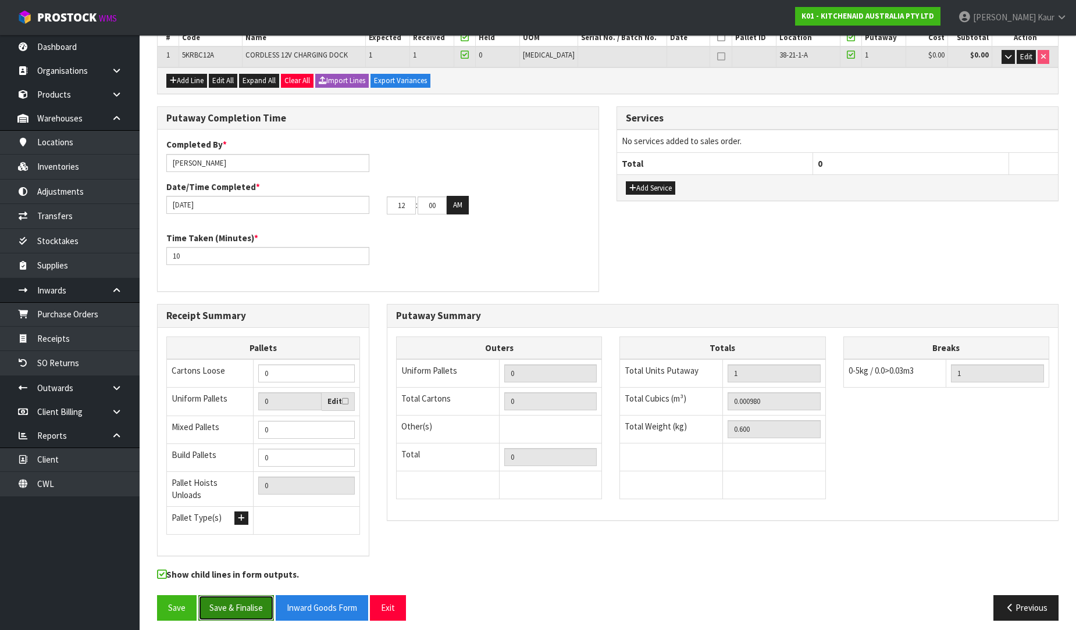
drag, startPoint x: 233, startPoint y: 607, endPoint x: 263, endPoint y: 591, distance: 34.3
click at [233, 607] on button "Save & Finalise" at bounding box center [236, 607] width 76 height 25
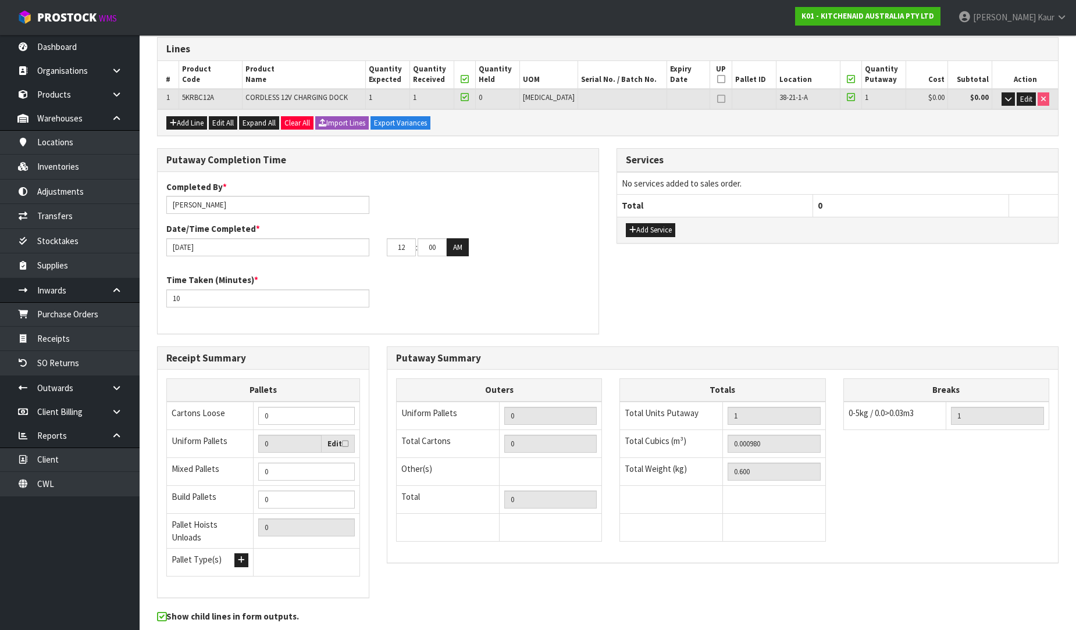
scroll to position [0, 0]
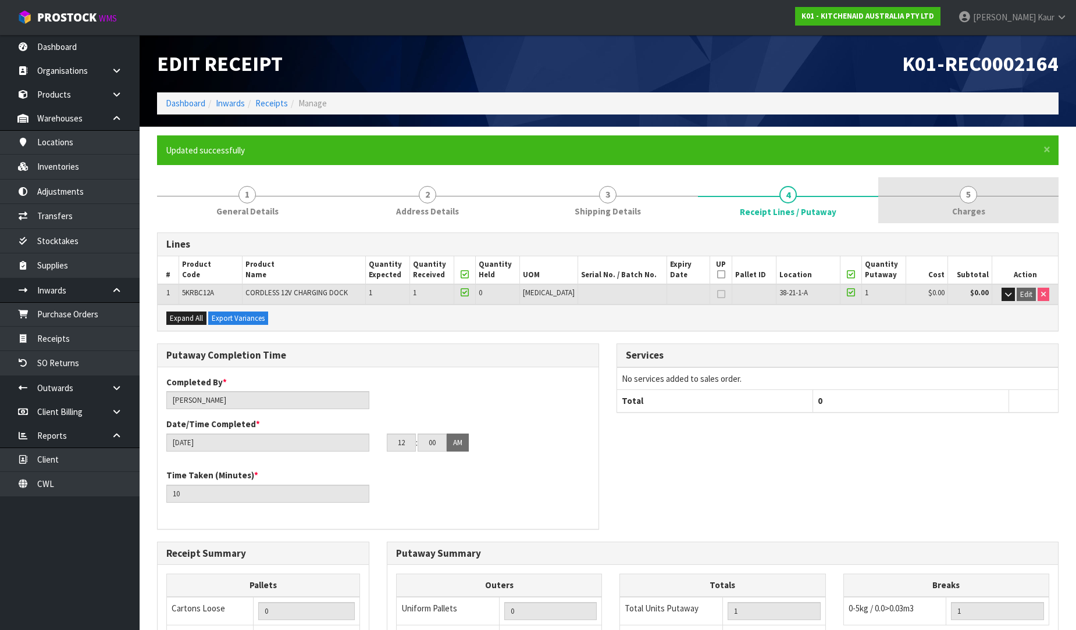
click at [973, 205] on span "Charges" at bounding box center [968, 211] width 33 height 12
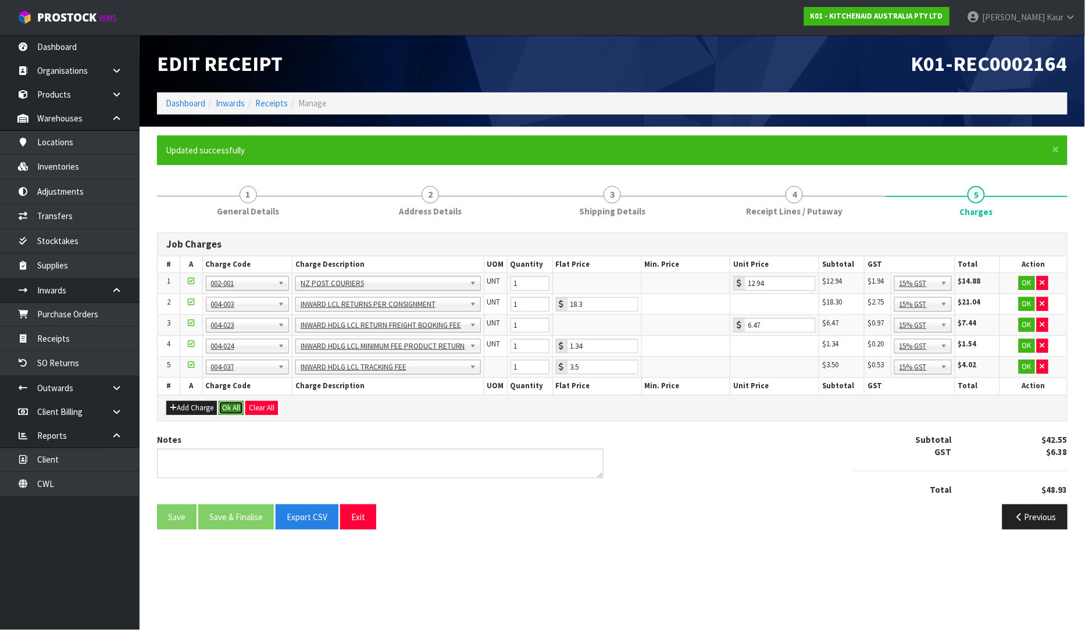
click at [233, 404] on button "Ok All" at bounding box center [231, 408] width 25 height 14
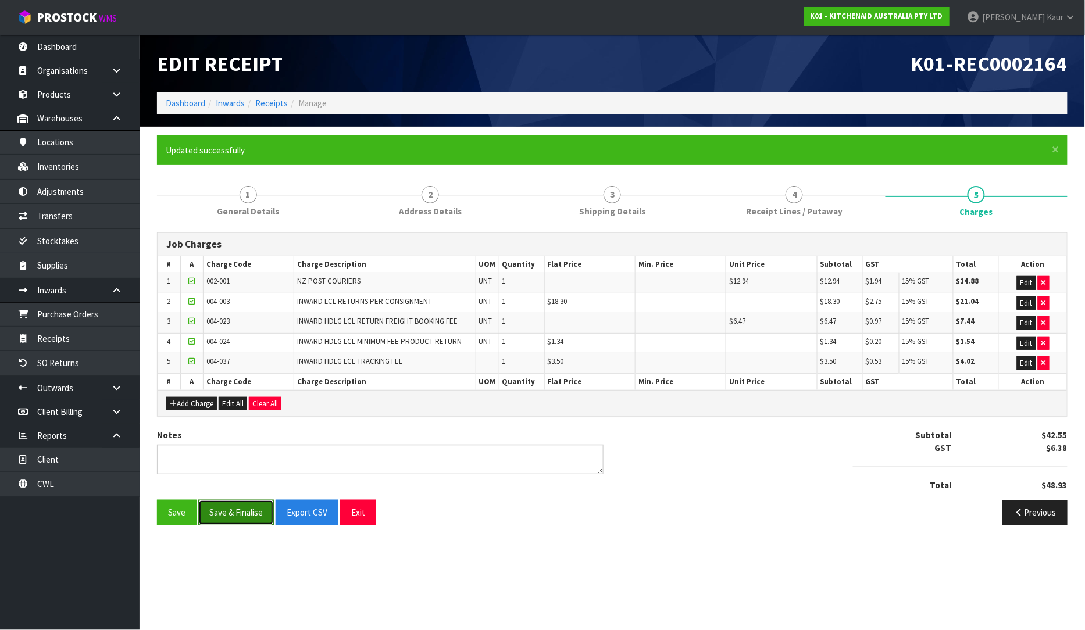
click at [238, 513] on button "Save & Finalise" at bounding box center [236, 512] width 76 height 25
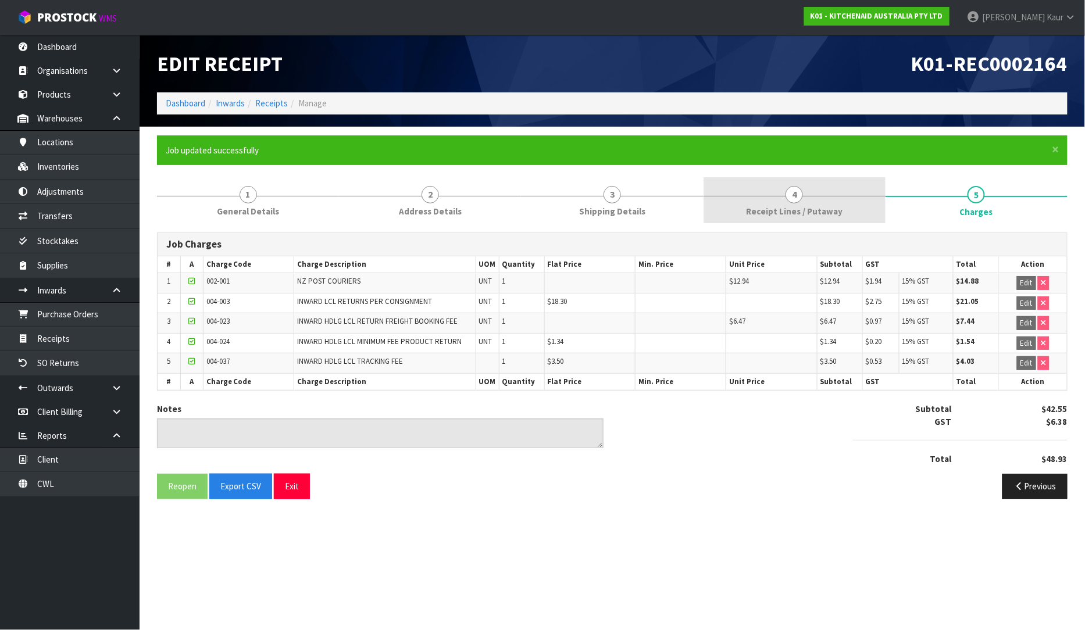
drag, startPoint x: 747, startPoint y: 213, endPoint x: 742, endPoint y: 221, distance: 8.9
click at [747, 213] on link "4 Receipt Lines / Putaway" at bounding box center [795, 200] width 182 height 46
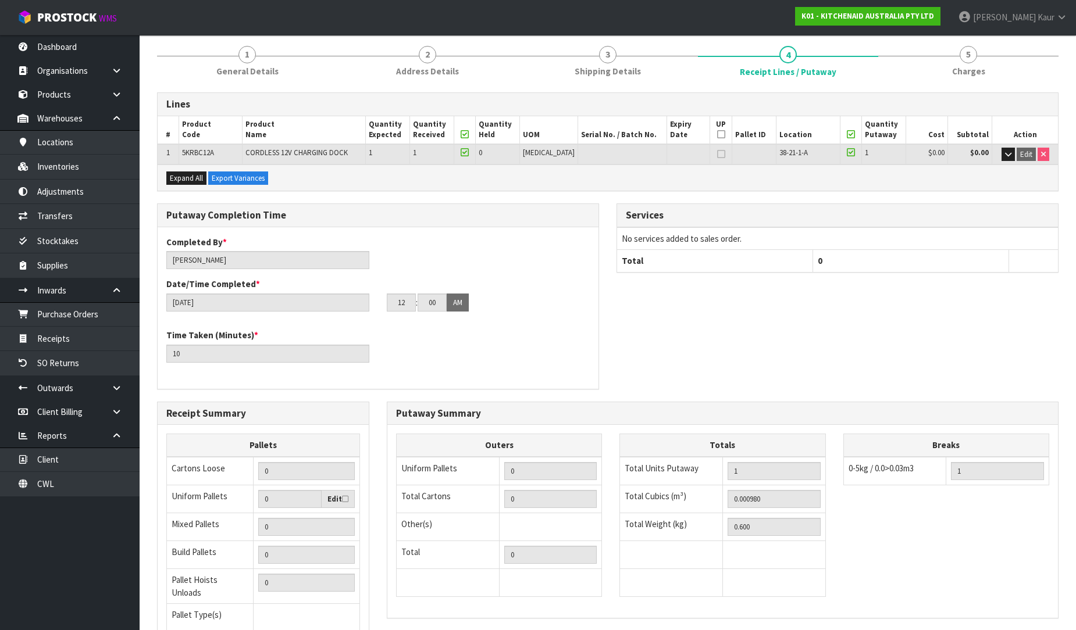
scroll to position [237, 0]
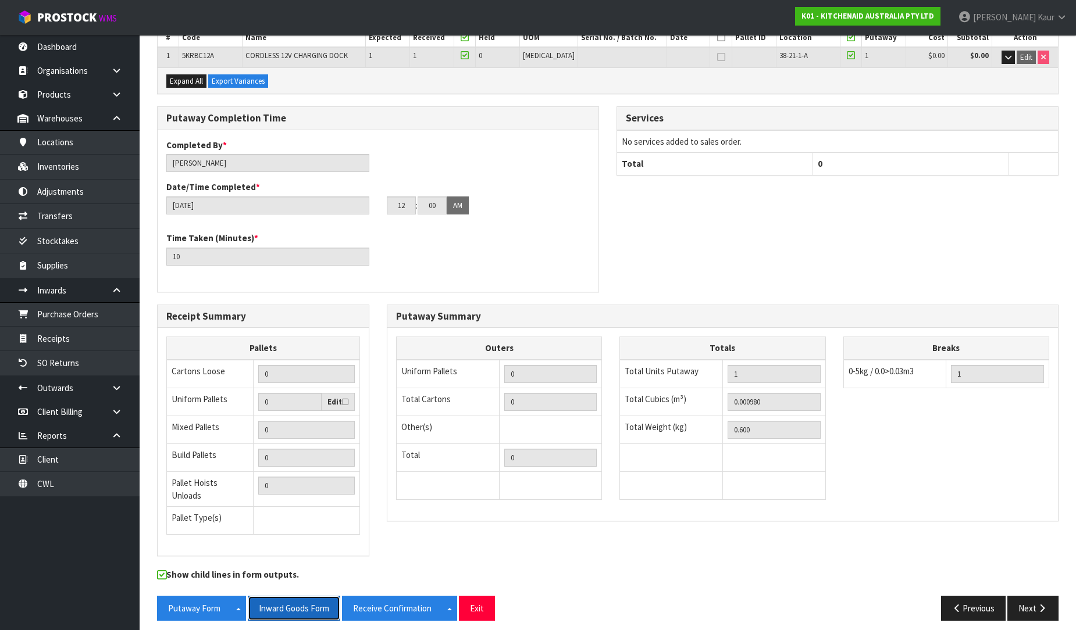
click at [304, 597] on button "Inward Goods Form" at bounding box center [294, 608] width 92 height 25
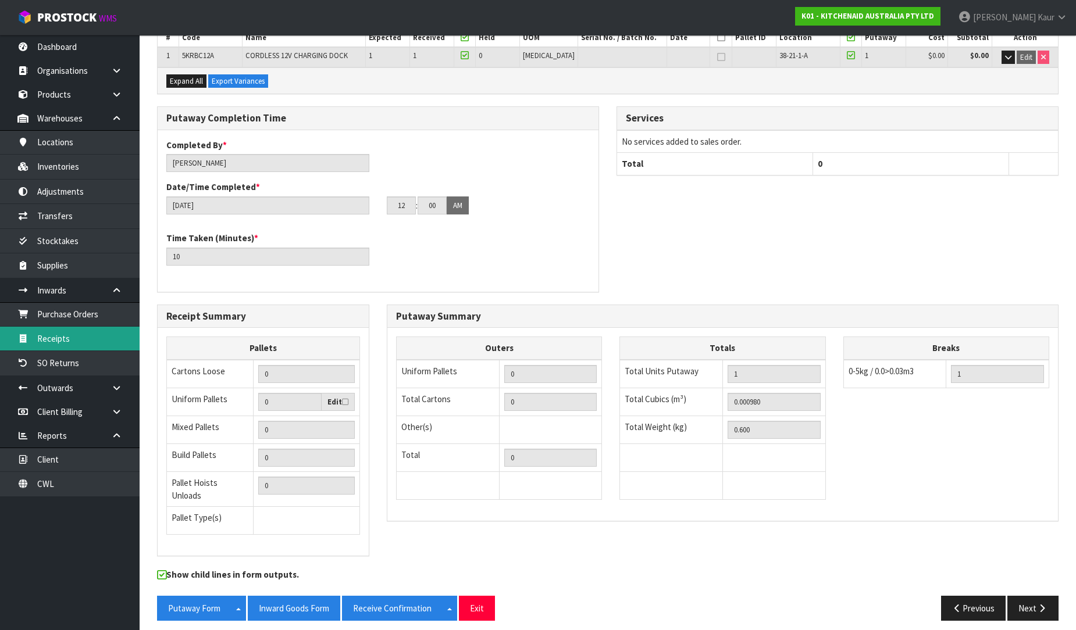
click at [61, 337] on link "Receipts" at bounding box center [70, 339] width 140 height 24
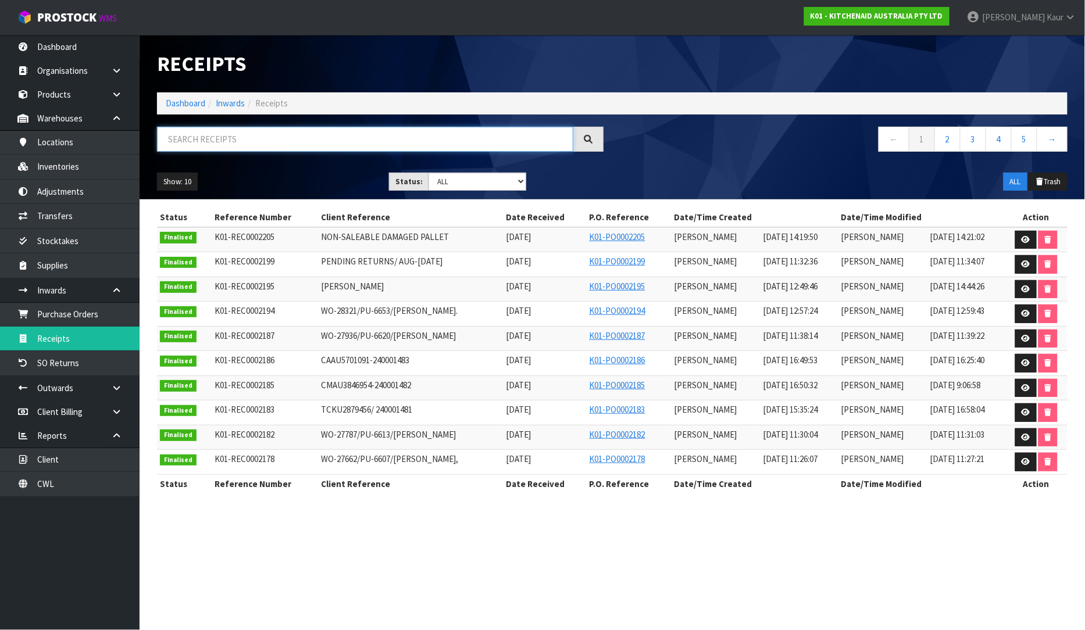
click at [247, 137] on input "text" at bounding box center [365, 139] width 416 height 25
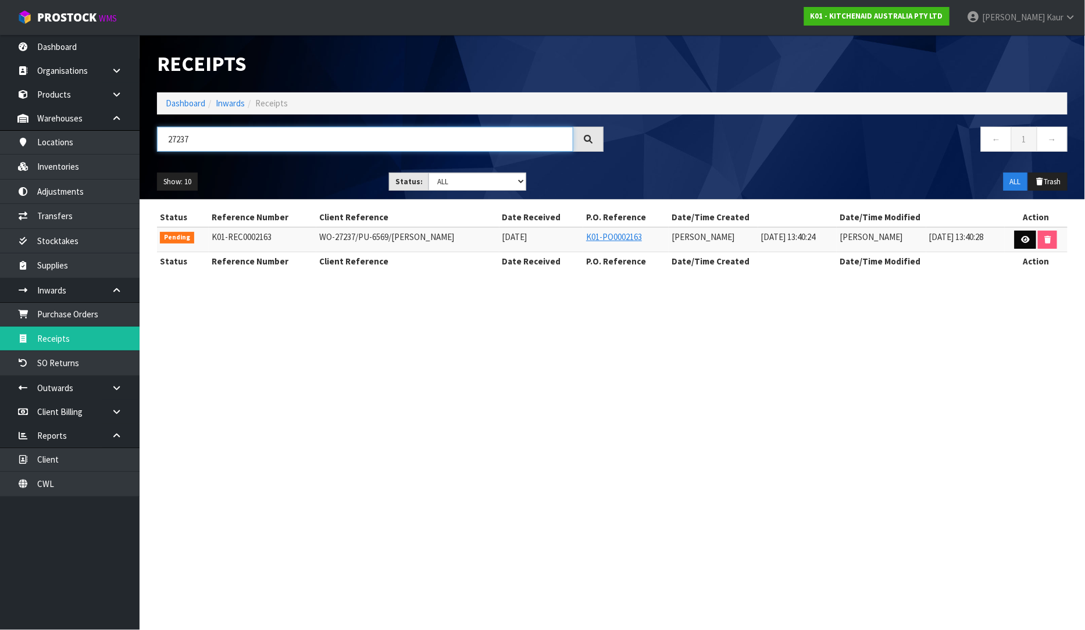
type input "27237"
click at [1028, 236] on icon at bounding box center [1025, 240] width 9 height 8
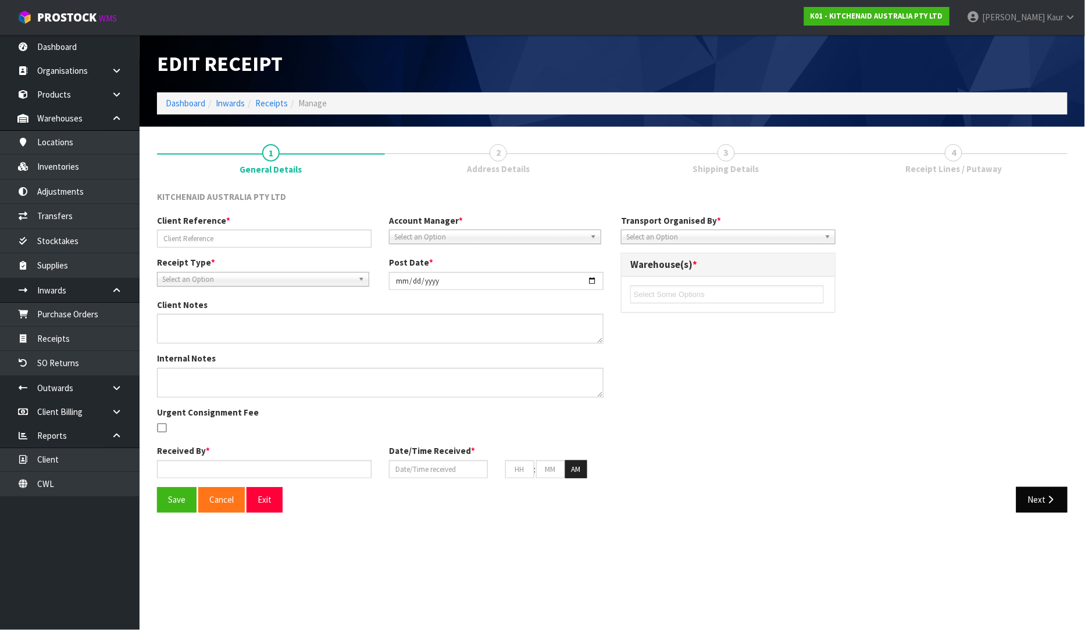
type input "WO-27237/PU-6569/[PERSON_NAME]"
type input "[DATE]"
type input "[PERSON_NAME]"
type input "[DATE]"
type input "01"
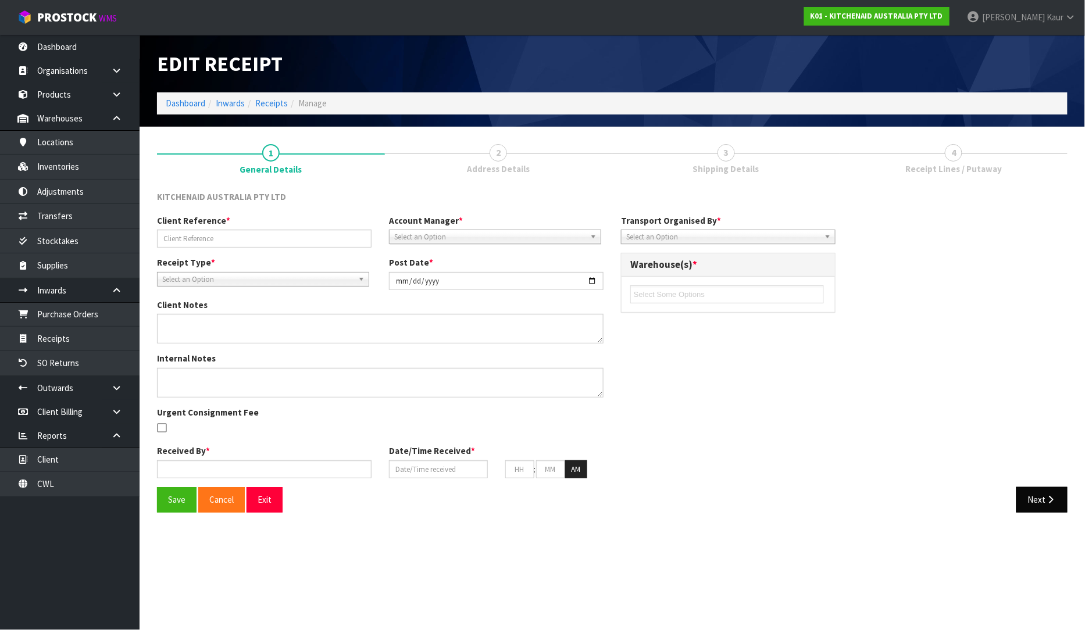
type input "40"
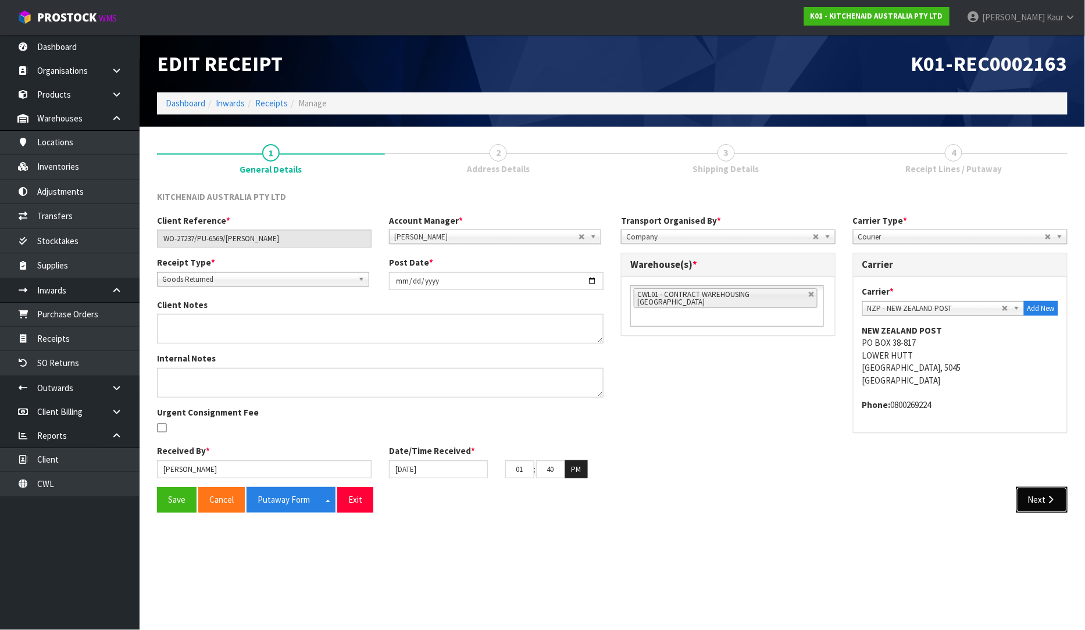
click at [1036, 493] on button "Next" at bounding box center [1041, 499] width 51 height 25
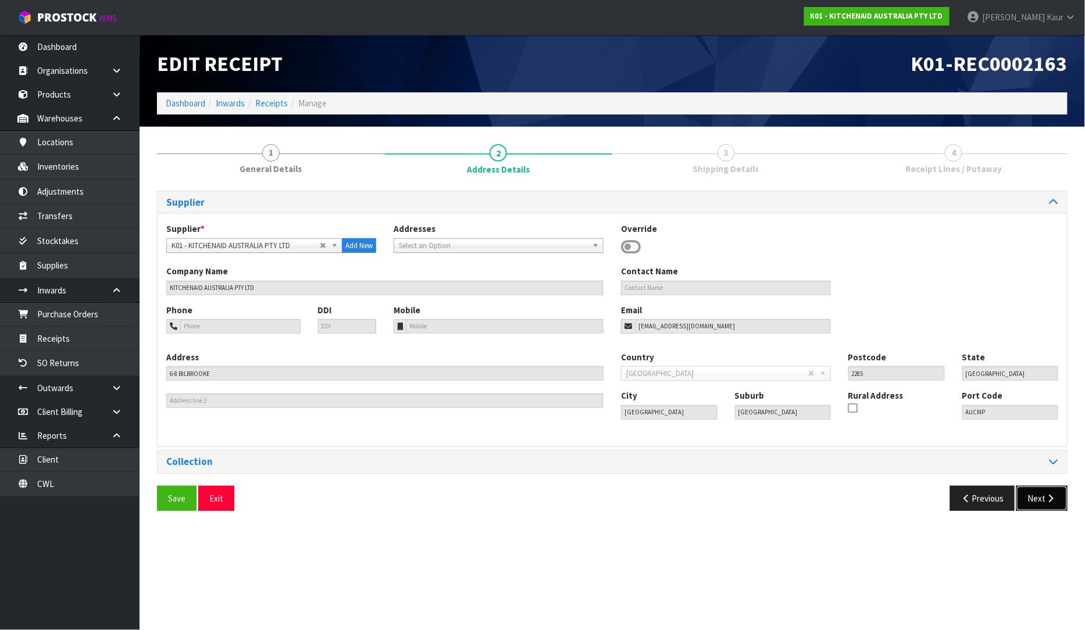
click at [1036, 493] on button "Next" at bounding box center [1041, 498] width 51 height 25
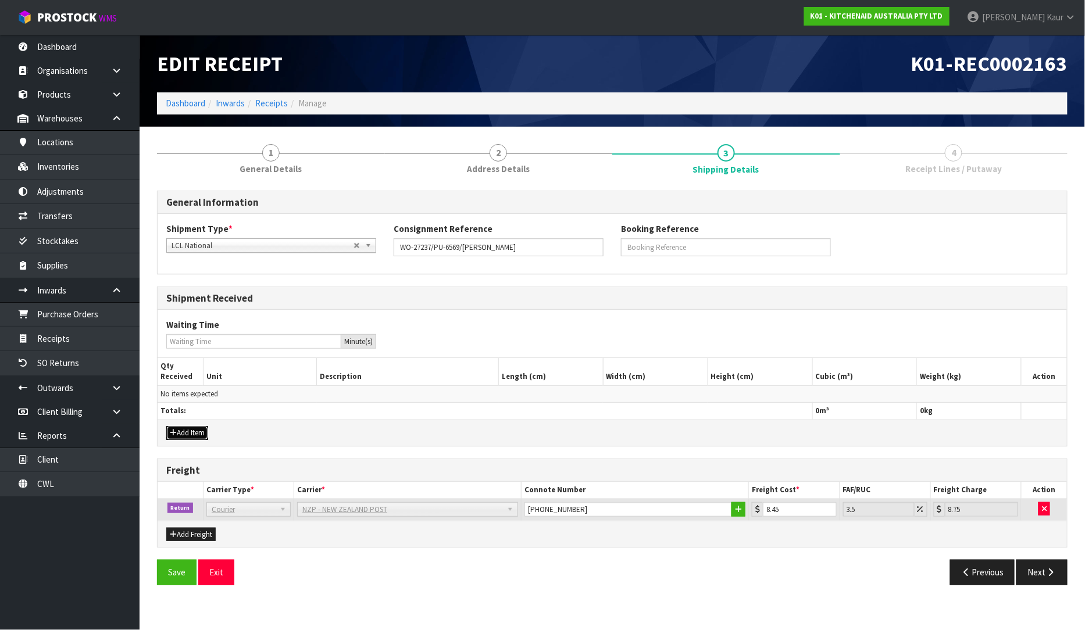
click at [192, 430] on button "Add Item" at bounding box center [187, 433] width 42 height 14
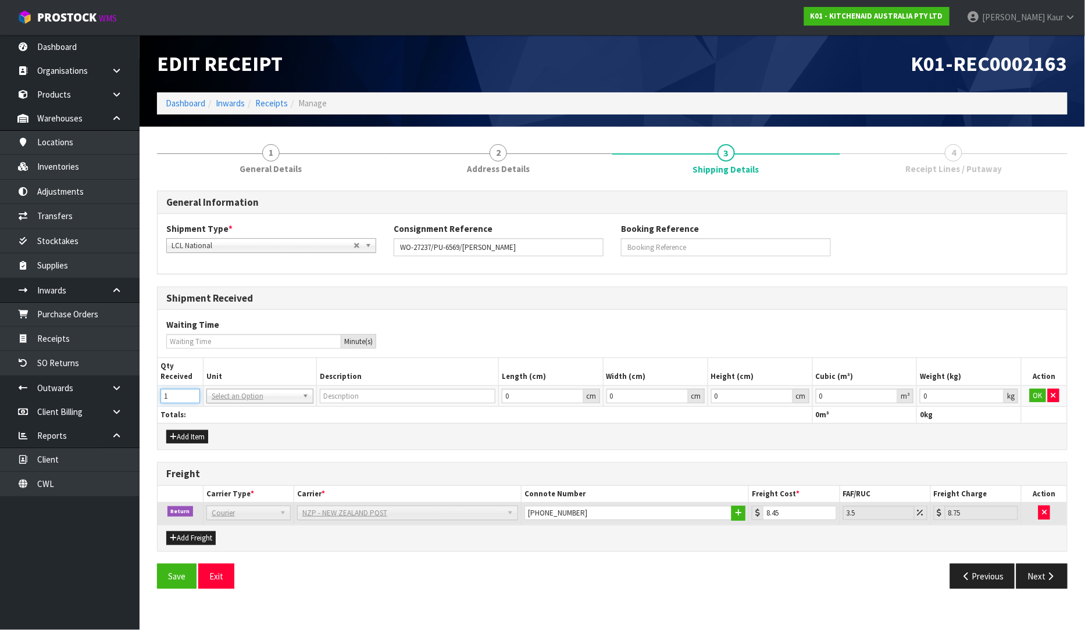
type input "1"
click at [190, 391] on input "1" at bounding box center [180, 396] width 40 height 15
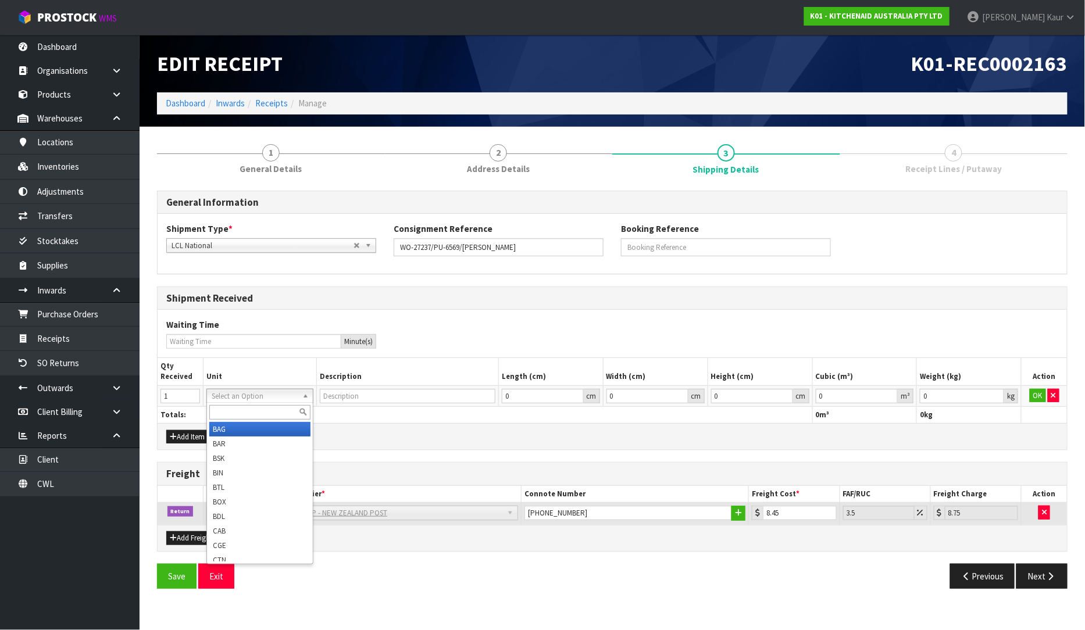
click at [221, 415] on input "text" at bounding box center [259, 412] width 101 height 15
type input "ctn"
drag, startPoint x: 294, startPoint y: 432, endPoint x: 643, endPoint y: 386, distance: 351.4
type input "CARTON"
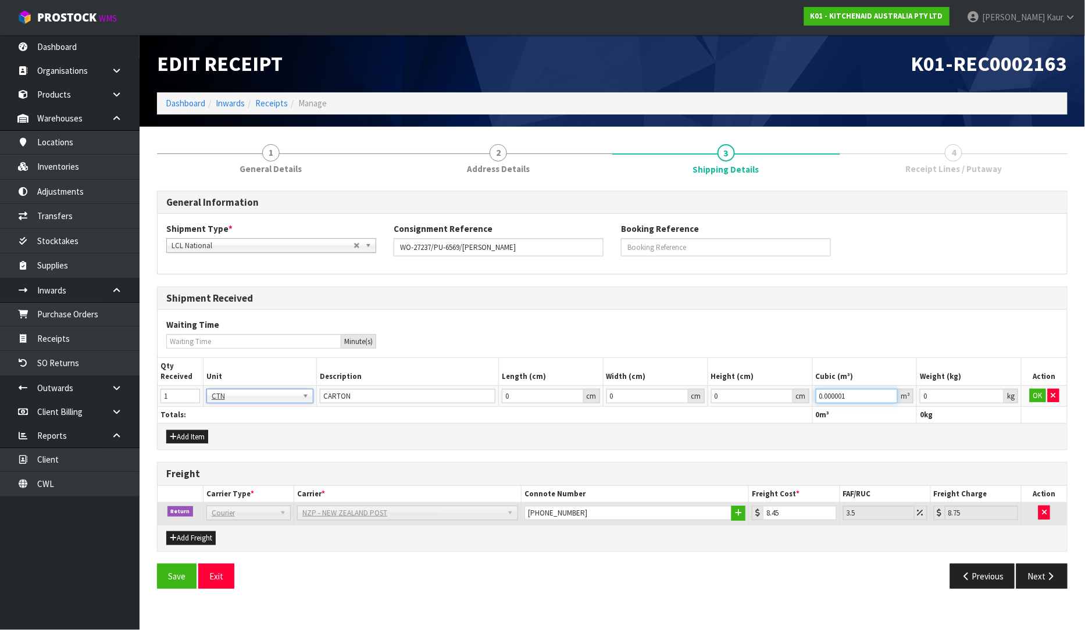
type input "0.000001"
click at [888, 395] on input "0.000001" at bounding box center [857, 396] width 83 height 15
type input "0.001"
click at [1001, 391] on input "0.001" at bounding box center [962, 396] width 84 height 15
click at [1030, 394] on button "OK" at bounding box center [1038, 396] width 16 height 14
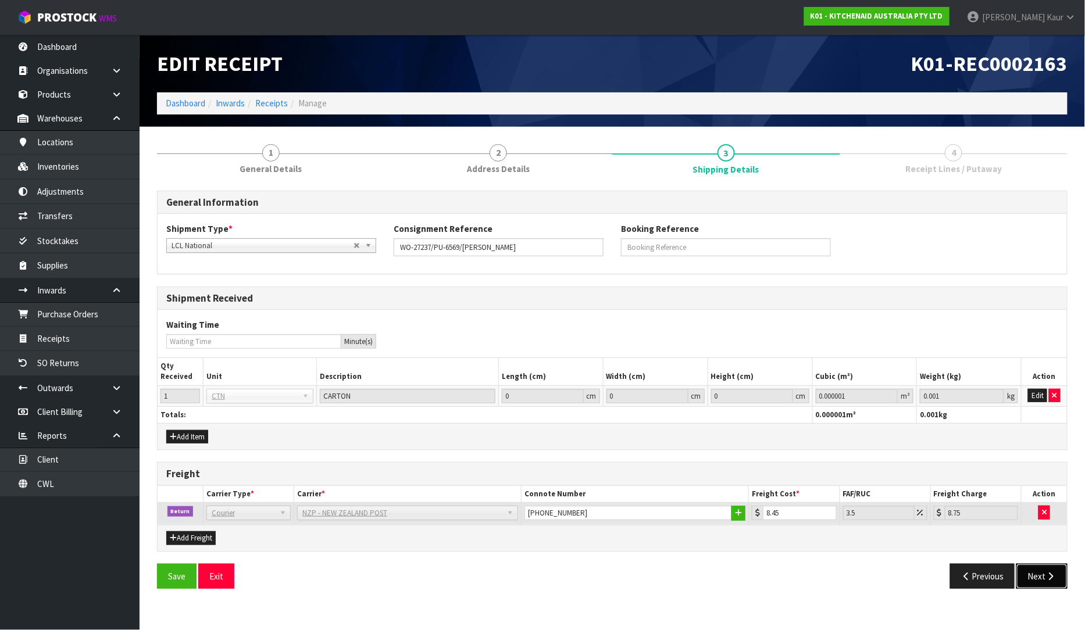
click at [1049, 566] on button "Next" at bounding box center [1041, 576] width 51 height 25
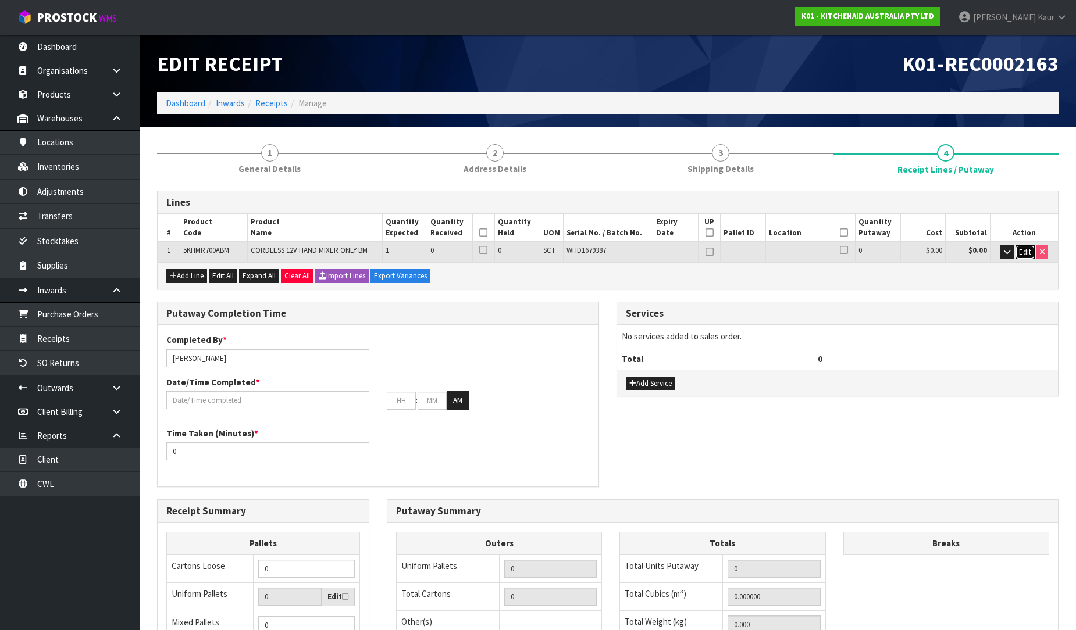
click at [1029, 250] on span "Edit" at bounding box center [1025, 252] width 12 height 10
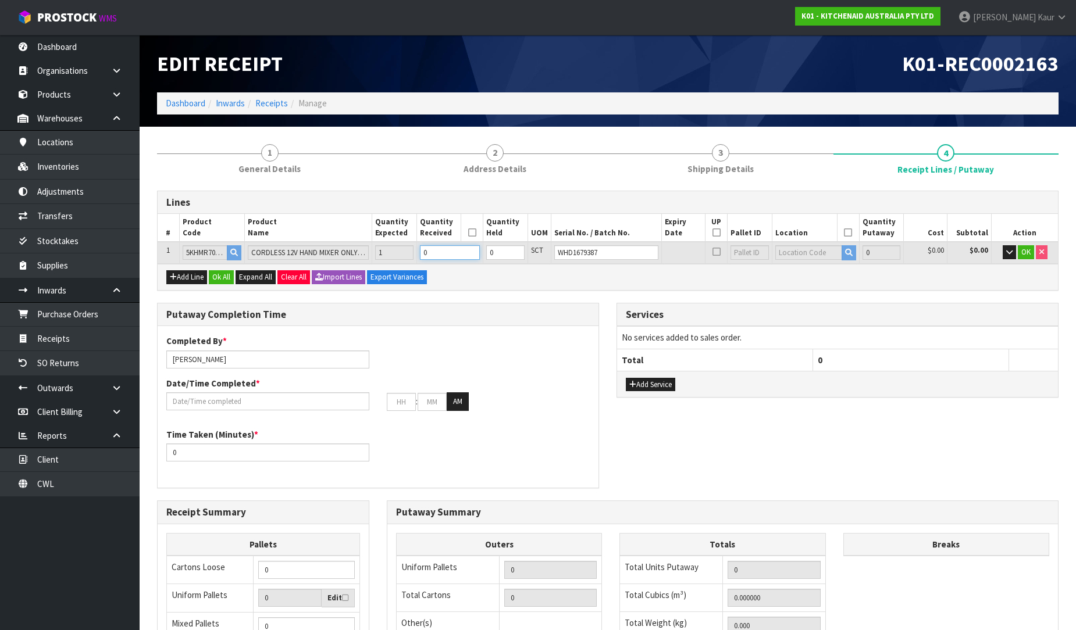
click at [452, 254] on input "0" at bounding box center [450, 252] width 60 height 15
type input "0.006006"
type input "1.28"
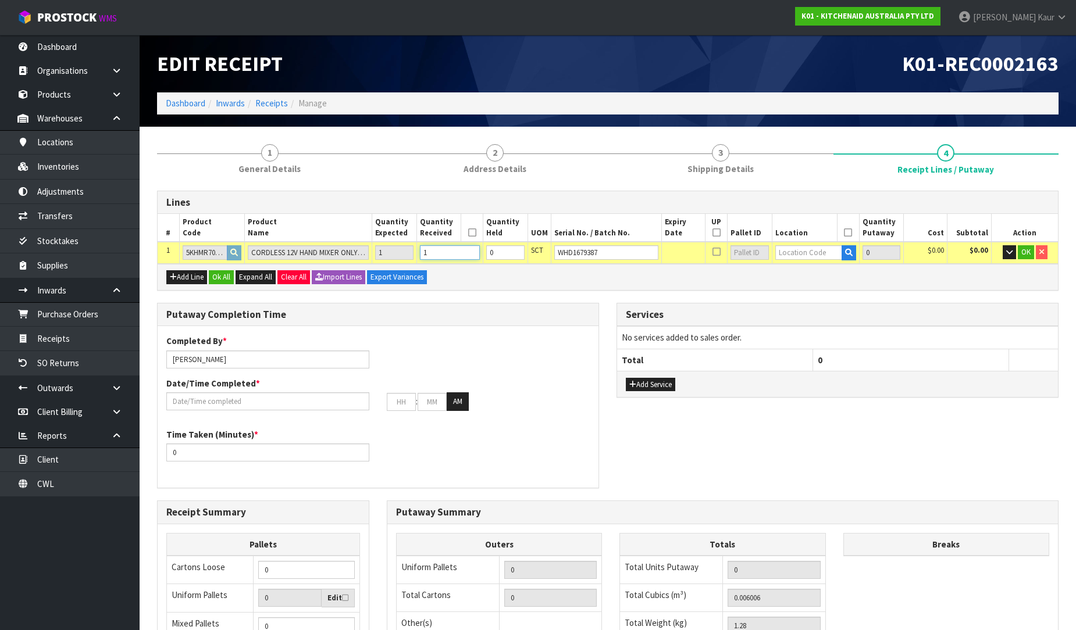
type input "1"
click at [792, 256] on input "text" at bounding box center [808, 252] width 67 height 15
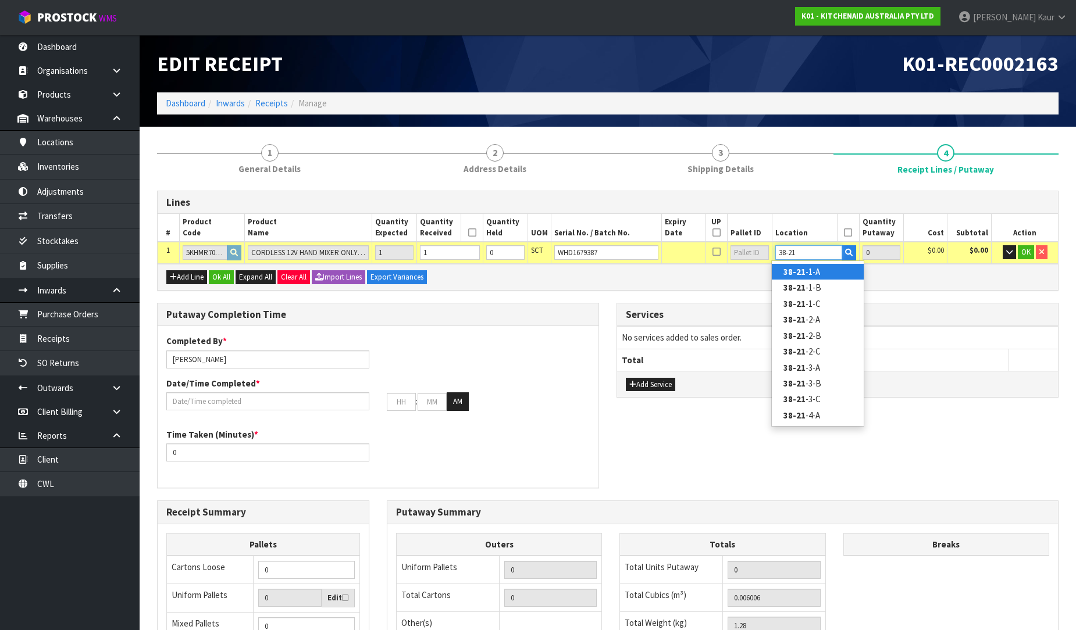
type input "38-21"
click at [789, 271] on strong "38-21" at bounding box center [794, 271] width 22 height 11
type input "1"
type input "38-21-1-A"
type input "1"
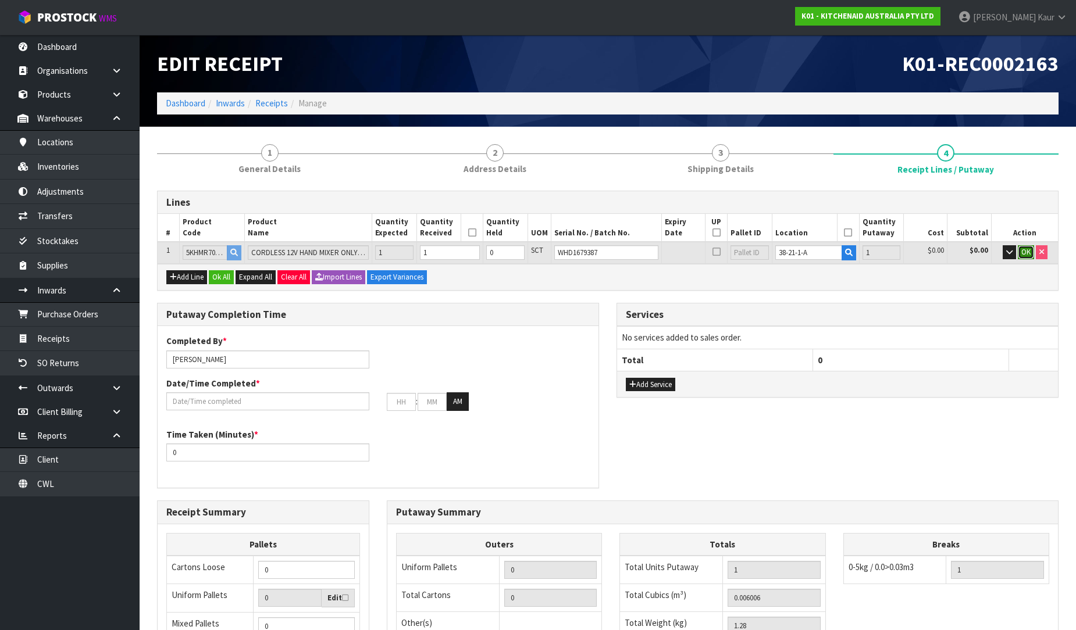
click at [1021, 249] on span "OK" at bounding box center [1025, 252] width 9 height 10
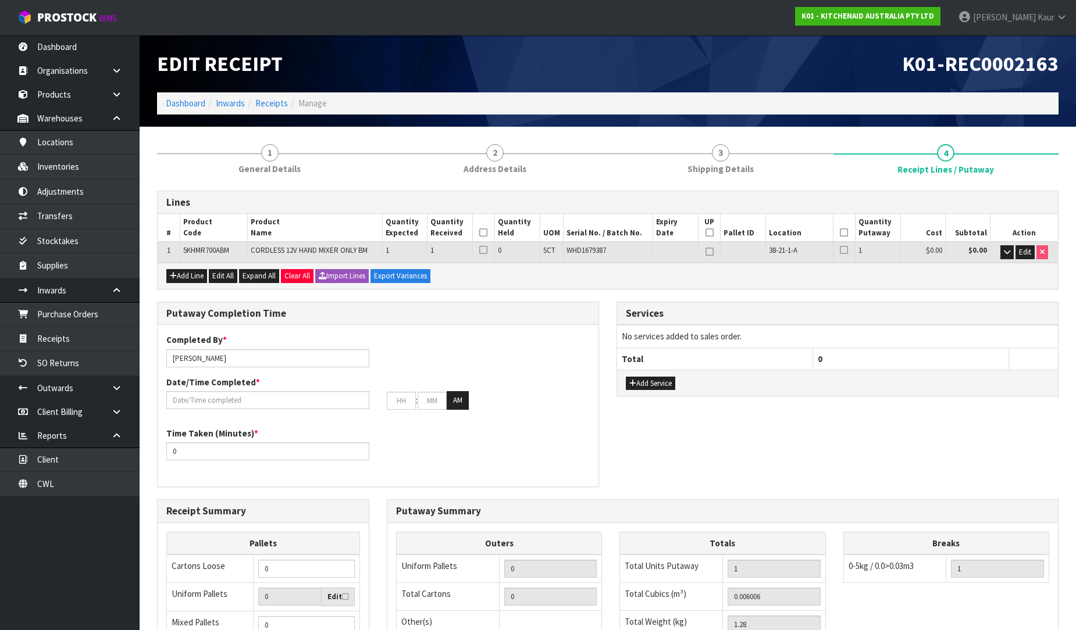
click at [484, 233] on icon at bounding box center [483, 233] width 8 height 1
click at [847, 231] on th at bounding box center [844, 228] width 23 height 28
click at [842, 233] on icon at bounding box center [844, 233] width 8 height 1
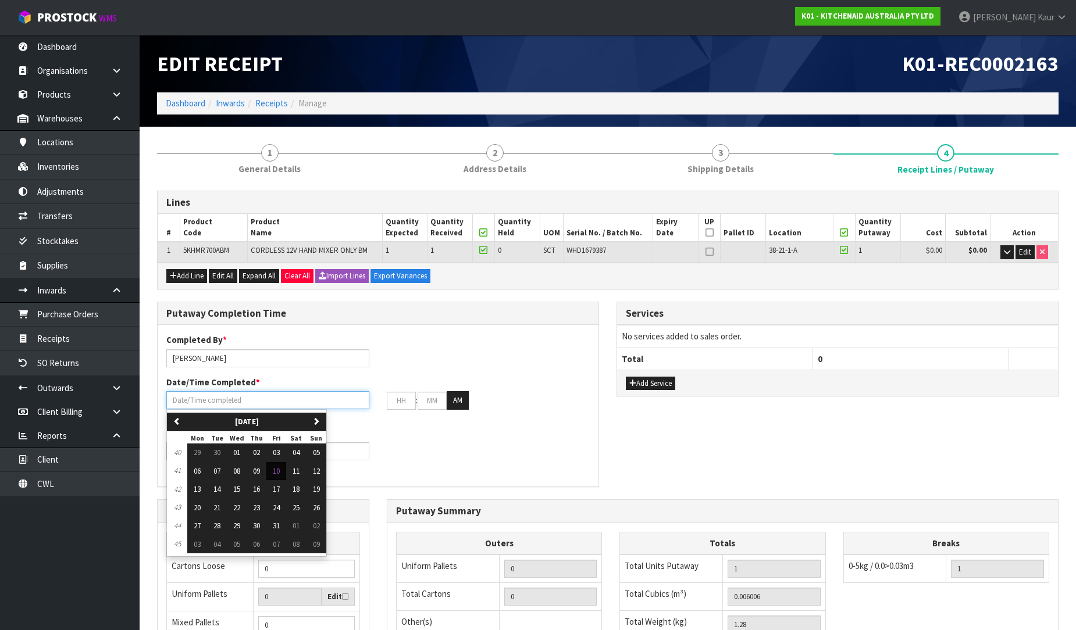
click at [223, 398] on input "text" at bounding box center [267, 400] width 203 height 18
click at [280, 472] on span "10" at bounding box center [276, 471] width 7 height 10
type input "[DATE]"
type input "12"
type input "00"
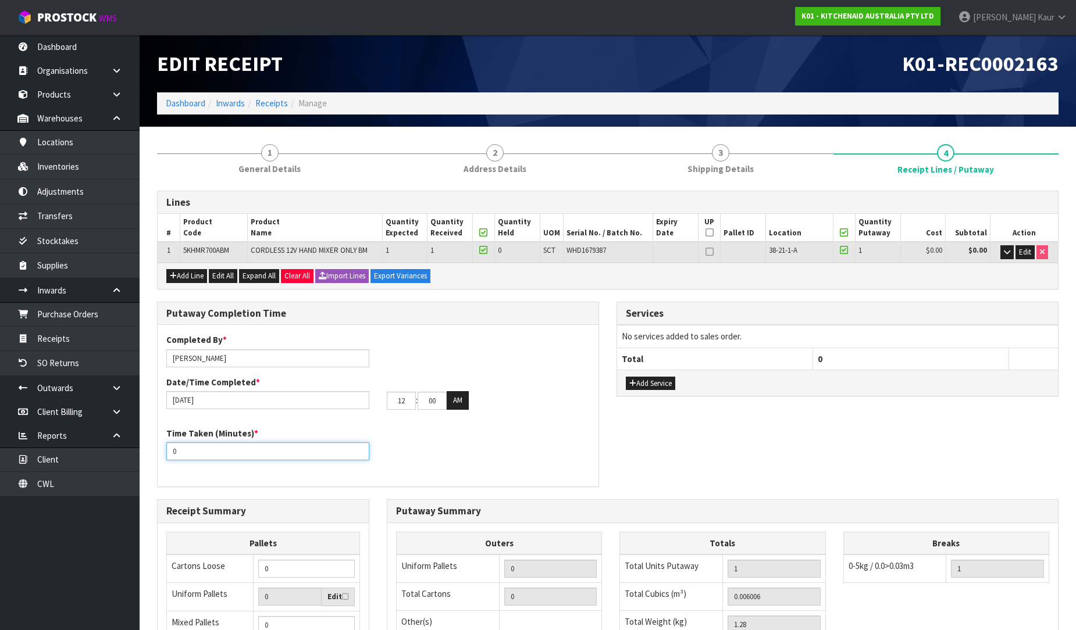
drag, startPoint x: 188, startPoint y: 450, endPoint x: 154, endPoint y: 456, distance: 35.4
click at [154, 456] on div "Putaway Completion Time Completed By * [PERSON_NAME] Date/Time Completed * [DAT…" at bounding box center [377, 401] width 459 height 198
type input "10"
drag, startPoint x: 408, startPoint y: 403, endPoint x: 386, endPoint y: 403, distance: 22.7
click at [386, 403] on div "12 : 00 : 00 AM" at bounding box center [488, 400] width 220 height 19
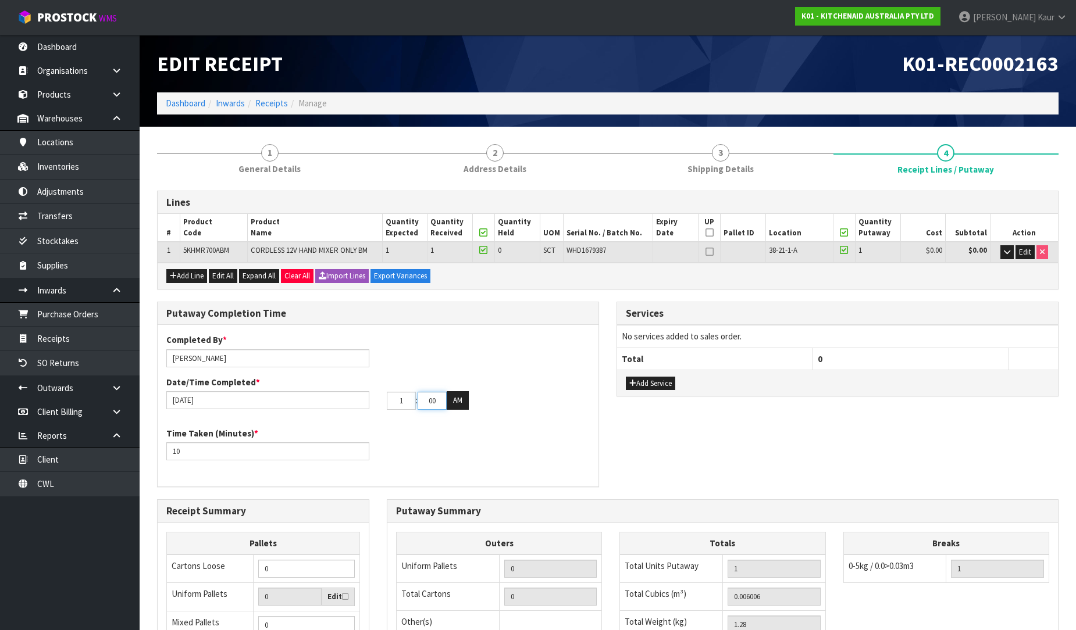
type input "01"
drag, startPoint x: 440, startPoint y: 398, endPoint x: 413, endPoint y: 403, distance: 27.2
click at [413, 403] on tr "01 : 00 : 00 AM" at bounding box center [428, 400] width 82 height 19
type input "04"
click at [451, 403] on button "AM" at bounding box center [458, 400] width 22 height 19
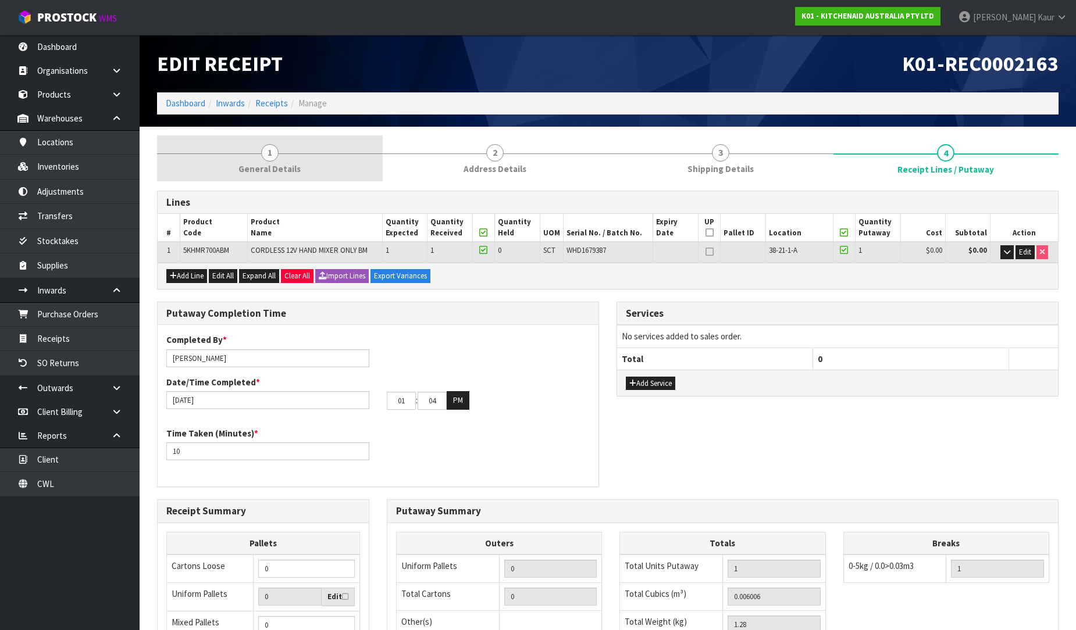
click at [266, 143] on link "1 General Details" at bounding box center [270, 158] width 226 height 46
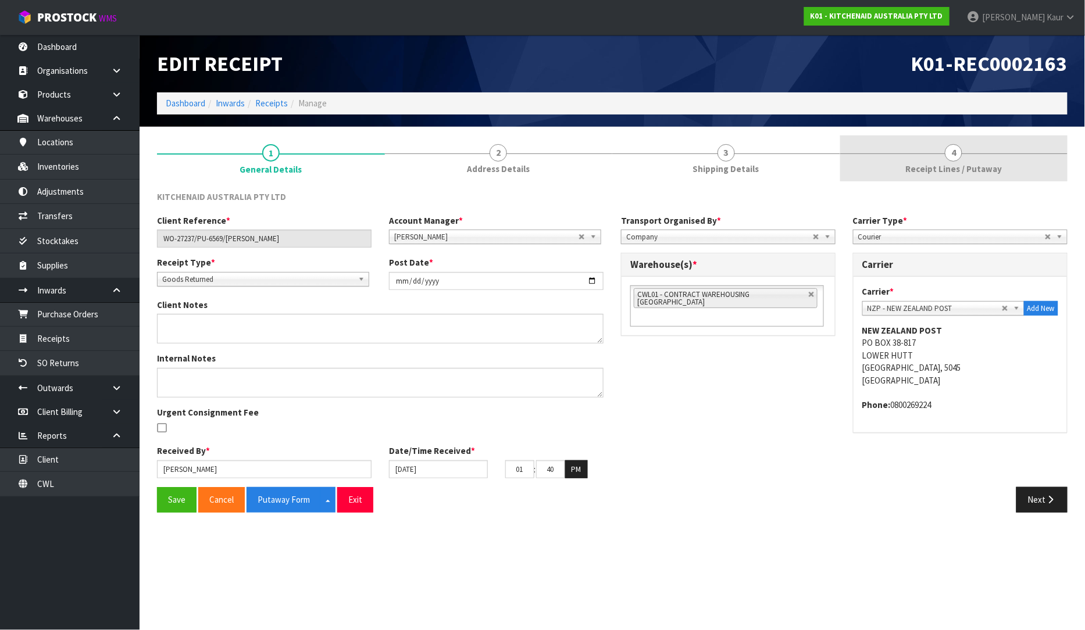
click at [940, 156] on link "4 Receipt Lines / Putaway" at bounding box center [954, 158] width 228 height 46
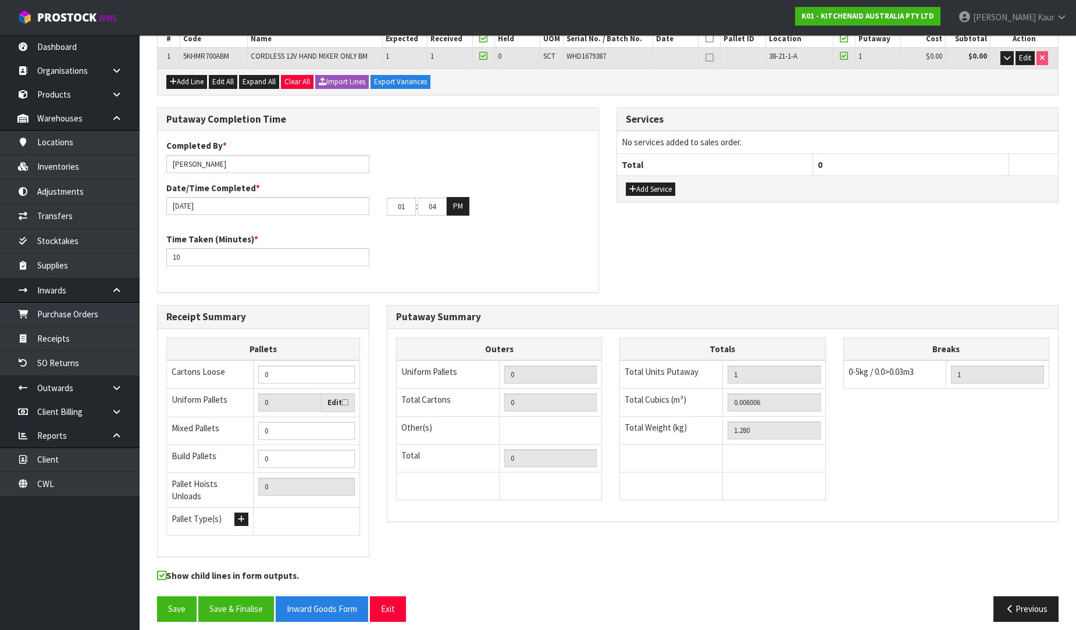
scroll to position [195, 0]
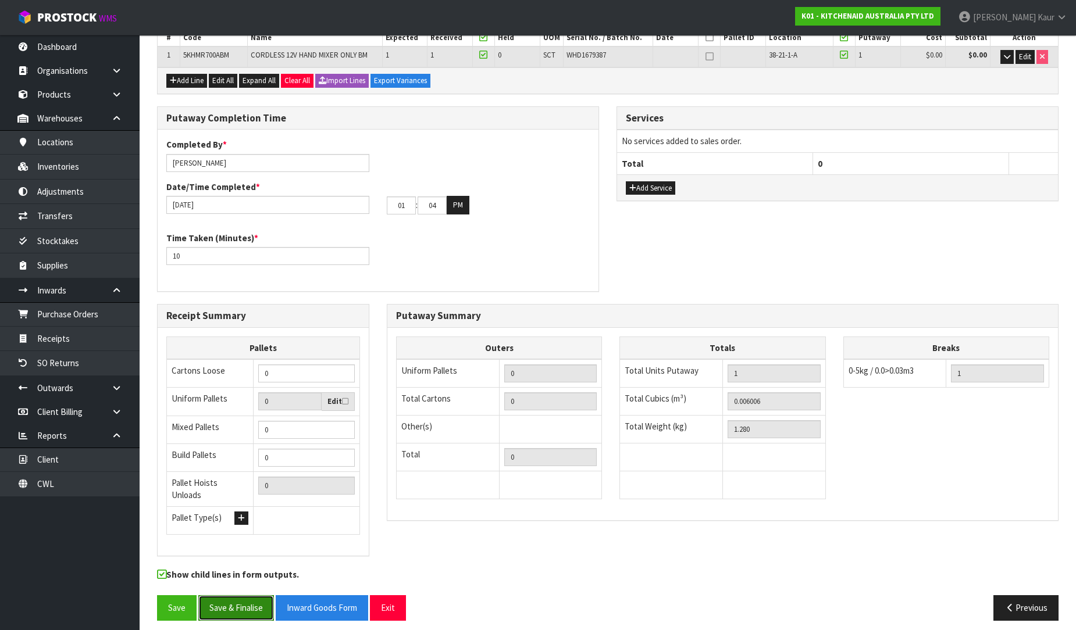
click at [243, 597] on button "Save & Finalise" at bounding box center [236, 607] width 76 height 25
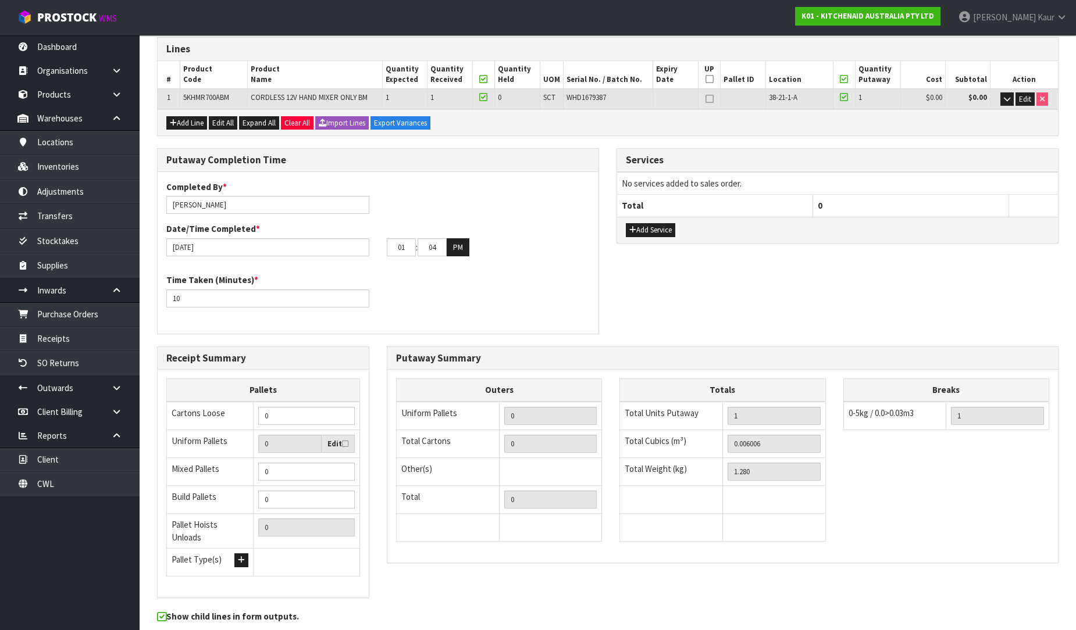
scroll to position [0, 0]
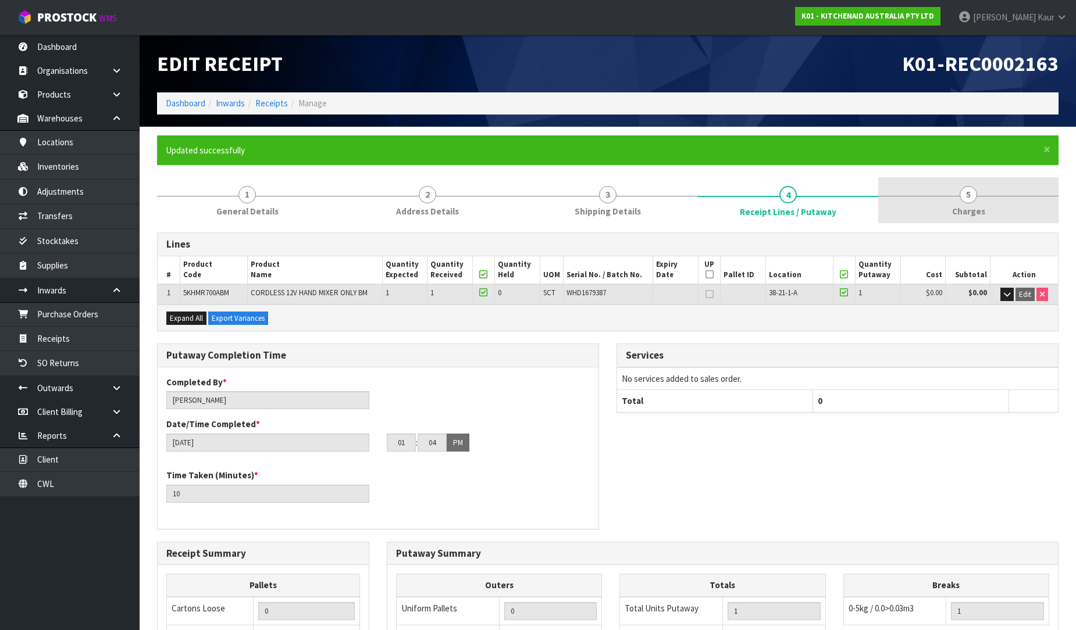
click at [961, 214] on span "Charges" at bounding box center [968, 211] width 33 height 12
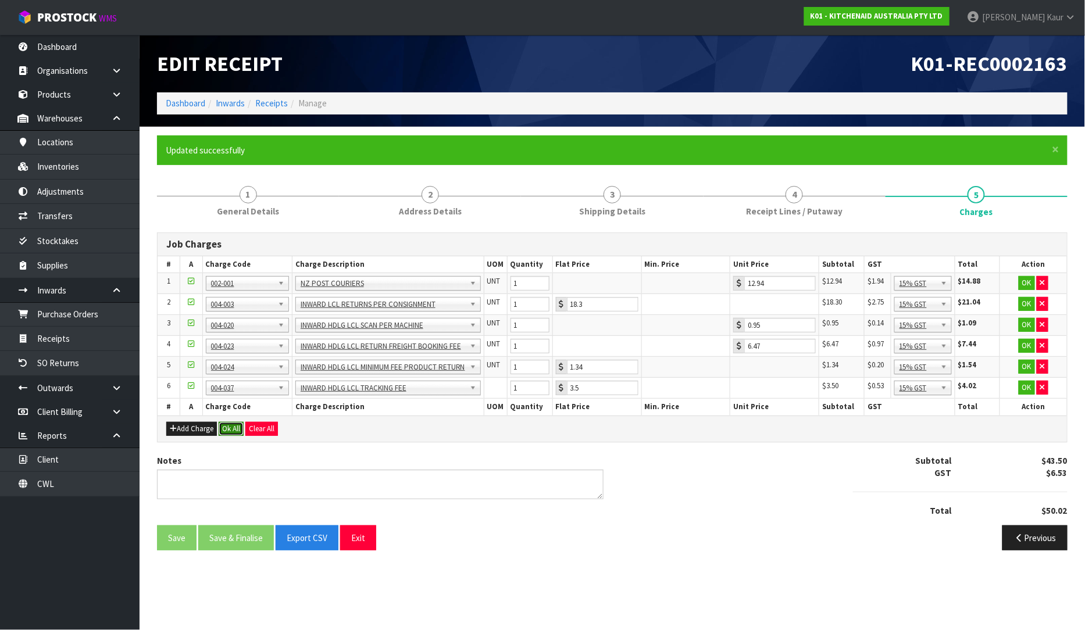
click at [231, 426] on button "Ok All" at bounding box center [231, 429] width 25 height 14
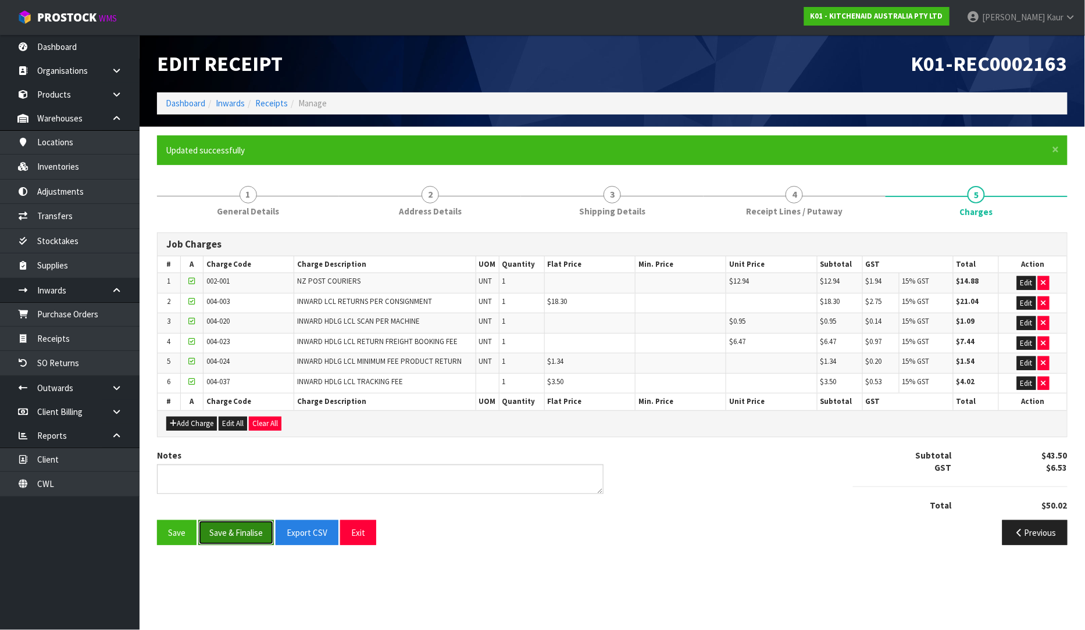
click at [238, 539] on button "Save & Finalise" at bounding box center [236, 532] width 76 height 25
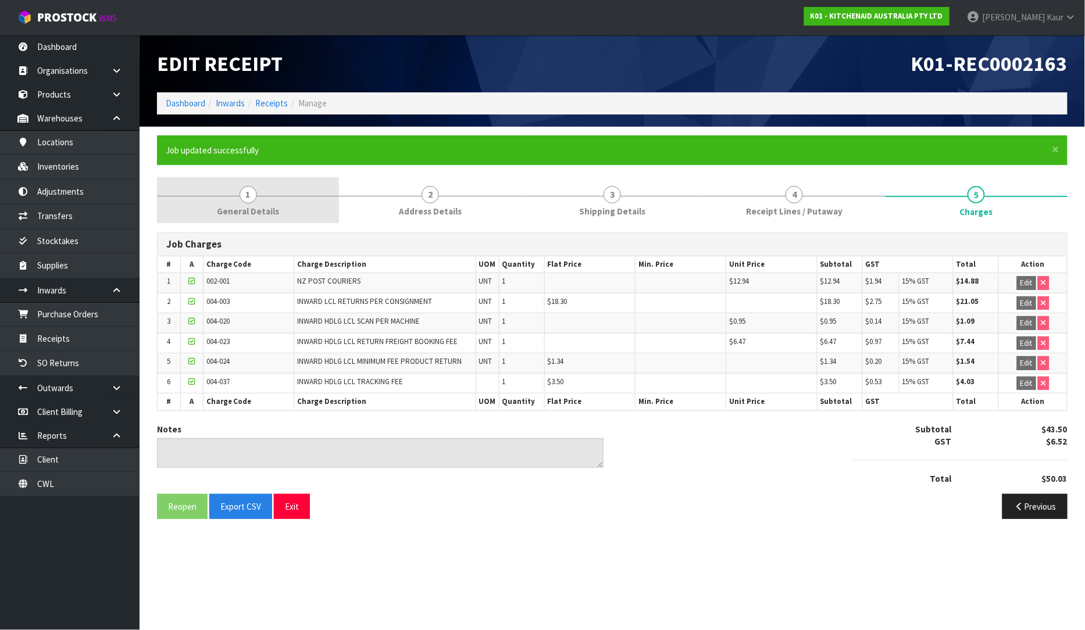
click at [269, 211] on span "General Details" at bounding box center [248, 211] width 62 height 12
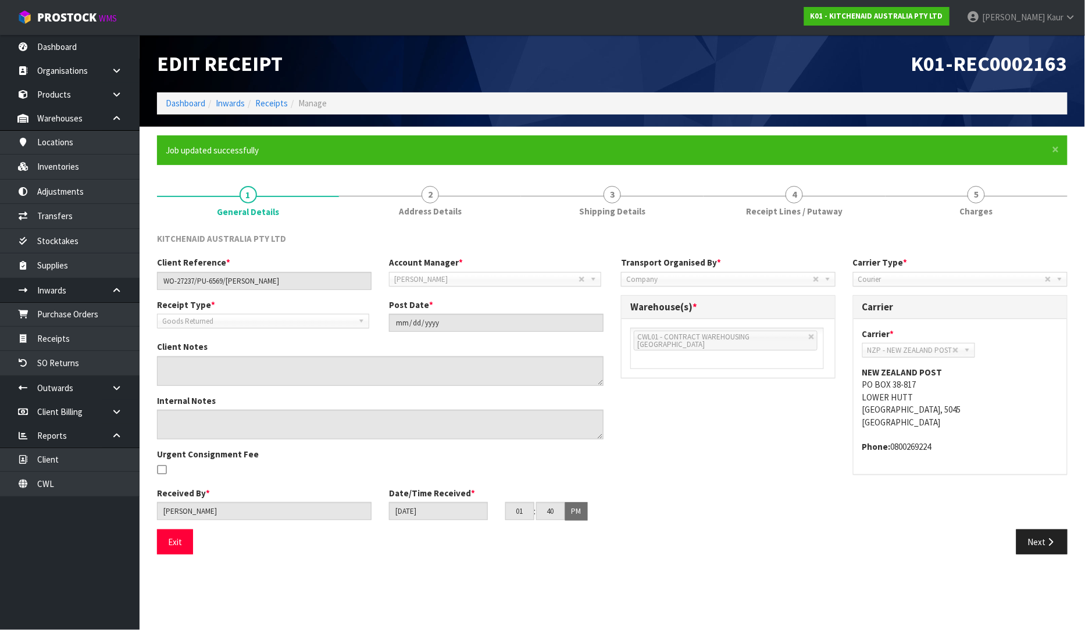
drag, startPoint x: 745, startPoint y: 213, endPoint x: 643, endPoint y: 472, distance: 277.5
click at [745, 213] on link "4 Receipt Lines / Putaway" at bounding box center [795, 200] width 182 height 46
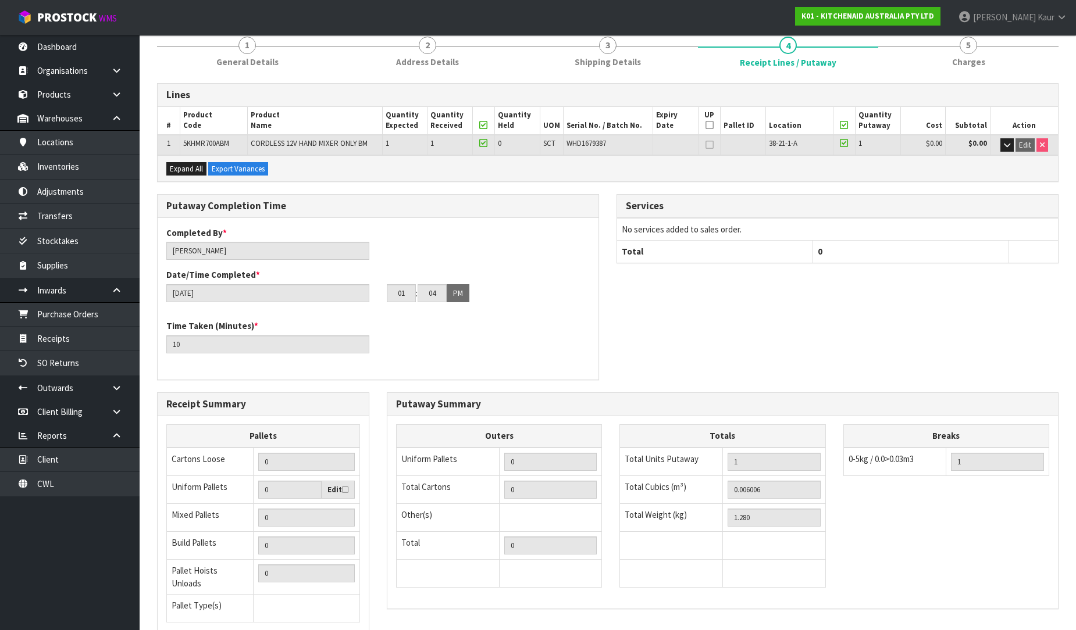
scroll to position [237, 0]
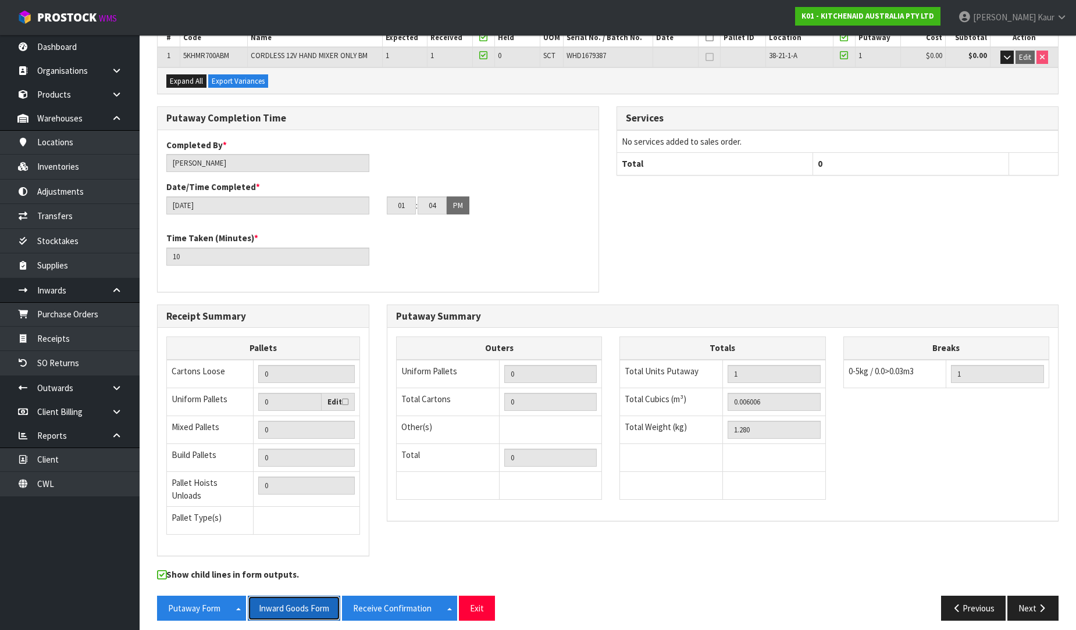
click at [315, 596] on button "Inward Goods Form" at bounding box center [294, 608] width 92 height 25
